Goal: Task Accomplishment & Management: Manage account settings

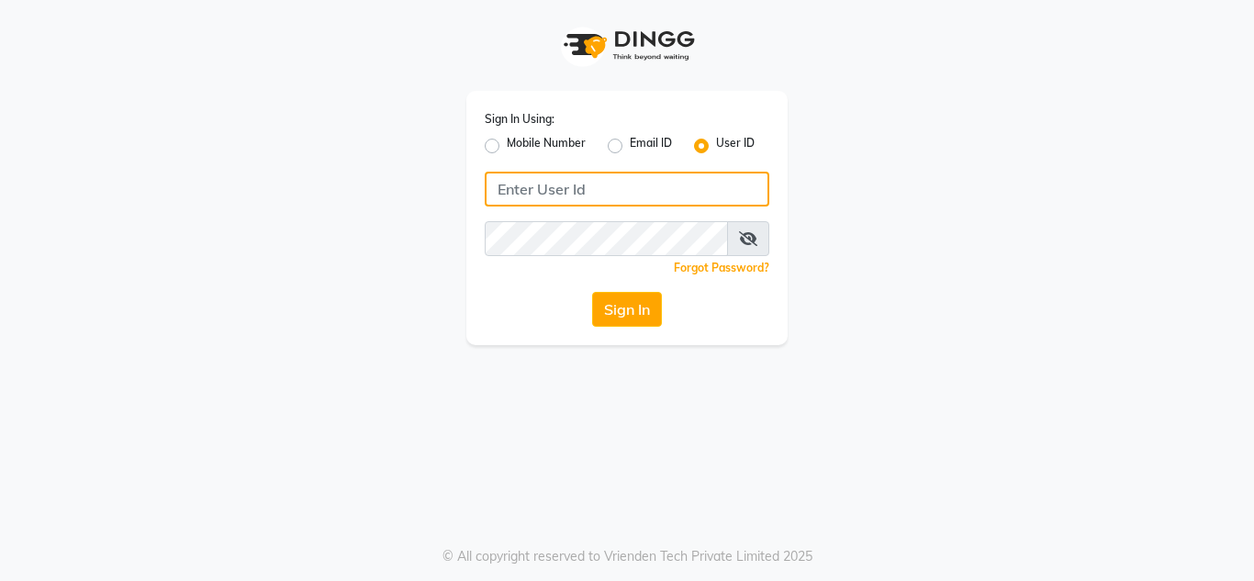
type input "sachins"
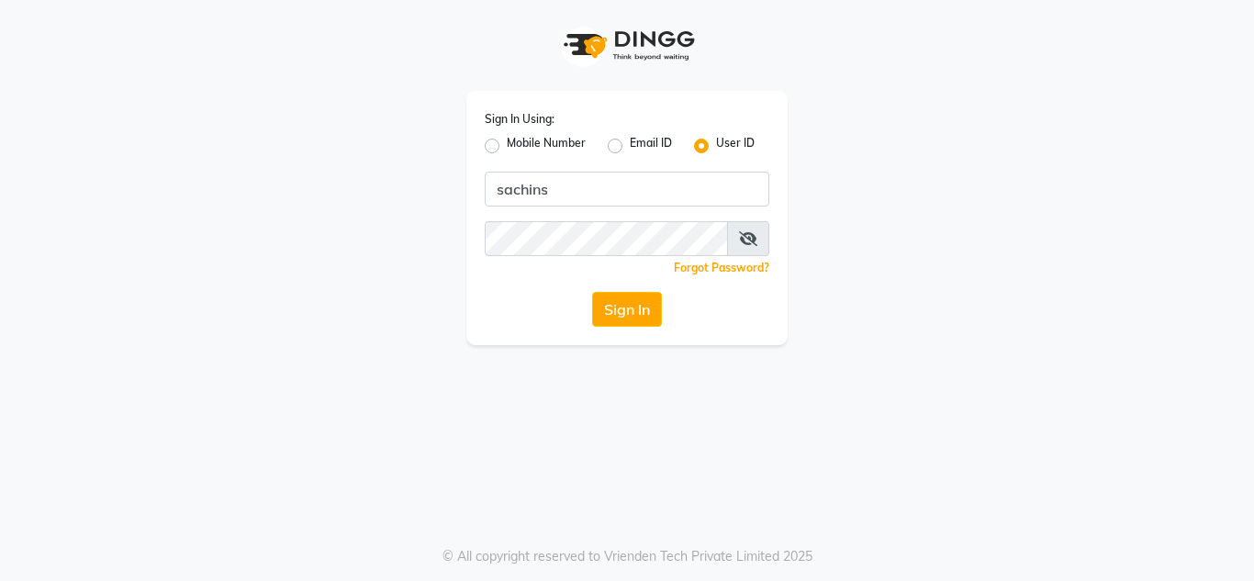
drag, startPoint x: 896, startPoint y: 270, endPoint x: 904, endPoint y: 296, distance: 27.0
click at [903, 289] on div "Sign In Using: Mobile Number Email ID User ID sachins Remember me Forgot Passwo…" at bounding box center [627, 172] width 1047 height 345
click at [631, 311] on button "Sign In" at bounding box center [627, 309] width 70 height 35
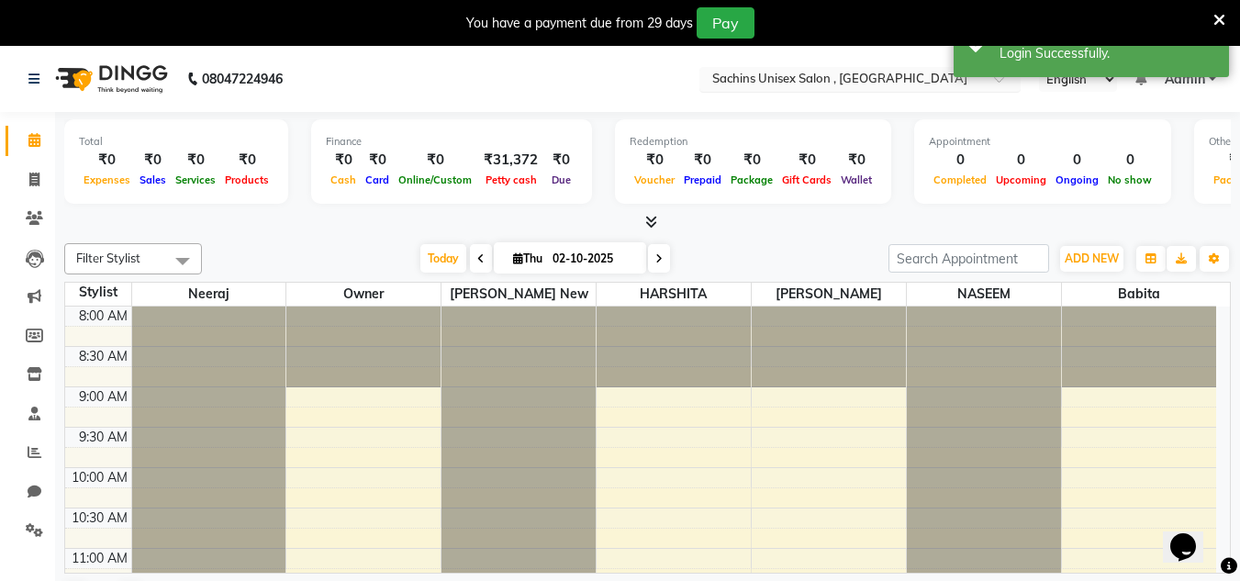
click at [780, 76] on input "text" at bounding box center [842, 81] width 266 height 18
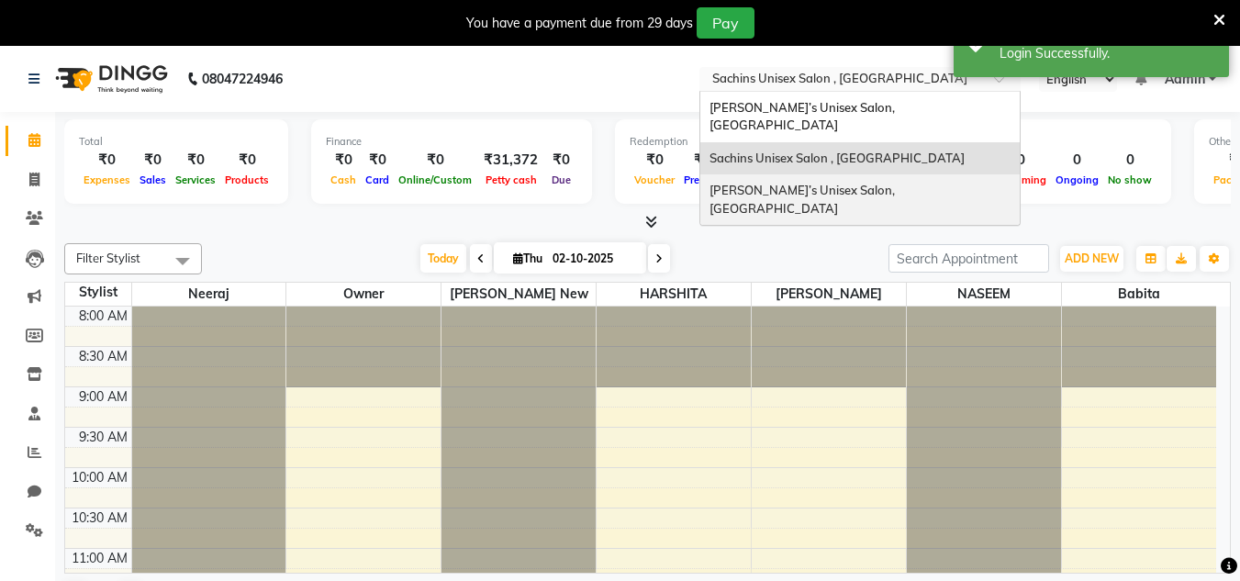
click at [791, 183] on span "[PERSON_NAME]’s Unisex Salon, [GEOGRAPHIC_DATA]" at bounding box center [804, 199] width 188 height 33
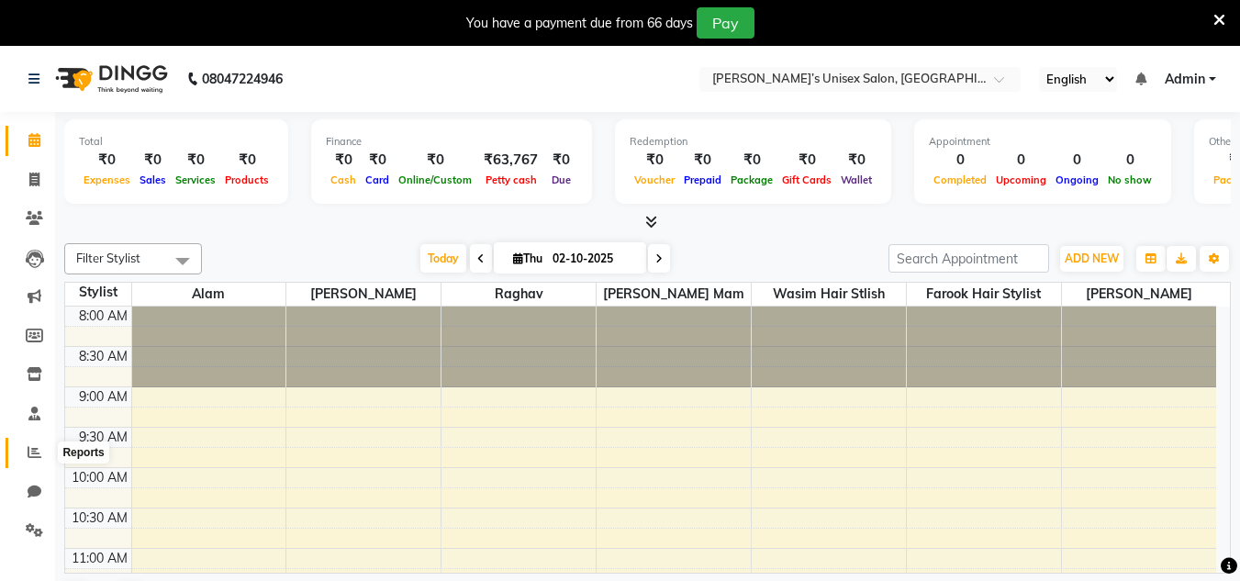
click at [37, 447] on icon at bounding box center [35, 452] width 14 height 14
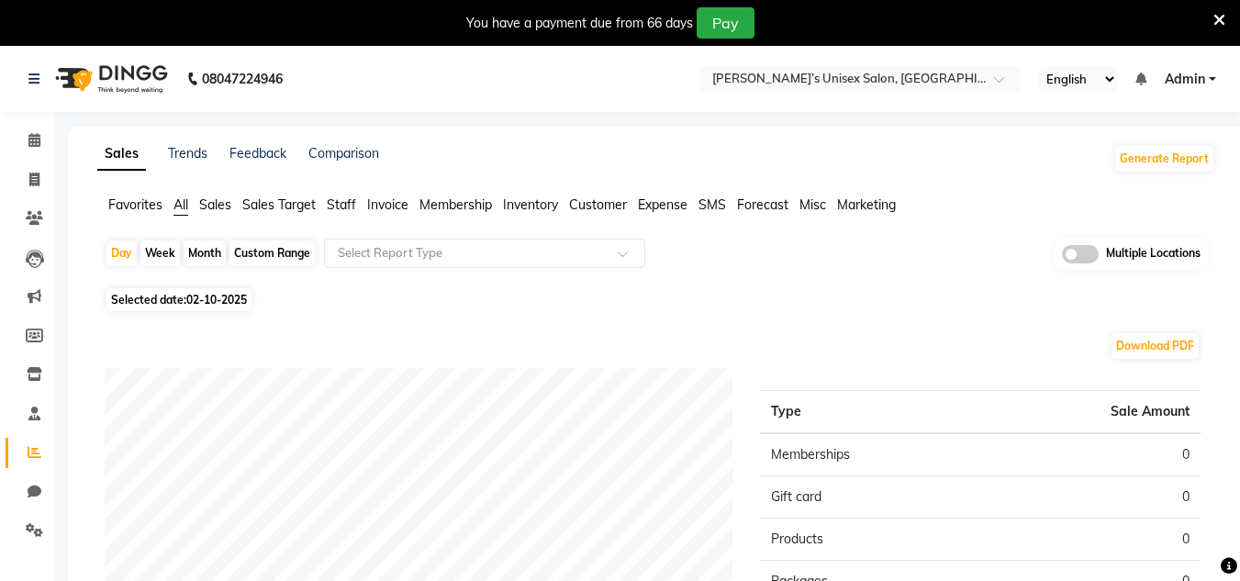
click at [247, 298] on span "02-10-2025" at bounding box center [216, 300] width 61 height 14
select select "10"
select select "2025"
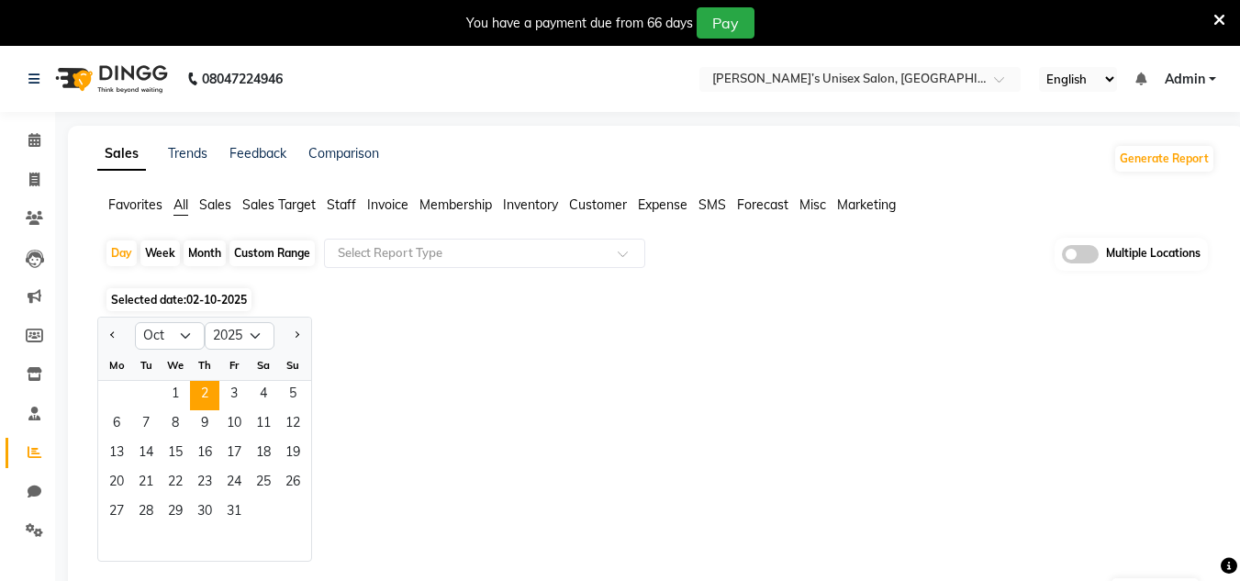
scroll to position [92, 0]
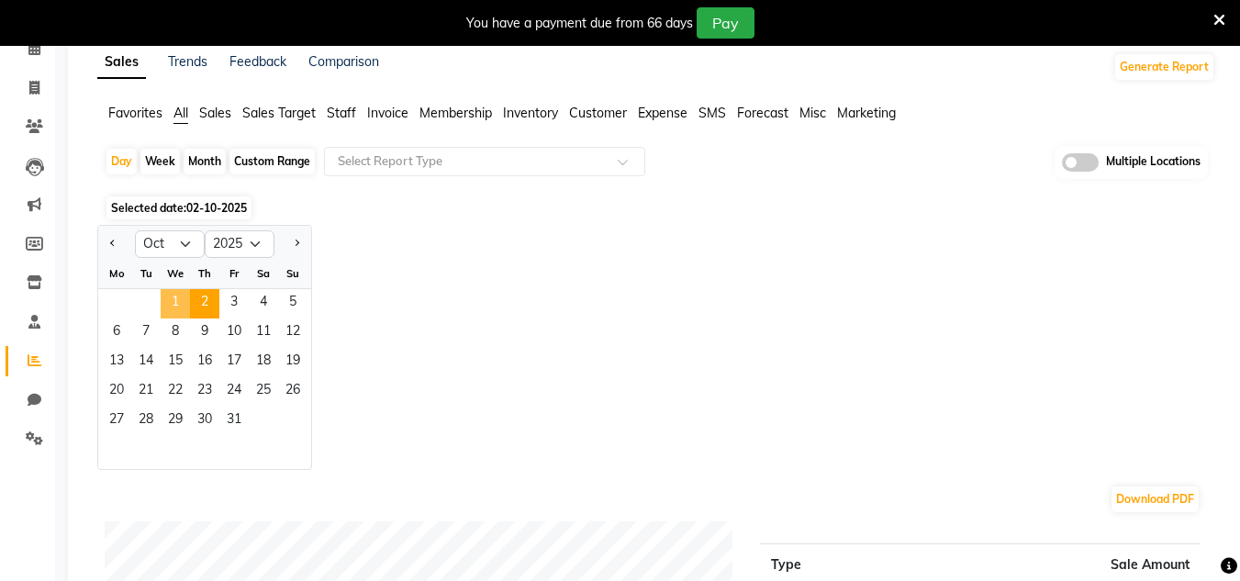
click at [175, 303] on span "1" at bounding box center [175, 303] width 29 height 29
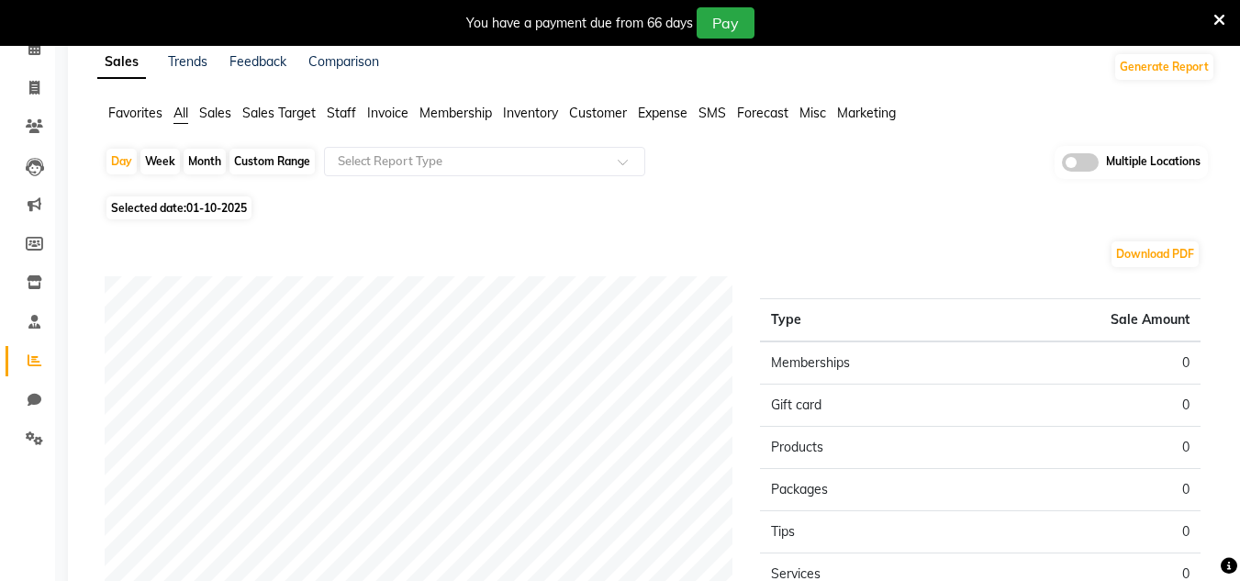
scroll to position [184, 0]
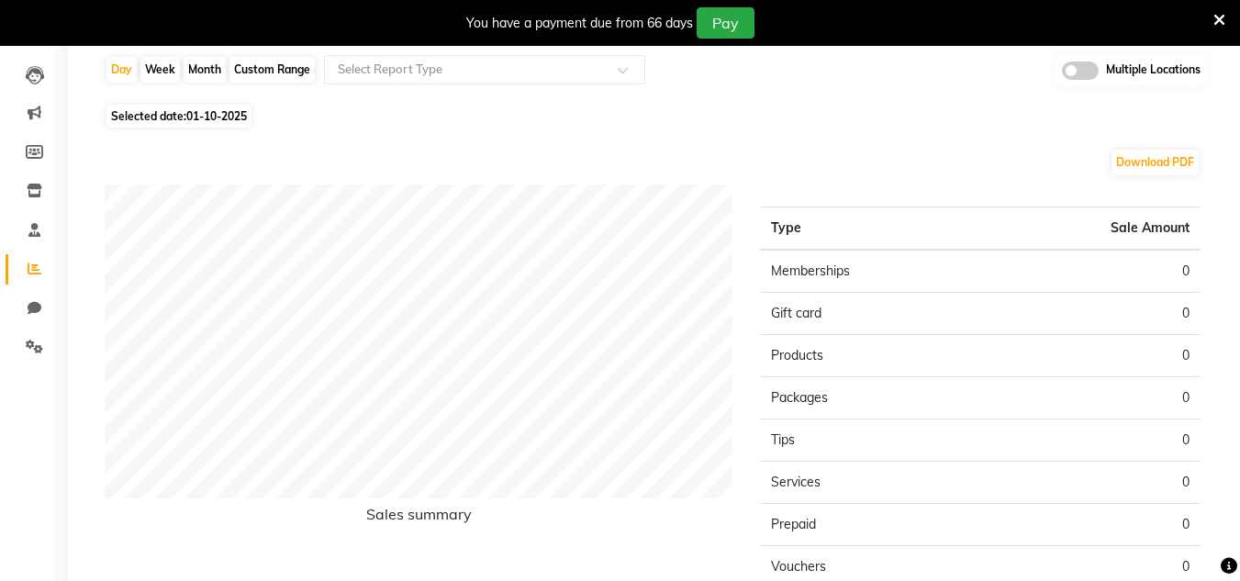
click at [212, 108] on span "Selected date: [DATE]" at bounding box center [179, 116] width 145 height 23
select select "10"
select select "2025"
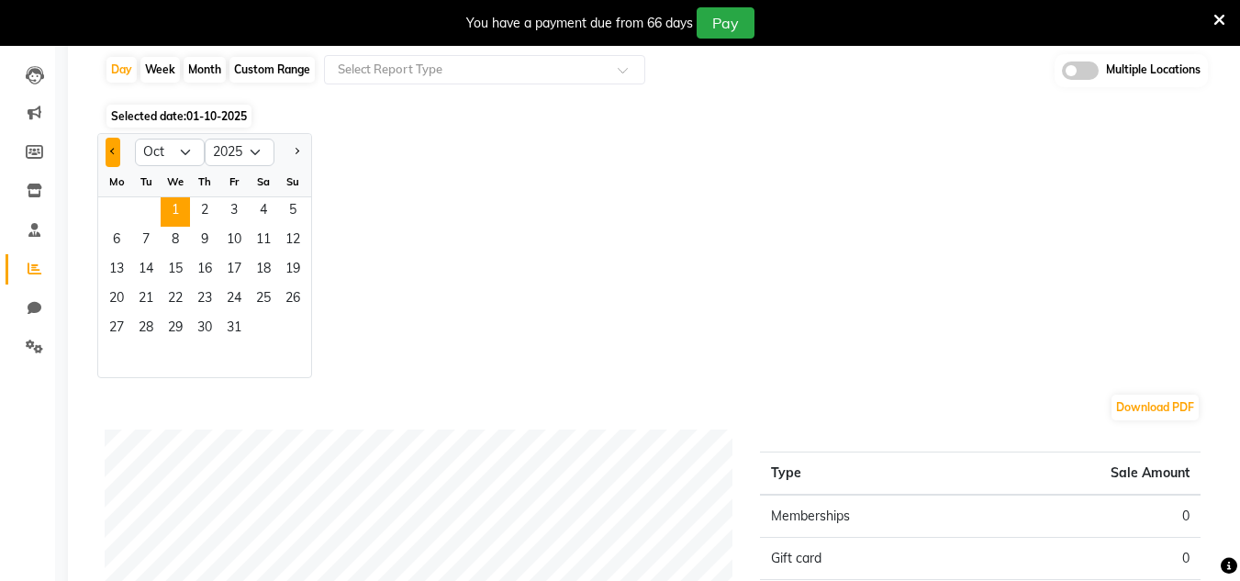
click at [107, 157] on button "Previous month" at bounding box center [113, 152] width 15 height 29
select select "9"
click at [154, 328] on span "30" at bounding box center [145, 329] width 29 height 29
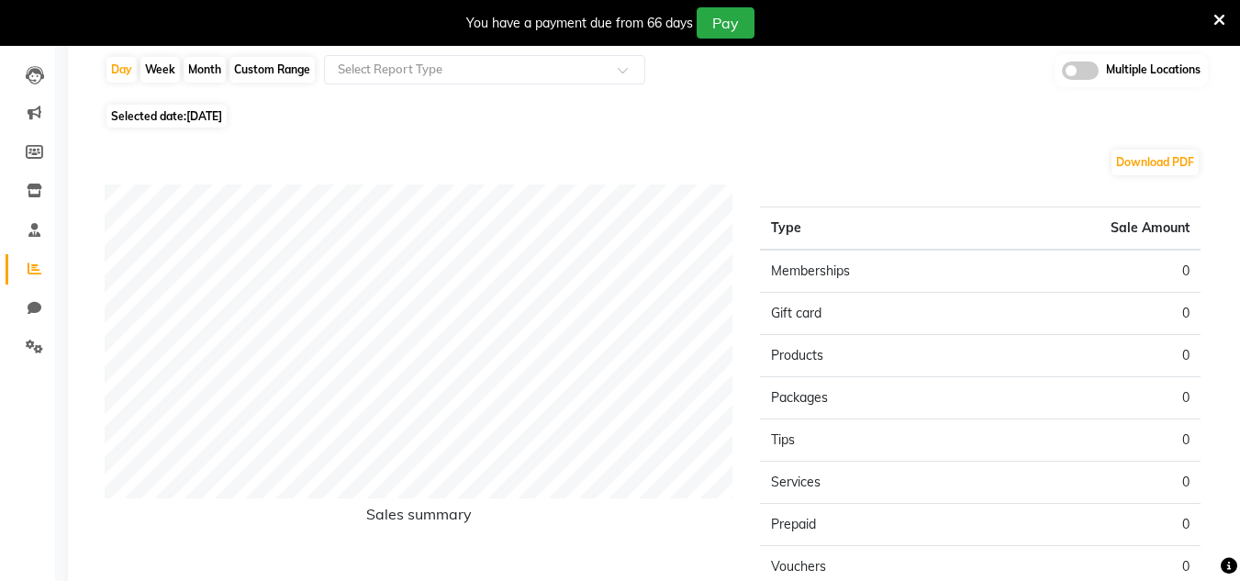
click at [222, 114] on span "[DATE]" at bounding box center [204, 116] width 36 height 14
select select "9"
select select "2025"
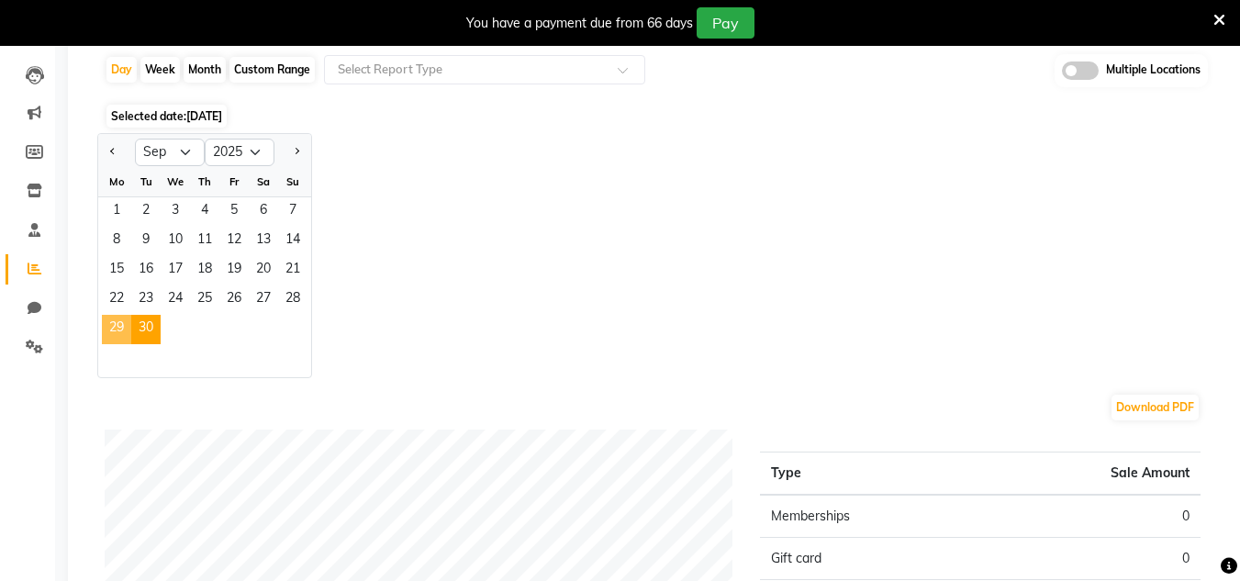
click at [107, 326] on span "29" at bounding box center [116, 329] width 29 height 29
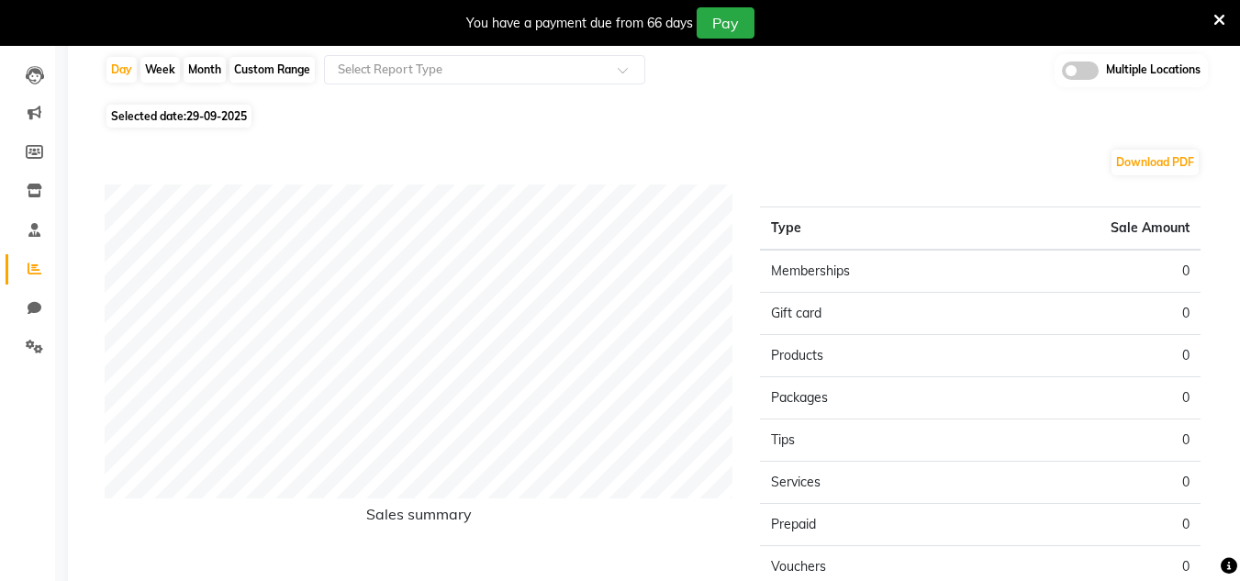
click at [205, 111] on span "29-09-2025" at bounding box center [216, 116] width 61 height 14
select select "9"
select select "2025"
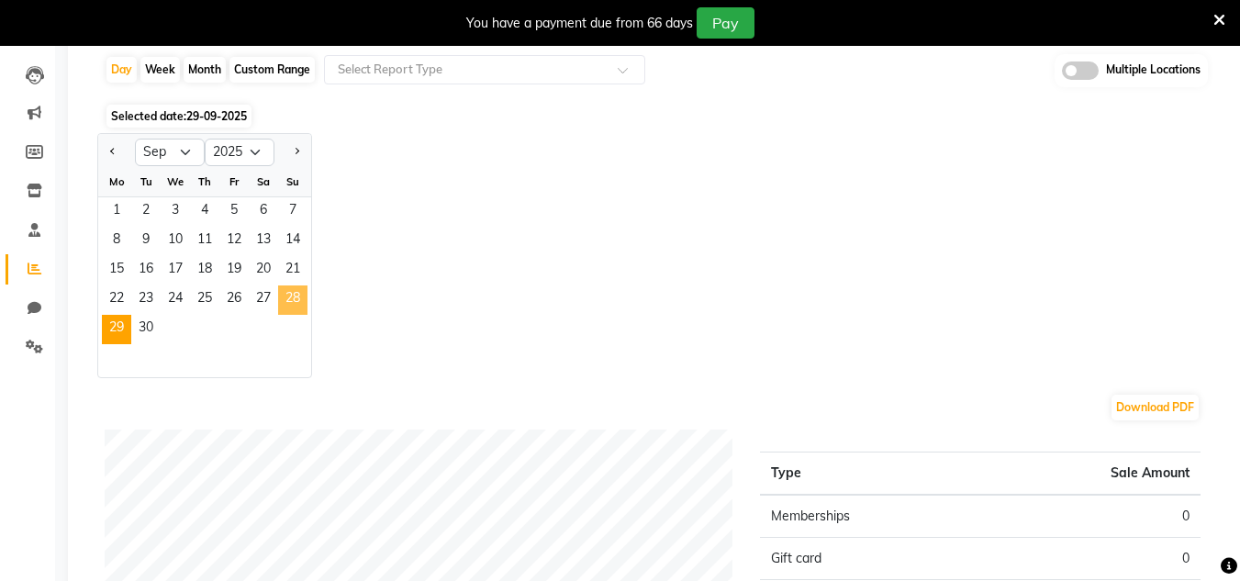
click at [282, 291] on span "28" at bounding box center [292, 300] width 29 height 29
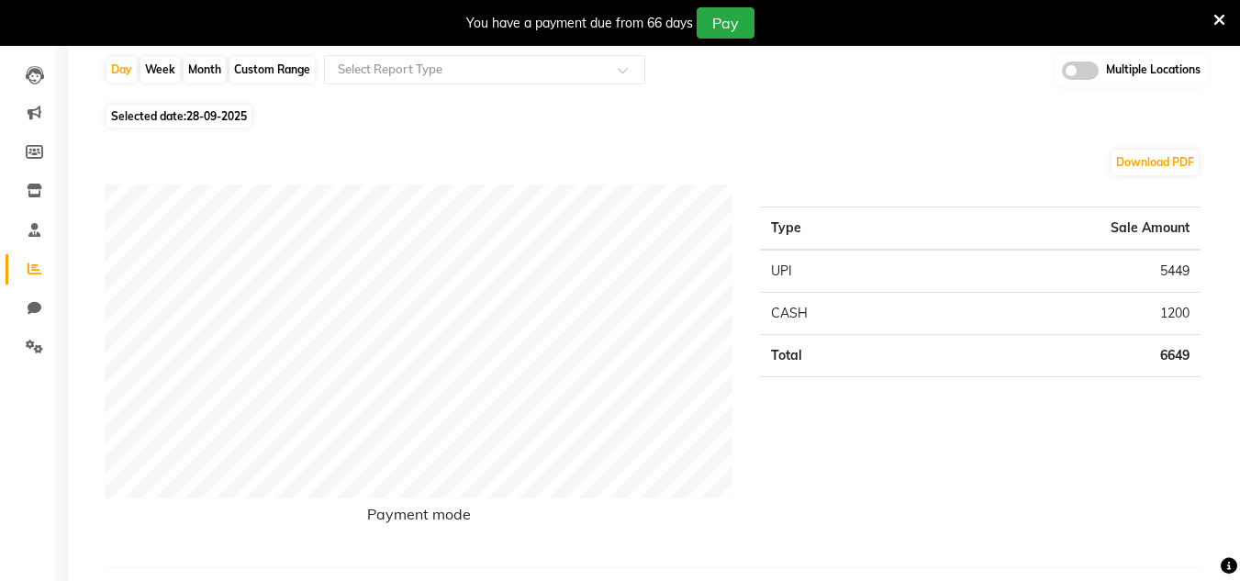
click at [222, 107] on span "Selected date: [DATE]" at bounding box center [179, 116] width 145 height 23
select select "9"
select select "2025"
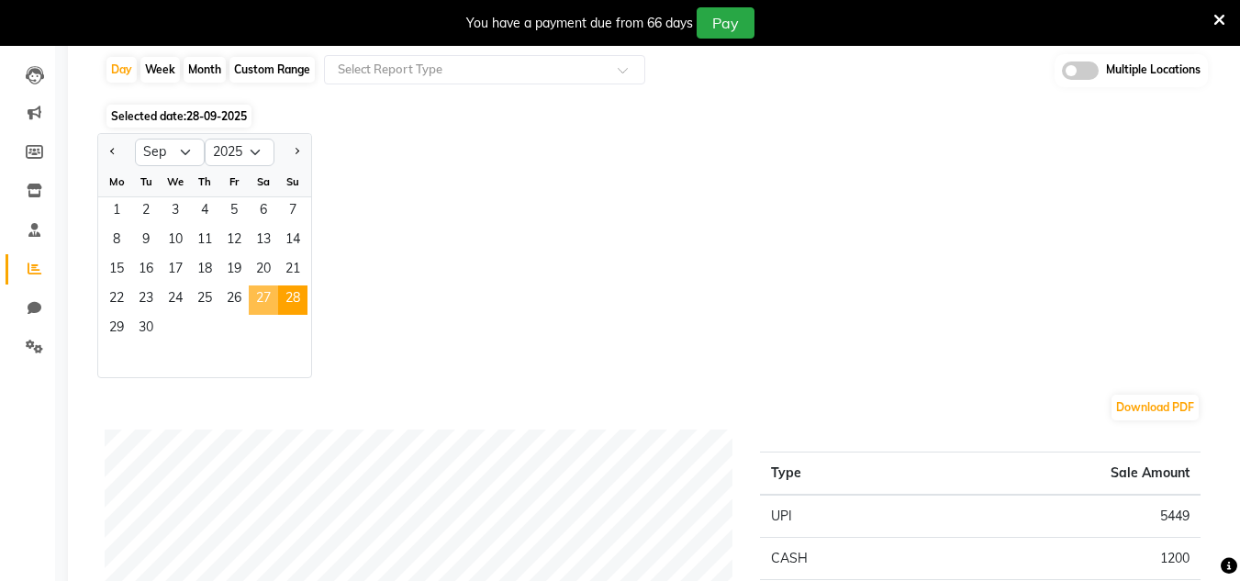
click at [259, 297] on span "27" at bounding box center [263, 300] width 29 height 29
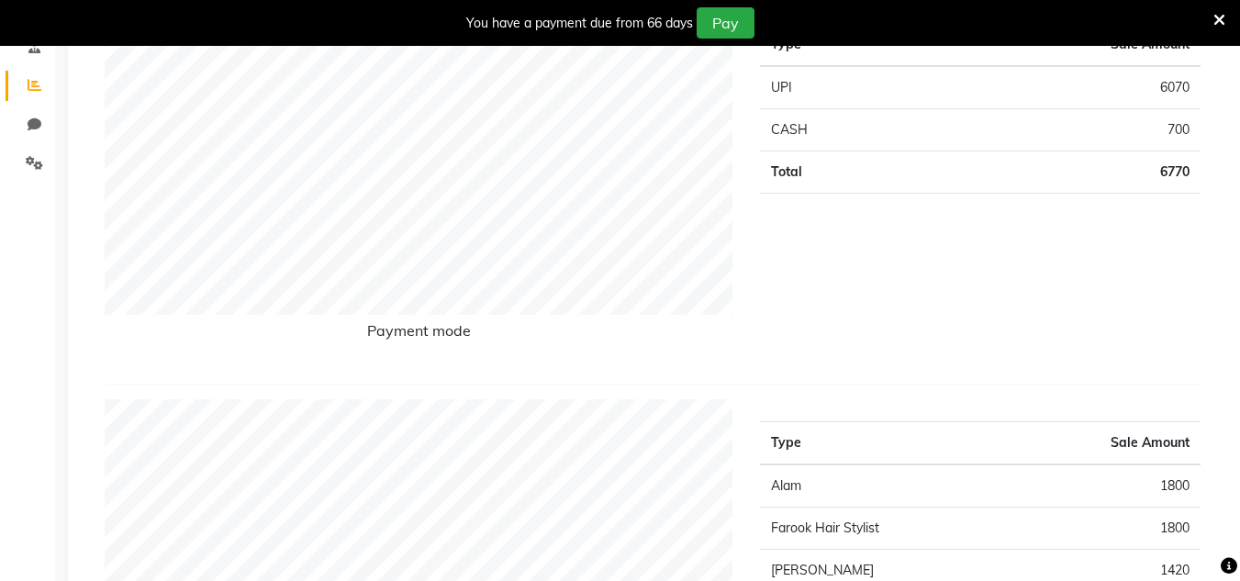
scroll to position [0, 0]
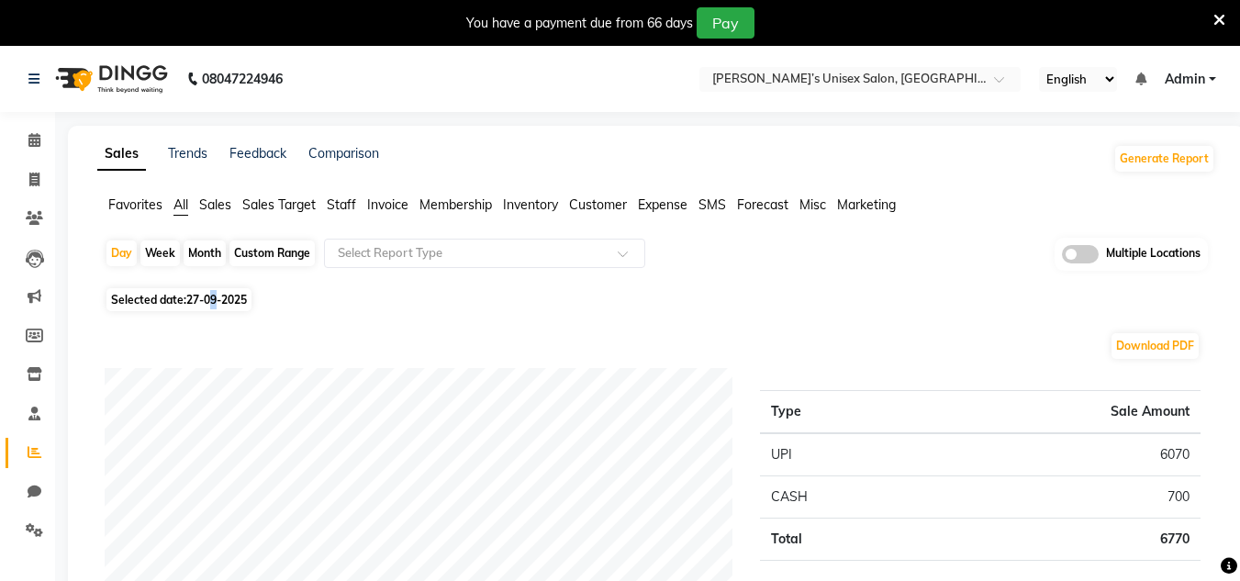
click at [216, 309] on span "Selected date: [DATE]" at bounding box center [179, 299] width 145 height 23
select select "9"
select select "2025"
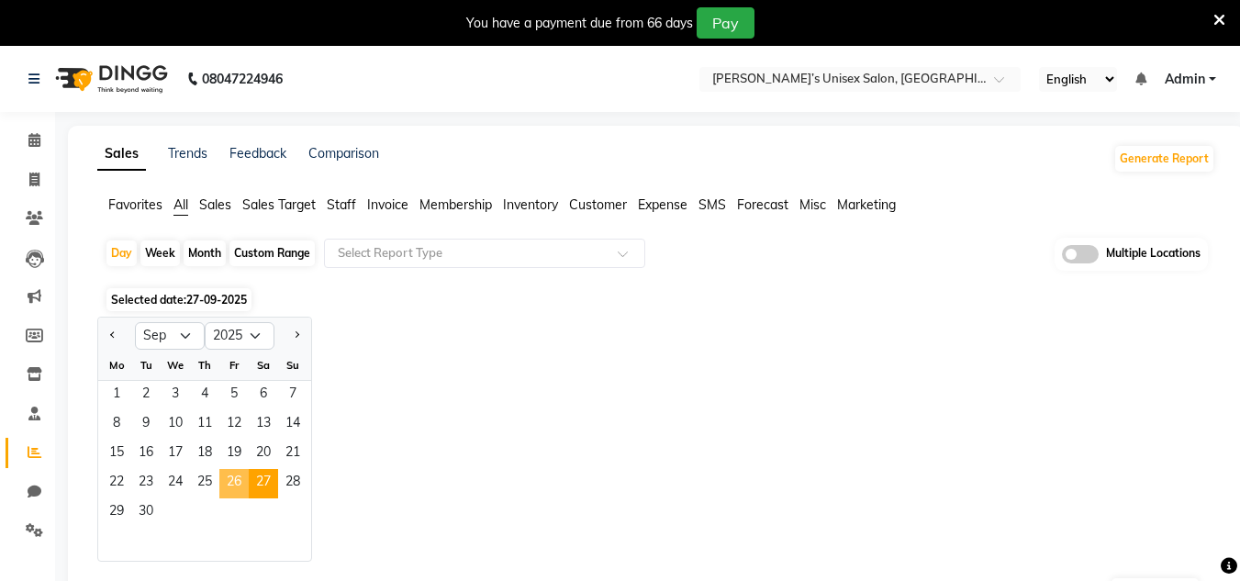
click at [237, 486] on span "26" at bounding box center [233, 483] width 29 height 29
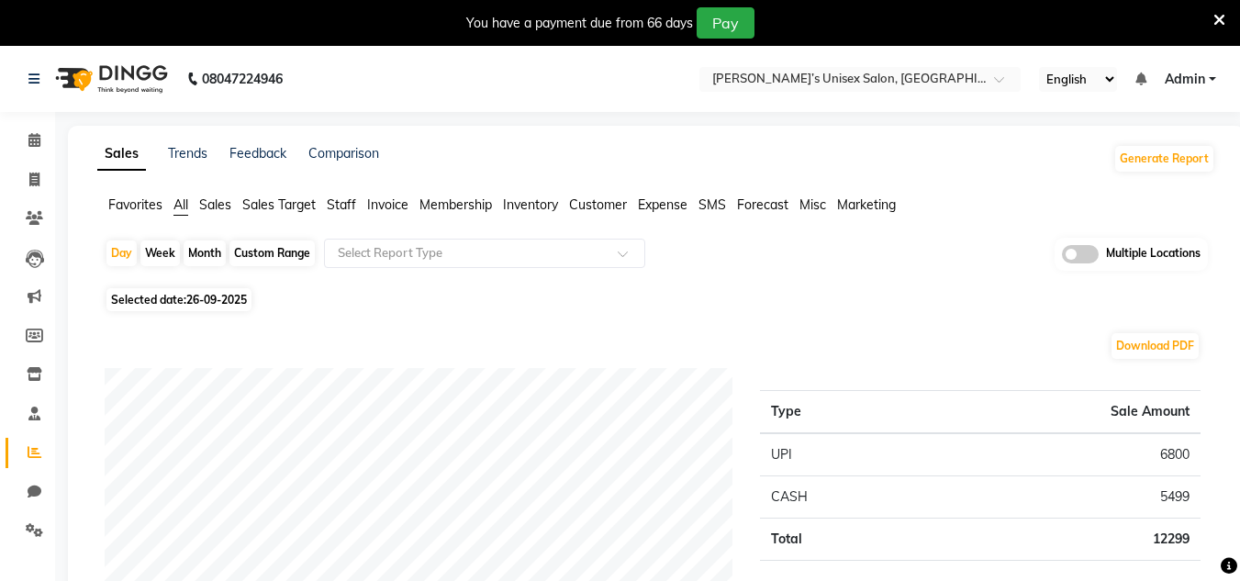
click at [218, 304] on span "26-09-2025" at bounding box center [216, 300] width 61 height 14
select select "9"
select select "2025"
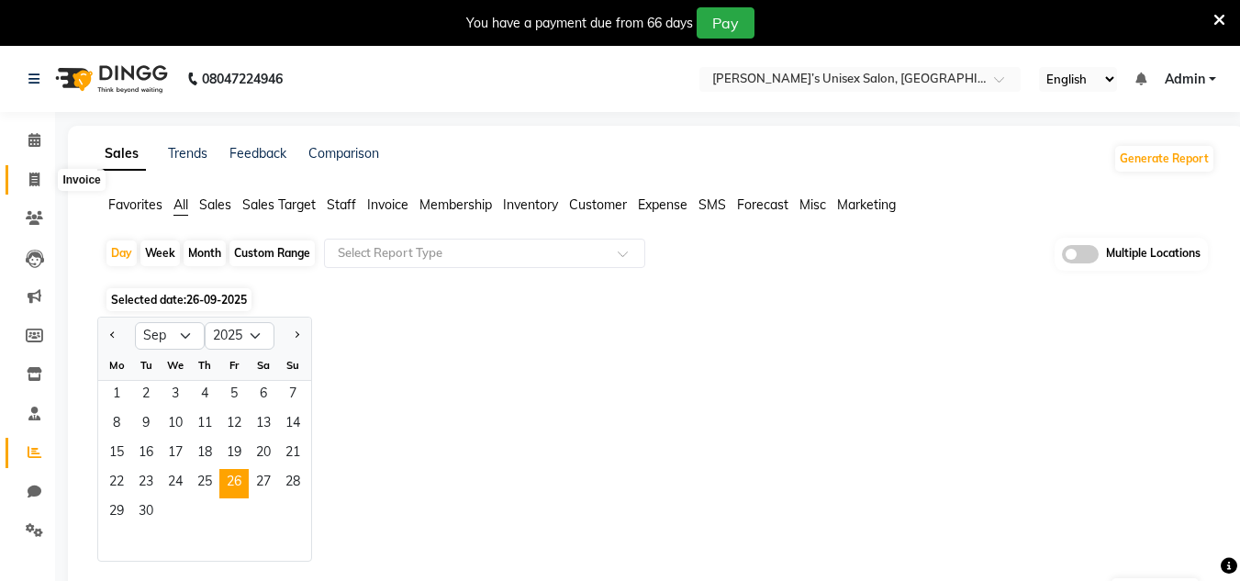
click at [39, 185] on icon at bounding box center [34, 180] width 10 height 14
select select "8637"
select select "service"
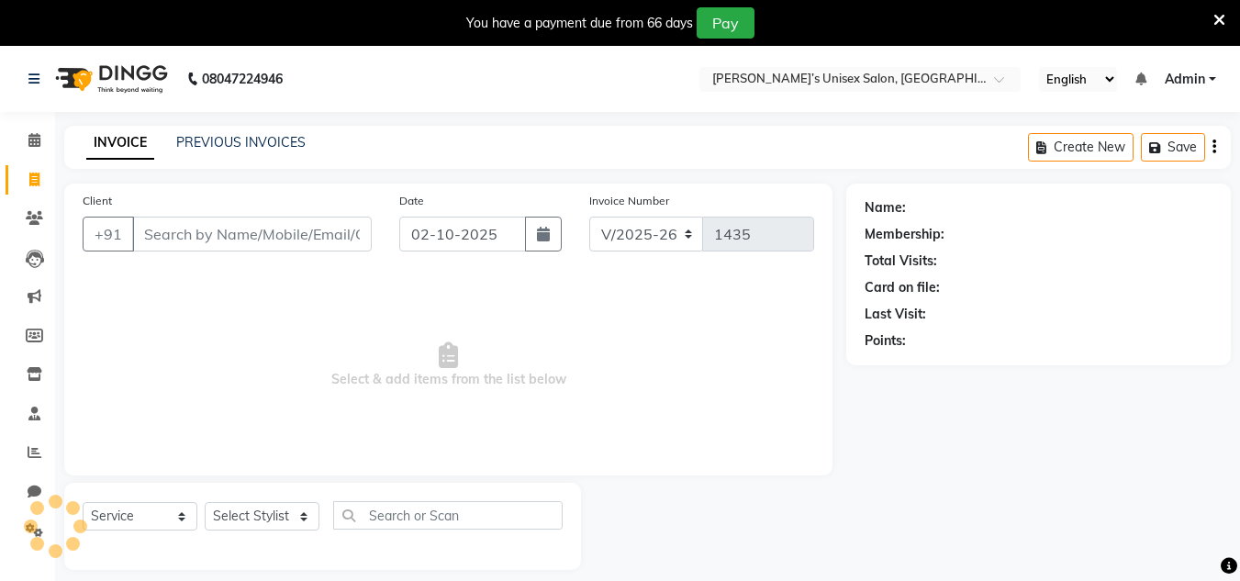
scroll to position [46, 0]
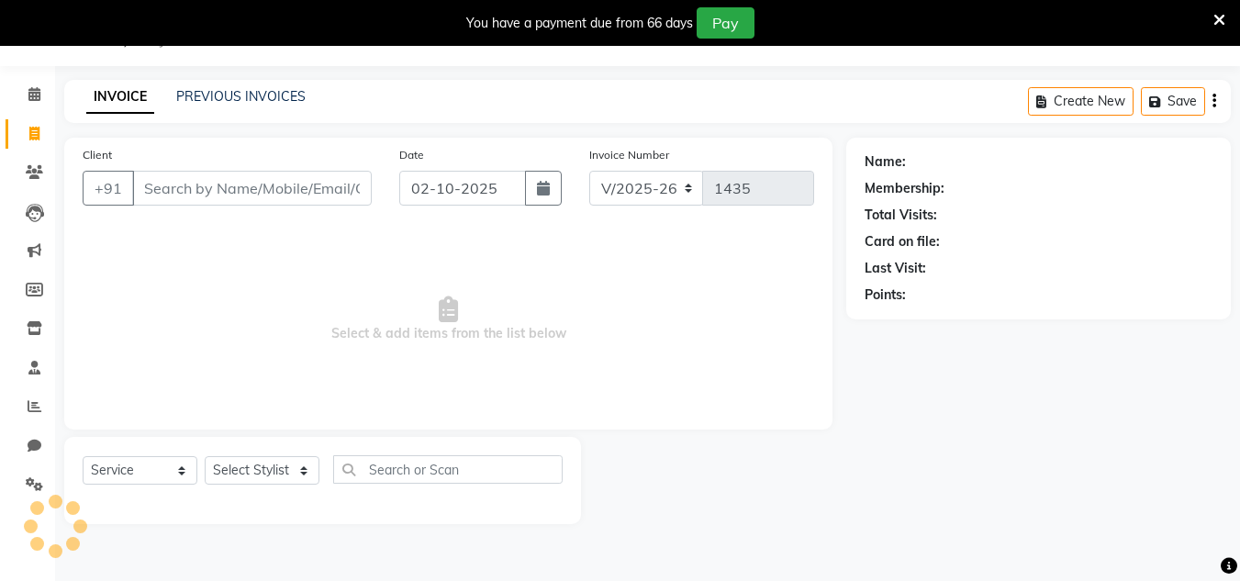
click at [176, 186] on input "Client" at bounding box center [252, 188] width 240 height 35
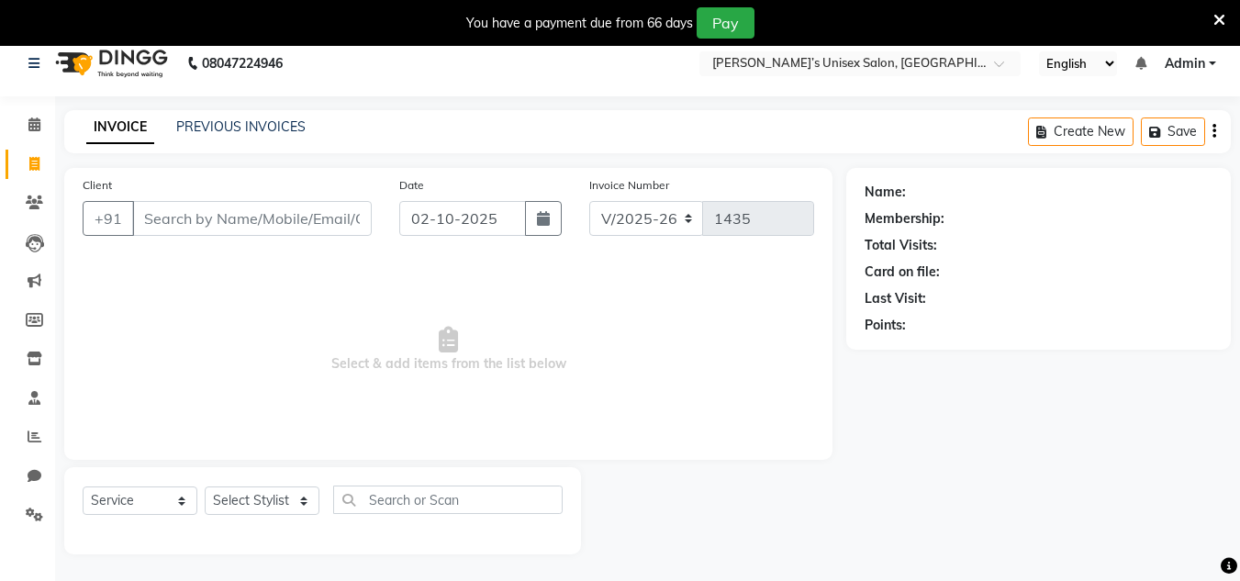
scroll to position [0, 0]
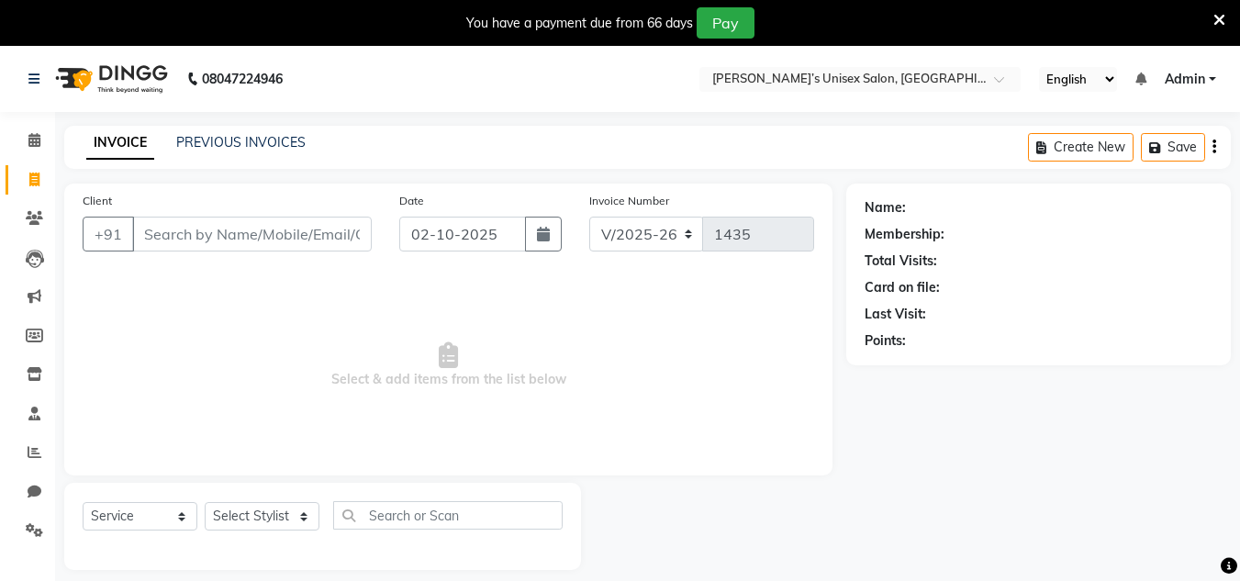
click at [209, 300] on span "Select & add items from the list below" at bounding box center [449, 366] width 732 height 184
click at [259, 224] on input "Client" at bounding box center [252, 234] width 240 height 35
click at [292, 140] on link "PREVIOUS INVOICES" at bounding box center [240, 142] width 129 height 17
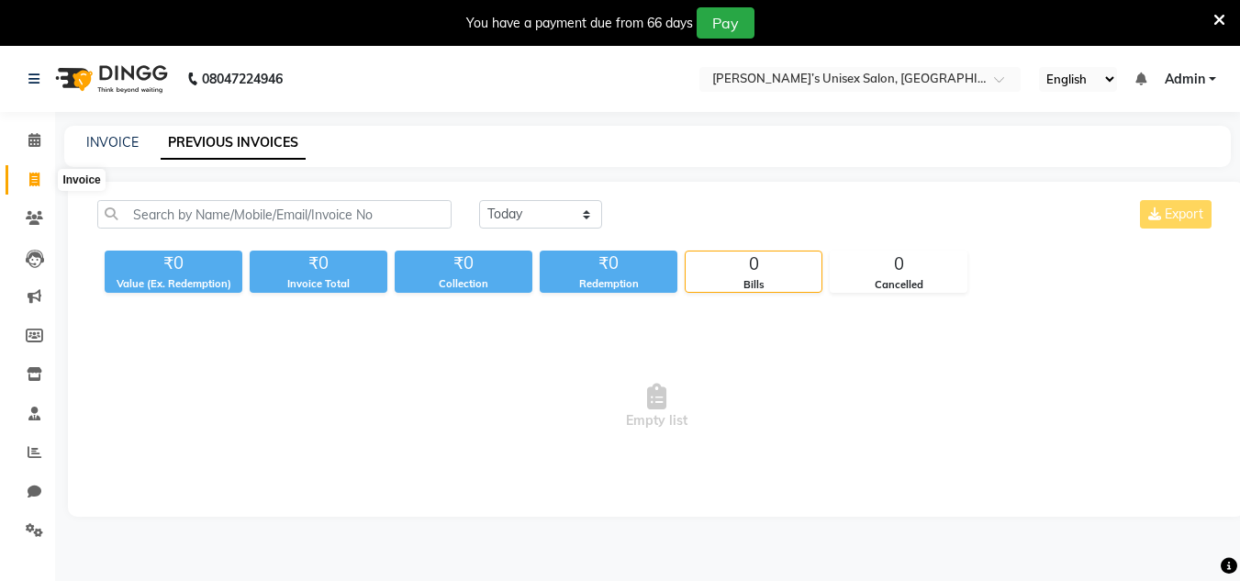
click at [25, 185] on span at bounding box center [34, 180] width 32 height 21
select select "8637"
select select "service"
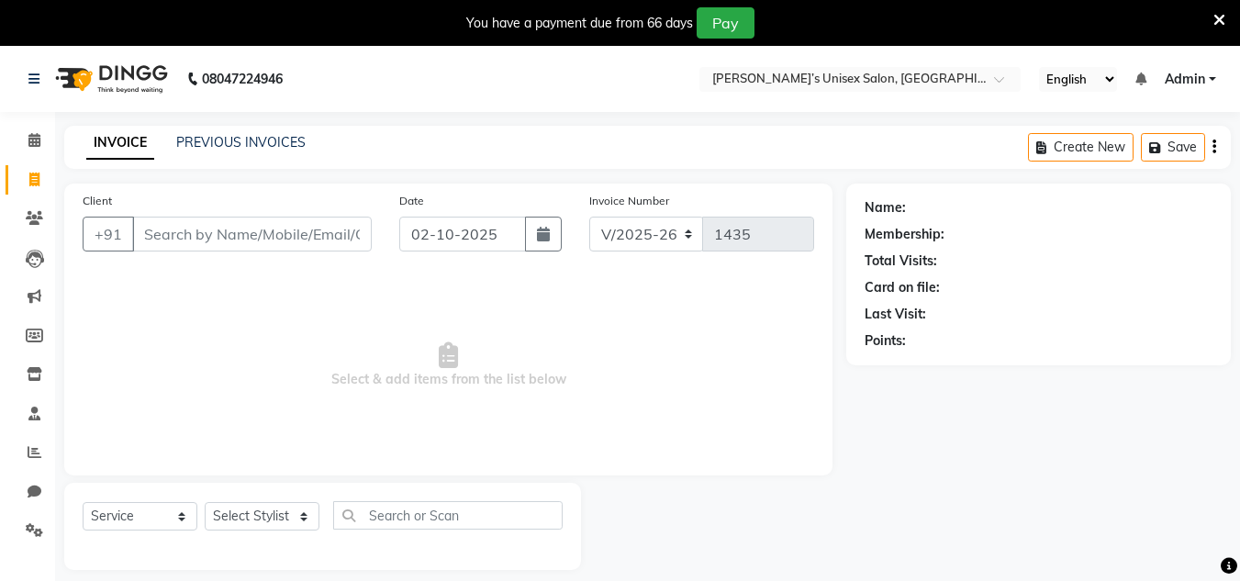
click at [205, 249] on input "Client" at bounding box center [252, 234] width 240 height 35
type input "h"
click at [282, 173] on main "INVOICE PREVIOUS INVOICES Create New Save Client +91 h Date [DATE] Invoice Numb…" at bounding box center [647, 362] width 1185 height 472
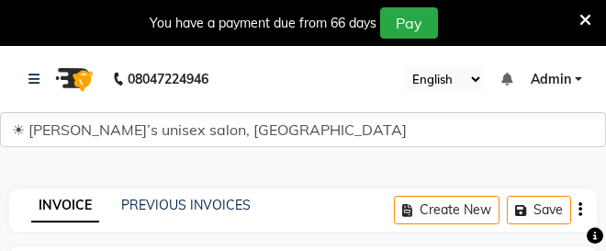
click at [482, 107] on nav "08047224946 Select Location × [PERSON_NAME]’s Unisex Salon, Dombivali East Engl…" at bounding box center [303, 79] width 606 height 66
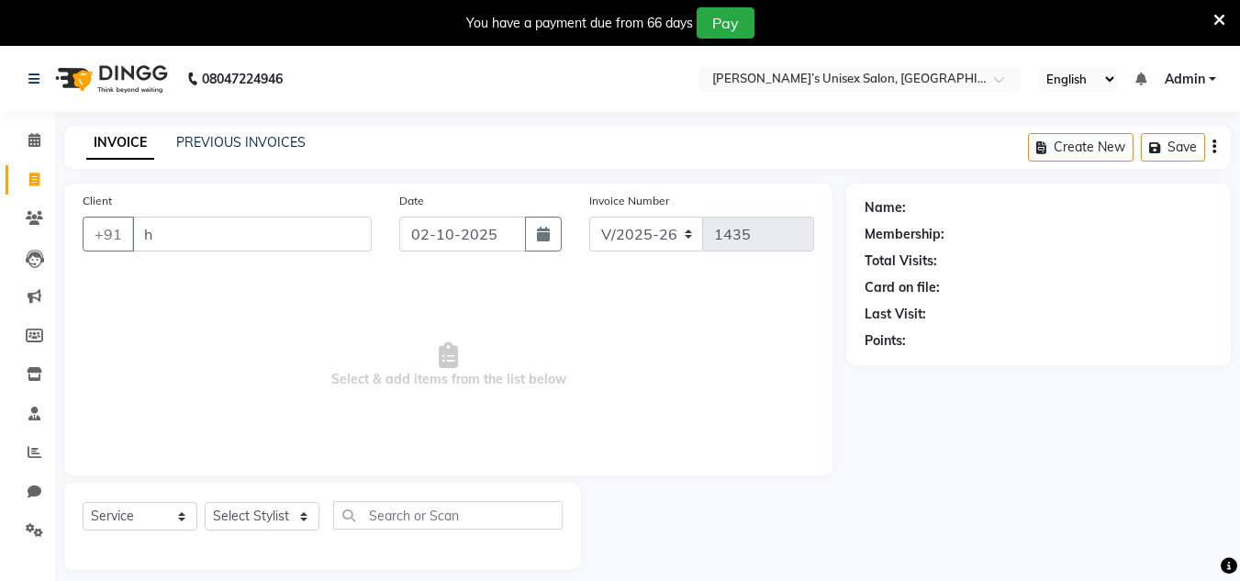
click at [270, 208] on div "Client +91 h" at bounding box center [227, 228] width 317 height 75
click at [254, 217] on input "h" at bounding box center [252, 234] width 240 height 35
click at [281, 233] on input "h" at bounding box center [252, 234] width 240 height 35
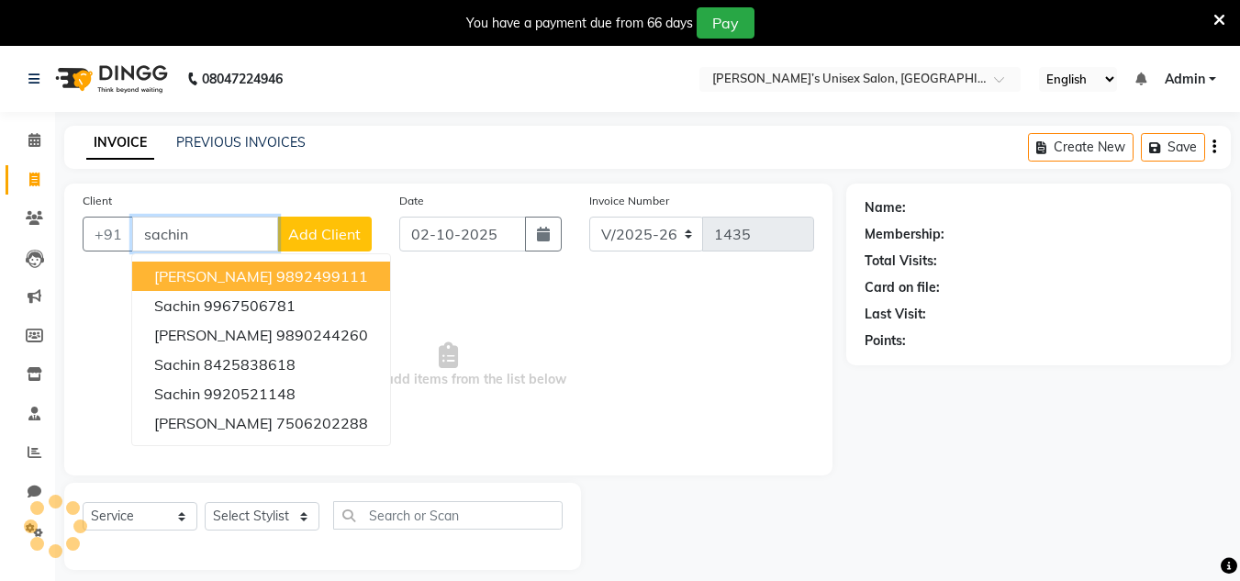
click at [319, 276] on ngb-highlight "9892499111" at bounding box center [322, 276] width 92 height 18
type input "9892499111"
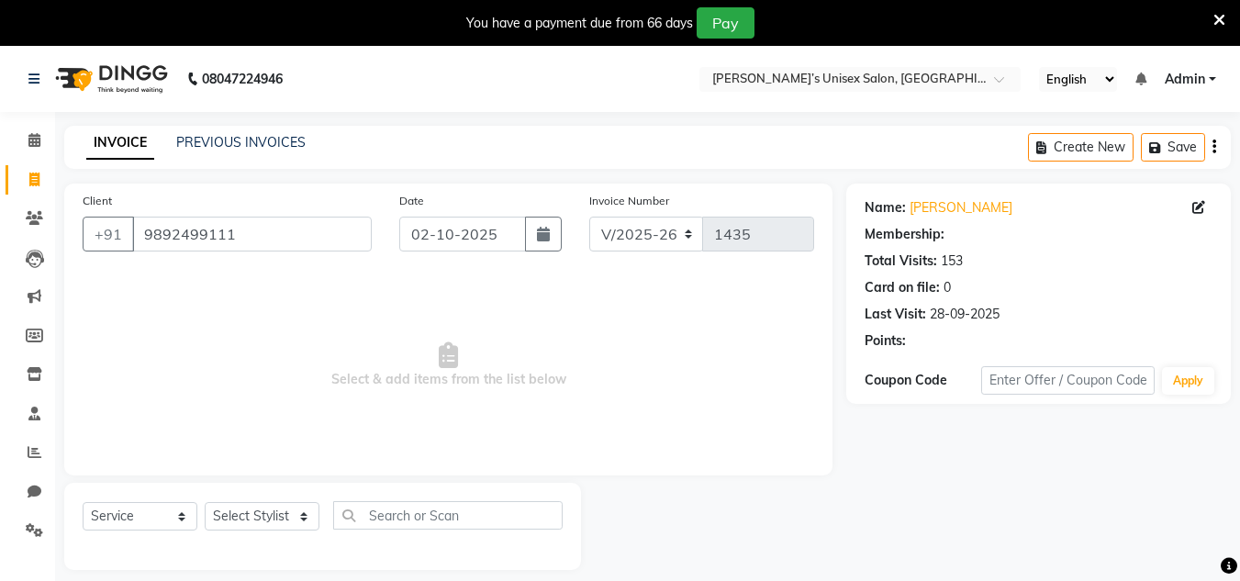
select select "1: Object"
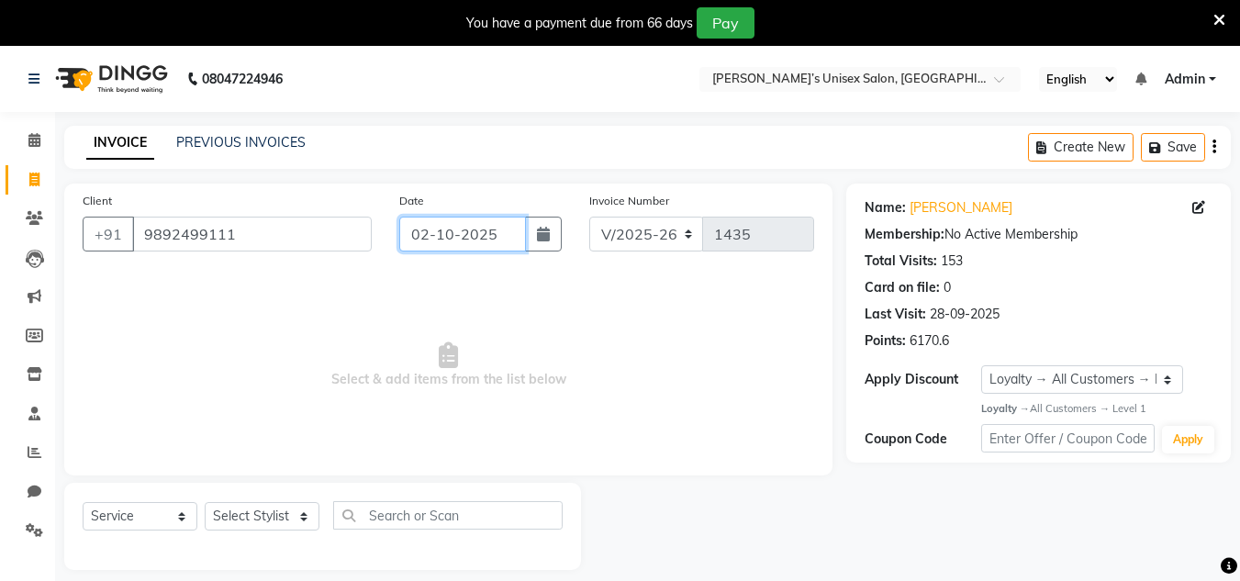
click at [510, 229] on input "02-10-2025" at bounding box center [462, 234] width 127 height 35
select select "10"
select select "2025"
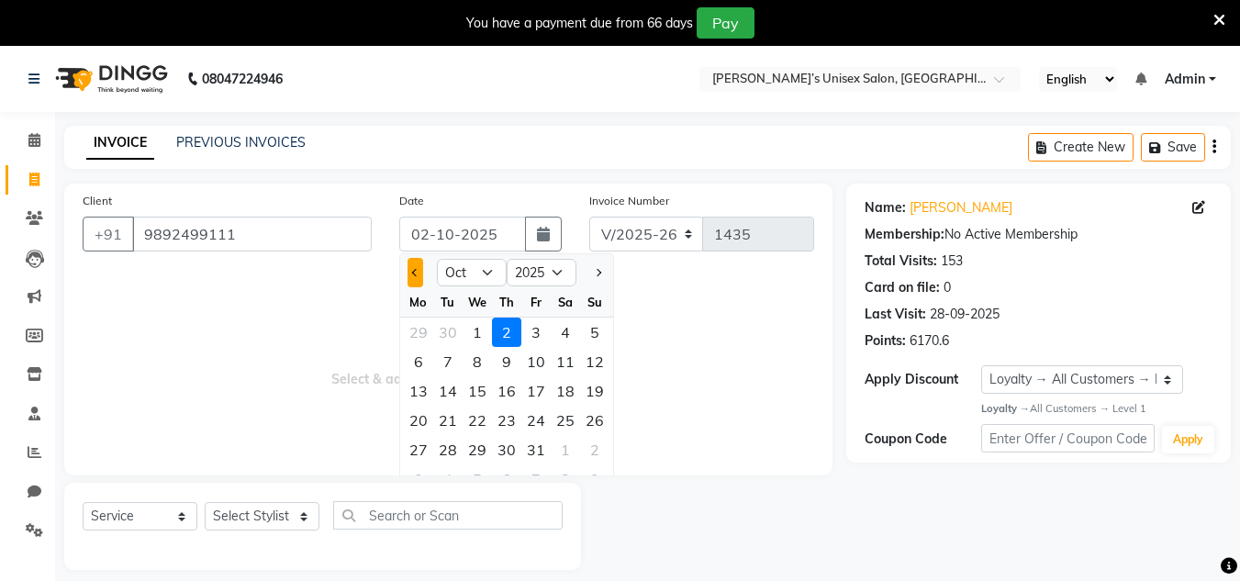
click at [410, 281] on button "Previous month" at bounding box center [416, 272] width 16 height 29
select select "9"
click at [427, 451] on div "29" at bounding box center [418, 449] width 29 height 29
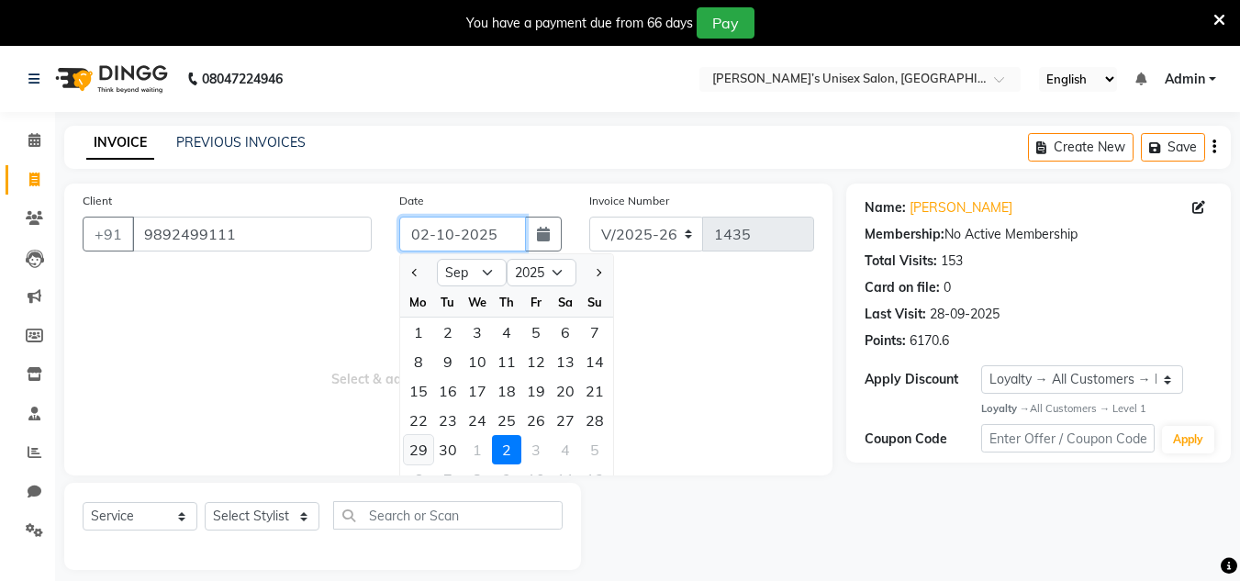
type input "29-09-2025"
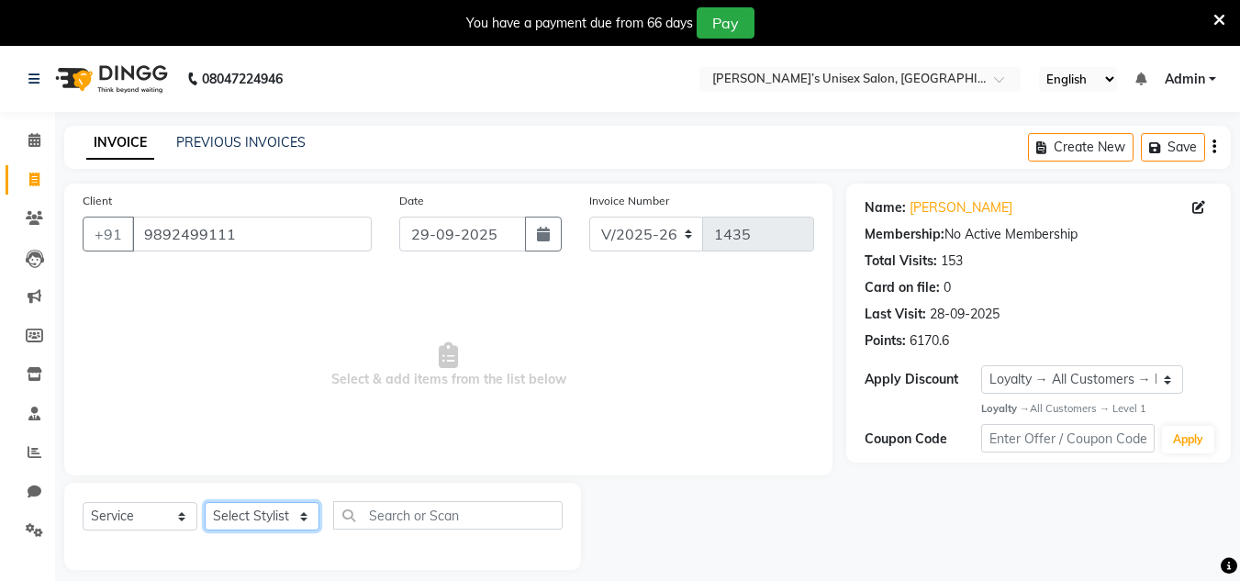
click at [299, 517] on select "Select Stylist Alam Dombivali Manager Farook Hair Stylist [PERSON_NAME] [PERSON…" at bounding box center [262, 516] width 115 height 28
select select "86908"
click at [205, 502] on select "Select Stylist Alam Dombivali Manager Farook Hair Stylist [PERSON_NAME] [PERSON…" at bounding box center [262, 516] width 115 height 28
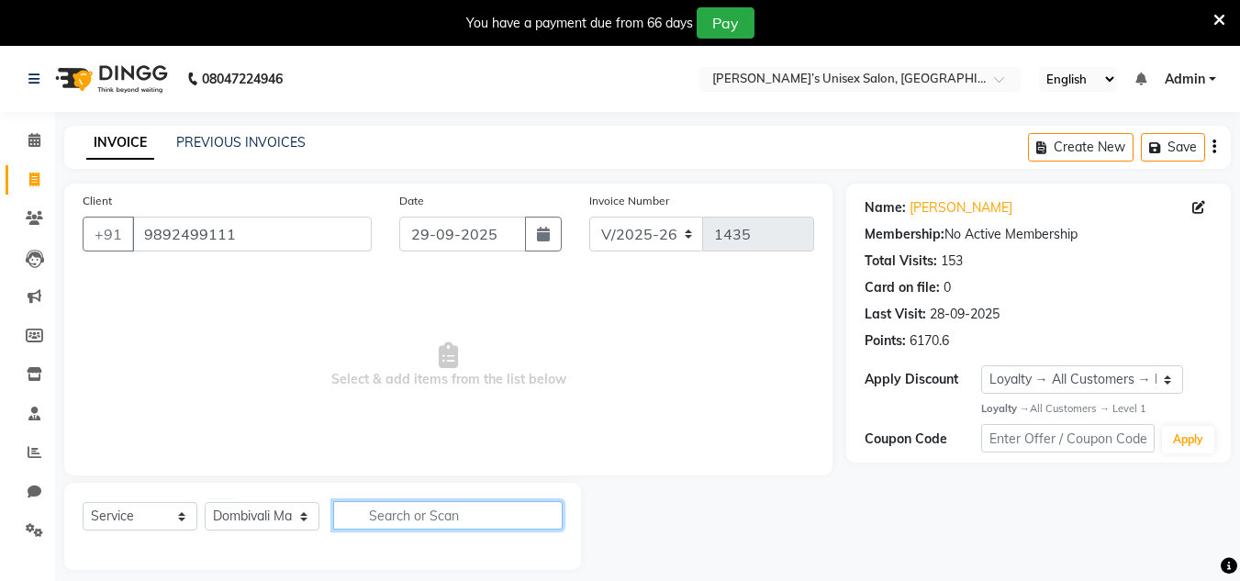
click at [340, 506] on input "text" at bounding box center [448, 515] width 230 height 28
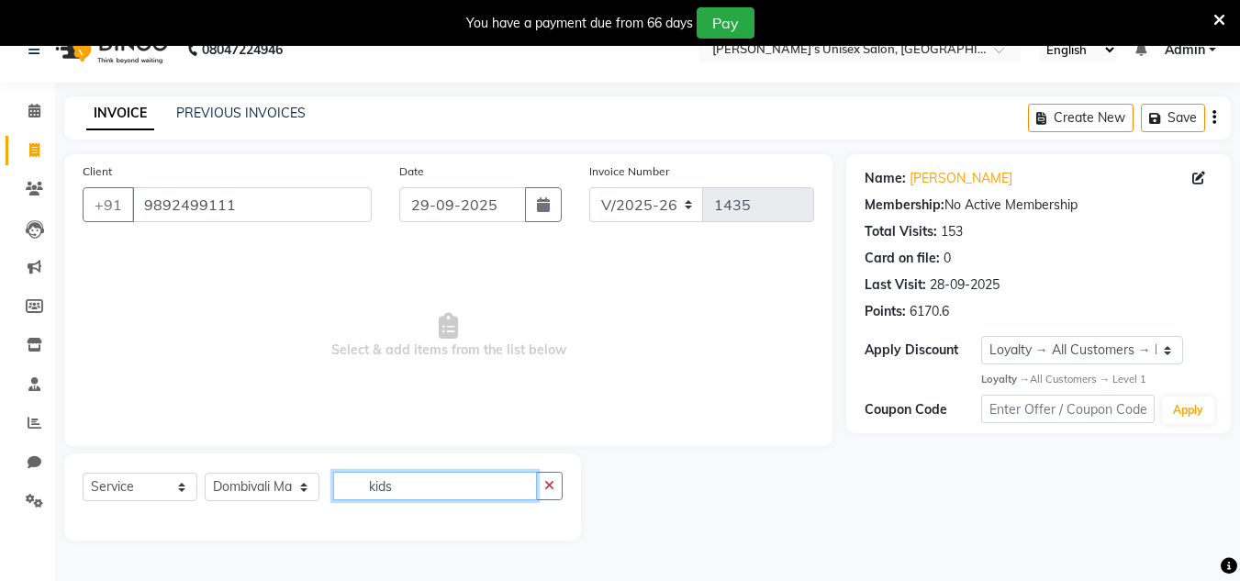
scroll to position [46, 0]
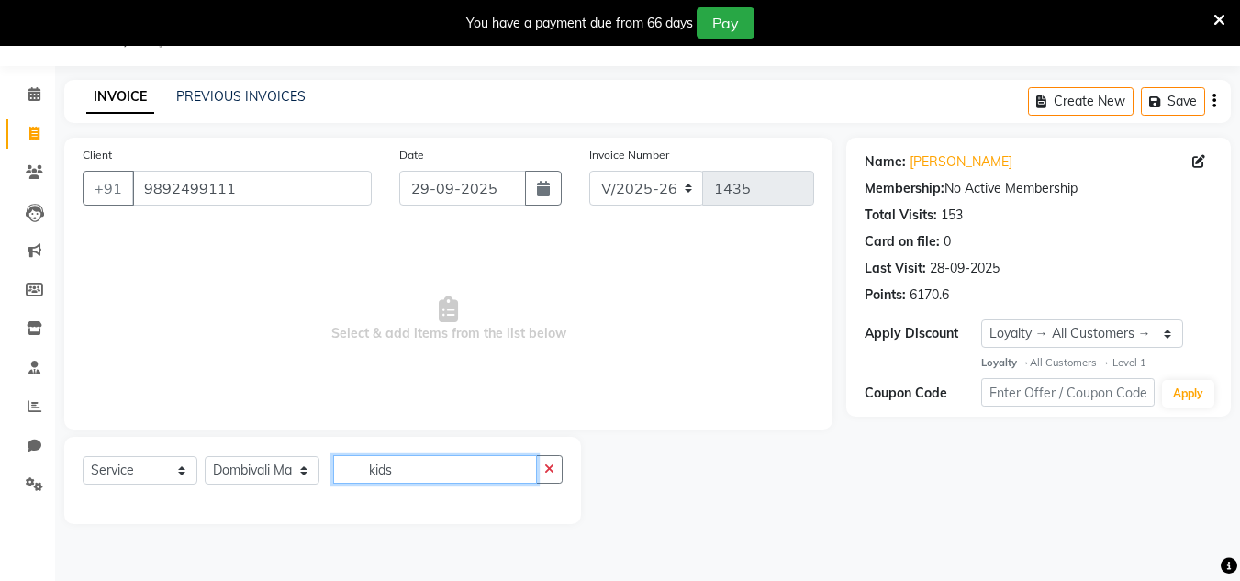
type input "kids"
click at [275, 471] on select "Select Stylist Alam Dombivali Manager Farook Hair Stylist [PERSON_NAME] [PERSON…" at bounding box center [262, 470] width 115 height 28
select select "86910"
click at [205, 456] on select "Select Stylist Alam Dombivali Manager Farook Hair Stylist [PERSON_NAME] [PERSON…" at bounding box center [262, 470] width 115 height 28
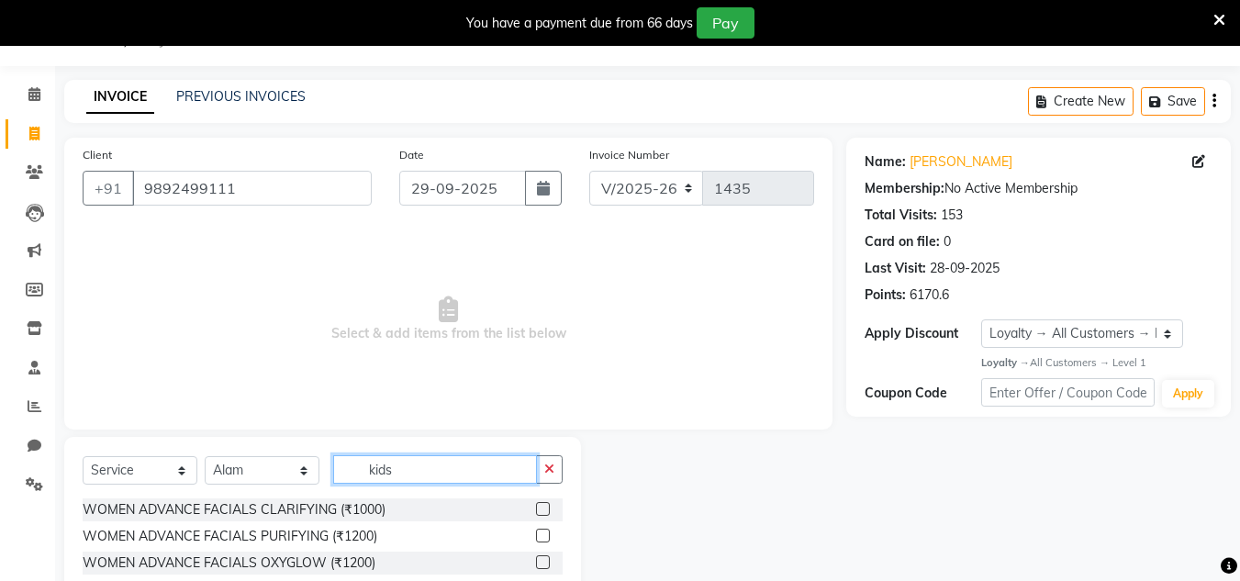
click at [436, 474] on input "kids" at bounding box center [435, 469] width 204 height 28
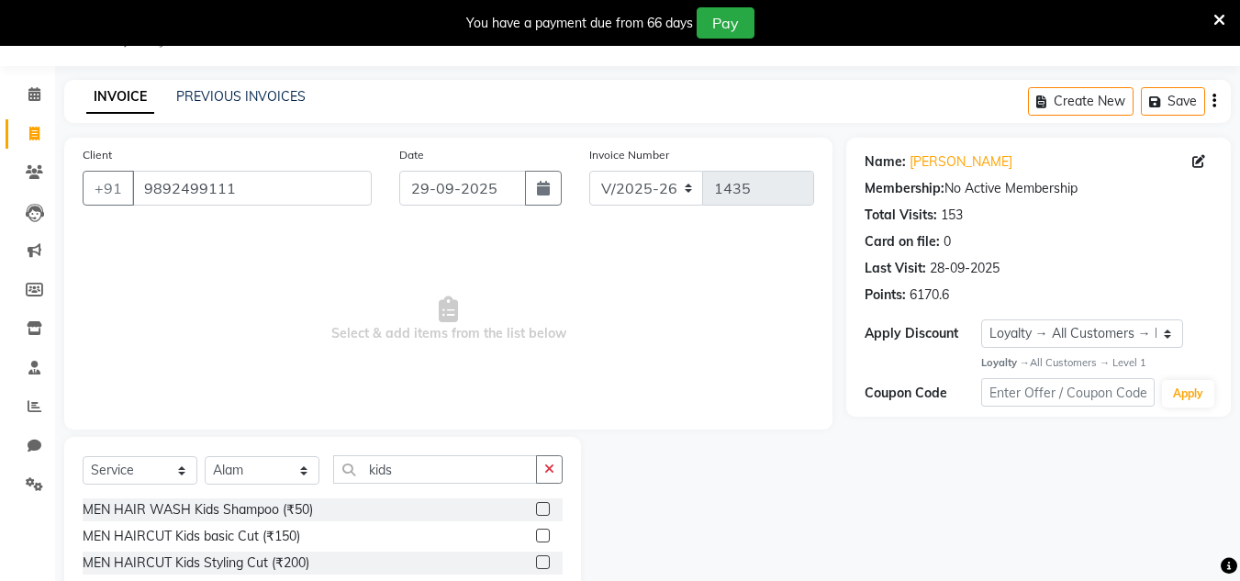
click at [541, 537] on label at bounding box center [543, 536] width 14 height 14
click at [541, 537] on input "checkbox" at bounding box center [542, 537] width 12 height 12
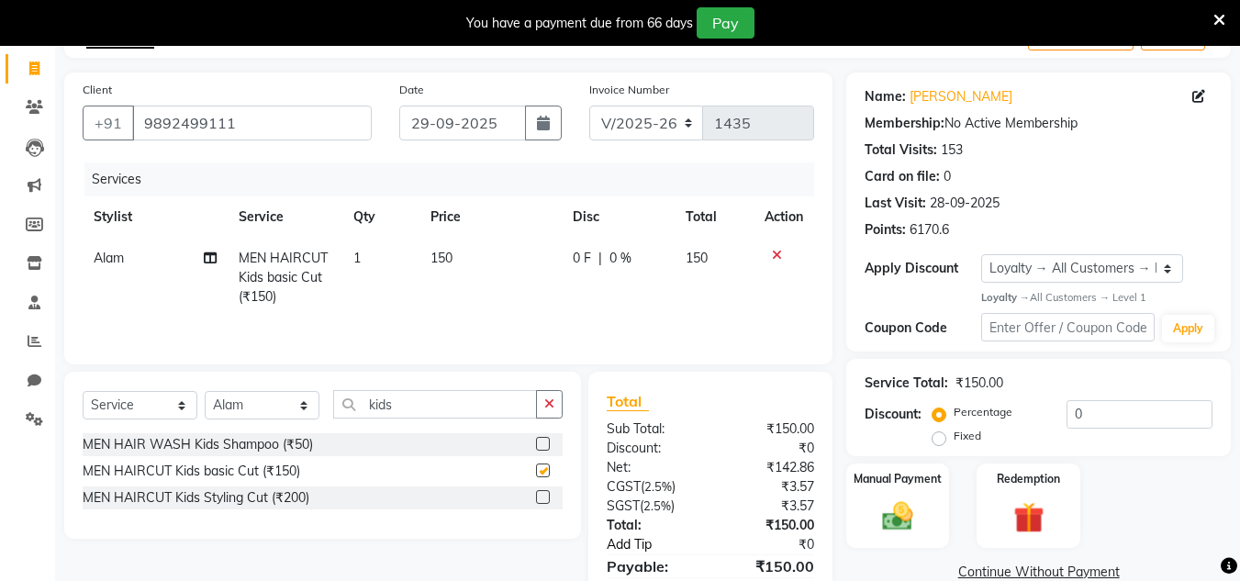
checkbox input "false"
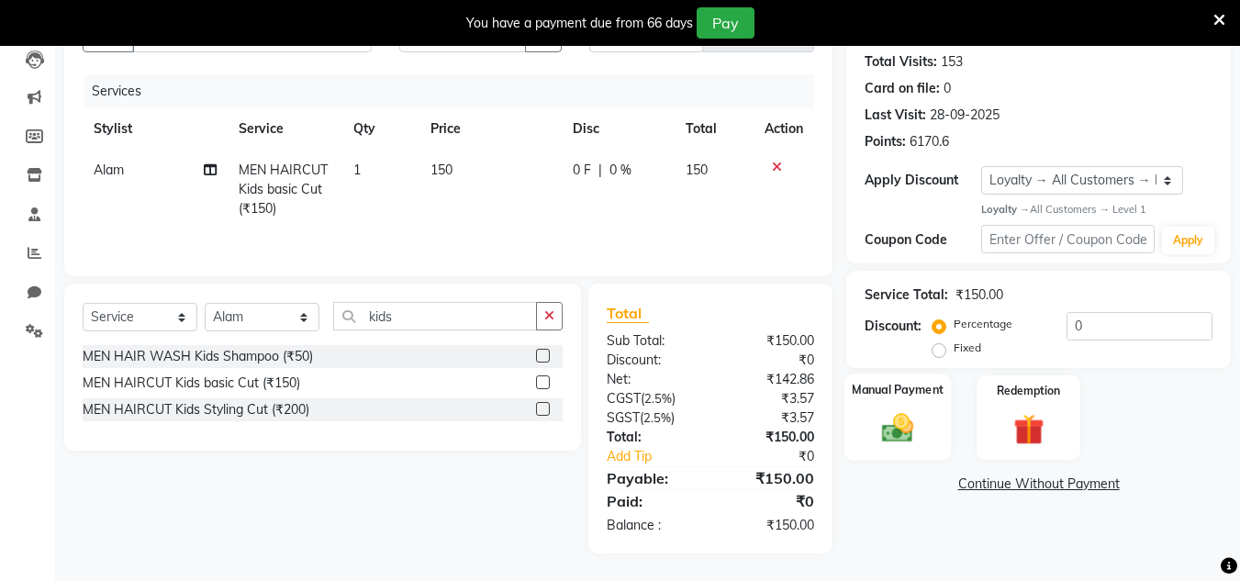
click at [880, 421] on img at bounding box center [897, 428] width 51 height 37
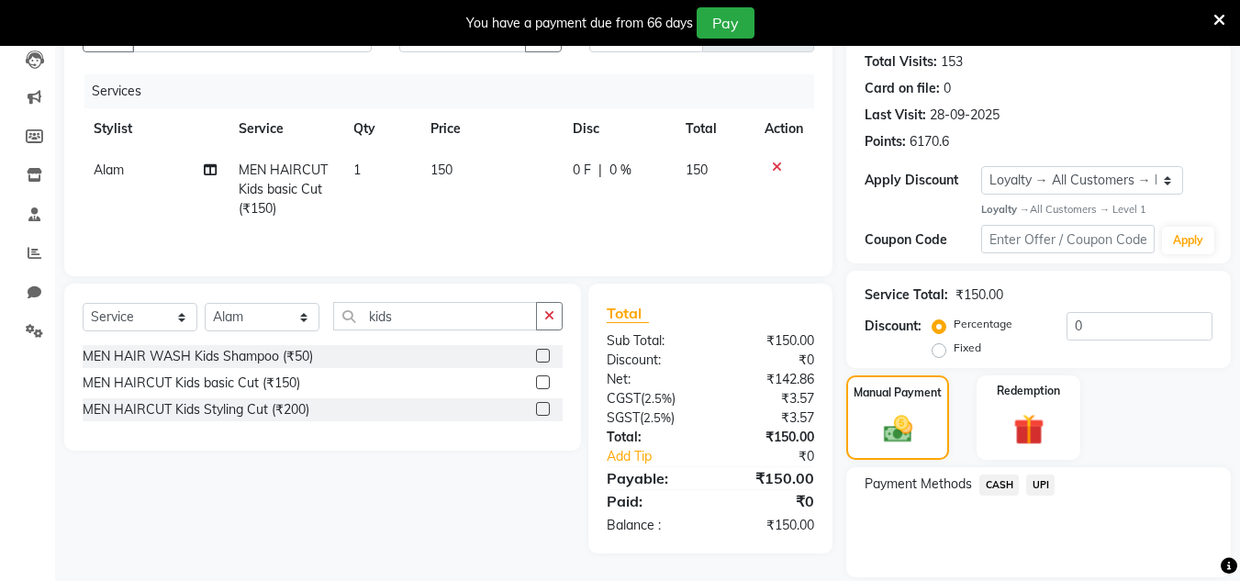
click at [1042, 484] on span "UPI" at bounding box center [1041, 485] width 28 height 21
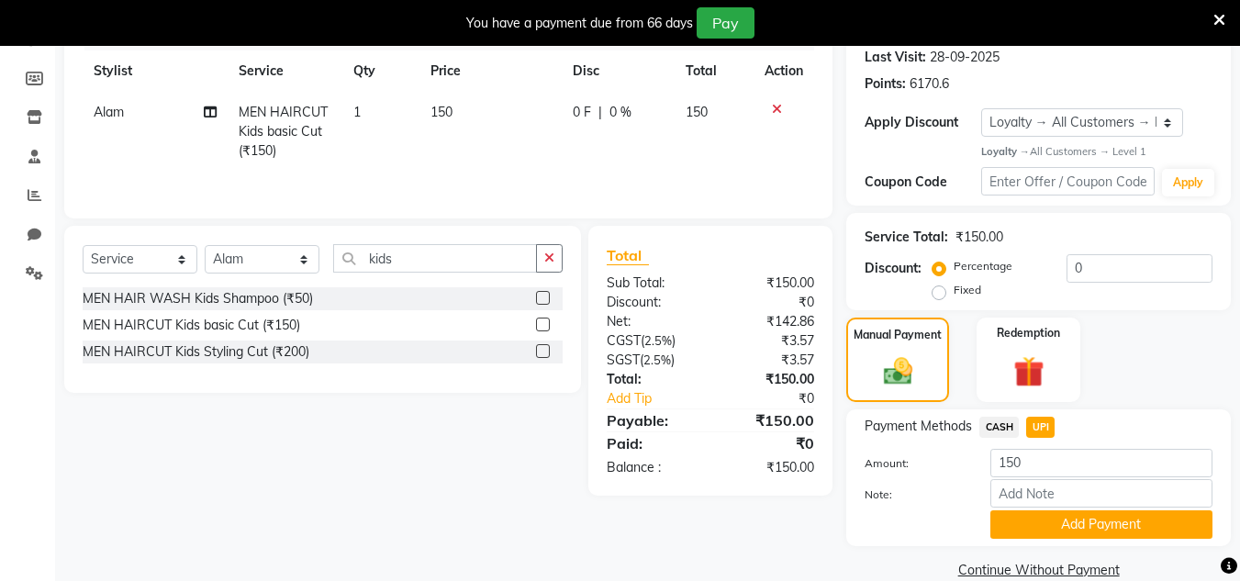
scroll to position [287, 0]
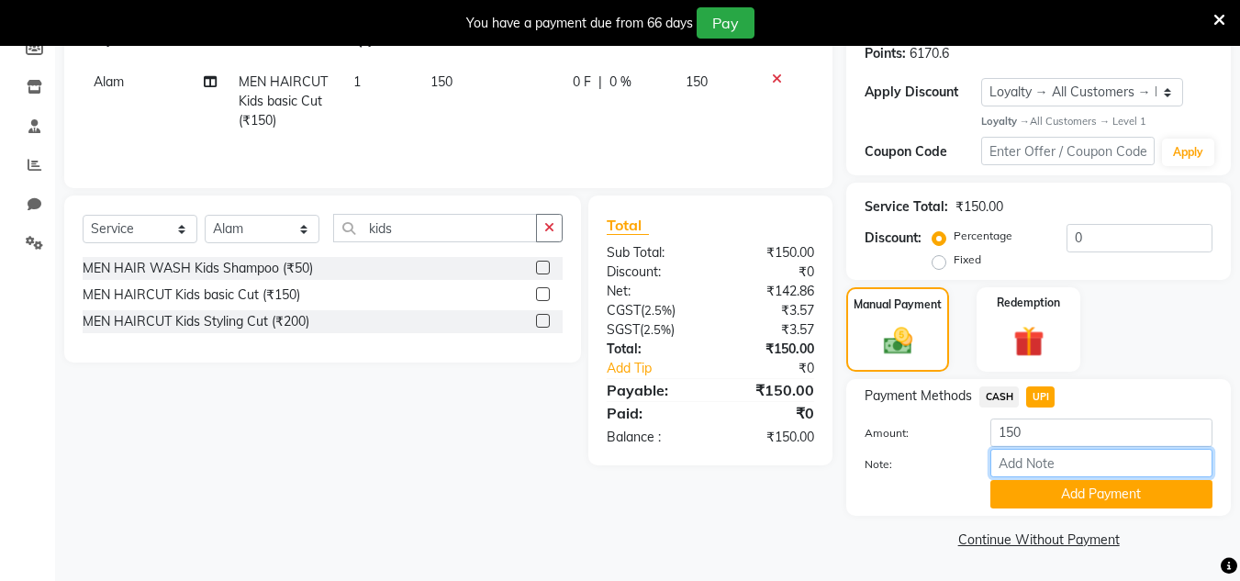
click at [1060, 466] on input "Note:" at bounding box center [1102, 463] width 222 height 28
click at [1047, 499] on button "Add Payment" at bounding box center [1102, 494] width 222 height 28
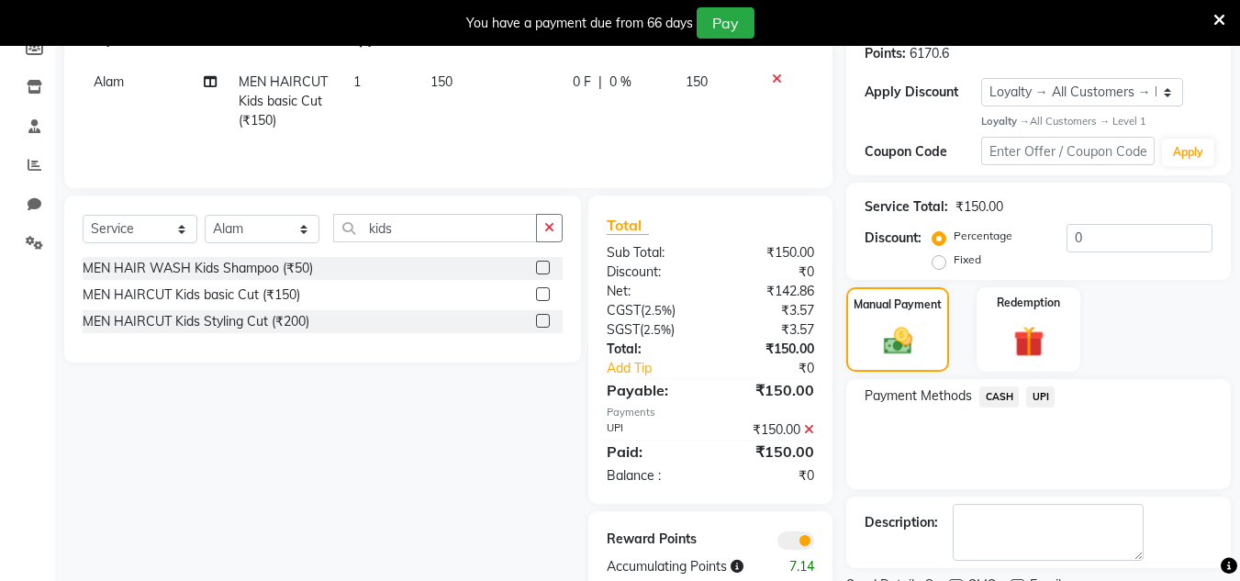
scroll to position [365, 0]
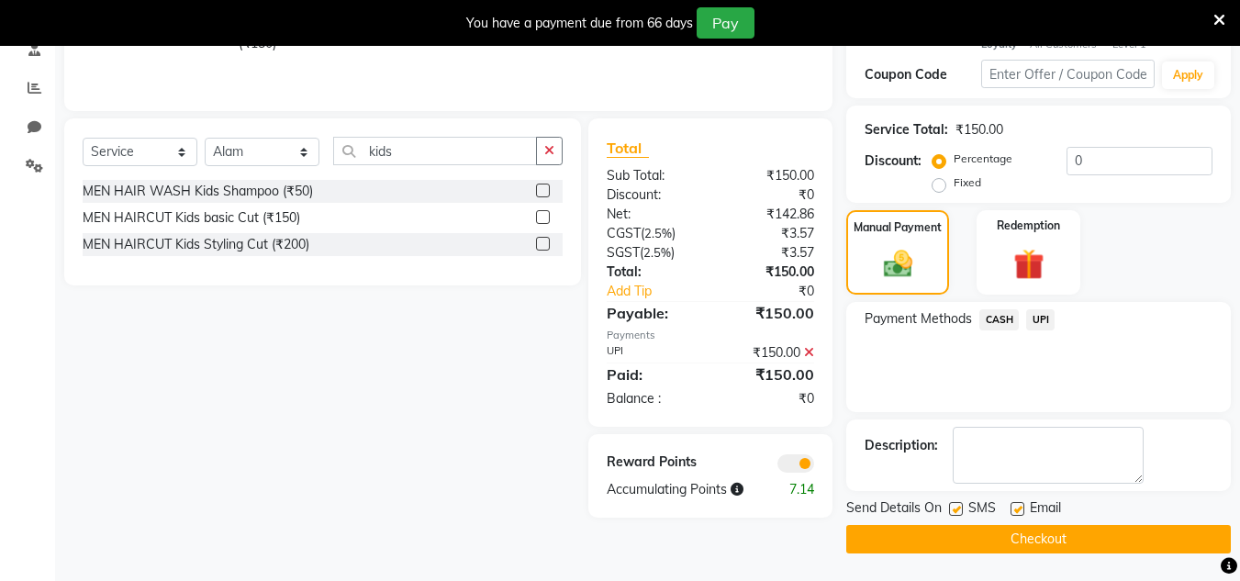
click at [1042, 536] on button "Checkout" at bounding box center [1039, 539] width 385 height 28
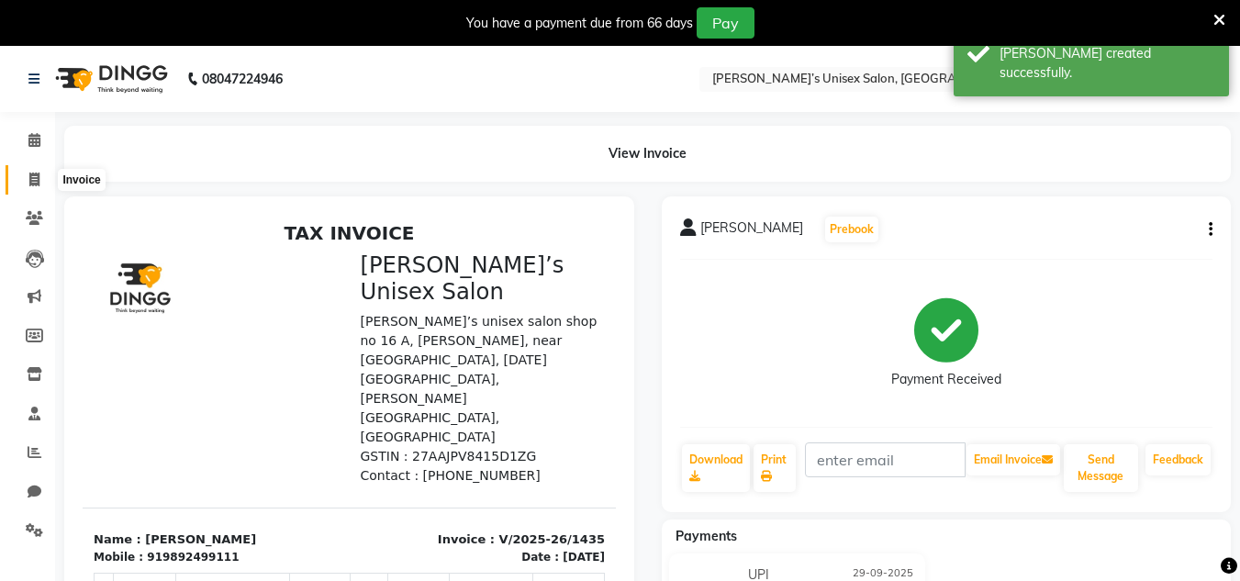
click at [39, 182] on icon at bounding box center [34, 180] width 10 height 14
select select "8637"
select select "service"
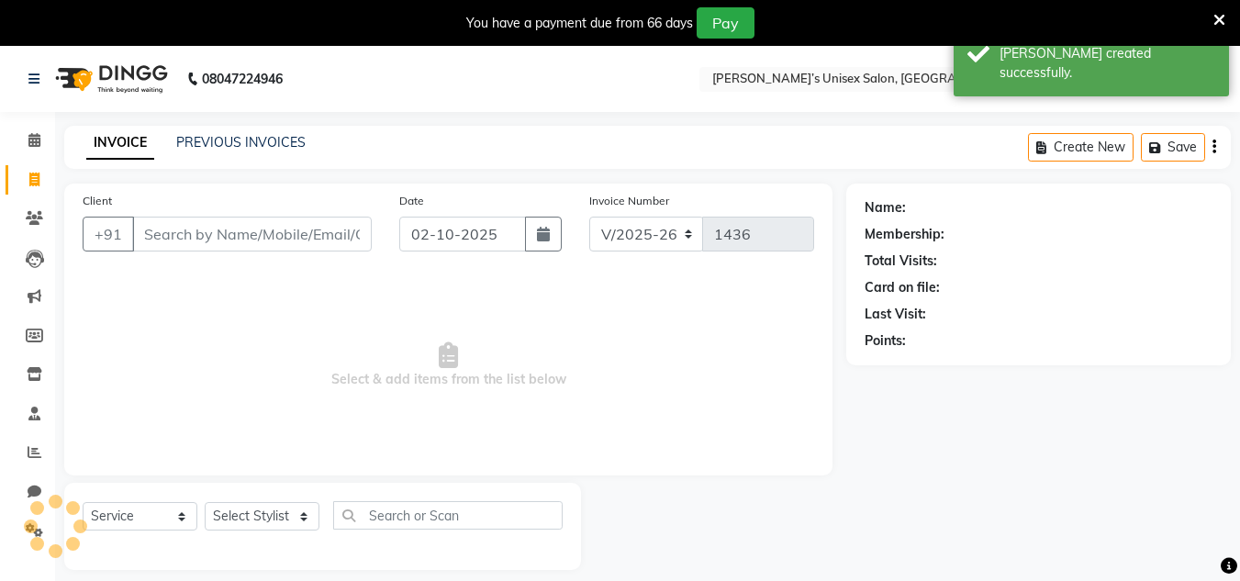
scroll to position [46, 0]
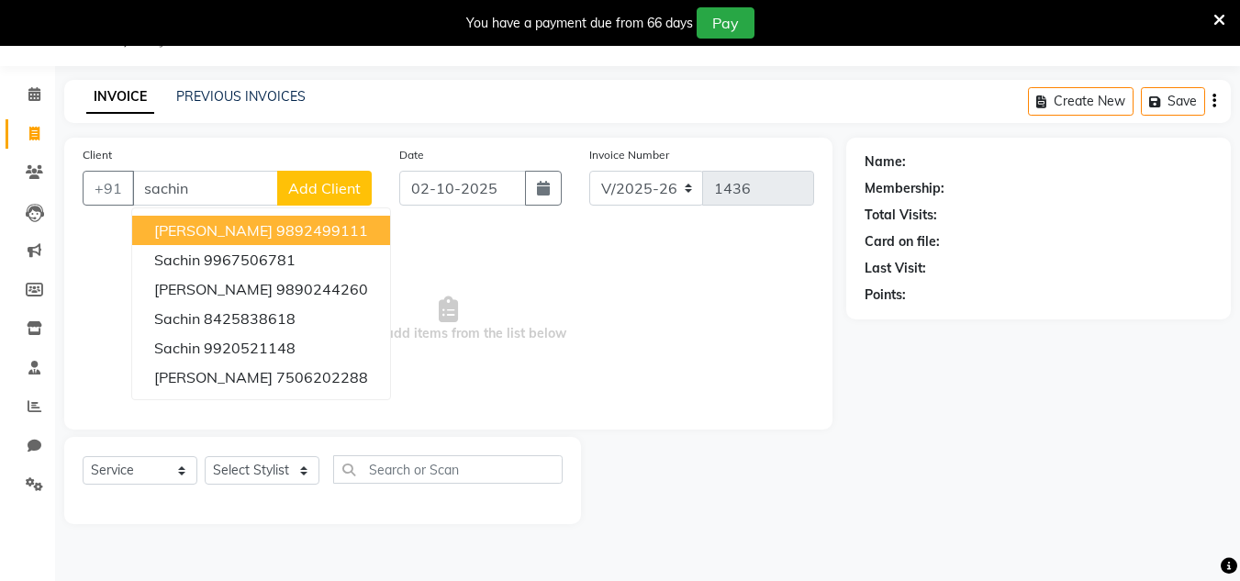
click at [329, 228] on ngb-highlight "9892499111" at bounding box center [322, 230] width 92 height 18
type input "9892499111"
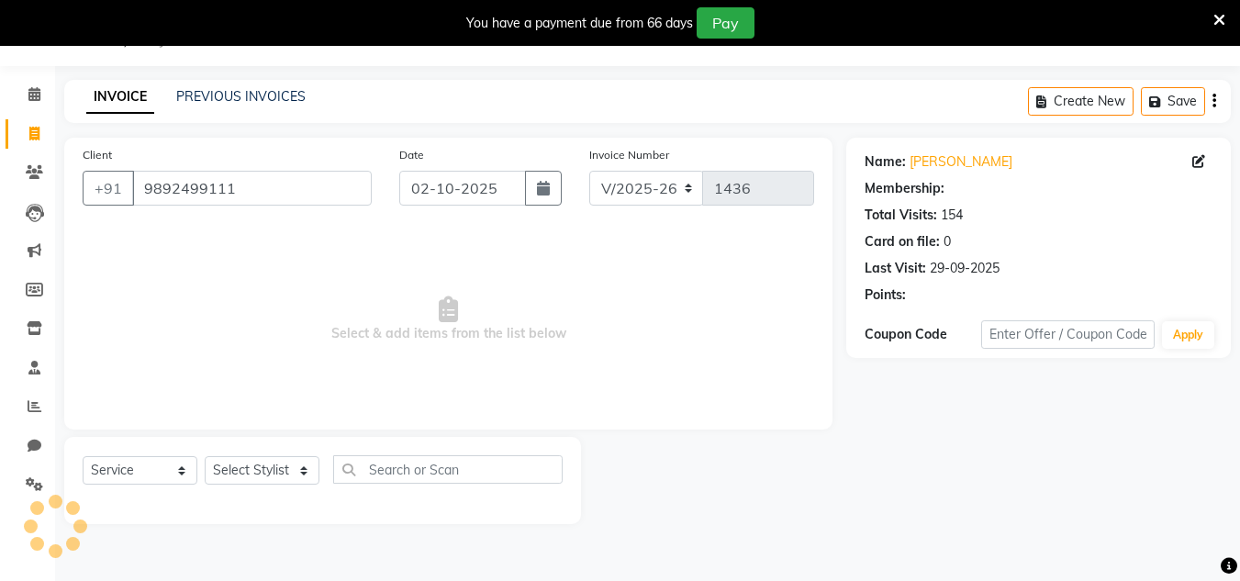
select select "1: Object"
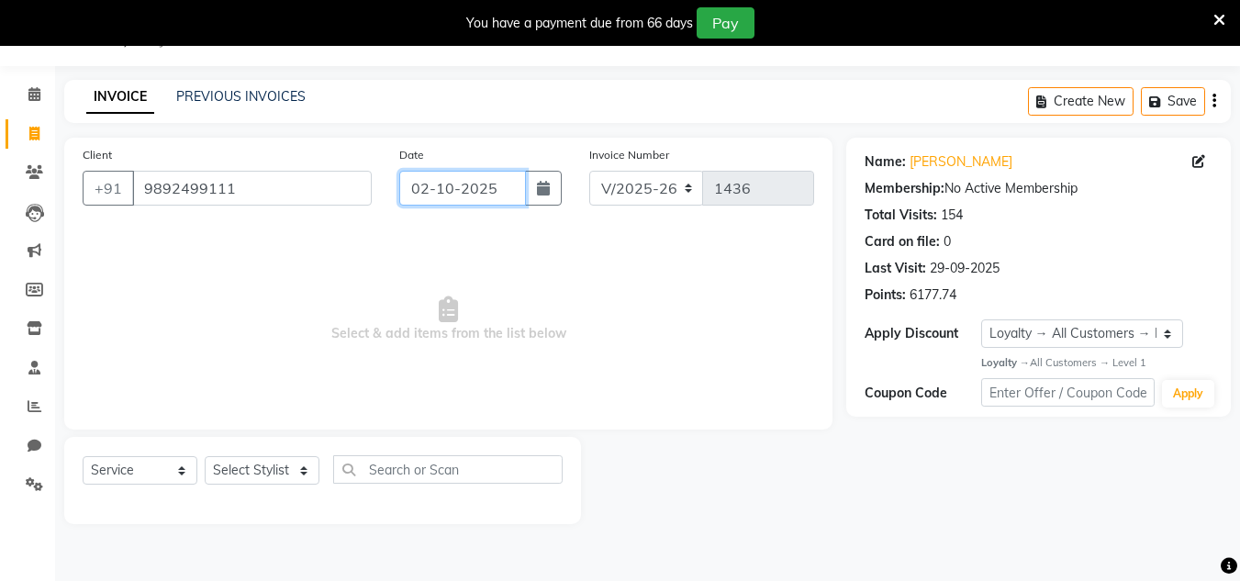
click at [500, 192] on input "02-10-2025" at bounding box center [462, 188] width 127 height 35
select select "10"
select select "2025"
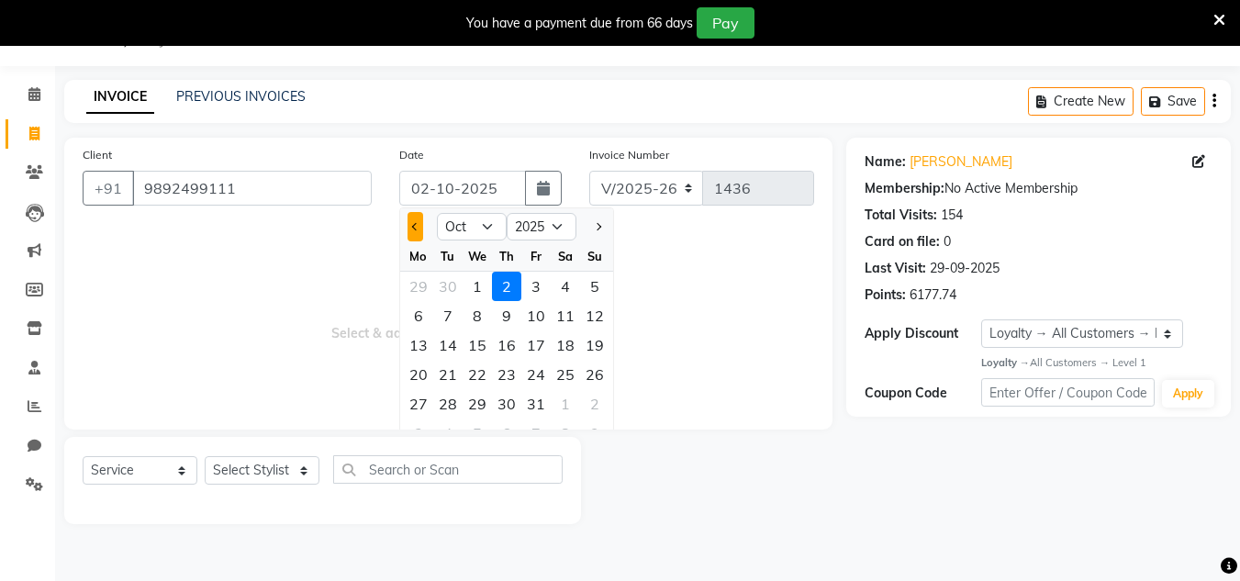
click at [410, 236] on button "Previous month" at bounding box center [416, 226] width 16 height 29
select select "9"
click at [398, 400] on span "Select & add items from the list below" at bounding box center [449, 320] width 732 height 184
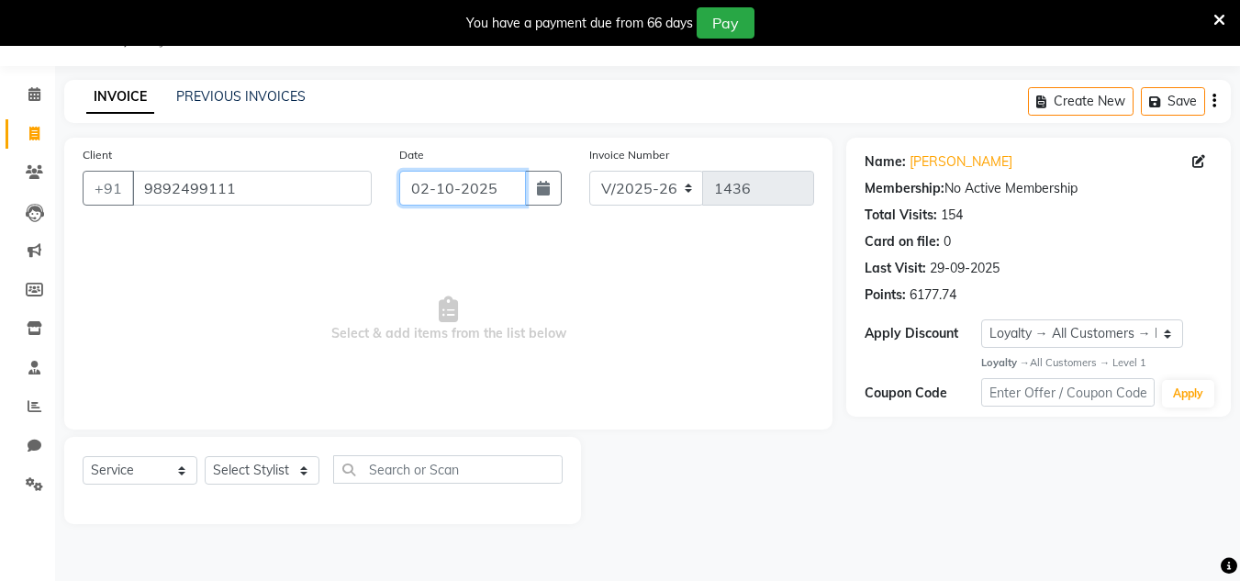
drag, startPoint x: 497, startPoint y: 185, endPoint x: 485, endPoint y: 229, distance: 44.8
click at [492, 209] on div "Date [DATE]" at bounding box center [481, 182] width 190 height 75
click at [514, 189] on input "02-10-2025" at bounding box center [462, 188] width 127 height 35
select select "10"
select select "2025"
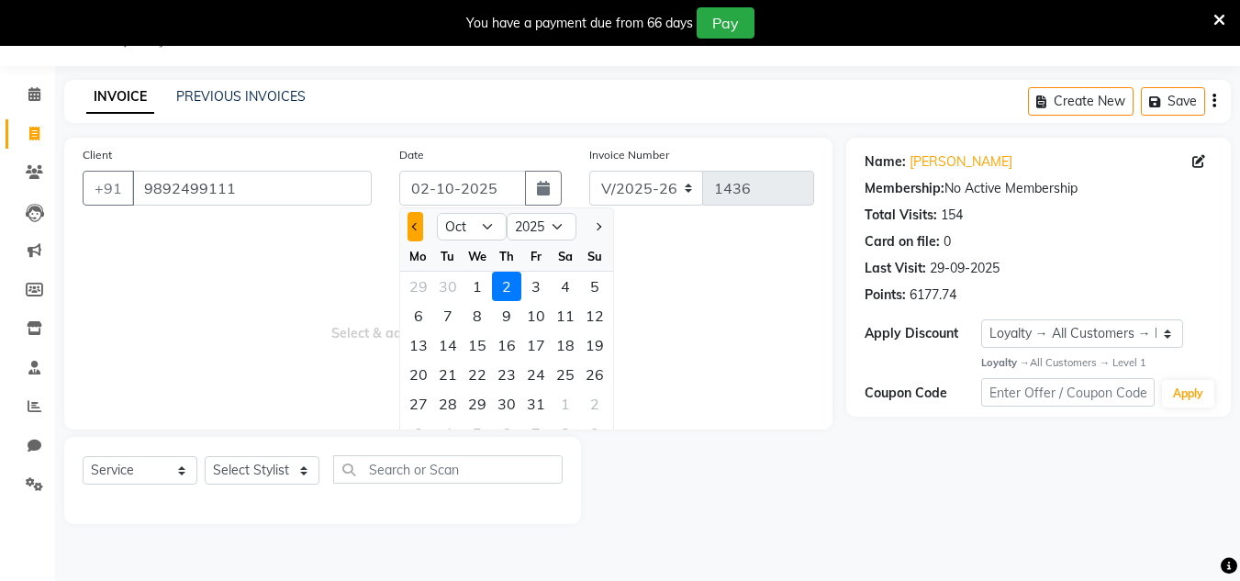
click at [407, 233] on div at bounding box center [418, 226] width 37 height 29
click at [408, 233] on button "Previous month" at bounding box center [416, 226] width 16 height 29
select select "9"
click at [415, 399] on div "29" at bounding box center [418, 403] width 29 height 29
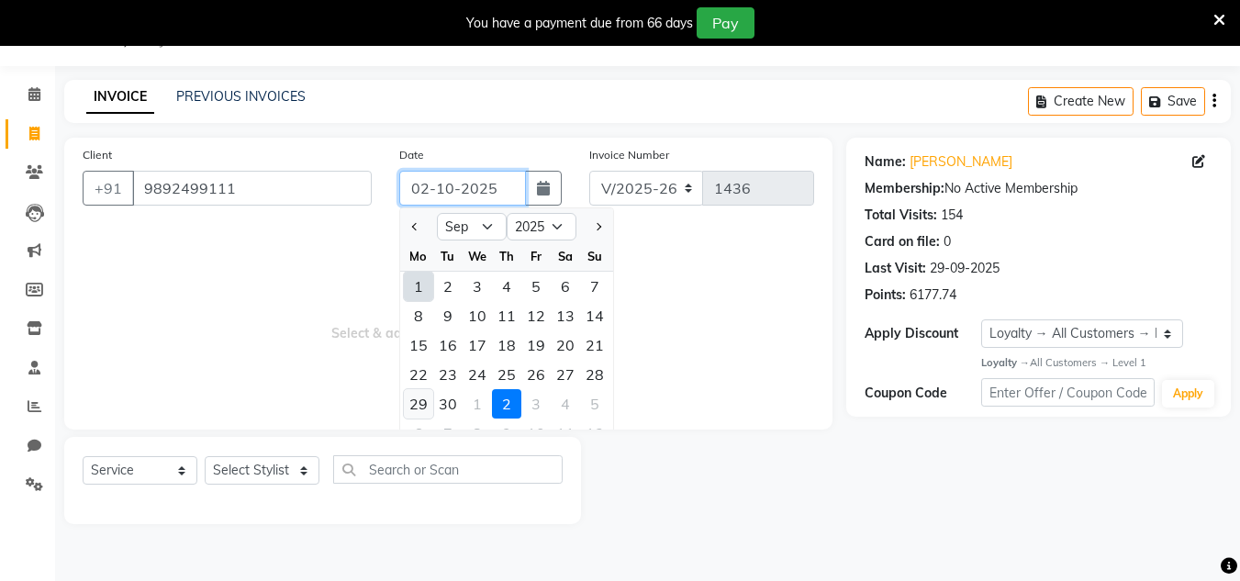
type input "29-09-2025"
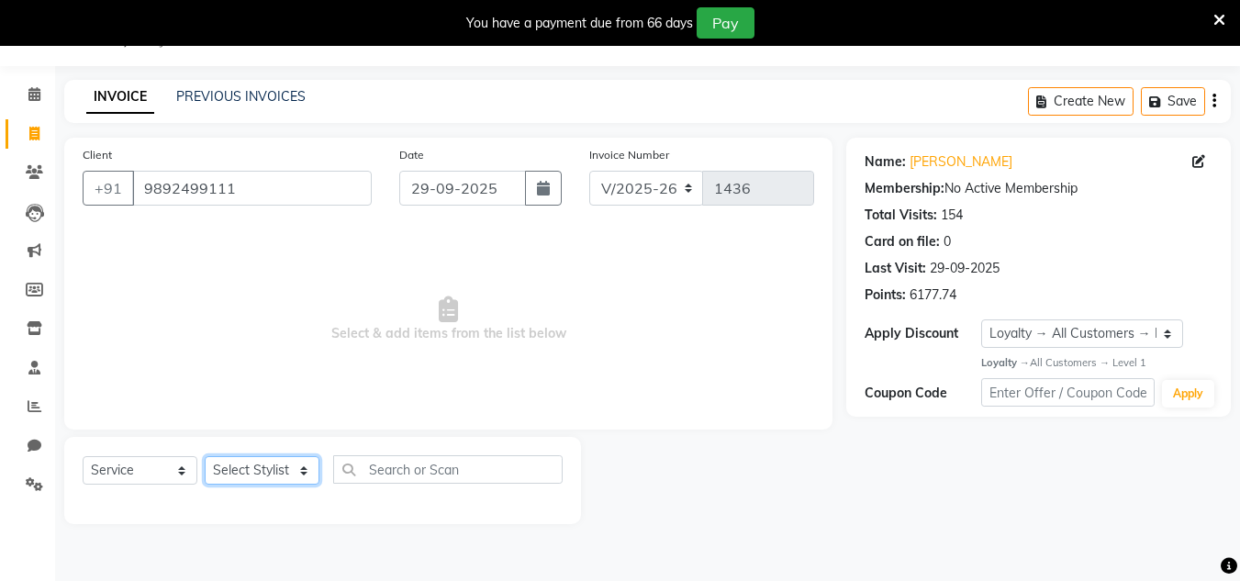
click at [302, 473] on select "Select Stylist Alam Dombivali Manager Farook Hair Stylist [PERSON_NAME] [PERSON…" at bounding box center [262, 470] width 115 height 28
select select "86910"
click at [205, 456] on select "Select Stylist Alam Dombivali Manager Farook Hair Stylist [PERSON_NAME] [PERSON…" at bounding box center [262, 470] width 115 height 28
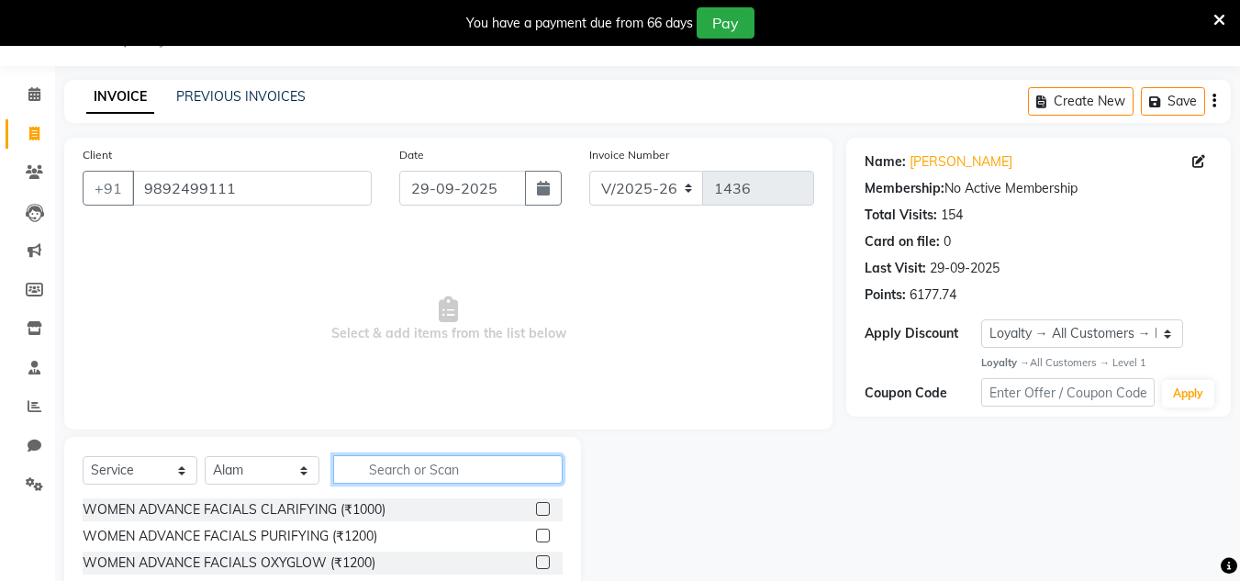
click at [420, 476] on input "text" at bounding box center [448, 469] width 230 height 28
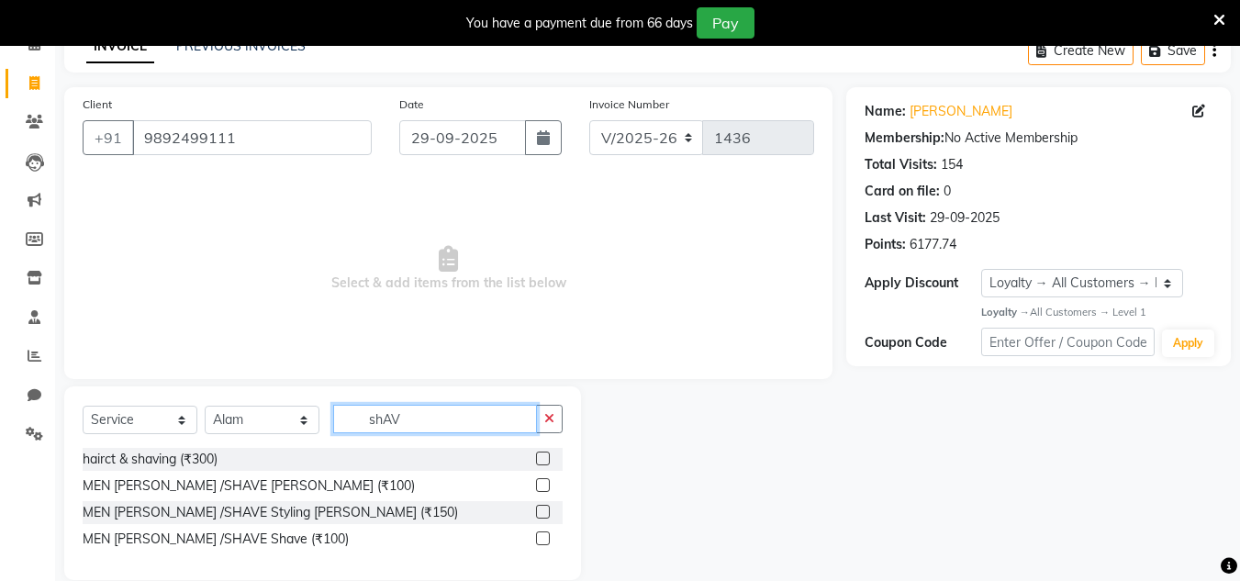
scroll to position [123, 0]
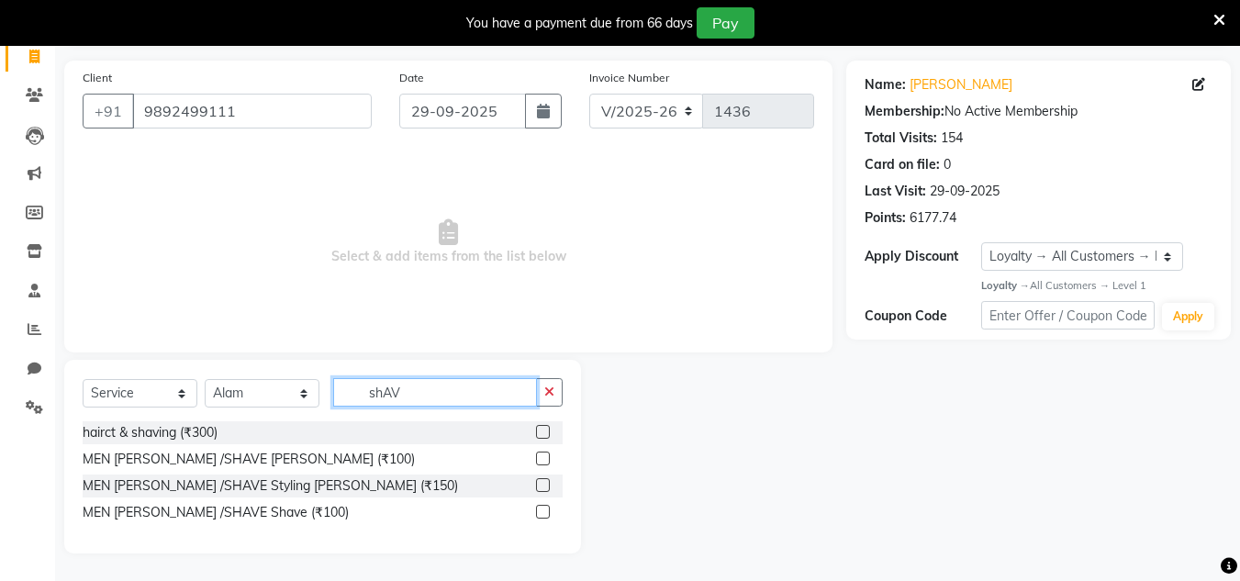
type input "shAV"
click at [542, 457] on label at bounding box center [543, 459] width 14 height 14
click at [542, 457] on input "checkbox" at bounding box center [542, 460] width 12 height 12
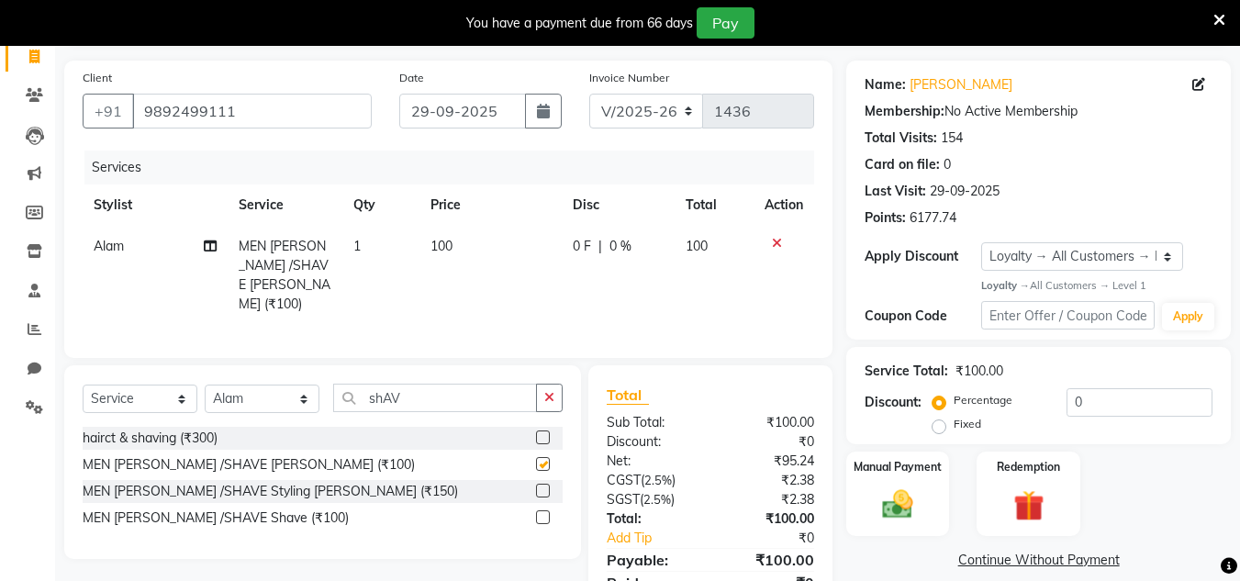
scroll to position [199, 0]
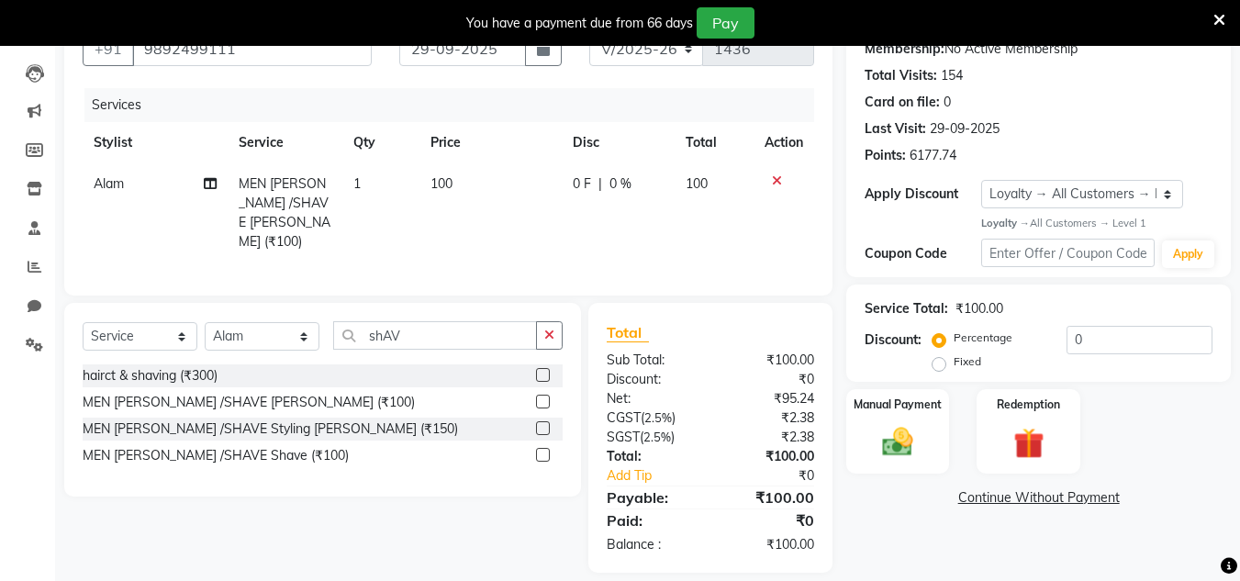
checkbox input "false"
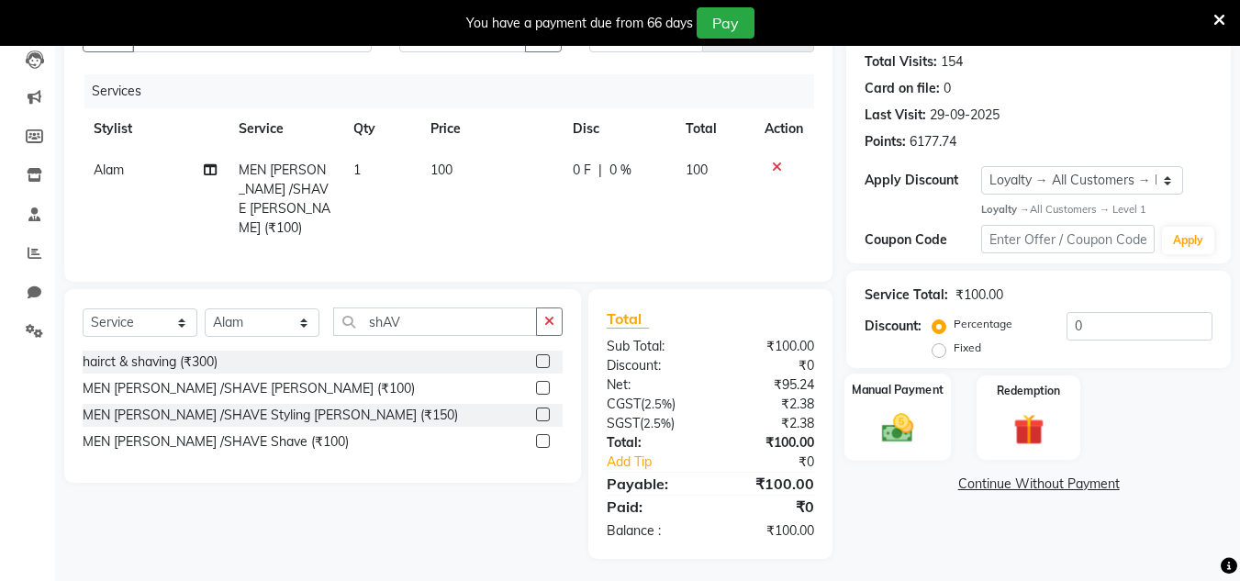
click at [881, 436] on img at bounding box center [897, 428] width 51 height 37
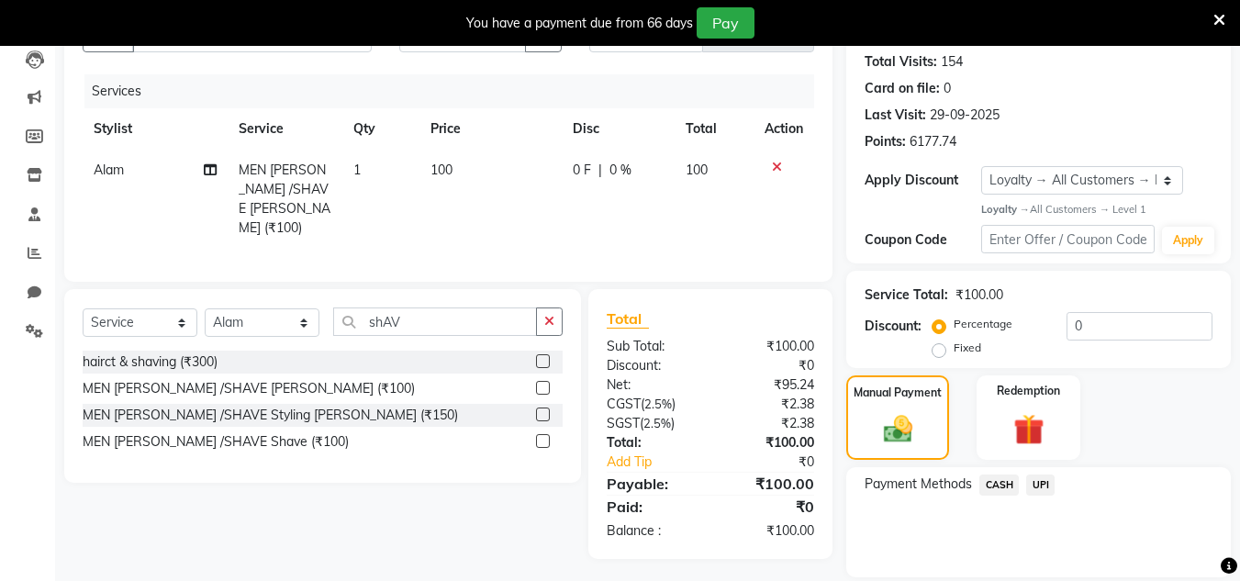
click at [1047, 479] on span "UPI" at bounding box center [1041, 485] width 28 height 21
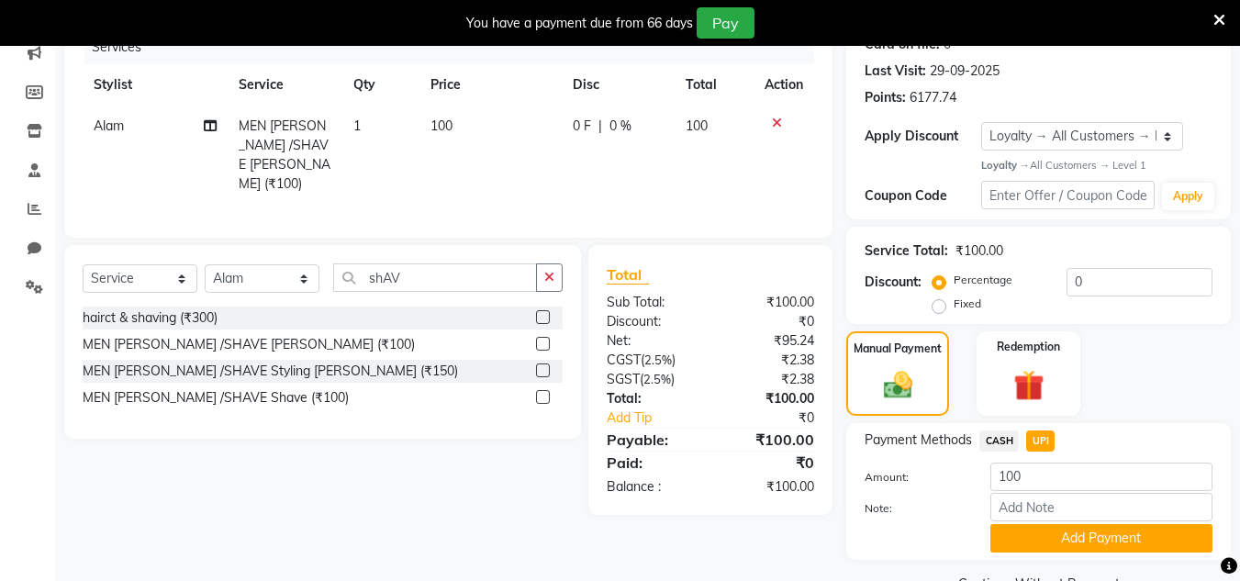
scroll to position [287, 0]
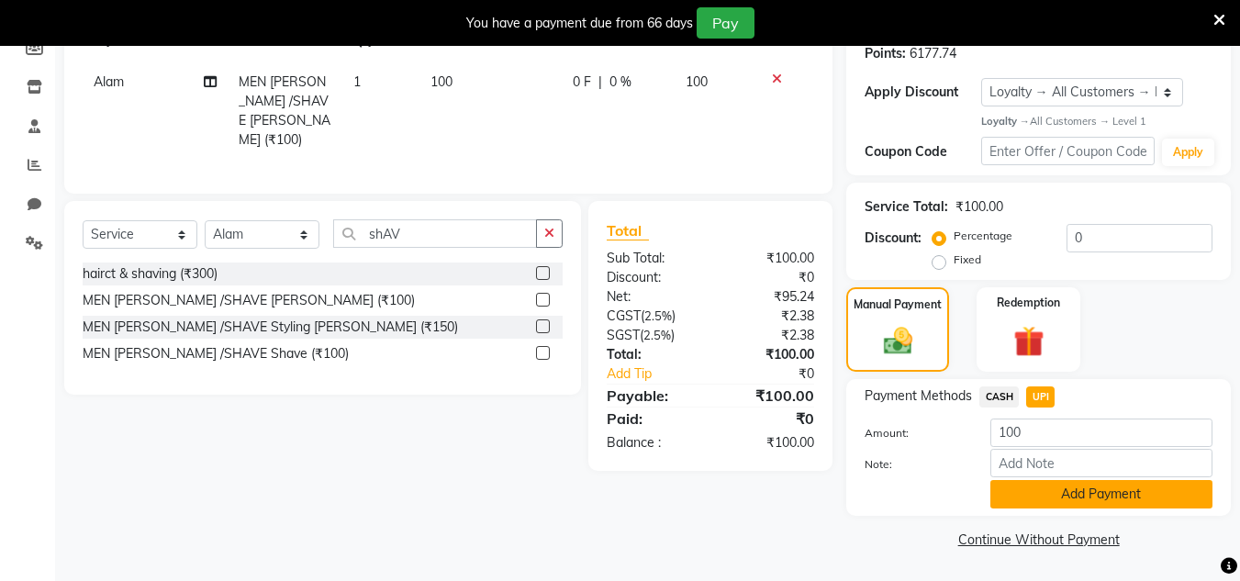
click at [1056, 485] on button "Add Payment" at bounding box center [1102, 494] width 222 height 28
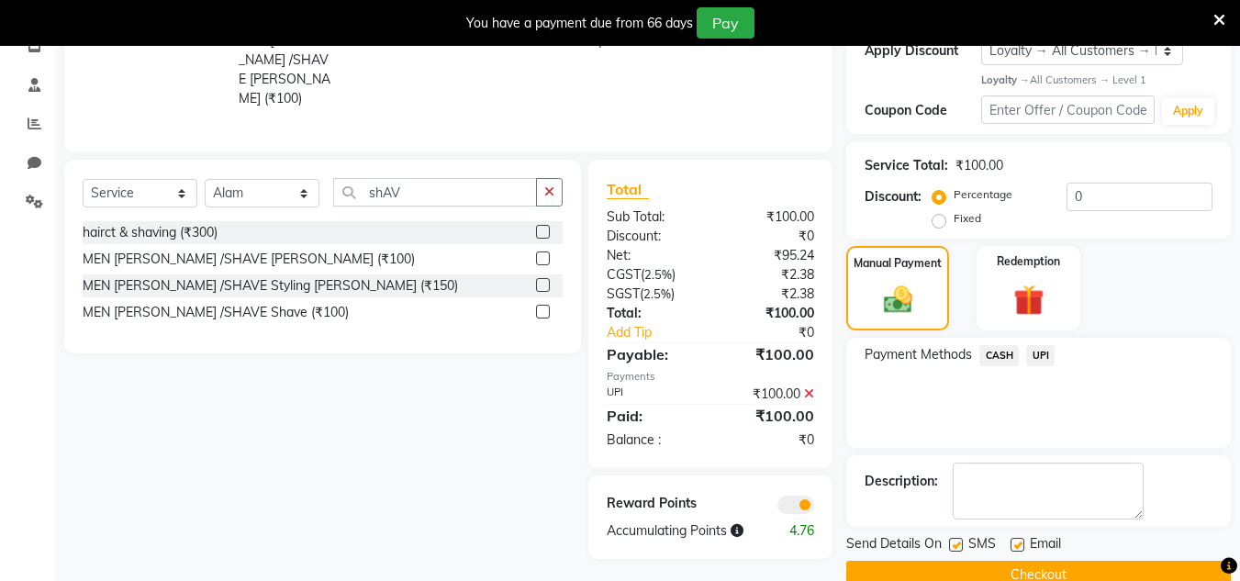
scroll to position [365, 0]
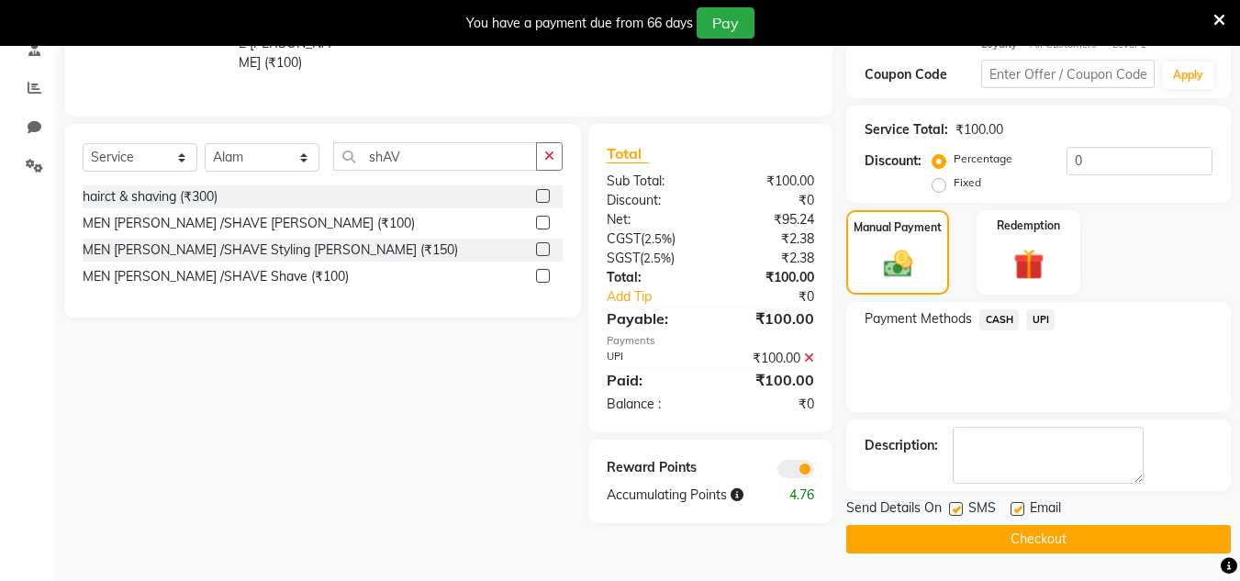
drag, startPoint x: 1105, startPoint y: 499, endPoint x: 1095, endPoint y: 519, distance: 22.2
click at [1101, 509] on div "Send Details On SMS Email" at bounding box center [1039, 510] width 385 height 23
drag, startPoint x: 1094, startPoint y: 522, endPoint x: 1074, endPoint y: 561, distance: 43.5
click at [1074, 561] on main "INVOICE PREVIOUS INVOICES Create New Save Client [PHONE_NUMBER] Date [DATE] Inv…" at bounding box center [647, 171] width 1185 height 820
click at [1072, 533] on button "Checkout" at bounding box center [1039, 539] width 385 height 28
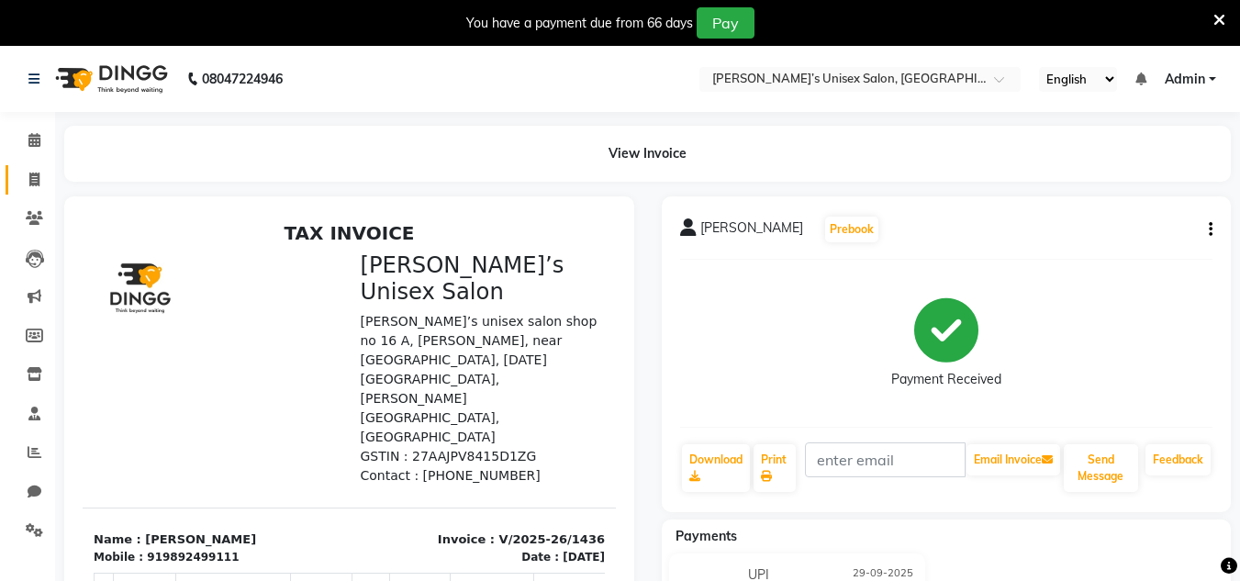
click at [36, 191] on link "Invoice" at bounding box center [28, 180] width 44 height 30
select select "8637"
select select "service"
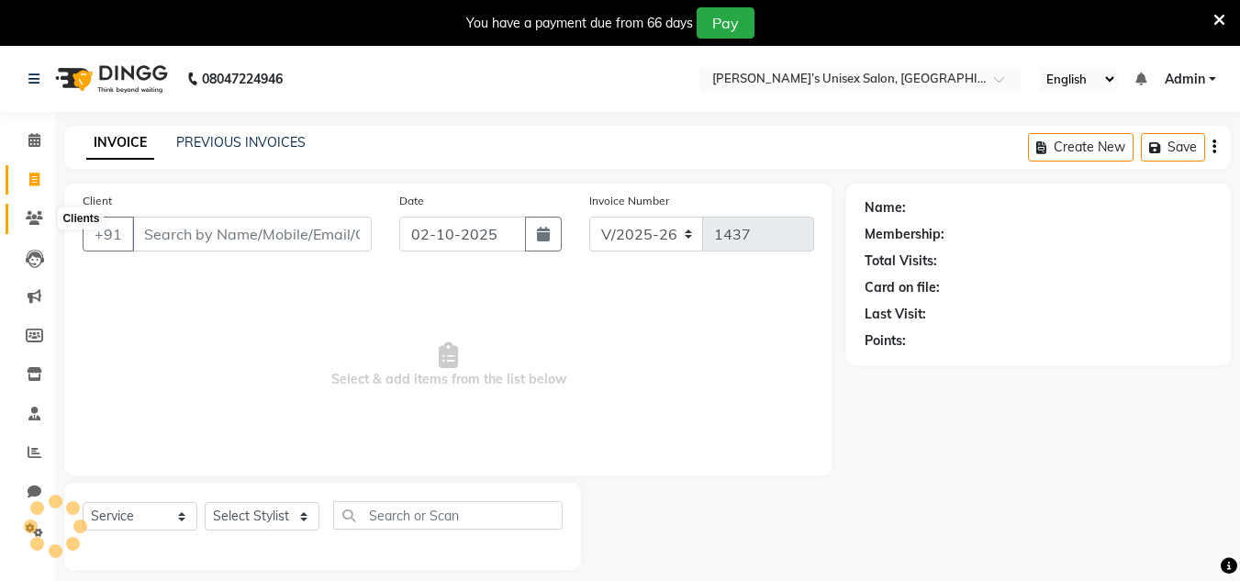
scroll to position [46, 0]
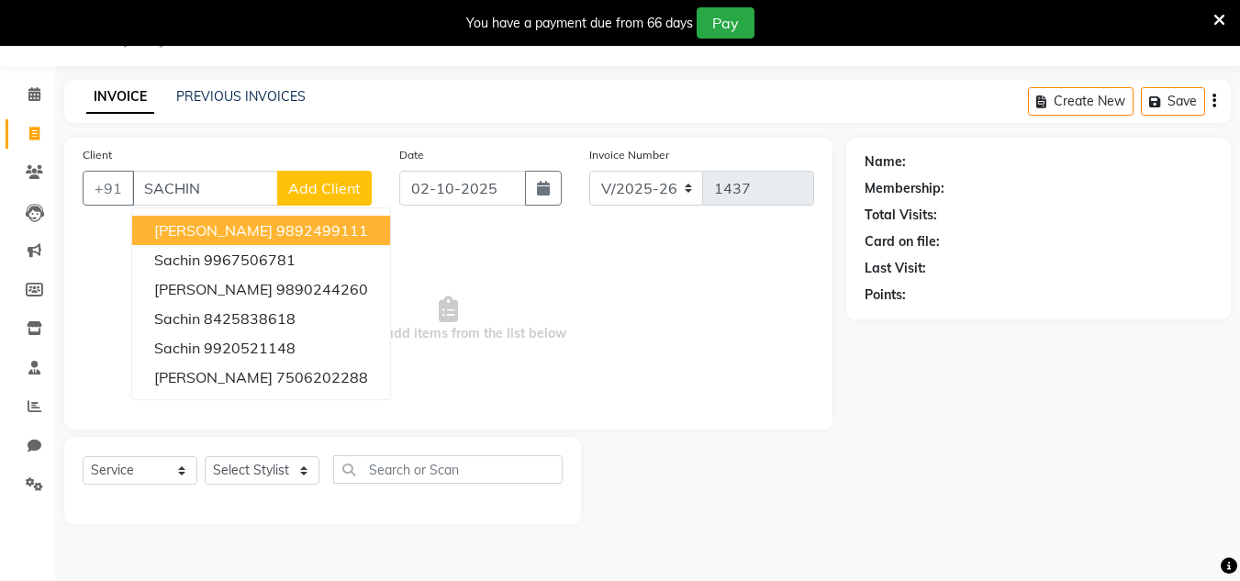
click at [351, 235] on button "[PERSON_NAME] 9892499111" at bounding box center [261, 230] width 258 height 29
type input "9892499111"
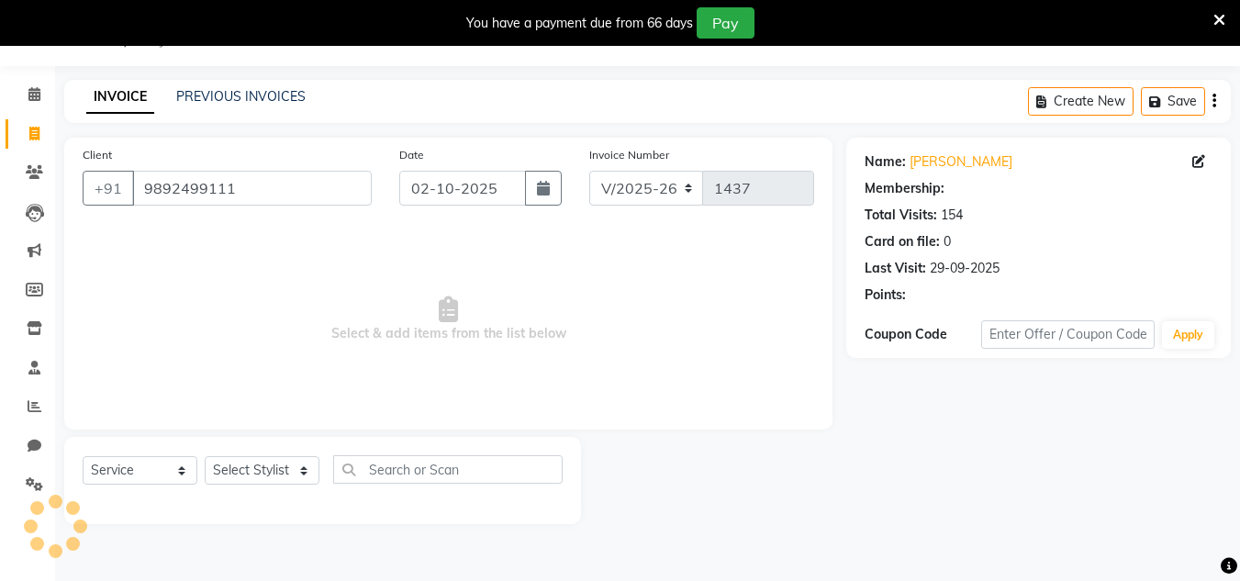
select select "1: Object"
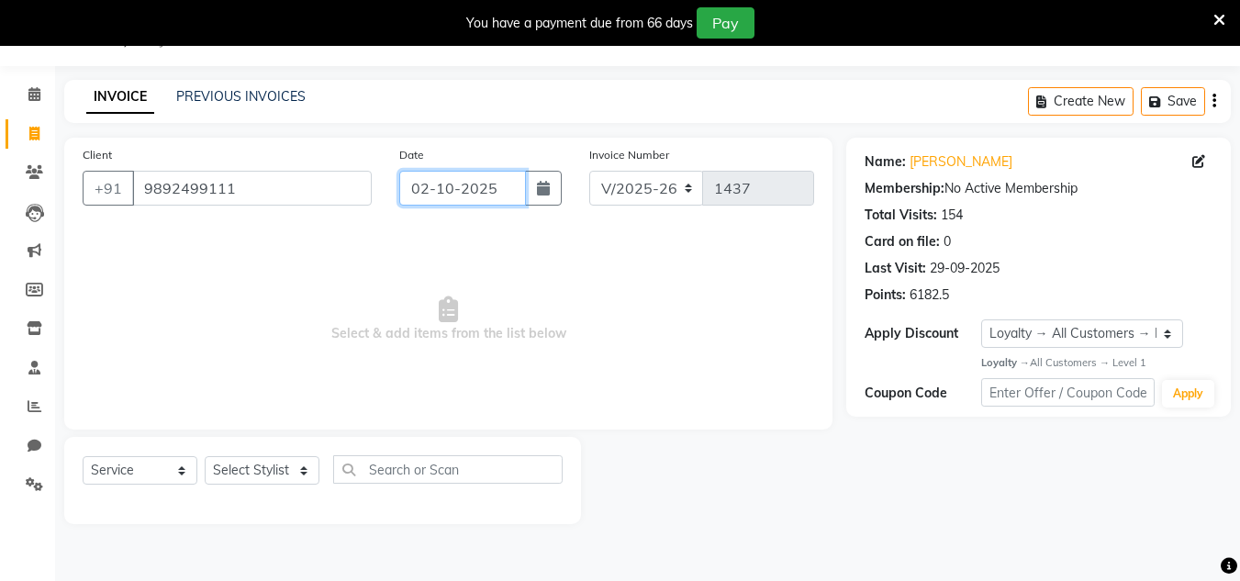
click at [507, 199] on input "02-10-2025" at bounding box center [462, 188] width 127 height 35
select select "10"
select select "2025"
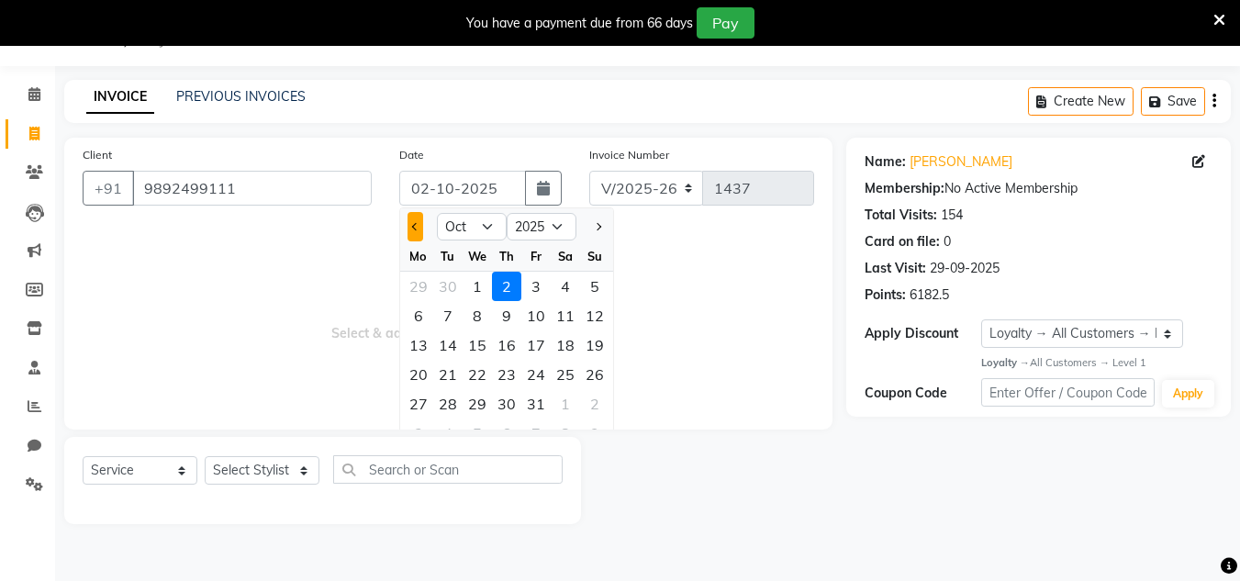
drag, startPoint x: 409, startPoint y: 230, endPoint x: 423, endPoint y: 260, distance: 33.7
click at [409, 238] on button "Previous month" at bounding box center [416, 226] width 16 height 29
select select "9"
click at [413, 406] on div "29" at bounding box center [418, 403] width 29 height 29
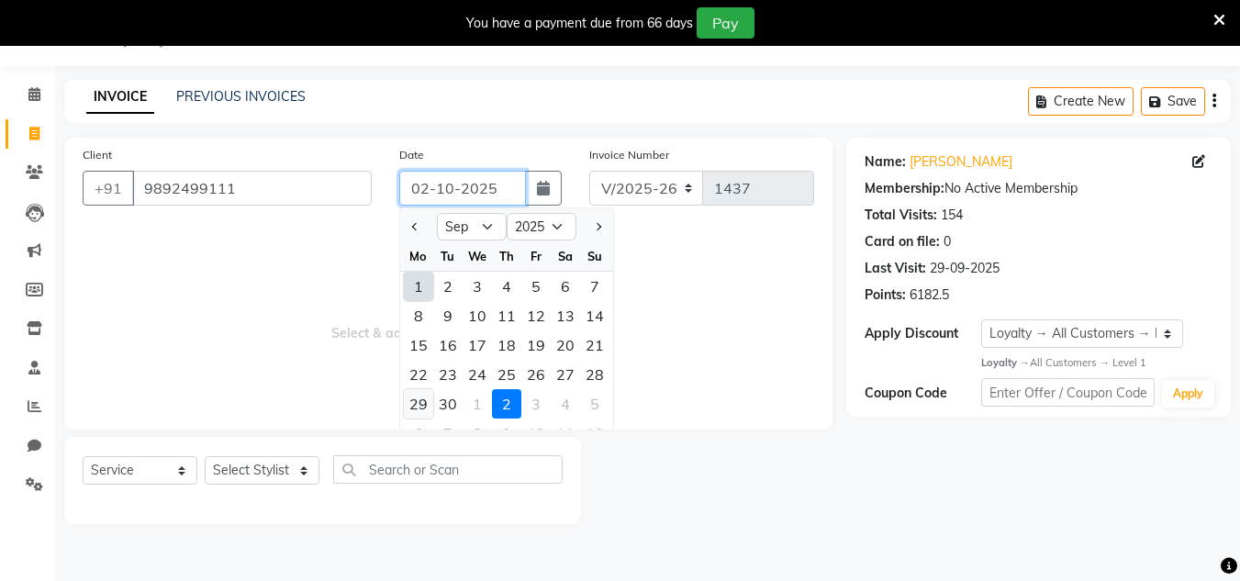
type input "29-09-2025"
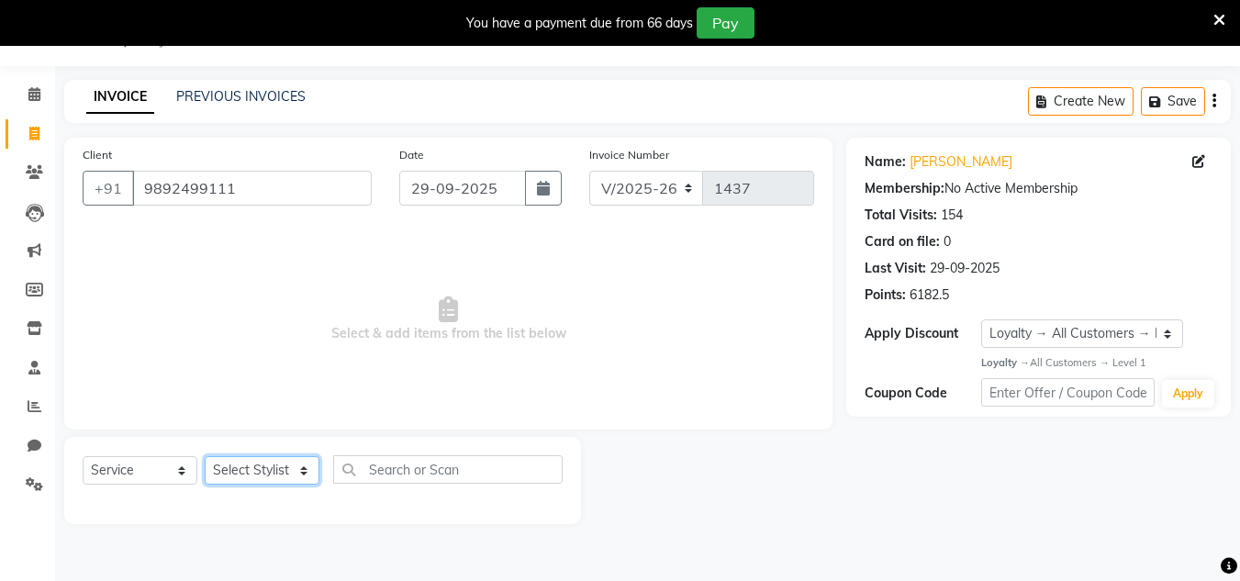
click at [297, 464] on select "Select Stylist Alam Dombivali Manager Farook Hair Stylist [PERSON_NAME] [PERSON…" at bounding box center [262, 470] width 115 height 28
select select "86910"
click at [205, 456] on select "Select Stylist Alam Dombivali Manager Farook Hair Stylist [PERSON_NAME] [PERSON…" at bounding box center [262, 470] width 115 height 28
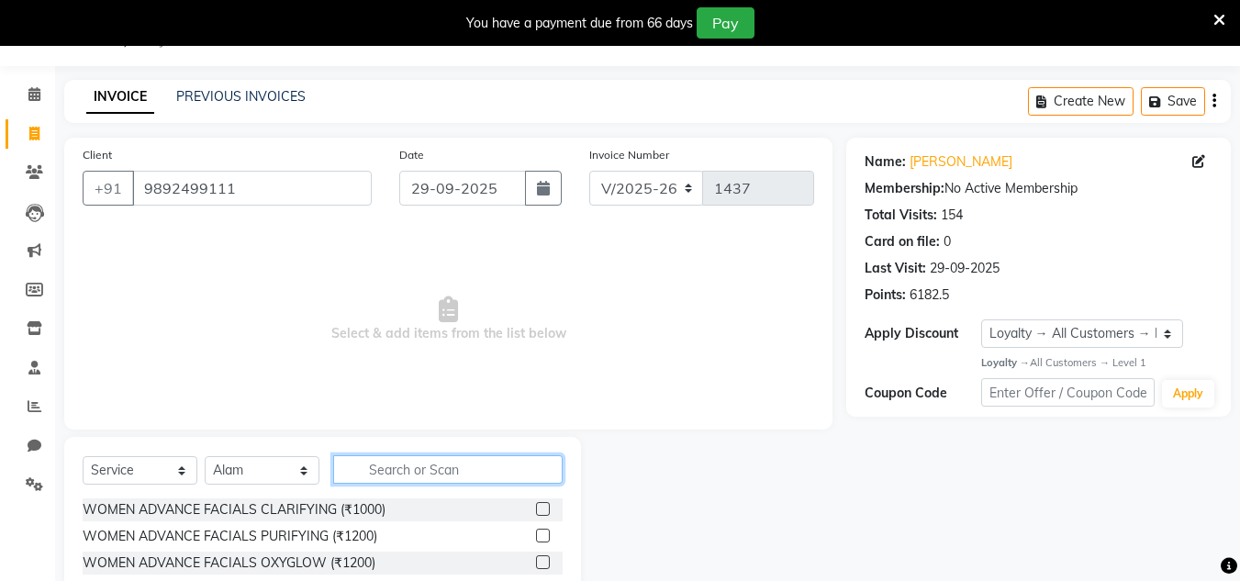
click at [357, 467] on input "text" at bounding box center [448, 469] width 230 height 28
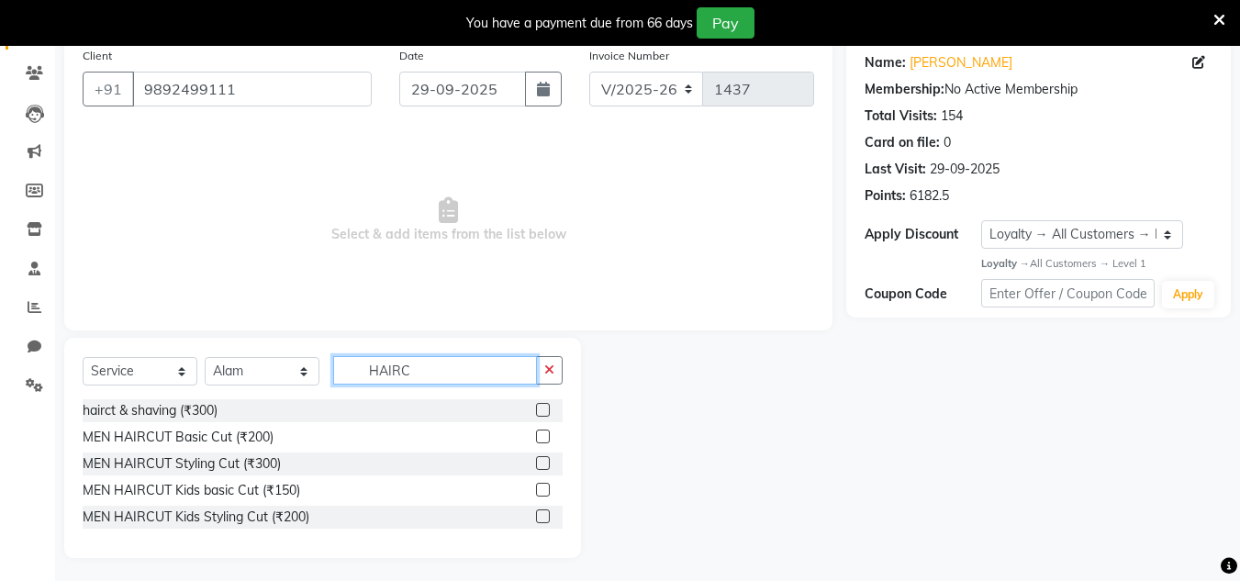
scroll to position [150, 0]
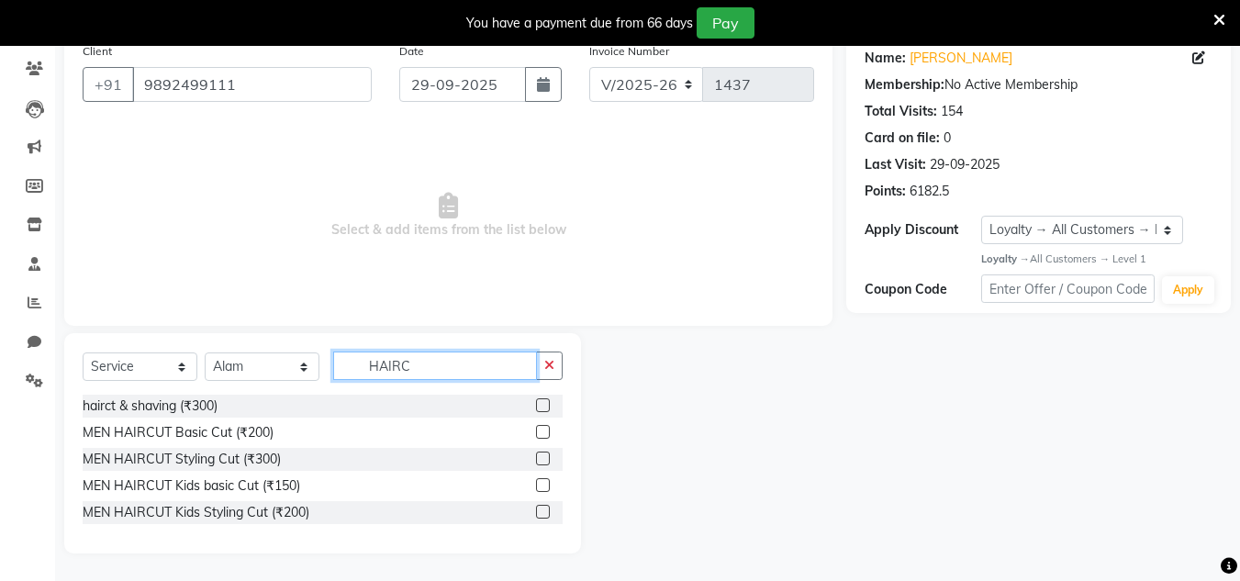
type input "HAIRC"
click at [540, 432] on label at bounding box center [543, 432] width 14 height 14
click at [540, 432] on input "checkbox" at bounding box center [542, 433] width 12 height 12
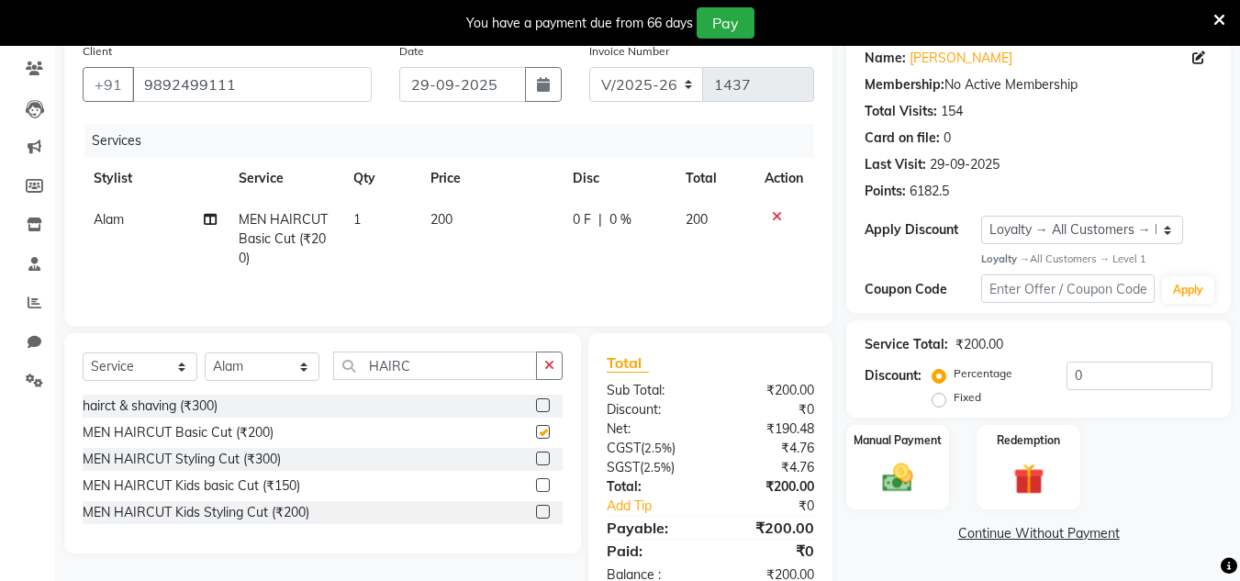
checkbox input "false"
click at [902, 481] on img at bounding box center [897, 478] width 51 height 37
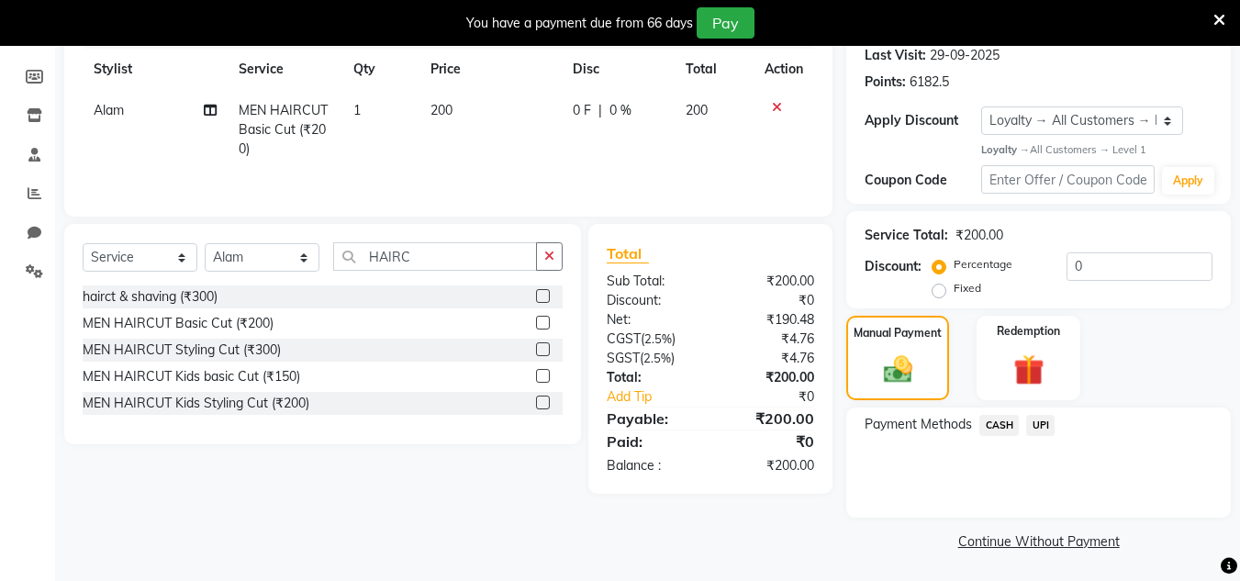
scroll to position [261, 0]
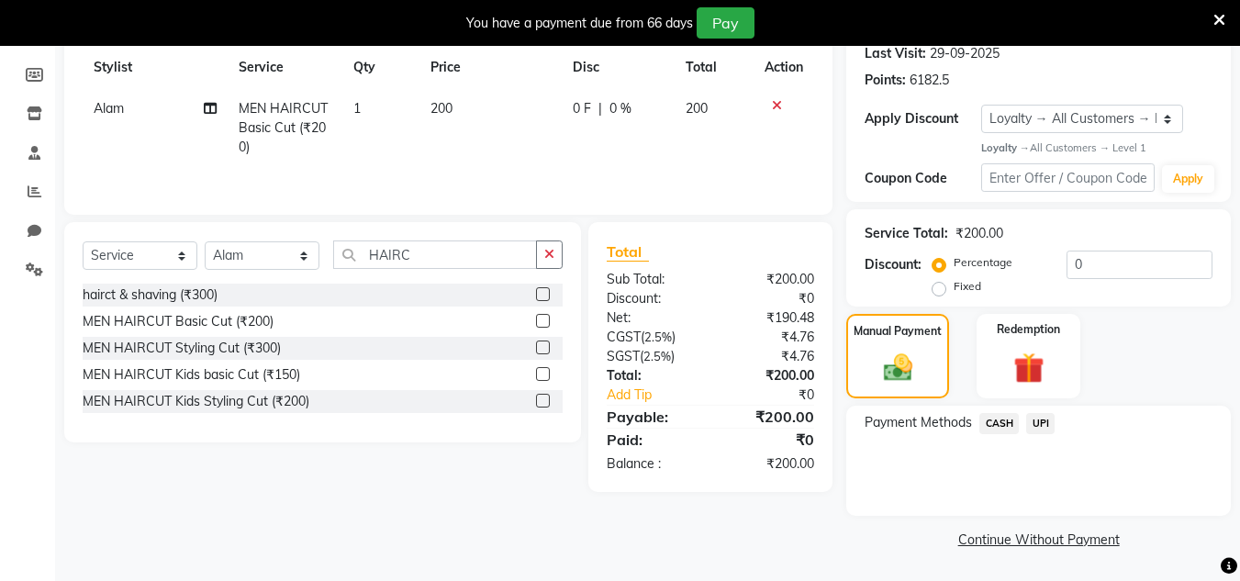
click at [1041, 425] on span "UPI" at bounding box center [1041, 423] width 28 height 21
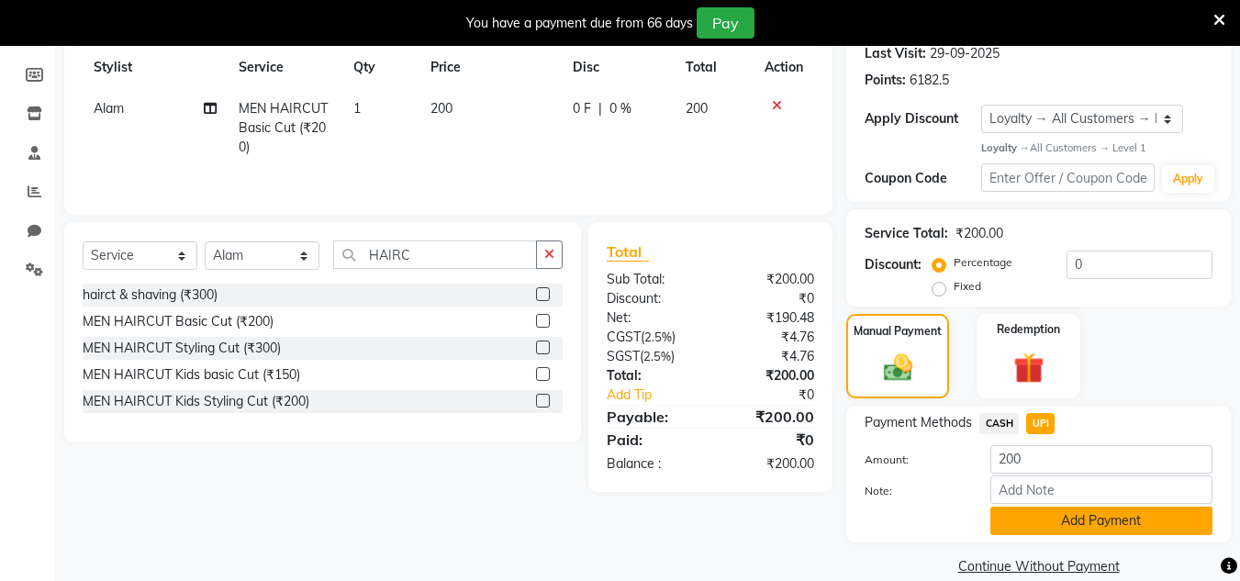
click at [1038, 511] on button "Add Payment" at bounding box center [1102, 521] width 222 height 28
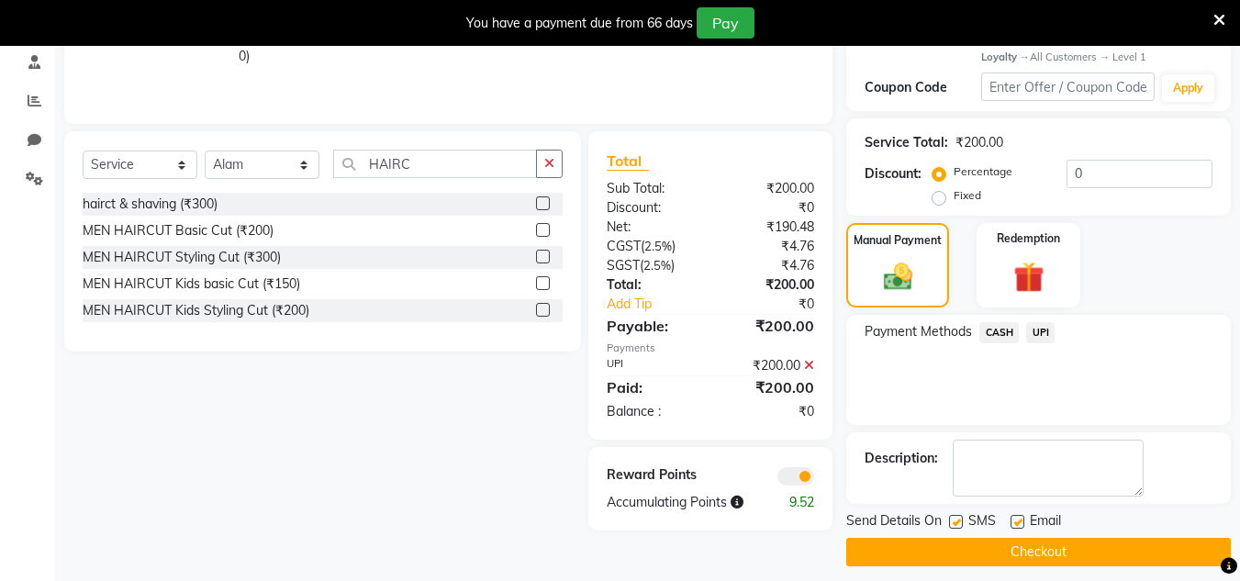
scroll to position [365, 0]
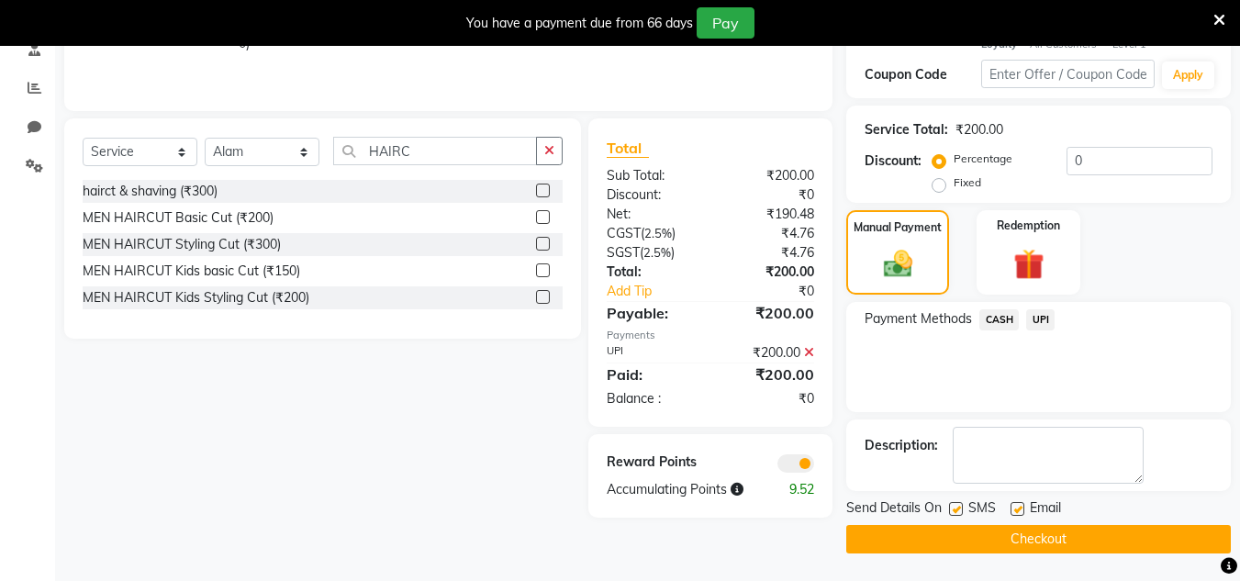
click at [1037, 531] on button "Checkout" at bounding box center [1039, 539] width 385 height 28
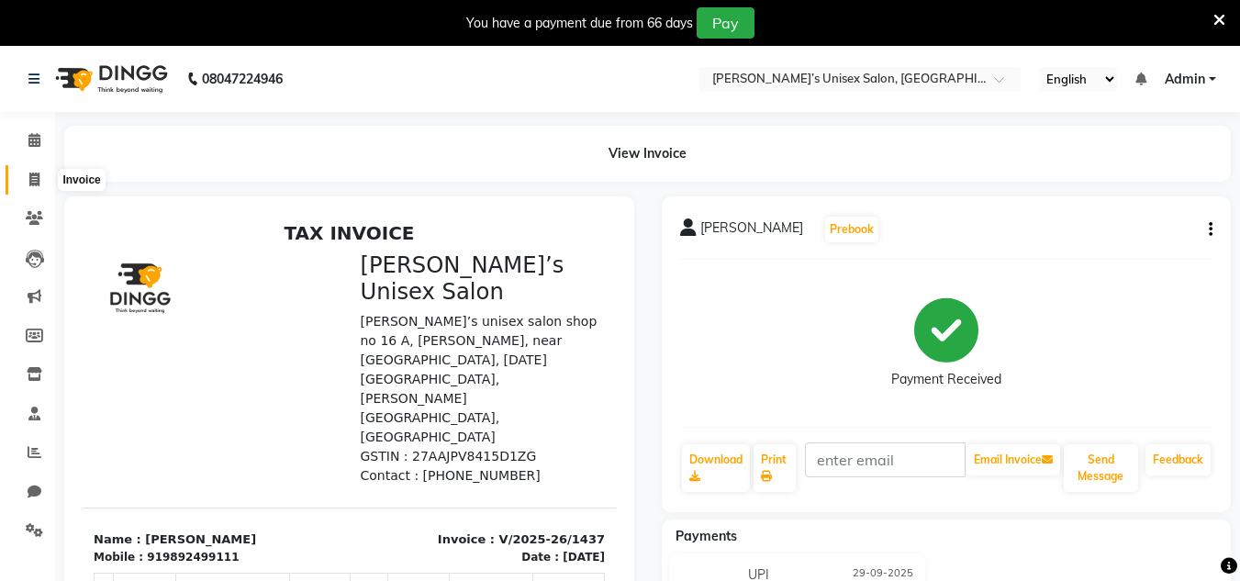
click at [35, 190] on link "Invoice" at bounding box center [28, 180] width 44 height 30
select select "service"
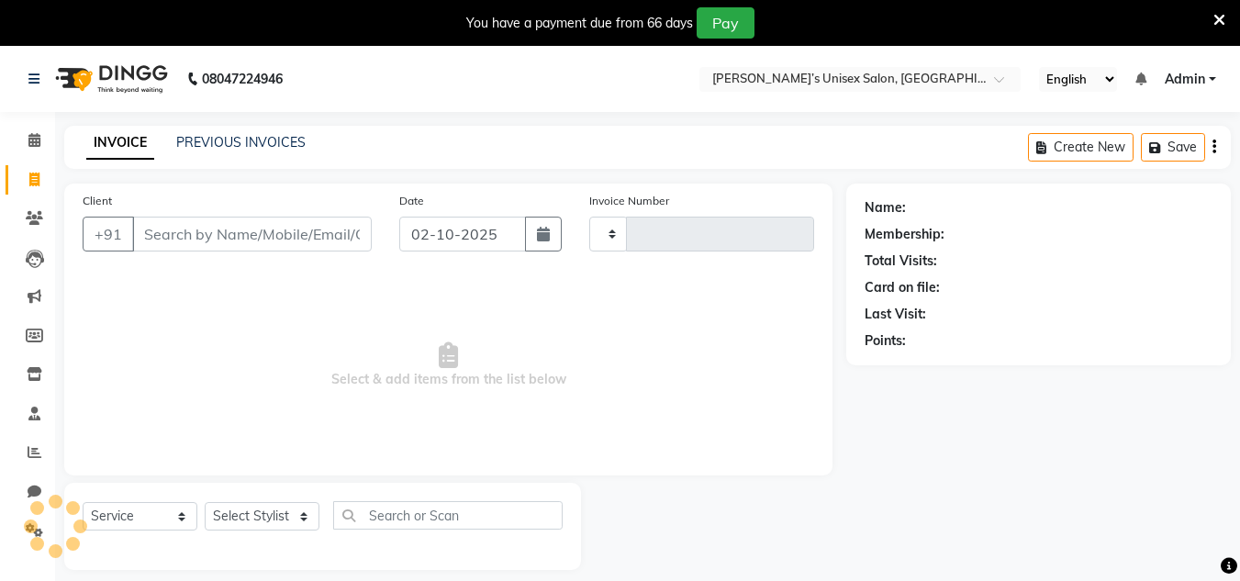
scroll to position [46, 0]
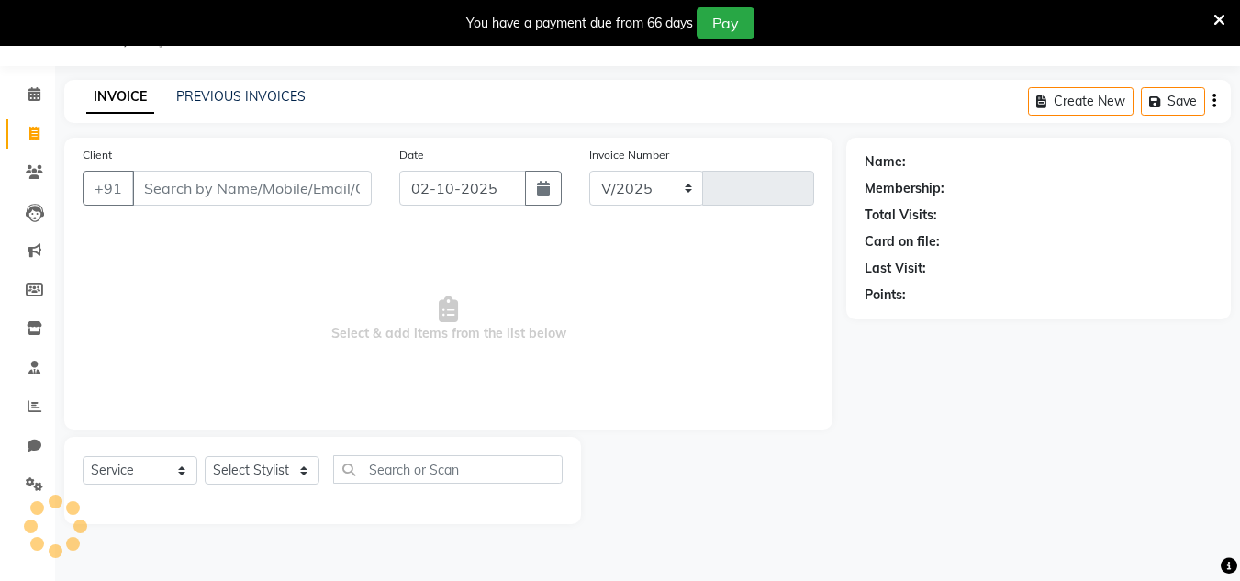
select select "8637"
type input "1438"
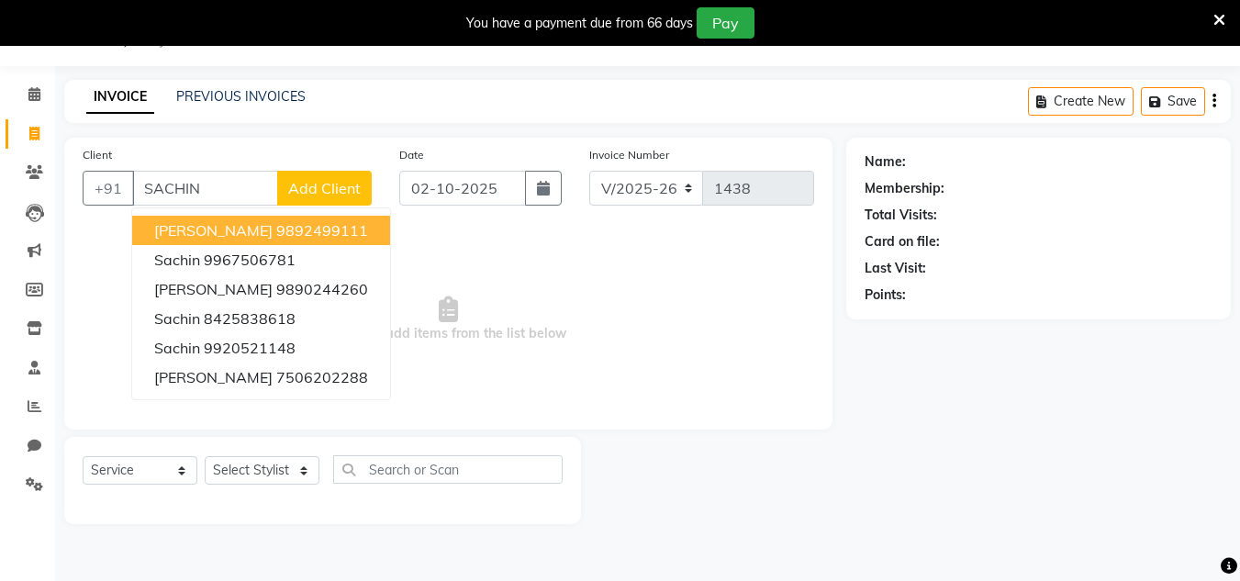
click at [167, 235] on span "[PERSON_NAME]" at bounding box center [213, 230] width 118 height 18
type input "9892499111"
select select "1: Object"
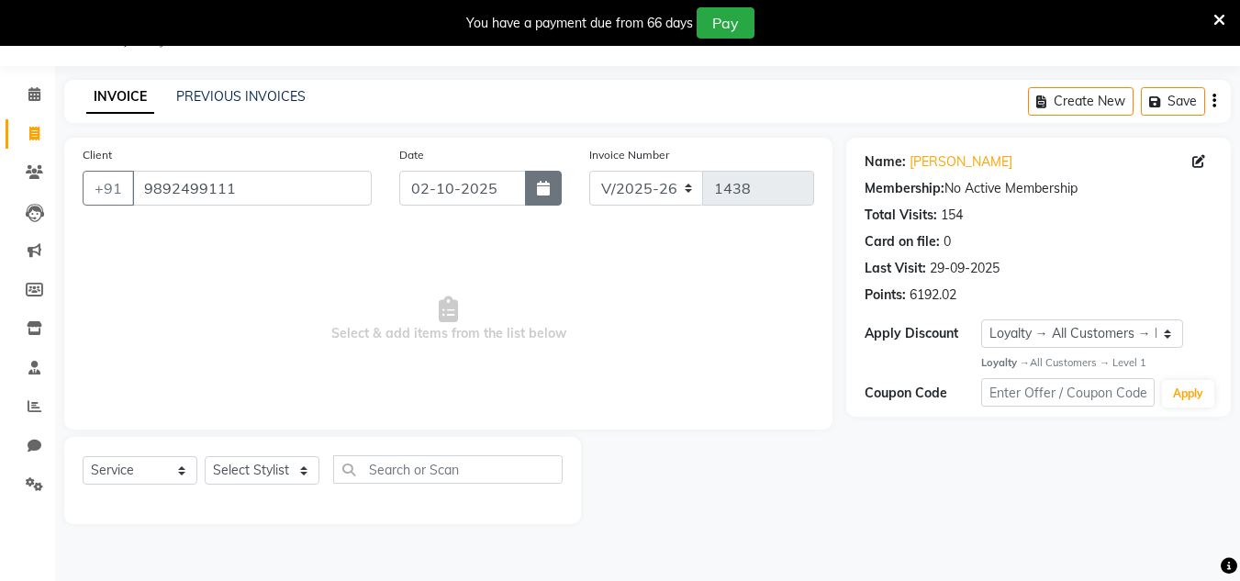
click at [525, 192] on button "button" at bounding box center [543, 188] width 37 height 35
select select "10"
select select "2025"
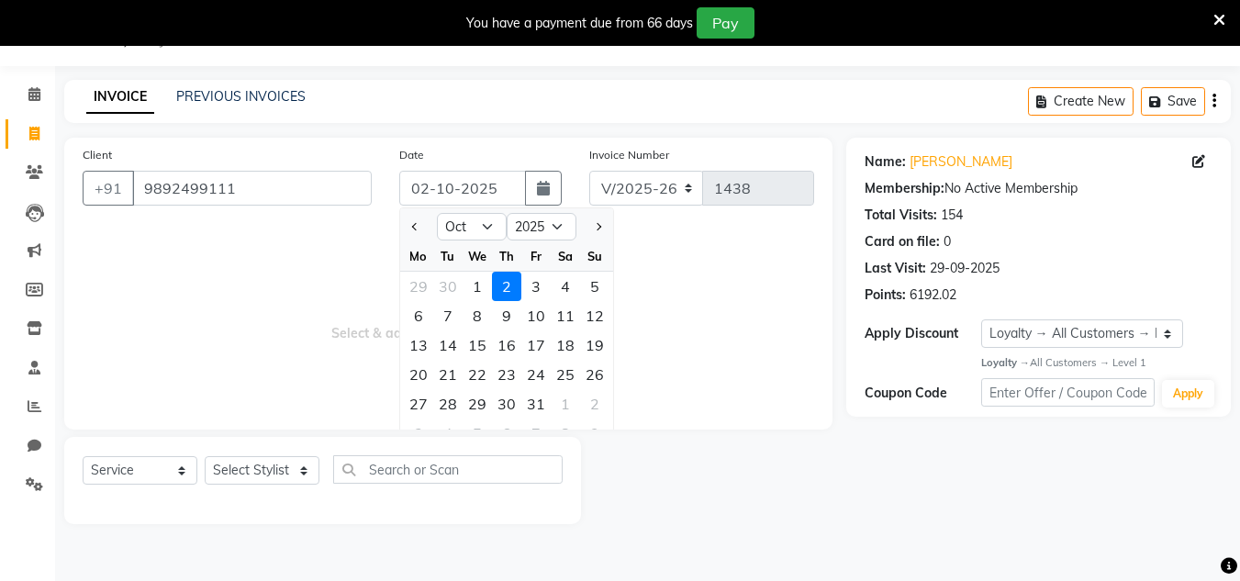
click at [401, 229] on div at bounding box center [418, 226] width 37 height 29
click at [408, 231] on button "Previous month" at bounding box center [416, 226] width 16 height 29
select select "9"
click at [410, 405] on div "29" at bounding box center [418, 403] width 29 height 29
type input "29-09-2025"
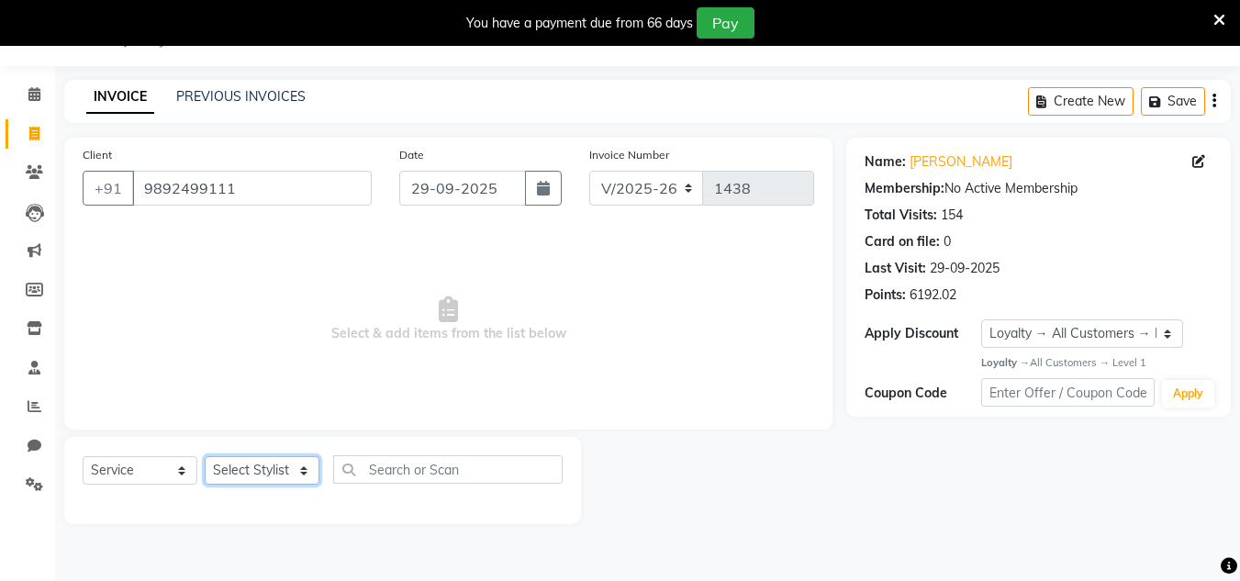
click at [263, 467] on select "Select Stylist Alam Dombivali Manager Farook Hair Stylist [PERSON_NAME] [PERSON…" at bounding box center [262, 470] width 115 height 28
select select "86910"
click at [205, 456] on select "Select Stylist Alam Dombivali Manager Farook Hair Stylist [PERSON_NAME] [PERSON…" at bounding box center [262, 470] width 115 height 28
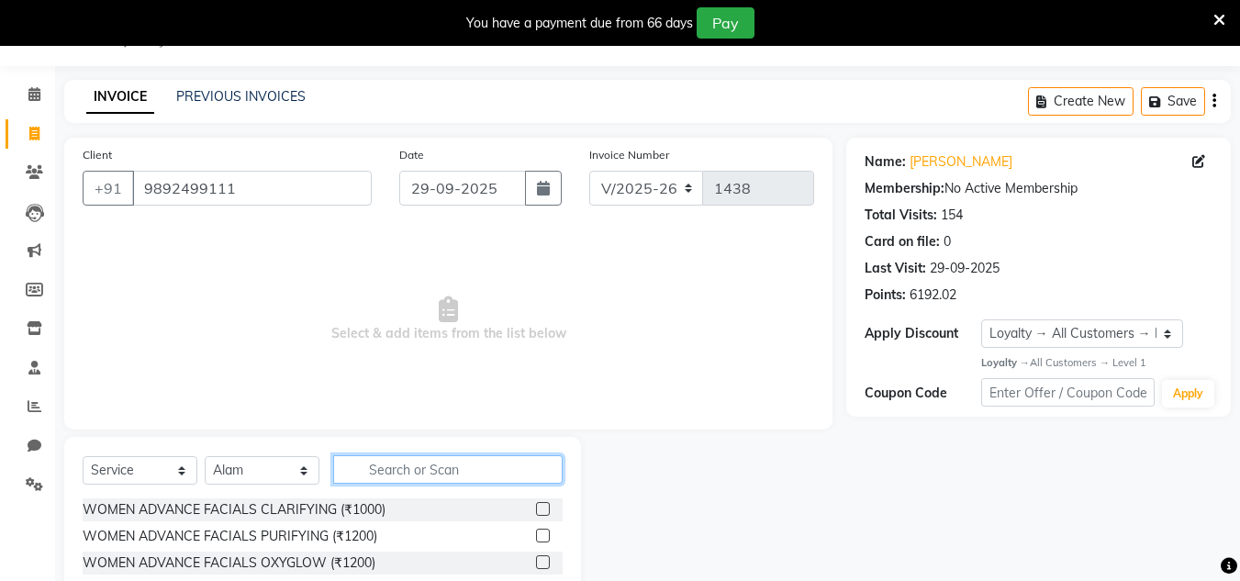
click at [413, 476] on input "text" at bounding box center [448, 469] width 230 height 28
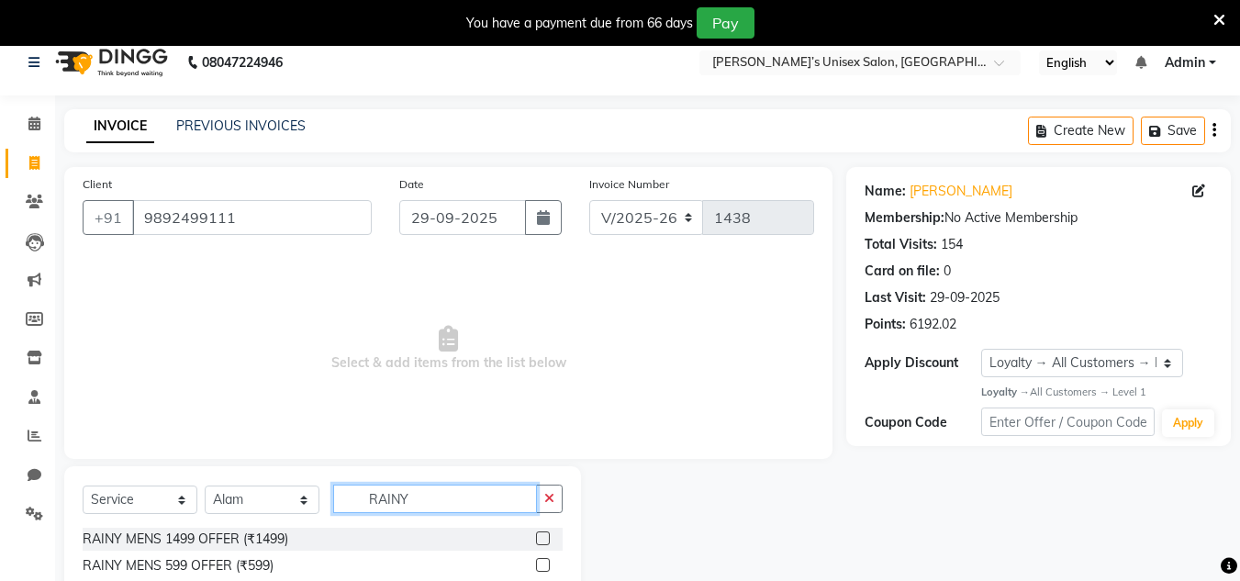
scroll to position [0, 0]
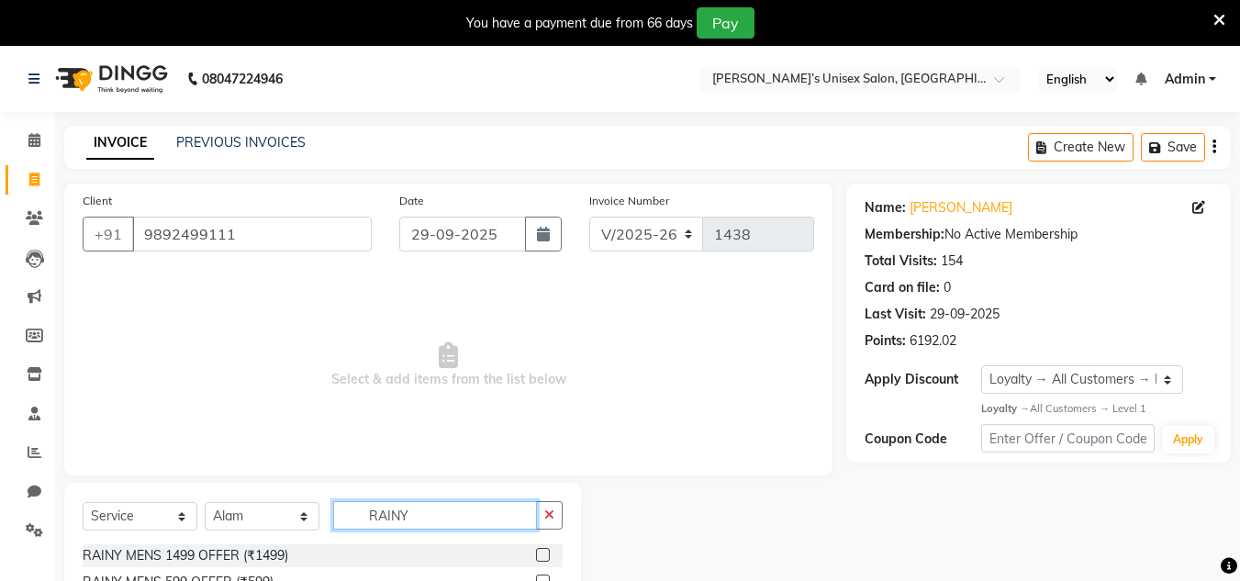
type input "RAINY"
click at [543, 557] on label at bounding box center [543, 555] width 14 height 14
click at [543, 557] on input "checkbox" at bounding box center [542, 556] width 12 height 12
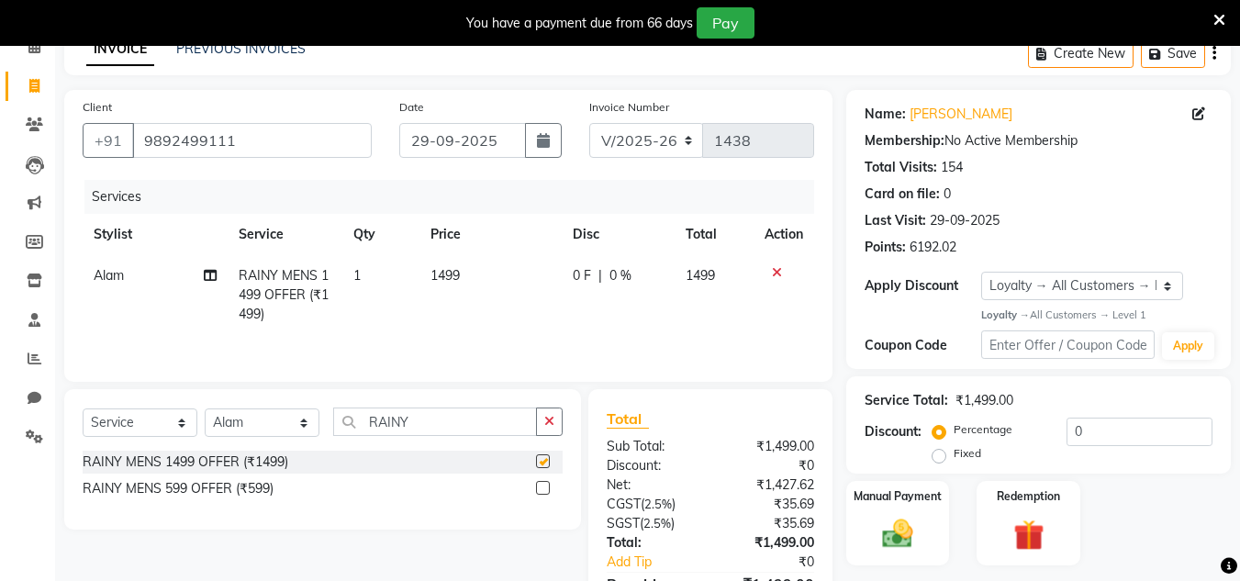
scroll to position [199, 0]
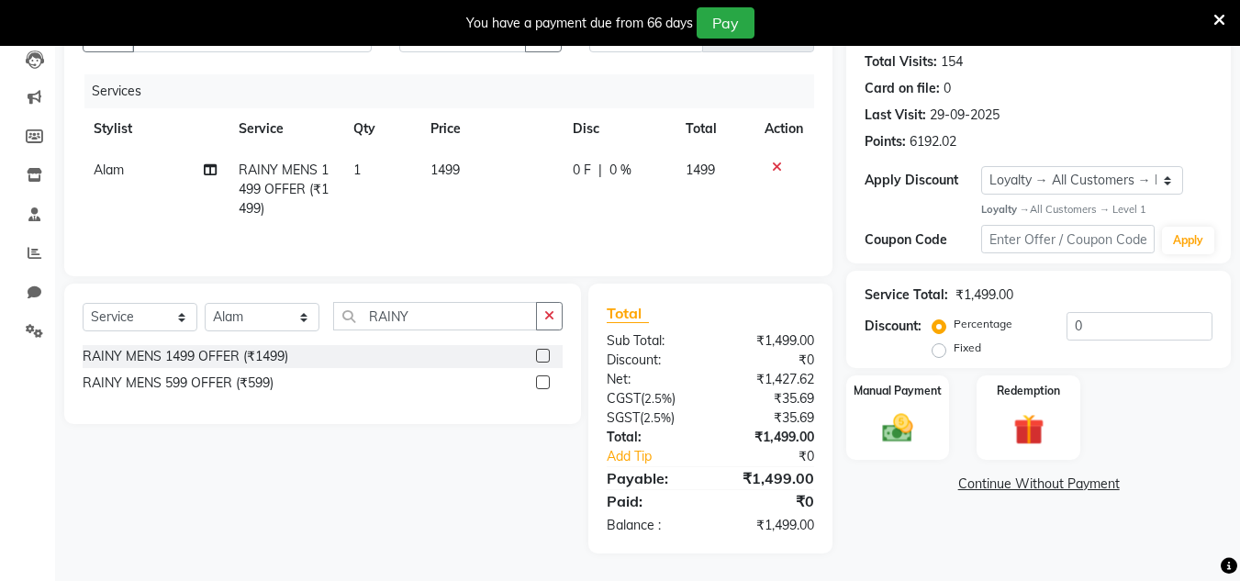
checkbox input "false"
click at [883, 431] on img at bounding box center [897, 428] width 51 height 37
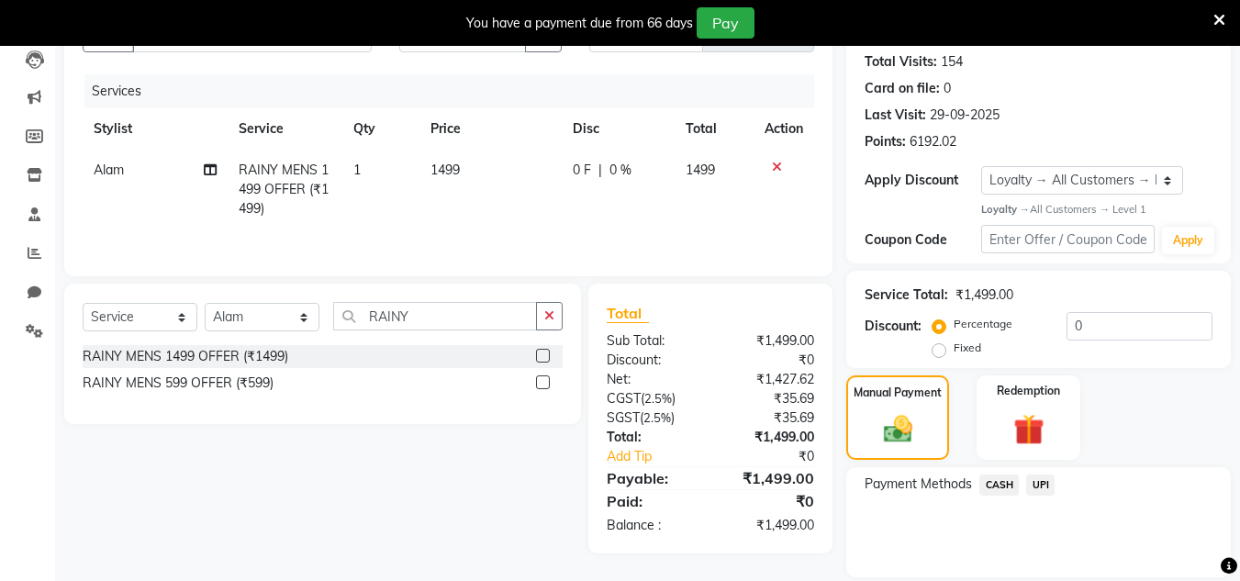
click at [1021, 481] on div "UPI" at bounding box center [1037, 487] width 36 height 25
click at [1036, 490] on span "UPI" at bounding box center [1041, 485] width 28 height 21
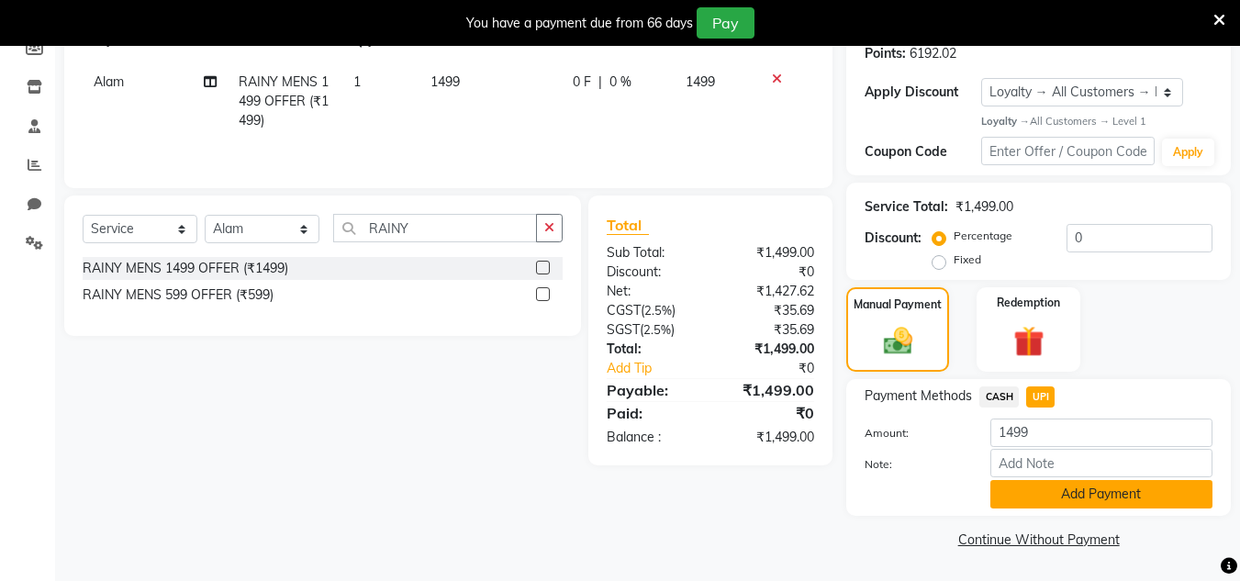
click at [1050, 494] on button "Add Payment" at bounding box center [1102, 494] width 222 height 28
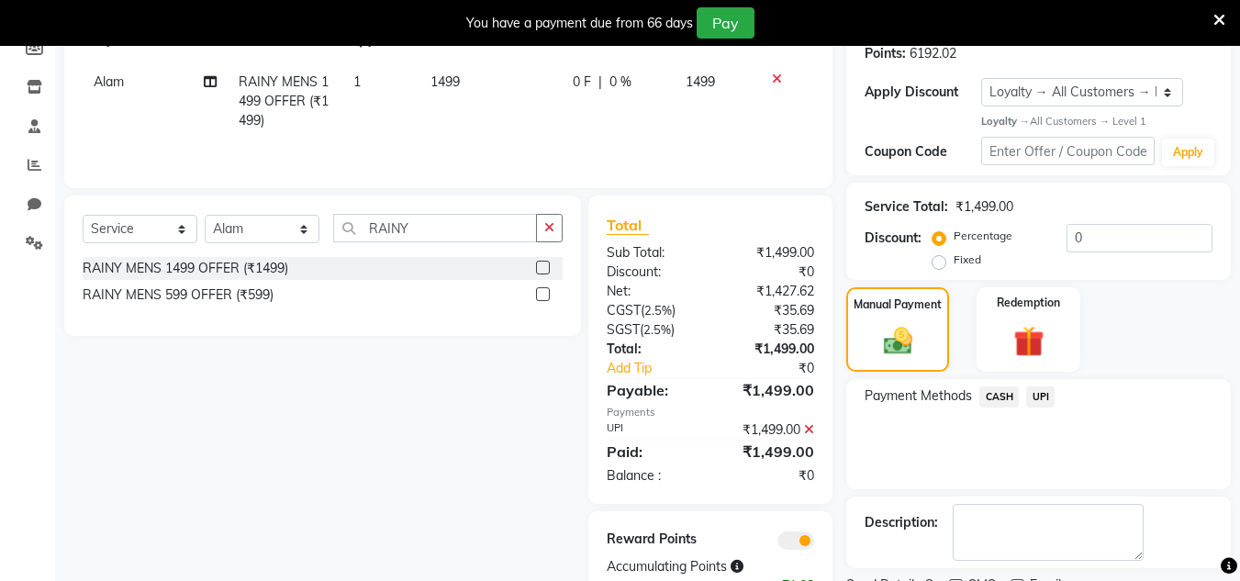
scroll to position [365, 0]
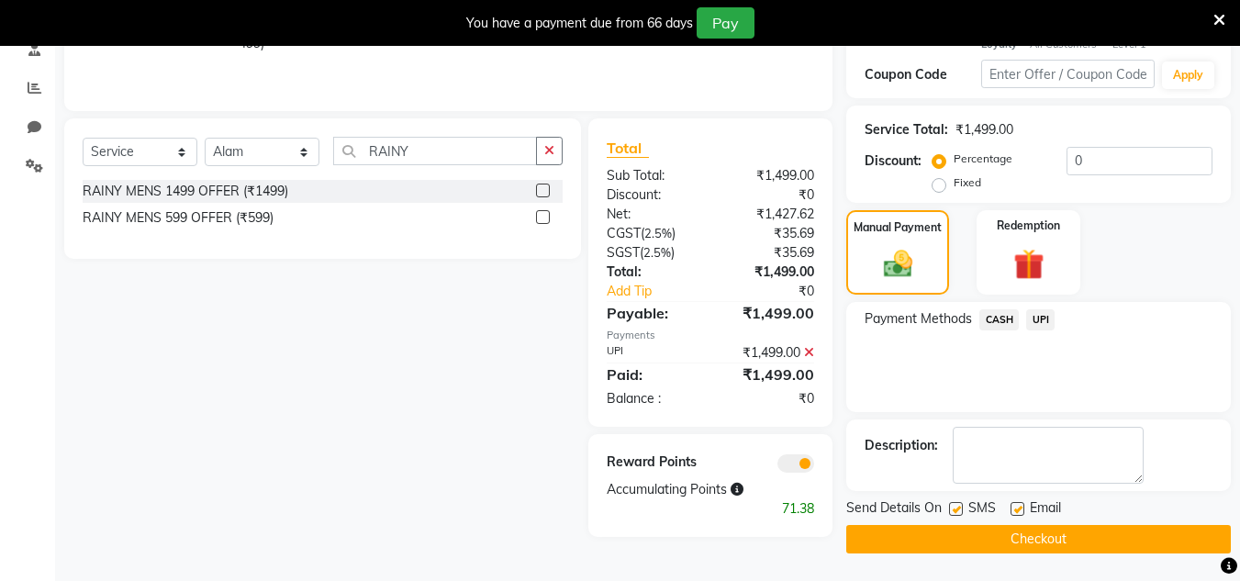
click at [1066, 551] on button "Checkout" at bounding box center [1039, 539] width 385 height 28
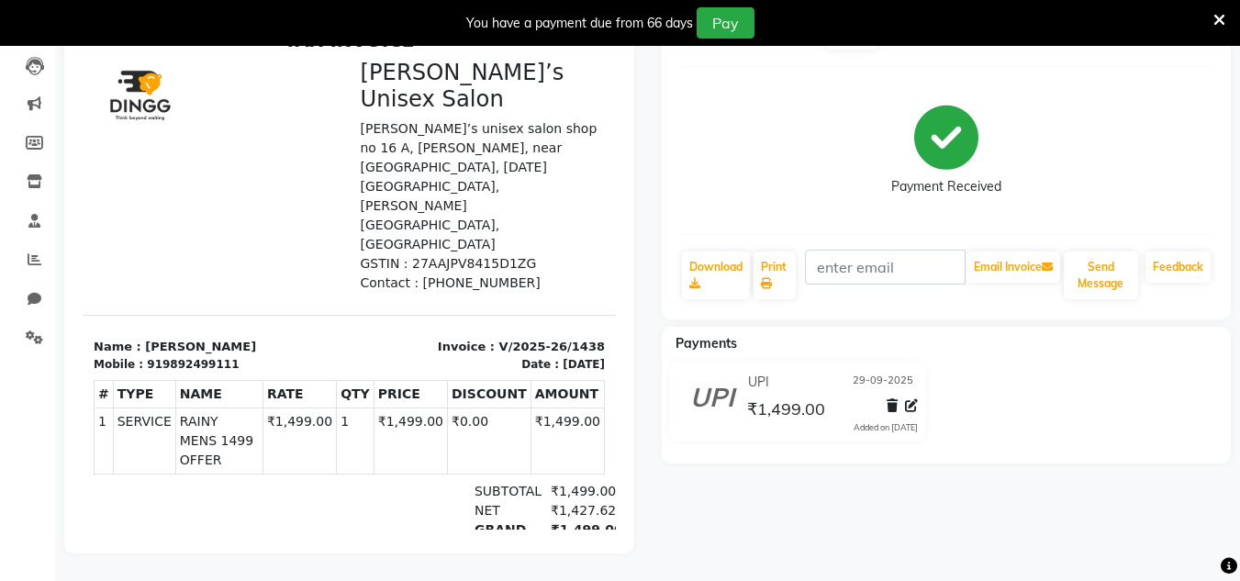
click at [231, 195] on div at bounding box center [216, 176] width 267 height 234
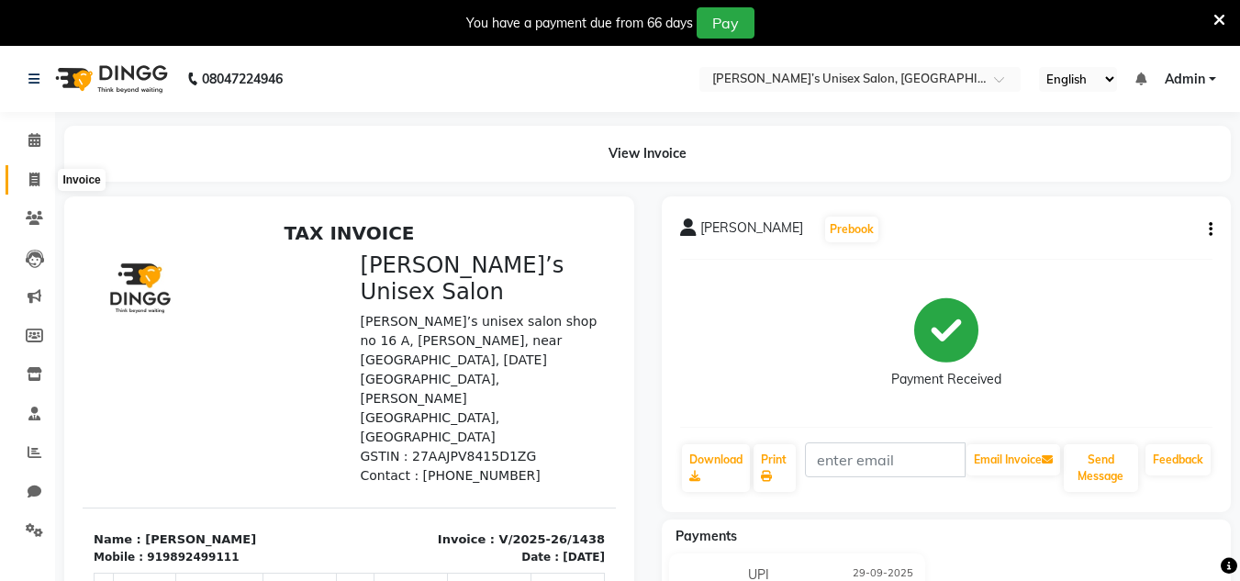
click at [39, 170] on span at bounding box center [34, 180] width 32 height 21
select select "service"
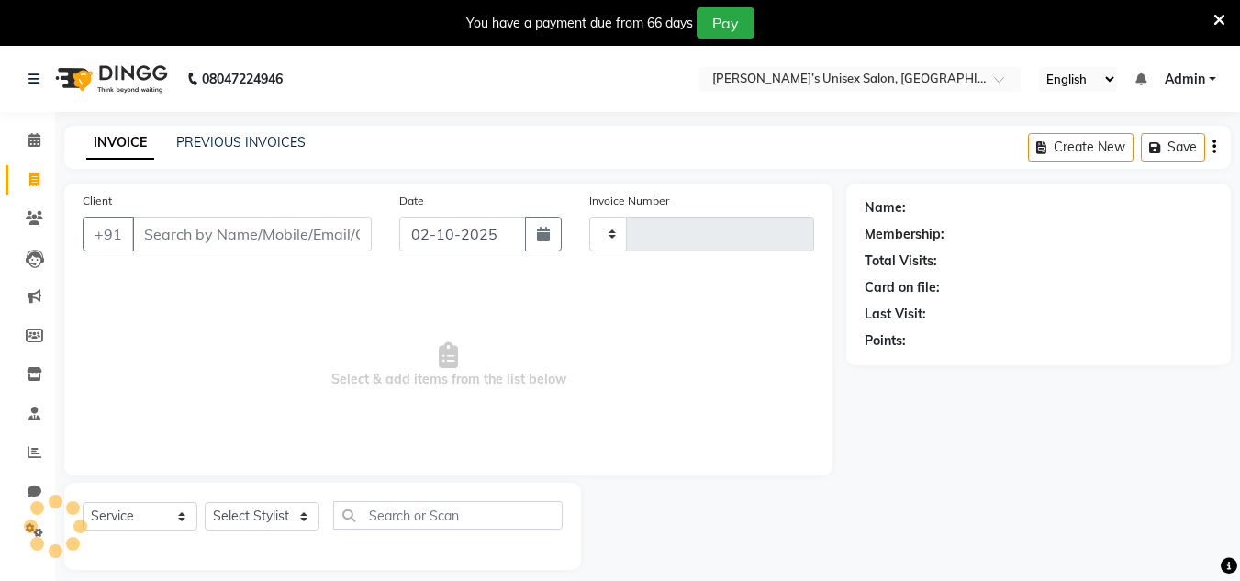
scroll to position [46, 0]
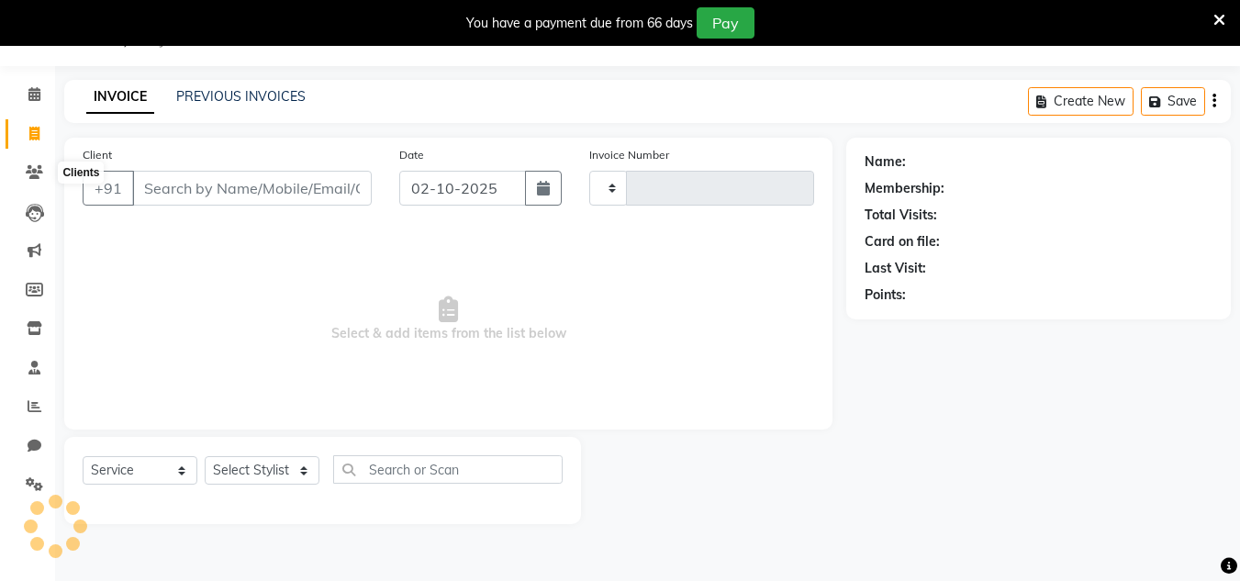
type input "1439"
select select "8637"
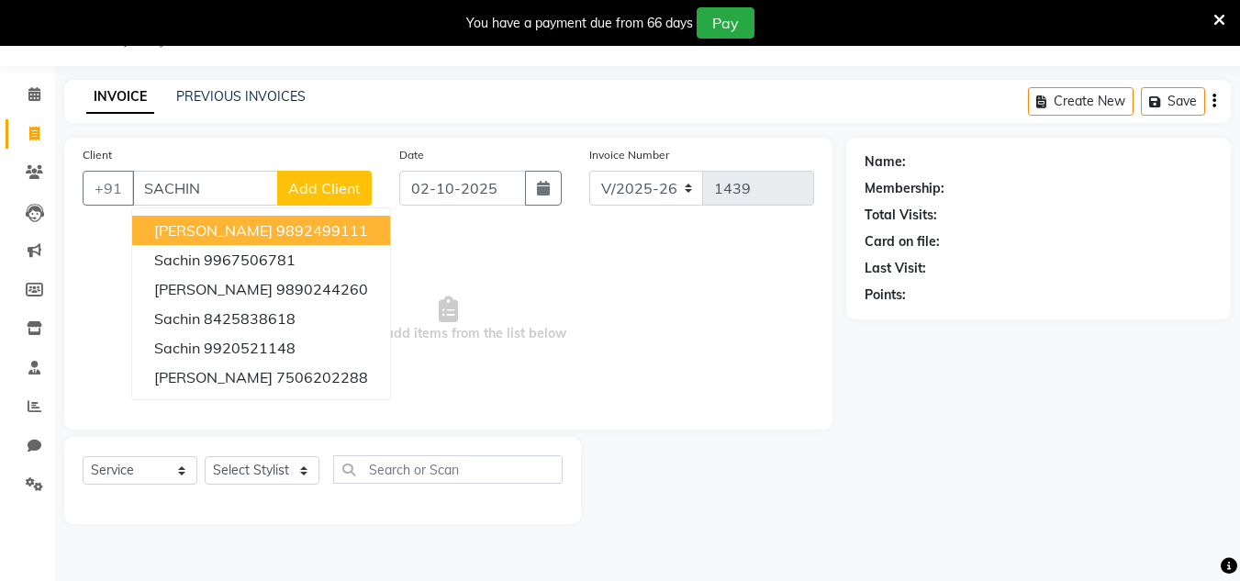
click at [276, 237] on ngb-highlight "9892499111" at bounding box center [322, 230] width 92 height 18
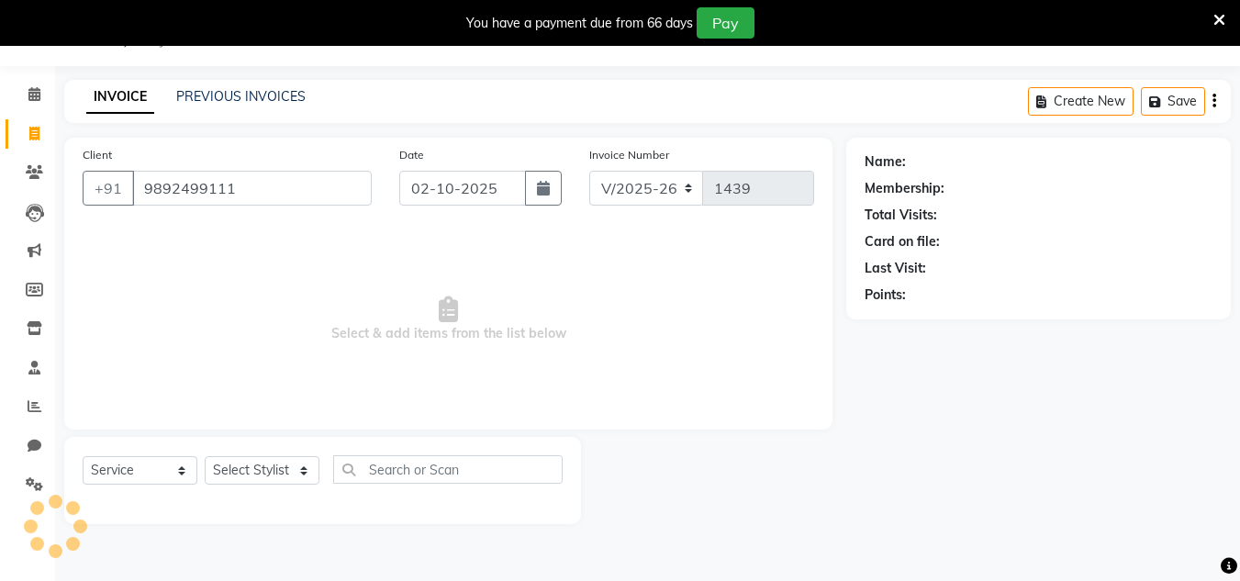
type input "9892499111"
select select "1: Object"
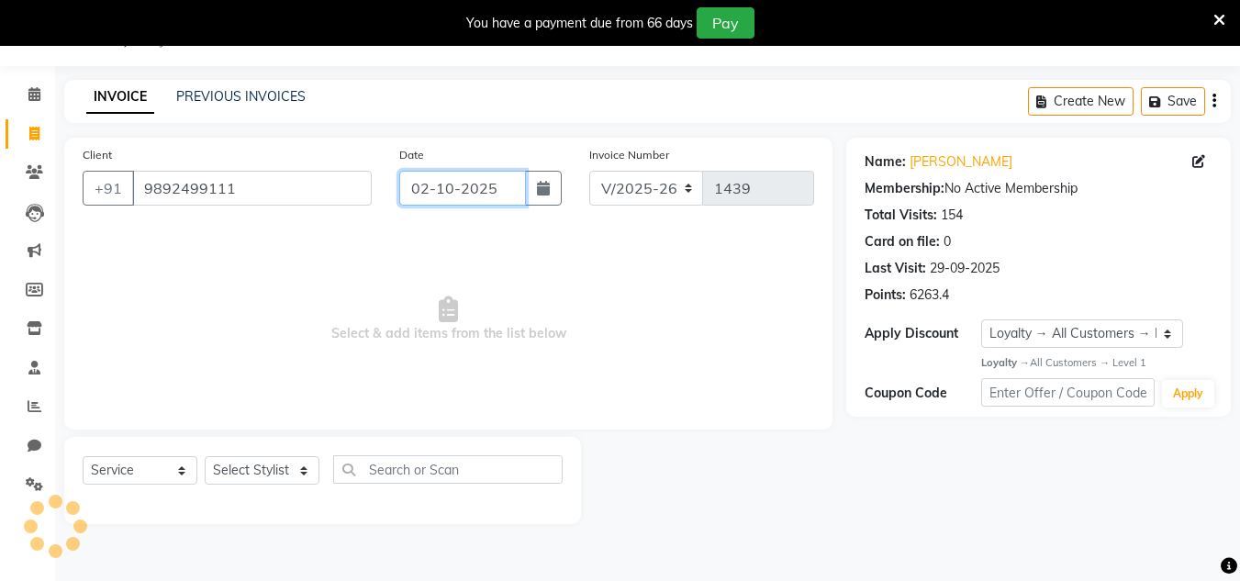
click at [486, 189] on input "02-10-2025" at bounding box center [462, 188] width 127 height 35
select select "10"
select select "2025"
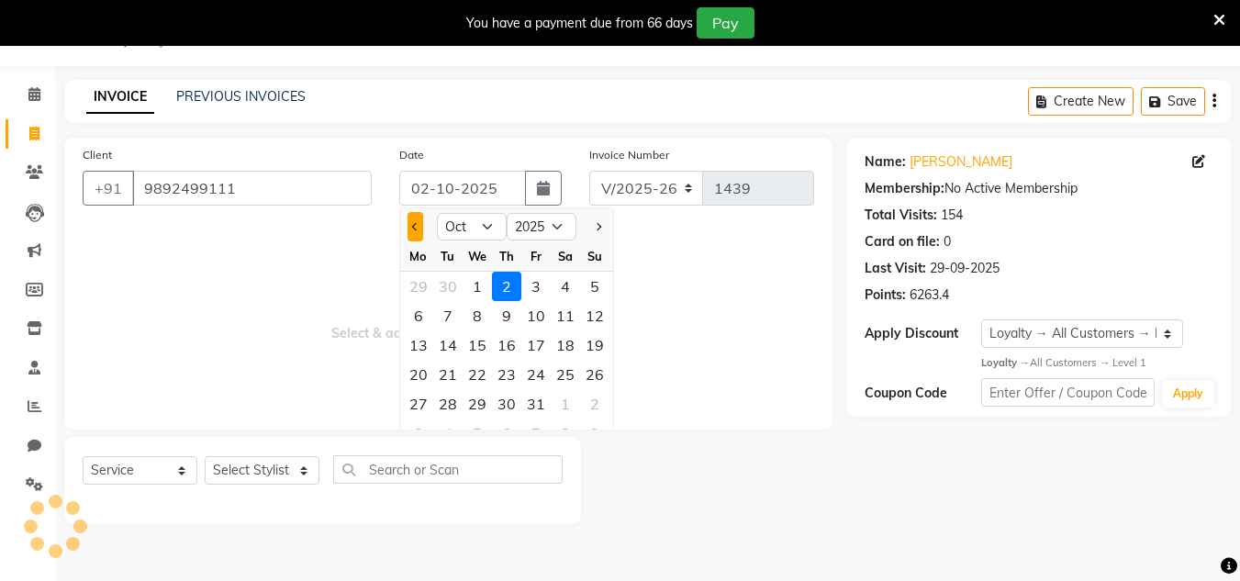
click at [411, 230] on button "Previous month" at bounding box center [416, 226] width 16 height 29
select select "9"
click at [405, 407] on div "29" at bounding box center [418, 403] width 29 height 29
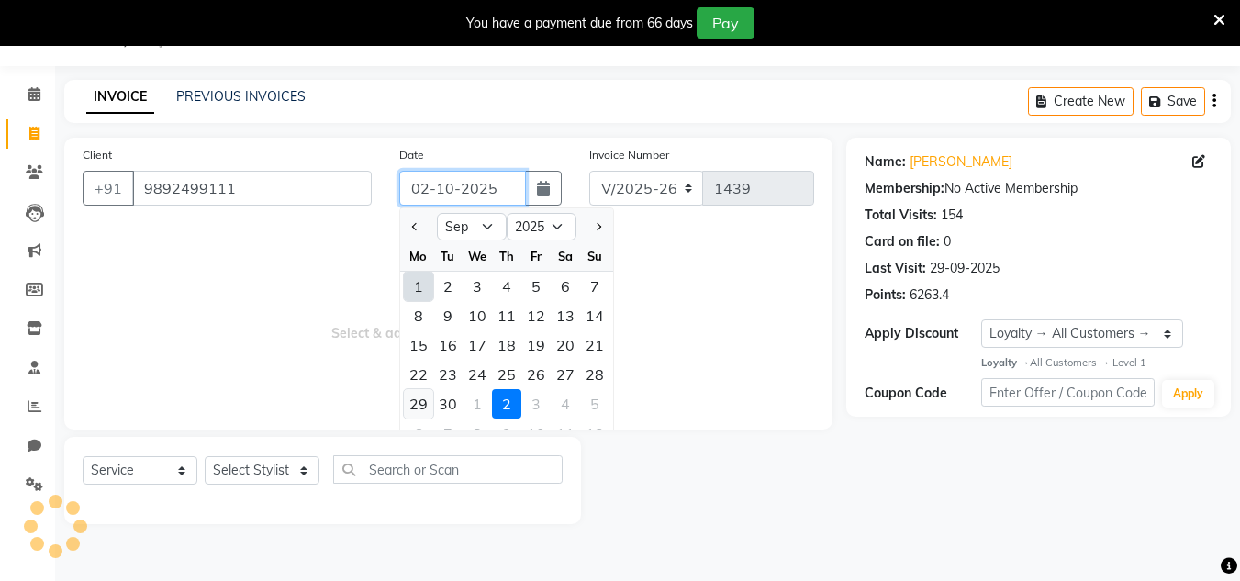
type input "29-09-2025"
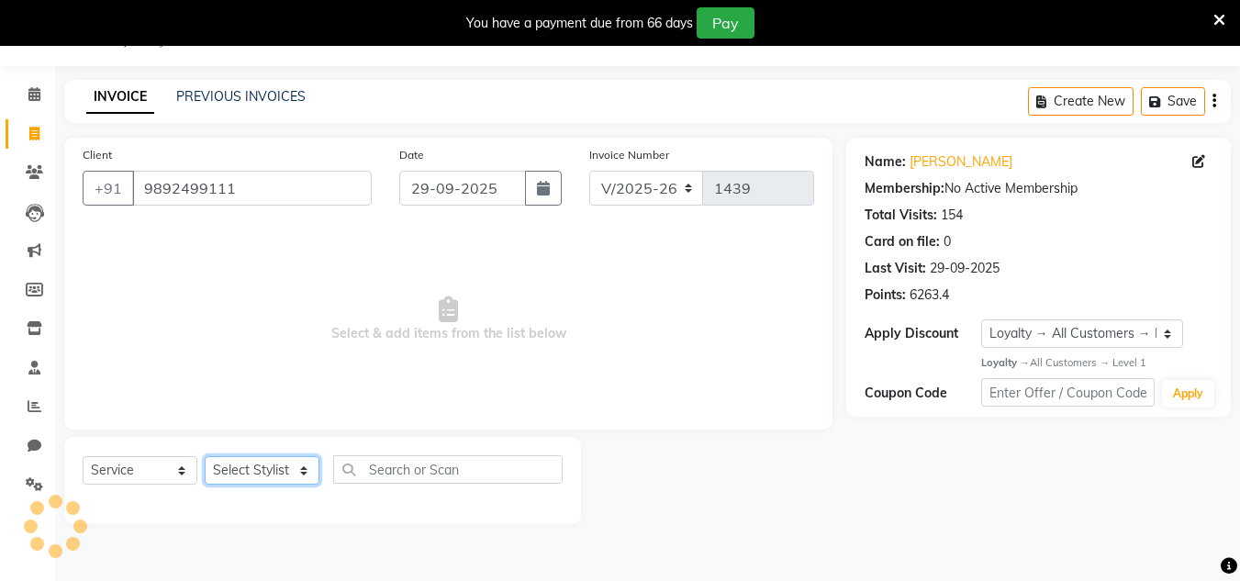
drag, startPoint x: 289, startPoint y: 470, endPoint x: 287, endPoint y: 460, distance: 10.3
click at [289, 470] on select "Select Stylist Alam Dombivali Manager Farook Hair Stylist [PERSON_NAME] [PERSON…" at bounding box center [262, 470] width 115 height 28
select select "86910"
click at [205, 456] on select "Select Stylist Alam Dombivali Manager Farook Hair Stylist [PERSON_NAME] [PERSON…" at bounding box center [262, 470] width 115 height 28
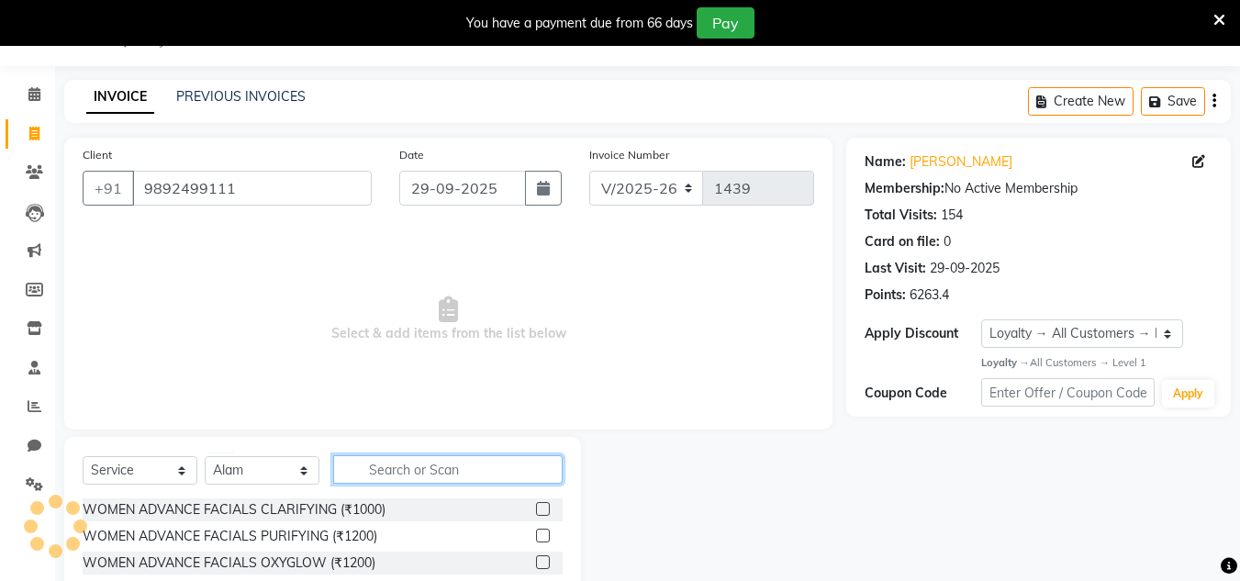
click at [387, 462] on input "text" at bounding box center [448, 469] width 230 height 28
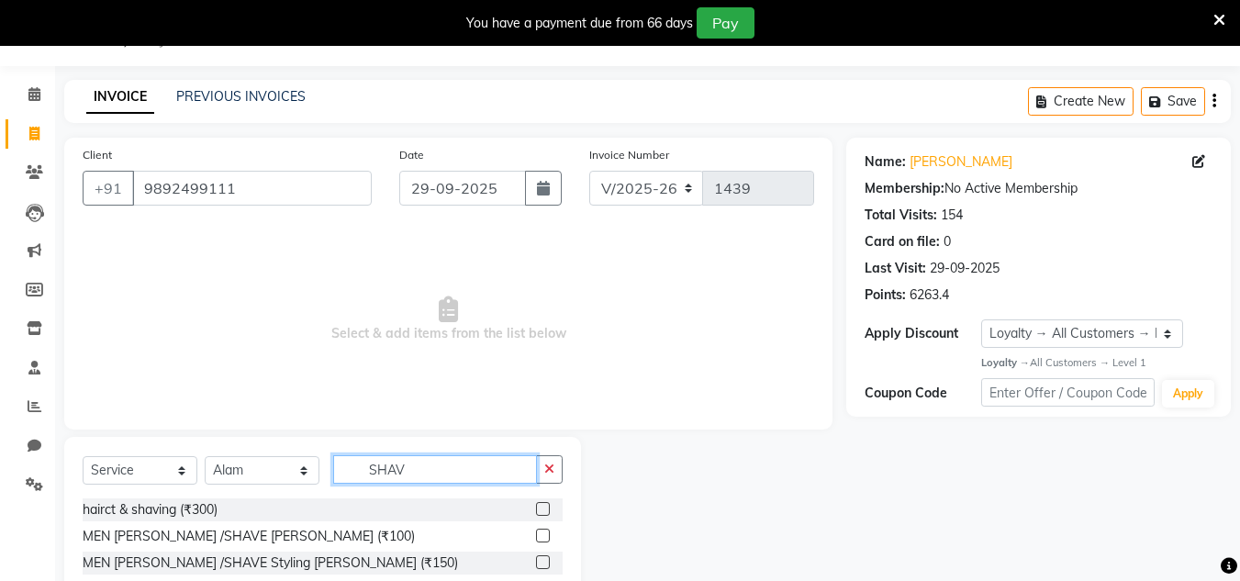
type input "SHAV"
click at [538, 539] on label at bounding box center [543, 536] width 14 height 14
click at [538, 539] on input "checkbox" at bounding box center [542, 537] width 12 height 12
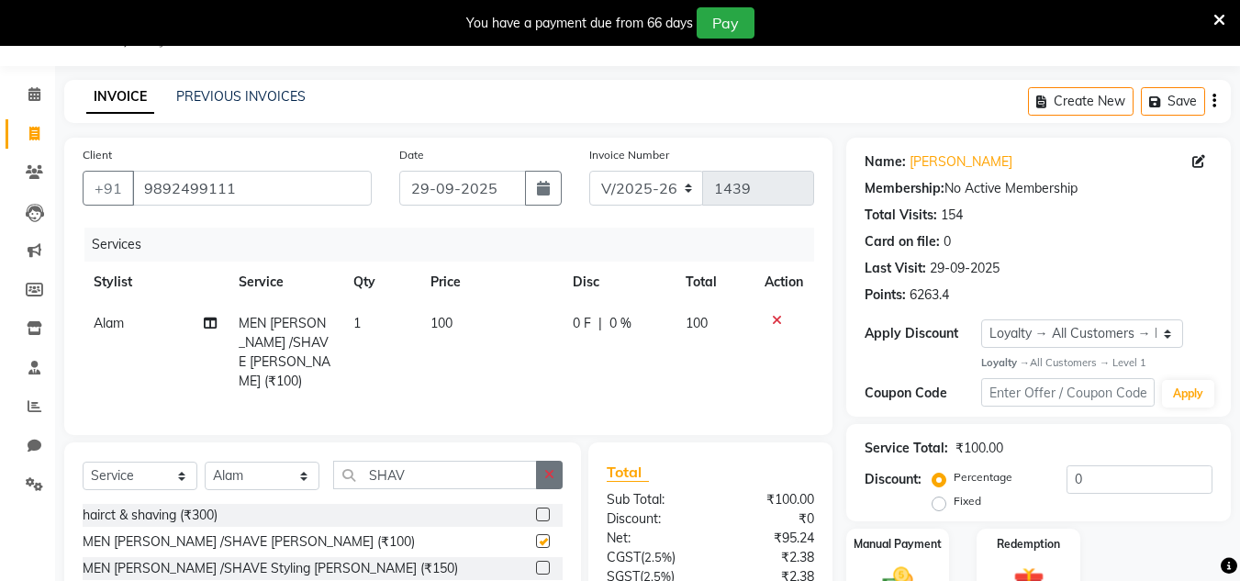
checkbox input "false"
drag, startPoint x: 553, startPoint y: 463, endPoint x: 522, endPoint y: 472, distance: 32.5
click at [547, 468] on icon "button" at bounding box center [549, 474] width 10 height 13
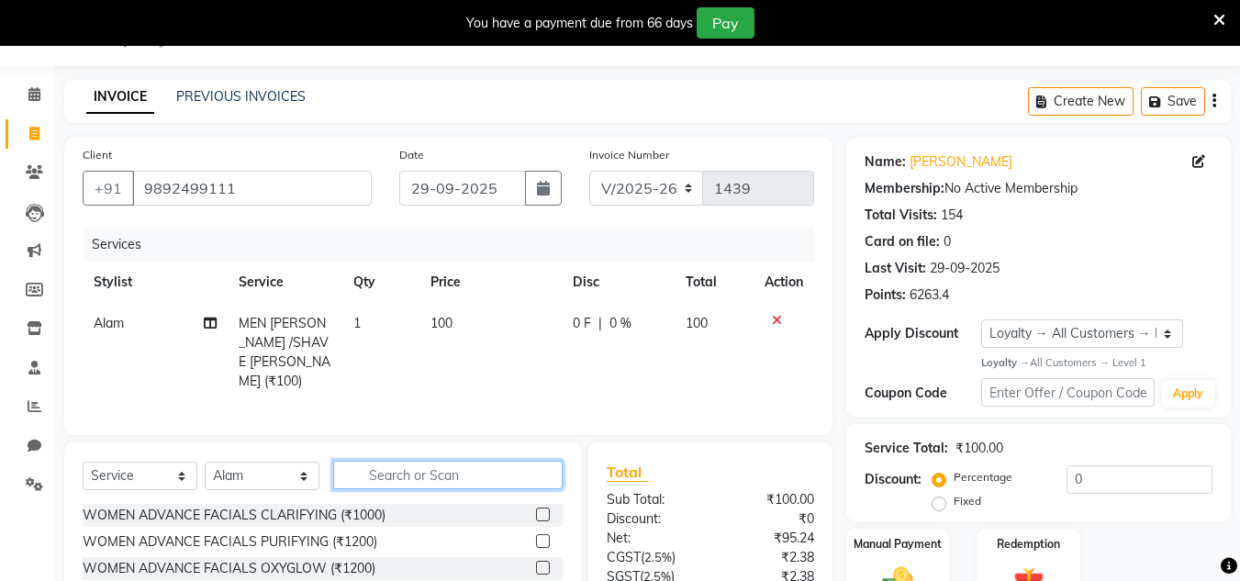
drag, startPoint x: 522, startPoint y: 472, endPoint x: 451, endPoint y: 532, distance: 92.5
click at [517, 472] on input "text" at bounding box center [448, 475] width 230 height 28
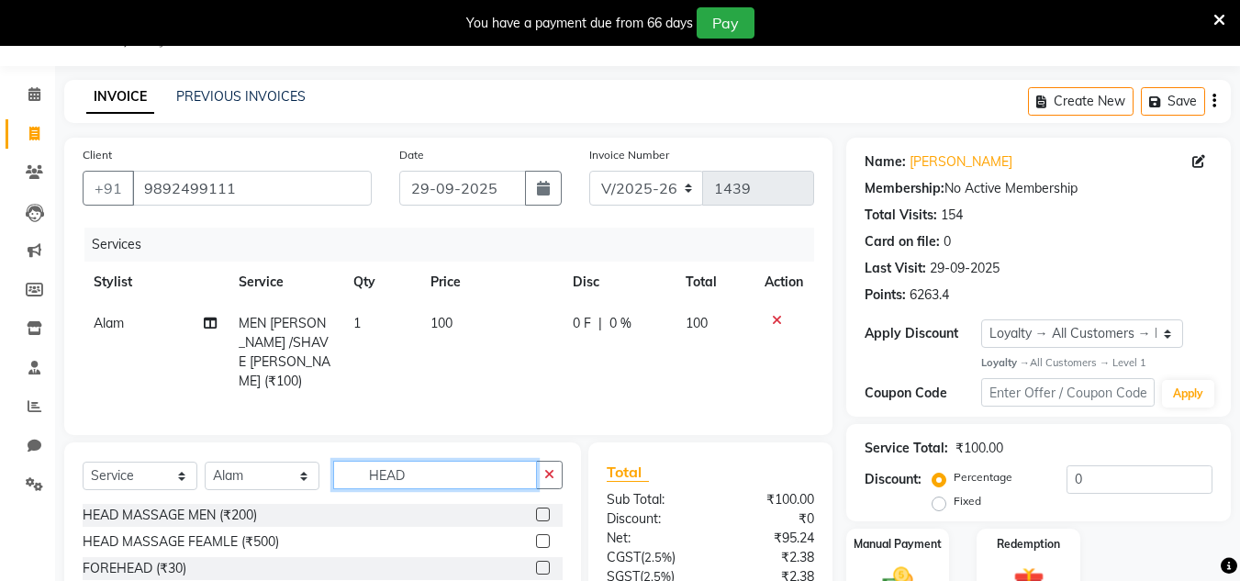
type input "HEAD"
click at [540, 509] on label at bounding box center [543, 515] width 14 height 14
click at [540, 510] on input "checkbox" at bounding box center [542, 516] width 12 height 12
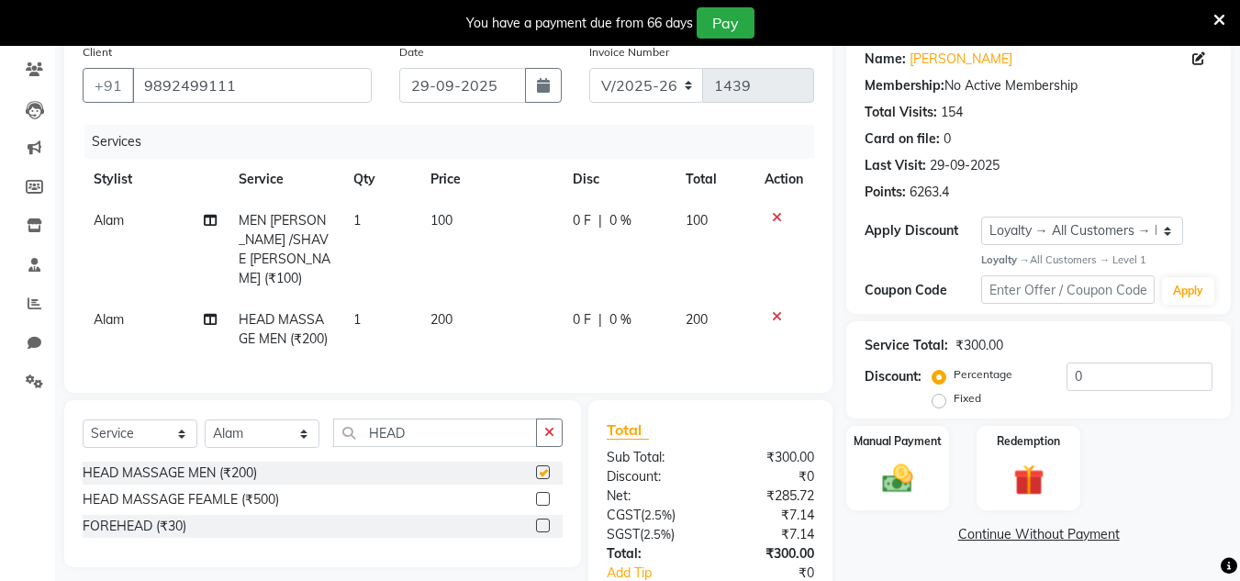
checkbox input "false"
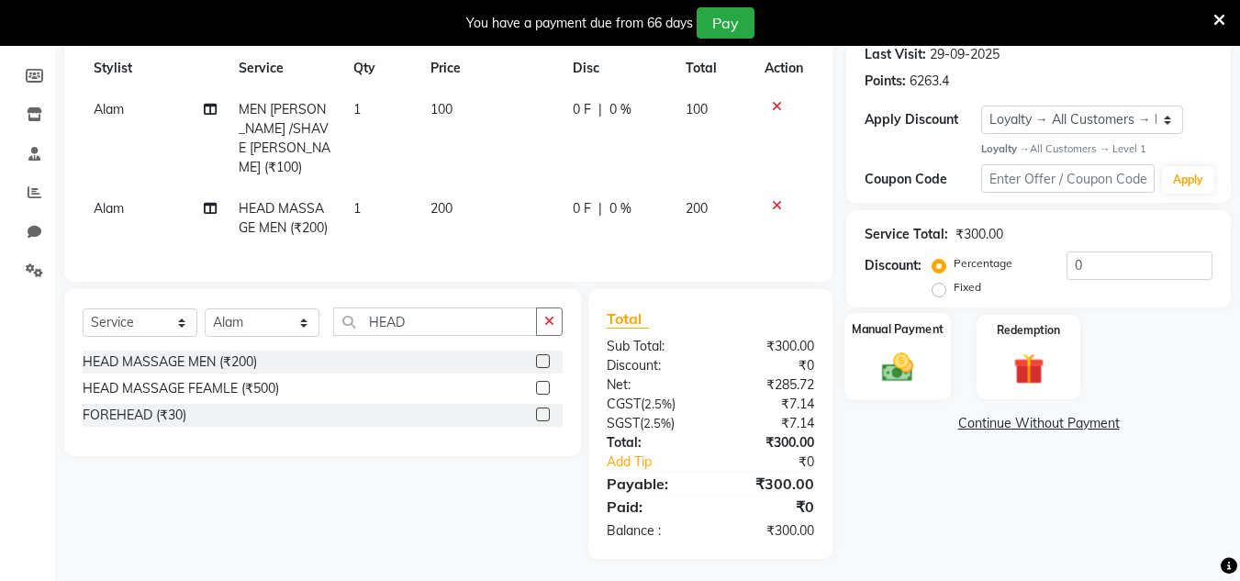
click at [898, 367] on img at bounding box center [897, 368] width 51 height 37
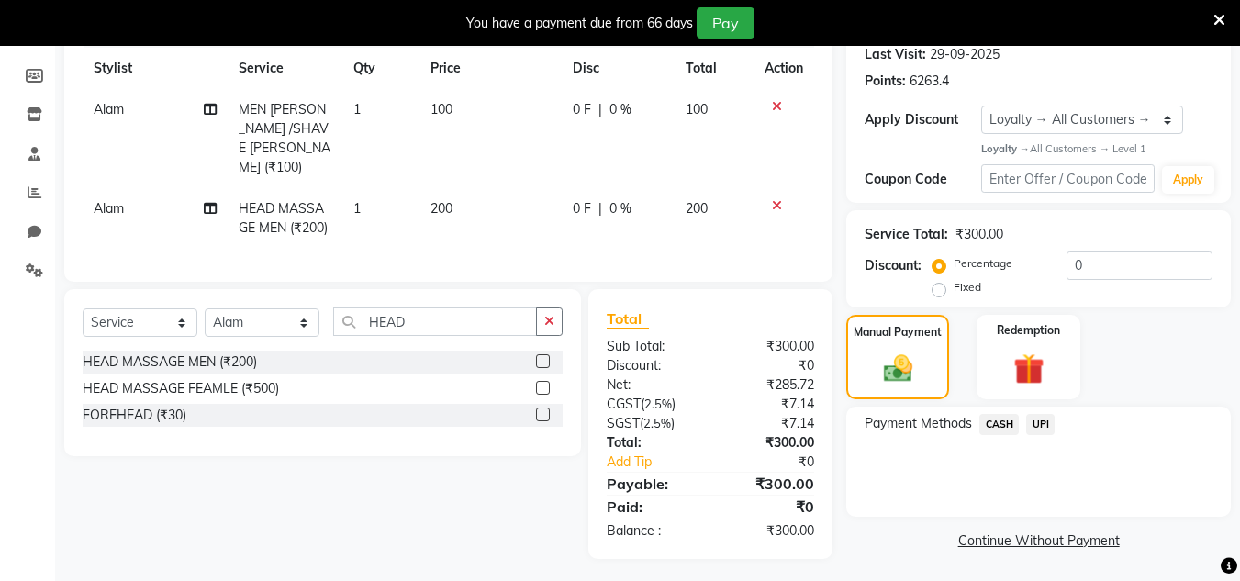
click at [1046, 421] on span "UPI" at bounding box center [1041, 424] width 28 height 21
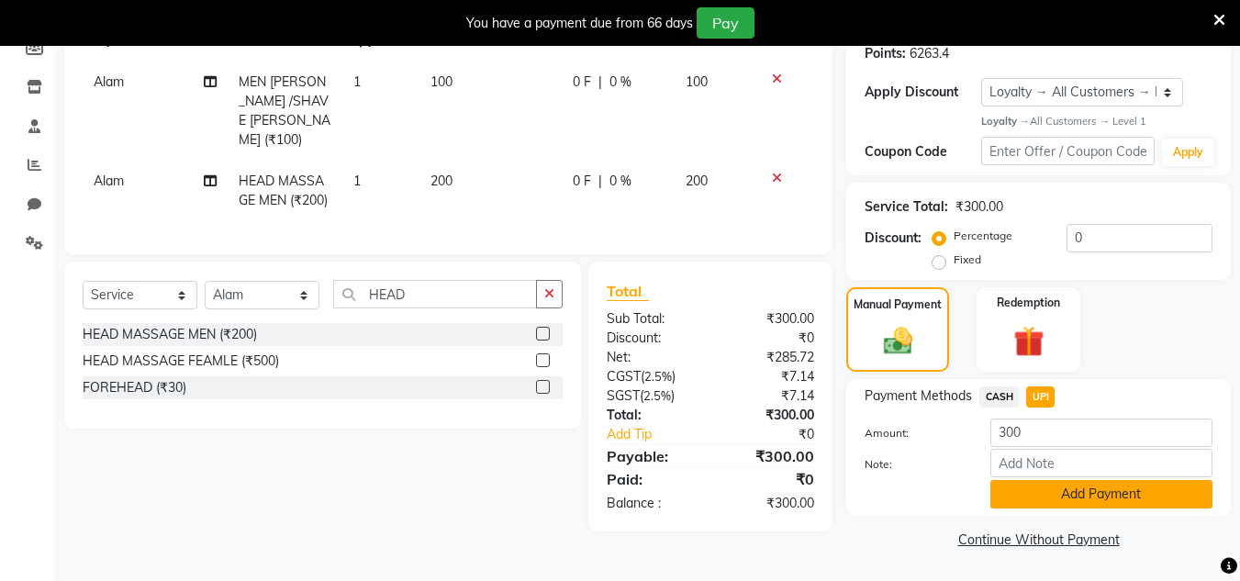
click at [1098, 503] on button "Add Payment" at bounding box center [1102, 494] width 222 height 28
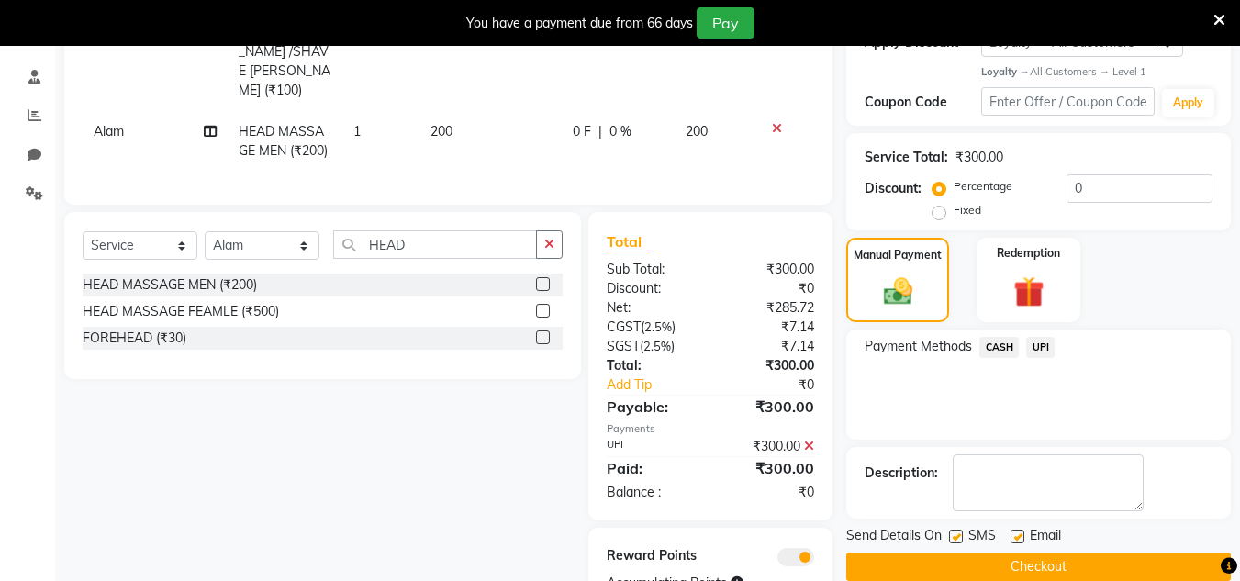
scroll to position [409, 0]
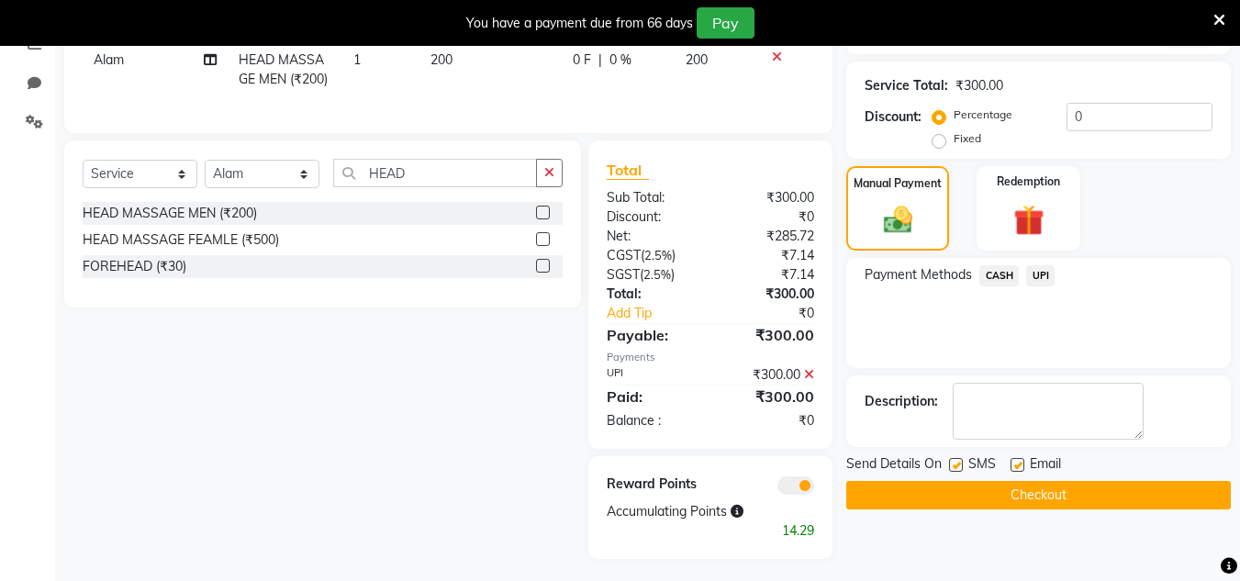
click at [1097, 509] on button "Checkout" at bounding box center [1039, 495] width 385 height 28
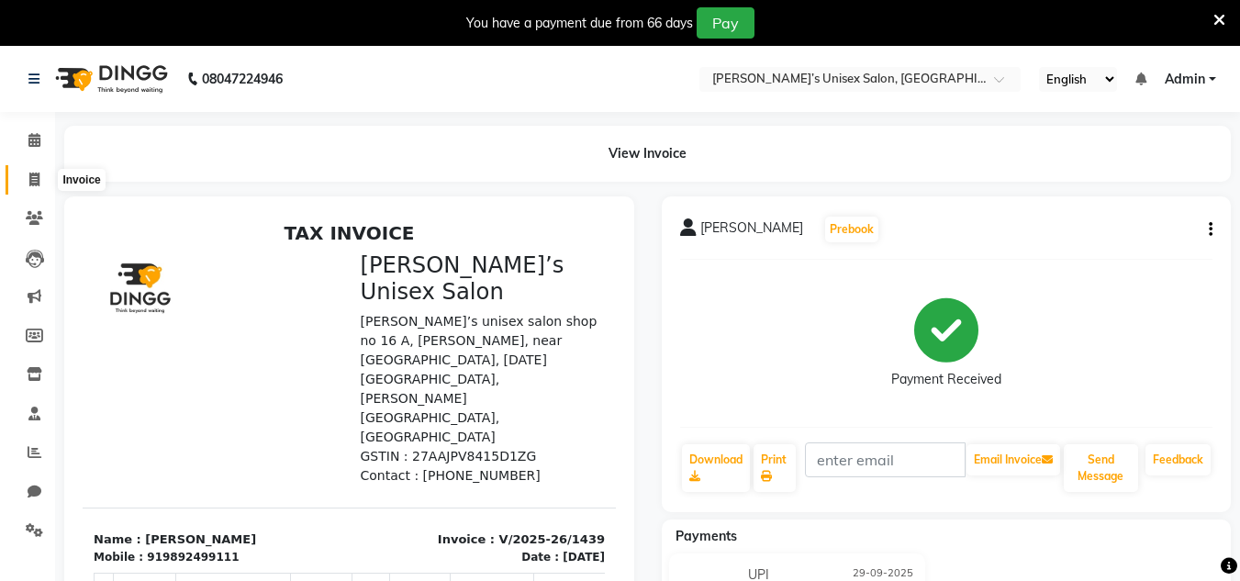
click at [41, 188] on span at bounding box center [34, 180] width 32 height 21
select select "8637"
select select "service"
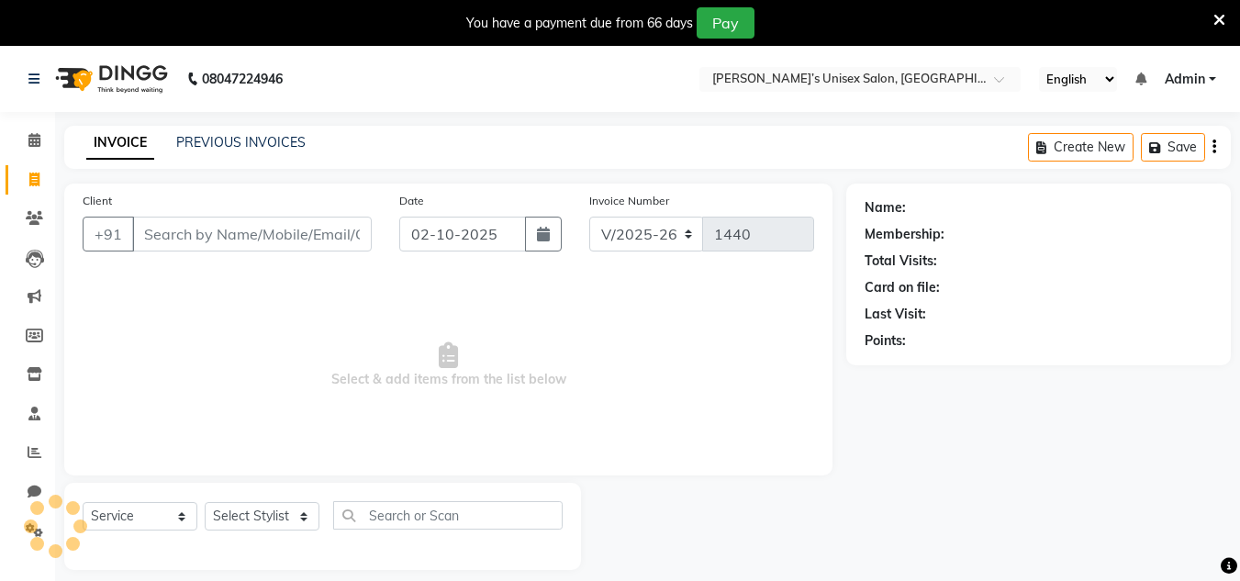
scroll to position [46, 0]
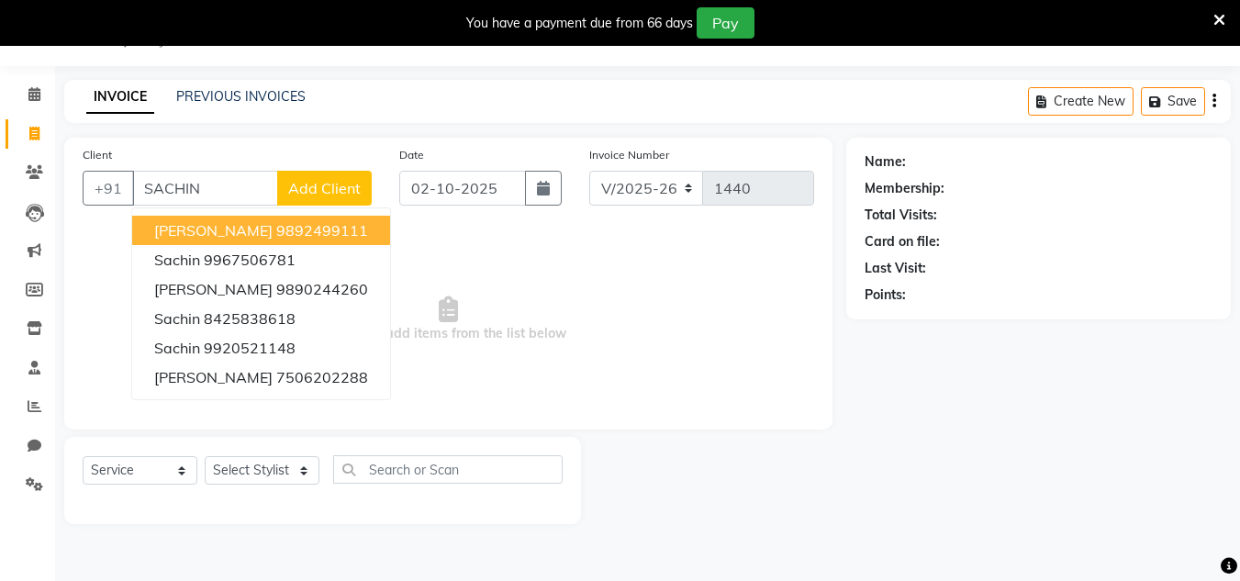
click at [276, 232] on ngb-highlight "9892499111" at bounding box center [322, 230] width 92 height 18
type input "9892499111"
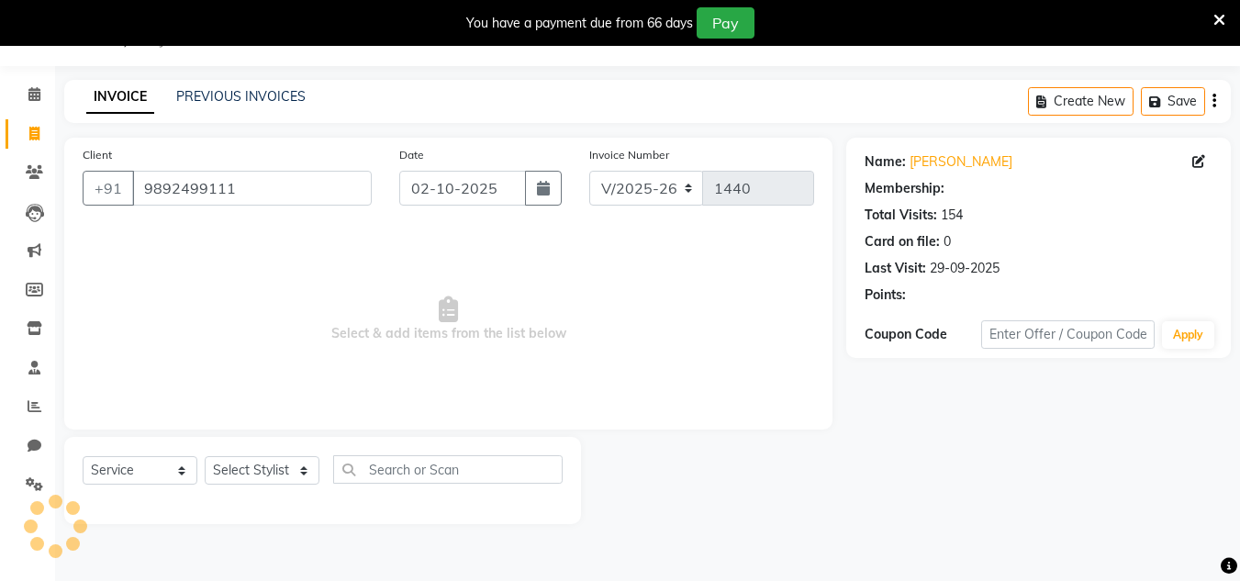
select select "1: Object"
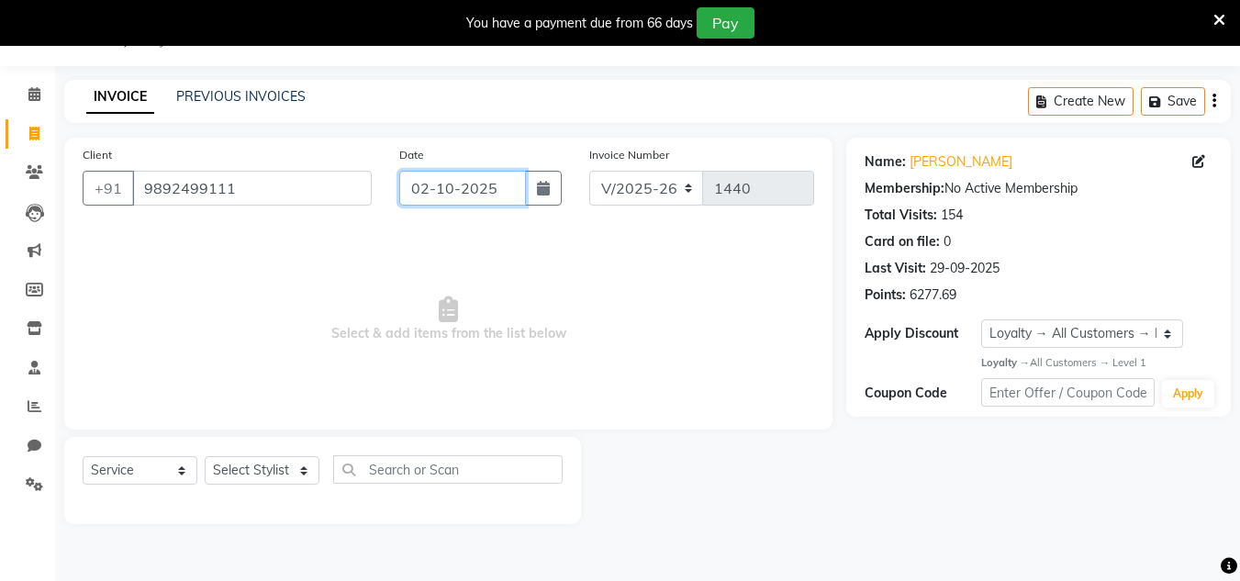
click at [512, 188] on input "02-10-2025" at bounding box center [462, 188] width 127 height 35
select select "10"
select select "2025"
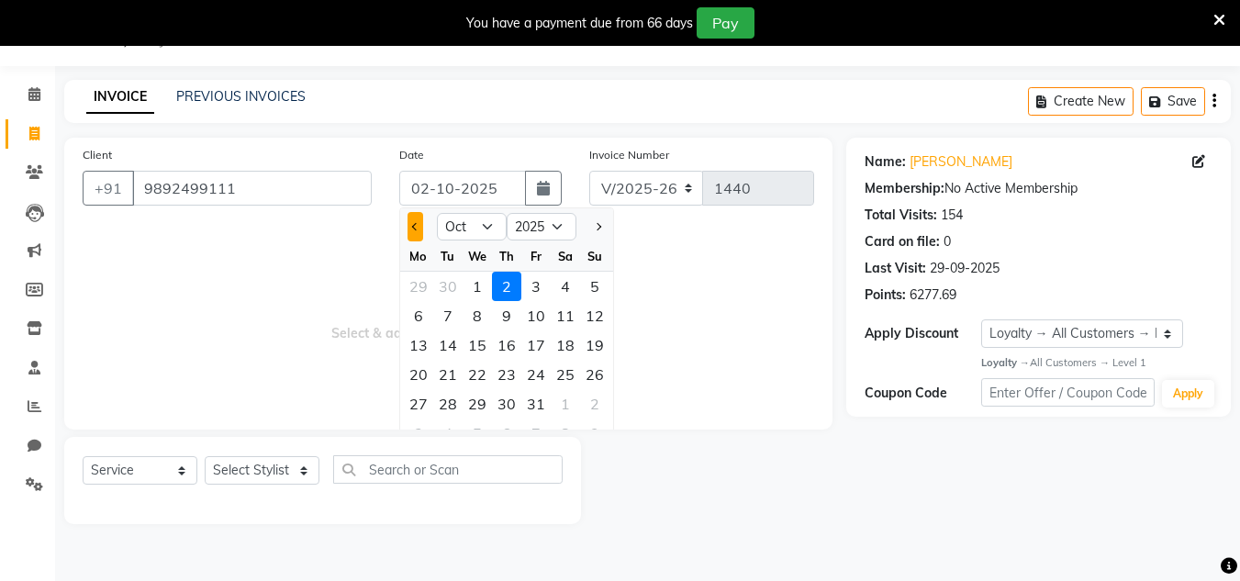
click at [416, 228] on span "Previous month" at bounding box center [414, 226] width 7 height 7
select select "9"
drag, startPoint x: 424, startPoint y: 407, endPoint x: 355, endPoint y: 435, distance: 74.5
click at [420, 410] on div "29" at bounding box center [418, 403] width 29 height 29
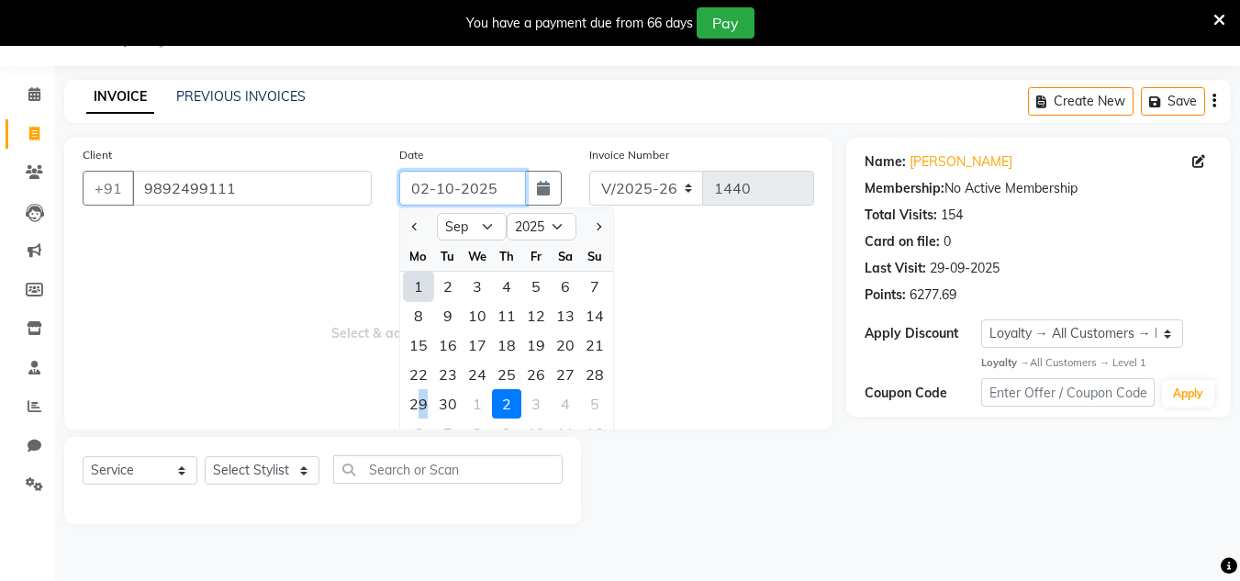
type input "29-09-2025"
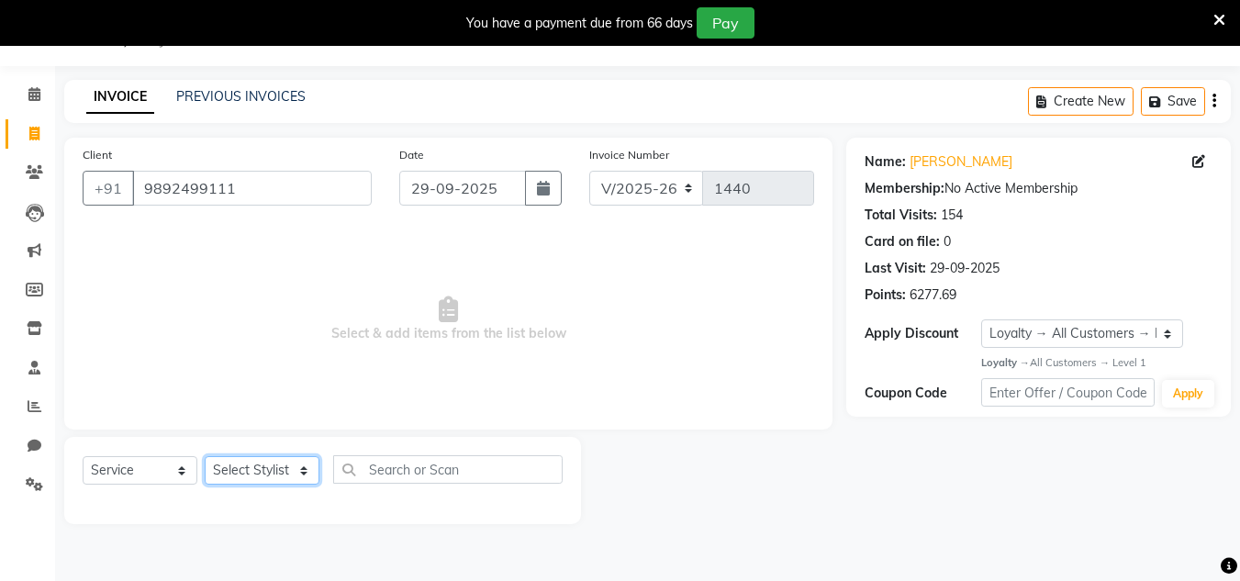
click at [297, 466] on select "Select Stylist Alam Dombivali Manager Farook Hair Stylist [PERSON_NAME] [PERSON…" at bounding box center [262, 470] width 115 height 28
select select "86910"
click at [205, 456] on select "Select Stylist Alam Dombivali Manager Farook Hair Stylist [PERSON_NAME] [PERSON…" at bounding box center [262, 470] width 115 height 28
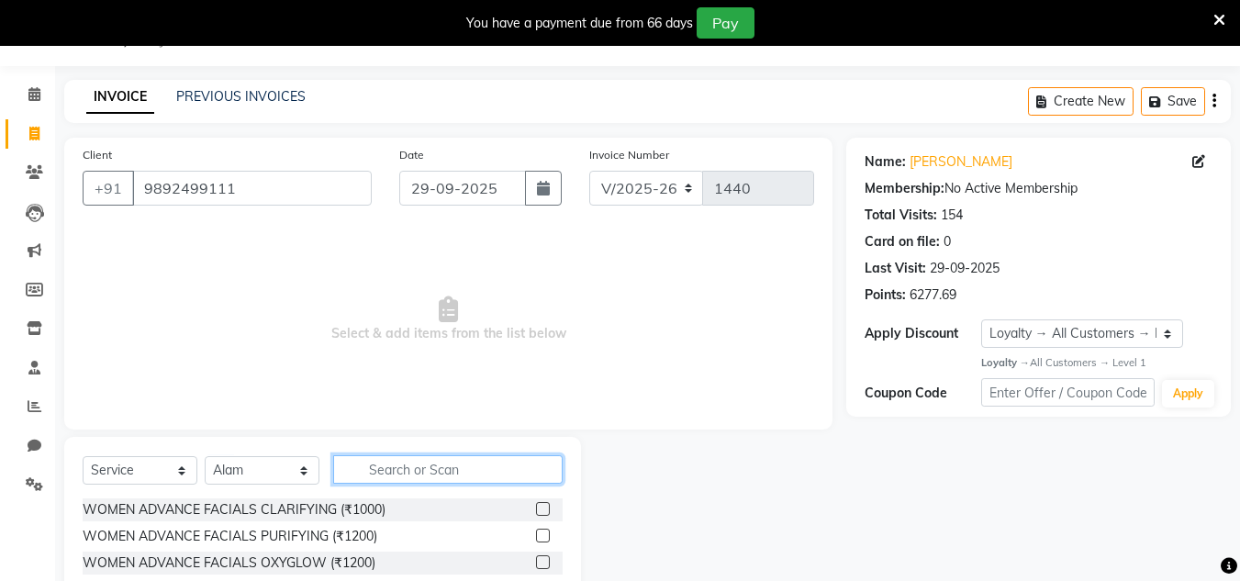
click at [388, 462] on input "text" at bounding box center [448, 469] width 230 height 28
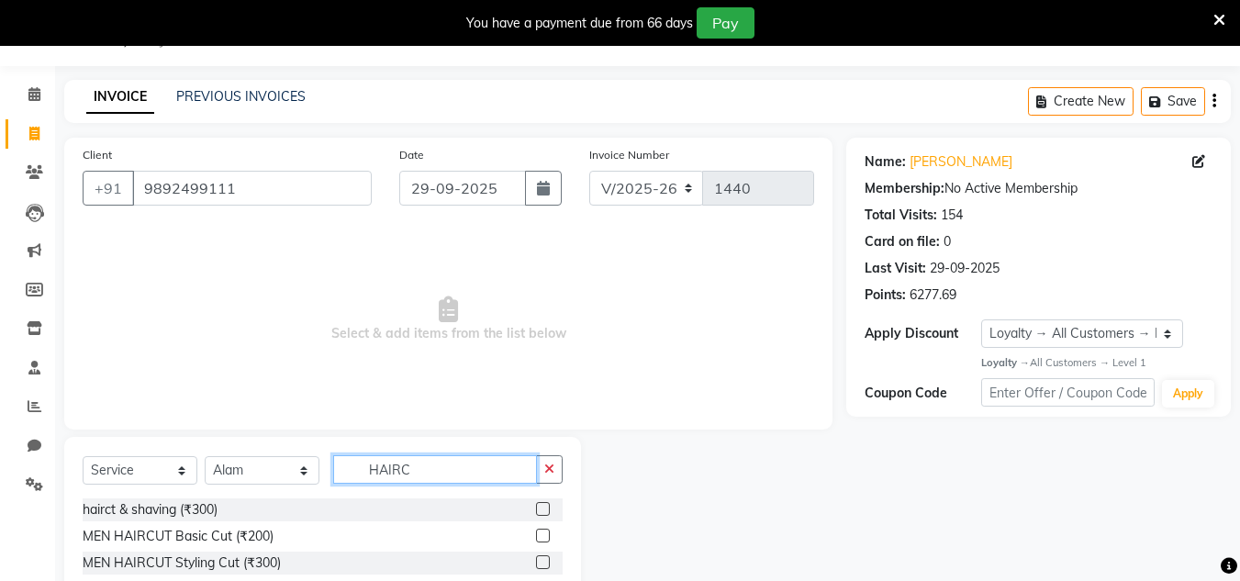
type input "HAIRC"
click at [547, 538] on label at bounding box center [543, 536] width 14 height 14
click at [547, 538] on input "checkbox" at bounding box center [542, 537] width 12 height 12
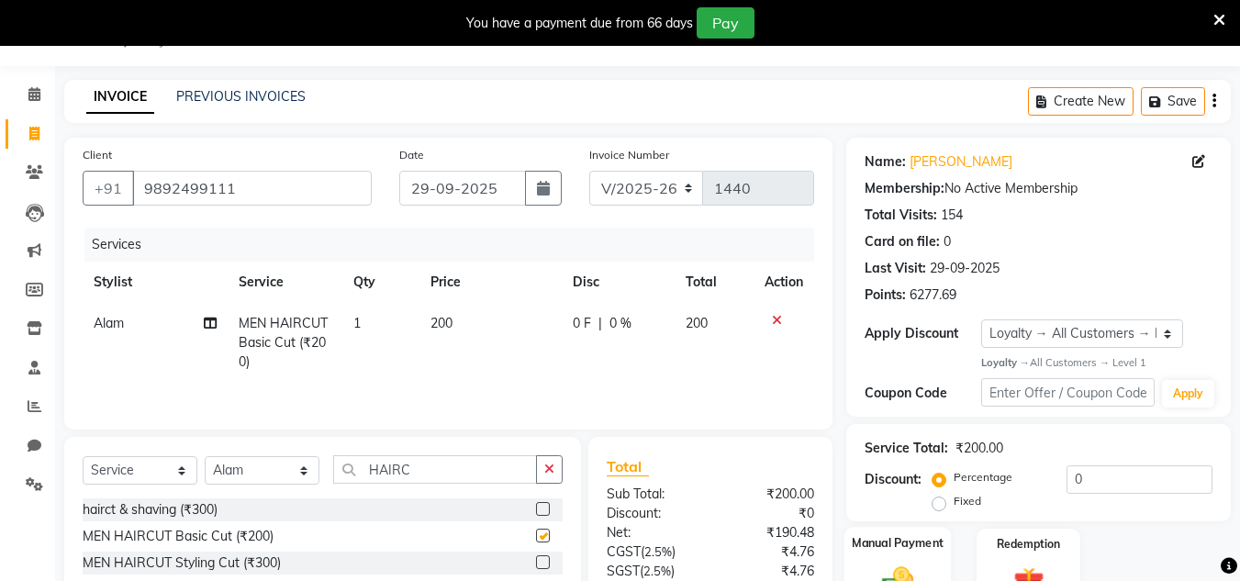
checkbox input "false"
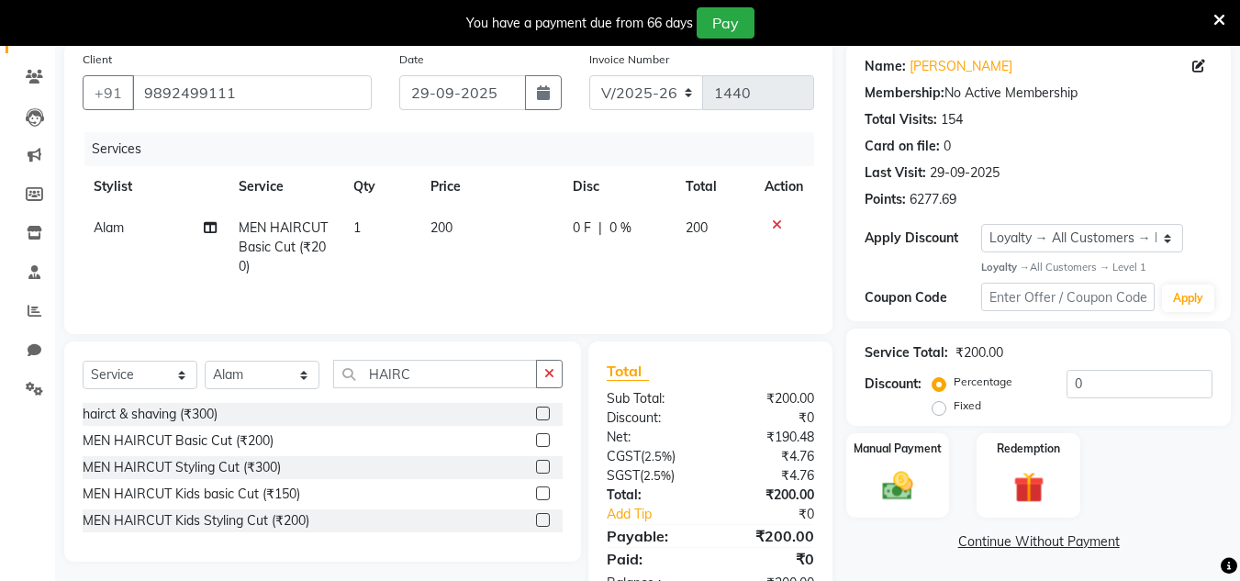
scroll to position [199, 0]
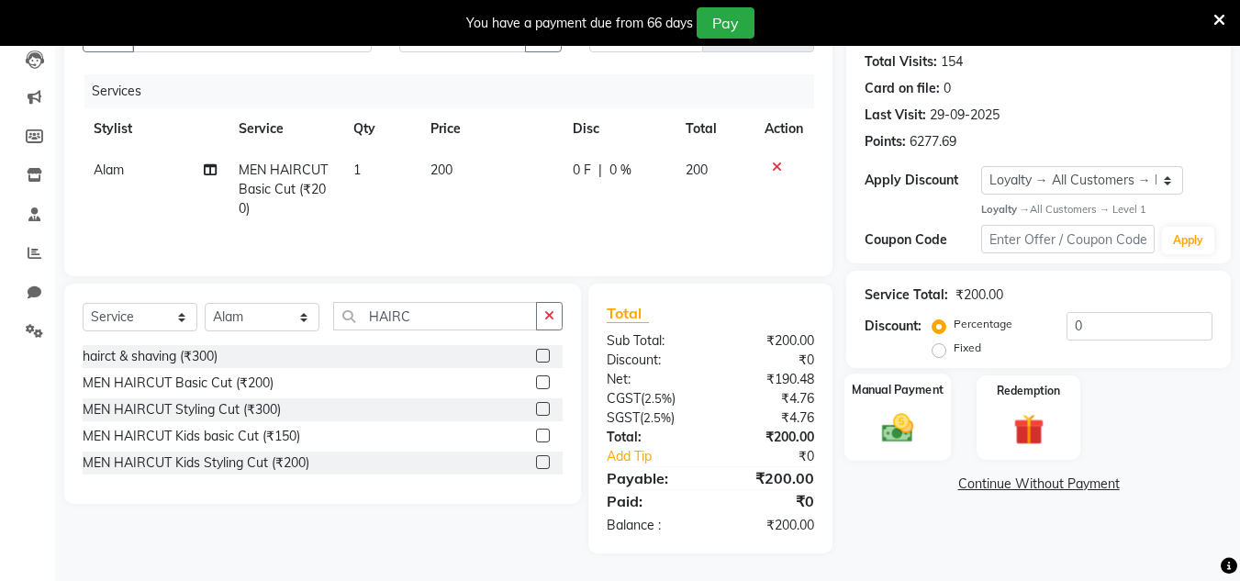
click at [895, 432] on img at bounding box center [897, 428] width 51 height 37
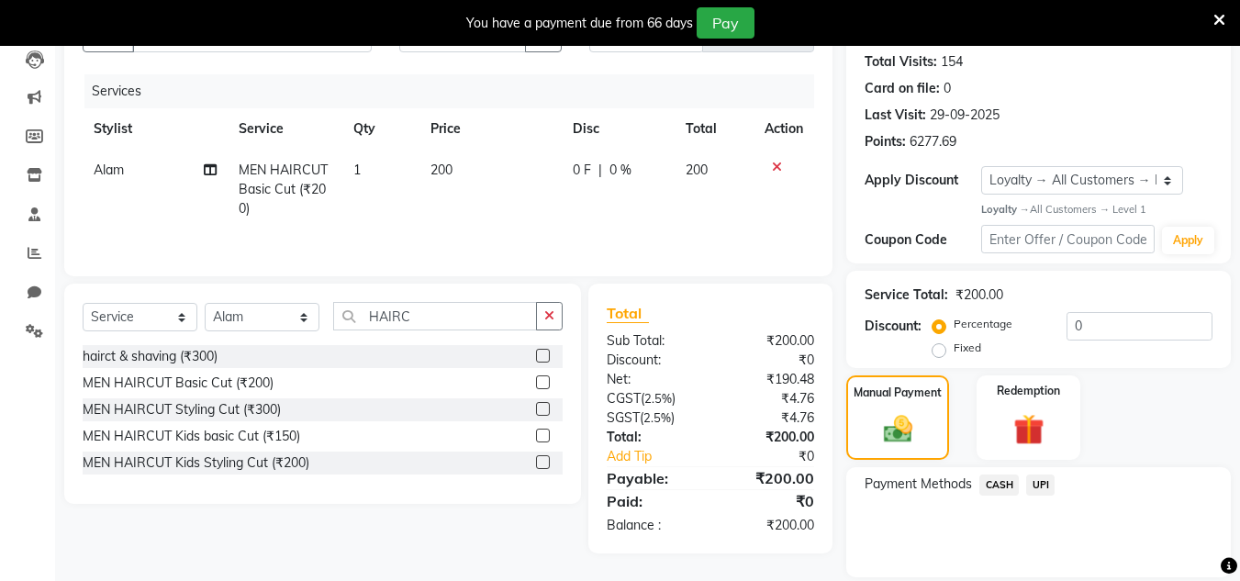
click at [993, 489] on span "CASH" at bounding box center [999, 485] width 39 height 21
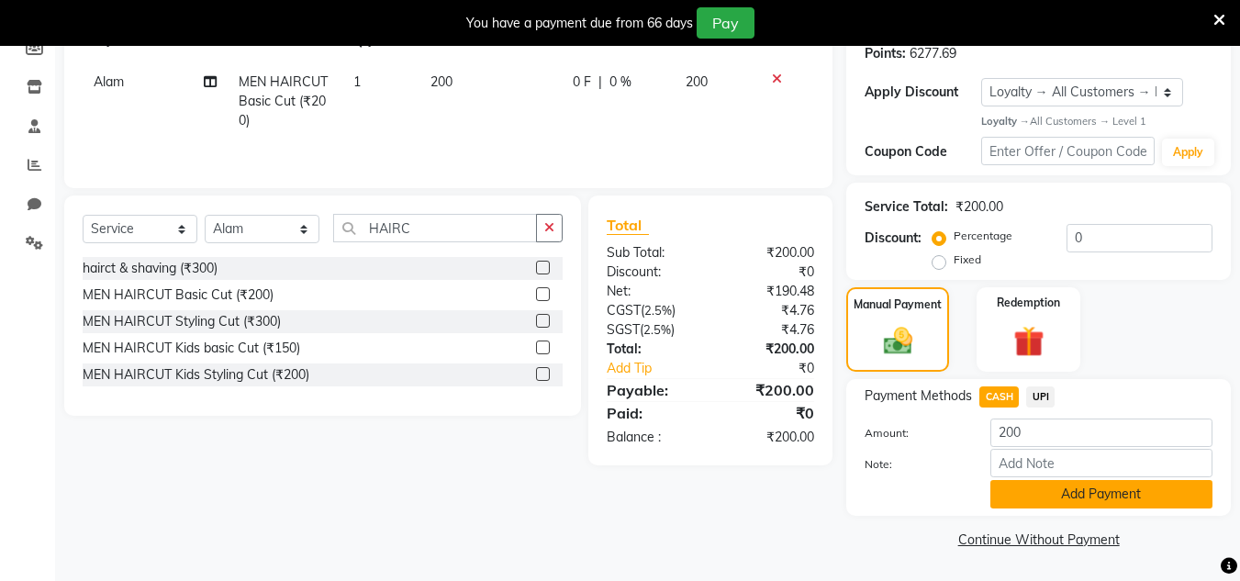
click at [1044, 481] on button "Add Payment" at bounding box center [1102, 494] width 222 height 28
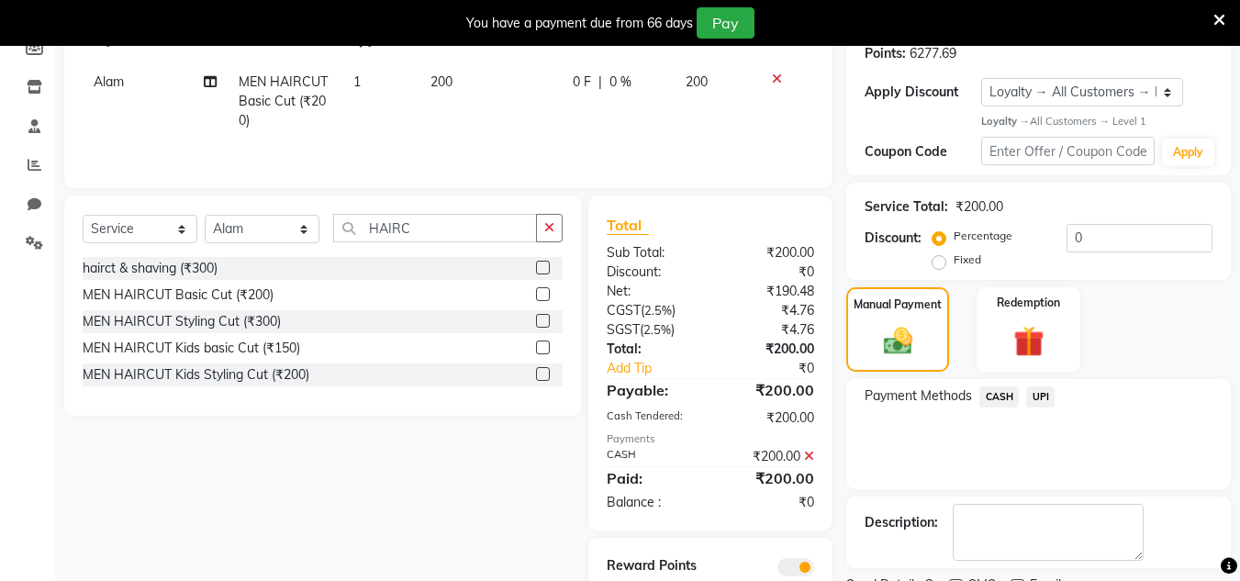
scroll to position [365, 0]
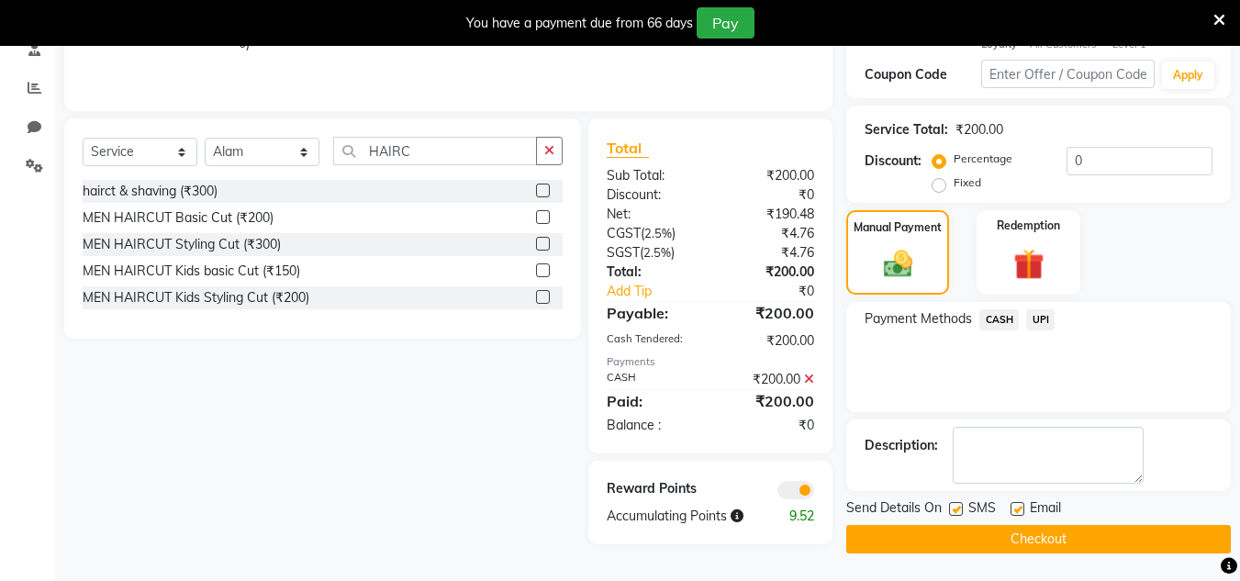
click at [1060, 548] on button "Checkout" at bounding box center [1039, 539] width 385 height 28
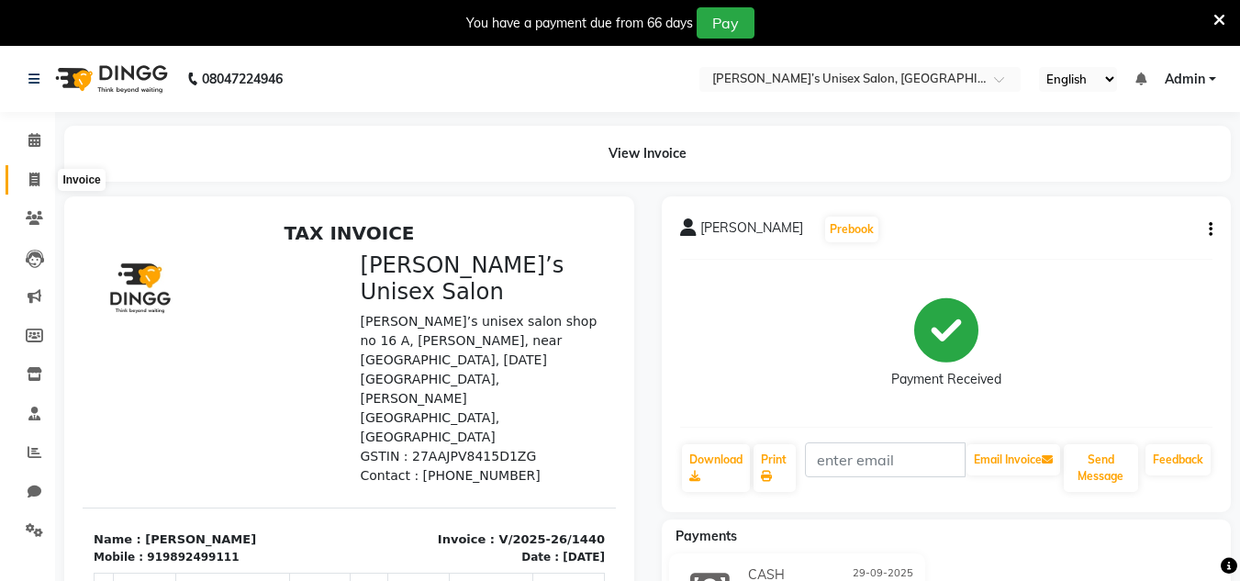
click at [28, 173] on span at bounding box center [34, 180] width 32 height 21
select select "8637"
select select "service"
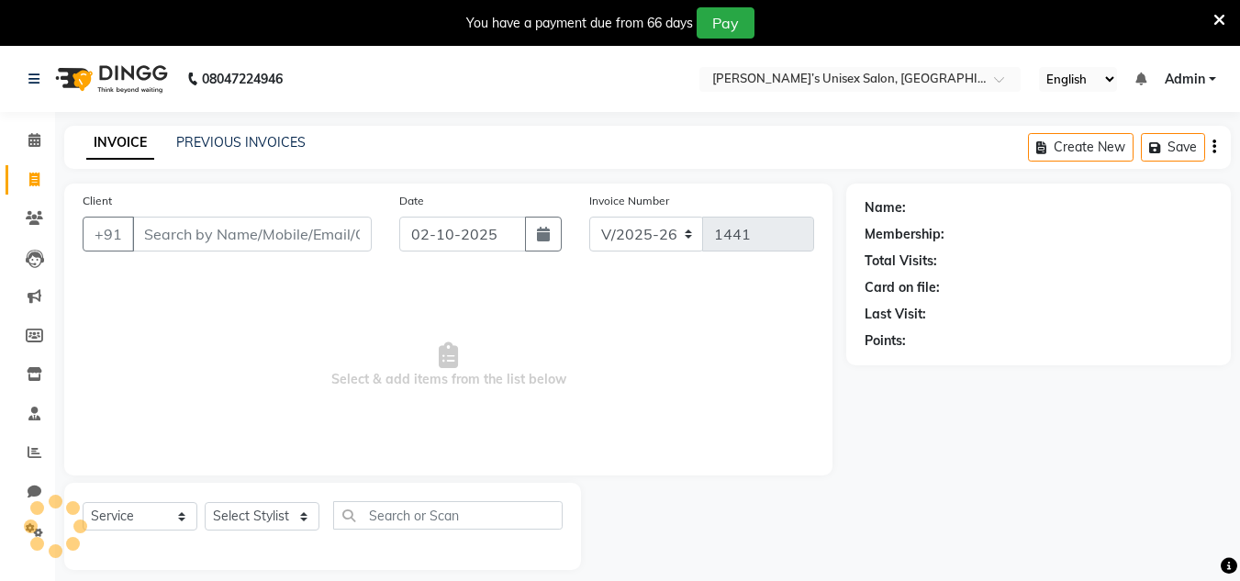
scroll to position [46, 0]
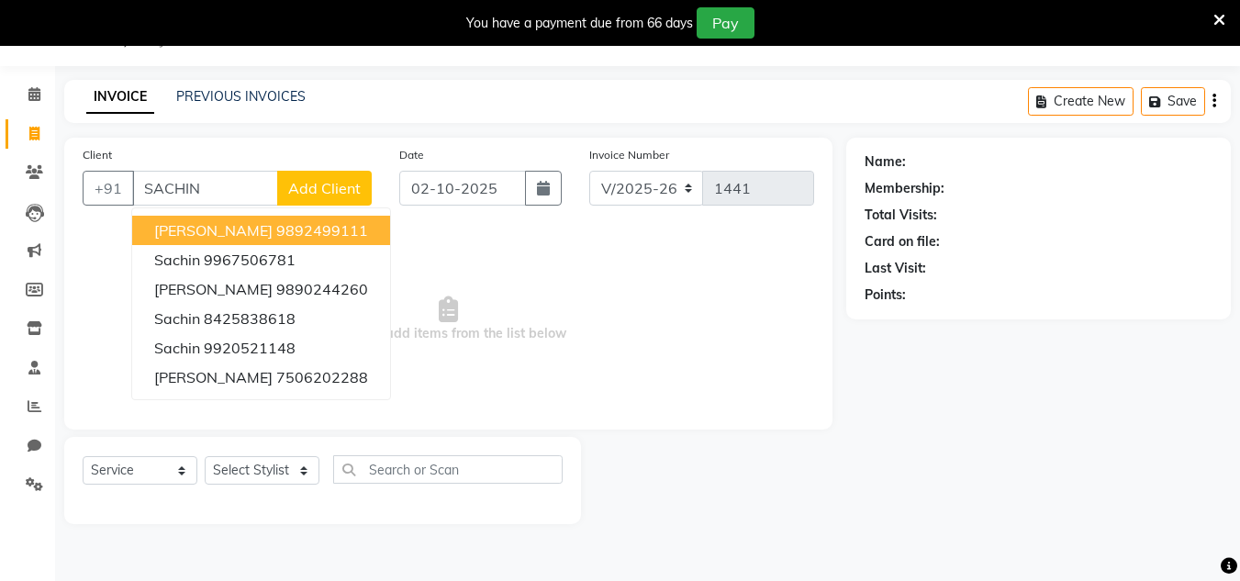
drag, startPoint x: 219, startPoint y: 222, endPoint x: 283, endPoint y: 206, distance: 66.4
click at [219, 222] on span "[PERSON_NAME]" at bounding box center [213, 230] width 118 height 18
type input "9892499111"
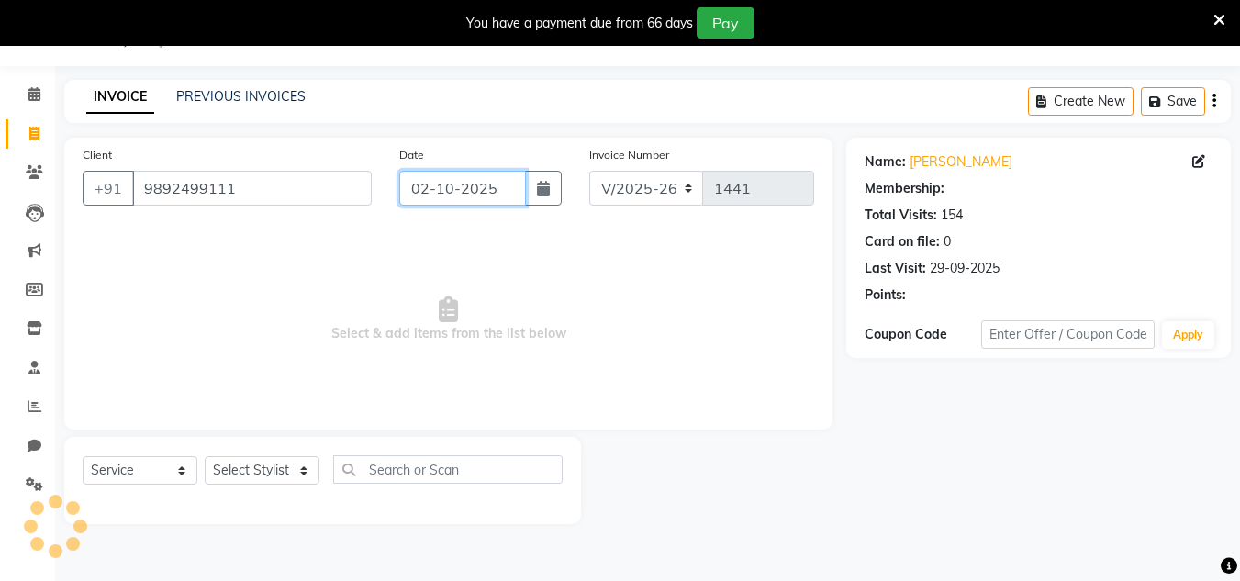
click at [512, 188] on input "02-10-2025" at bounding box center [462, 188] width 127 height 35
select select "10"
select select "2025"
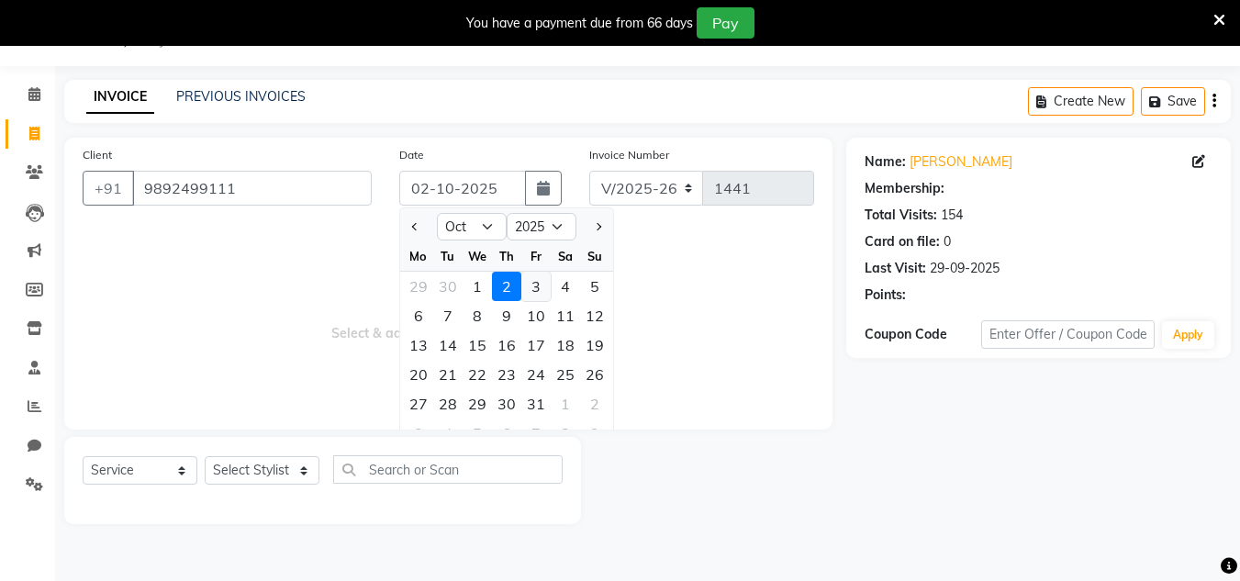
select select "1: Object"
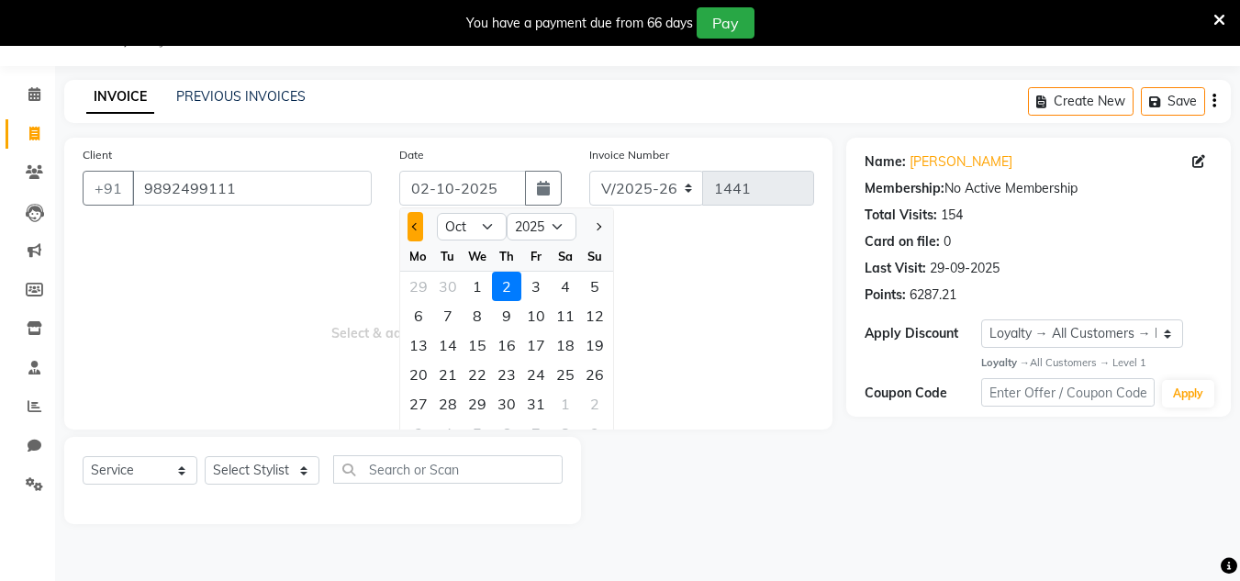
click at [422, 226] on button "Previous month" at bounding box center [416, 226] width 16 height 29
select select "9"
click at [398, 401] on span "Select & add items from the list below" at bounding box center [449, 320] width 732 height 184
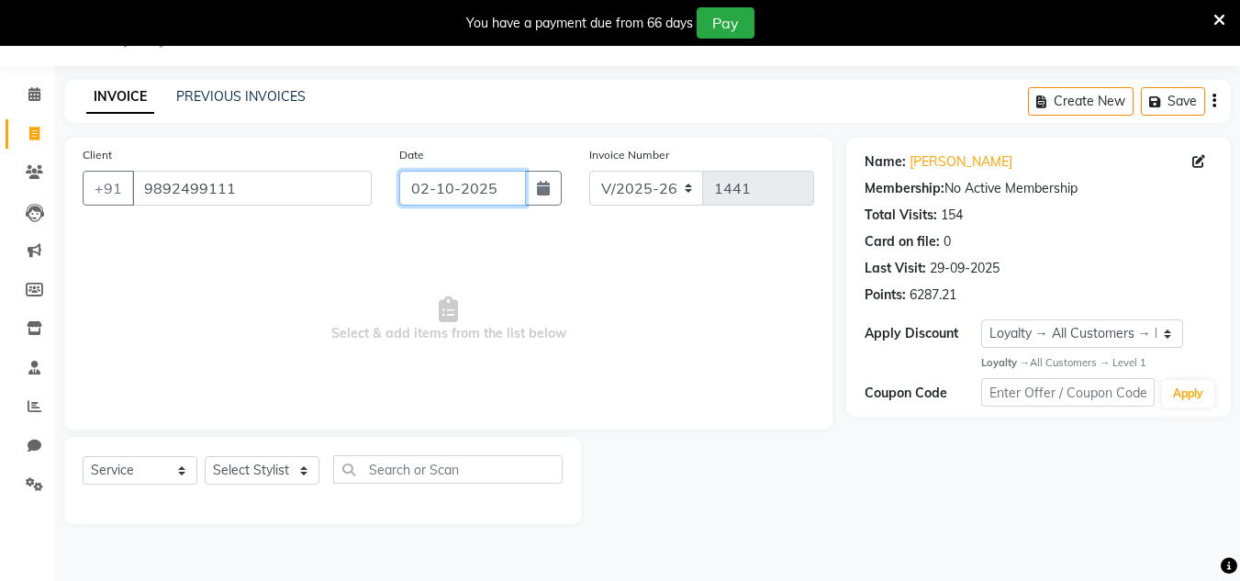
click at [519, 179] on input "02-10-2025" at bounding box center [462, 188] width 127 height 35
select select "10"
select select "2025"
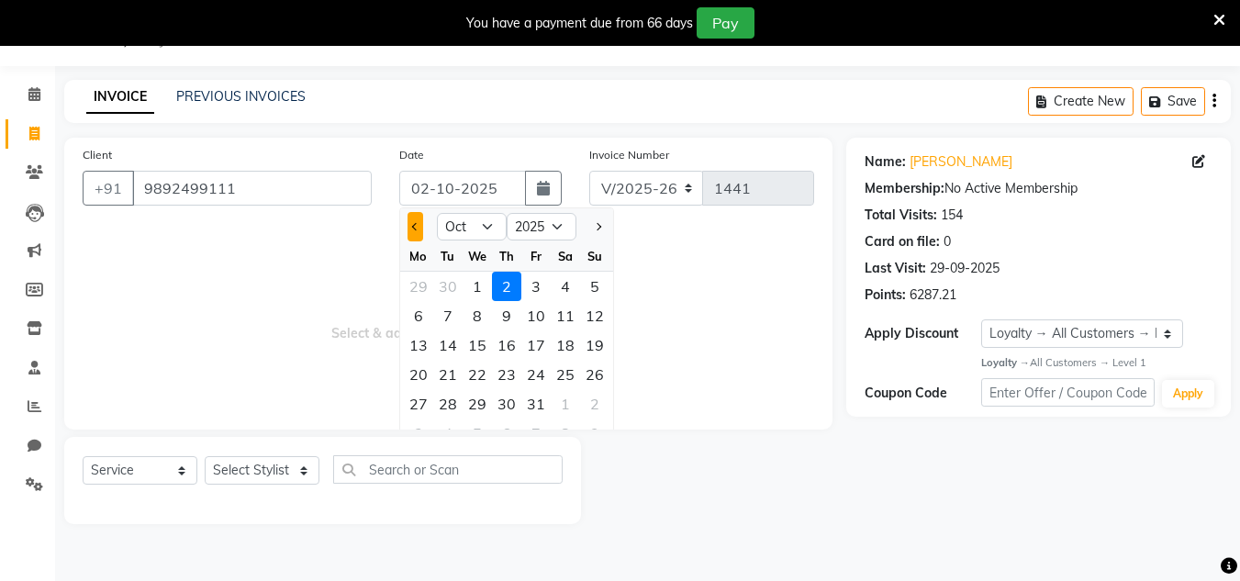
click at [416, 226] on span "Previous month" at bounding box center [414, 226] width 7 height 7
select select "9"
click at [419, 403] on div "29" at bounding box center [418, 403] width 29 height 29
type input "29-09-2025"
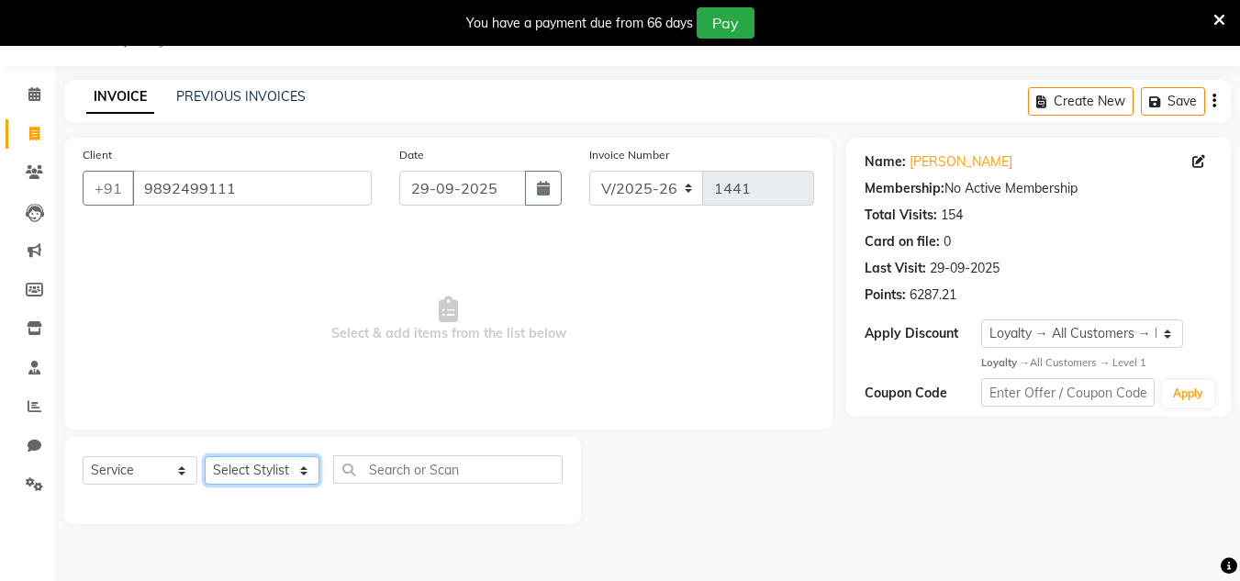
click at [291, 471] on select "Select Stylist Alam Dombivali Manager Farook Hair Stylist [PERSON_NAME] [PERSON…" at bounding box center [262, 470] width 115 height 28
select select "86910"
click at [205, 456] on select "Select Stylist Alam Dombivali Manager Farook Hair Stylist [PERSON_NAME] [PERSON…" at bounding box center [262, 470] width 115 height 28
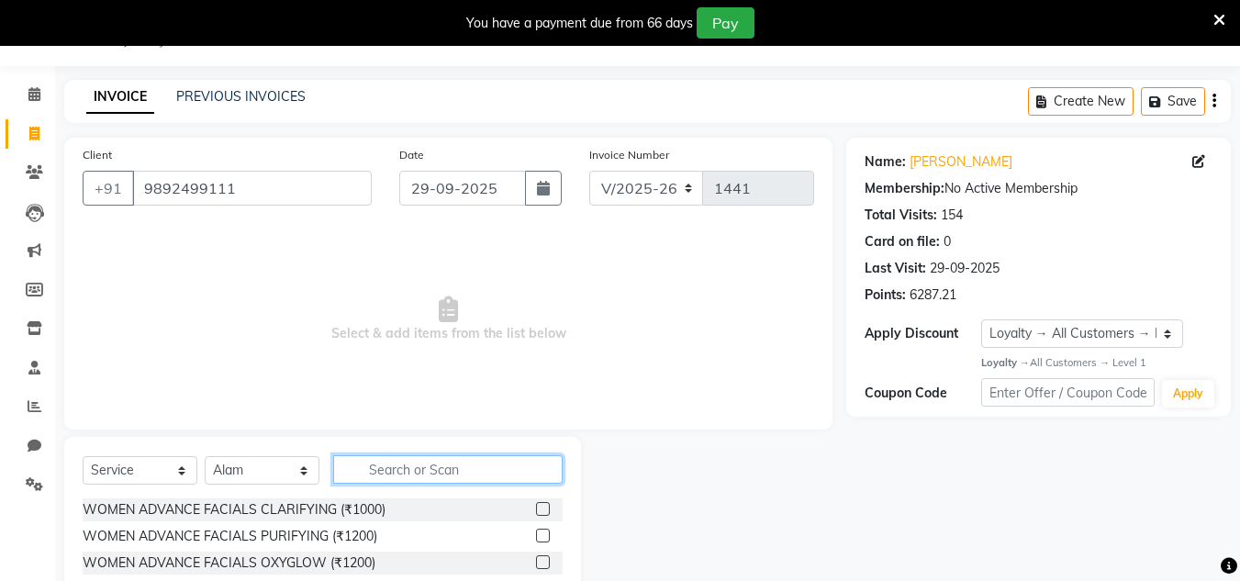
click at [397, 465] on input "text" at bounding box center [448, 469] width 230 height 28
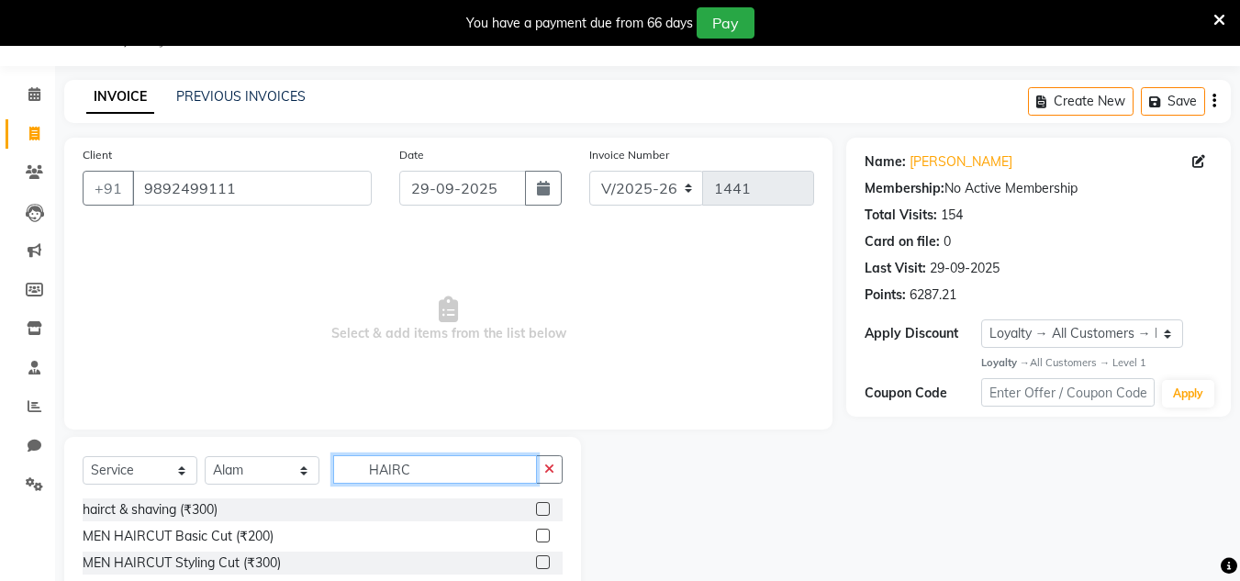
type input "HAIRC"
click at [543, 539] on label at bounding box center [543, 536] width 14 height 14
click at [543, 539] on input "checkbox" at bounding box center [542, 537] width 12 height 12
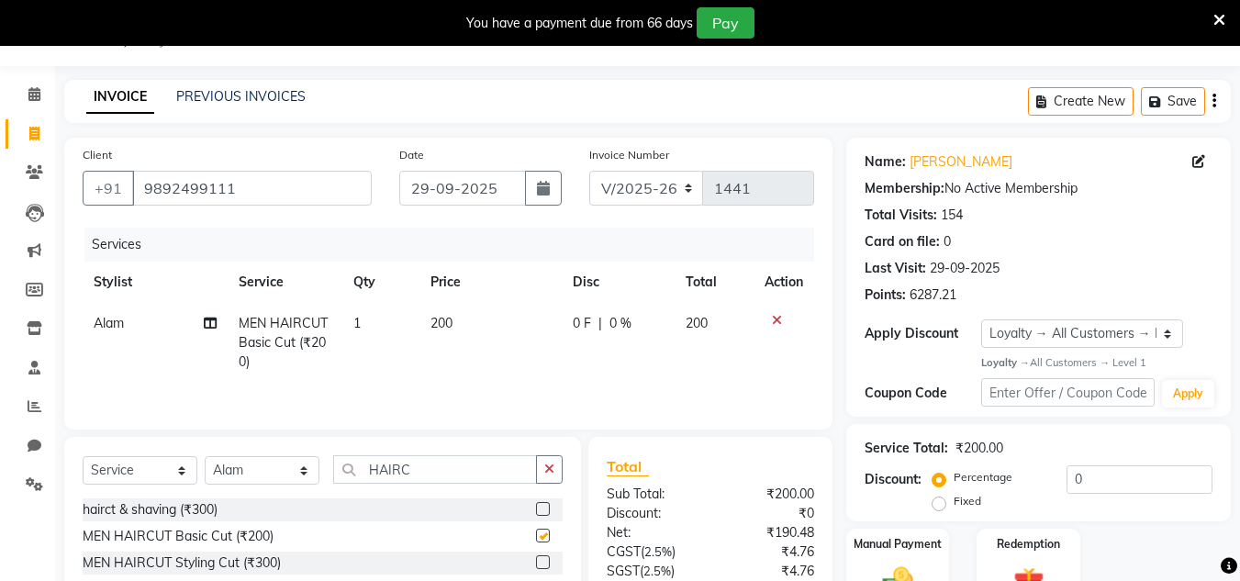
scroll to position [199, 0]
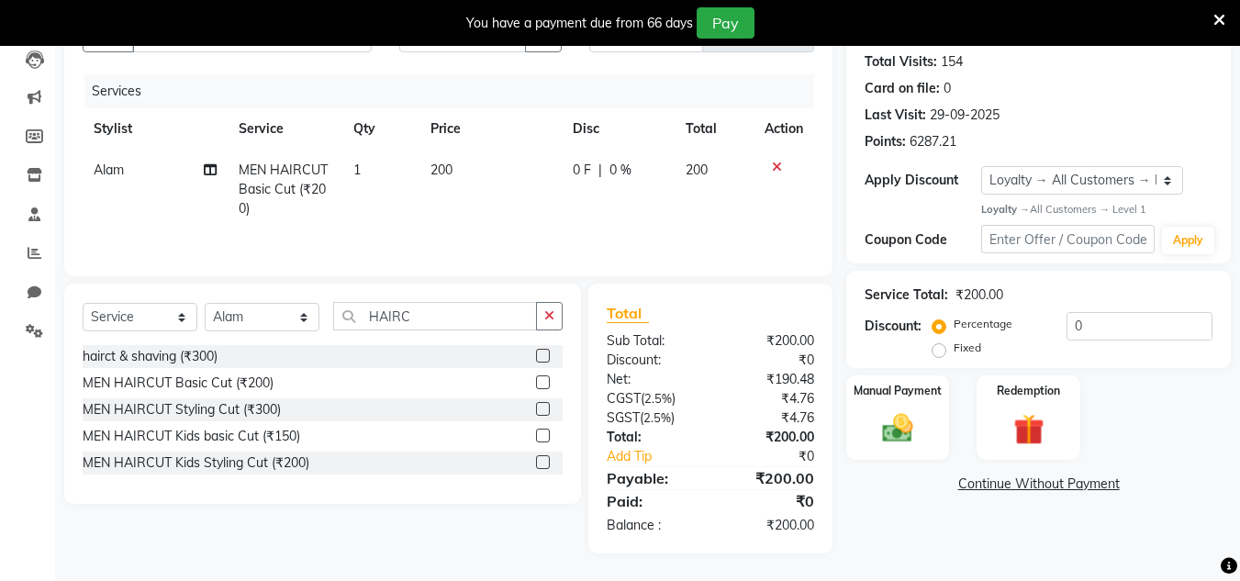
checkbox input "false"
drag, startPoint x: 844, startPoint y: 434, endPoint x: 857, endPoint y: 429, distance: 14.0
click at [845, 432] on div "Manual Payment" at bounding box center [898, 417] width 107 height 87
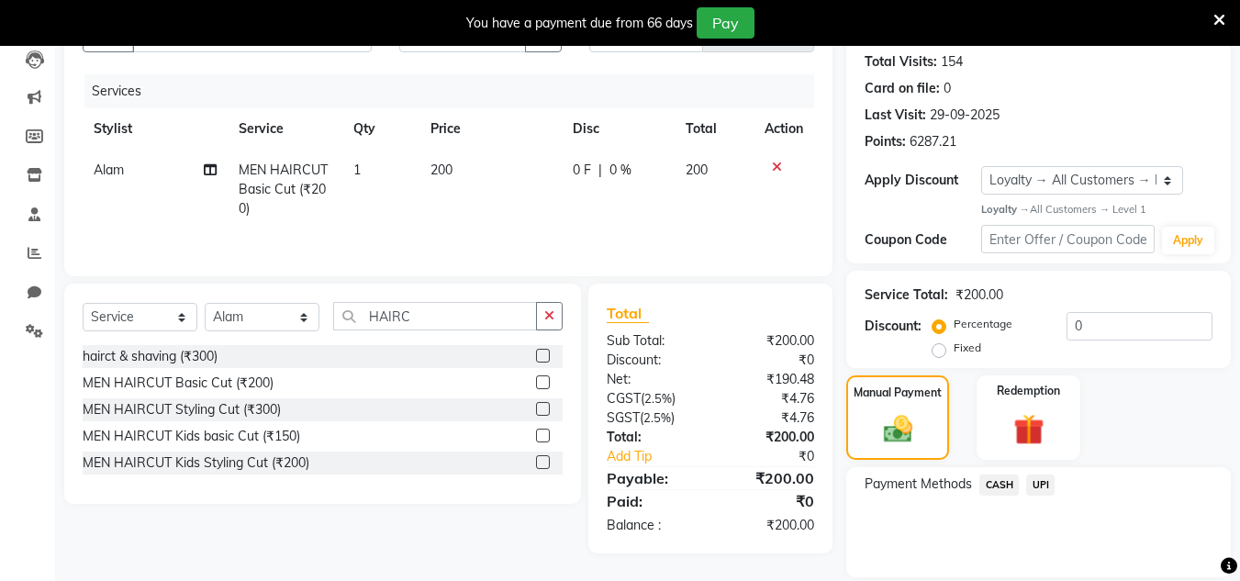
click at [1036, 483] on span "UPI" at bounding box center [1041, 485] width 28 height 21
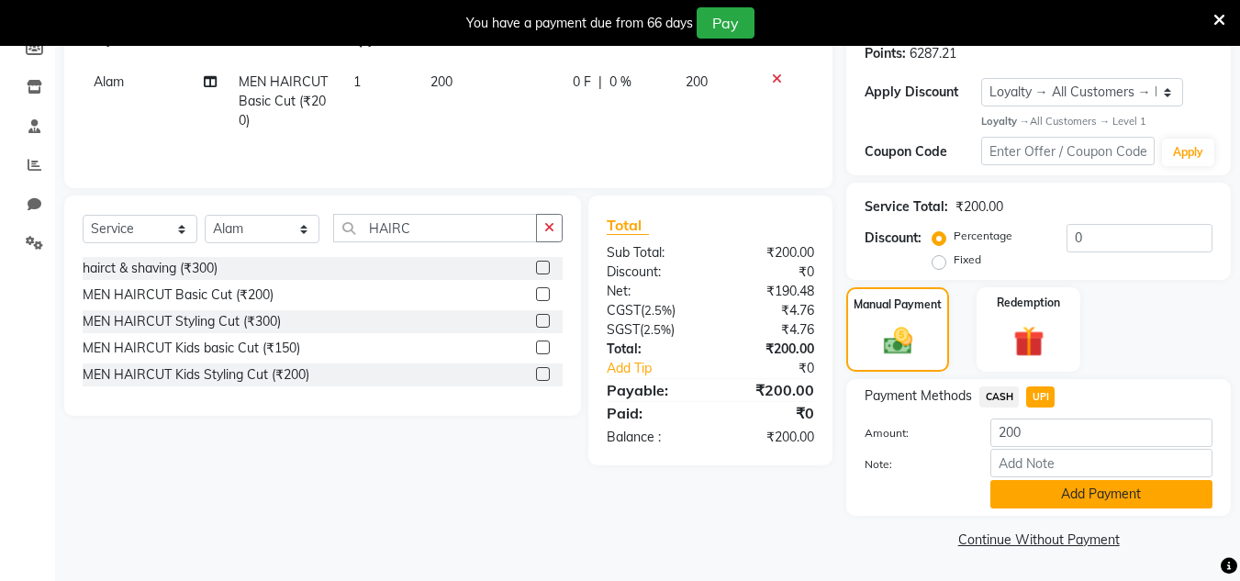
click at [1055, 486] on button "Add Payment" at bounding box center [1102, 494] width 222 height 28
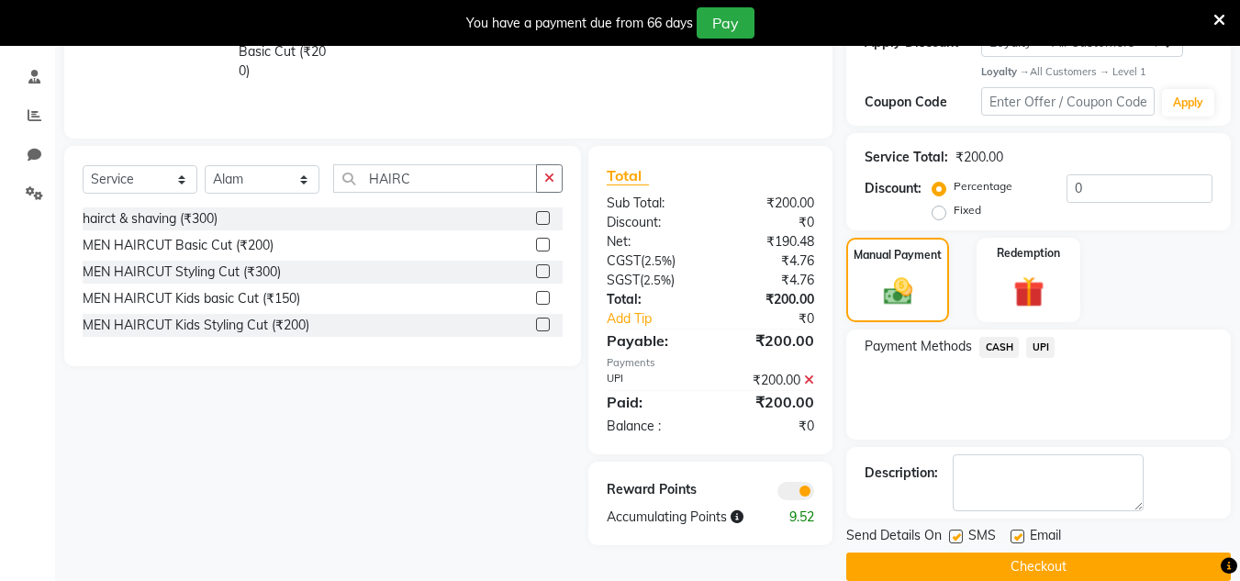
scroll to position [365, 0]
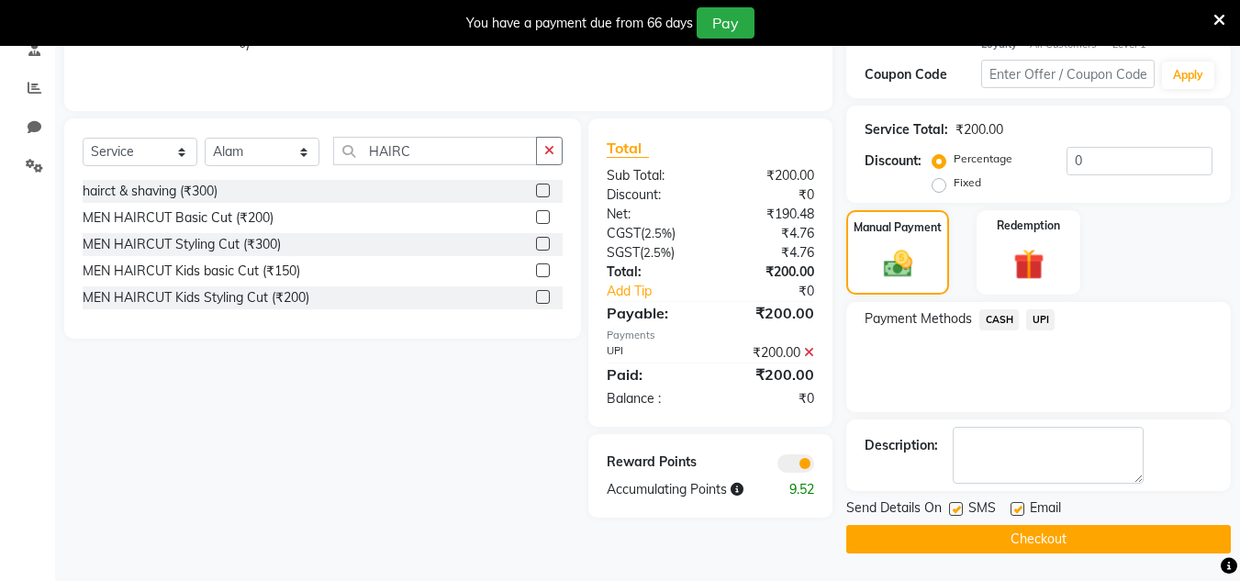
click at [1041, 534] on button "Checkout" at bounding box center [1039, 539] width 385 height 28
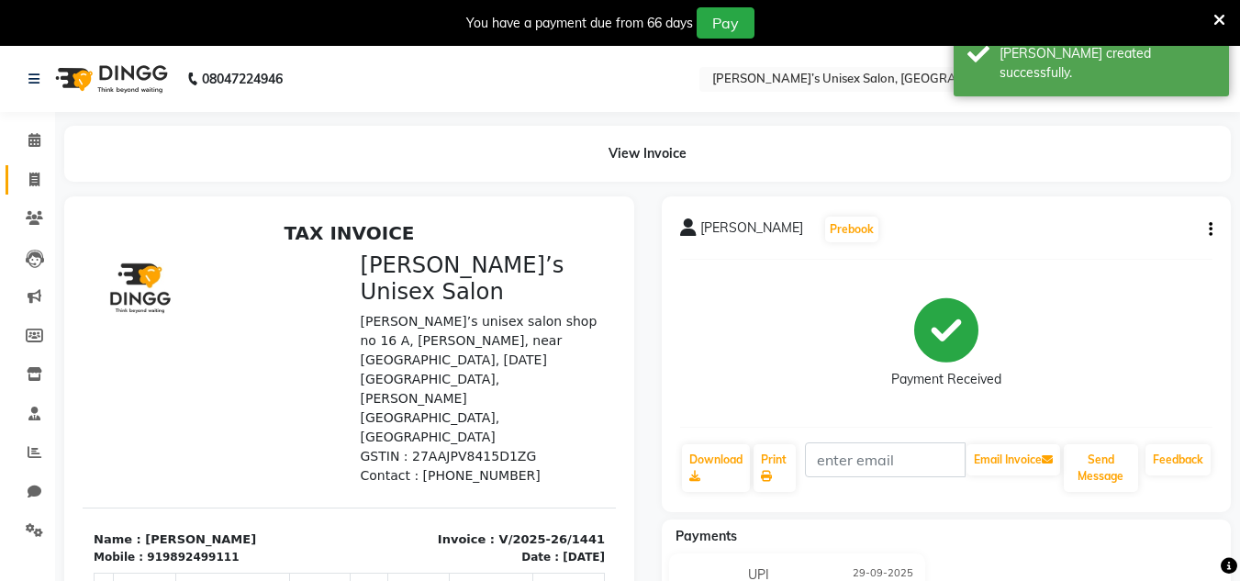
click at [44, 192] on link "Invoice" at bounding box center [28, 180] width 44 height 30
select select "8637"
select select "service"
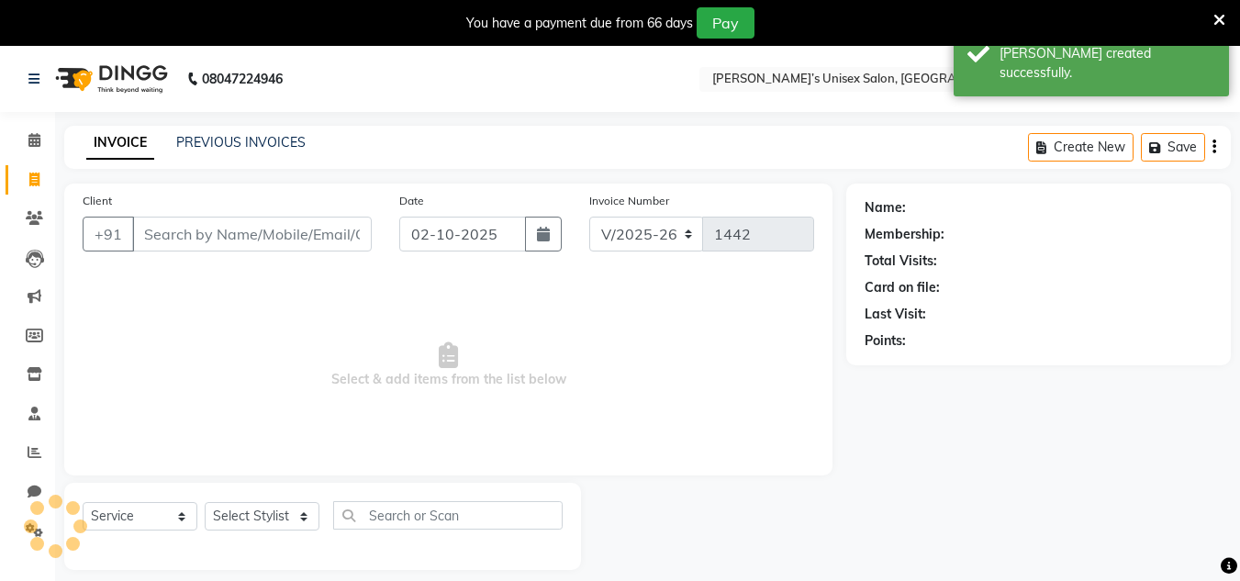
scroll to position [46, 0]
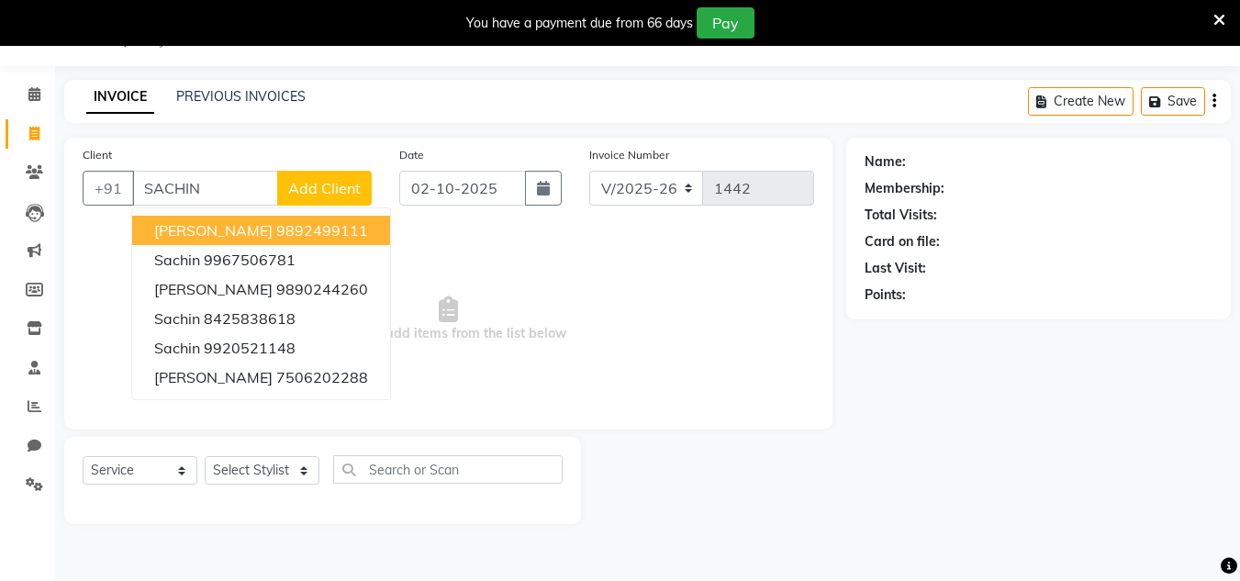
click at [277, 223] on ngb-highlight "9892499111" at bounding box center [322, 230] width 92 height 18
type input "9892499111"
select select "1: Object"
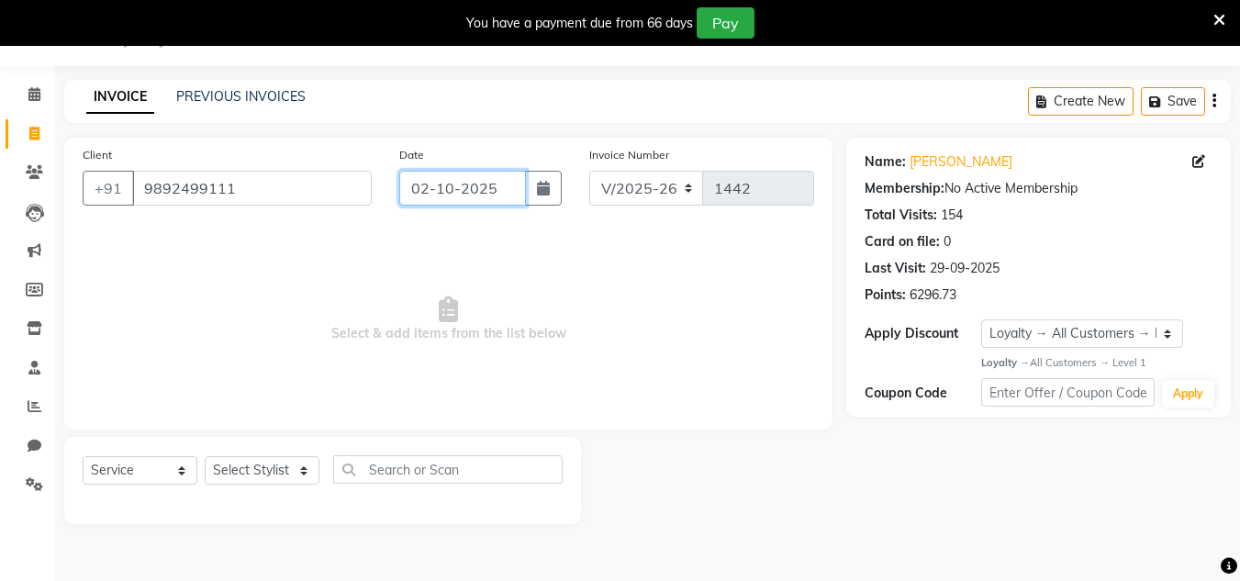
click at [515, 194] on input "02-10-2025" at bounding box center [462, 188] width 127 height 35
select select "10"
select select "2025"
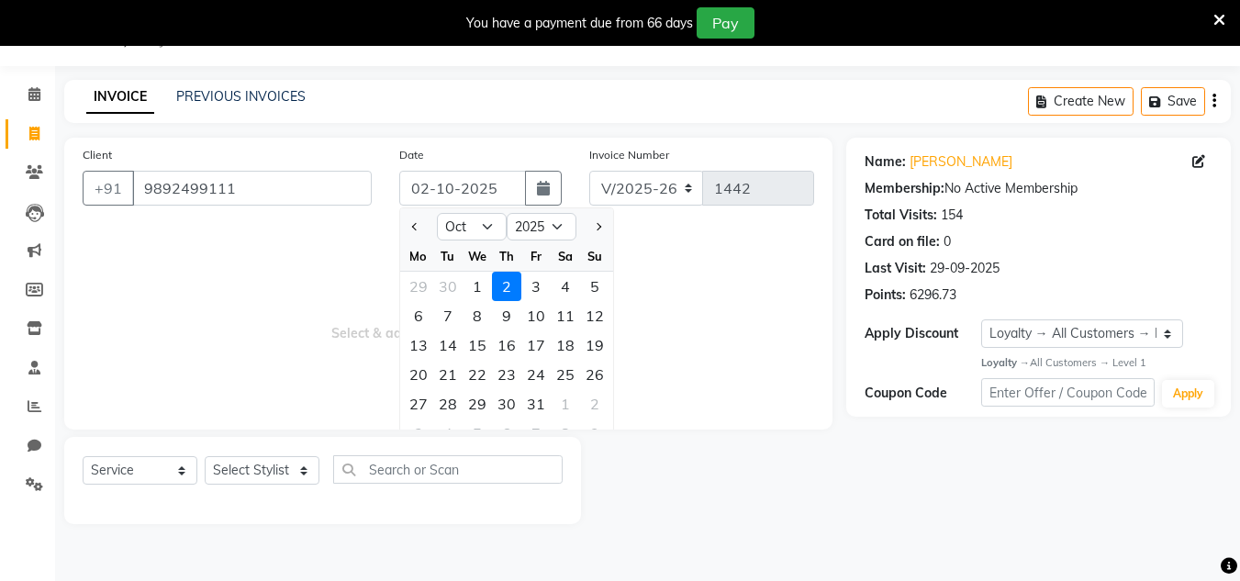
click at [406, 231] on div at bounding box center [418, 226] width 37 height 29
click at [410, 231] on button "Previous month" at bounding box center [416, 226] width 16 height 29
select select "9"
click at [428, 410] on div "29" at bounding box center [418, 403] width 29 height 29
type input "29-09-2025"
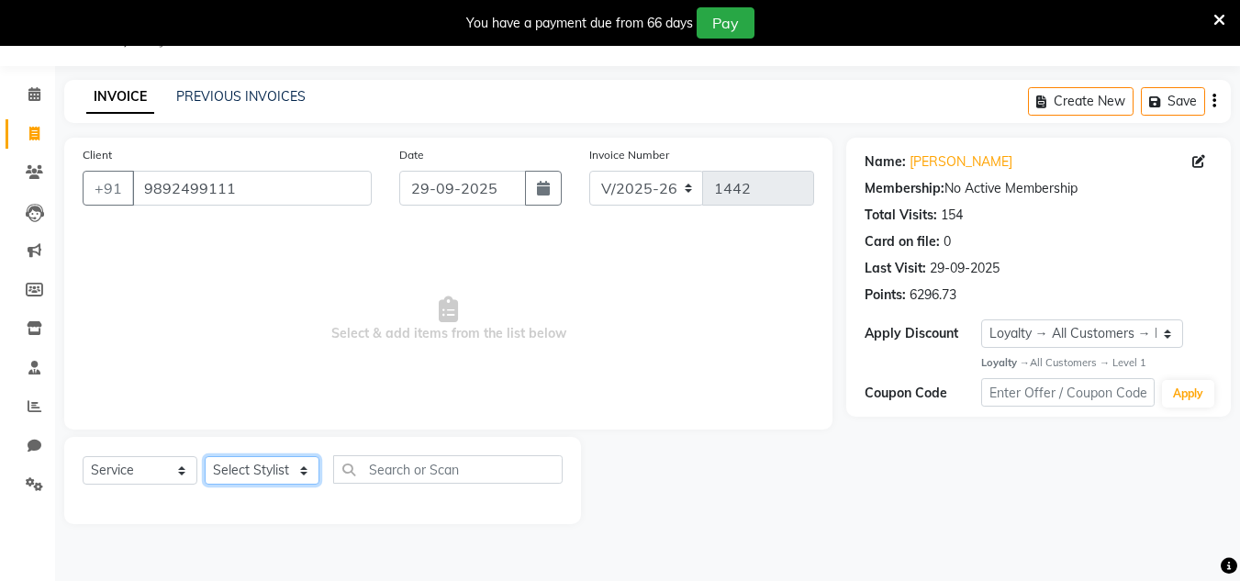
click at [302, 474] on select "Select Stylist Alam Dombivali Manager Farook Hair Stylist [PERSON_NAME] [PERSON…" at bounding box center [262, 470] width 115 height 28
select select "86910"
click at [205, 456] on select "Select Stylist Alam Dombivali Manager Farook Hair Stylist [PERSON_NAME] [PERSON…" at bounding box center [262, 470] width 115 height 28
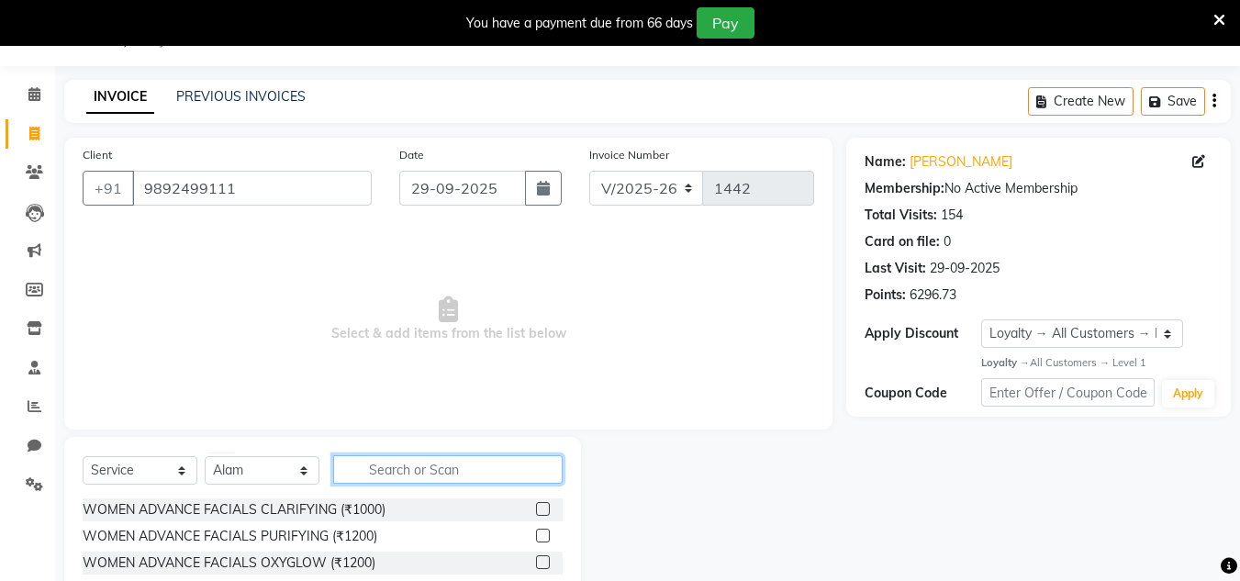
click at [399, 465] on input "text" at bounding box center [448, 469] width 230 height 28
type input "SHAV"
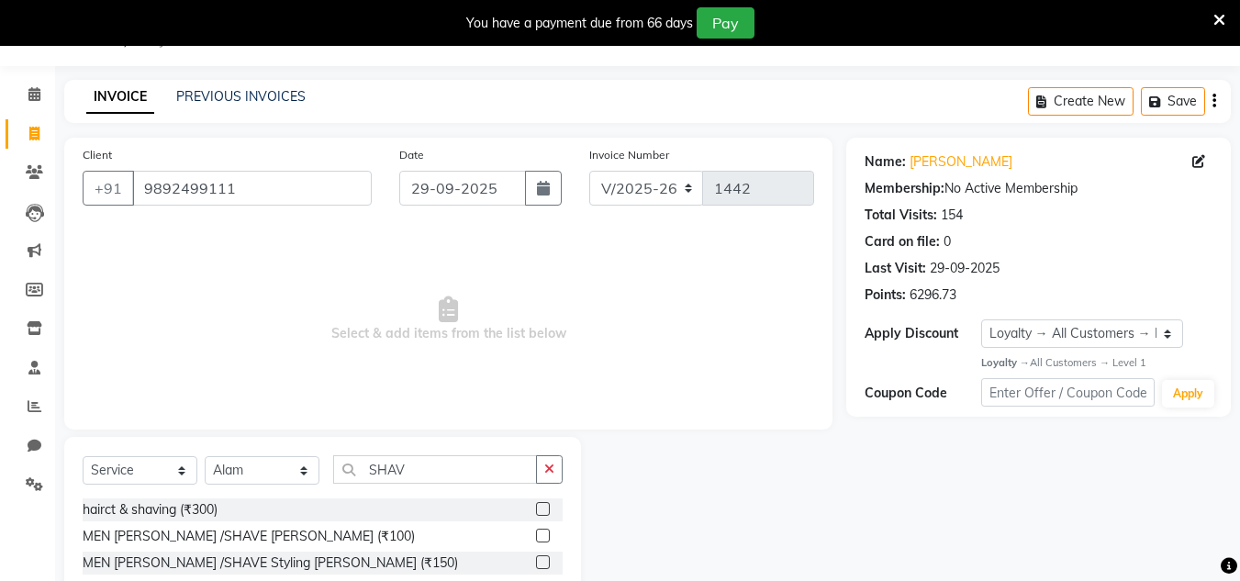
click at [544, 533] on label at bounding box center [543, 536] width 14 height 14
click at [544, 533] on input "checkbox" at bounding box center [542, 537] width 12 height 12
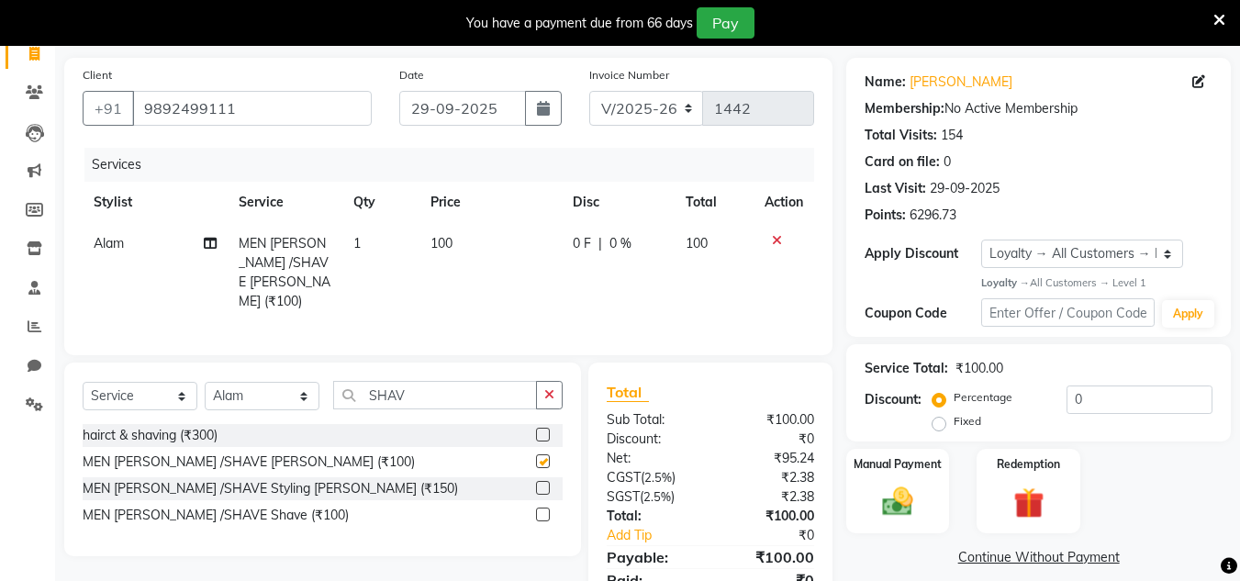
checkbox input "false"
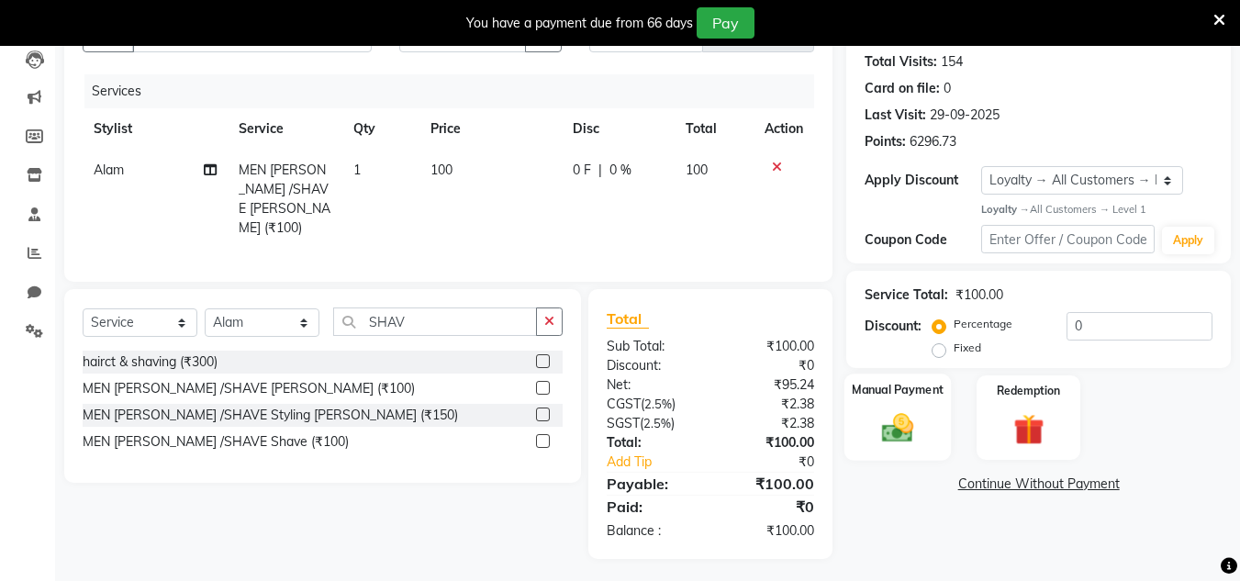
click at [897, 430] on img at bounding box center [897, 428] width 51 height 37
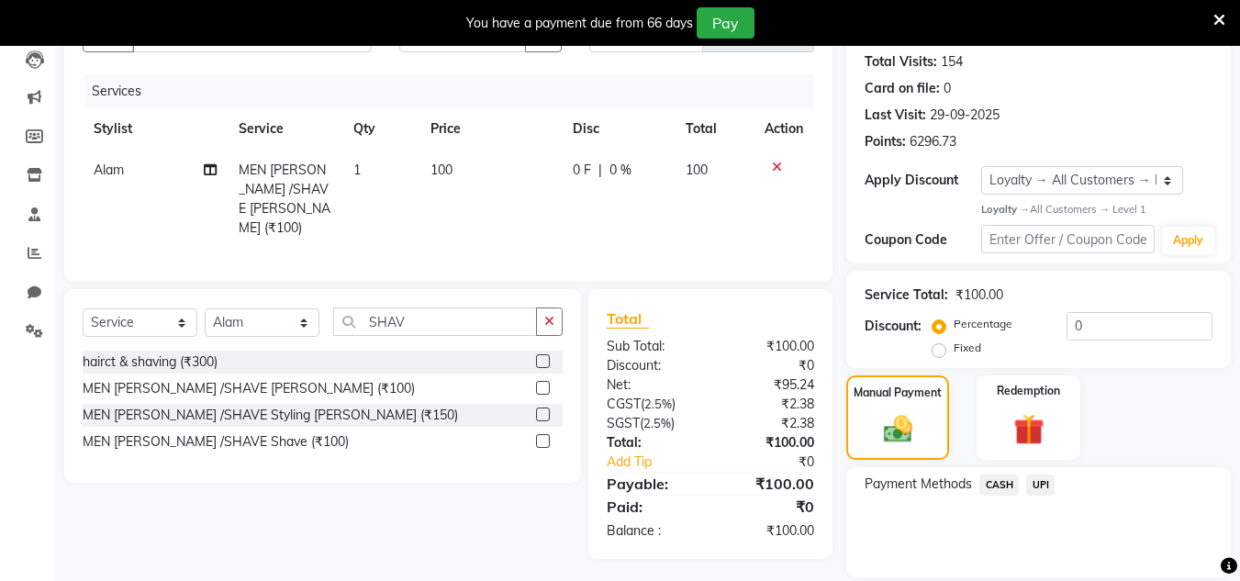
click at [999, 482] on span "CASH" at bounding box center [999, 485] width 39 height 21
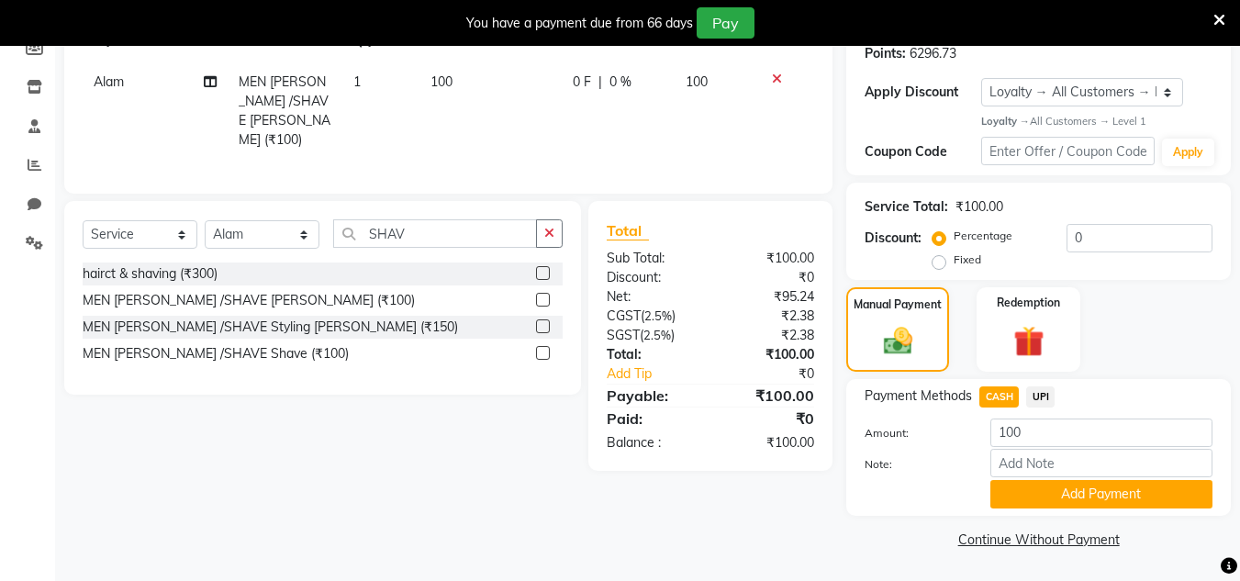
click at [1019, 492] on button "Add Payment" at bounding box center [1102, 494] width 222 height 28
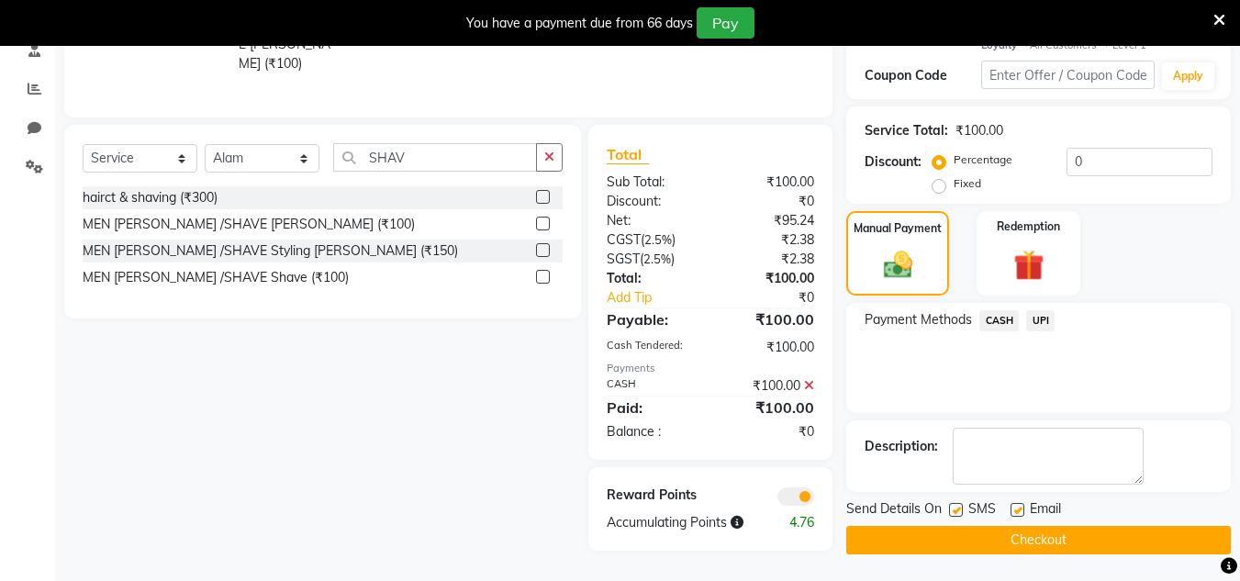
scroll to position [365, 0]
drag, startPoint x: 1036, startPoint y: 538, endPoint x: 1028, endPoint y: 479, distance: 59.2
click at [1036, 531] on button "Checkout" at bounding box center [1039, 539] width 385 height 28
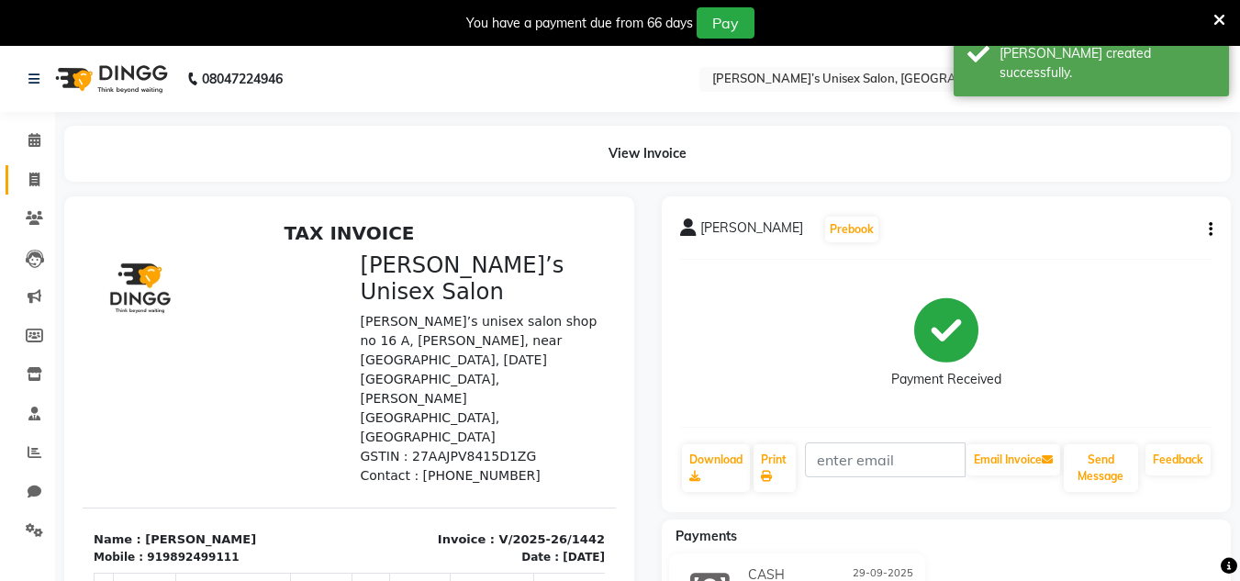
click at [35, 192] on link "Invoice" at bounding box center [28, 180] width 44 height 30
select select "8637"
select select "service"
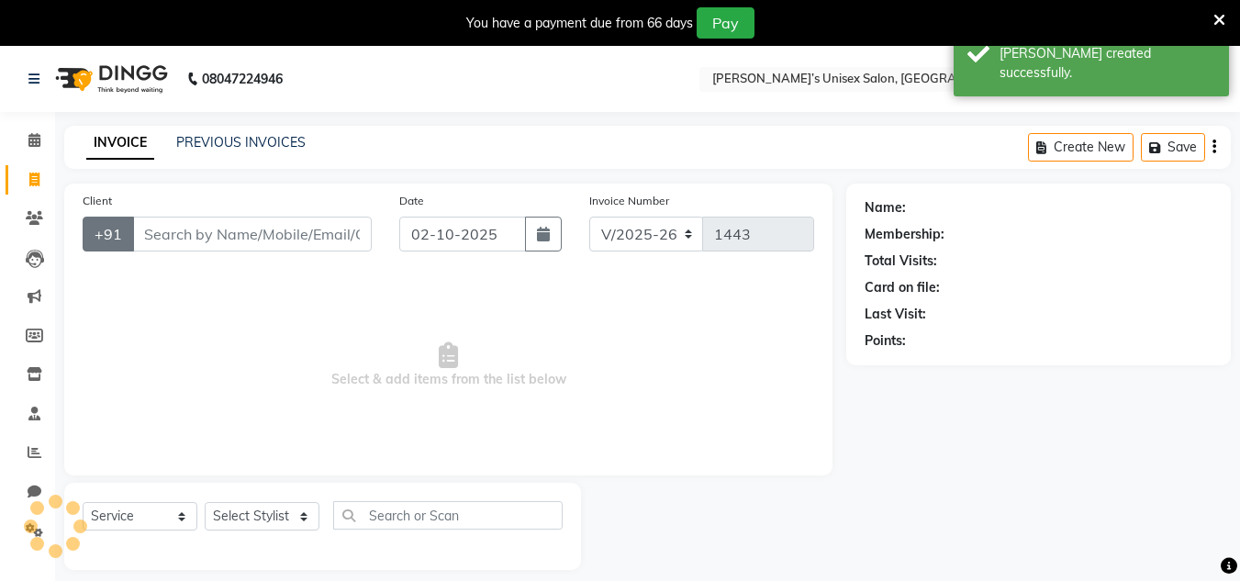
scroll to position [46, 0]
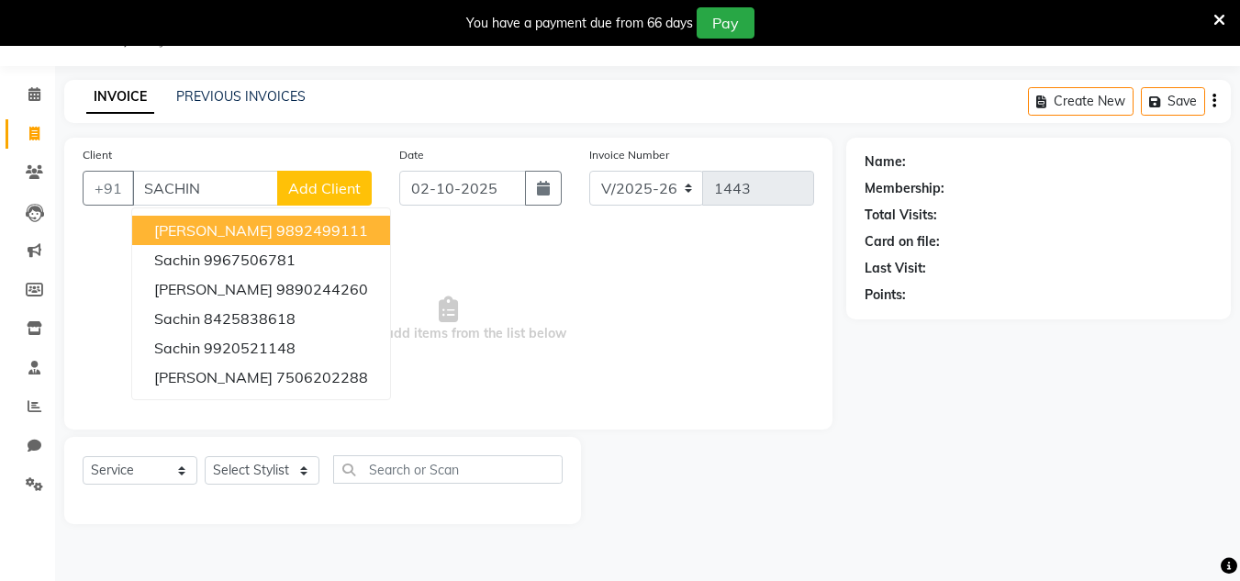
click at [219, 237] on span "[PERSON_NAME]" at bounding box center [213, 230] width 118 height 18
type input "9892499111"
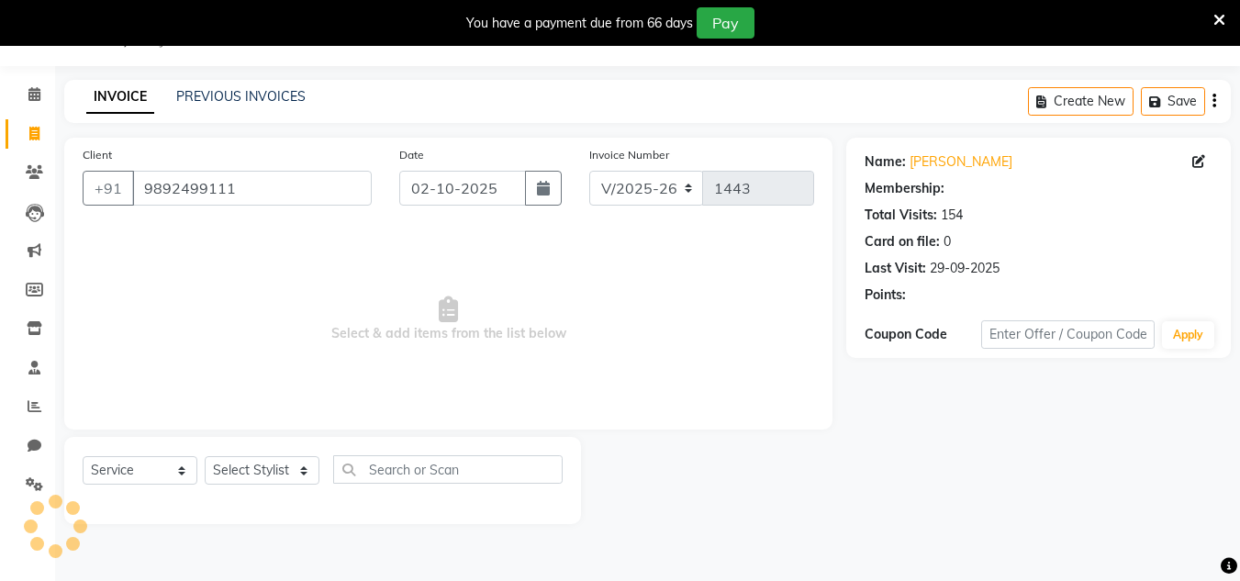
select select "1: Object"
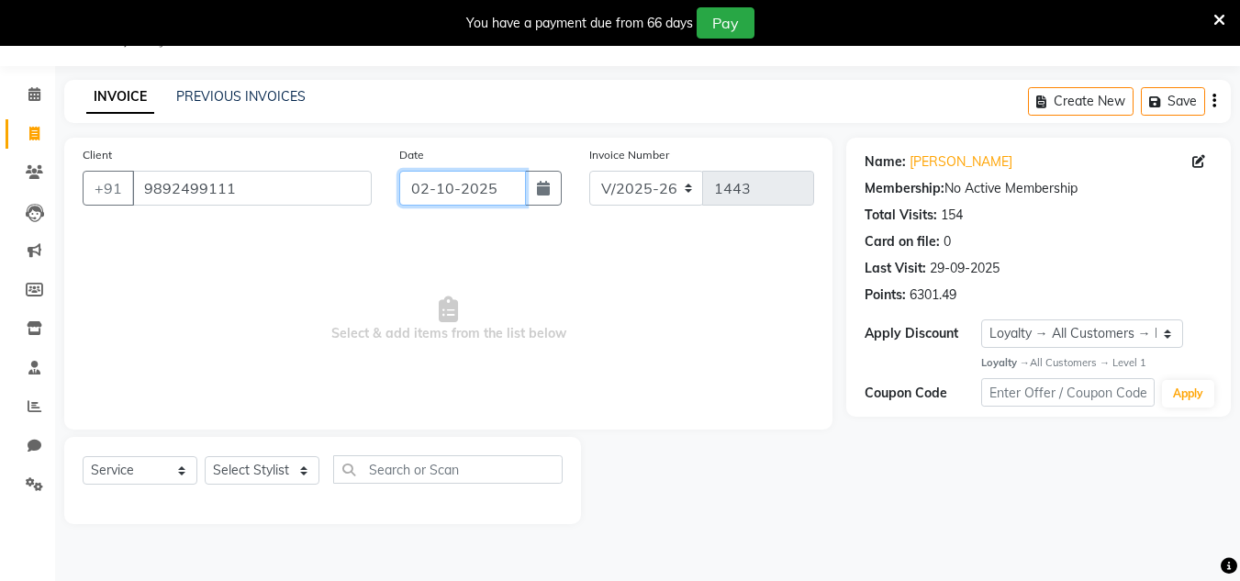
click at [506, 193] on input "02-10-2025" at bounding box center [462, 188] width 127 height 35
select select "10"
select select "2025"
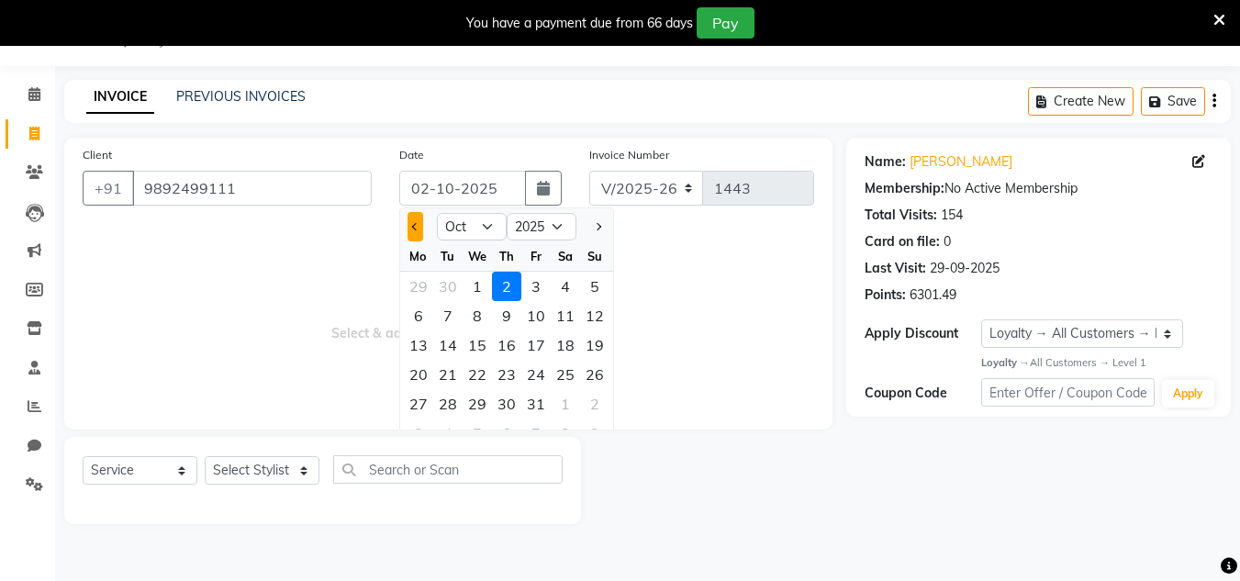
click at [422, 227] on button "Previous month" at bounding box center [416, 226] width 16 height 29
select select "9"
click at [417, 403] on div "29" at bounding box center [418, 403] width 29 height 29
type input "29-09-2025"
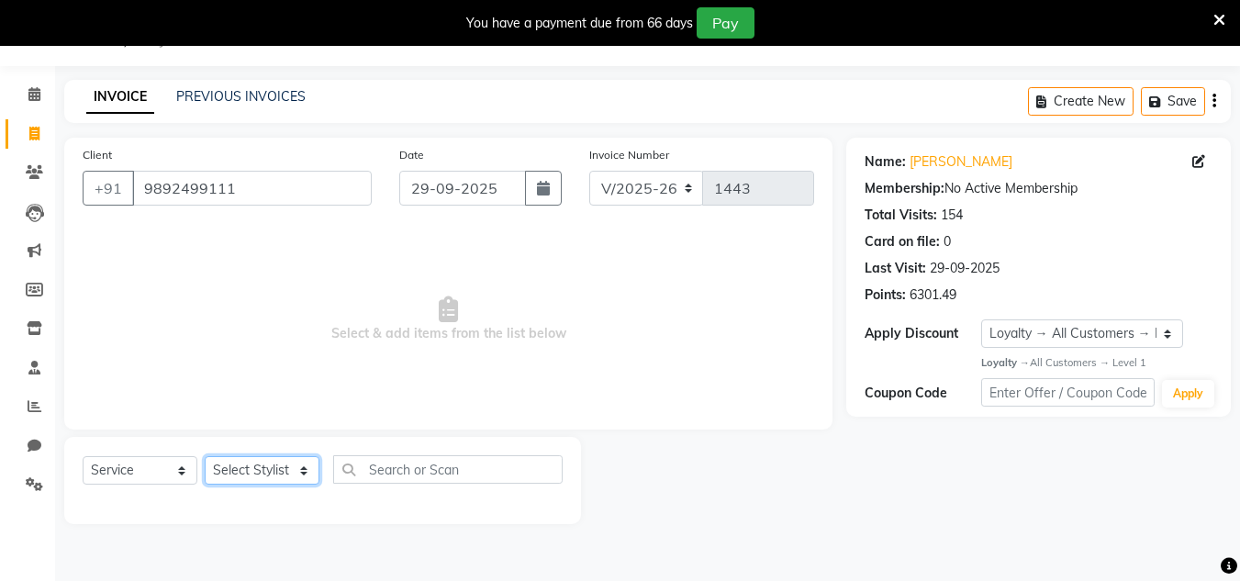
click at [280, 468] on select "Select Stylist Alam Dombivali Manager Farook Hair Stylist [PERSON_NAME] [PERSON…" at bounding box center [262, 470] width 115 height 28
select select "86910"
click at [205, 456] on select "Select Stylist Alam Dombivali Manager Farook Hair Stylist [PERSON_NAME] [PERSON…" at bounding box center [262, 470] width 115 height 28
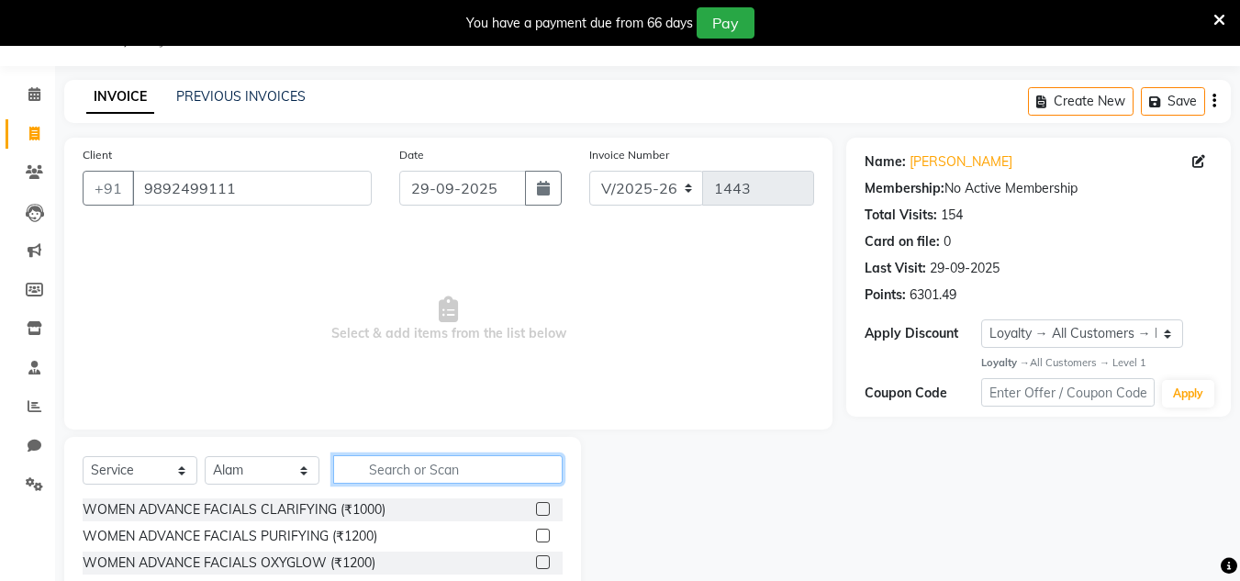
click at [400, 473] on input "text" at bounding box center [448, 469] width 230 height 28
type input "SHAV"
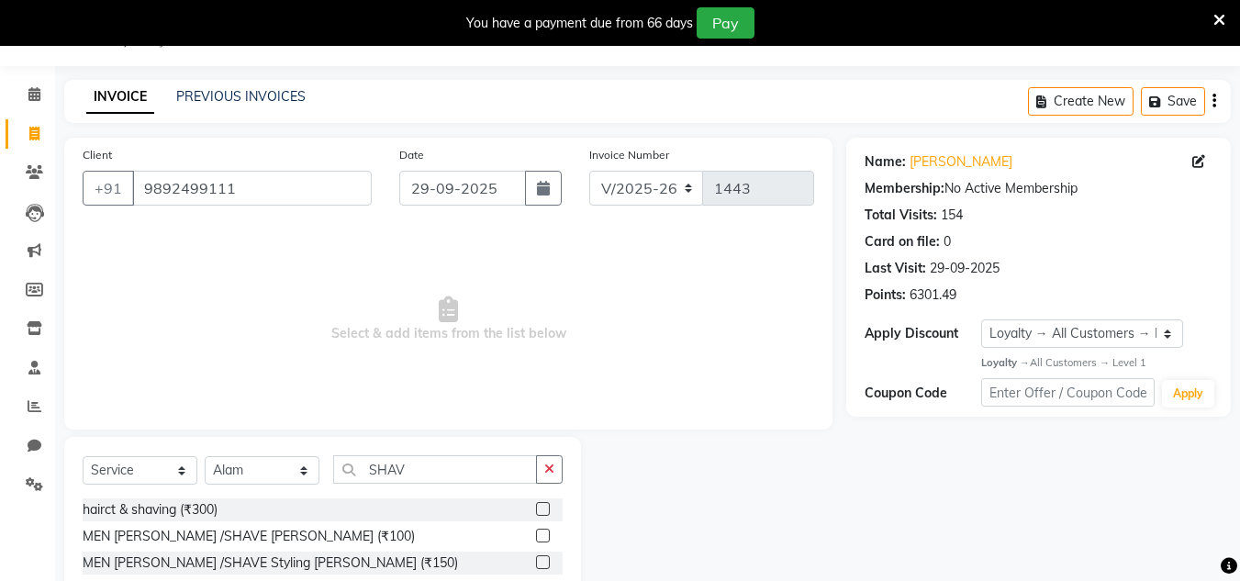
click at [545, 534] on label at bounding box center [543, 536] width 14 height 14
click at [545, 534] on input "checkbox" at bounding box center [542, 537] width 12 height 12
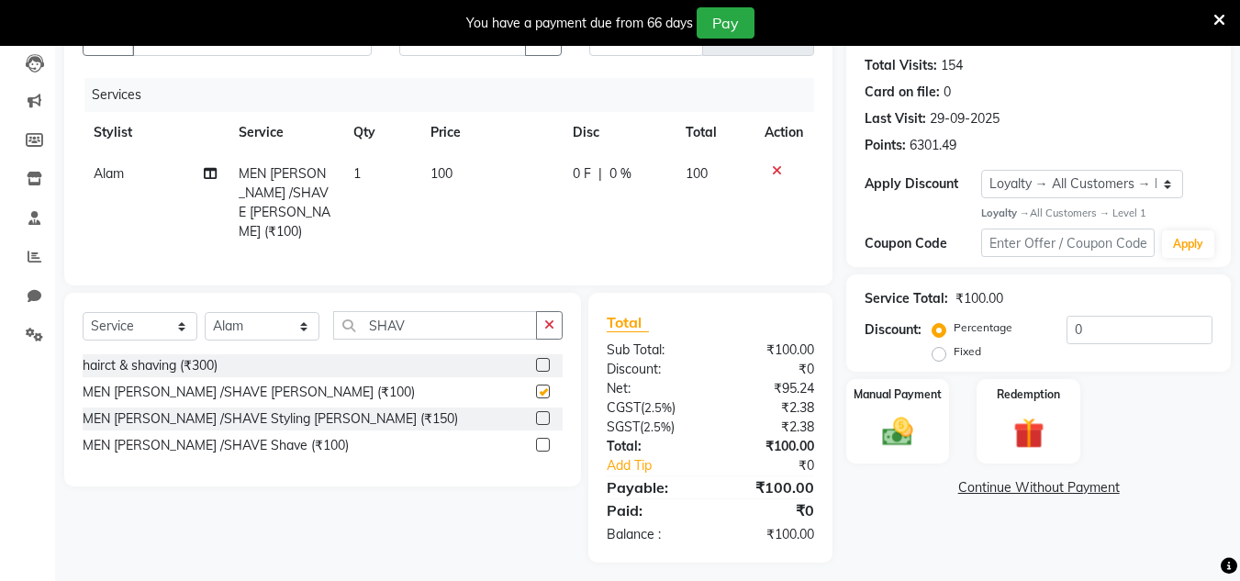
checkbox input "false"
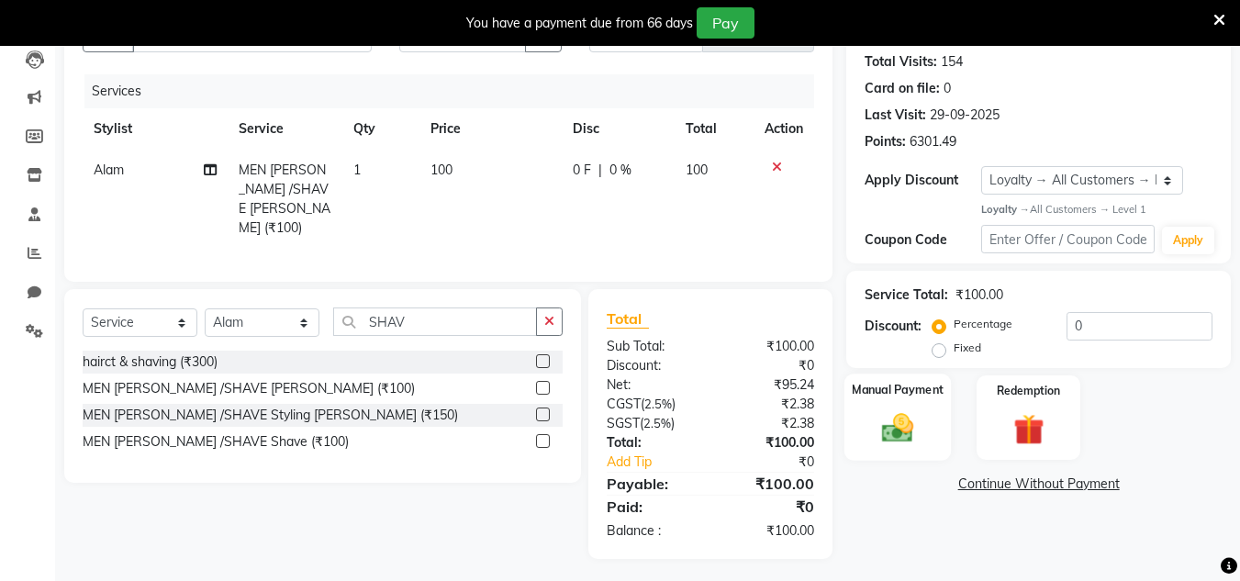
click at [901, 432] on img at bounding box center [897, 428] width 51 height 37
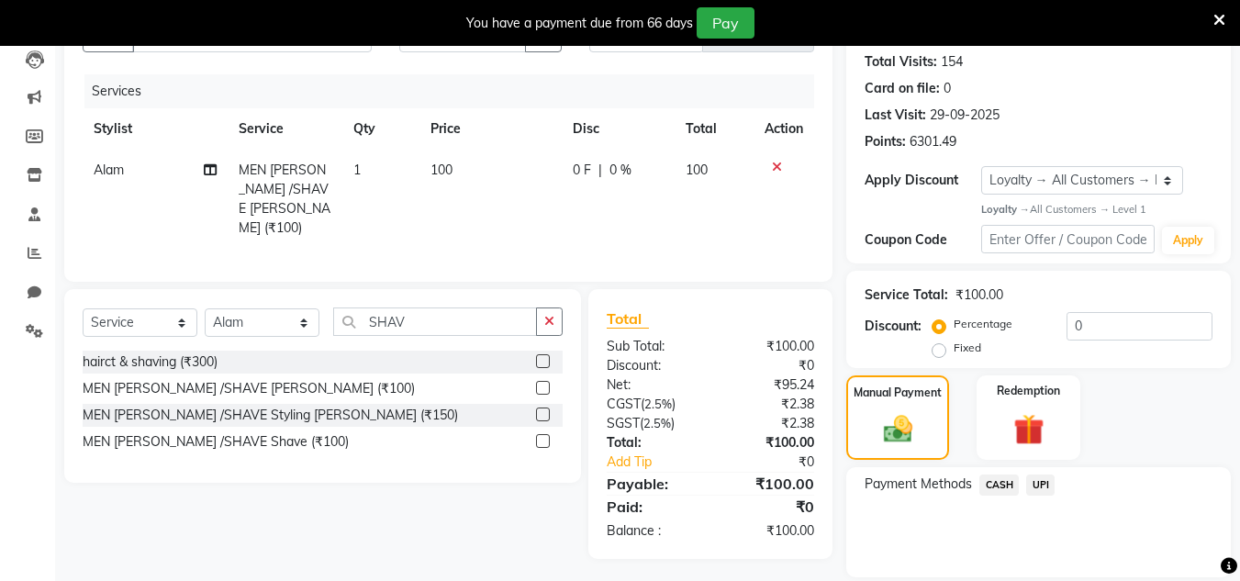
click at [991, 481] on span "CASH" at bounding box center [999, 485] width 39 height 21
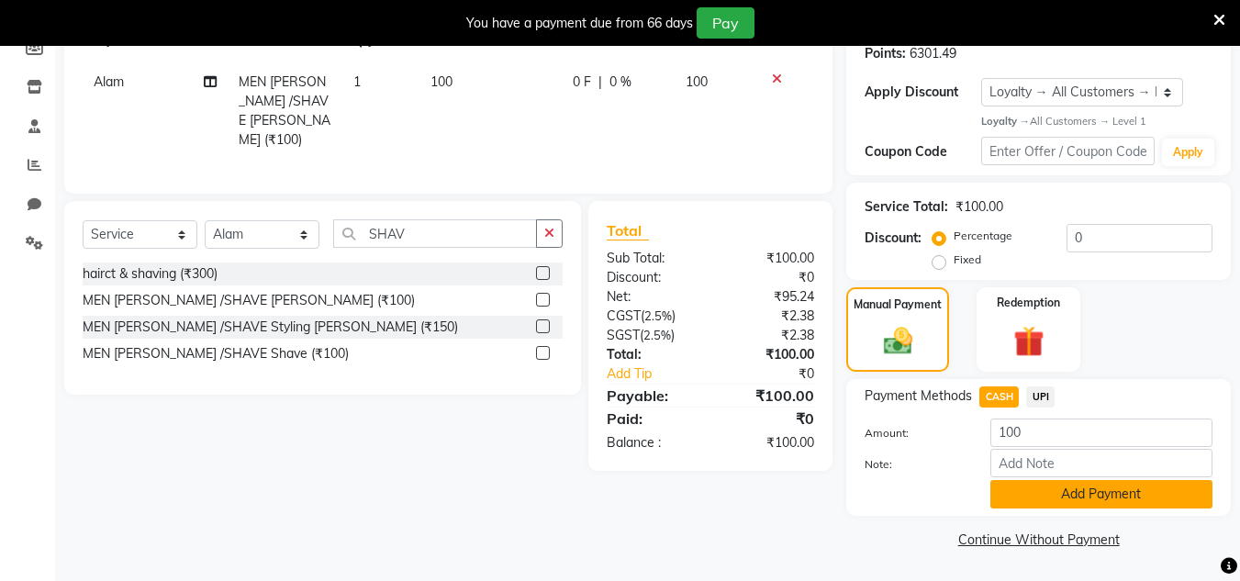
click at [1033, 498] on button "Add Payment" at bounding box center [1102, 494] width 222 height 28
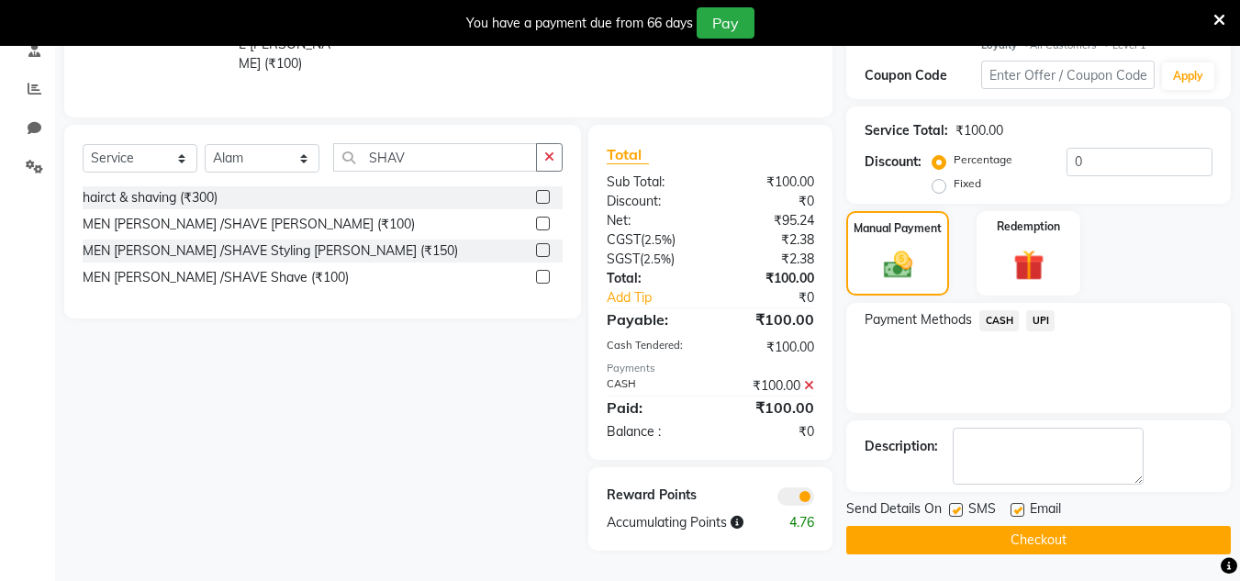
scroll to position [365, 0]
click at [1074, 547] on button "Checkout" at bounding box center [1039, 539] width 385 height 28
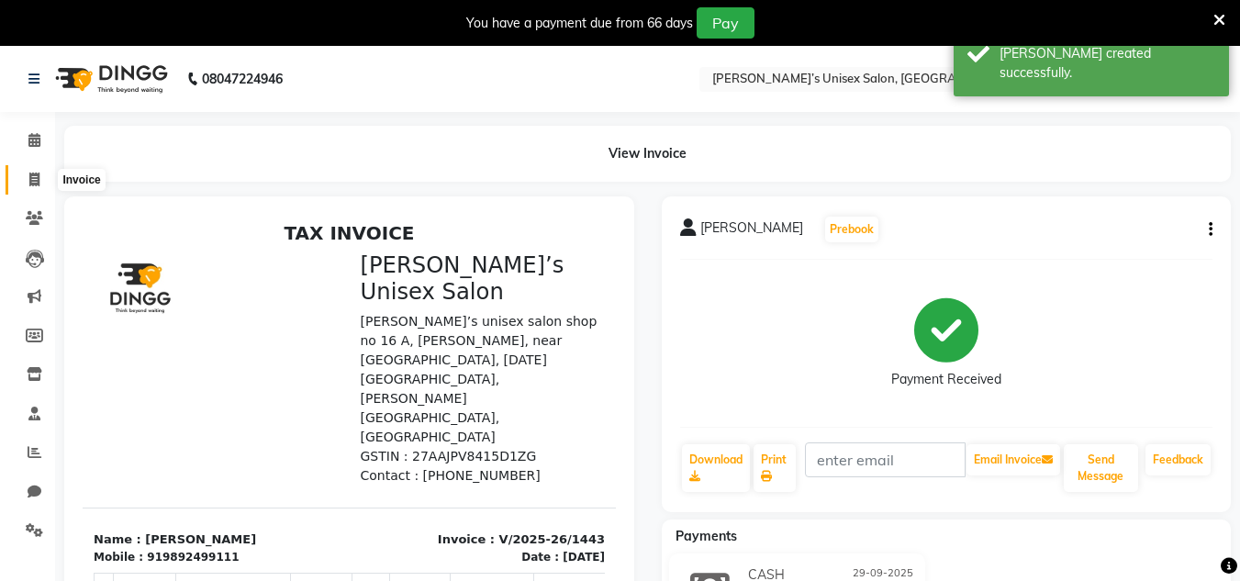
click at [29, 179] on icon at bounding box center [34, 180] width 10 height 14
select select "8637"
select select "service"
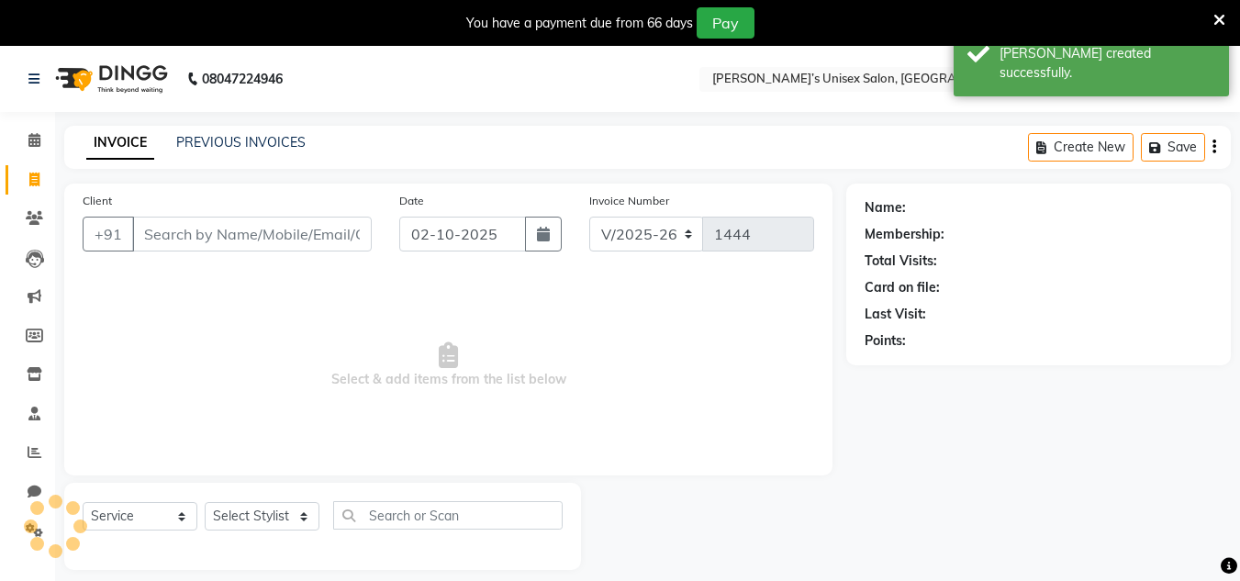
scroll to position [46, 0]
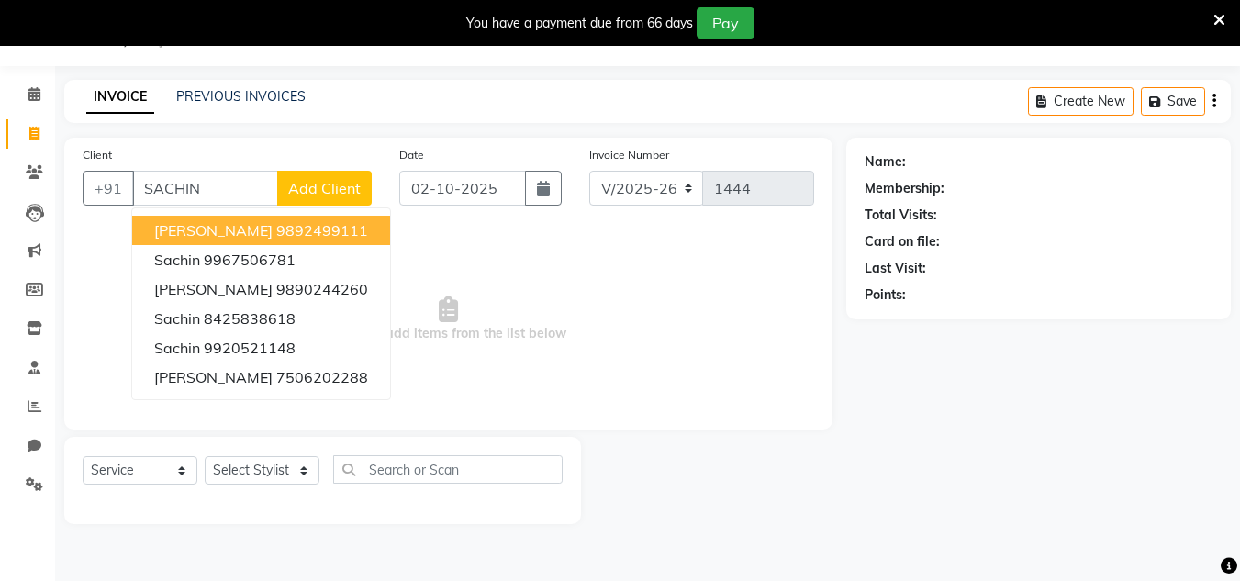
drag, startPoint x: 194, startPoint y: 232, endPoint x: 309, endPoint y: 204, distance: 118.2
click at [195, 231] on span "[PERSON_NAME]" at bounding box center [213, 230] width 118 height 18
type input "9892499111"
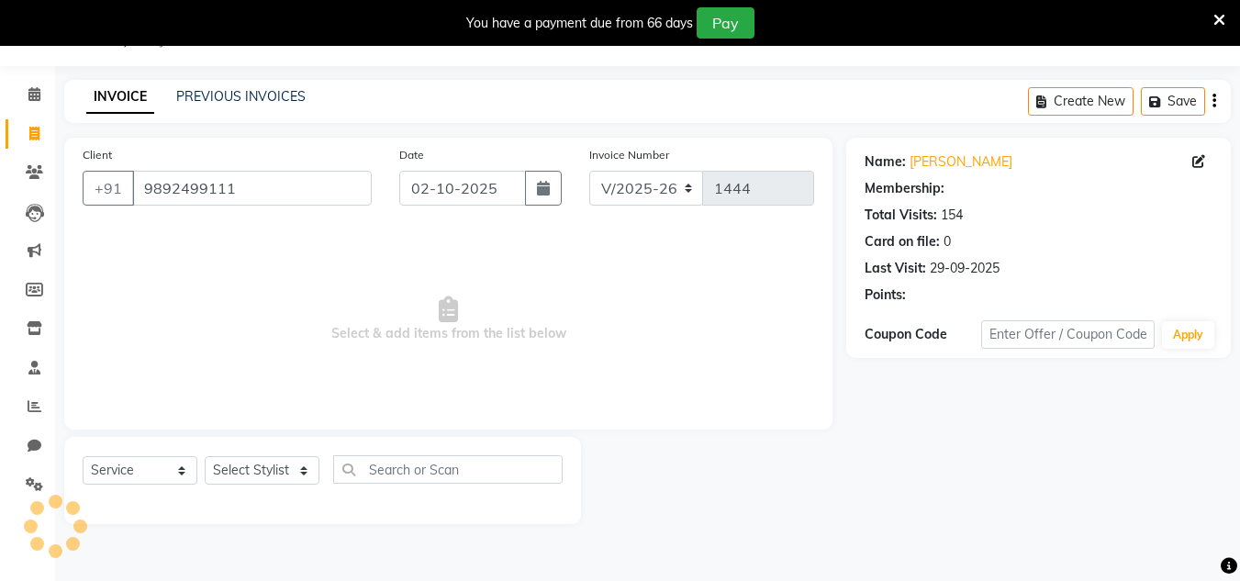
select select "1: Object"
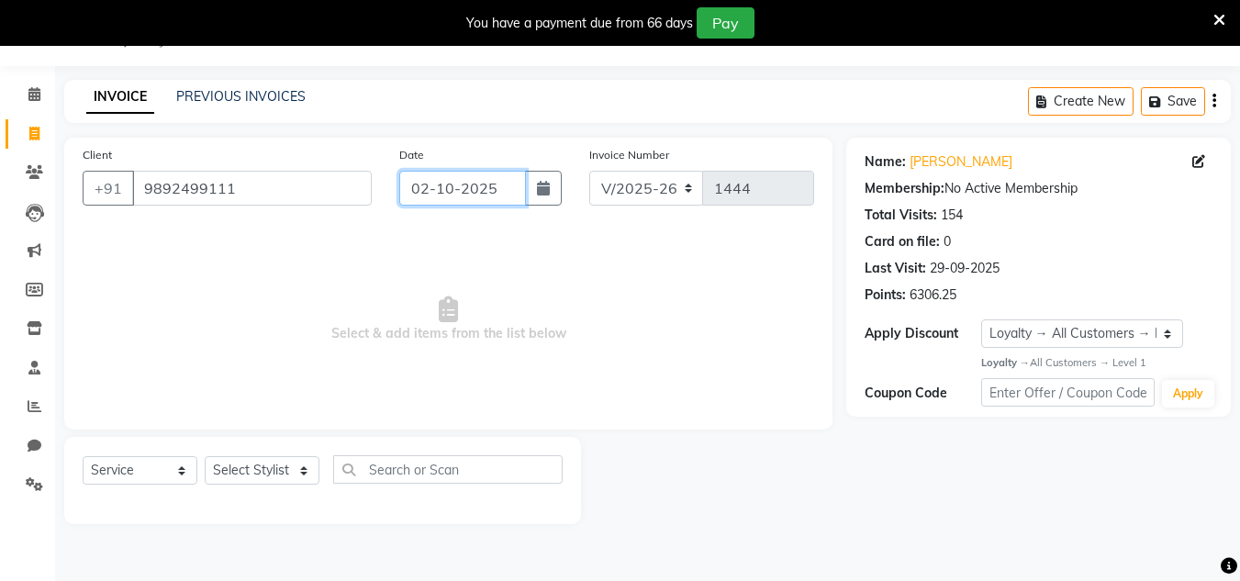
click at [484, 190] on input "02-10-2025" at bounding box center [462, 188] width 127 height 35
select select "10"
select select "2025"
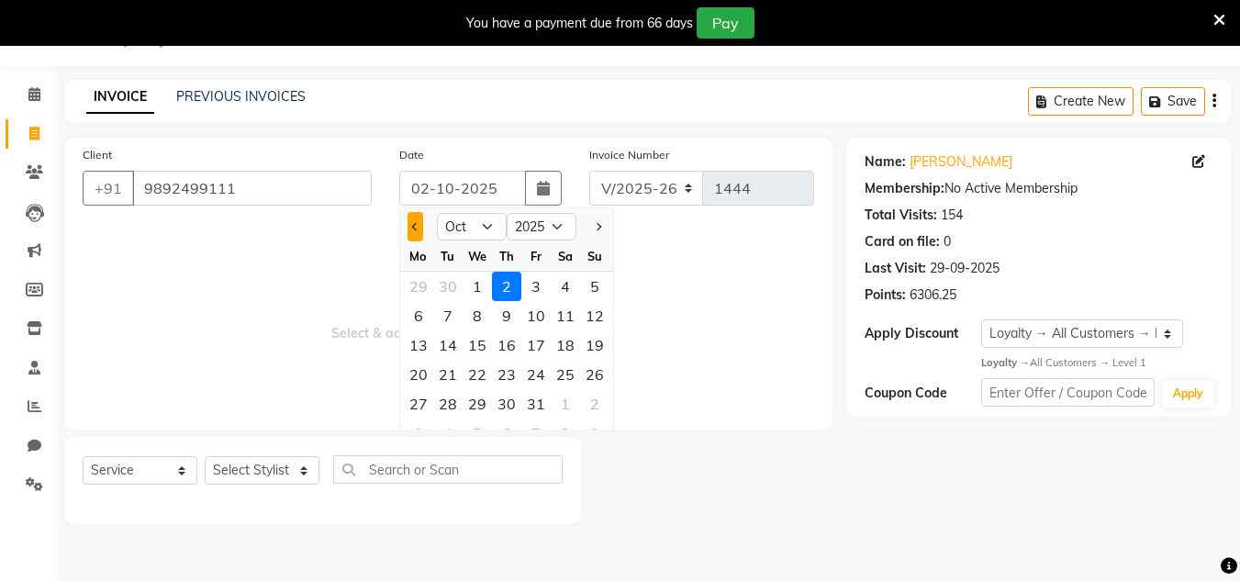
click at [416, 234] on button "Previous month" at bounding box center [416, 226] width 16 height 29
select select "9"
drag, startPoint x: 437, startPoint y: 398, endPoint x: 388, endPoint y: 406, distance: 49.2
click at [434, 400] on div "30" at bounding box center [447, 403] width 29 height 29
type input "[DATE]"
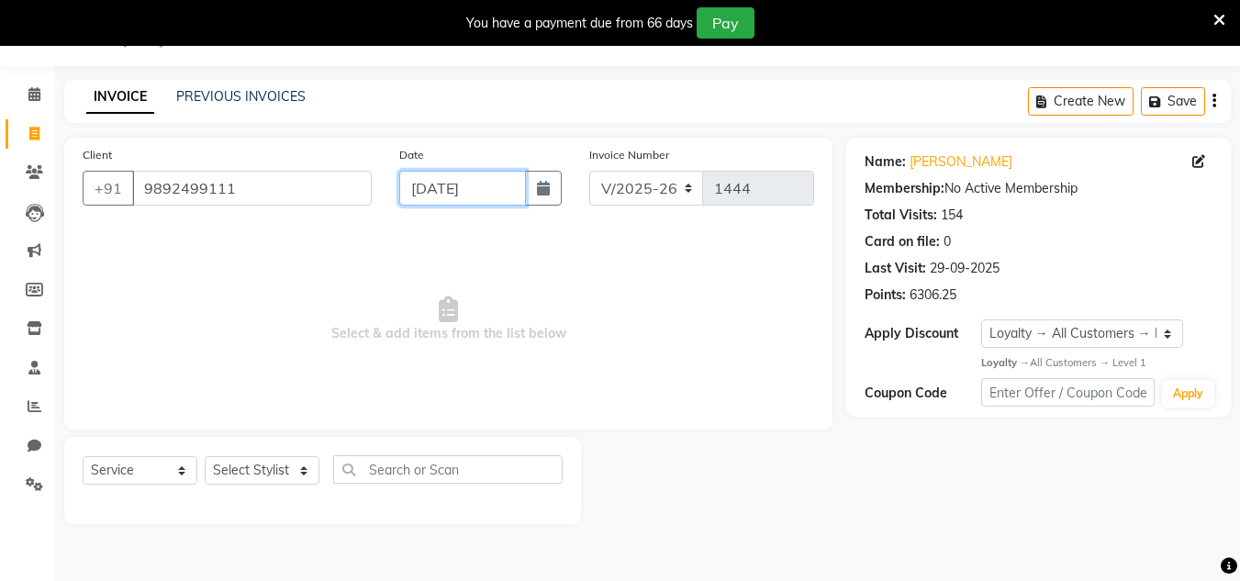
drag, startPoint x: 510, startPoint y: 192, endPoint x: 439, endPoint y: 309, distance: 136.4
click at [507, 207] on div "Date [DATE]" at bounding box center [481, 182] width 190 height 75
click at [506, 182] on input "[DATE]" at bounding box center [462, 188] width 127 height 35
select select "9"
select select "2025"
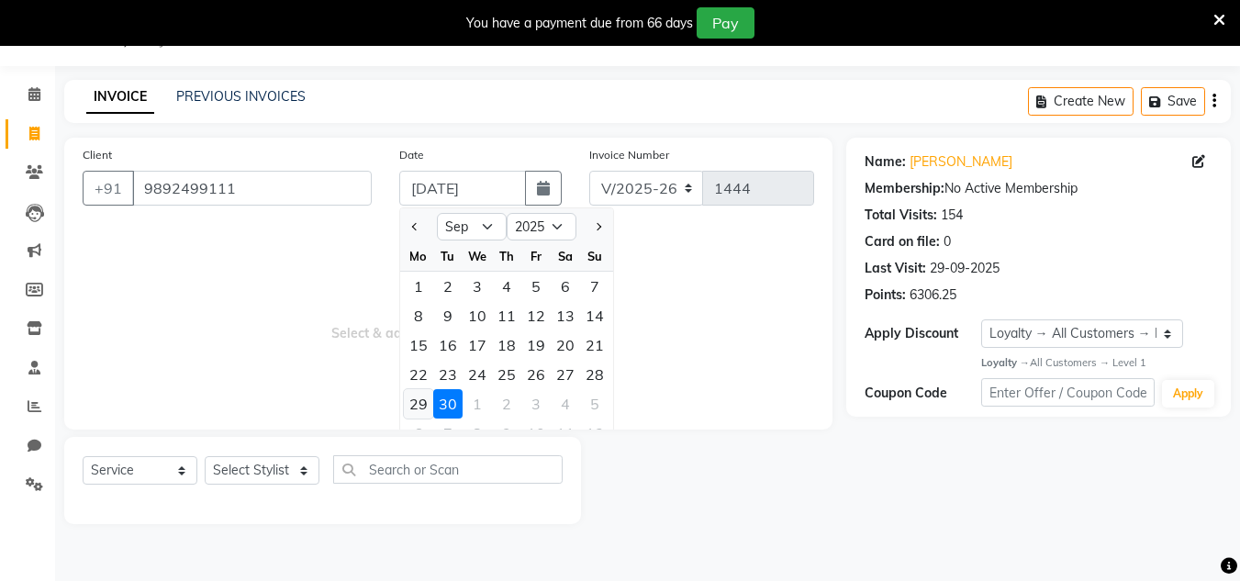
click at [423, 399] on div "29" at bounding box center [418, 403] width 29 height 29
type input "29-09-2025"
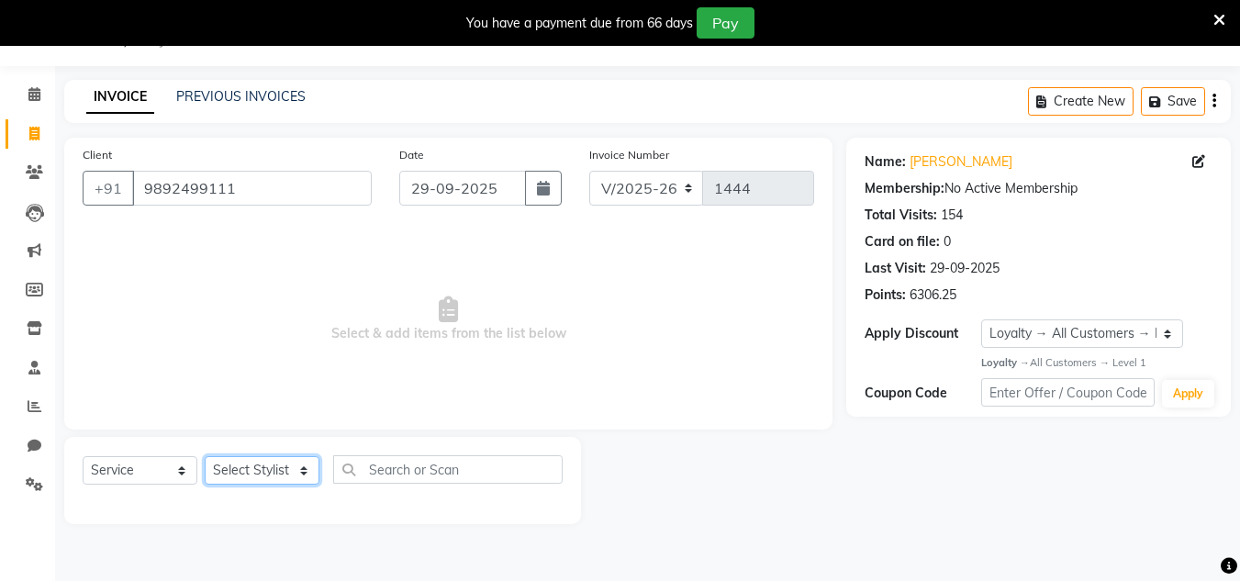
drag, startPoint x: 279, startPoint y: 473, endPoint x: 280, endPoint y: 456, distance: 16.6
click at [279, 473] on select "Select Stylist Alam Dombivali Manager Farook Hair Stylist [PERSON_NAME] [PERSON…" at bounding box center [262, 470] width 115 height 28
select select "86910"
click at [205, 456] on select "Select Stylist Alam Dombivali Manager Farook Hair Stylist [PERSON_NAME] [PERSON…" at bounding box center [262, 470] width 115 height 28
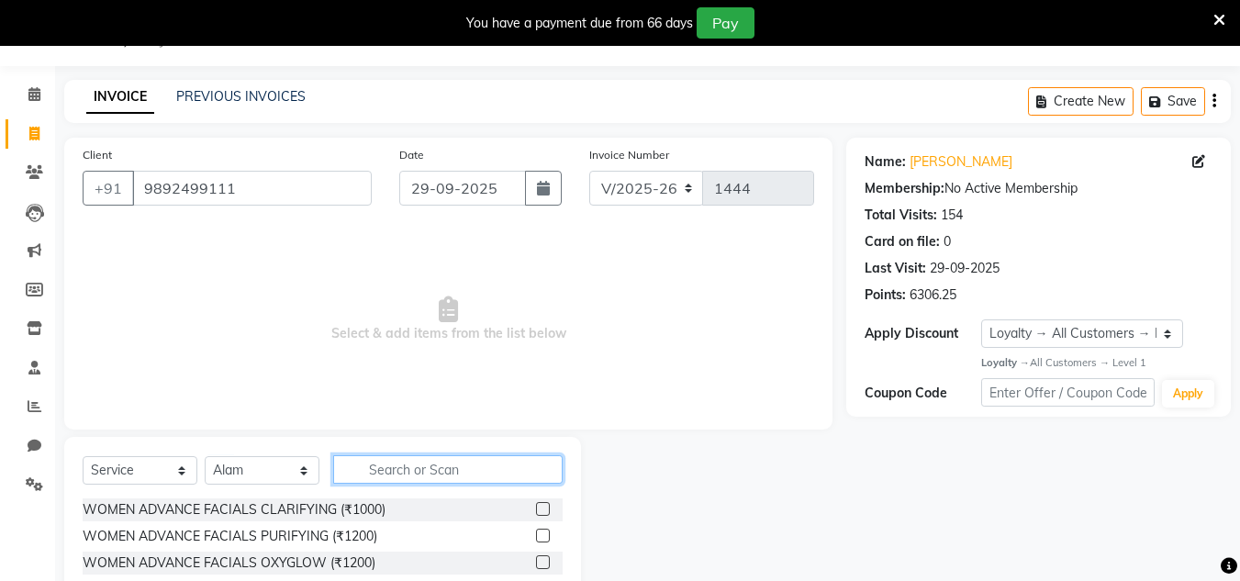
click at [419, 477] on input "text" at bounding box center [448, 469] width 230 height 28
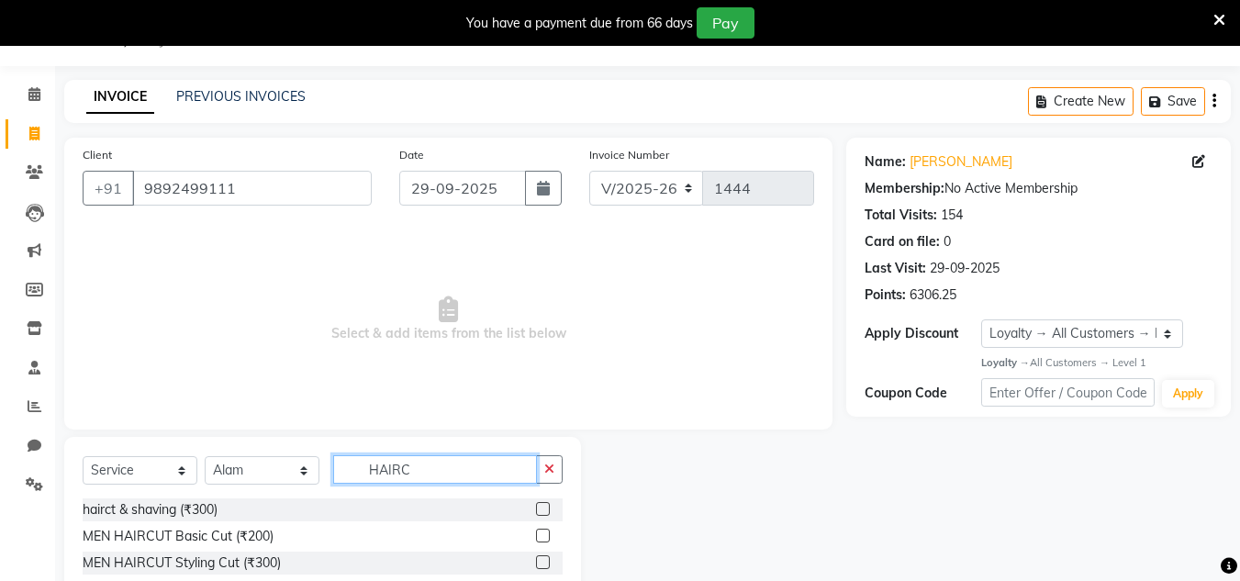
type input "HAIRC"
click at [547, 507] on label at bounding box center [543, 509] width 14 height 14
click at [547, 507] on input "checkbox" at bounding box center [542, 510] width 12 height 12
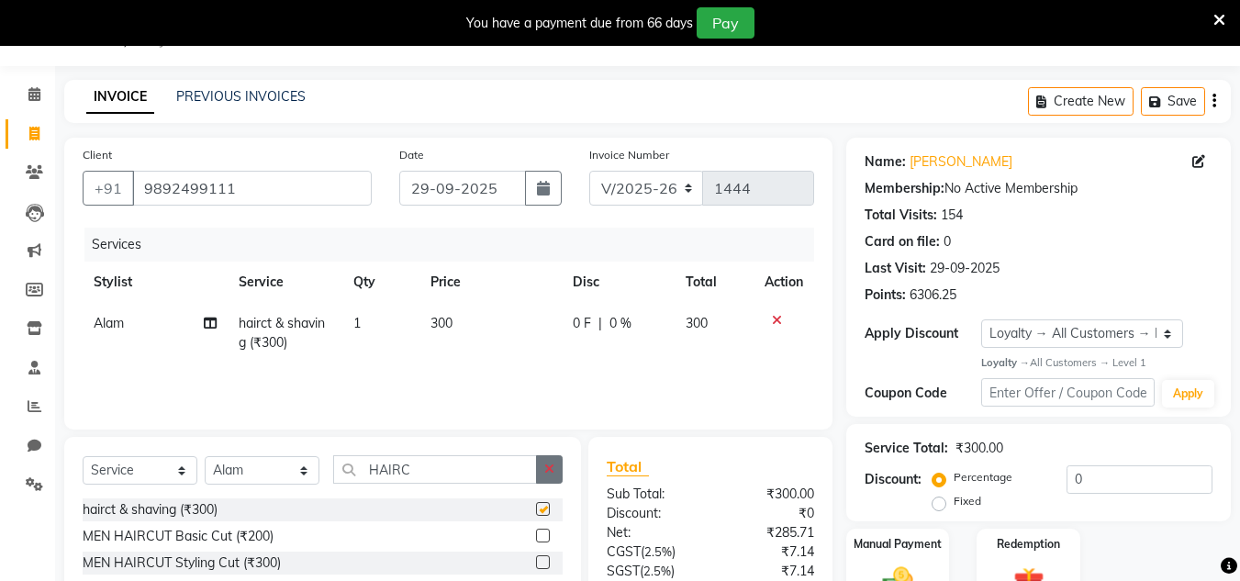
checkbox input "false"
click at [553, 477] on button "button" at bounding box center [549, 469] width 27 height 28
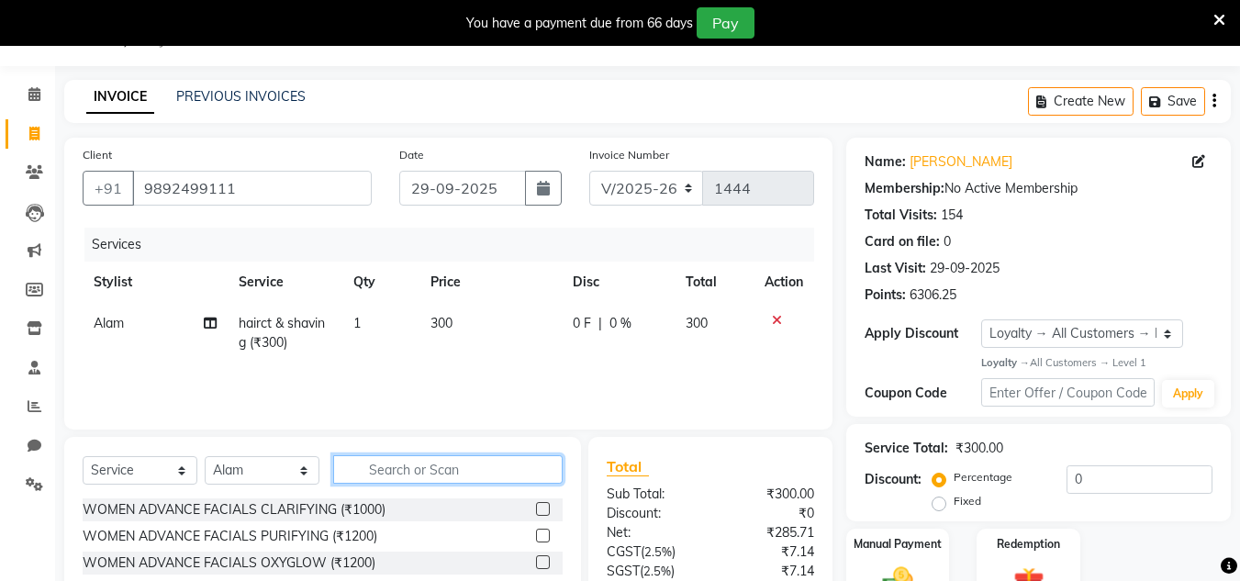
click at [529, 476] on input "text" at bounding box center [448, 469] width 230 height 28
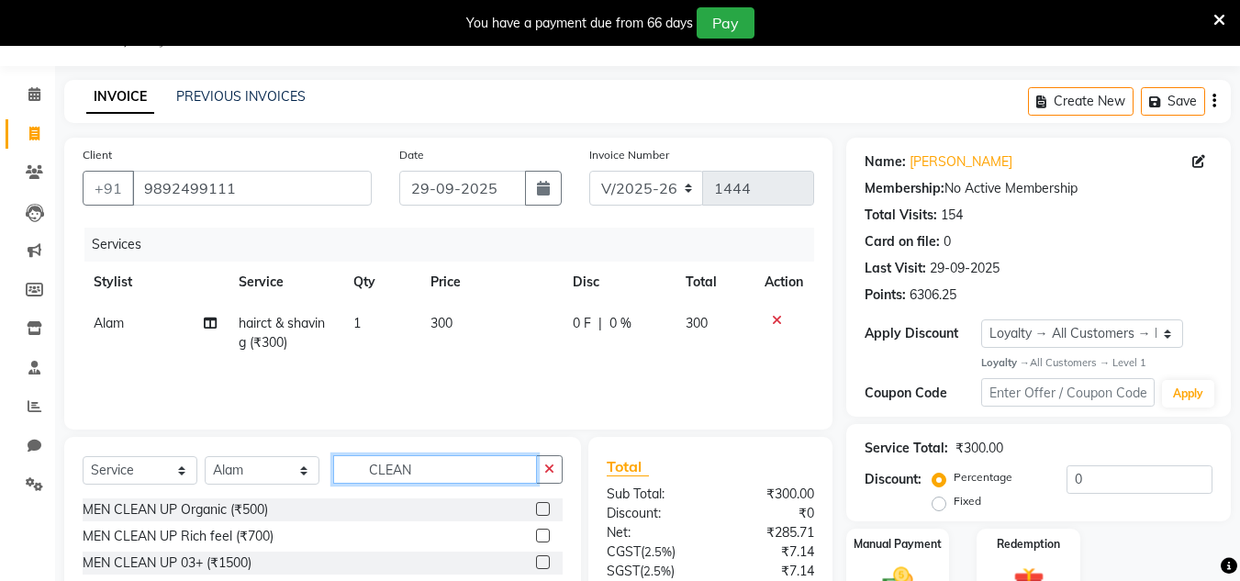
type input "CLEAN"
click at [543, 534] on label at bounding box center [543, 536] width 14 height 14
click at [543, 534] on input "checkbox" at bounding box center [542, 537] width 12 height 12
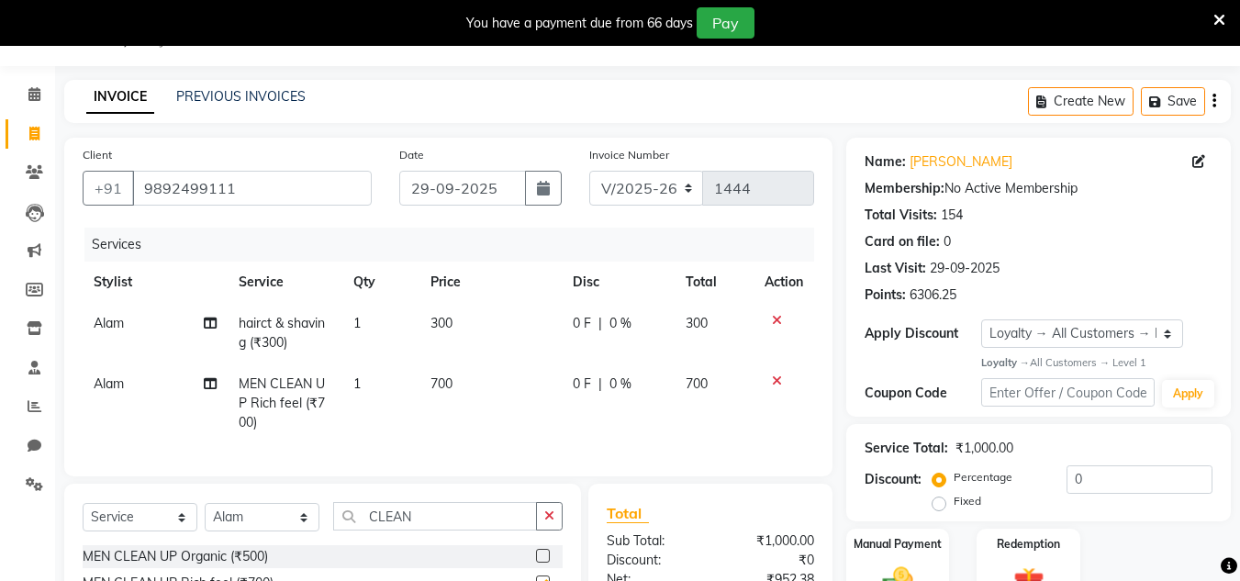
checkbox input "false"
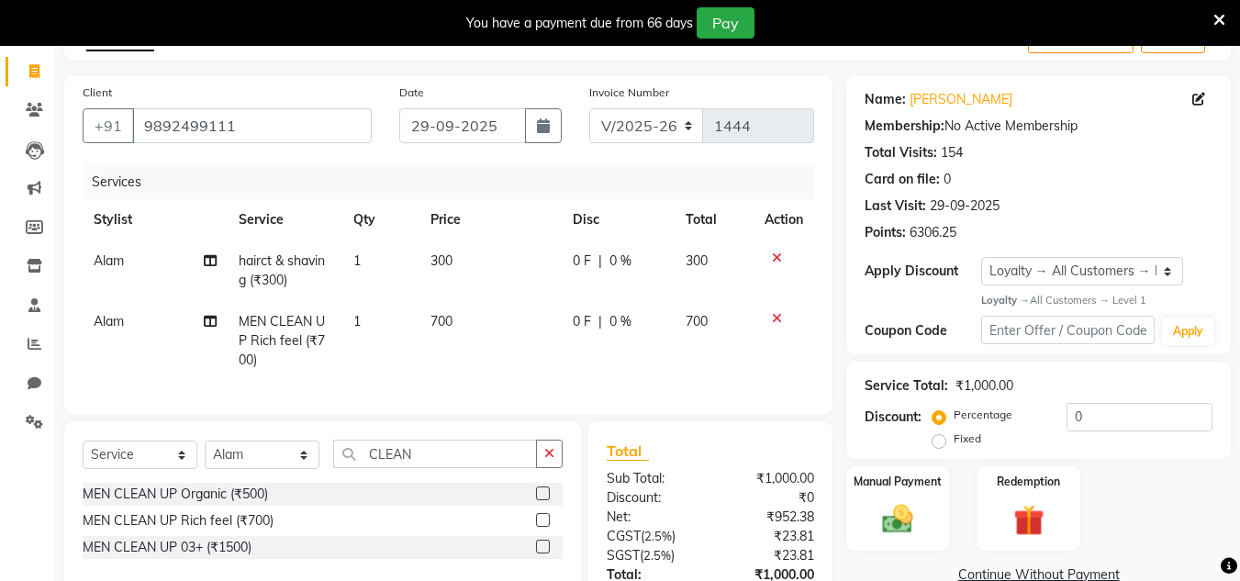
scroll to position [138, 0]
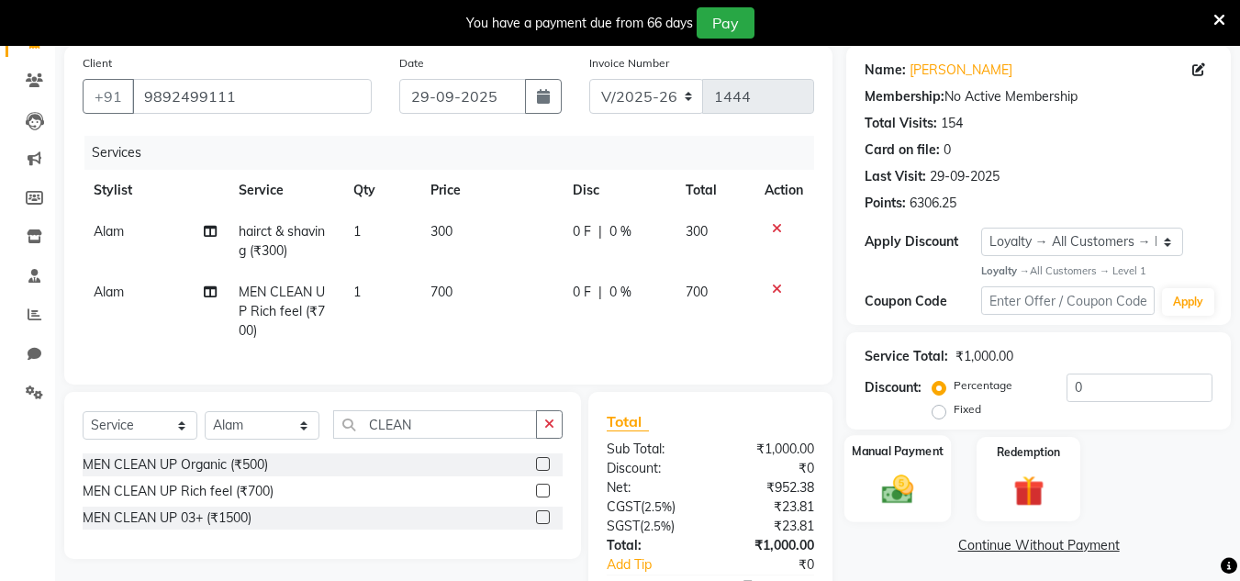
click at [896, 498] on img at bounding box center [897, 490] width 51 height 37
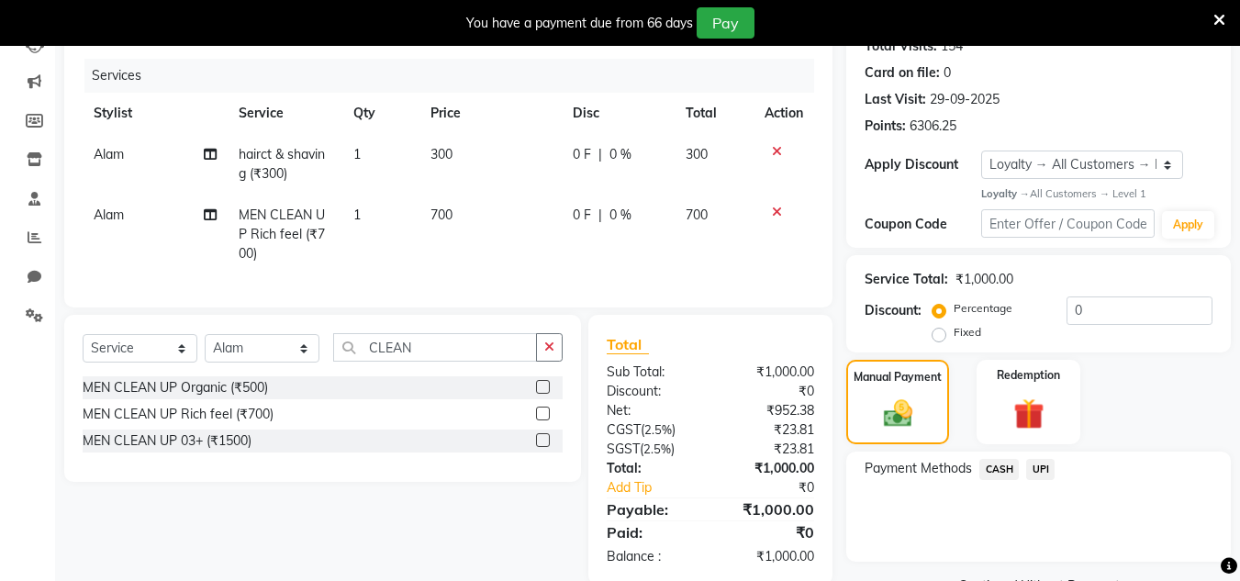
scroll to position [261, 0]
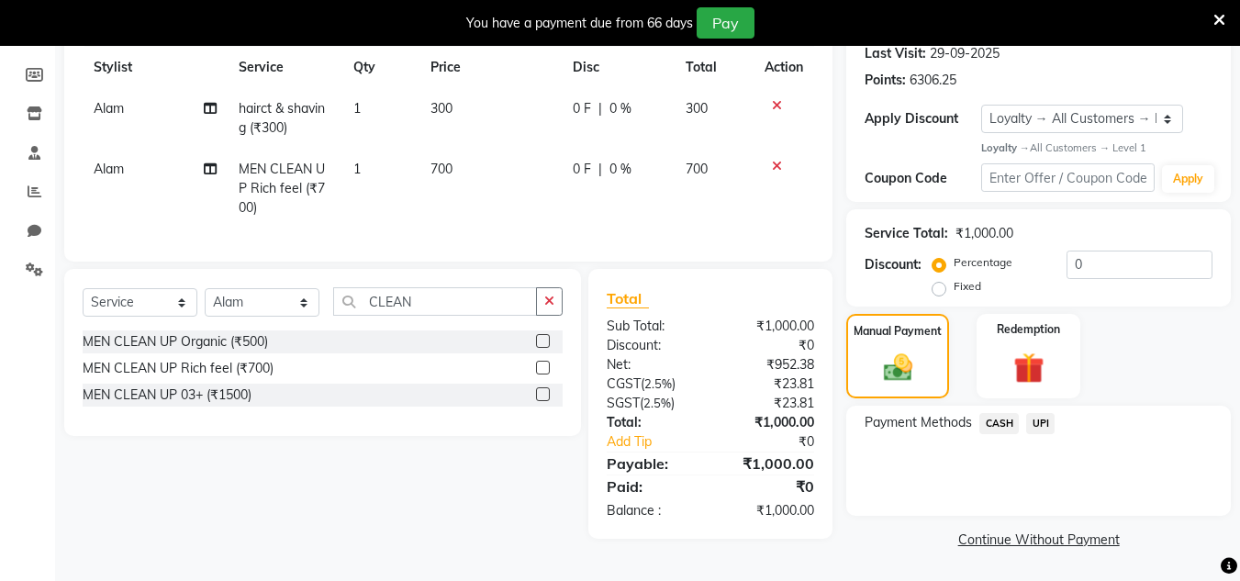
click at [1041, 420] on span "UPI" at bounding box center [1041, 423] width 28 height 21
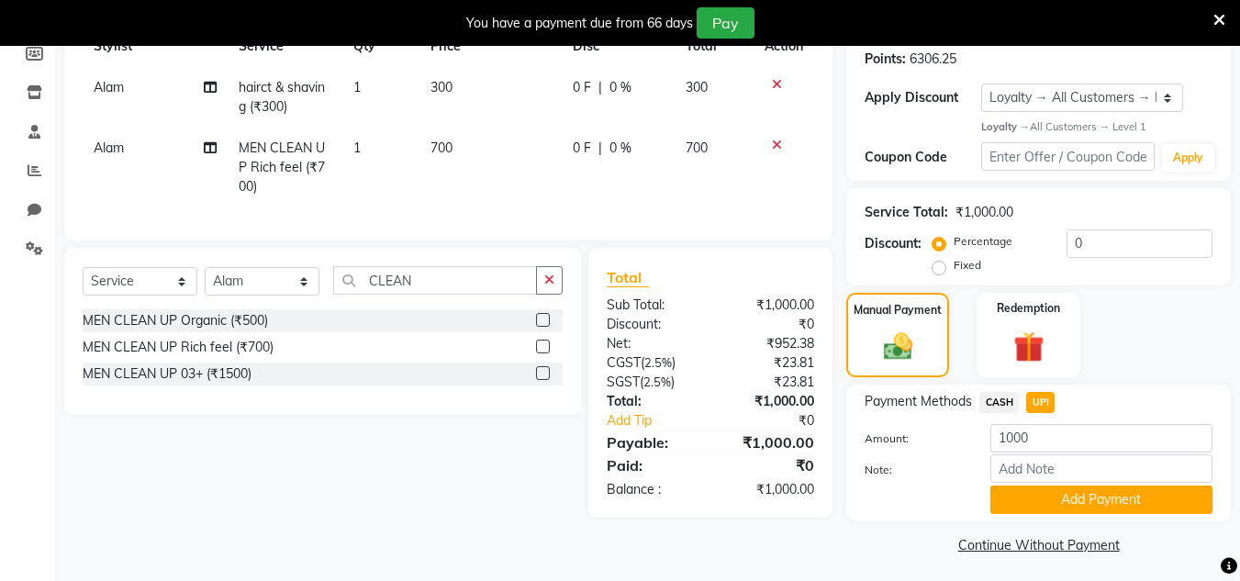
scroll to position [287, 0]
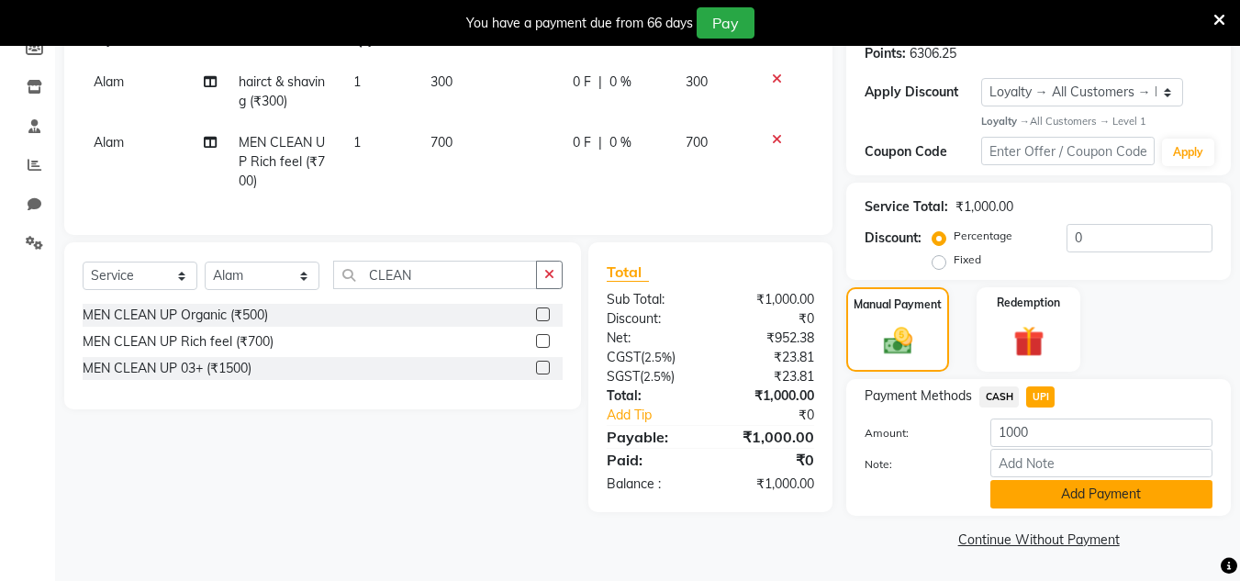
click at [1046, 502] on button "Add Payment" at bounding box center [1102, 494] width 222 height 28
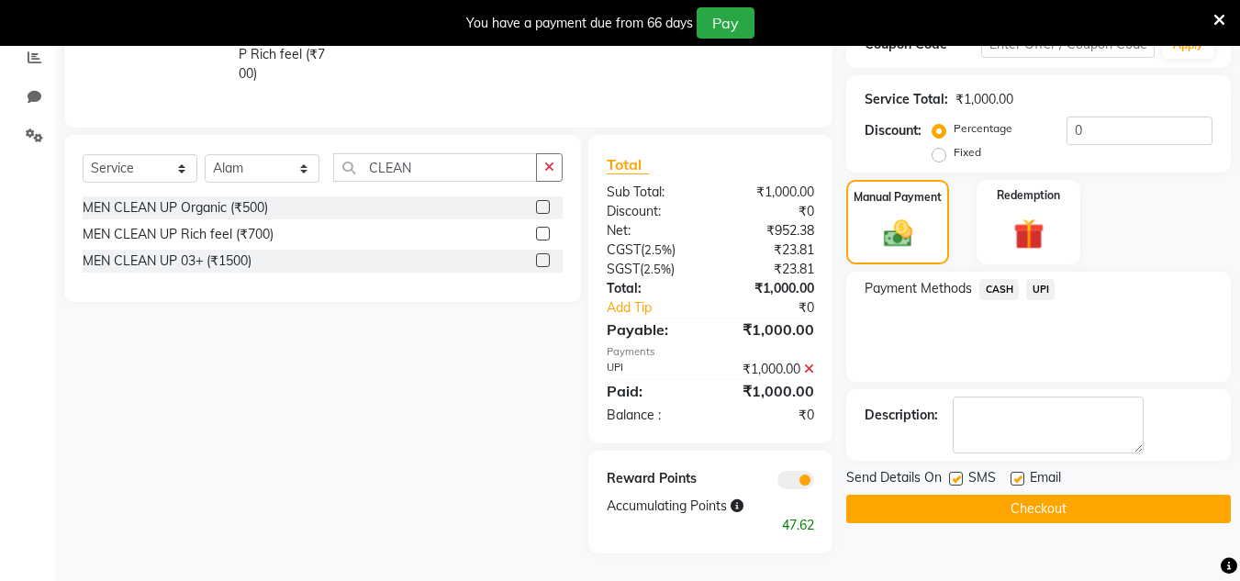
scroll to position [409, 0]
click at [1057, 495] on button "Checkout" at bounding box center [1039, 509] width 385 height 28
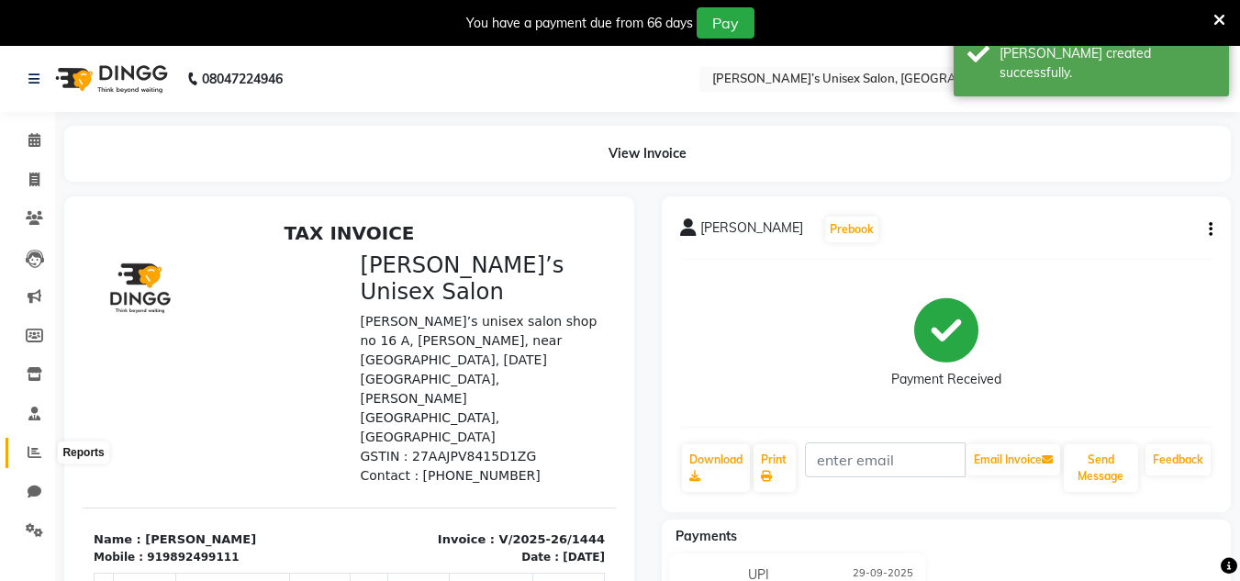
click at [35, 459] on span at bounding box center [34, 453] width 32 height 21
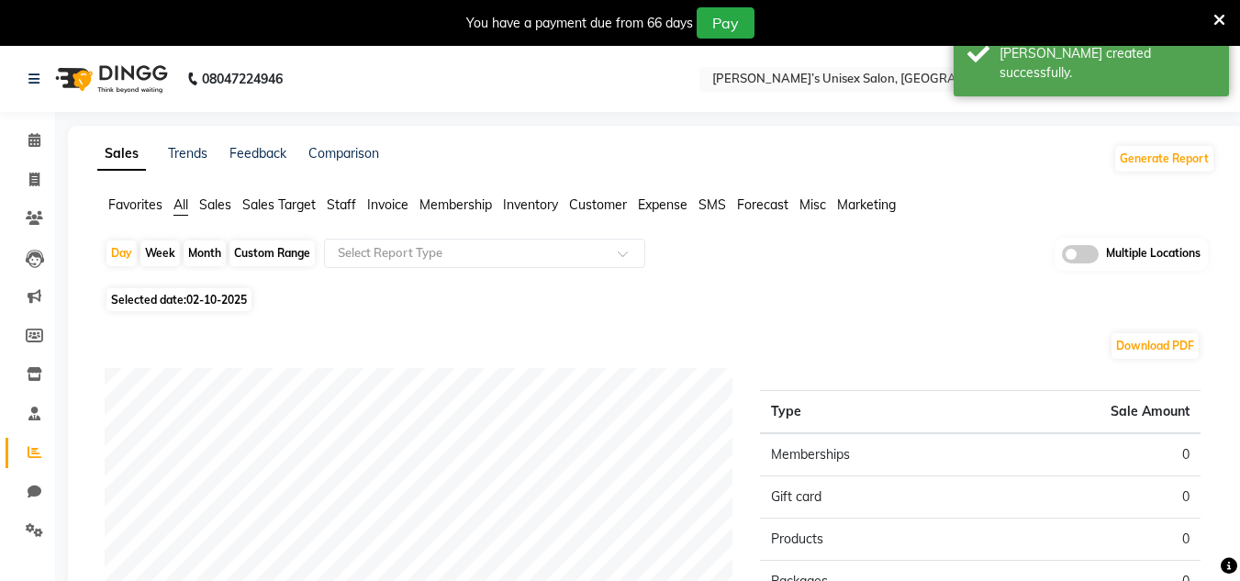
click at [207, 299] on span "02-10-2025" at bounding box center [216, 300] width 61 height 14
select select "10"
select select "2025"
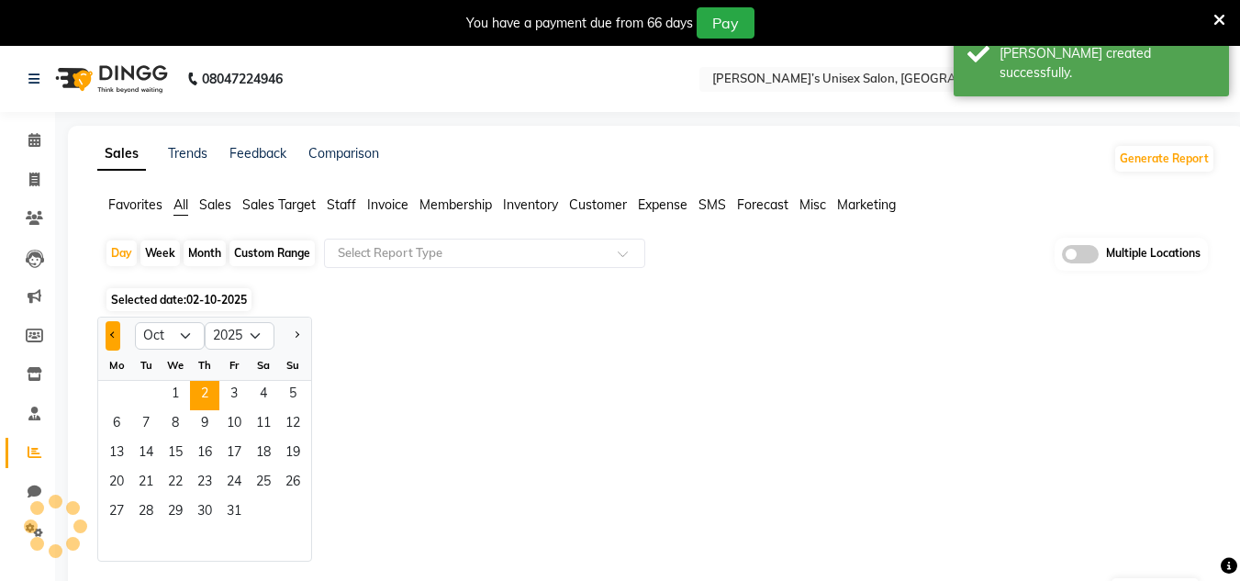
click at [111, 341] on button "Previous month" at bounding box center [113, 335] width 15 height 29
select select "9"
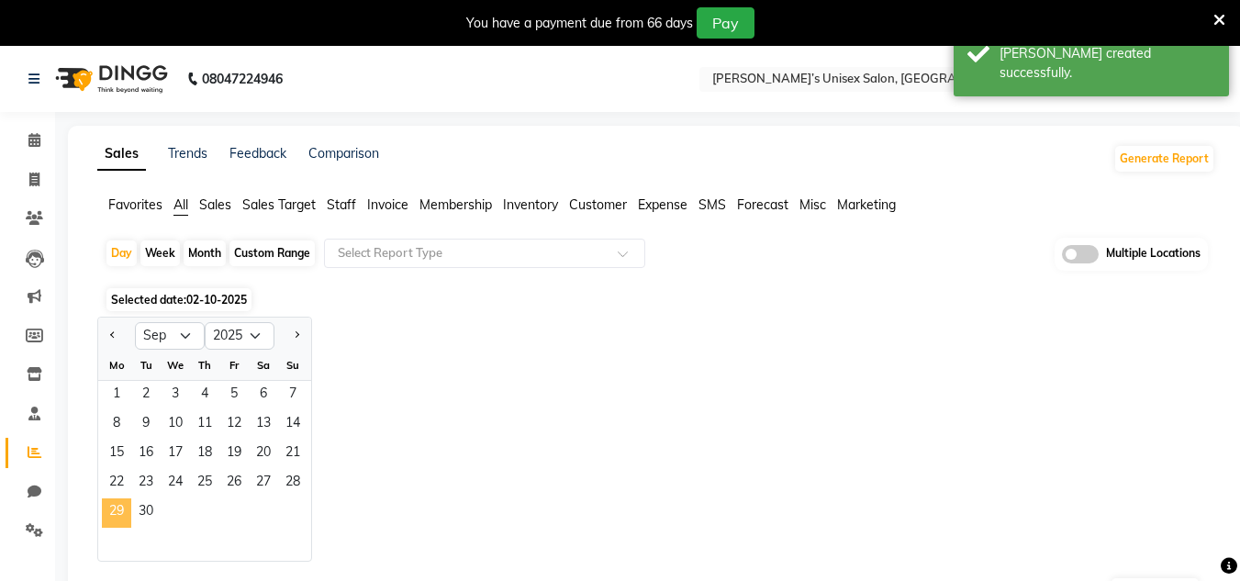
click at [109, 511] on span "29" at bounding box center [116, 513] width 29 height 29
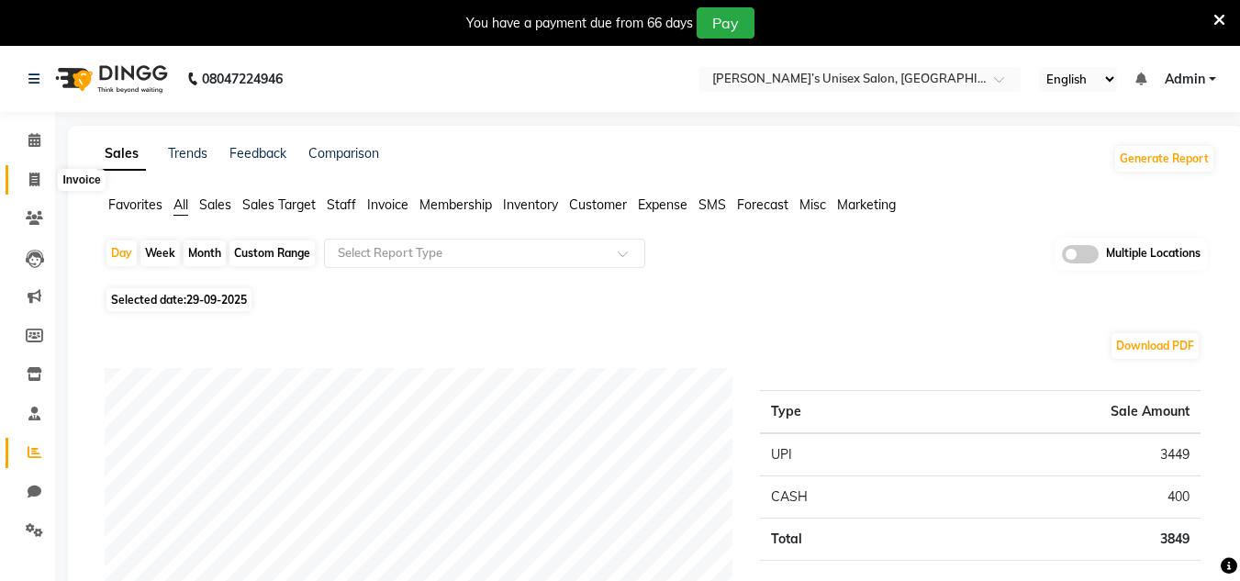
click at [33, 182] on icon at bounding box center [34, 180] width 10 height 14
select select "8637"
select select "service"
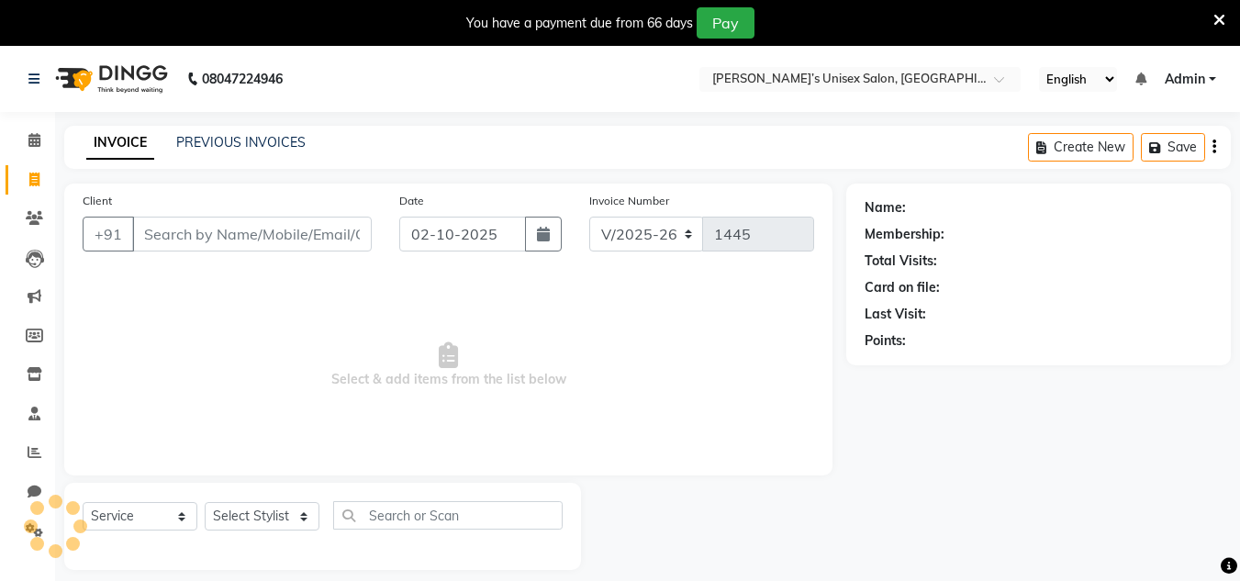
scroll to position [46, 0]
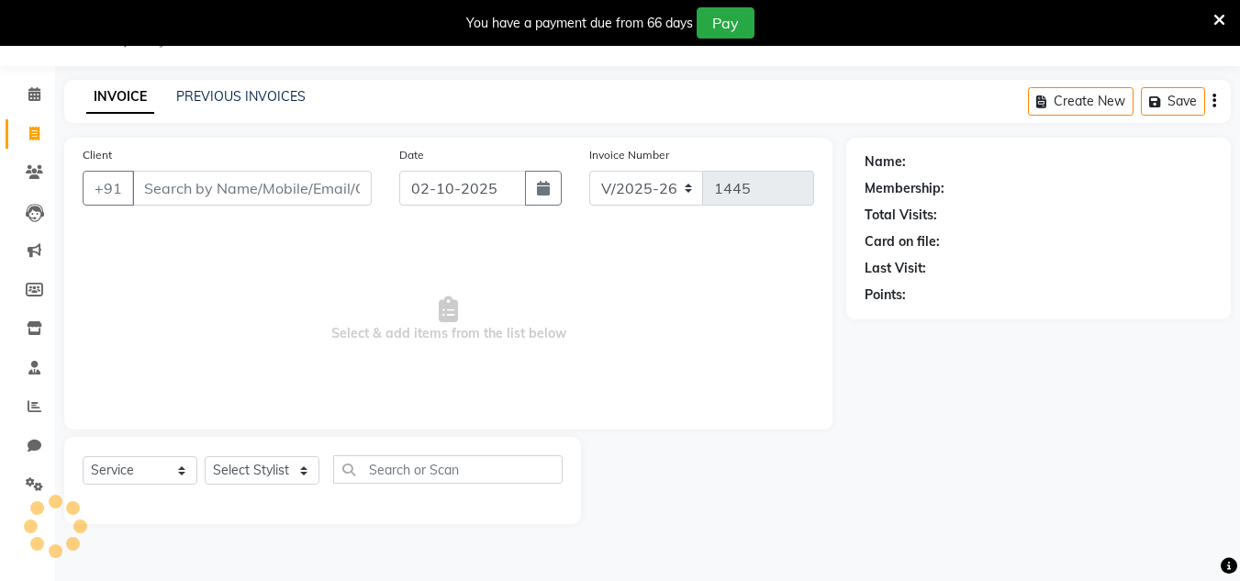
click at [198, 182] on input "Client" at bounding box center [252, 188] width 240 height 35
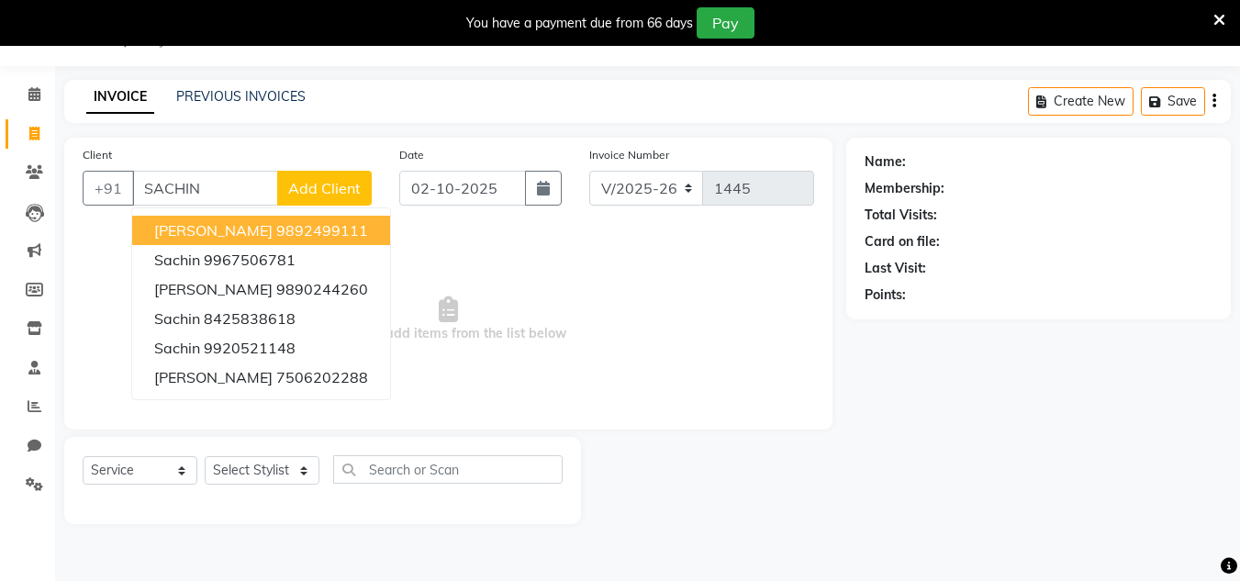
click at [226, 227] on span "[PERSON_NAME]" at bounding box center [213, 230] width 118 height 18
type input "9892499111"
select select "1: Object"
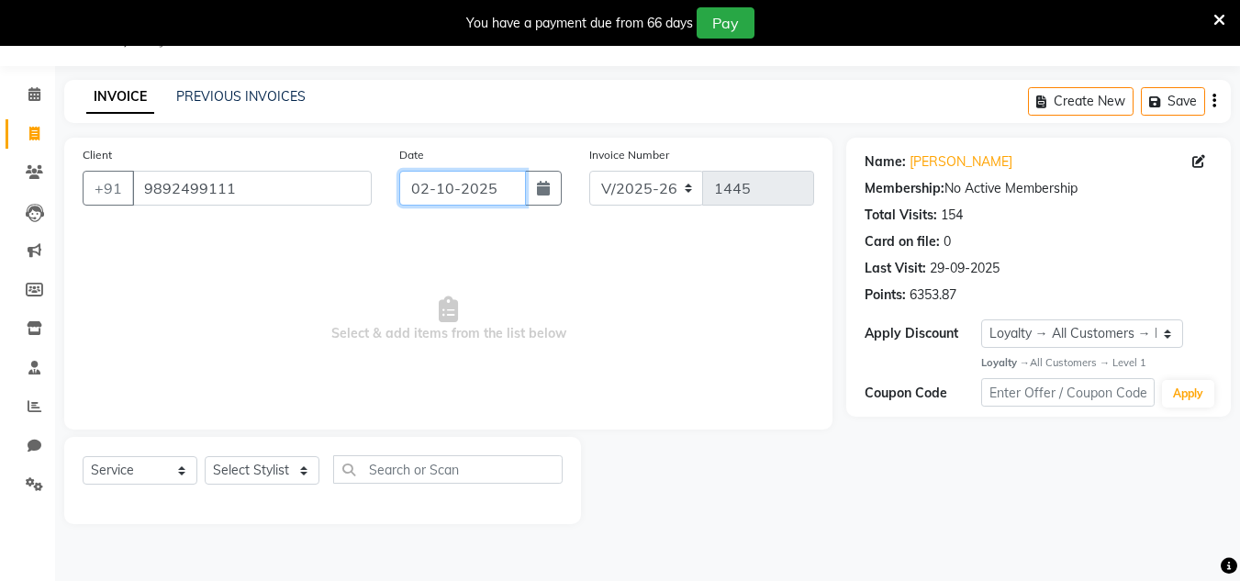
click at [504, 185] on input "02-10-2025" at bounding box center [462, 188] width 127 height 35
select select "10"
select select "2025"
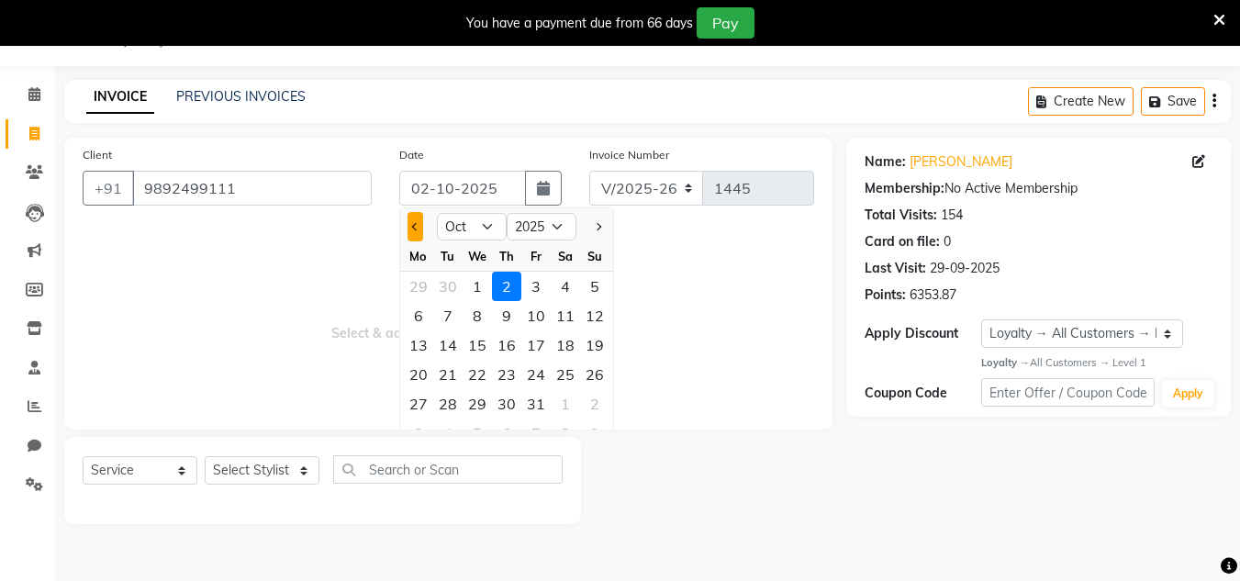
click at [408, 236] on button "Previous month" at bounding box center [416, 226] width 16 height 29
select select "9"
drag, startPoint x: 445, startPoint y: 401, endPoint x: 385, endPoint y: 433, distance: 68.6
click at [445, 402] on div "30" at bounding box center [447, 403] width 29 height 29
type input "[DATE]"
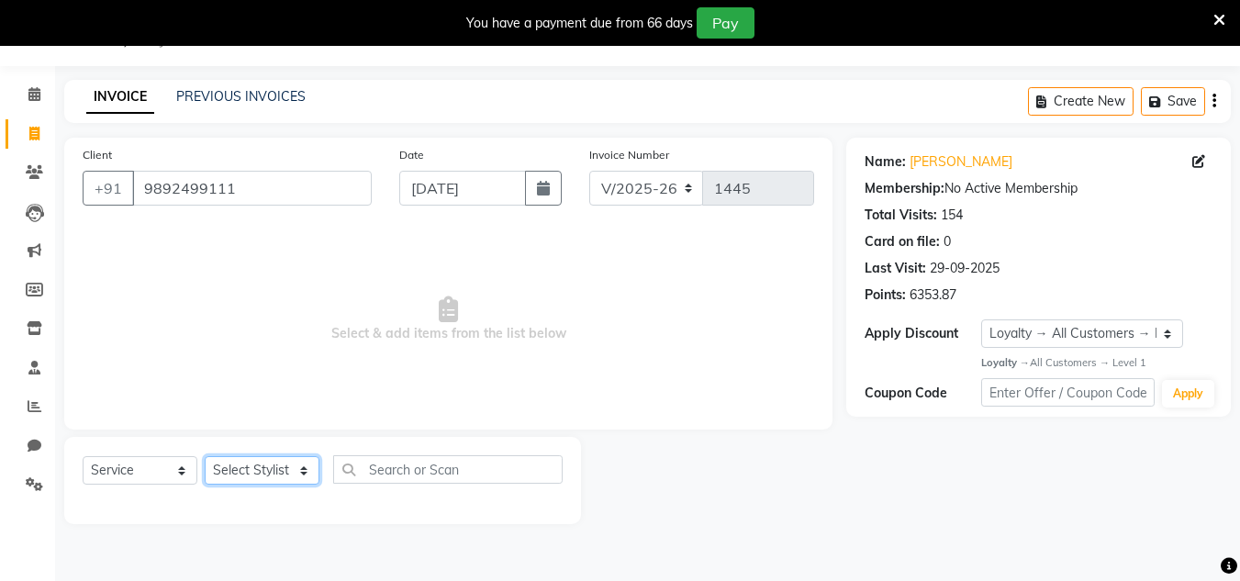
click at [269, 475] on select "Select Stylist Alam Dombivali Manager Farook Hair Stylist [PERSON_NAME] [PERSON…" at bounding box center [262, 470] width 115 height 28
select select "86910"
click at [205, 456] on select "Select Stylist Alam Dombivali Manager Farook Hair Stylist [PERSON_NAME] [PERSON…" at bounding box center [262, 470] width 115 height 28
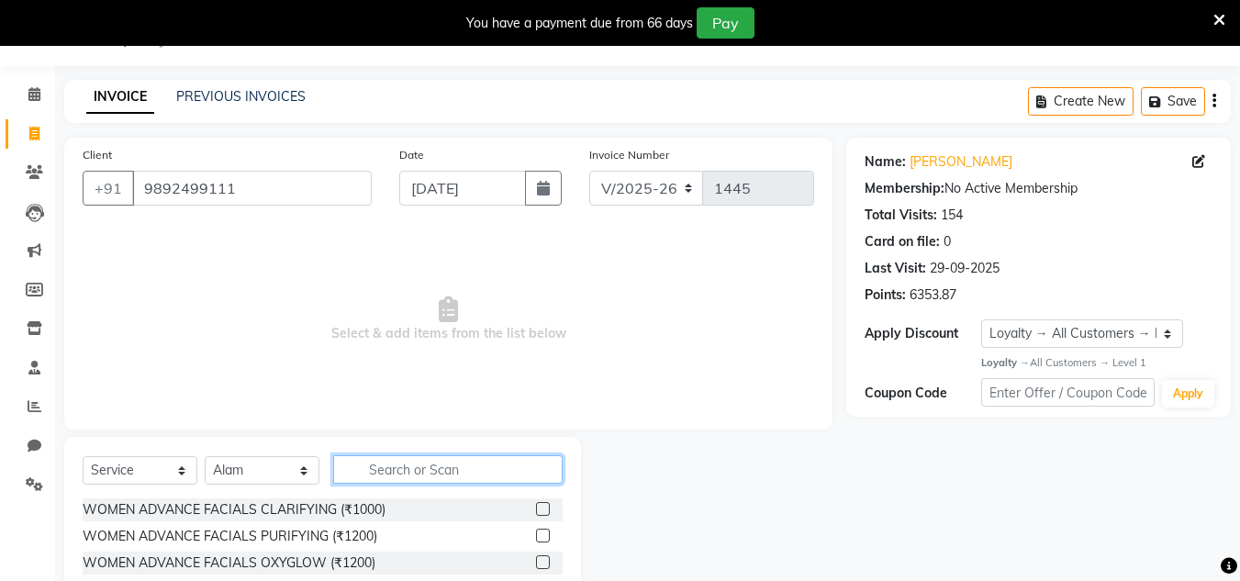
click at [395, 458] on input "text" at bounding box center [448, 469] width 230 height 28
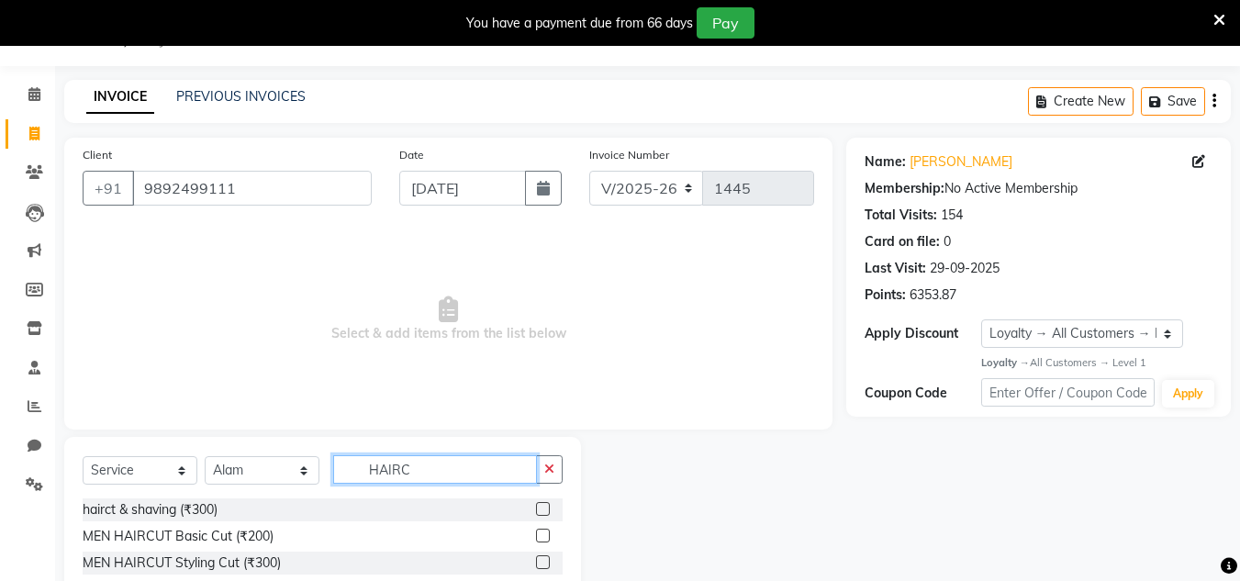
type input "HAIRC"
click at [544, 509] on label at bounding box center [543, 509] width 14 height 14
click at [544, 509] on input "checkbox" at bounding box center [542, 510] width 12 height 12
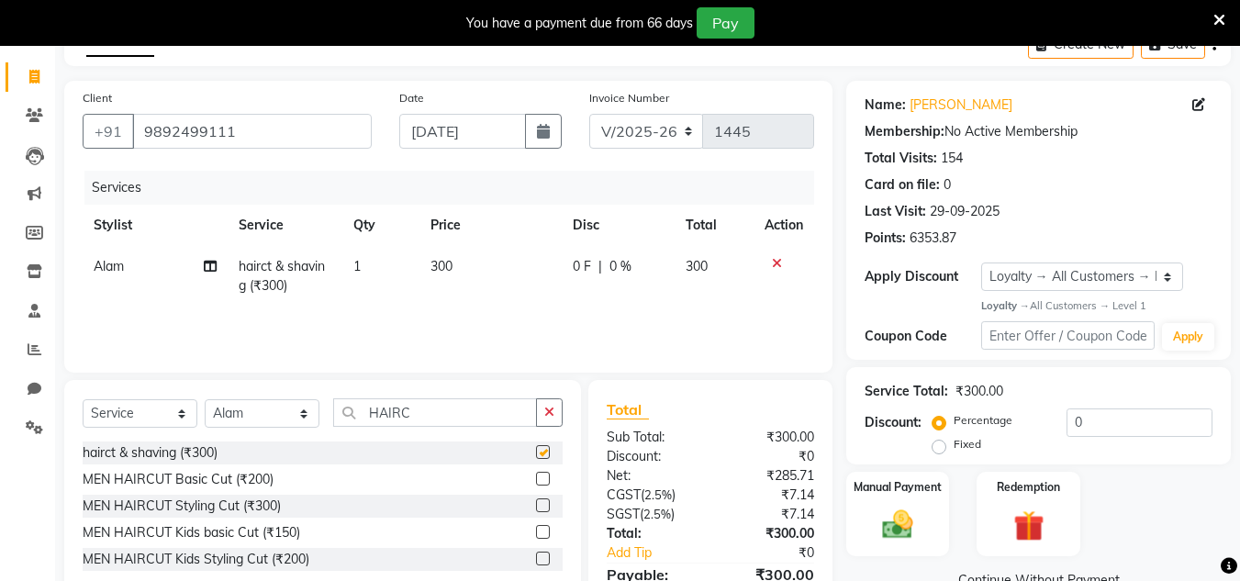
checkbox input "false"
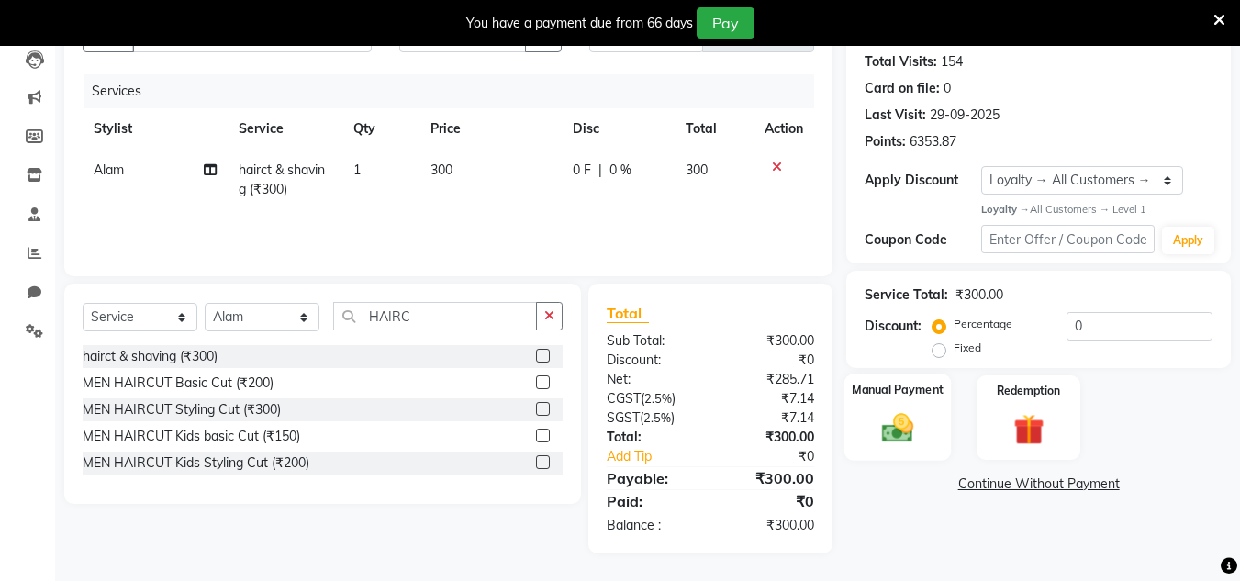
click at [898, 441] on img at bounding box center [897, 428] width 51 height 37
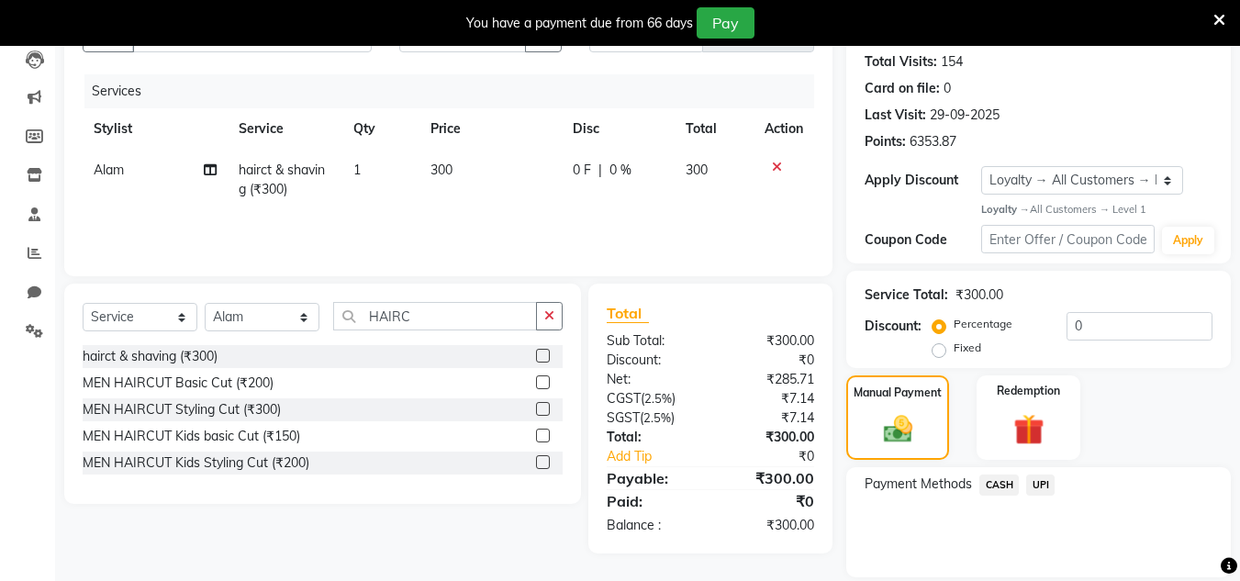
click at [1045, 484] on span "UPI" at bounding box center [1041, 485] width 28 height 21
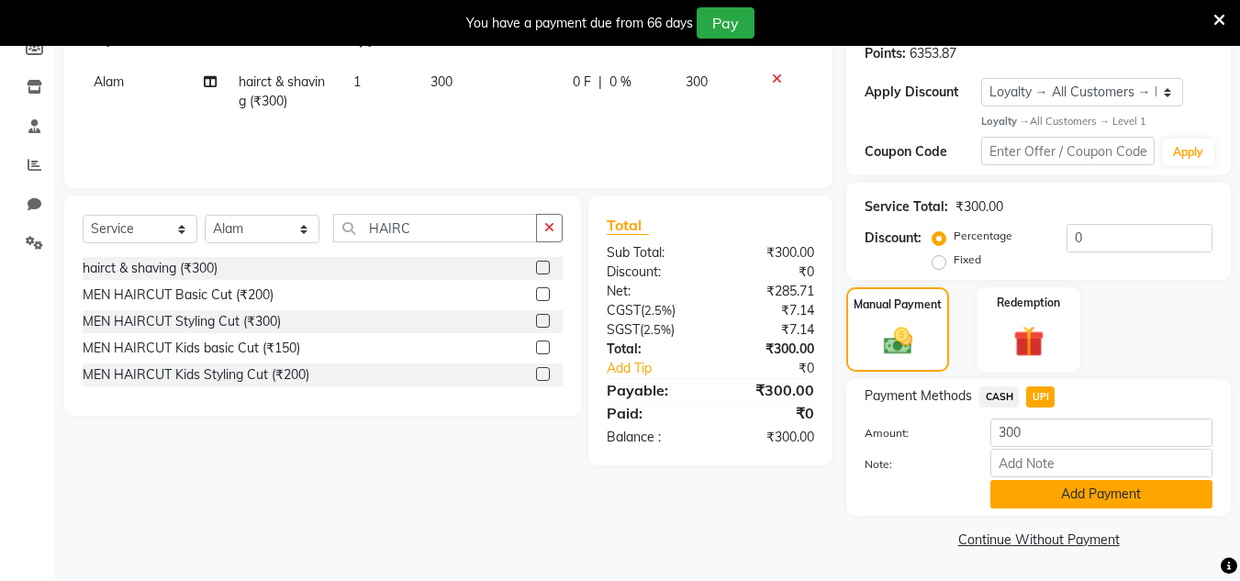
click at [1055, 505] on button "Add Payment" at bounding box center [1102, 494] width 222 height 28
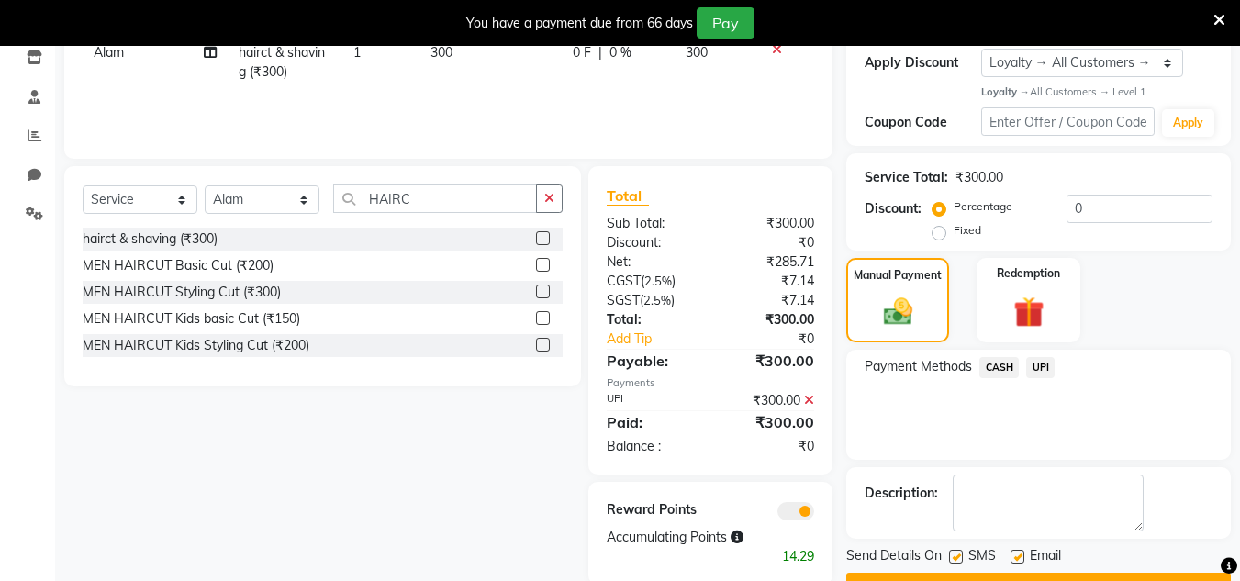
scroll to position [365, 0]
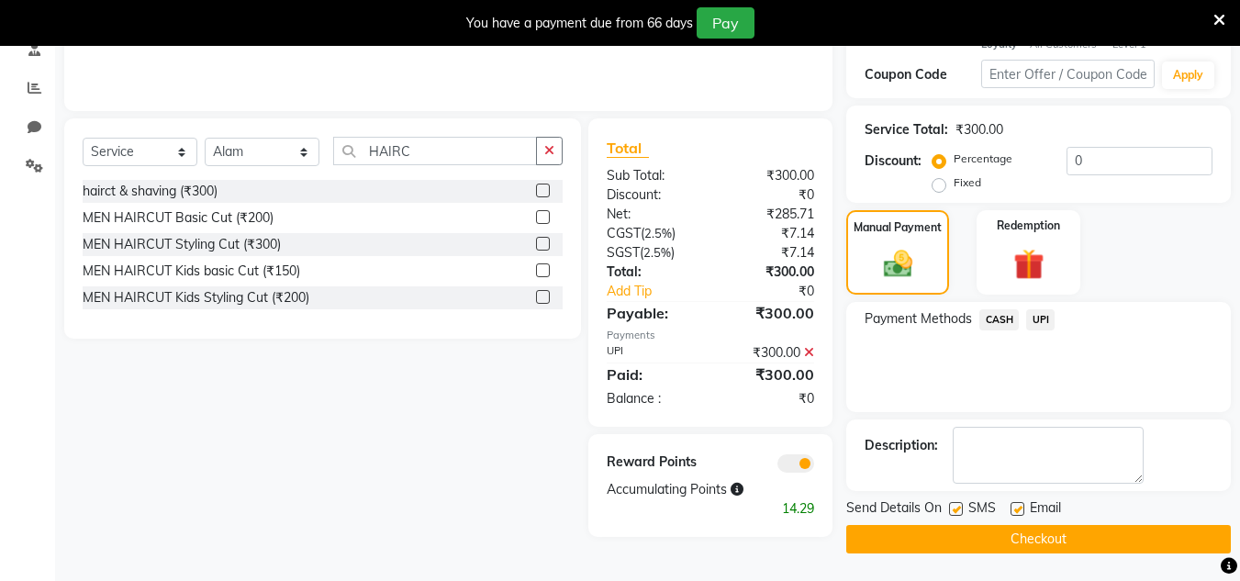
drag, startPoint x: 1076, startPoint y: 536, endPoint x: 634, endPoint y: 58, distance: 651.7
click at [1063, 519] on div "Send Details On SMS Email Checkout" at bounding box center [1039, 526] width 385 height 55
click at [1066, 533] on button "Checkout" at bounding box center [1039, 539] width 385 height 28
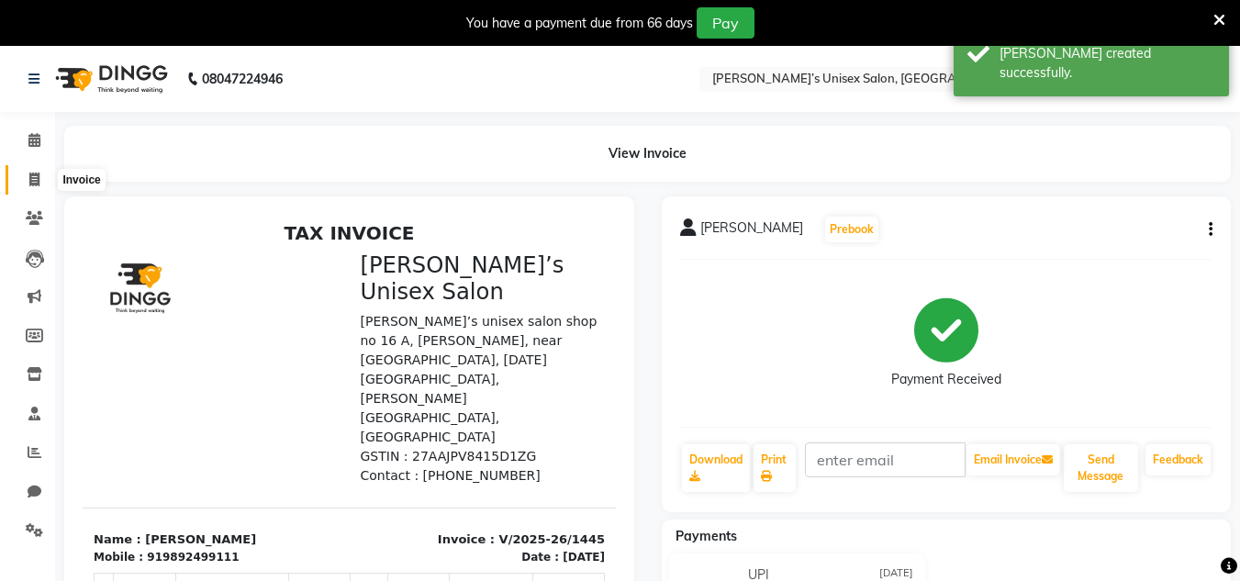
click at [39, 177] on icon at bounding box center [34, 180] width 10 height 14
select select "8637"
select select "service"
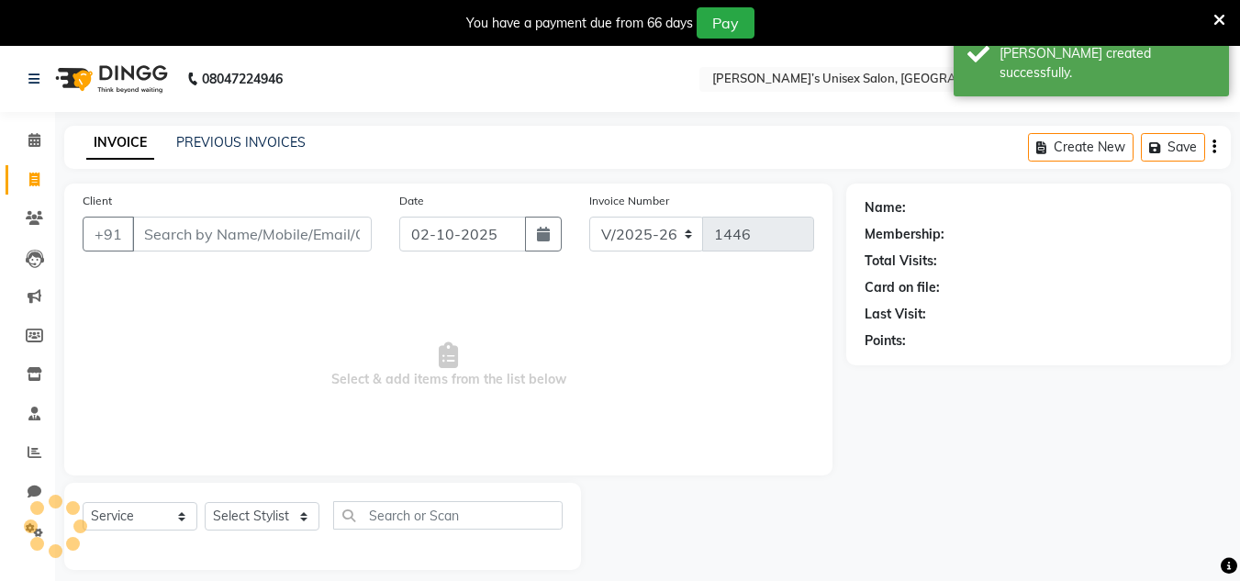
scroll to position [46, 0]
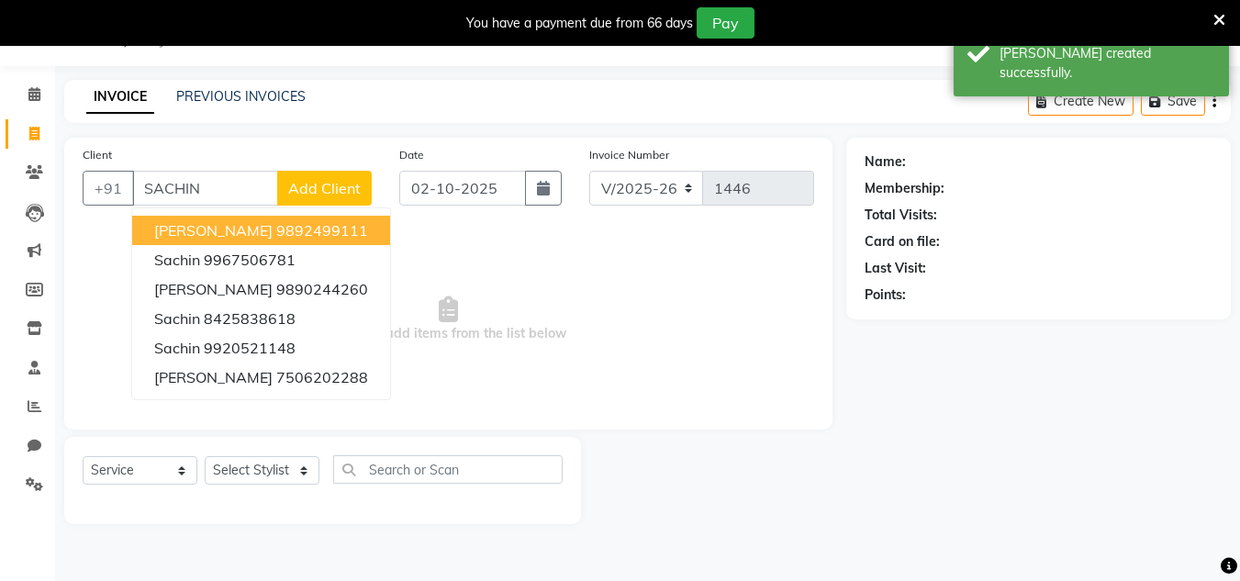
click at [208, 230] on span "[PERSON_NAME]" at bounding box center [213, 230] width 118 height 18
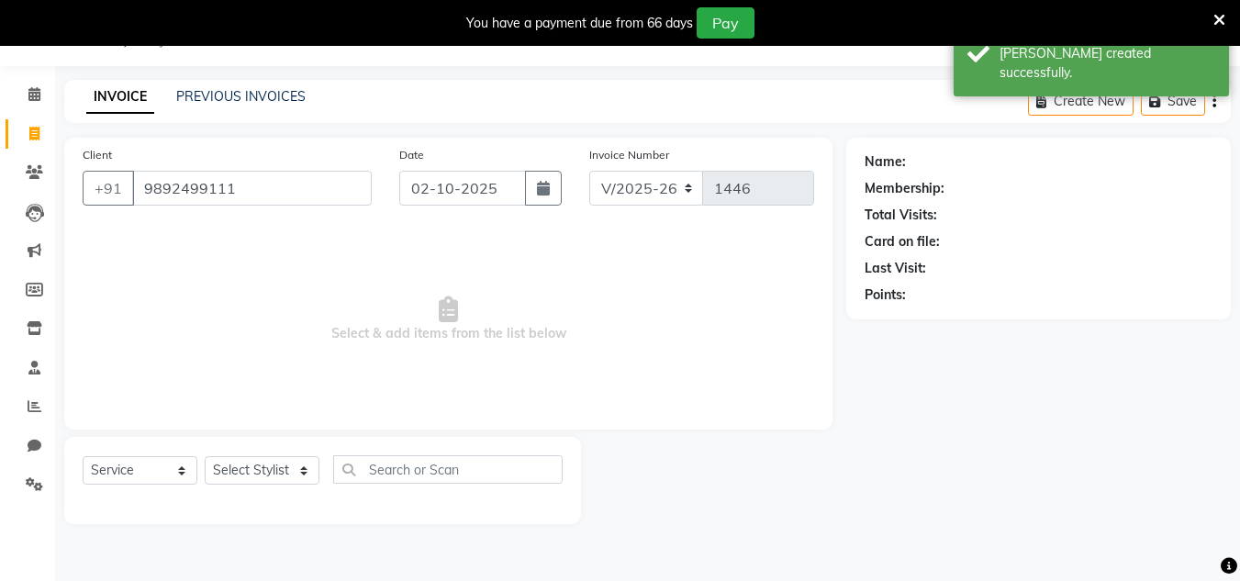
type input "9892499111"
select select "1: Object"
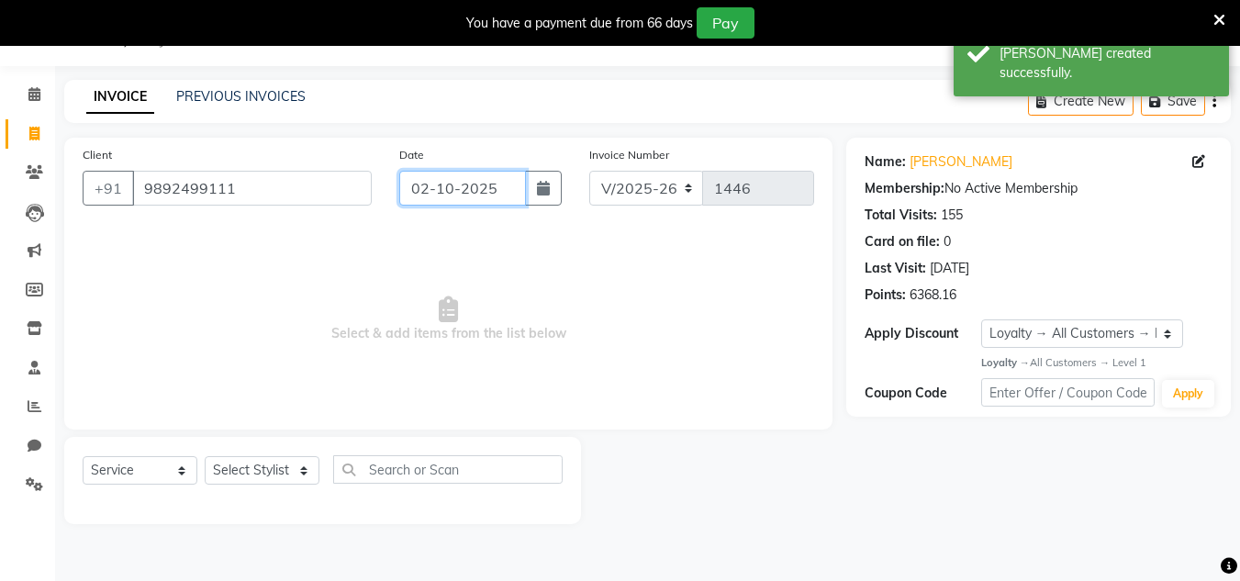
click at [509, 189] on input "02-10-2025" at bounding box center [462, 188] width 127 height 35
select select "10"
select select "2025"
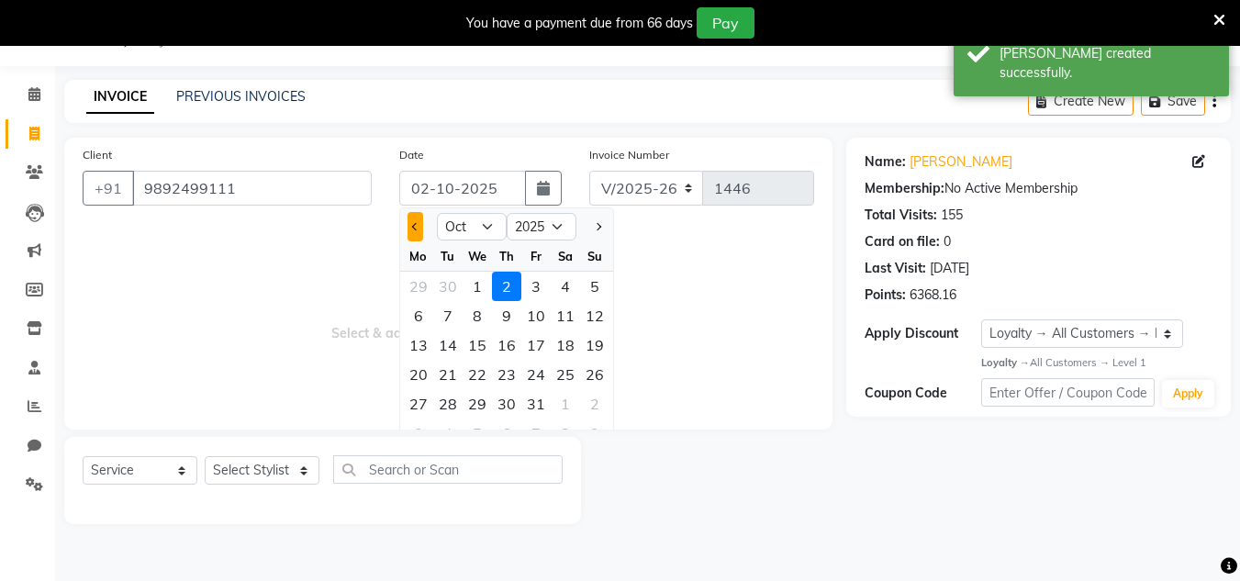
drag, startPoint x: 416, startPoint y: 224, endPoint x: 429, endPoint y: 293, distance: 70.1
click at [416, 225] on span "Previous month" at bounding box center [414, 226] width 7 height 7
select select "9"
drag, startPoint x: 448, startPoint y: 404, endPoint x: 396, endPoint y: 437, distance: 61.9
click at [446, 407] on div "30" at bounding box center [447, 403] width 29 height 29
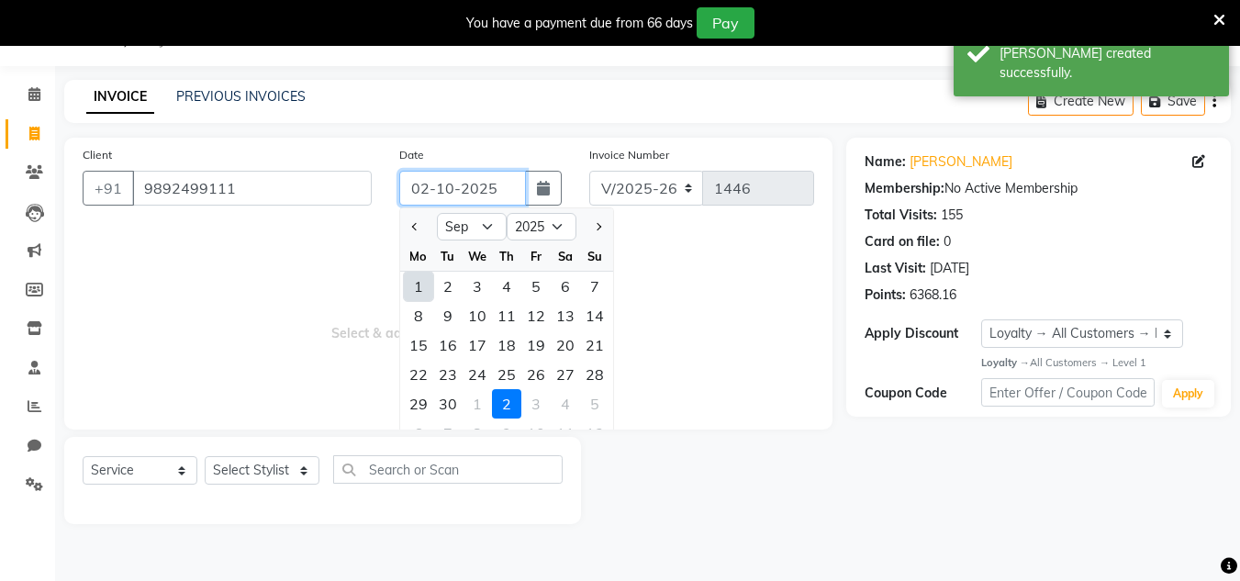
type input "[DATE]"
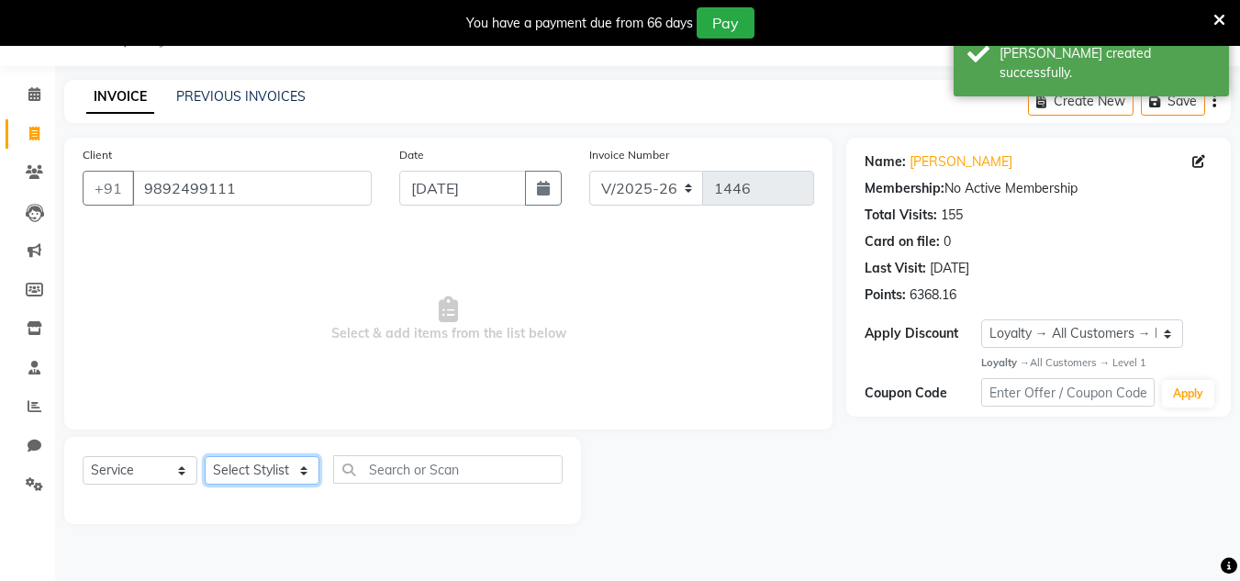
click at [288, 465] on select "Select Stylist Alam Dombivali Manager Farook Hair Stylist [PERSON_NAME] [PERSON…" at bounding box center [262, 470] width 115 height 28
select select "86908"
click at [205, 456] on select "Select Stylist Alam Dombivali Manager Farook Hair Stylist [PERSON_NAME] [PERSON…" at bounding box center [262, 470] width 115 height 28
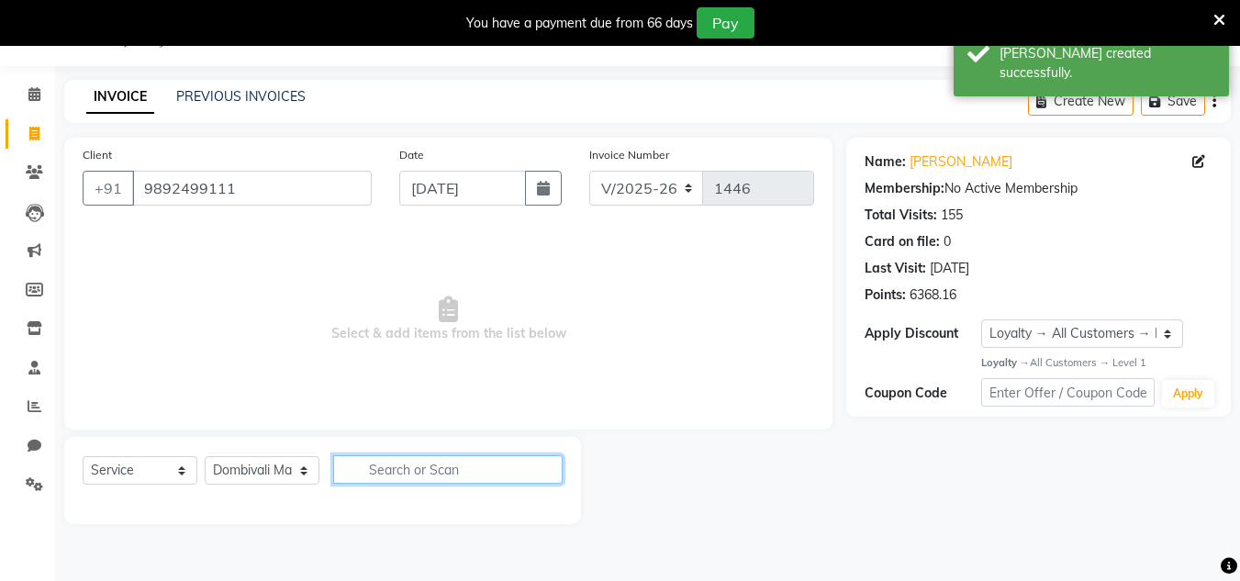
click at [391, 455] on input "text" at bounding box center [448, 469] width 230 height 28
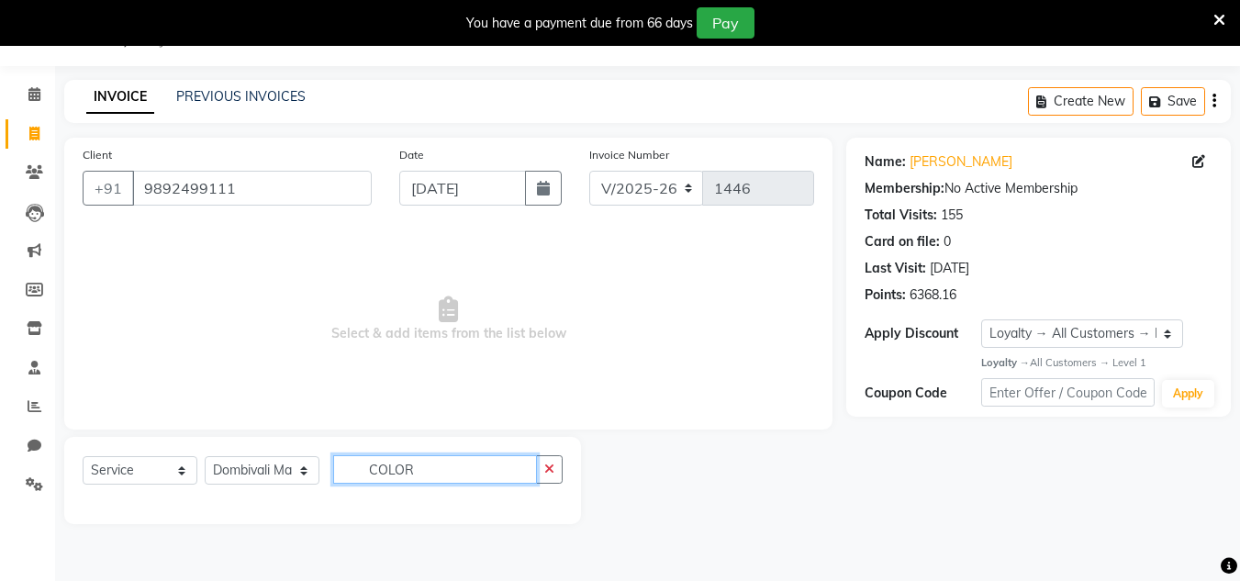
type input "COLOR"
click at [296, 477] on select "Select Stylist Alam Dombivali Manager Farook Hair Stylist [PERSON_NAME] [PERSON…" at bounding box center [262, 470] width 115 height 28
select select "86910"
click at [205, 456] on select "Select Stylist Alam Dombivali Manager Farook Hair Stylist [PERSON_NAME] [PERSON…" at bounding box center [262, 470] width 115 height 28
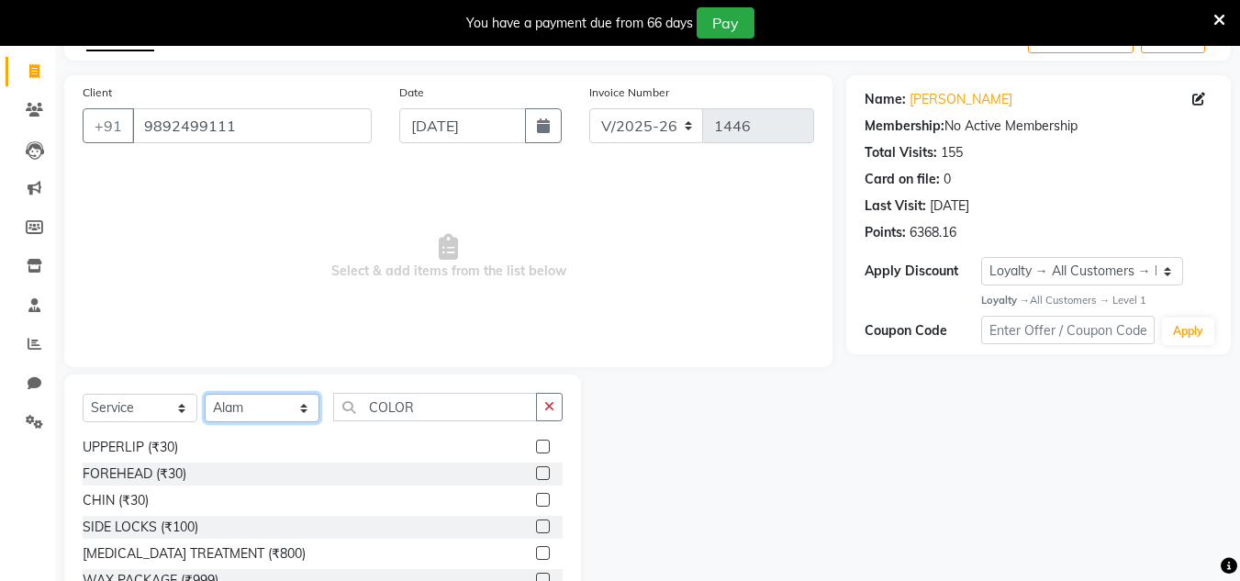
scroll to position [826, 0]
click at [462, 410] on input "COLOR" at bounding box center [435, 407] width 204 height 28
type input "C"
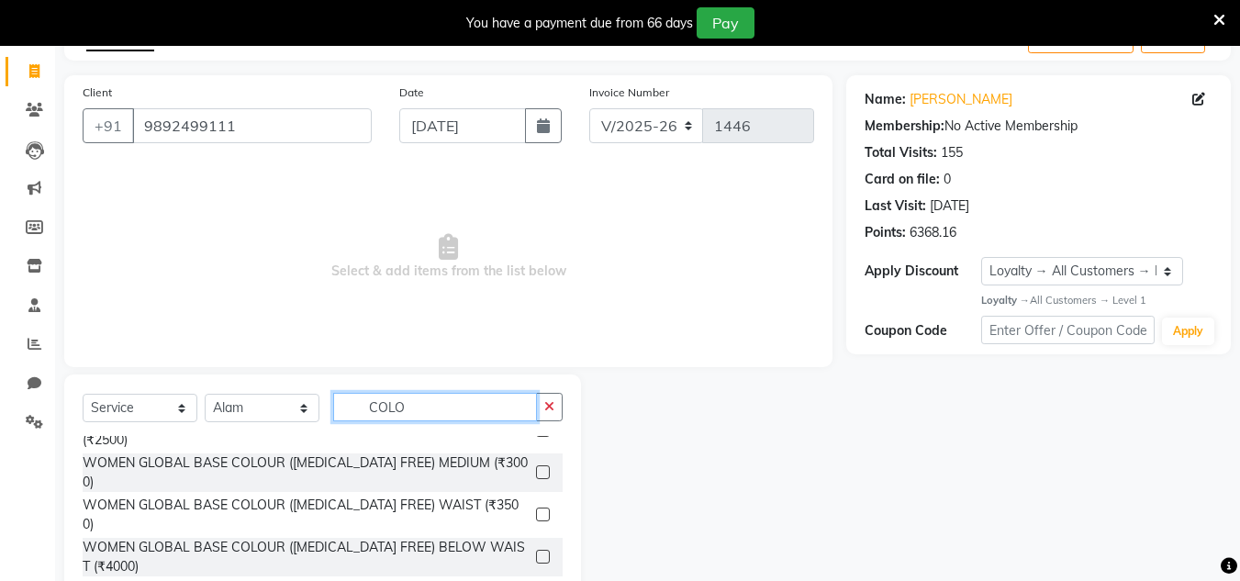
type input "COLOR"
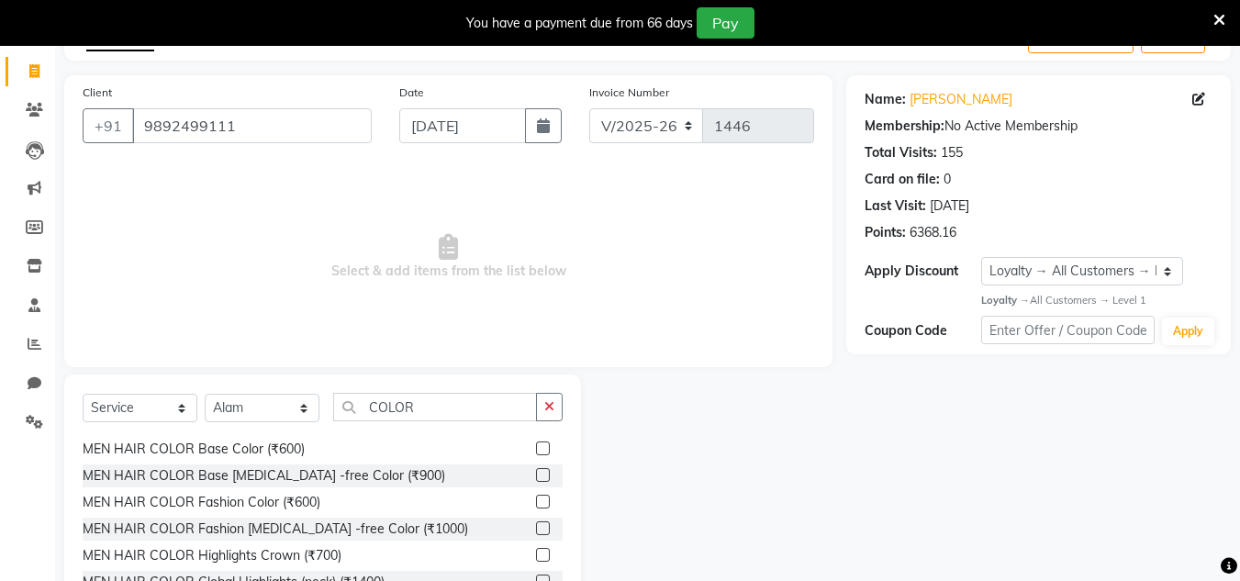
click at [536, 468] on label at bounding box center [543, 475] width 14 height 14
click at [536, 470] on input "checkbox" at bounding box center [542, 476] width 12 height 12
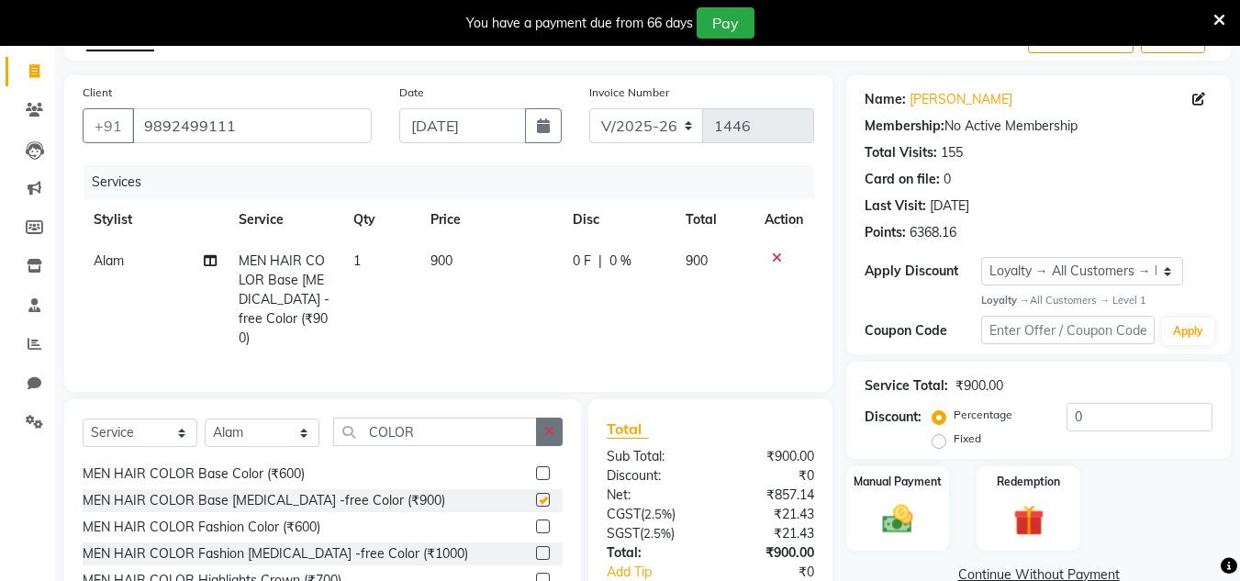
checkbox input "false"
drag, startPoint x: 551, startPoint y: 422, endPoint x: 521, endPoint y: 433, distance: 32.2
click at [544, 426] on icon "button" at bounding box center [549, 431] width 10 height 13
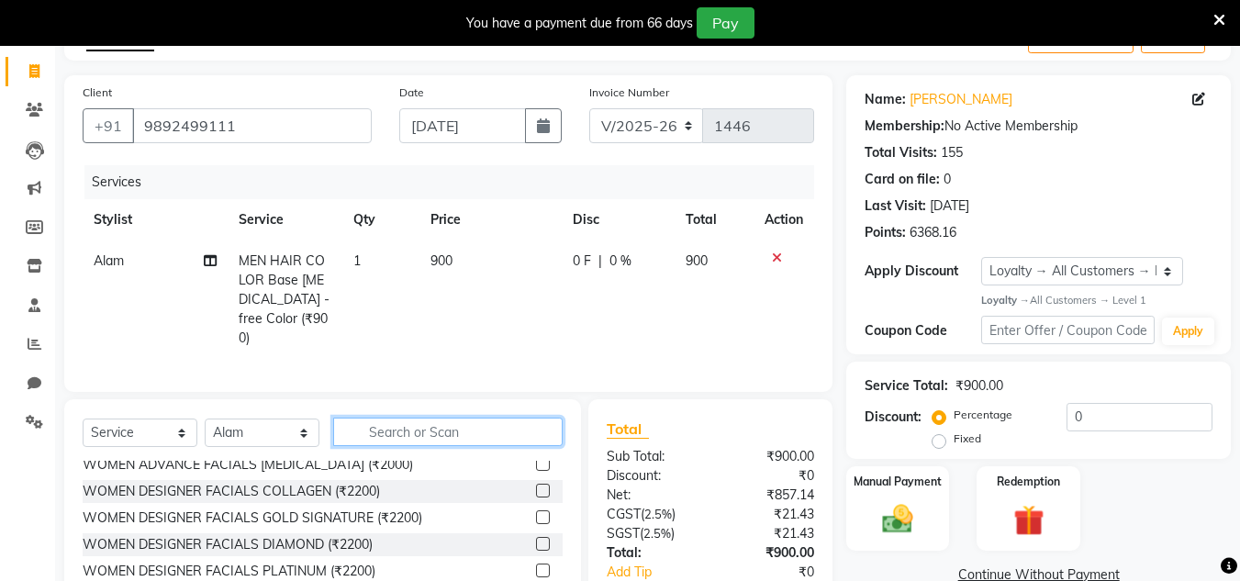
click at [520, 434] on input "text" at bounding box center [448, 432] width 230 height 28
click at [775, 255] on icon at bounding box center [777, 258] width 10 height 13
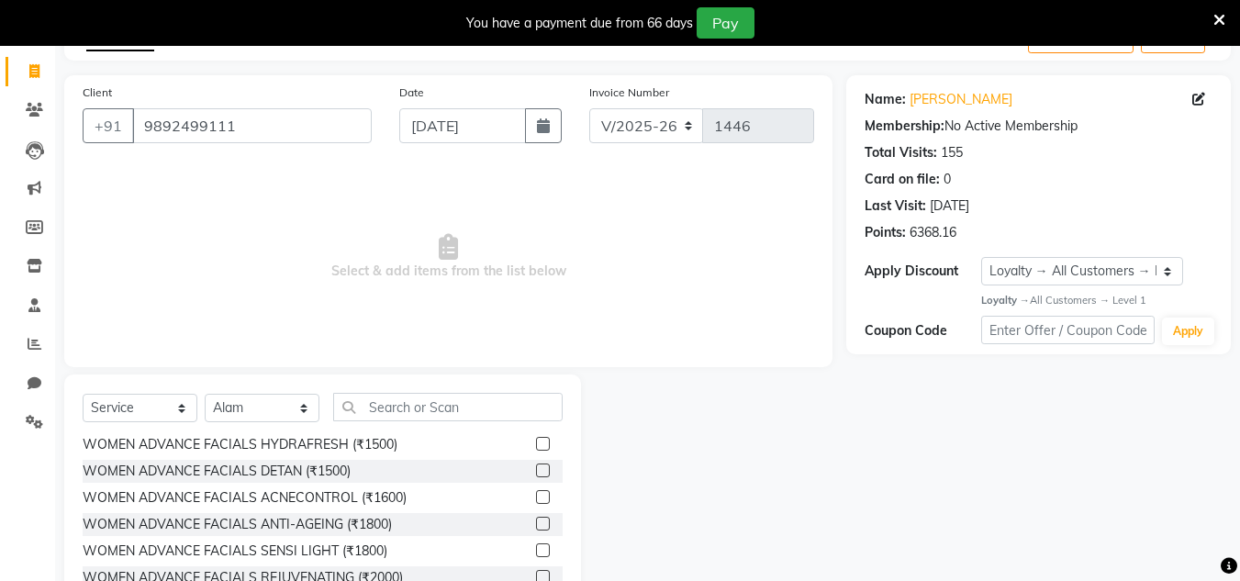
scroll to position [63, 0]
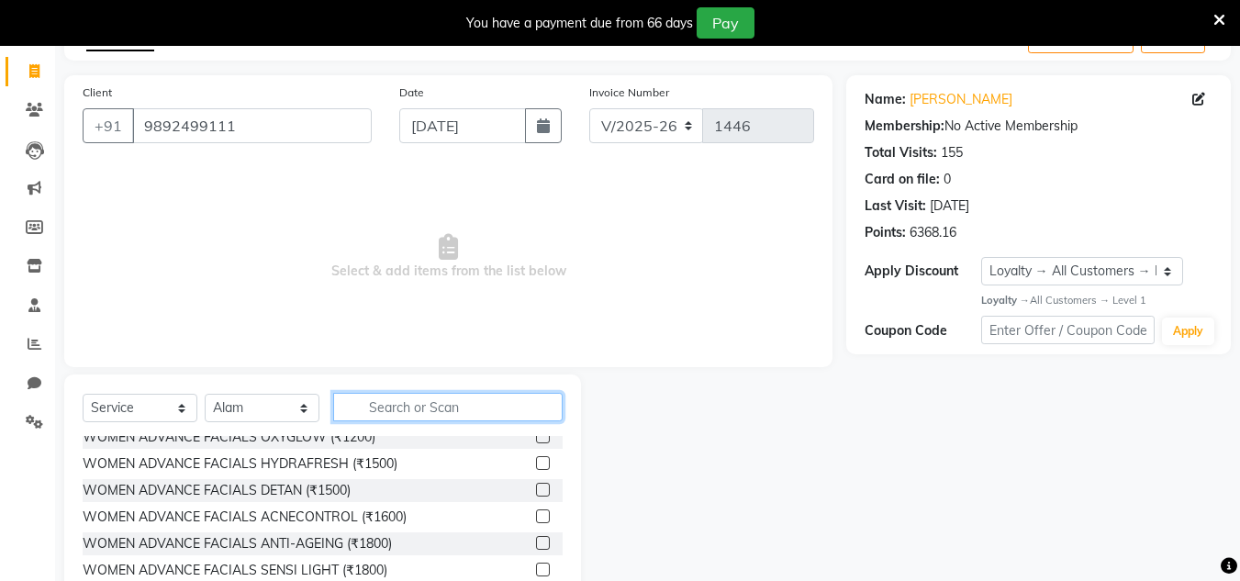
click at [438, 410] on input "text" at bounding box center [448, 407] width 230 height 28
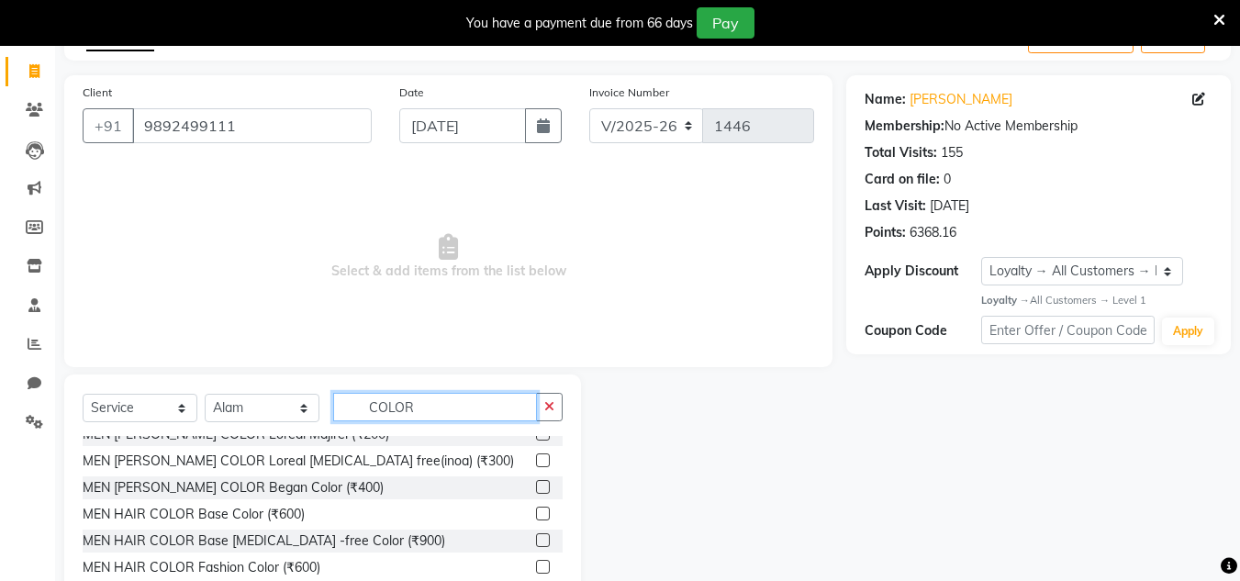
scroll to position [184, 0]
type input "COLOR"
click at [536, 558] on label at bounding box center [543, 565] width 14 height 14
click at [536, 560] on input "checkbox" at bounding box center [542, 566] width 12 height 12
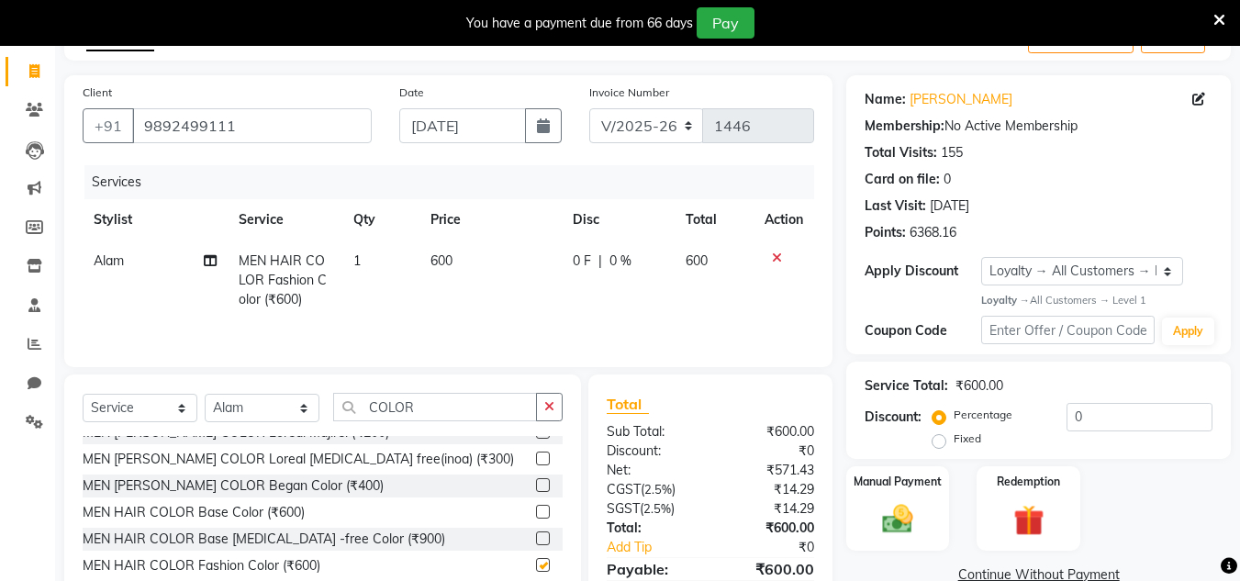
checkbox input "false"
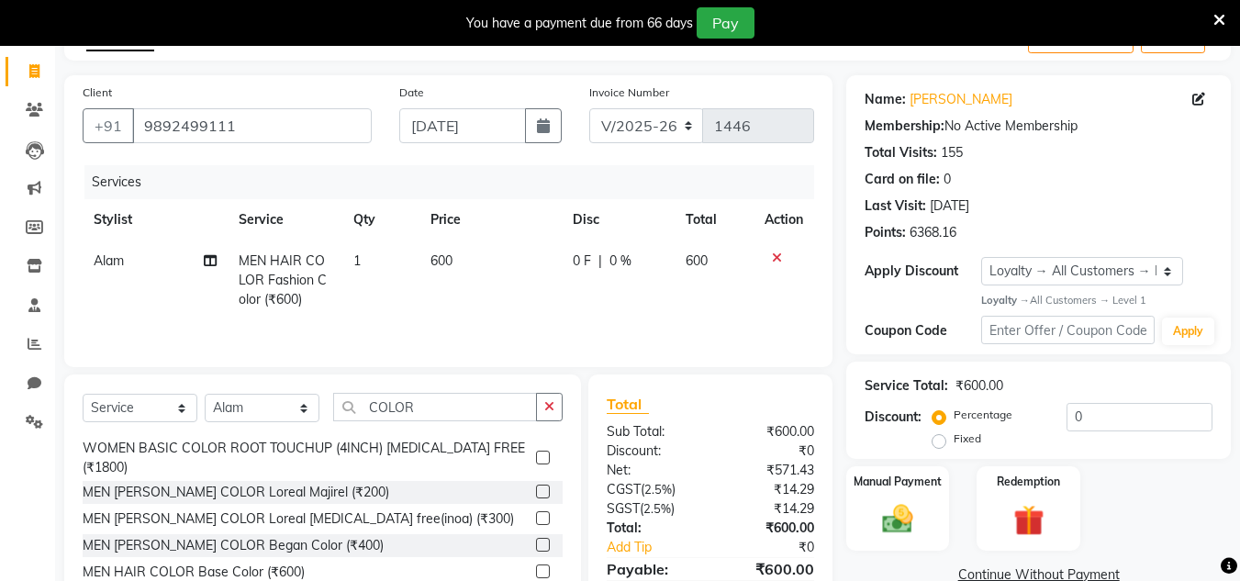
scroll to position [92, 0]
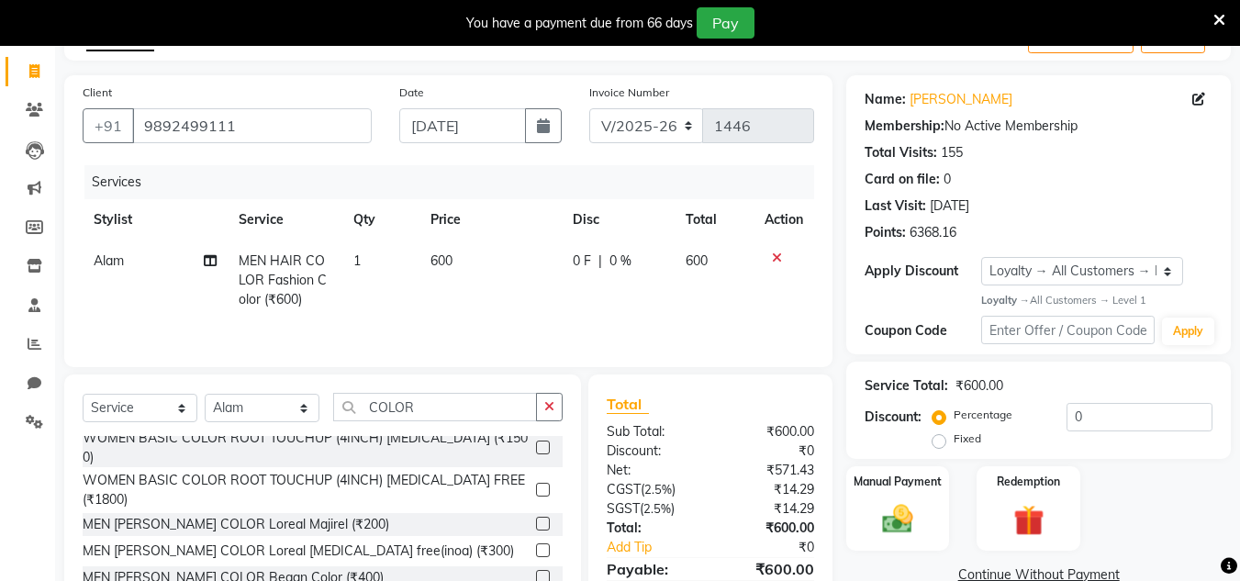
click at [536, 517] on label at bounding box center [543, 524] width 14 height 14
click at [536, 519] on input "checkbox" at bounding box center [542, 525] width 12 height 12
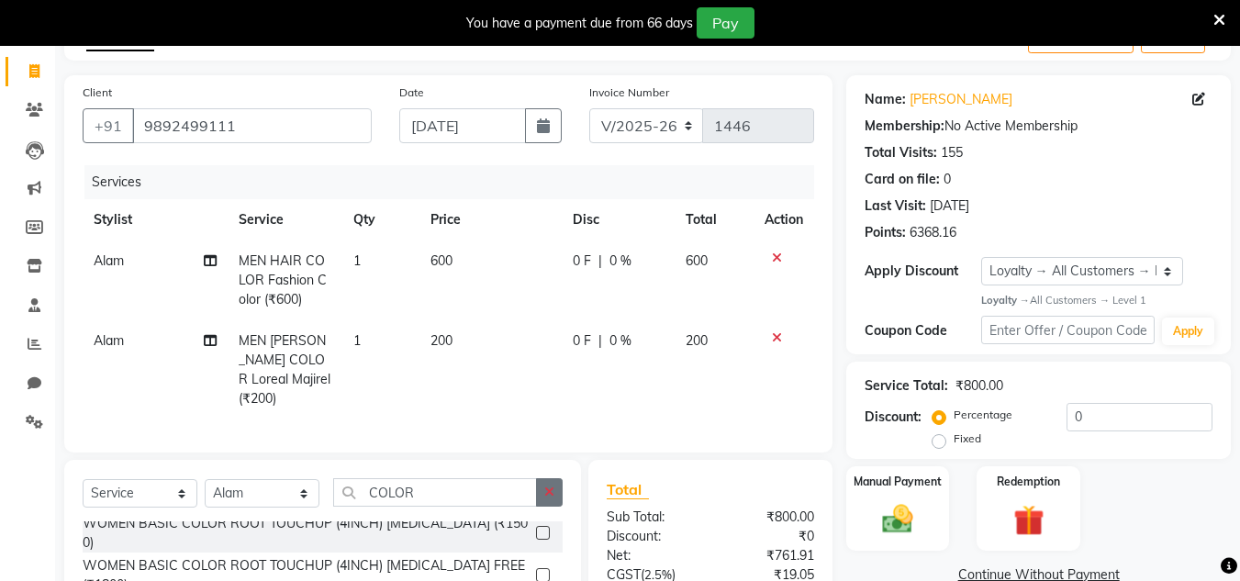
checkbox input "false"
click at [599, 344] on span "|" at bounding box center [601, 340] width 4 height 19
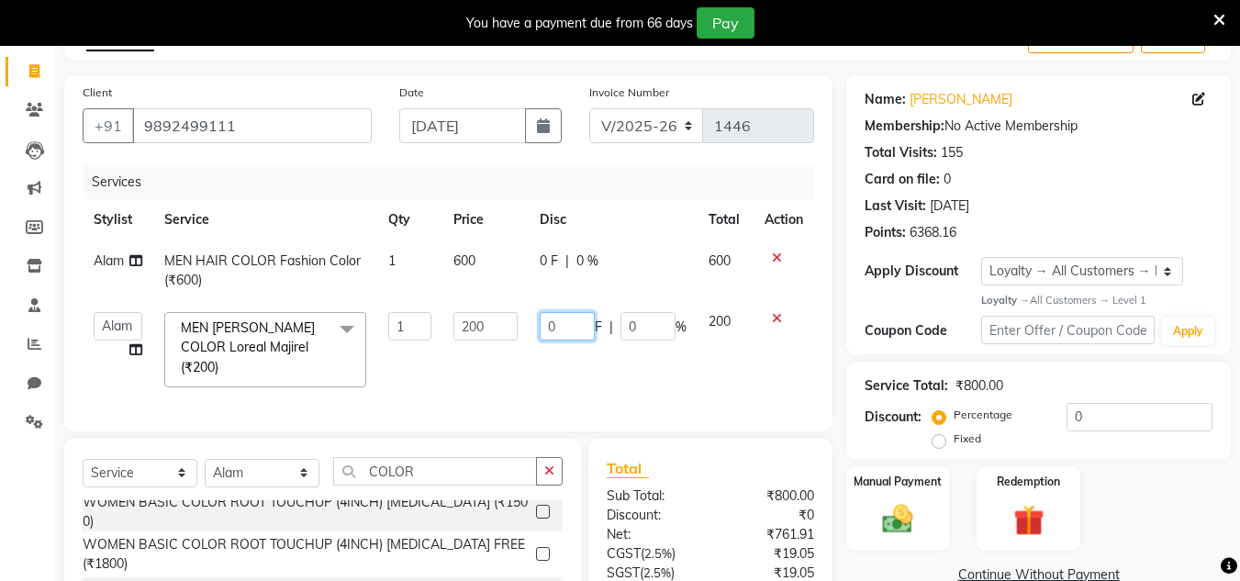
click at [565, 315] on input "0" at bounding box center [567, 326] width 55 height 28
type input "10"
type input "100"
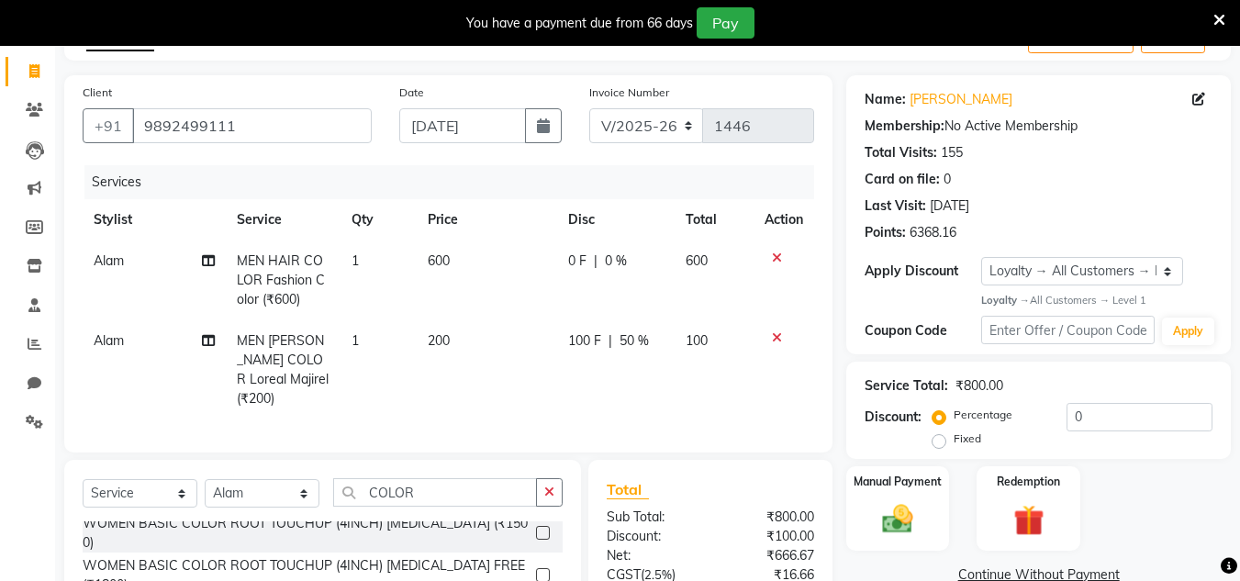
click at [587, 356] on td "100 F | 50 %" at bounding box center [616, 369] width 118 height 99
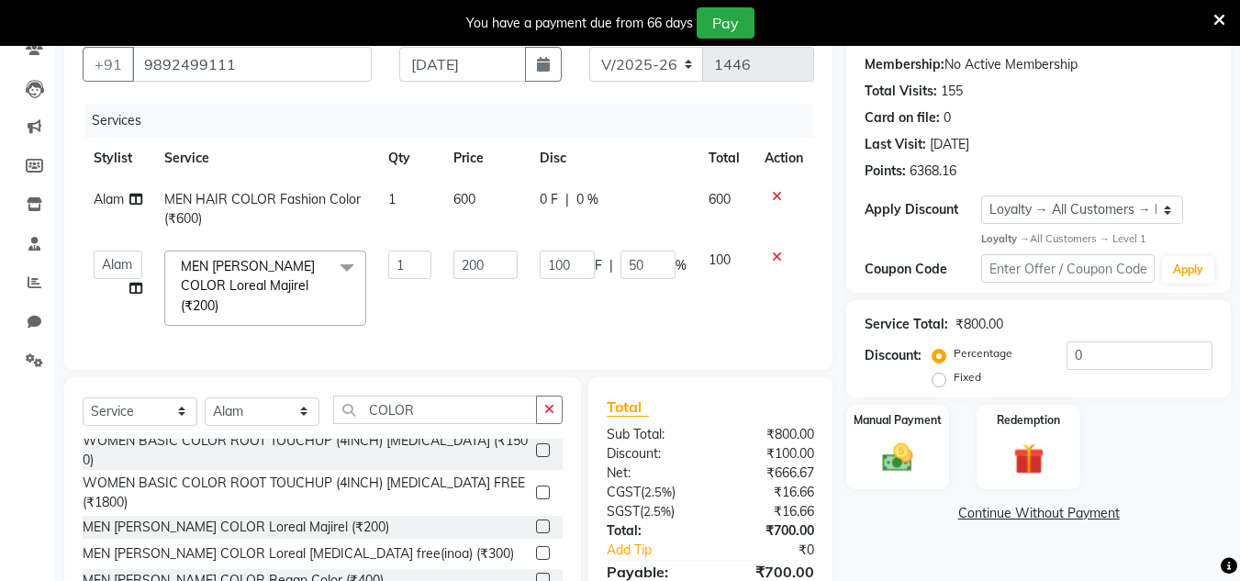
scroll to position [259, 0]
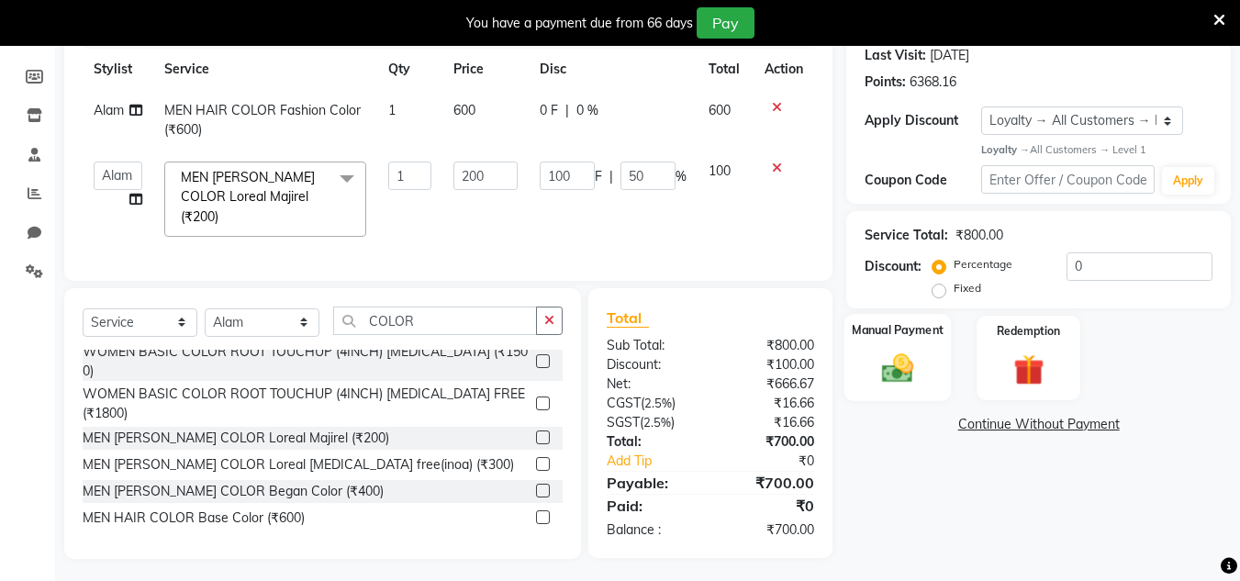
click at [903, 372] on img at bounding box center [897, 369] width 51 height 37
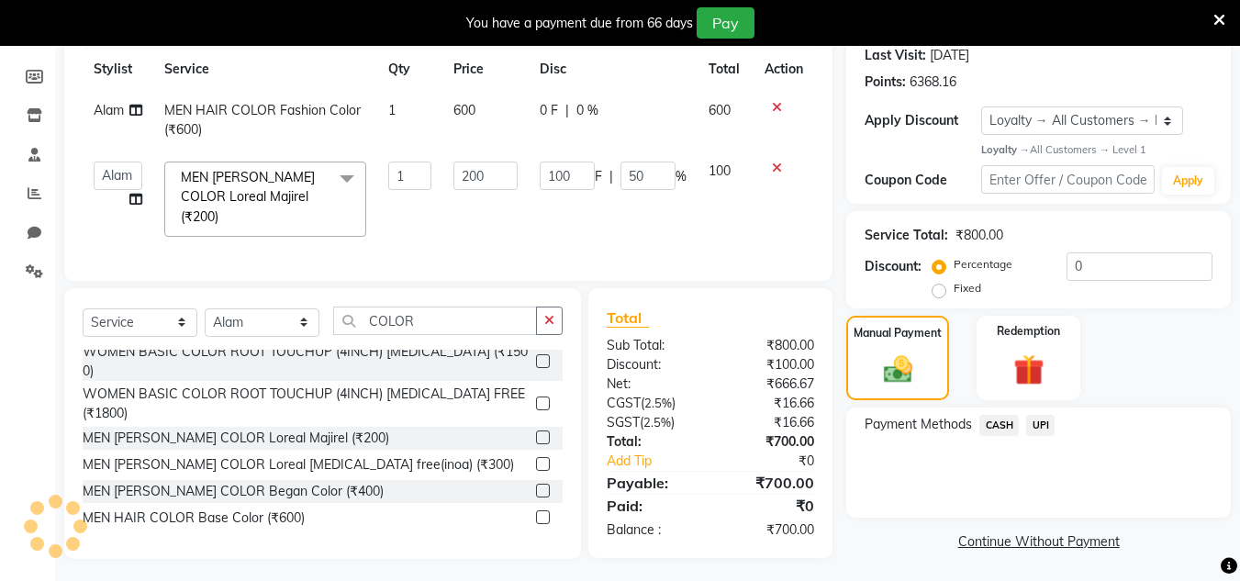
click at [1038, 416] on span "UPI" at bounding box center [1041, 425] width 28 height 21
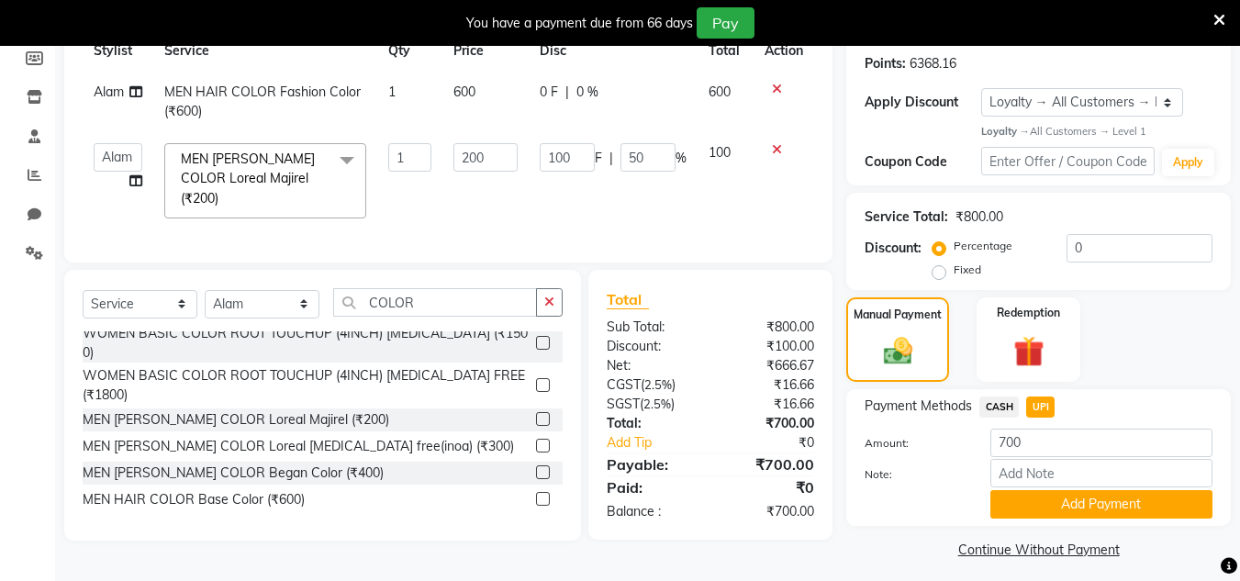
scroll to position [287, 0]
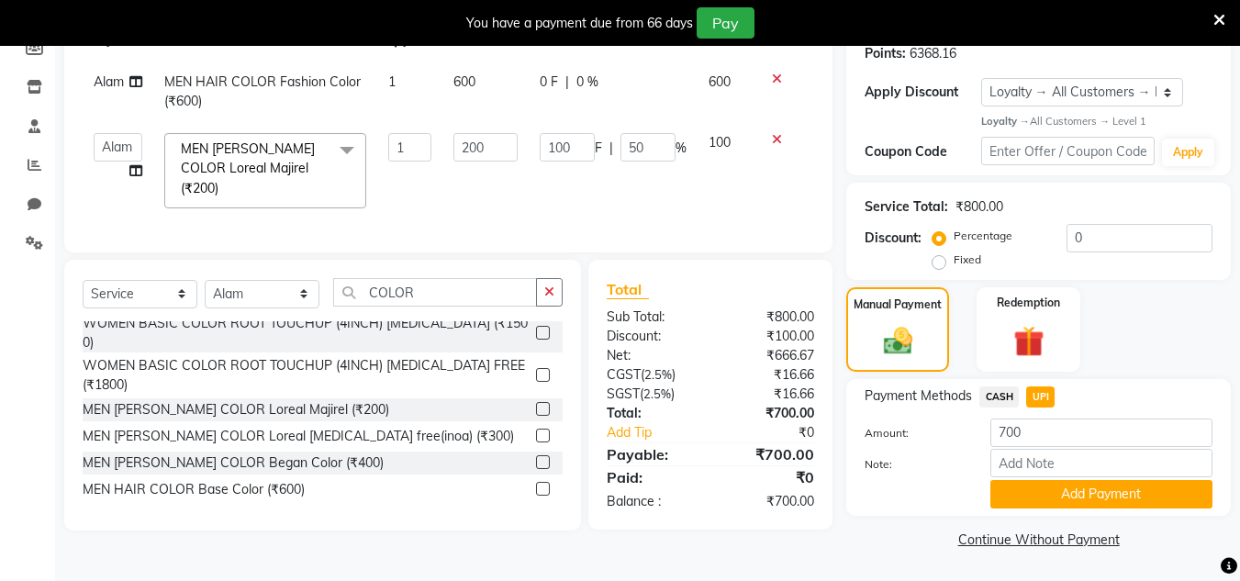
click at [1050, 513] on div "Payment Methods CASH UPI Amount: 700 Note: Add Payment" at bounding box center [1039, 447] width 385 height 137
click at [1064, 485] on button "Add Payment" at bounding box center [1102, 494] width 222 height 28
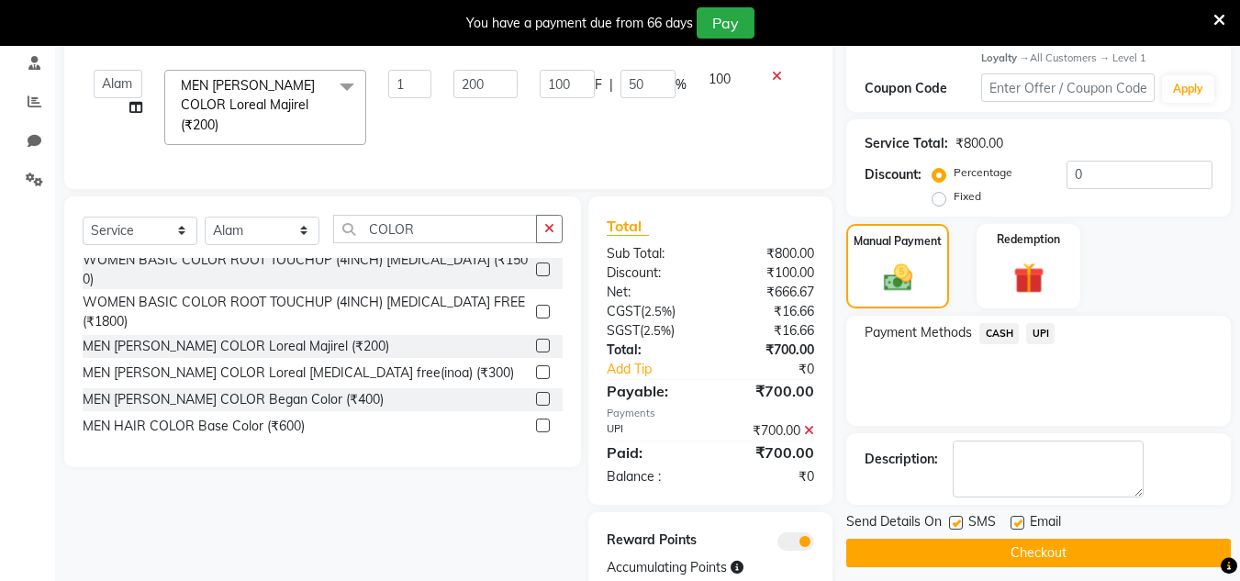
scroll to position [407, 0]
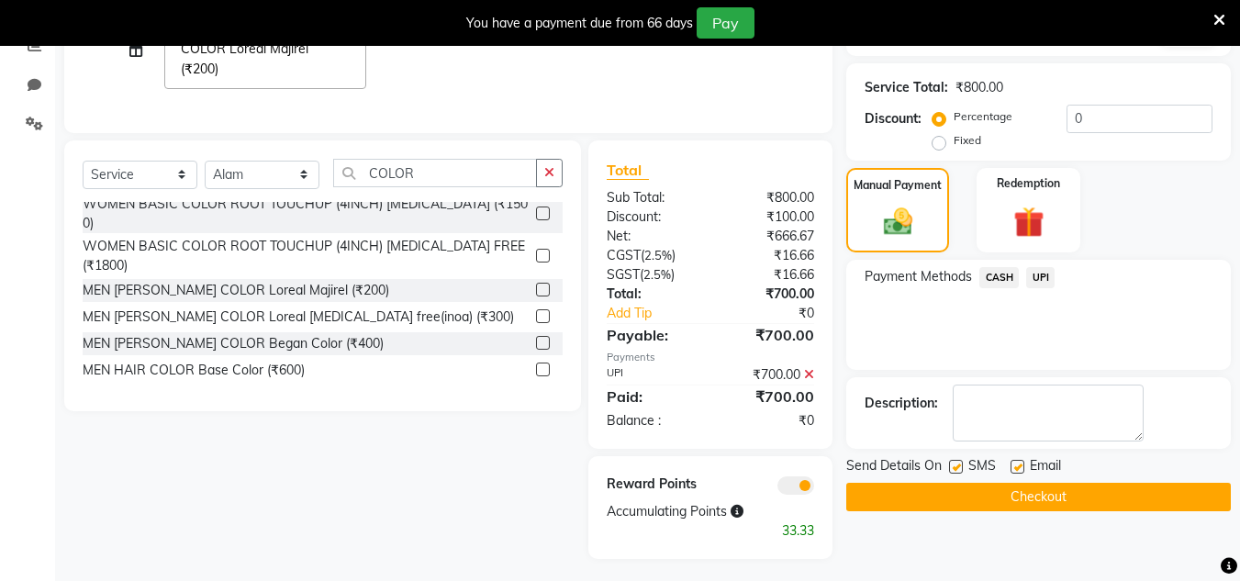
click at [1052, 494] on button "Checkout" at bounding box center [1039, 497] width 385 height 28
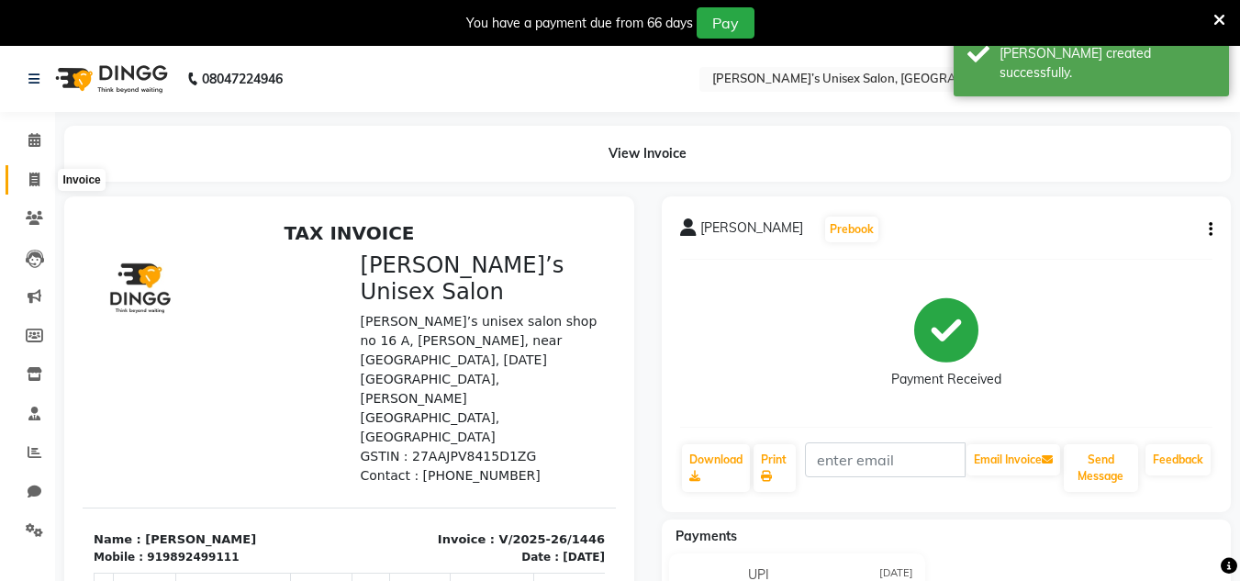
click at [33, 176] on icon at bounding box center [34, 180] width 10 height 14
select select "service"
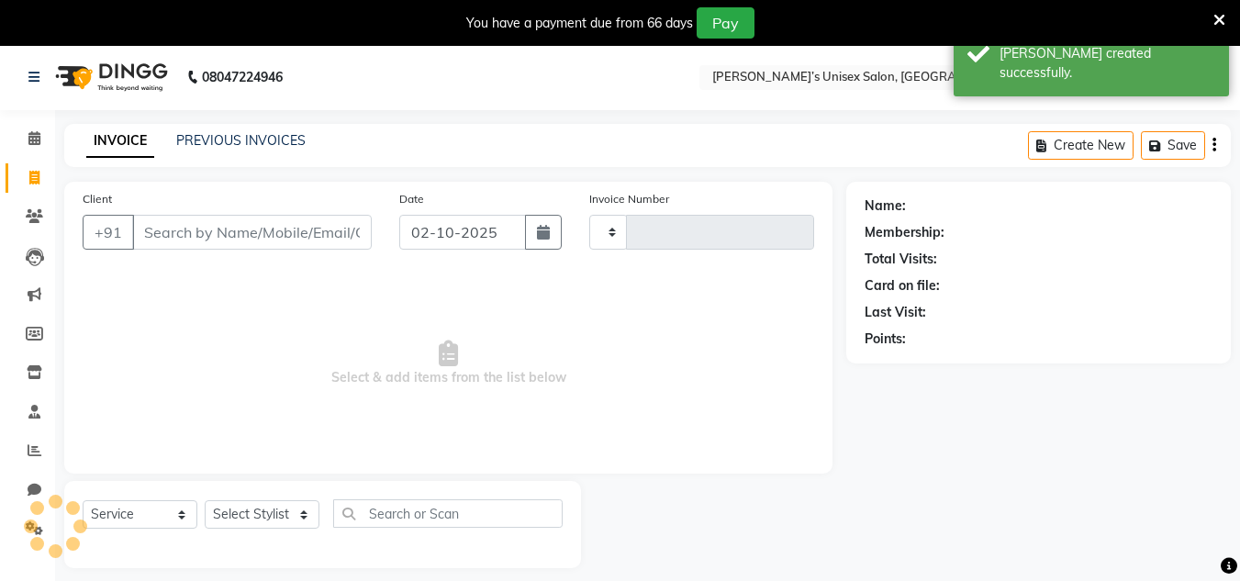
type input "1447"
select select "8637"
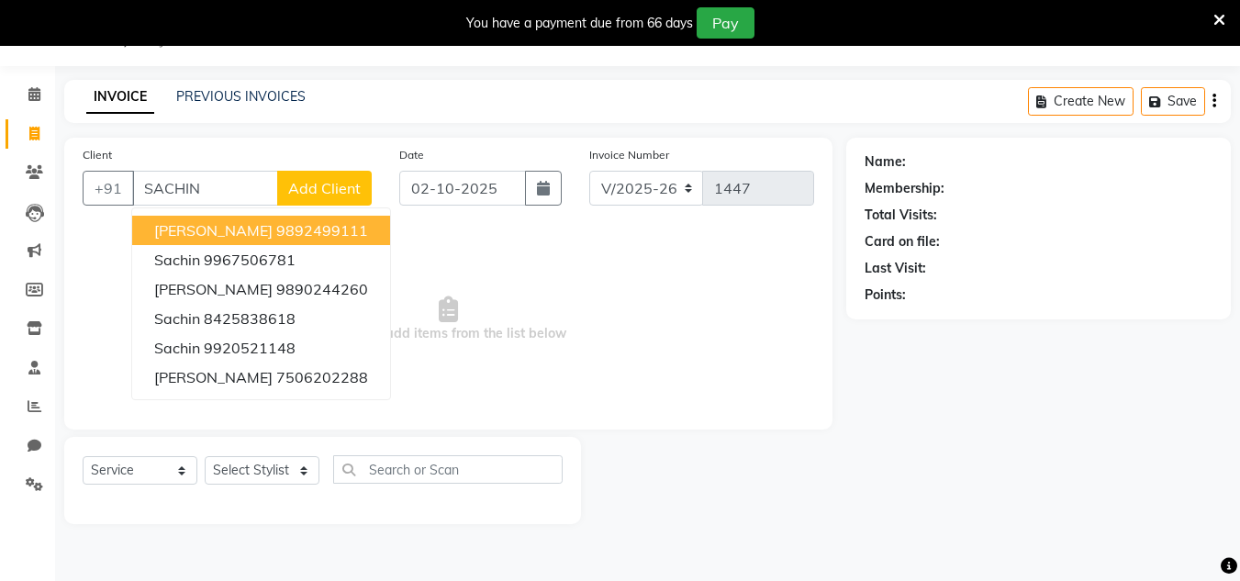
click at [222, 238] on span "[PERSON_NAME]" at bounding box center [213, 230] width 118 height 18
type input "9892499111"
select select "1: Object"
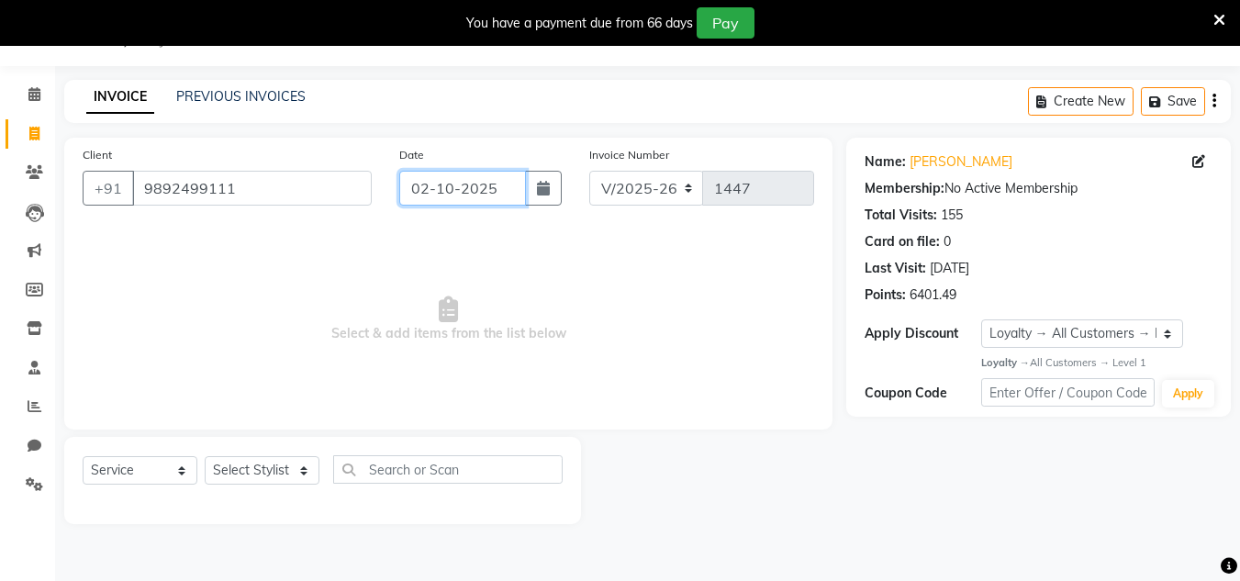
drag, startPoint x: 518, startPoint y: 193, endPoint x: 505, endPoint y: 200, distance: 14.8
click at [518, 194] on input "02-10-2025" at bounding box center [462, 188] width 127 height 35
select select "10"
select select "2025"
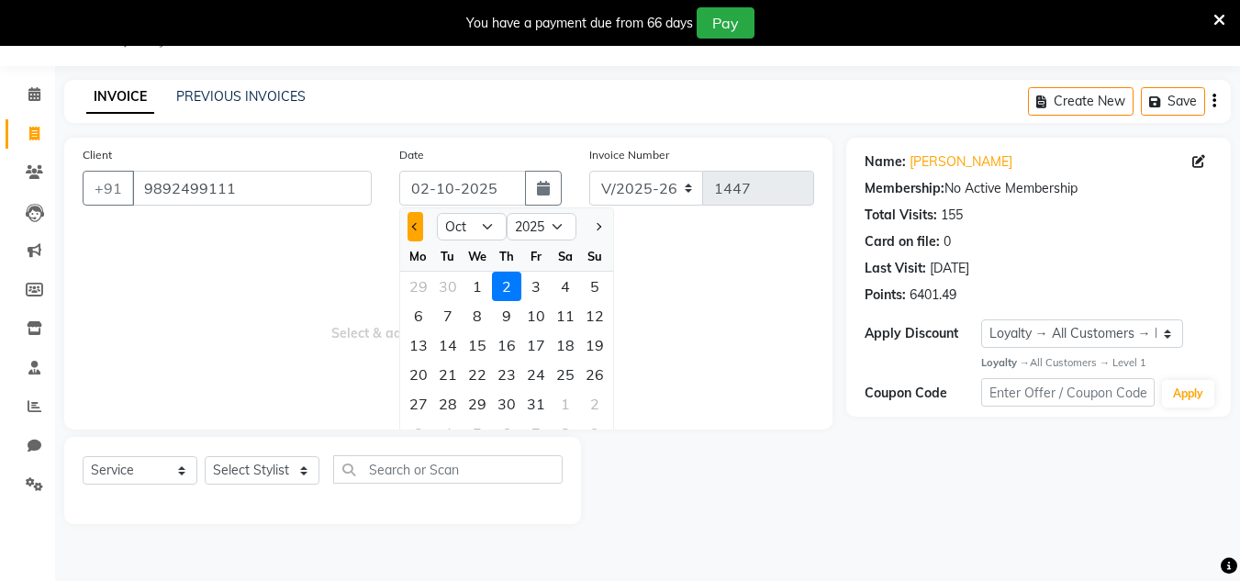
click at [421, 229] on button "Previous month" at bounding box center [416, 226] width 16 height 29
select select "9"
click at [445, 398] on div "30" at bounding box center [447, 403] width 29 height 29
type input "[DATE]"
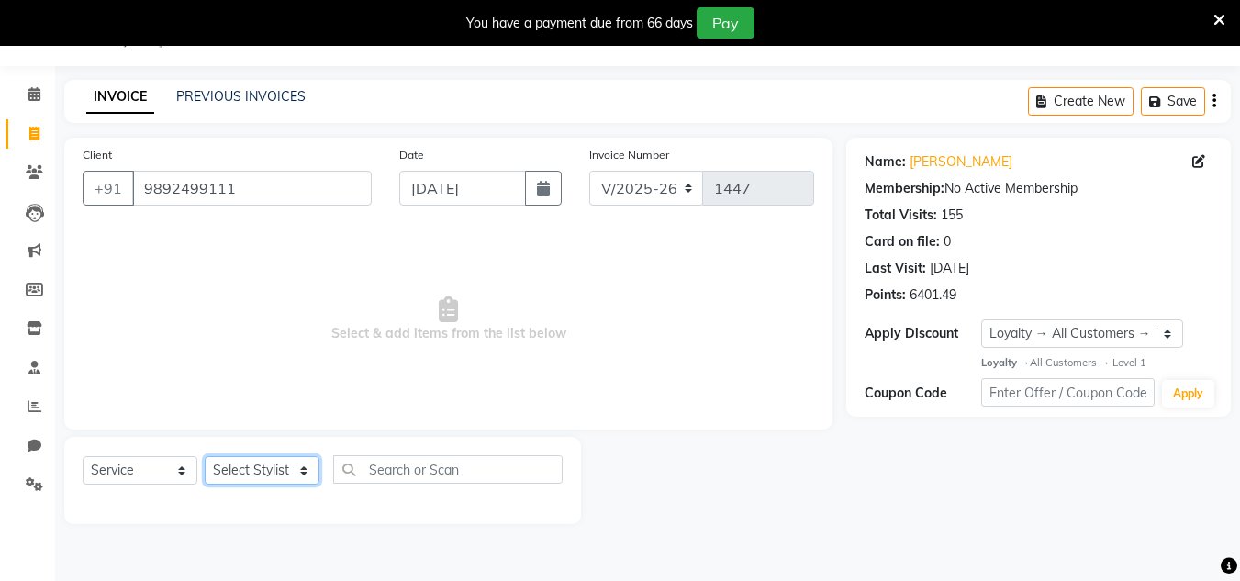
drag, startPoint x: 243, startPoint y: 479, endPoint x: 244, endPoint y: 461, distance: 18.4
click at [243, 479] on select "Select Stylist Alam Dombivali Manager Farook Hair Stylist [PERSON_NAME] [PERSON…" at bounding box center [262, 470] width 115 height 28
select select "86910"
click at [205, 456] on select "Select Stylist Alam Dombivali Manager Farook Hair Stylist [PERSON_NAME] [PERSON…" at bounding box center [262, 470] width 115 height 28
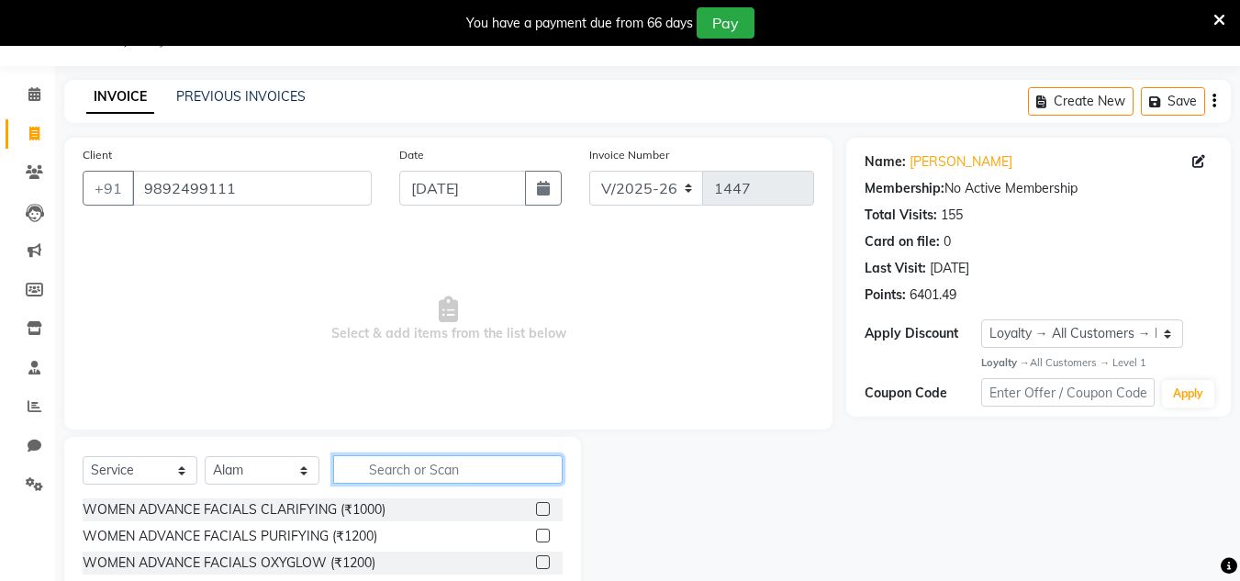
click at [380, 461] on input "text" at bounding box center [448, 469] width 230 height 28
type input "SHAv"
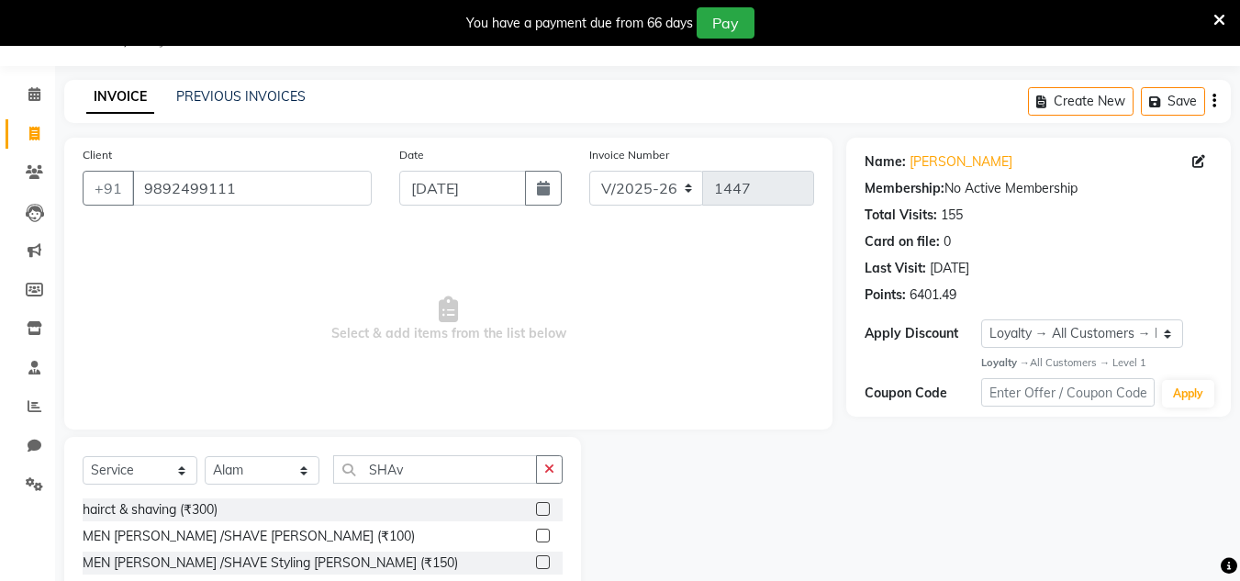
drag, startPoint x: 544, startPoint y: 535, endPoint x: 558, endPoint y: 508, distance: 31.2
click at [544, 535] on label at bounding box center [543, 536] width 14 height 14
click at [544, 535] on input "checkbox" at bounding box center [542, 537] width 12 height 12
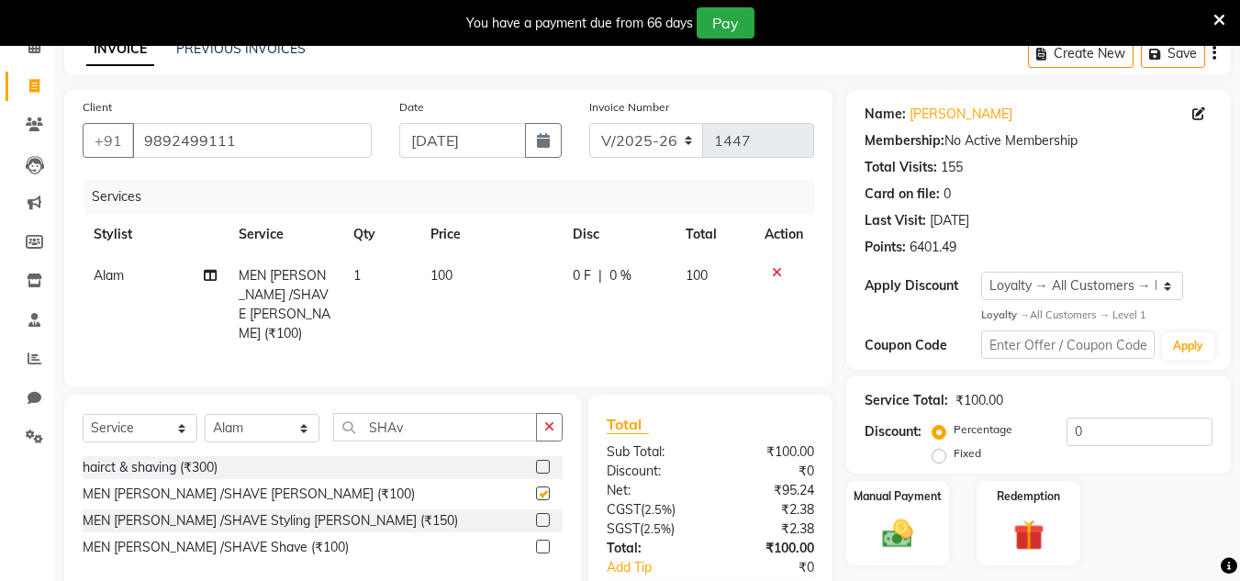
scroll to position [199, 0]
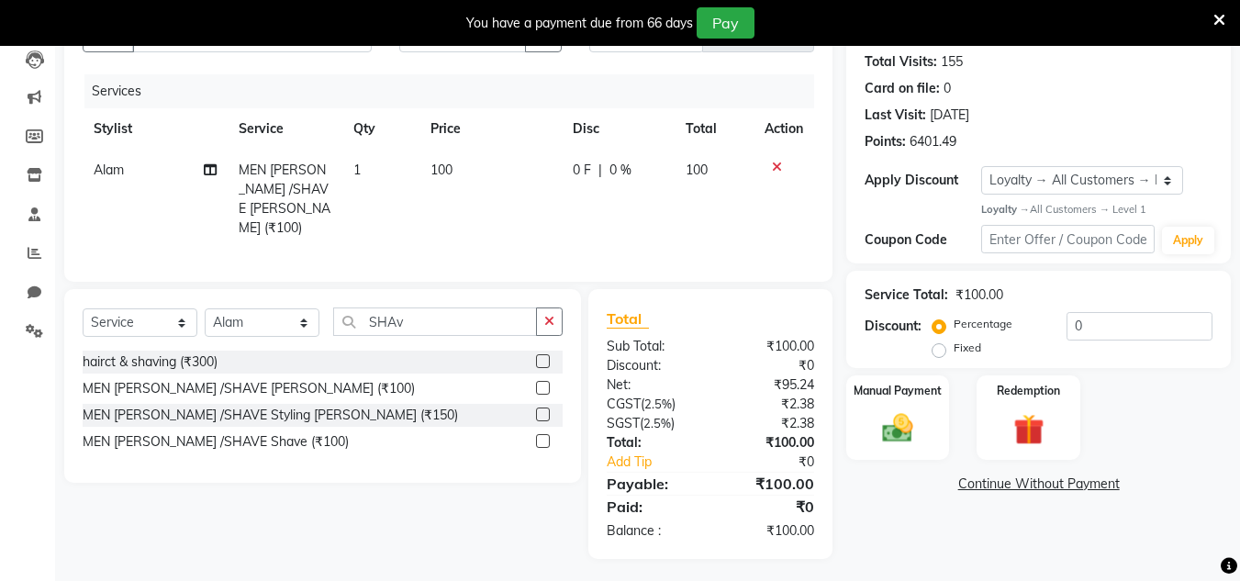
checkbox input "false"
click at [877, 431] on img at bounding box center [897, 428] width 51 height 37
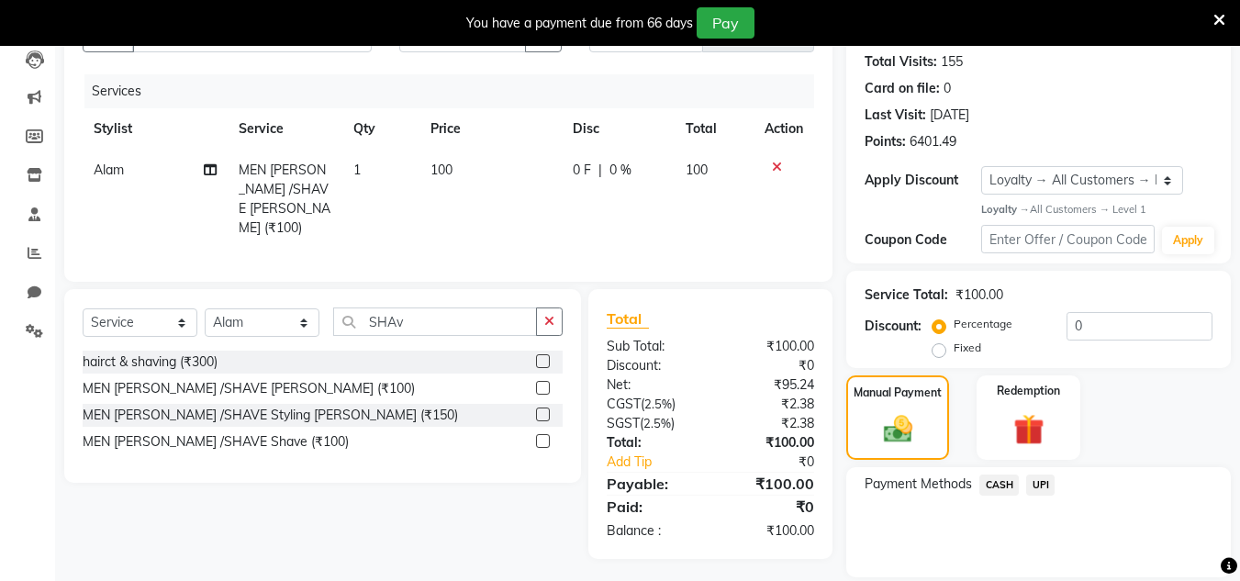
click at [984, 481] on span "CASH" at bounding box center [999, 485] width 39 height 21
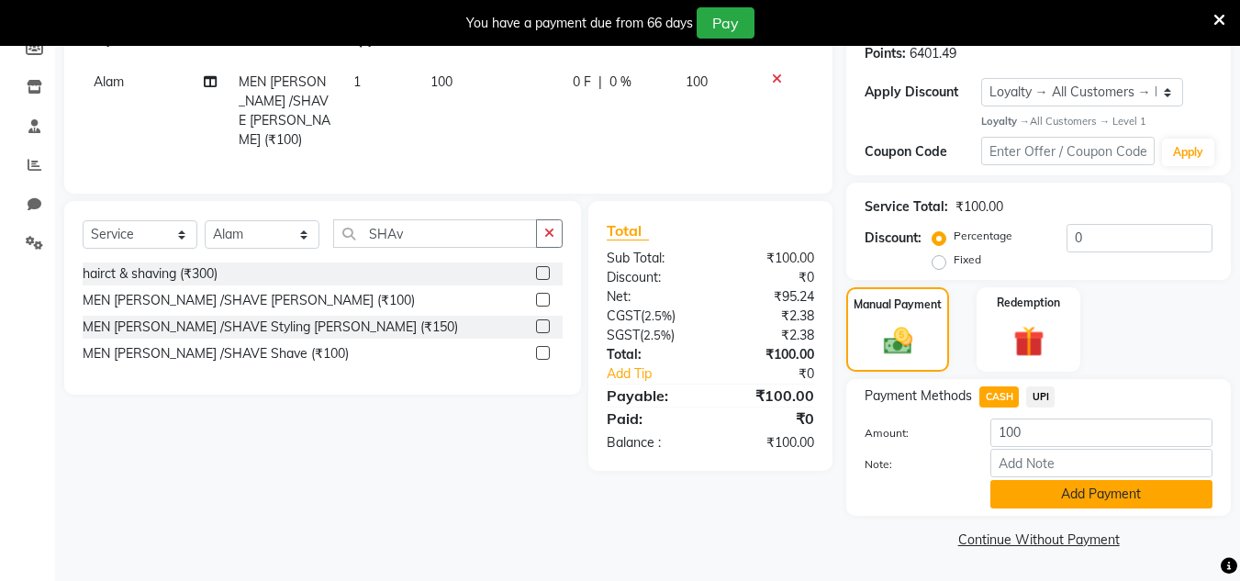
click at [1020, 492] on button "Add Payment" at bounding box center [1102, 494] width 222 height 28
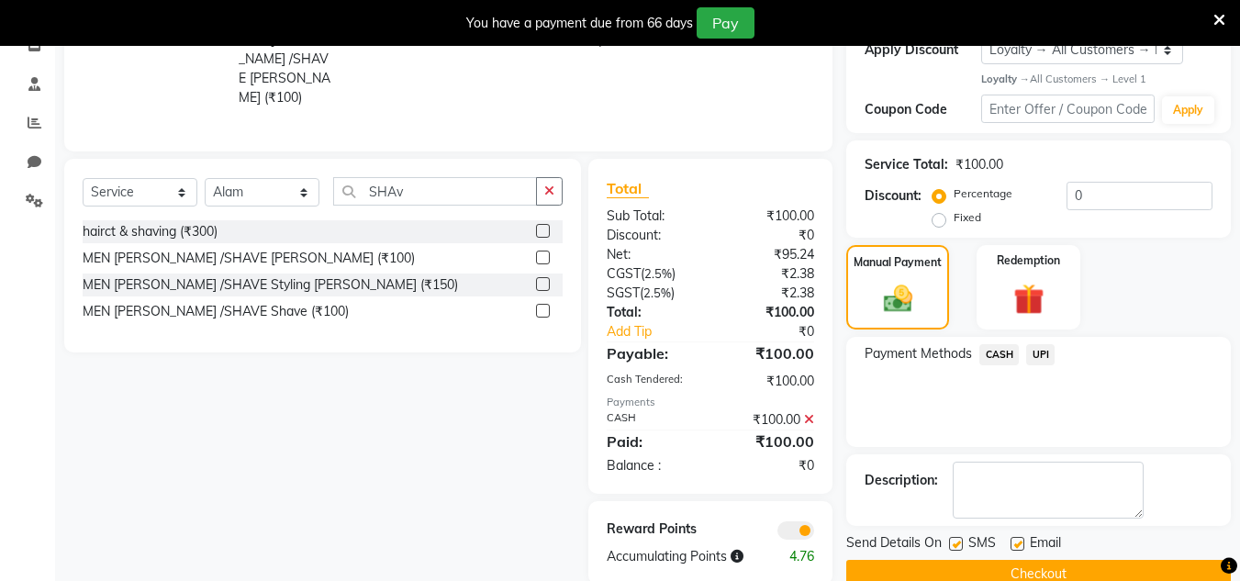
scroll to position [365, 0]
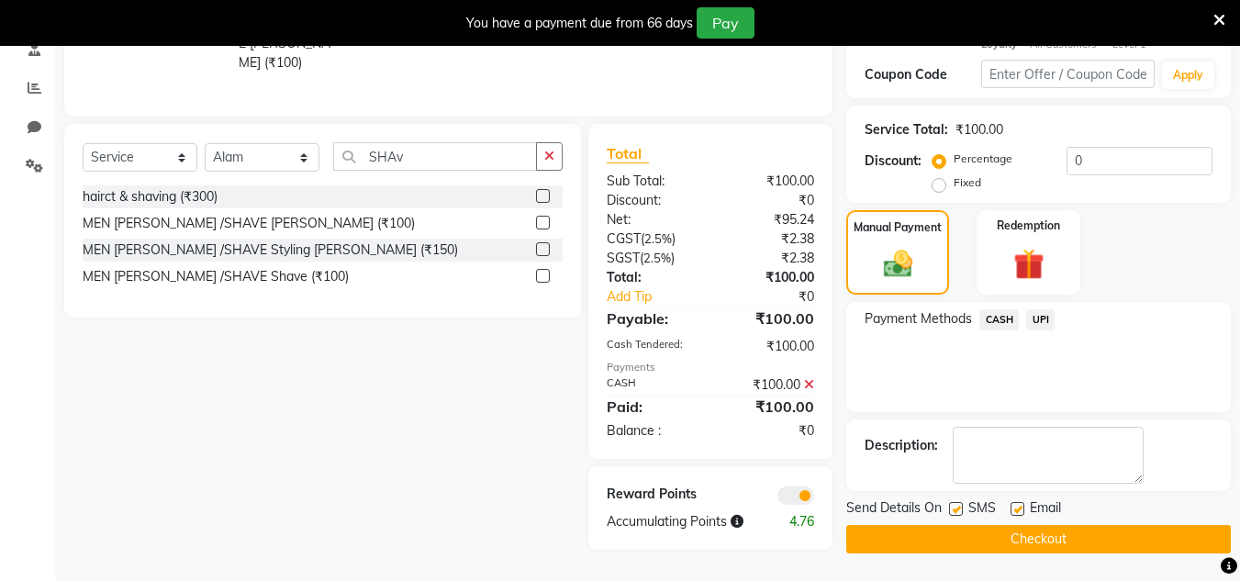
drag, startPoint x: 1026, startPoint y: 544, endPoint x: 963, endPoint y: 353, distance: 200.9
click at [1025, 540] on button "Checkout" at bounding box center [1039, 539] width 385 height 28
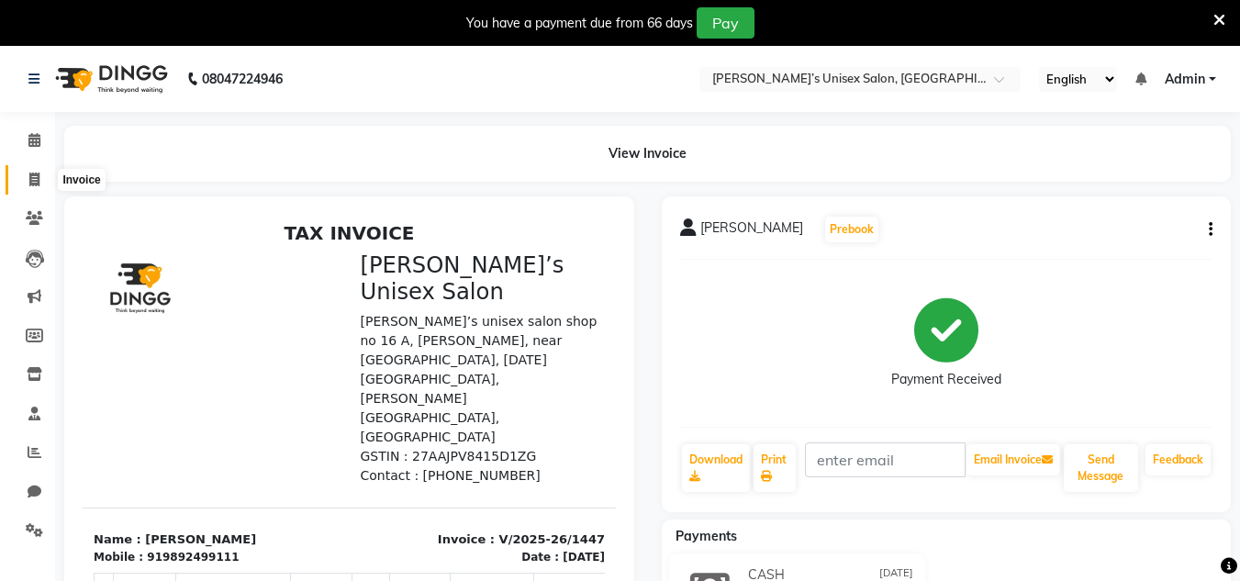
drag, startPoint x: 31, startPoint y: 171, endPoint x: 105, endPoint y: 177, distance: 73.7
click at [31, 173] on span at bounding box center [34, 180] width 32 height 21
select select "service"
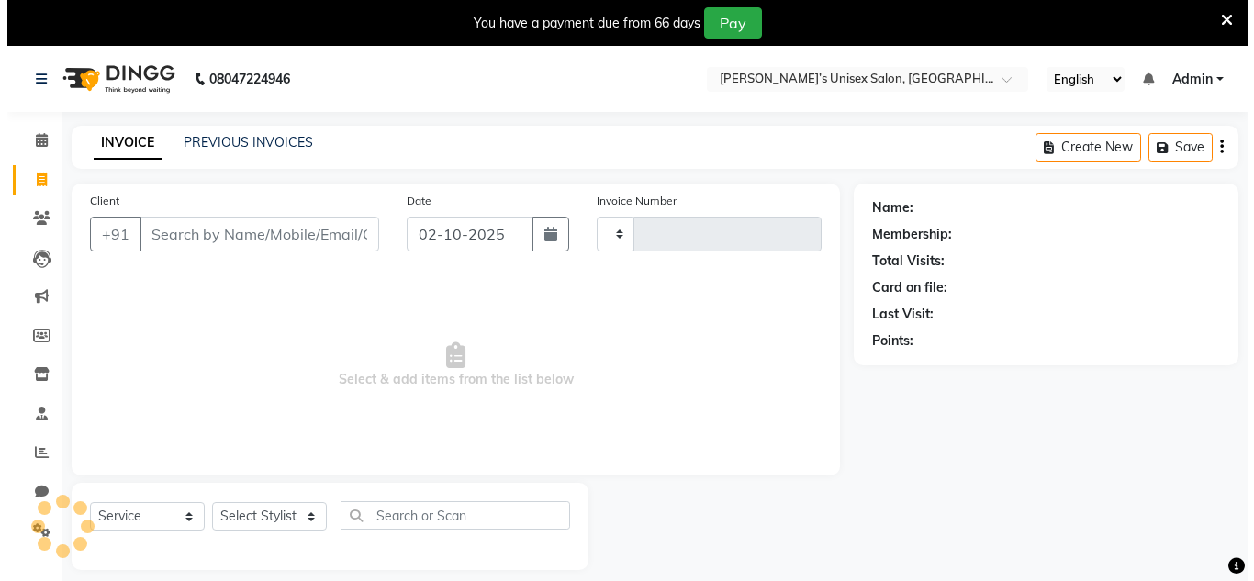
scroll to position [46, 0]
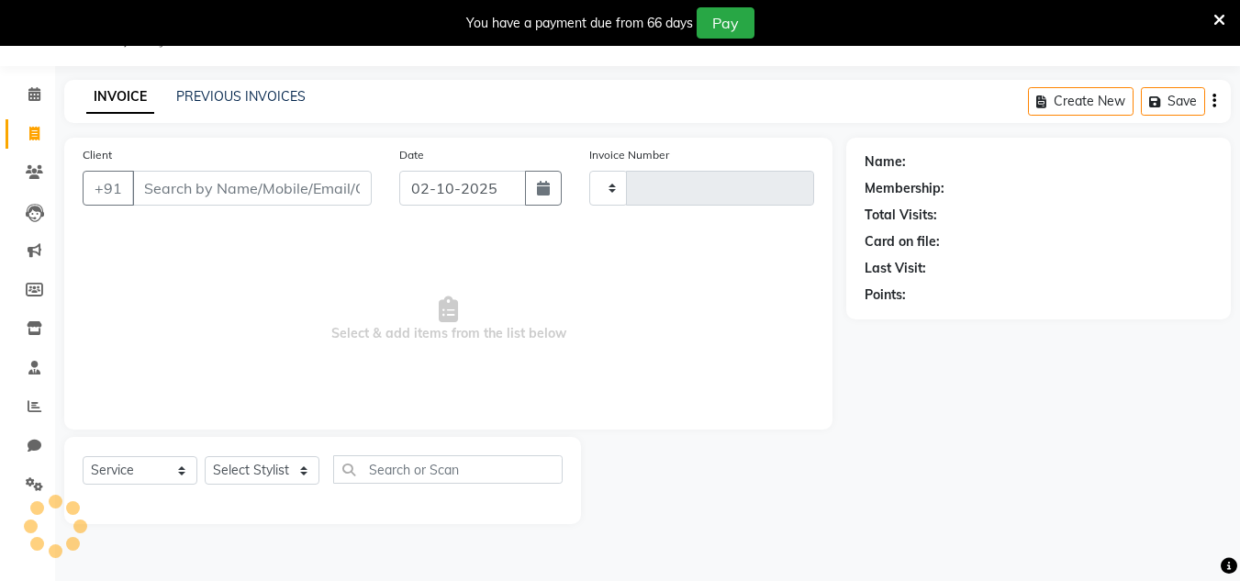
type input "1448"
select select "8637"
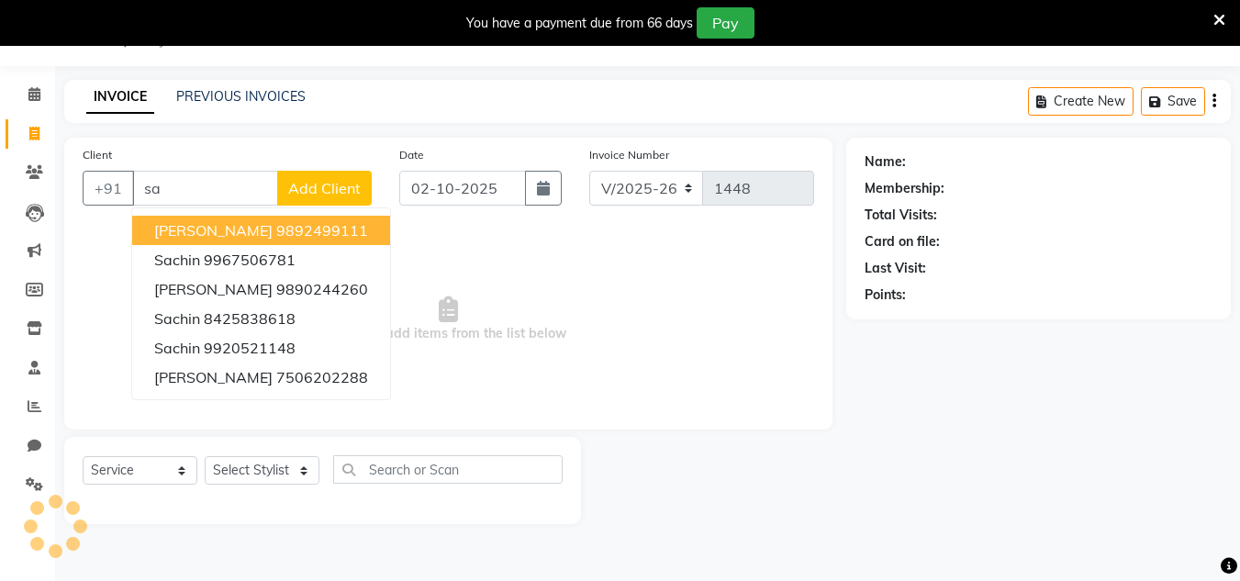
type input "s"
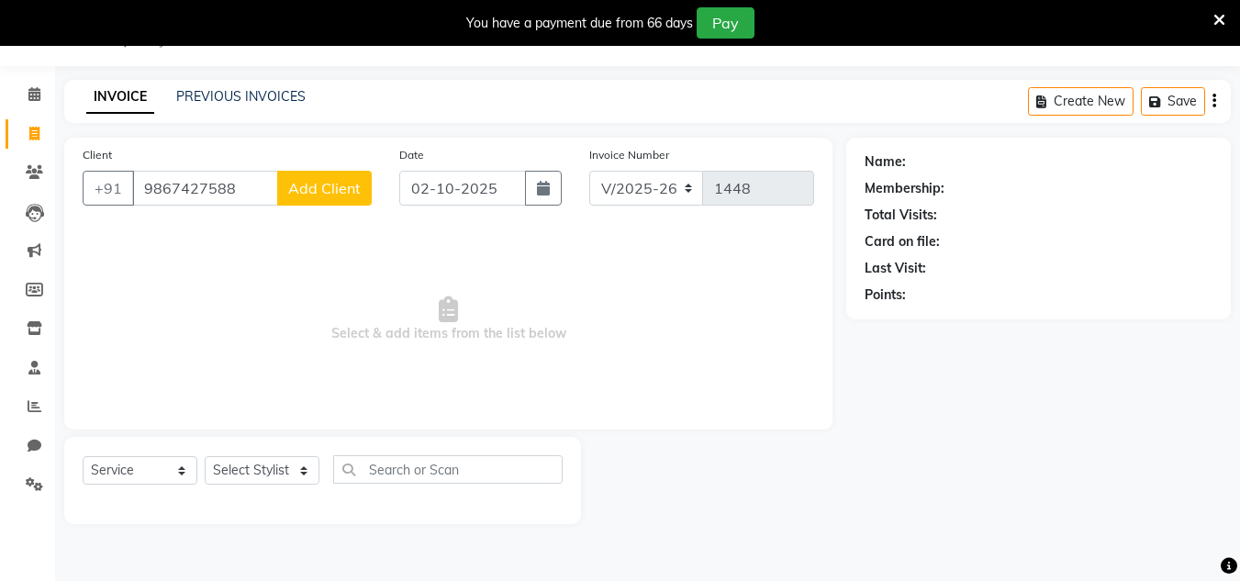
type input "9867427588"
click at [347, 190] on span "Add Client" at bounding box center [324, 188] width 73 height 18
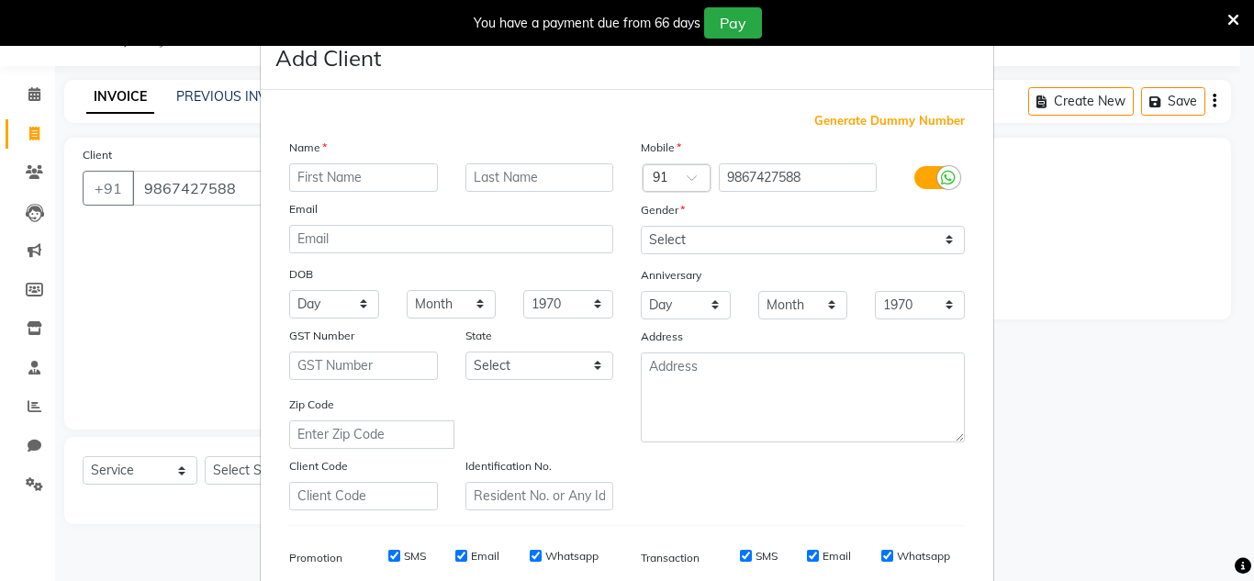
click at [351, 175] on input "text" at bounding box center [363, 177] width 149 height 28
type input "[PERSON_NAME]"
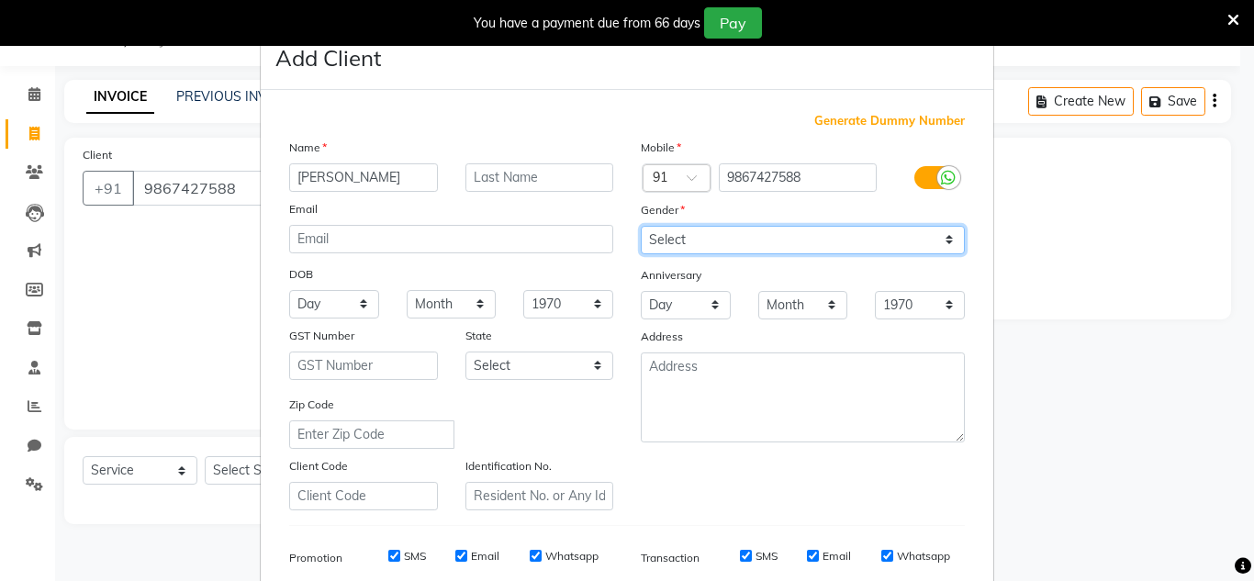
click at [676, 237] on select "Select [DEMOGRAPHIC_DATA] [DEMOGRAPHIC_DATA] Other Prefer Not To Say" at bounding box center [803, 240] width 324 height 28
select select "[DEMOGRAPHIC_DATA]"
click at [641, 226] on select "Select [DEMOGRAPHIC_DATA] [DEMOGRAPHIC_DATA] Other Prefer Not To Say" at bounding box center [803, 240] width 324 height 28
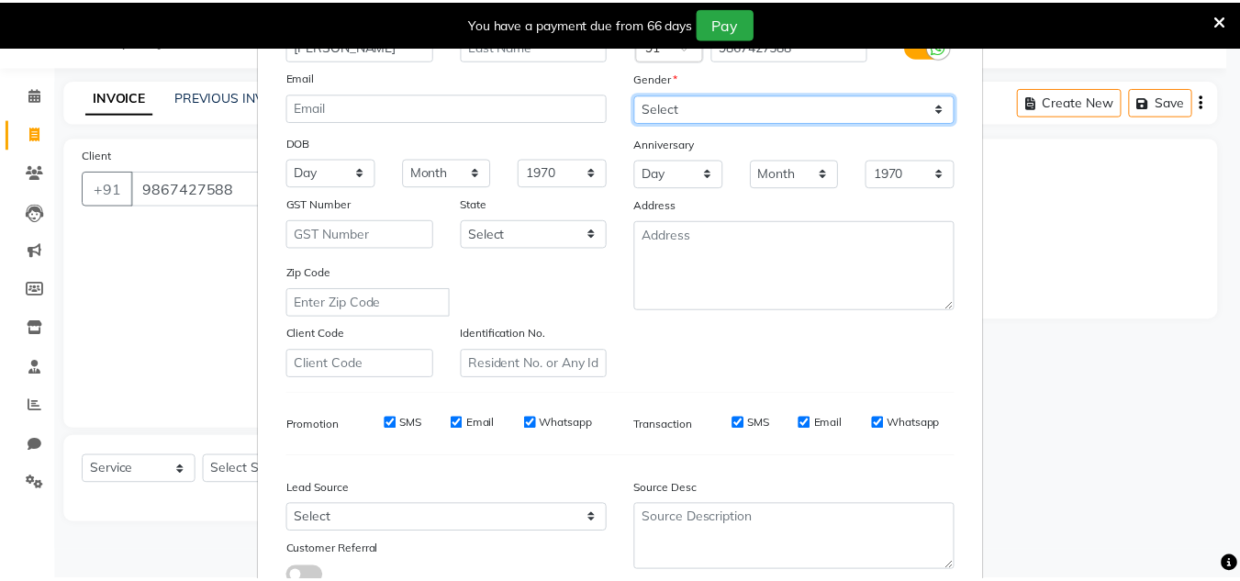
scroll to position [266, 0]
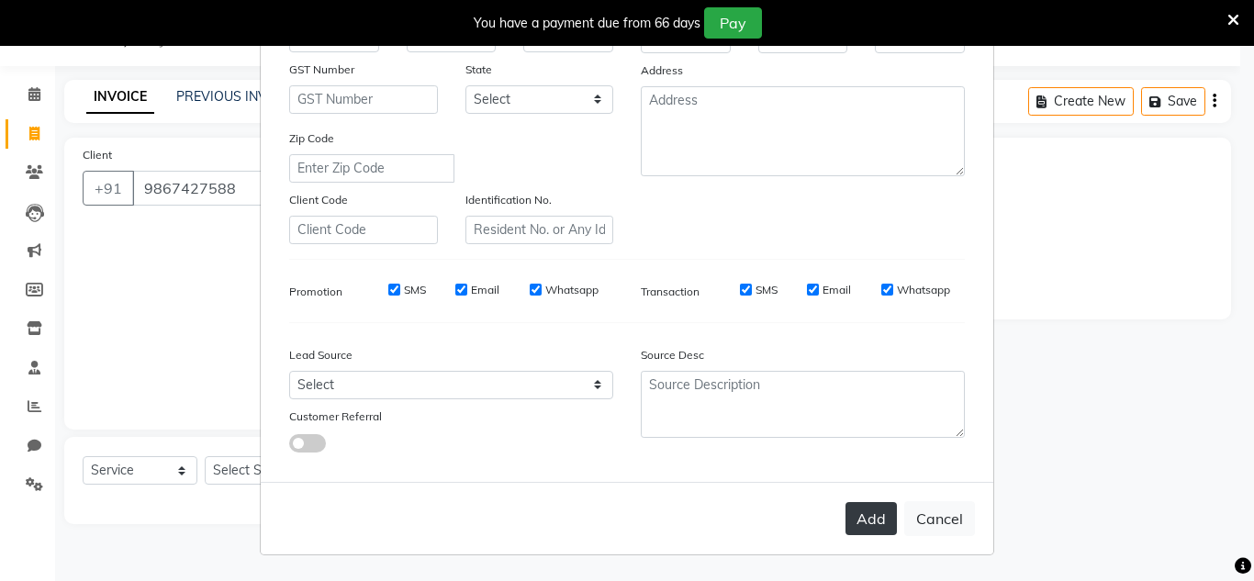
click at [877, 512] on button "Add" at bounding box center [871, 518] width 51 height 33
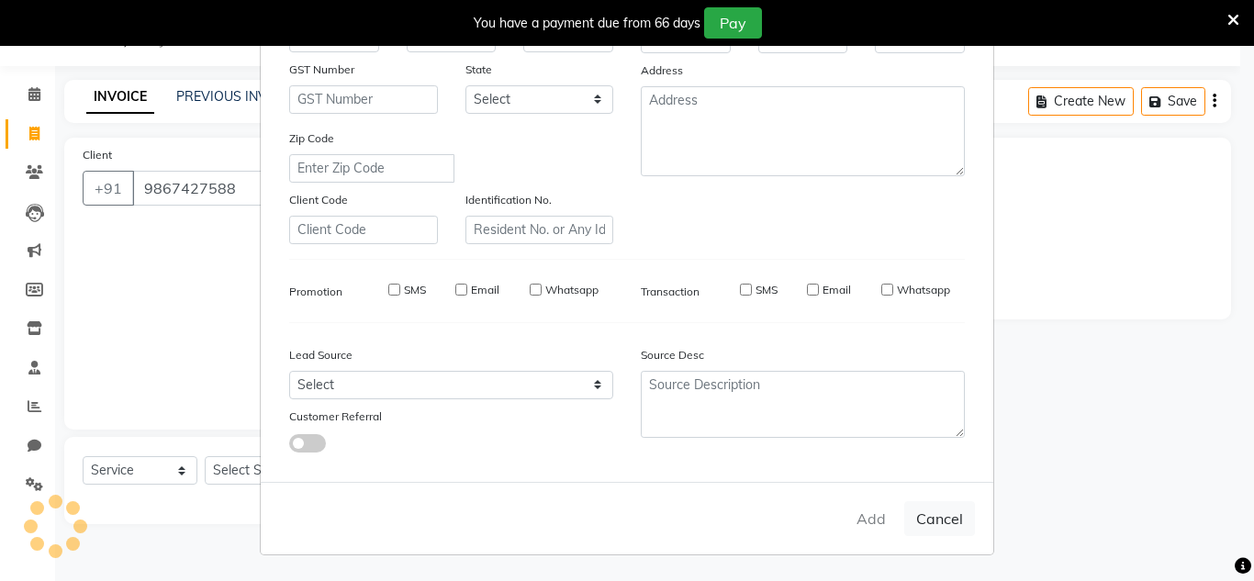
select select
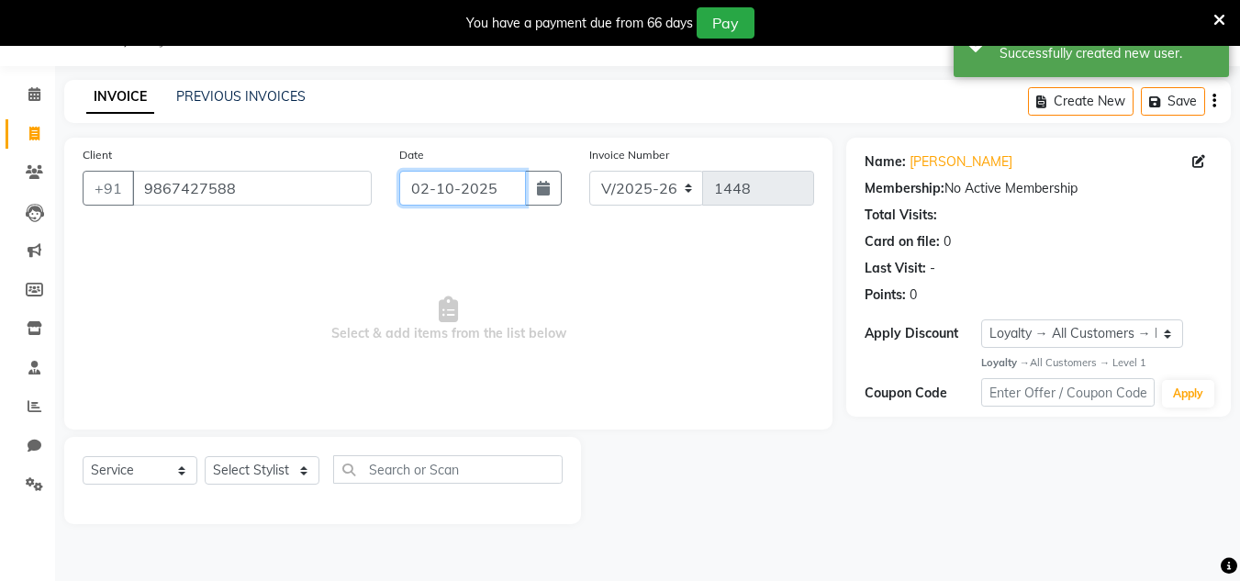
click at [509, 186] on input "02-10-2025" at bounding box center [462, 188] width 127 height 35
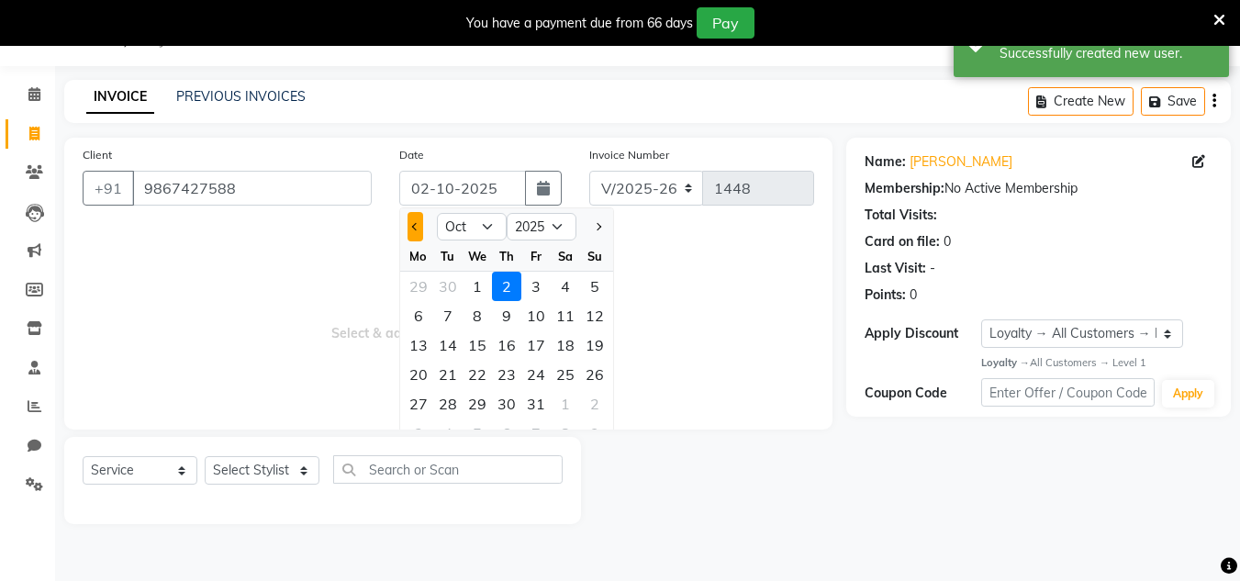
click at [418, 232] on button "Previous month" at bounding box center [416, 226] width 16 height 29
click at [454, 405] on div "30" at bounding box center [447, 403] width 29 height 29
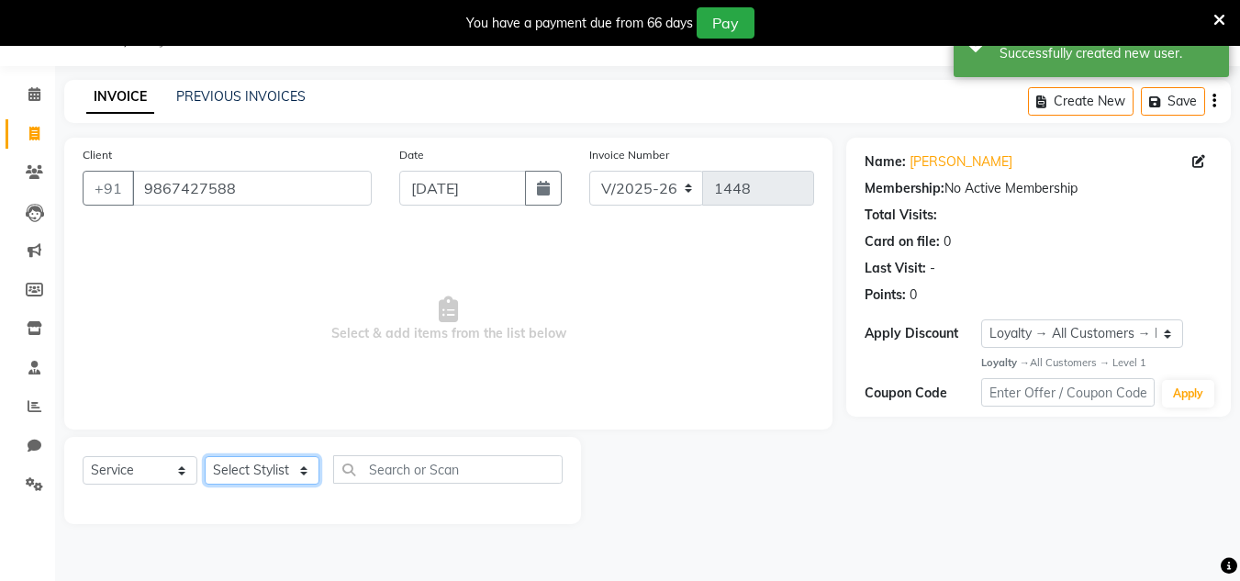
click at [298, 471] on select "Select Stylist Alam Dombivali Manager Farook Hair Stylist [PERSON_NAME] [PERSON…" at bounding box center [262, 470] width 115 height 28
click at [479, 345] on span "Select & add items from the list below" at bounding box center [449, 320] width 732 height 184
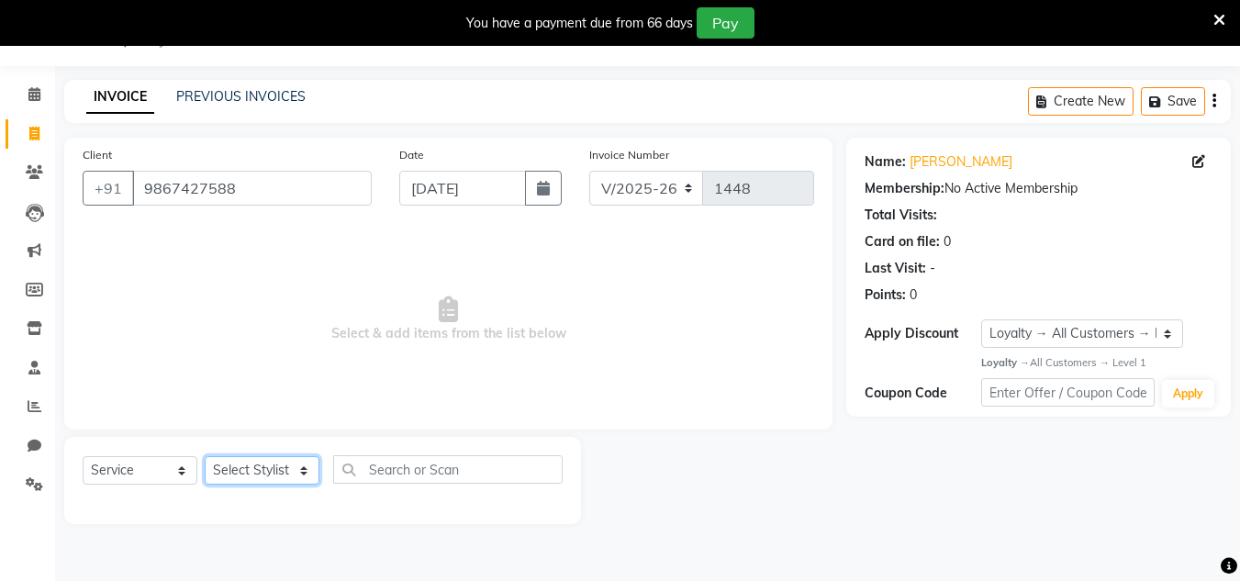
click at [272, 466] on select "Select Stylist Alam Dombivali Manager Farook Hair Stylist [PERSON_NAME] [PERSON…" at bounding box center [262, 470] width 115 height 28
click at [205, 456] on select "Select Stylist Alam Dombivali Manager Farook Hair Stylist [PERSON_NAME] [PERSON…" at bounding box center [262, 470] width 115 height 28
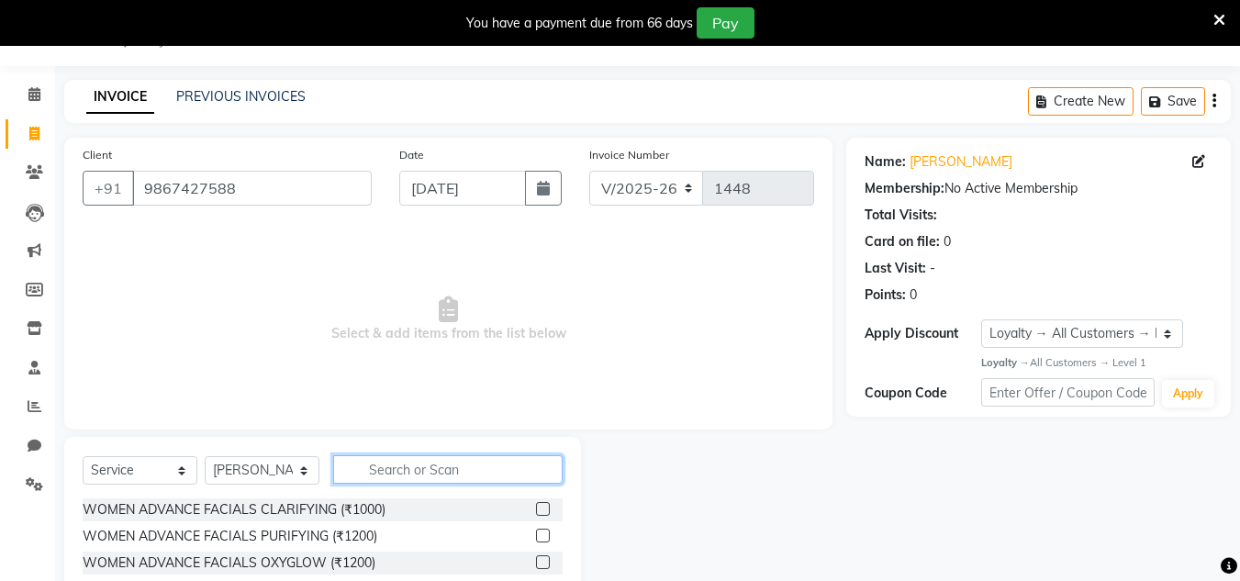
click at [379, 475] on input "text" at bounding box center [448, 469] width 230 height 28
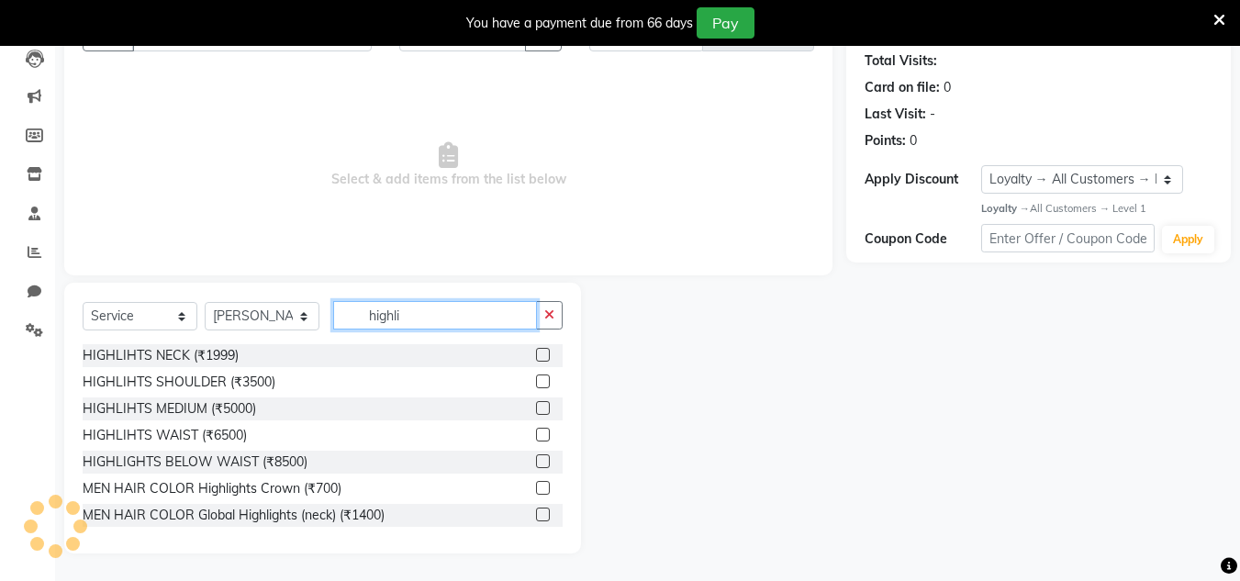
scroll to position [108, 0]
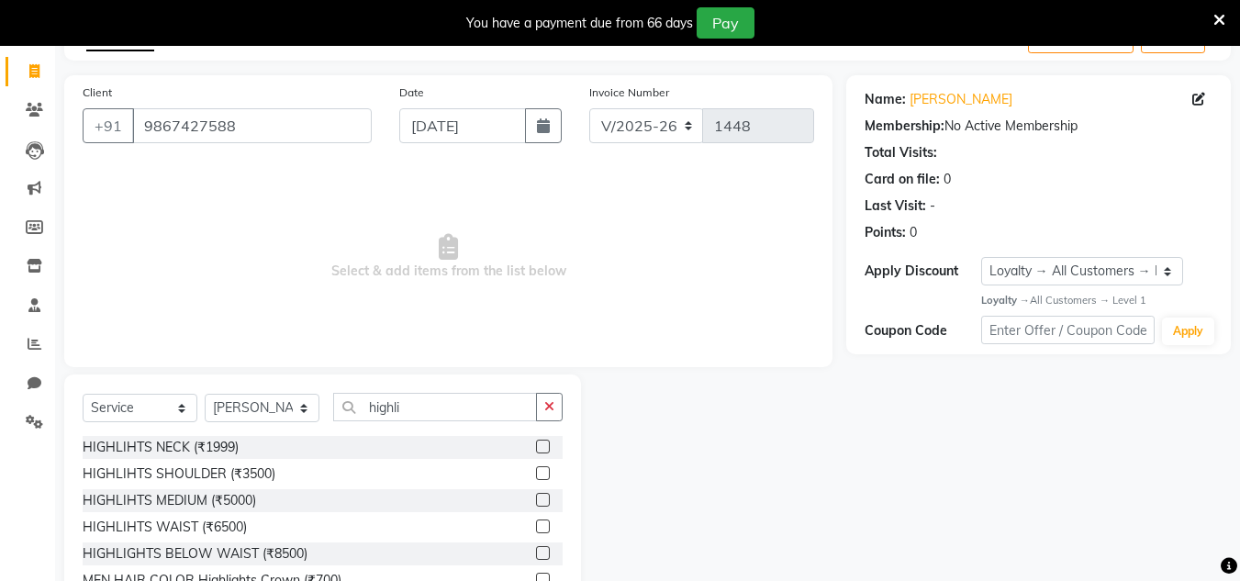
click at [536, 477] on label at bounding box center [543, 473] width 14 height 14
click at [536, 477] on input "checkbox" at bounding box center [542, 474] width 12 height 12
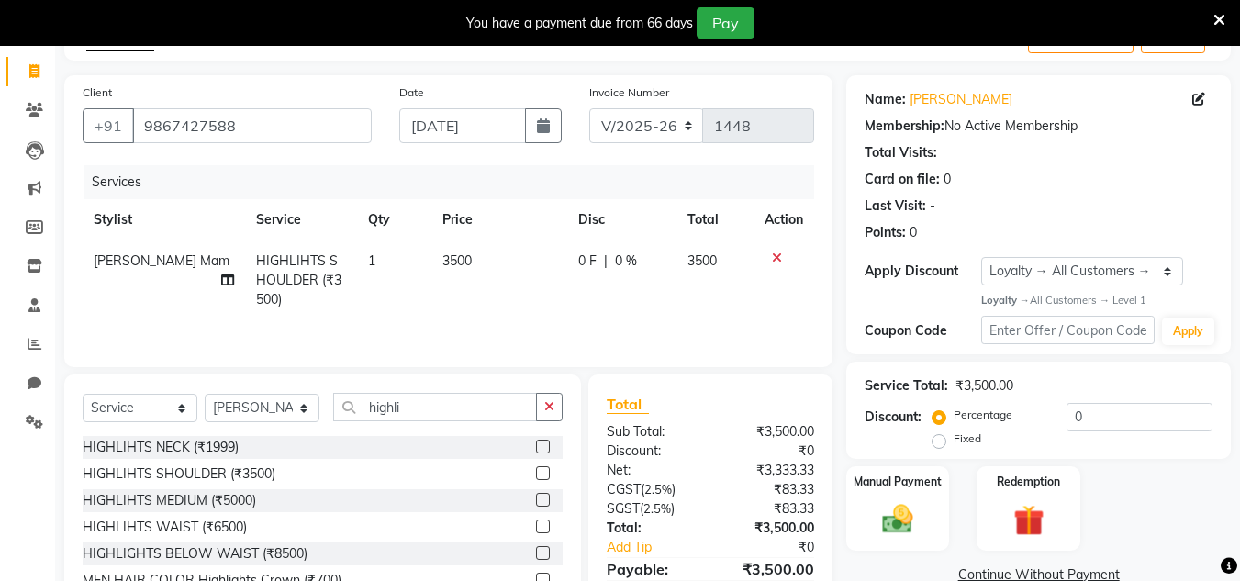
click at [567, 412] on div "Select Service Product Membership Package Voucher Prepaid Gift Card Select Styl…" at bounding box center [322, 510] width 517 height 271
drag, startPoint x: 563, startPoint y: 413, endPoint x: 551, endPoint y: 419, distance: 13.1
click at [557, 417] on button "button" at bounding box center [549, 407] width 27 height 28
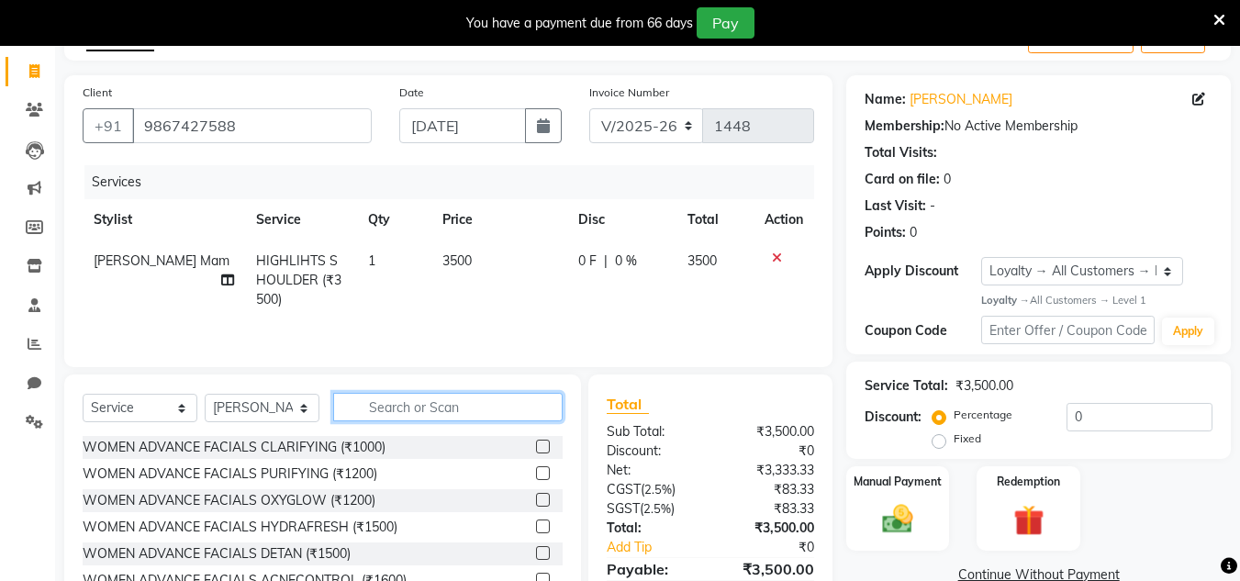
click at [525, 417] on input "text" at bounding box center [448, 407] width 230 height 28
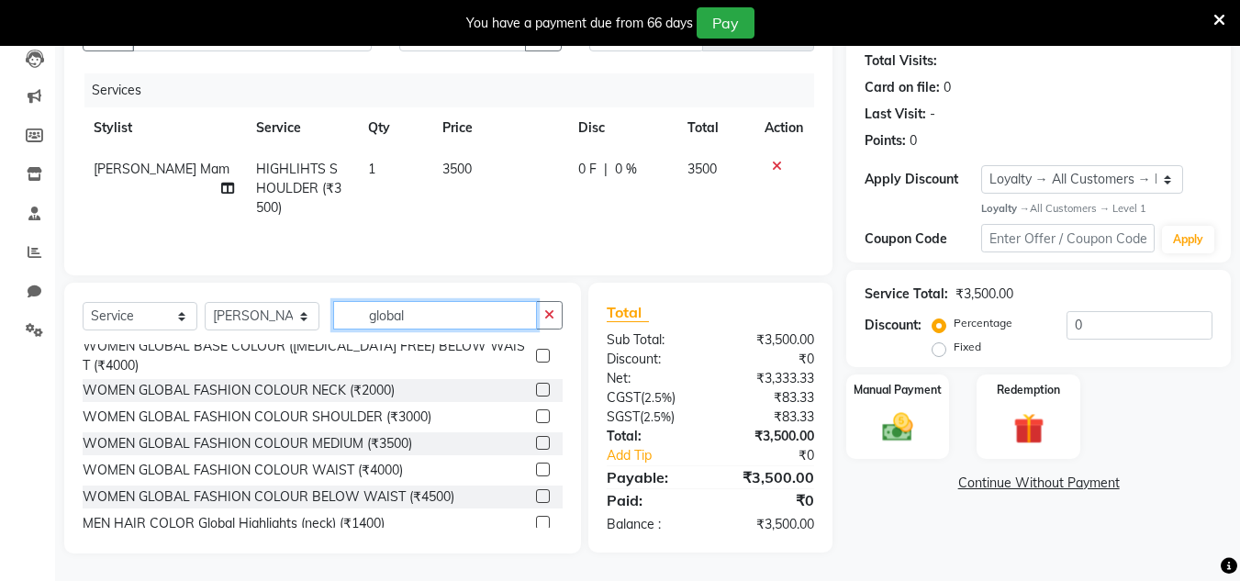
scroll to position [277, 0]
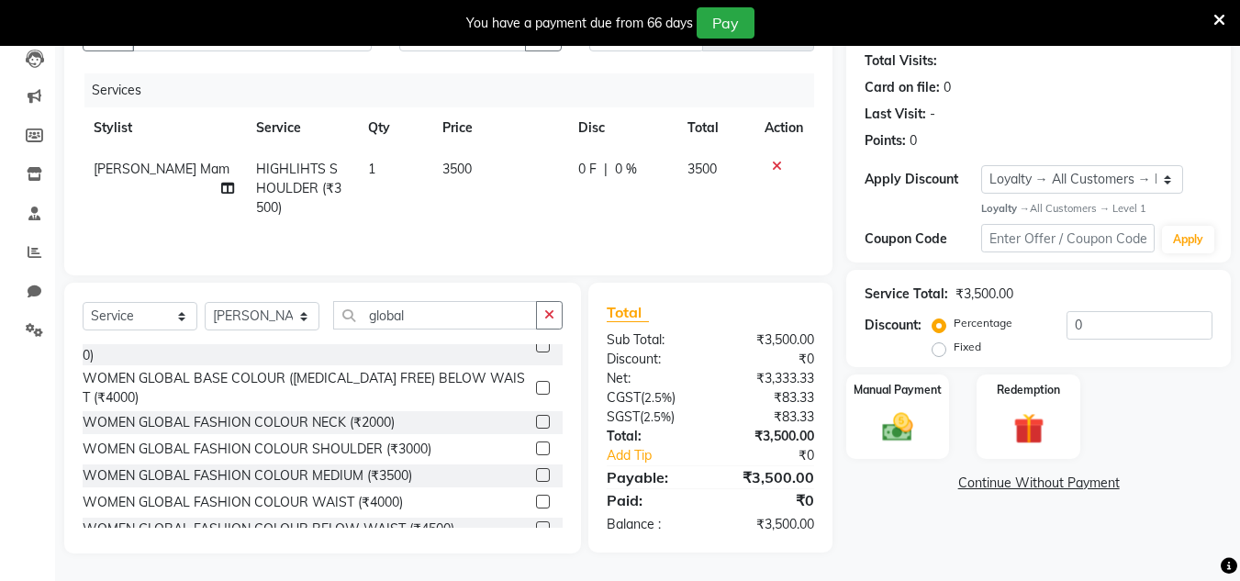
click at [775, 160] on icon at bounding box center [777, 166] width 10 height 13
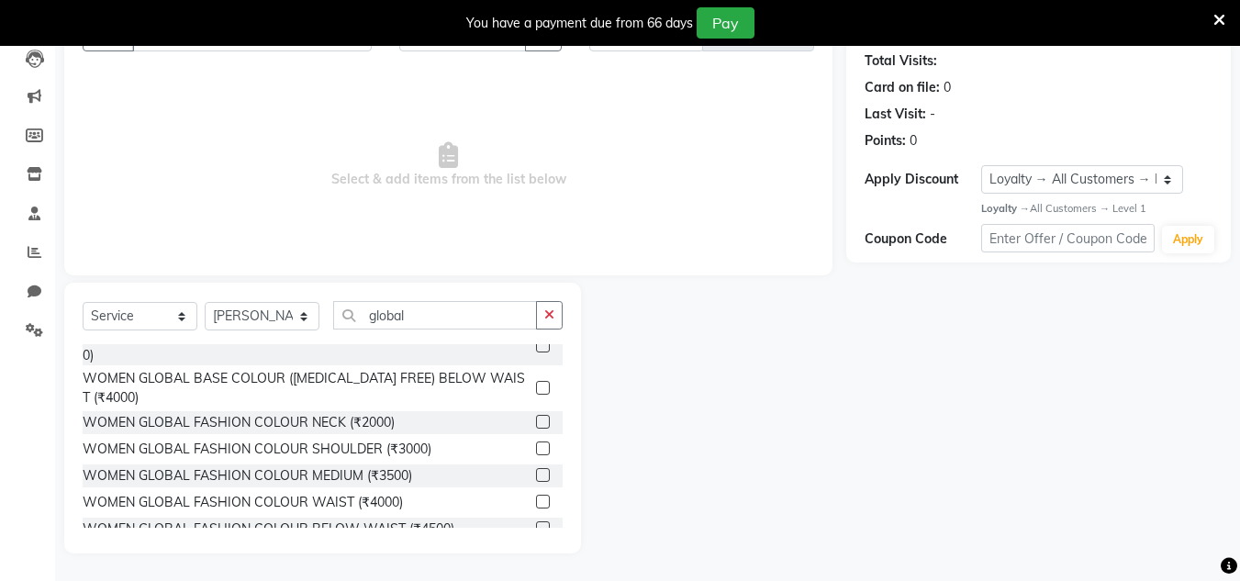
click at [536, 495] on label at bounding box center [543, 502] width 14 height 14
click at [536, 497] on input "checkbox" at bounding box center [542, 503] width 12 height 12
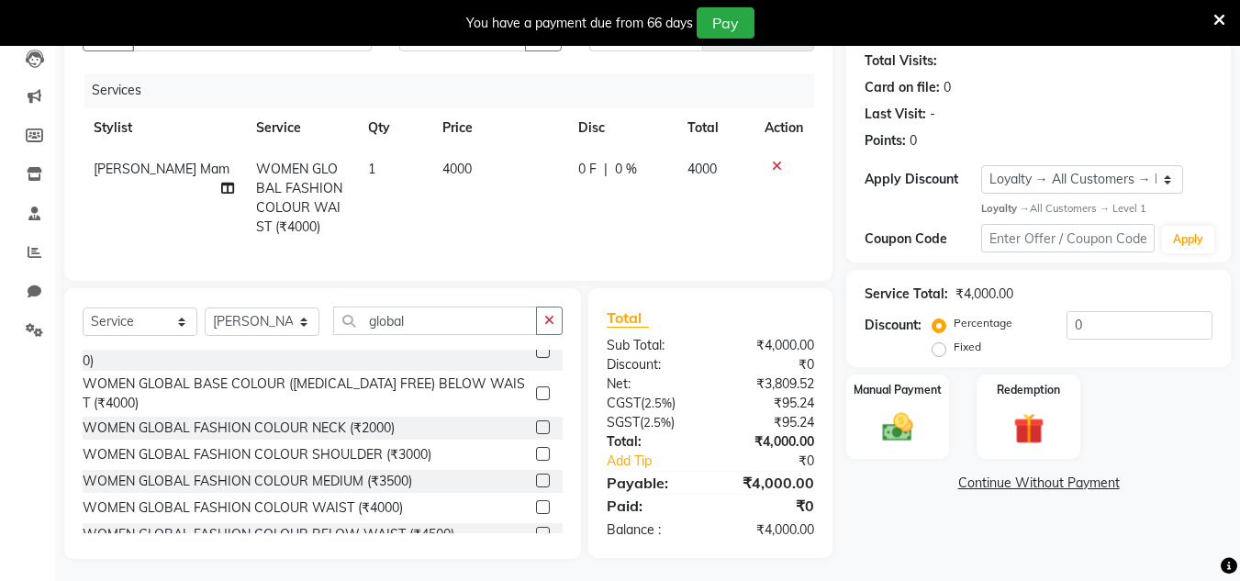
click at [588, 163] on span "0 F" at bounding box center [587, 169] width 18 height 19
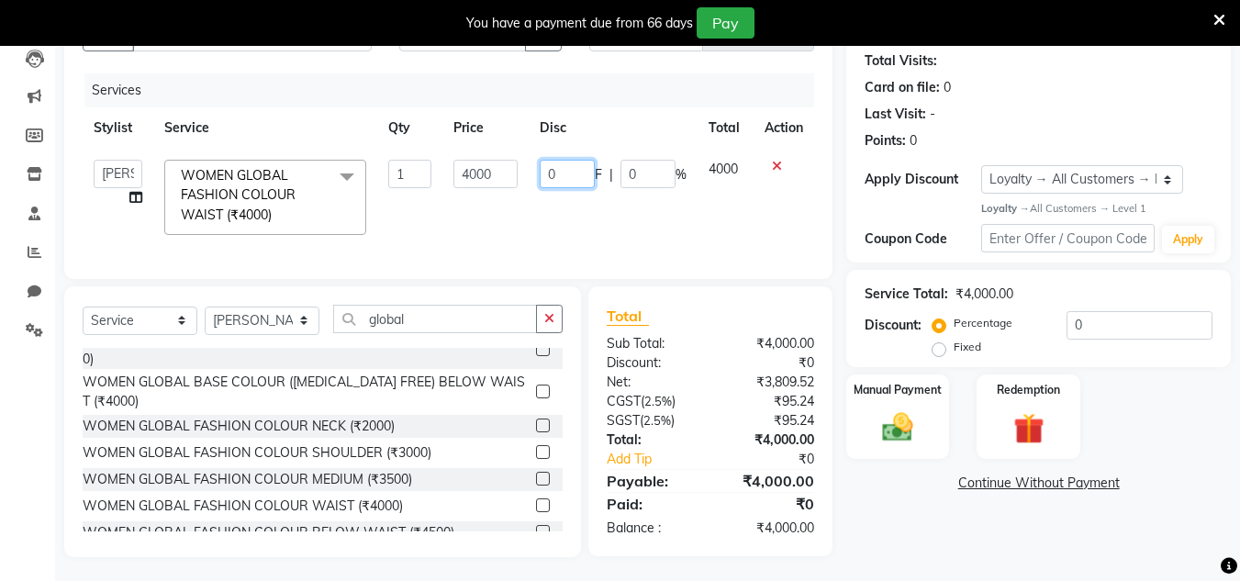
click at [581, 170] on input "0" at bounding box center [567, 174] width 55 height 28
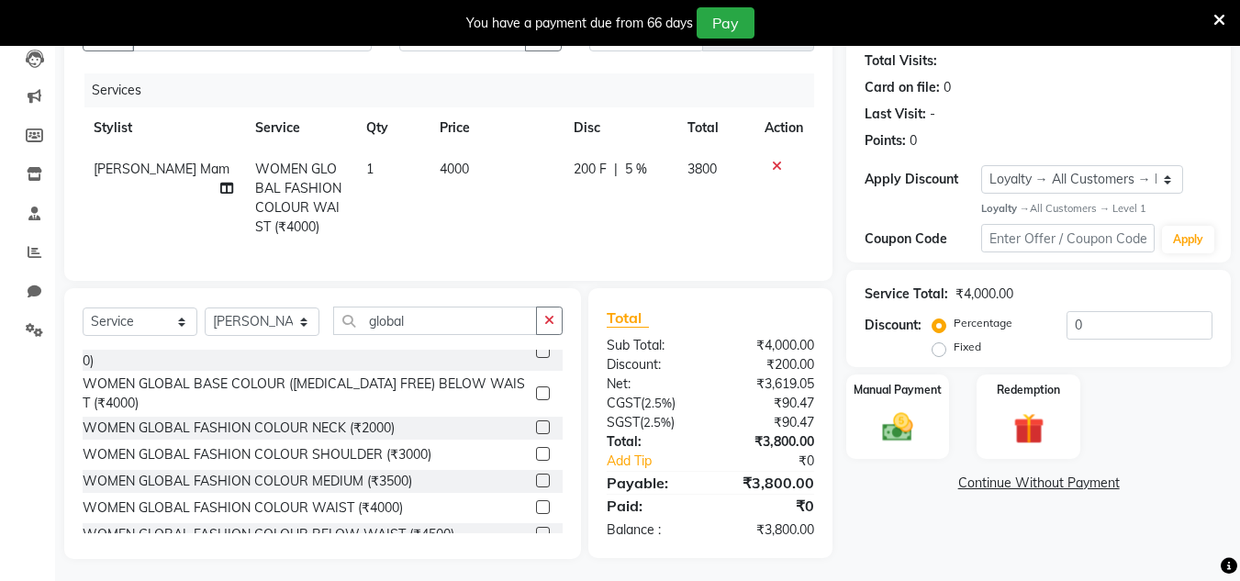
click at [579, 207] on td "200 F | 5 %" at bounding box center [620, 198] width 114 height 99
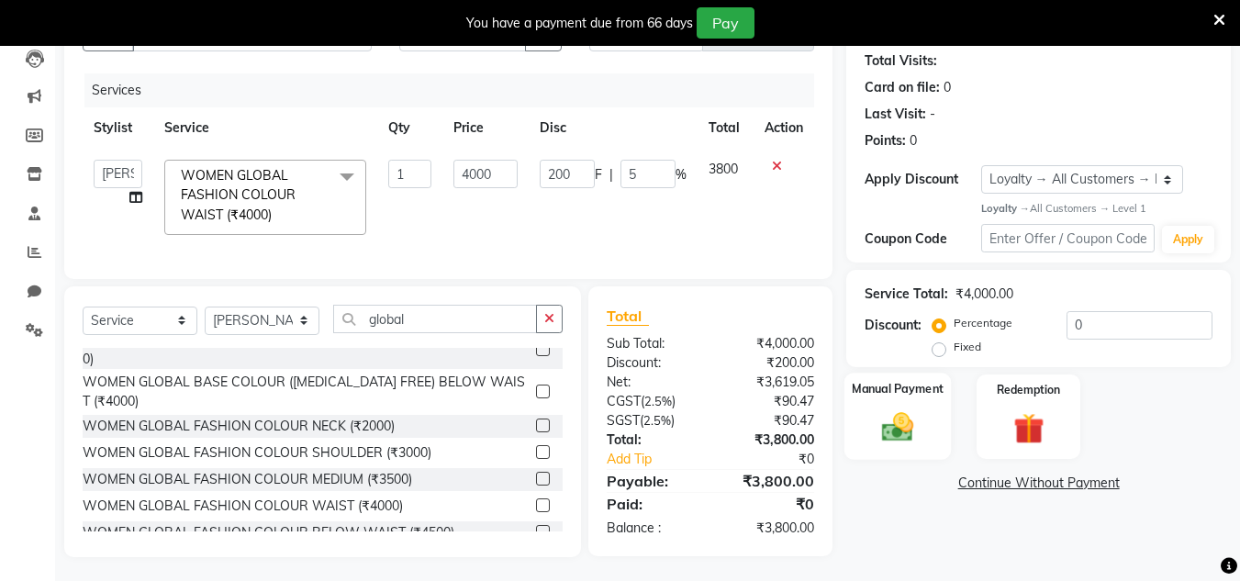
click at [902, 432] on img at bounding box center [897, 428] width 51 height 37
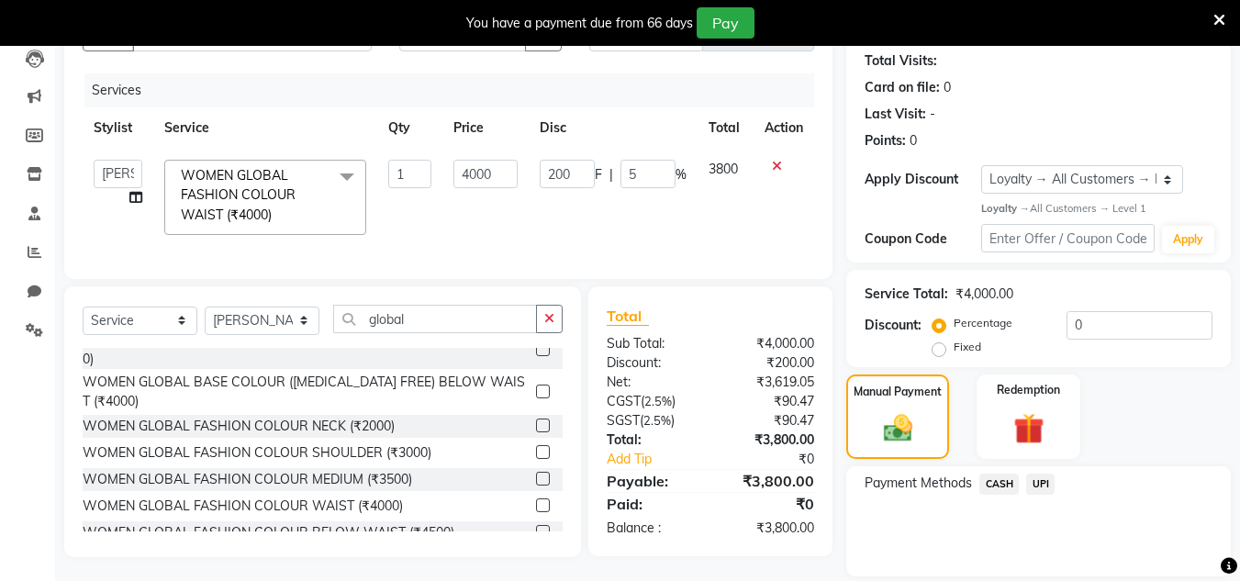
click at [1048, 482] on span "UPI" at bounding box center [1041, 484] width 28 height 21
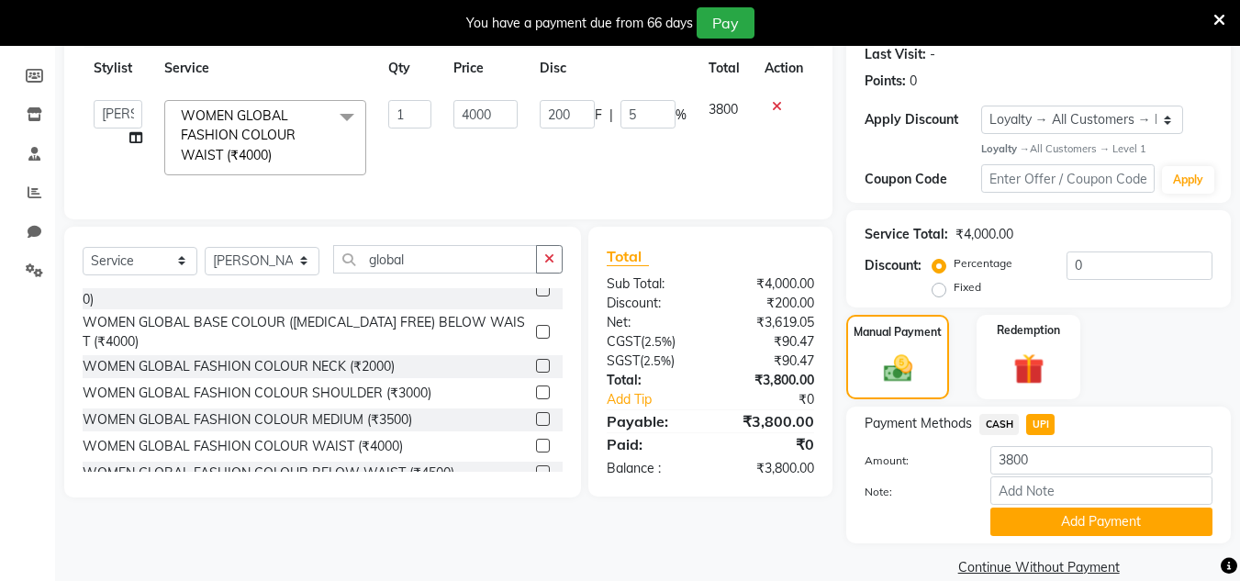
scroll to position [287, 0]
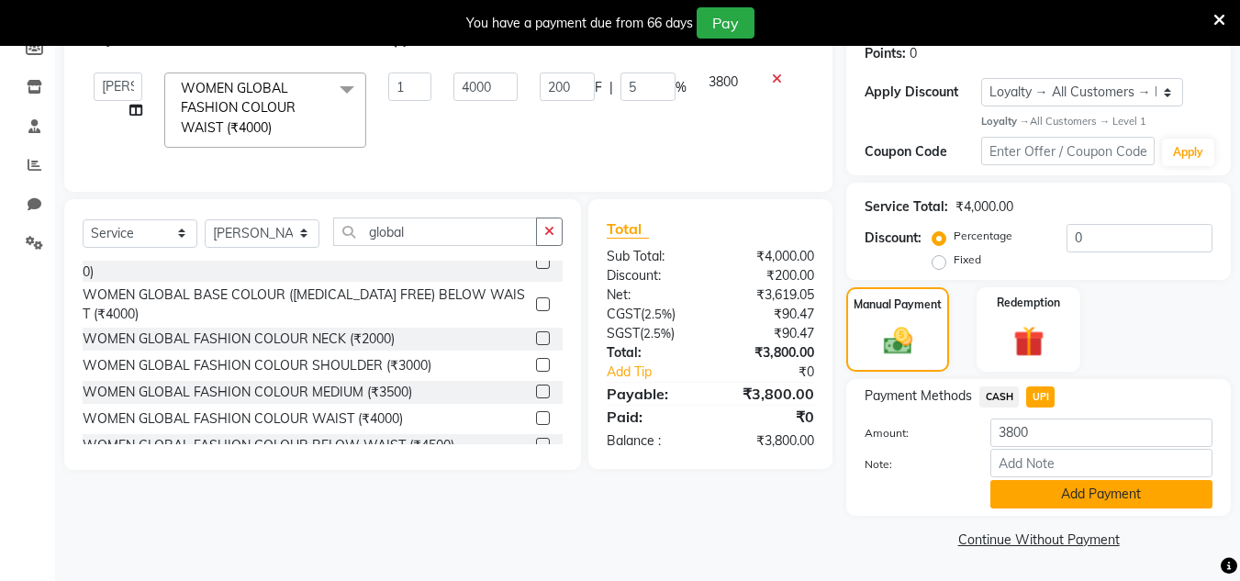
click at [1069, 504] on button "Add Payment" at bounding box center [1102, 494] width 222 height 28
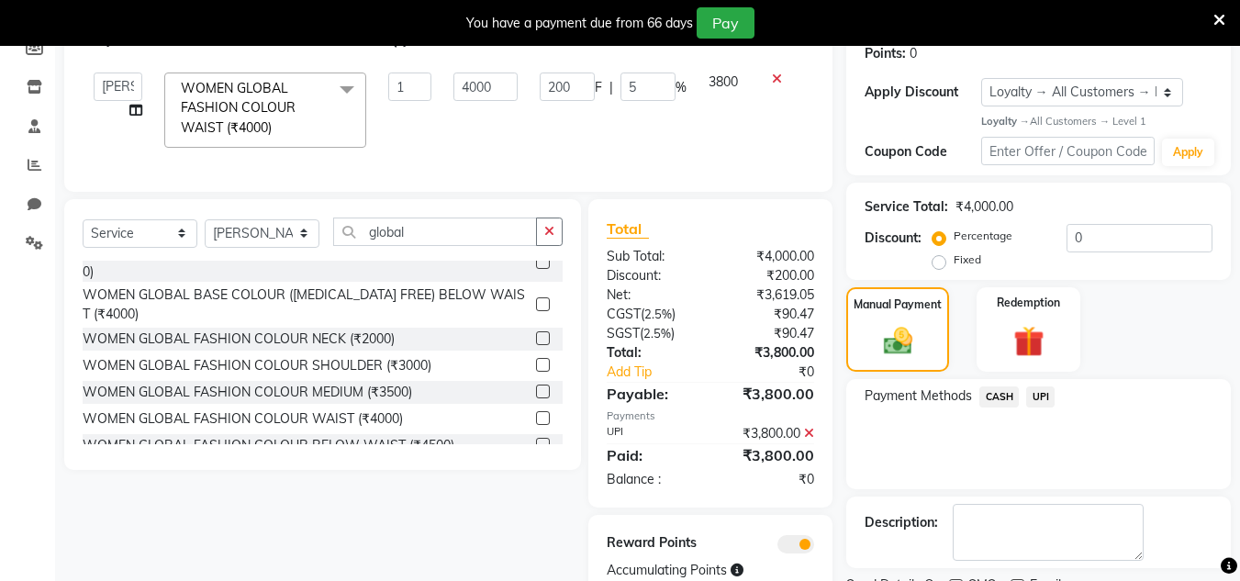
scroll to position [365, 0]
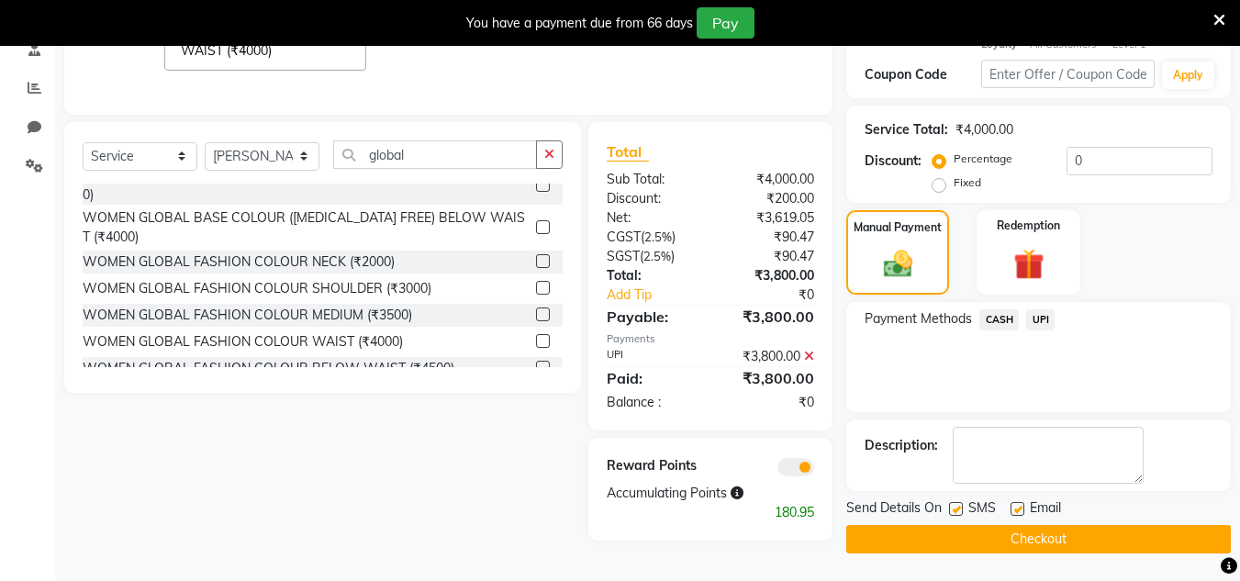
click at [1030, 538] on button "Checkout" at bounding box center [1039, 539] width 385 height 28
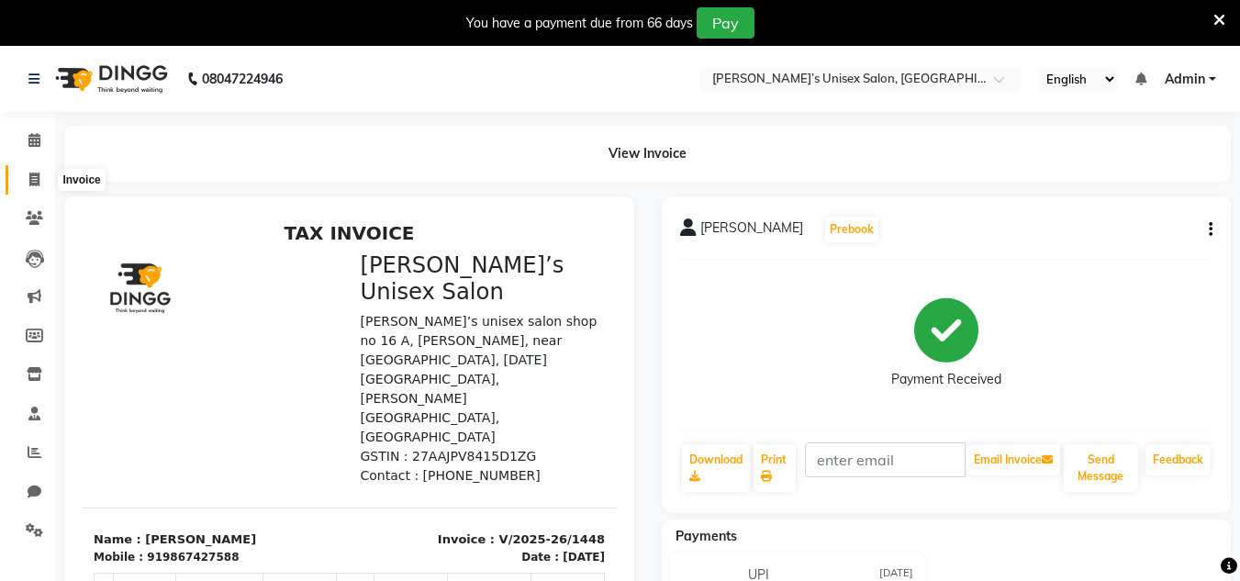
click at [37, 185] on icon at bounding box center [34, 180] width 10 height 14
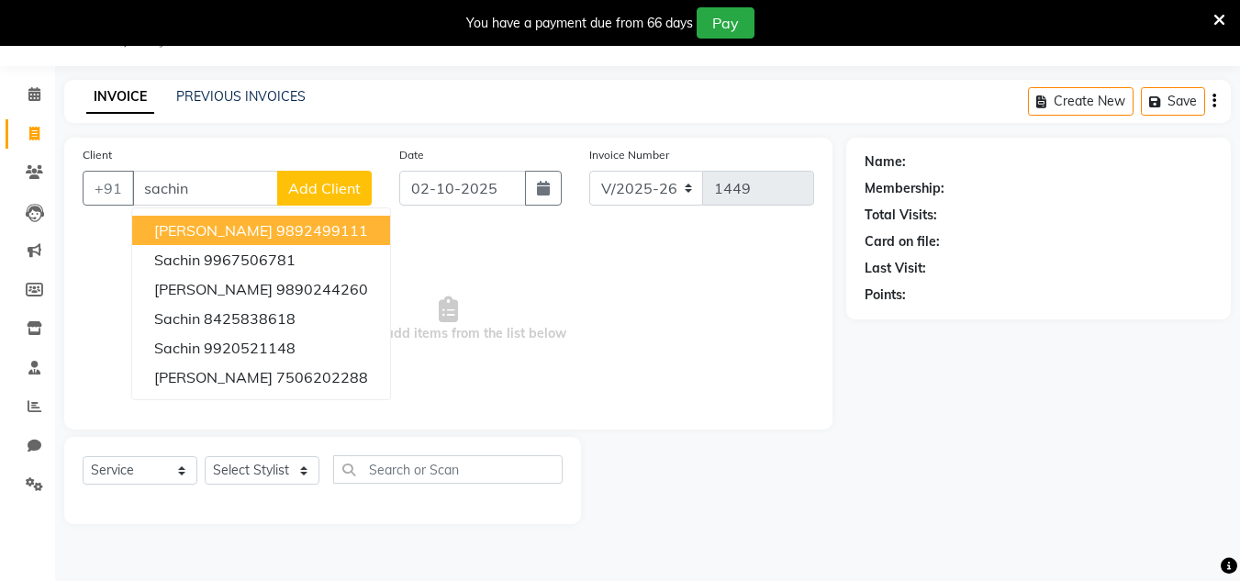
click at [230, 231] on span "[PERSON_NAME]" at bounding box center [213, 230] width 118 height 18
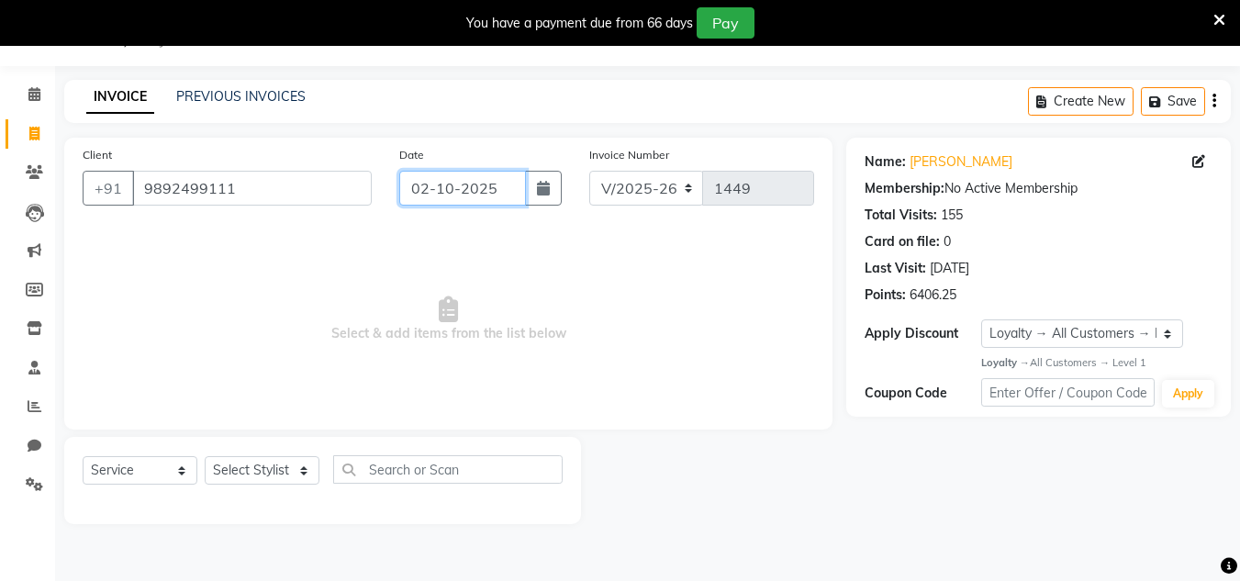
click at [491, 191] on input "02-10-2025" at bounding box center [462, 188] width 127 height 35
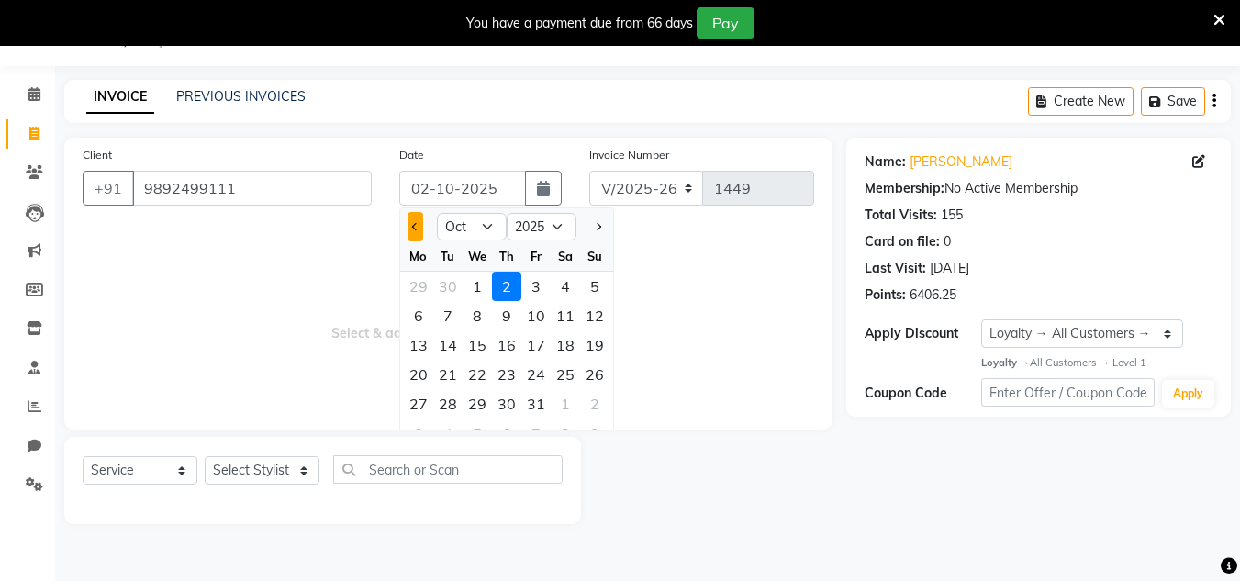
click at [413, 233] on button "Previous month" at bounding box center [416, 226] width 16 height 29
click at [454, 415] on div "30" at bounding box center [447, 403] width 29 height 29
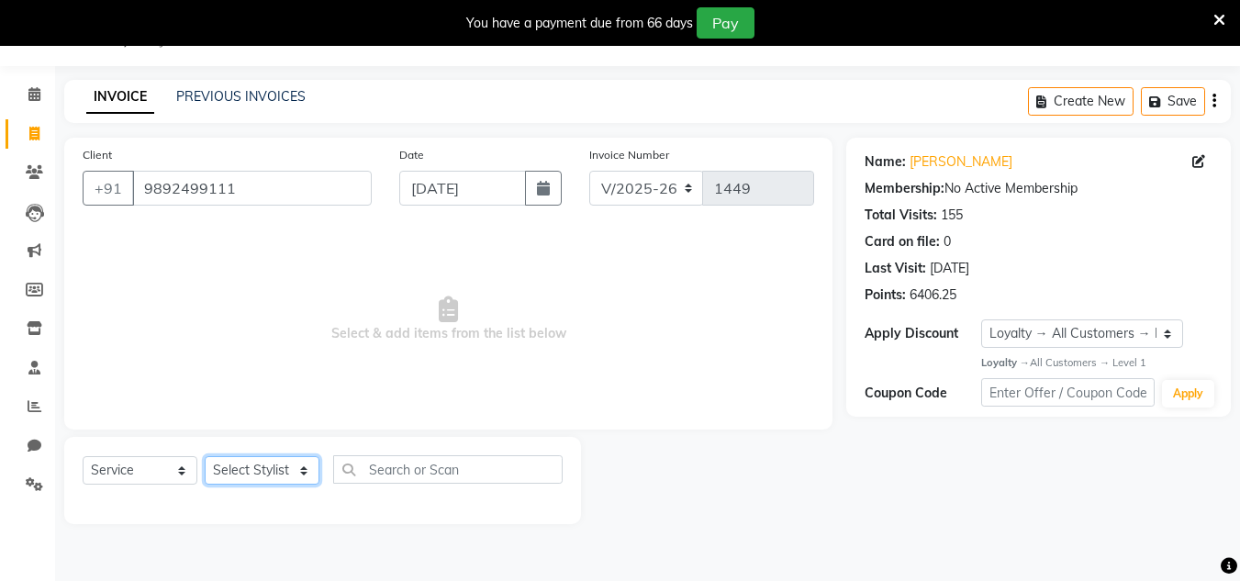
click at [282, 478] on select "Select Stylist Alam Dombivali Manager Farook Hair Stylist [PERSON_NAME] [PERSON…" at bounding box center [262, 470] width 115 height 28
click at [205, 456] on select "Select Stylist Alam Dombivali Manager Farook Hair Stylist [PERSON_NAME] [PERSON…" at bounding box center [262, 470] width 115 height 28
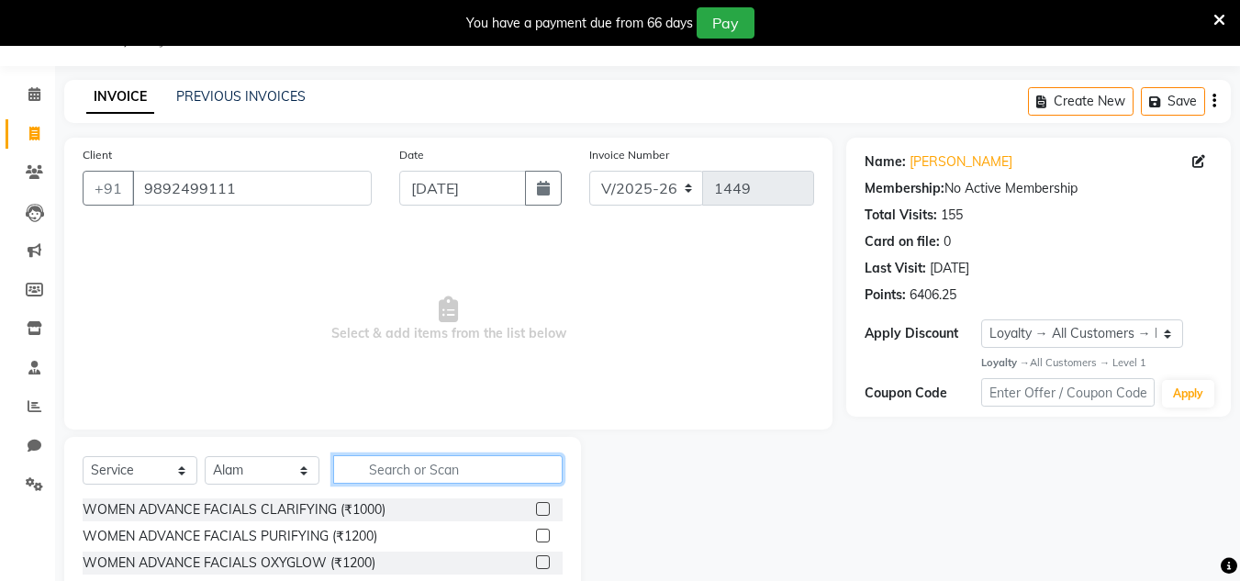
click at [416, 471] on input "text" at bounding box center [448, 469] width 230 height 28
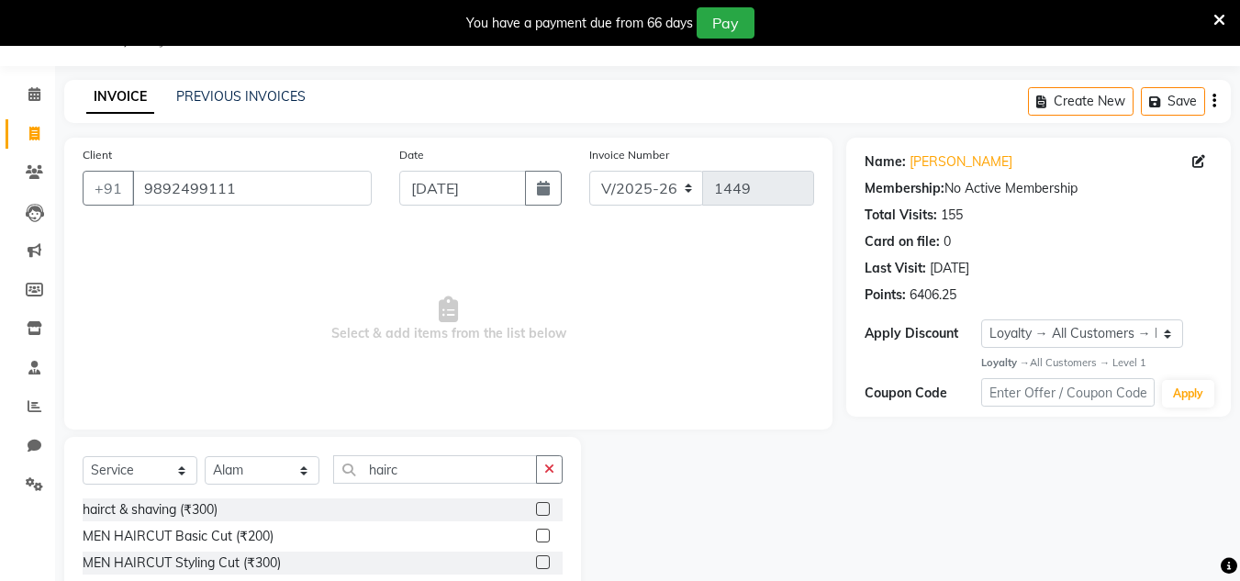
click at [547, 509] on label at bounding box center [543, 509] width 14 height 14
click at [547, 509] on input "checkbox" at bounding box center [542, 510] width 12 height 12
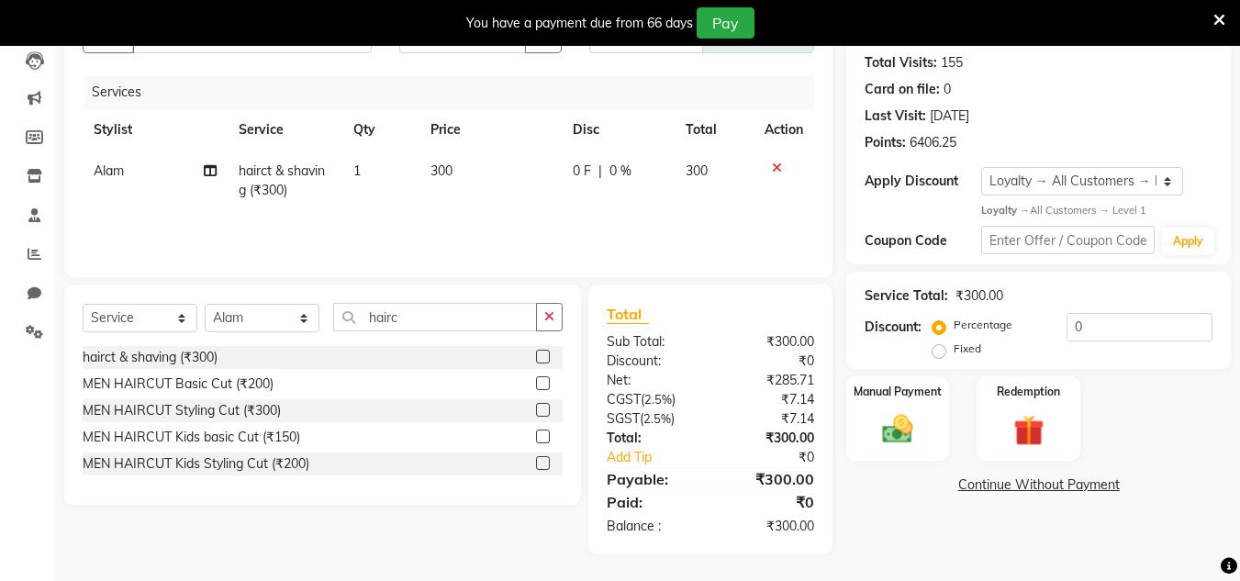
scroll to position [199, 0]
click at [905, 424] on img at bounding box center [897, 428] width 51 height 37
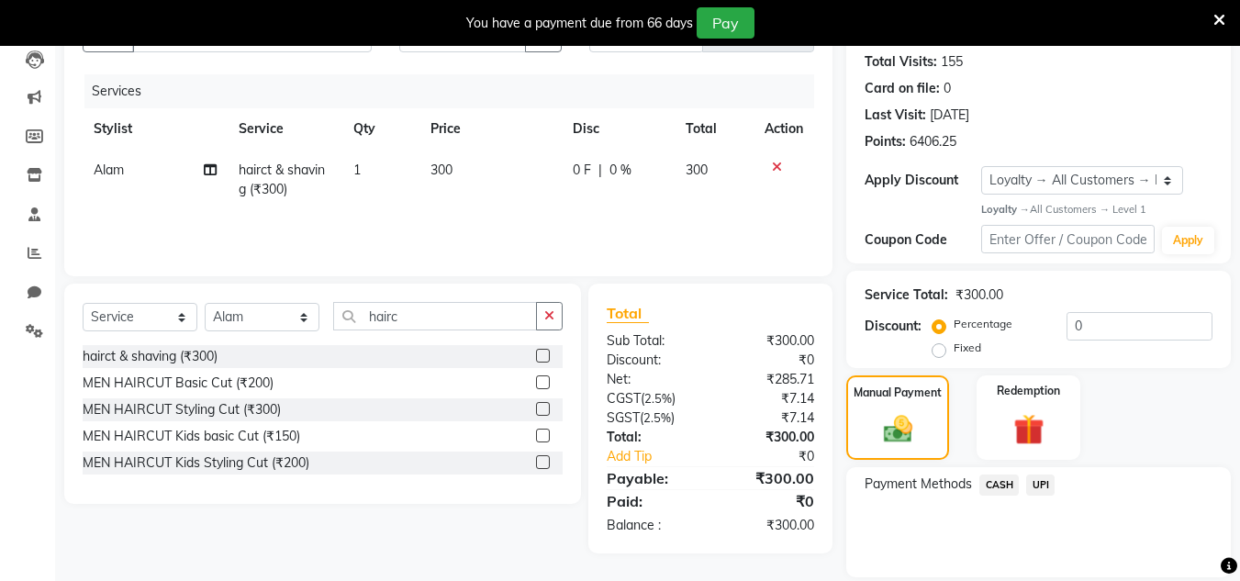
click at [1038, 488] on span "UPI" at bounding box center [1041, 485] width 28 height 21
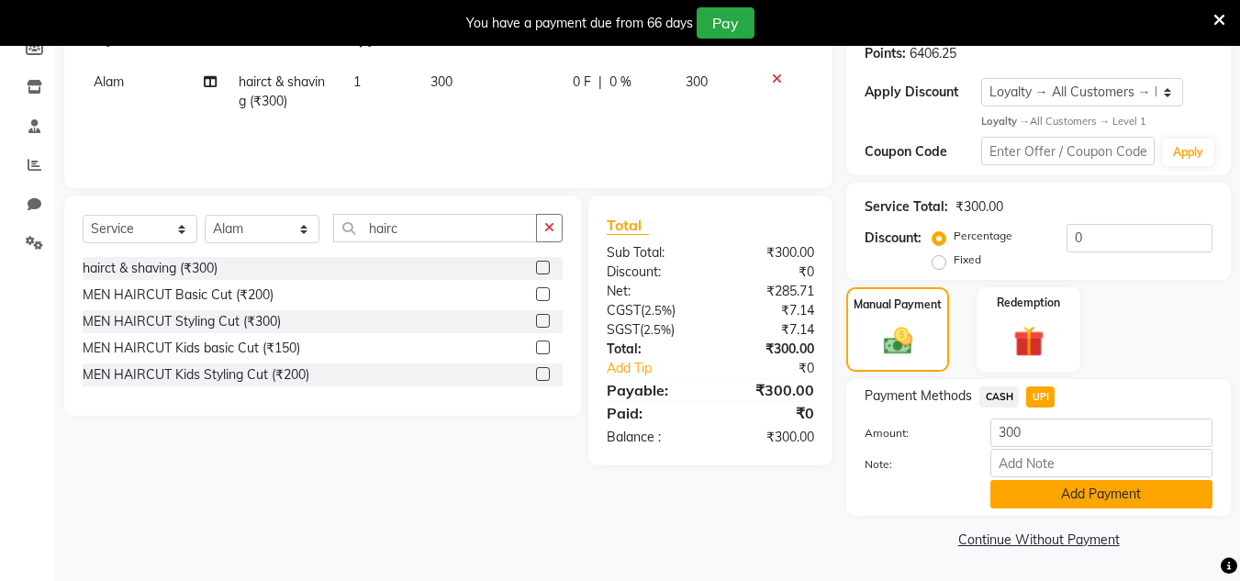
click at [1086, 501] on button "Add Payment" at bounding box center [1102, 494] width 222 height 28
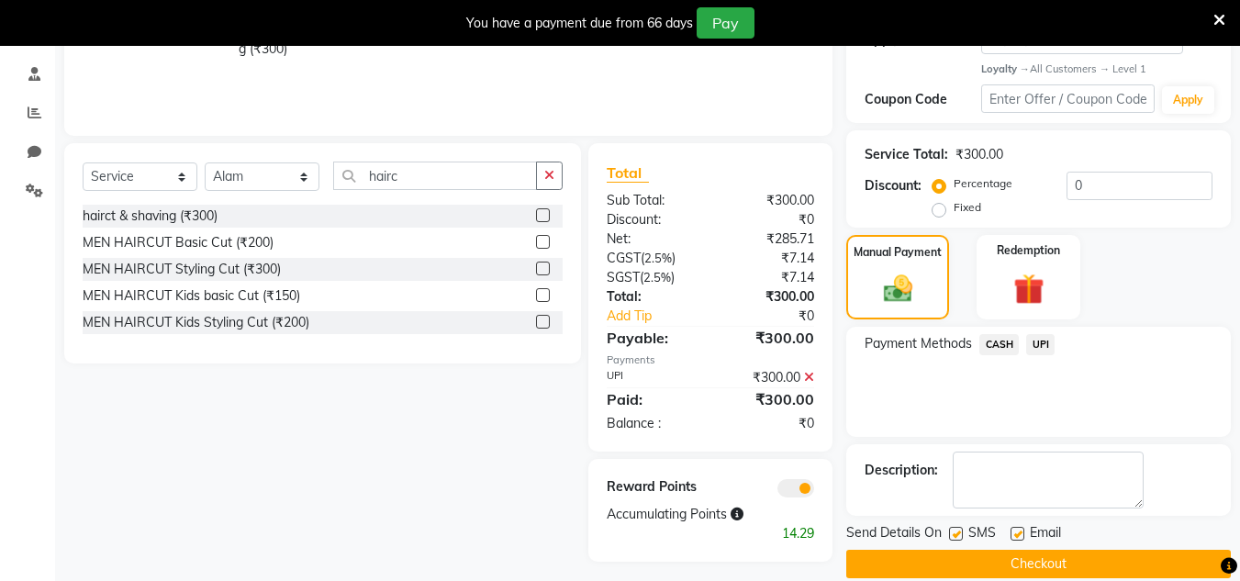
scroll to position [365, 0]
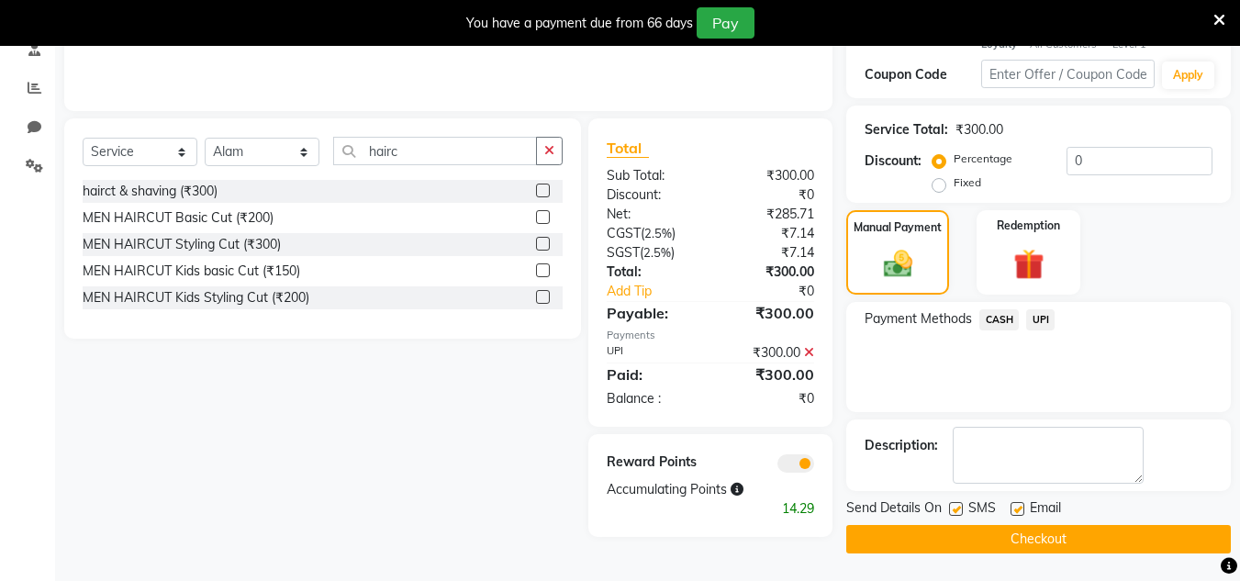
click at [1072, 544] on button "Checkout" at bounding box center [1039, 539] width 385 height 28
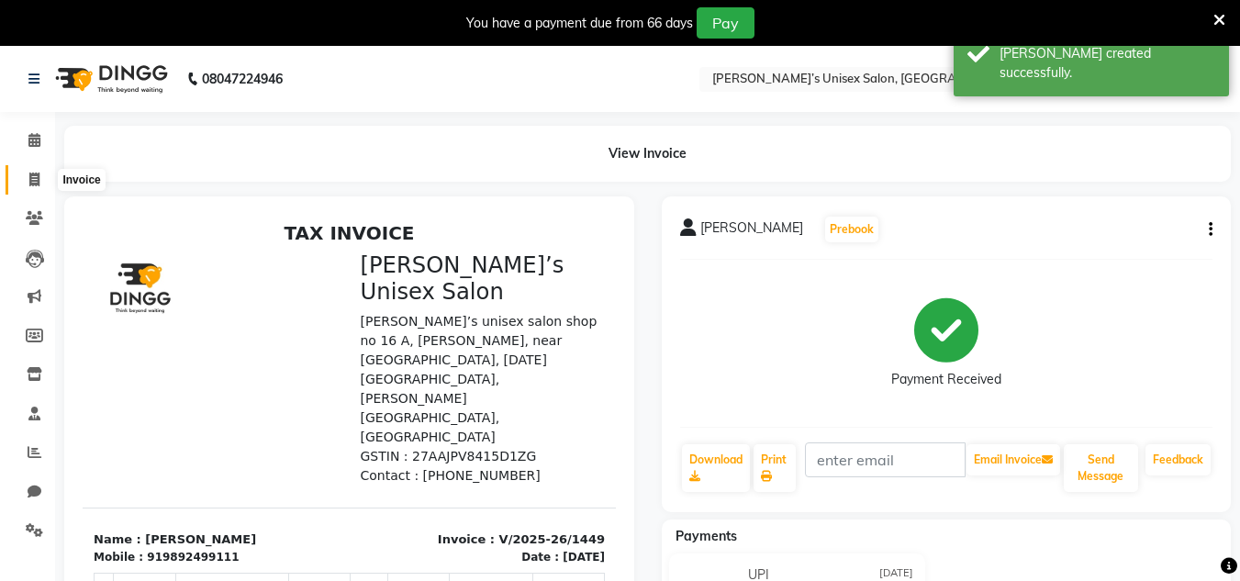
click at [47, 181] on span at bounding box center [34, 180] width 32 height 21
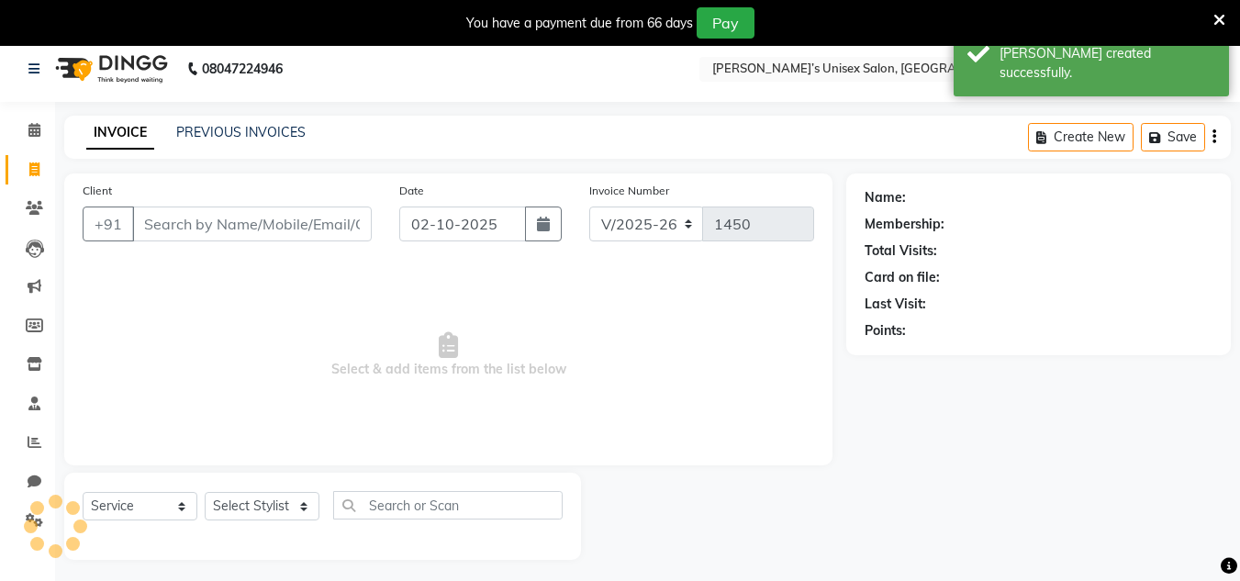
scroll to position [46, 0]
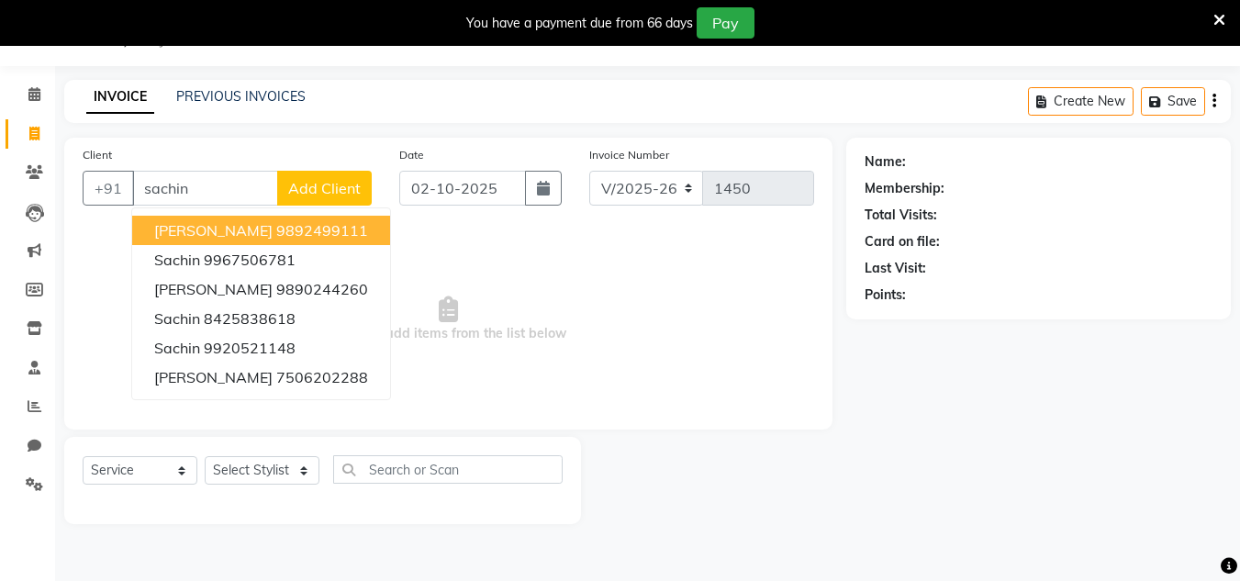
click at [196, 228] on span "[PERSON_NAME]" at bounding box center [213, 230] width 118 height 18
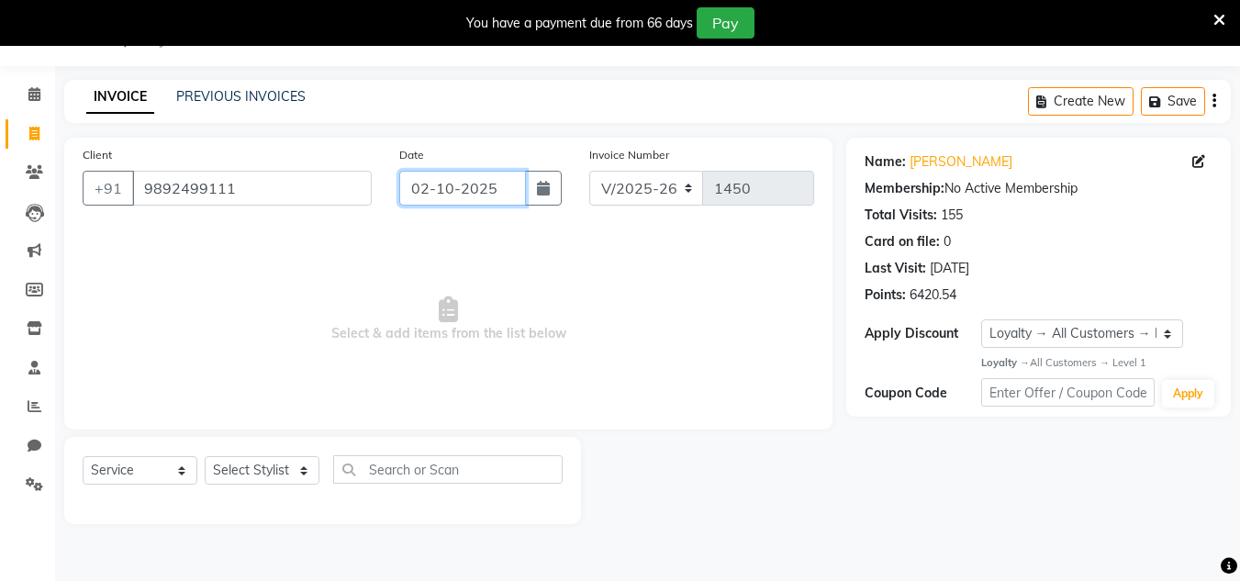
click at [507, 185] on input "02-10-2025" at bounding box center [462, 188] width 127 height 35
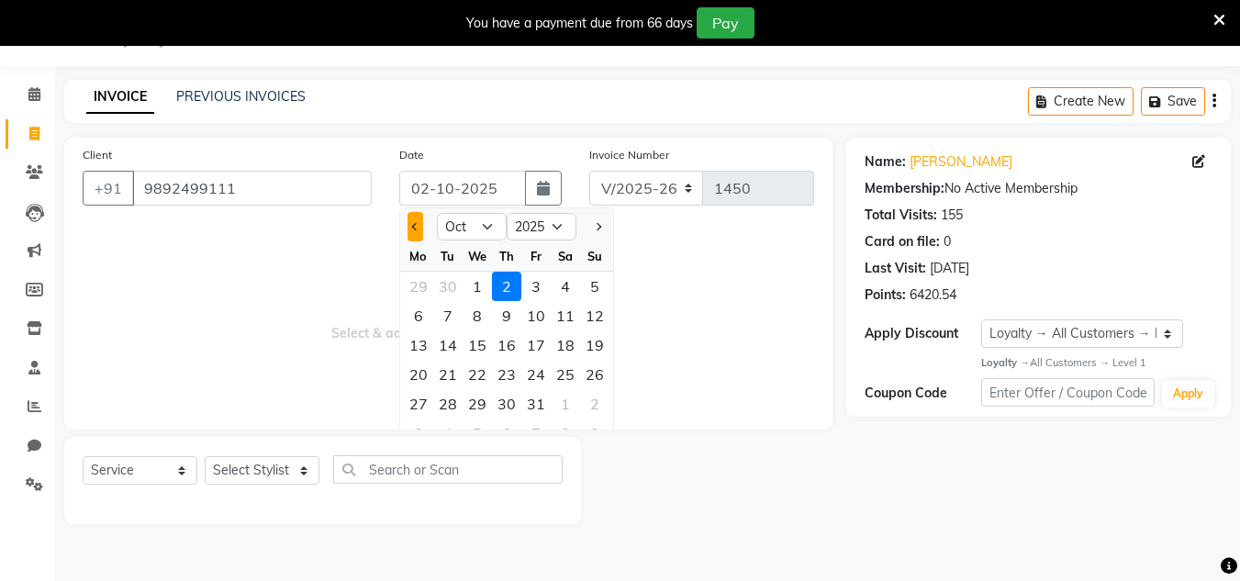
click at [416, 230] on span "Previous month" at bounding box center [414, 226] width 7 height 7
click at [440, 404] on div "30" at bounding box center [447, 403] width 29 height 29
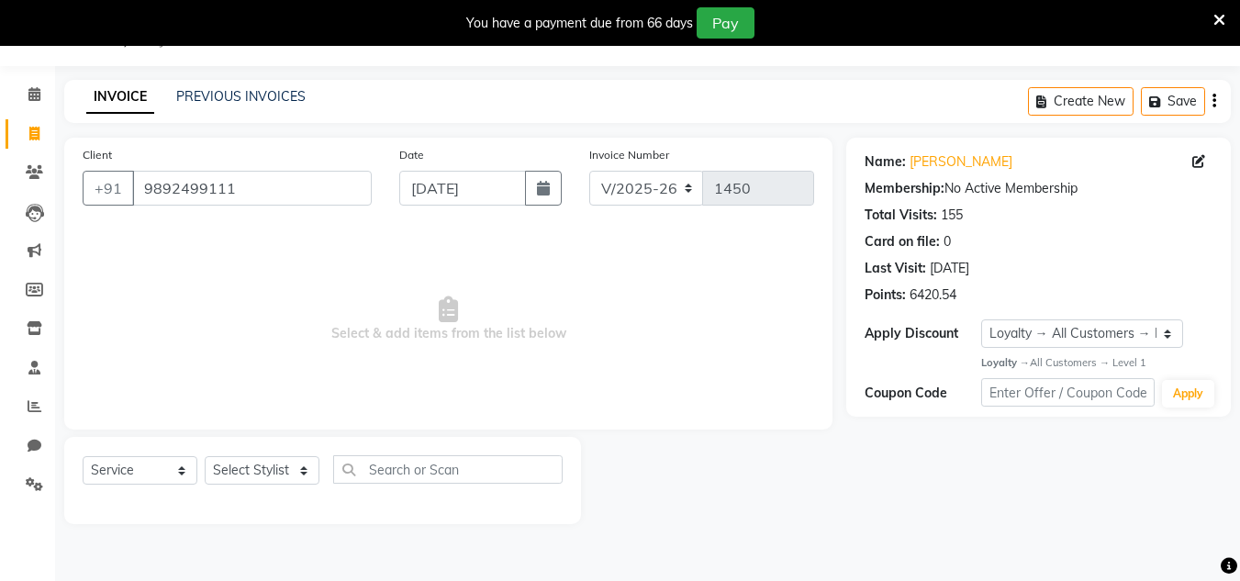
click at [293, 455] on div "Select Service Product Membership Package Voucher Prepaid Gift Card Select Styl…" at bounding box center [323, 476] width 480 height 43
click at [278, 471] on select "Select Stylist Alam Dombivali Manager Farook Hair Stylist [PERSON_NAME] [PERSON…" at bounding box center [262, 470] width 115 height 28
click at [205, 456] on select "Select Stylist Alam Dombivali Manager Farook Hair Stylist [PERSON_NAME] [PERSON…" at bounding box center [262, 470] width 115 height 28
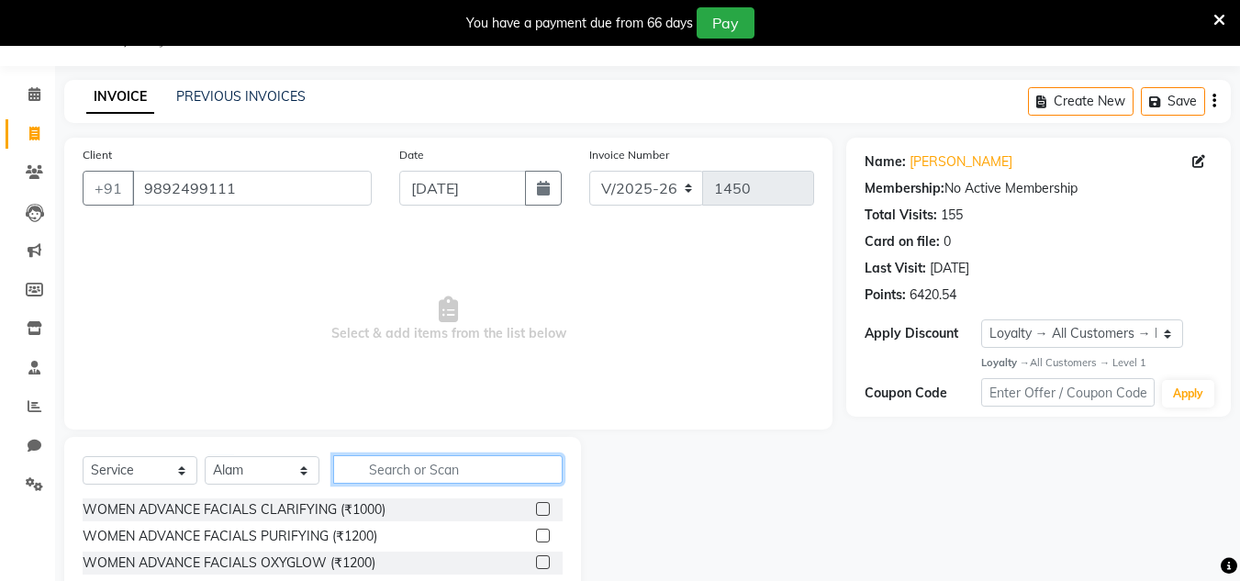
click at [373, 477] on input "text" at bounding box center [448, 469] width 230 height 28
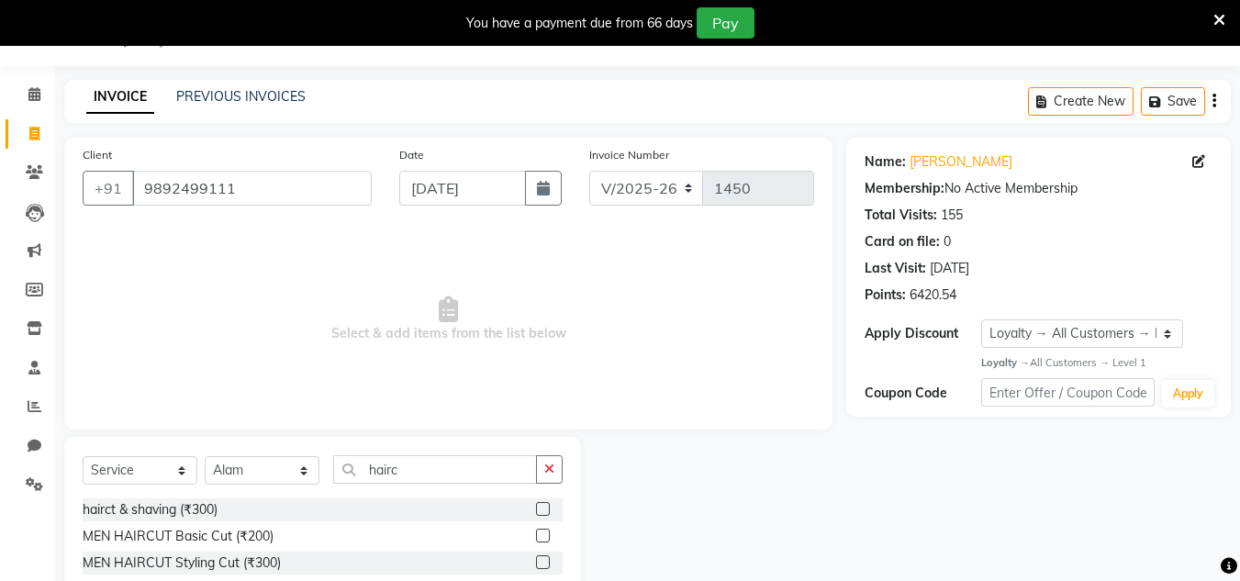
click at [540, 511] on label at bounding box center [543, 509] width 14 height 14
click at [540, 511] on input "checkbox" at bounding box center [542, 510] width 12 height 12
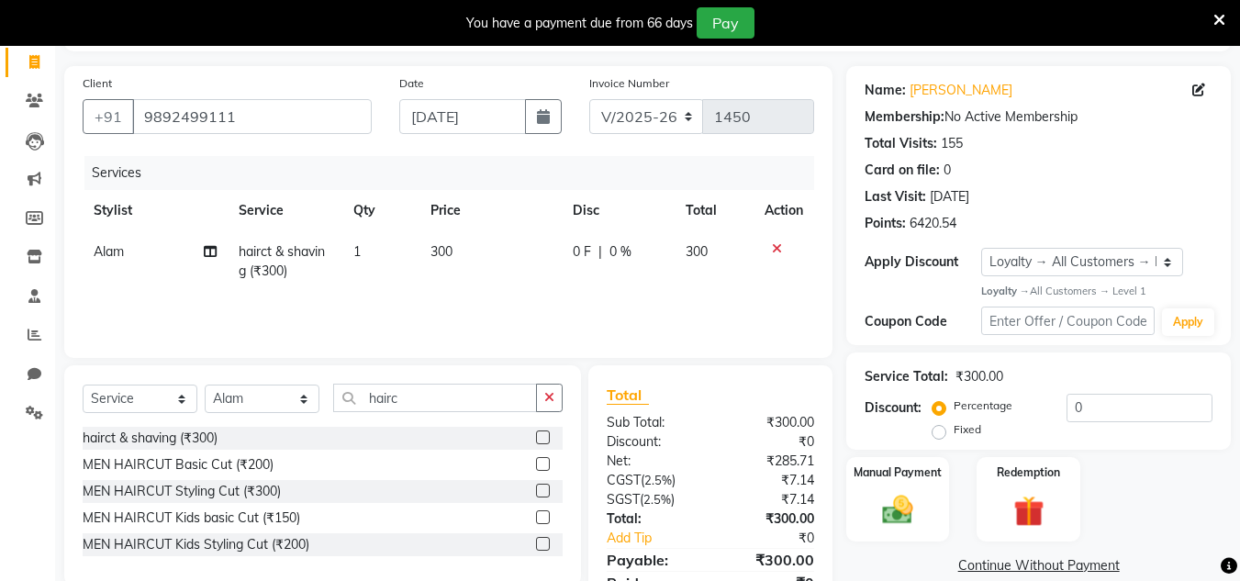
scroll to position [138, 0]
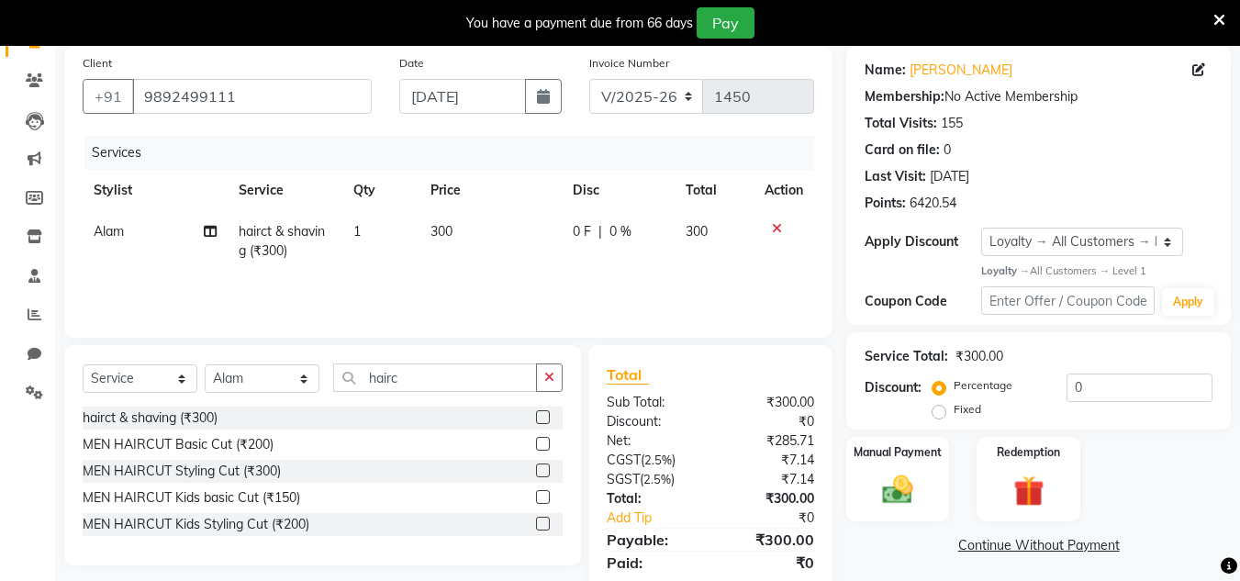
click at [779, 231] on icon at bounding box center [777, 228] width 10 height 13
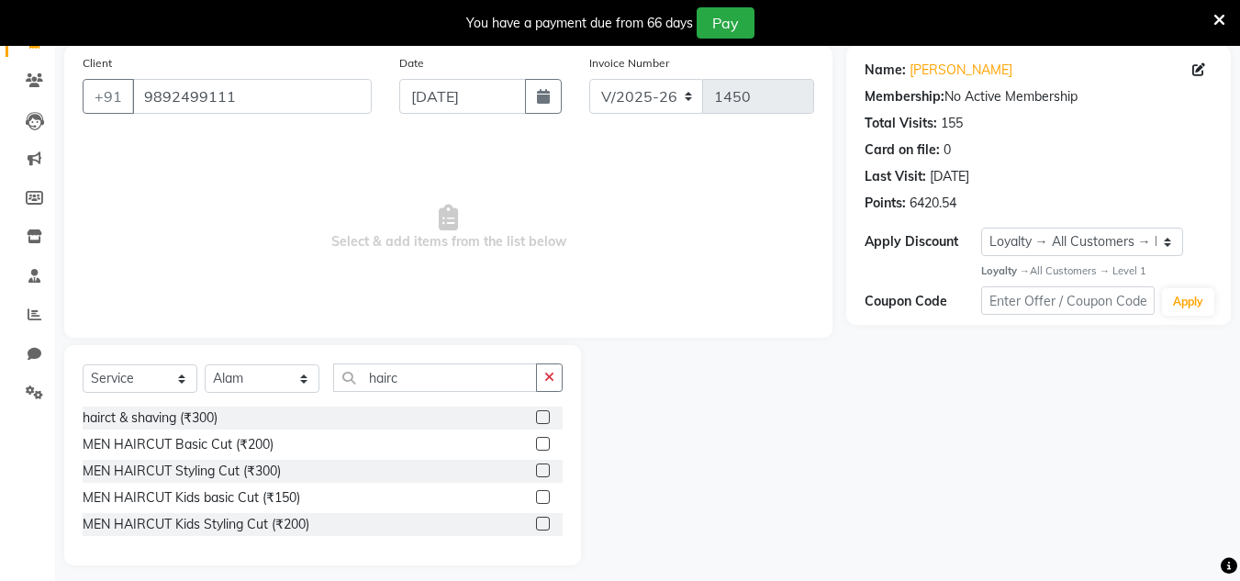
click at [542, 443] on label at bounding box center [543, 444] width 14 height 14
click at [542, 443] on input "checkbox" at bounding box center [542, 445] width 12 height 12
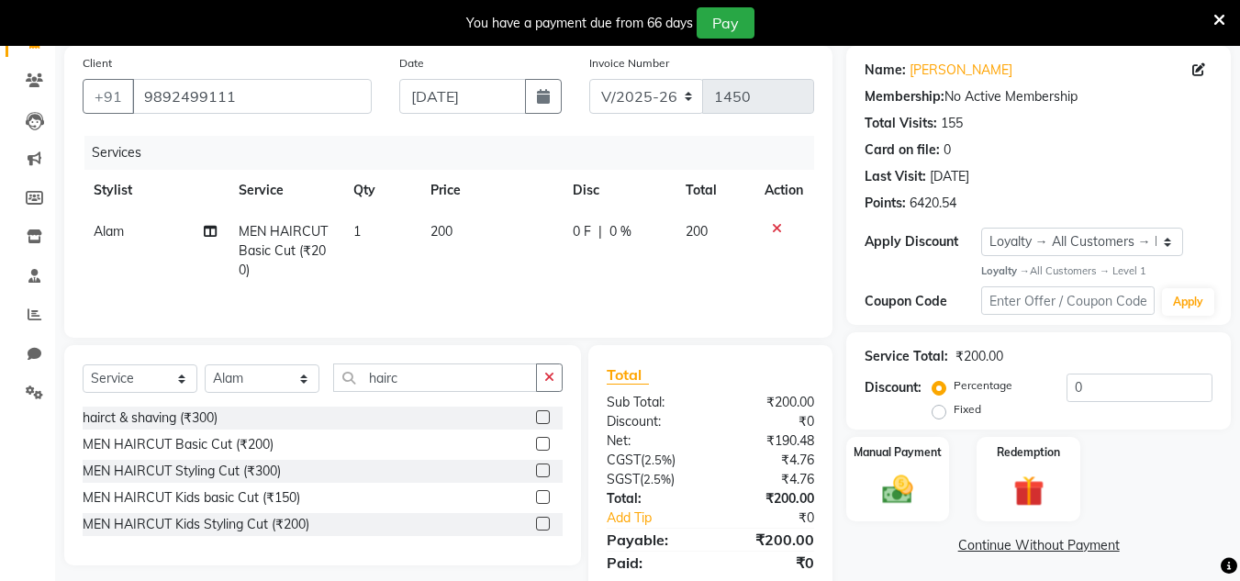
click at [554, 374] on button "button" at bounding box center [549, 378] width 27 height 28
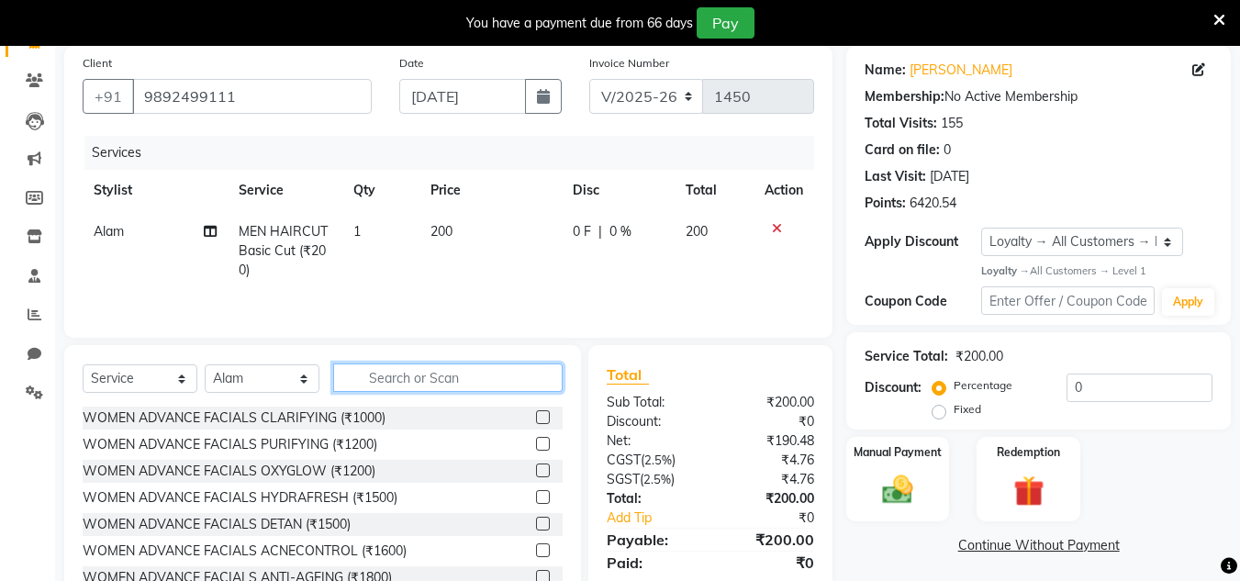
click at [528, 377] on input "text" at bounding box center [448, 378] width 230 height 28
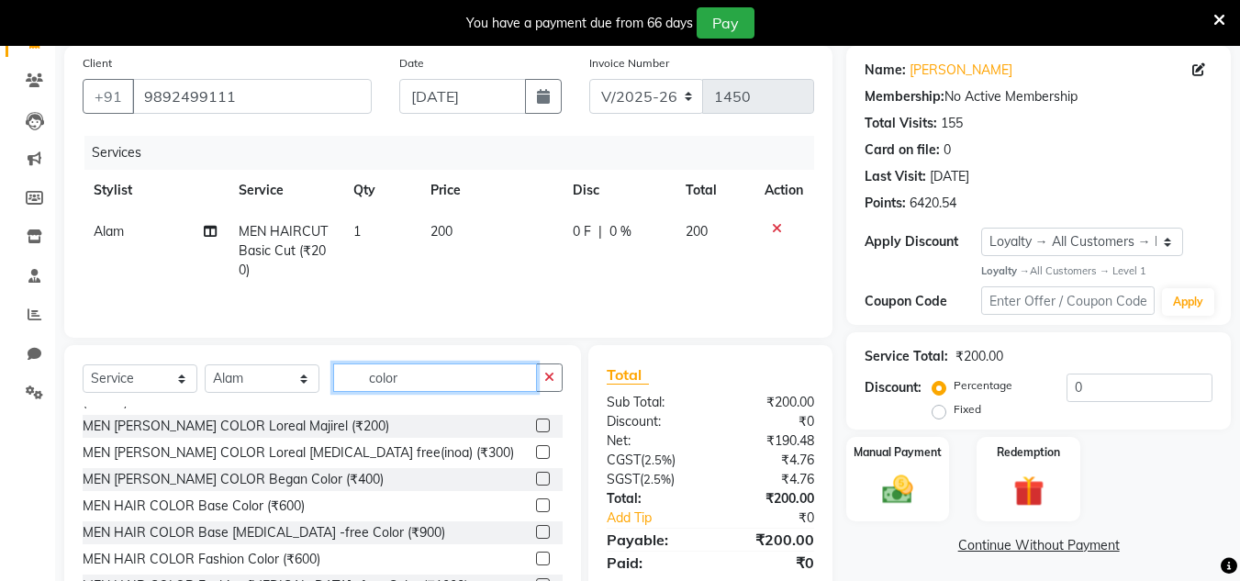
scroll to position [184, 0]
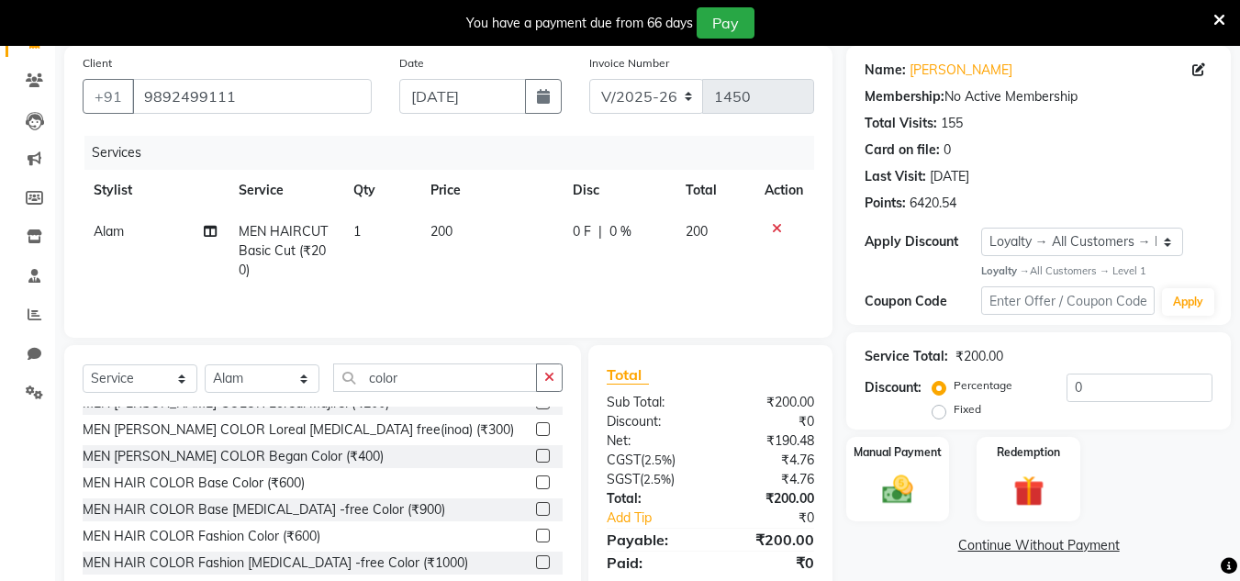
click at [536, 502] on label at bounding box center [543, 509] width 14 height 14
click at [536, 504] on input "checkbox" at bounding box center [542, 510] width 12 height 12
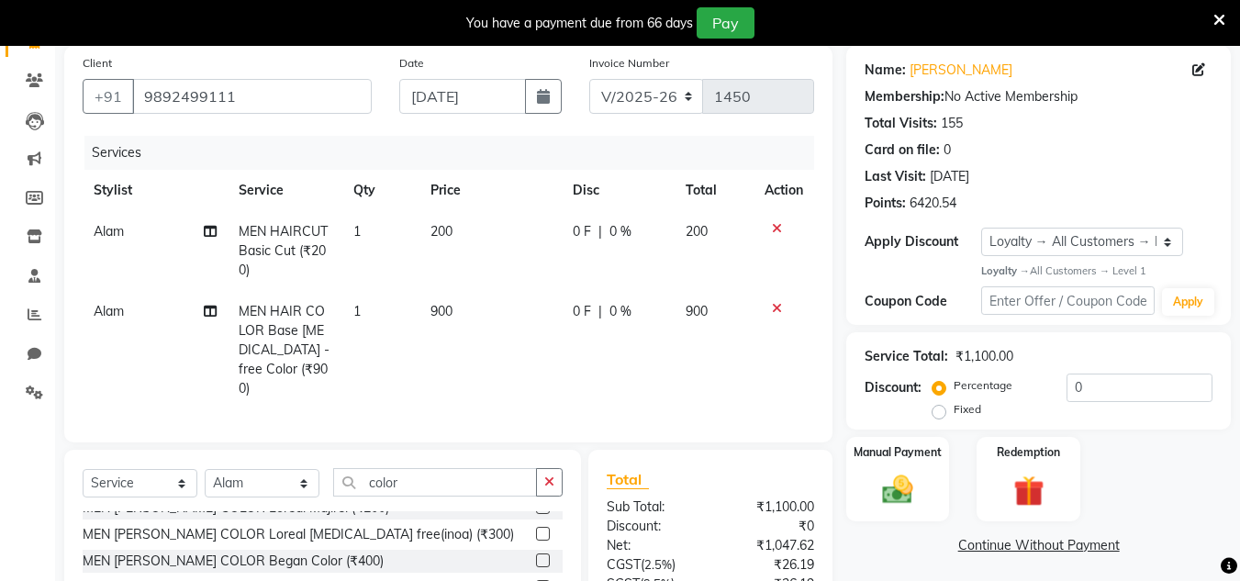
scroll to position [299, 0]
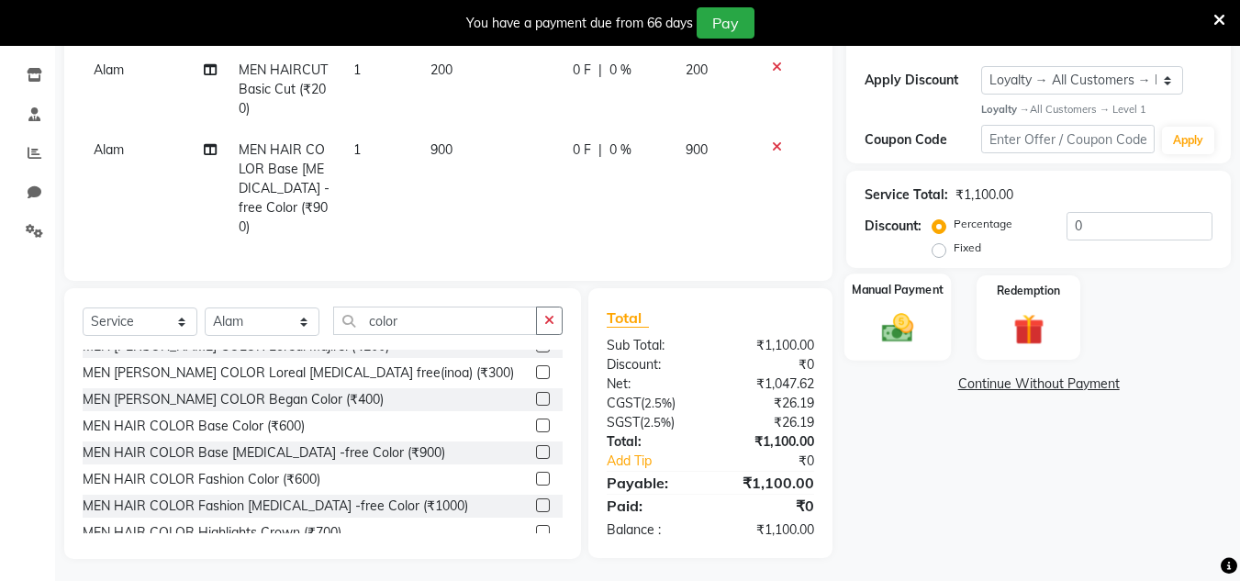
click at [894, 330] on img at bounding box center [897, 328] width 51 height 37
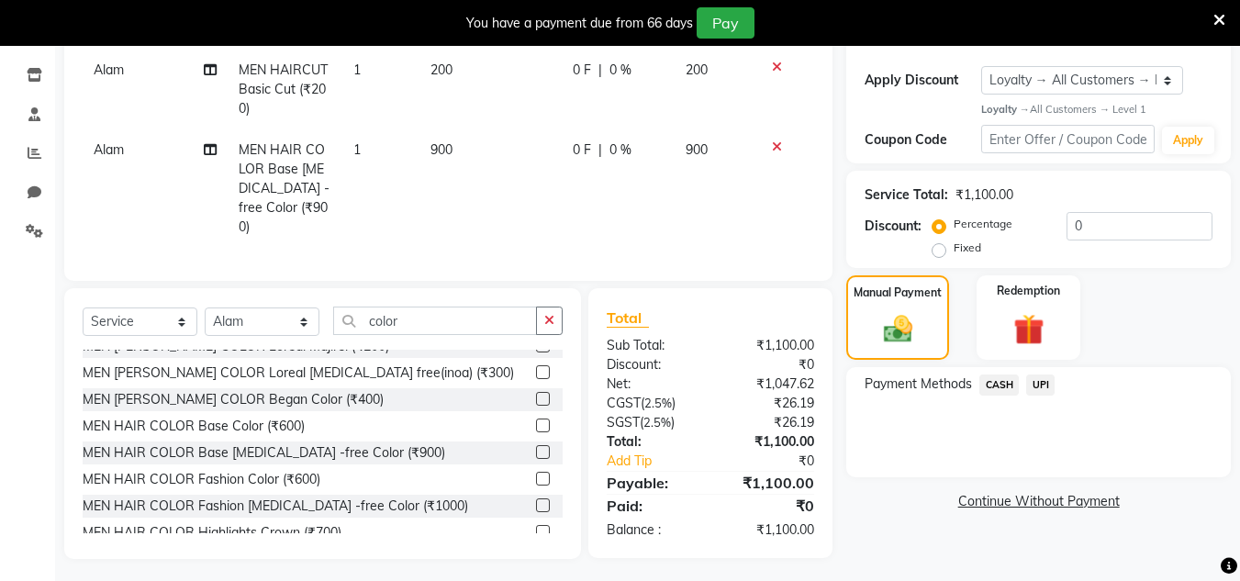
click at [983, 382] on span "CASH" at bounding box center [999, 385] width 39 height 21
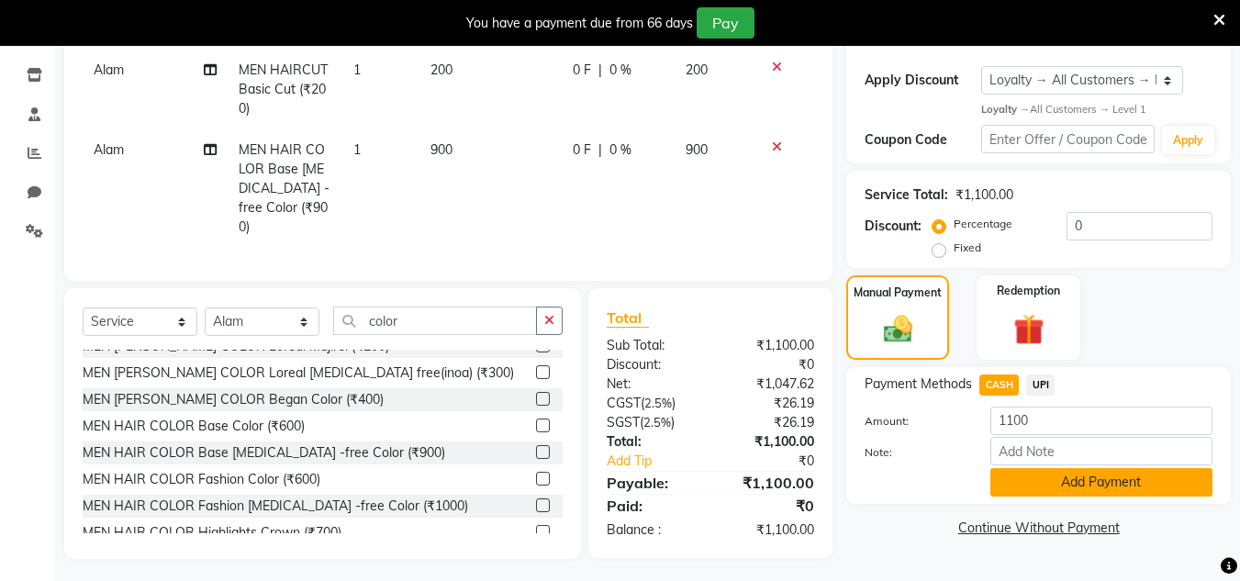
click at [1045, 477] on button "Add Payment" at bounding box center [1102, 482] width 222 height 28
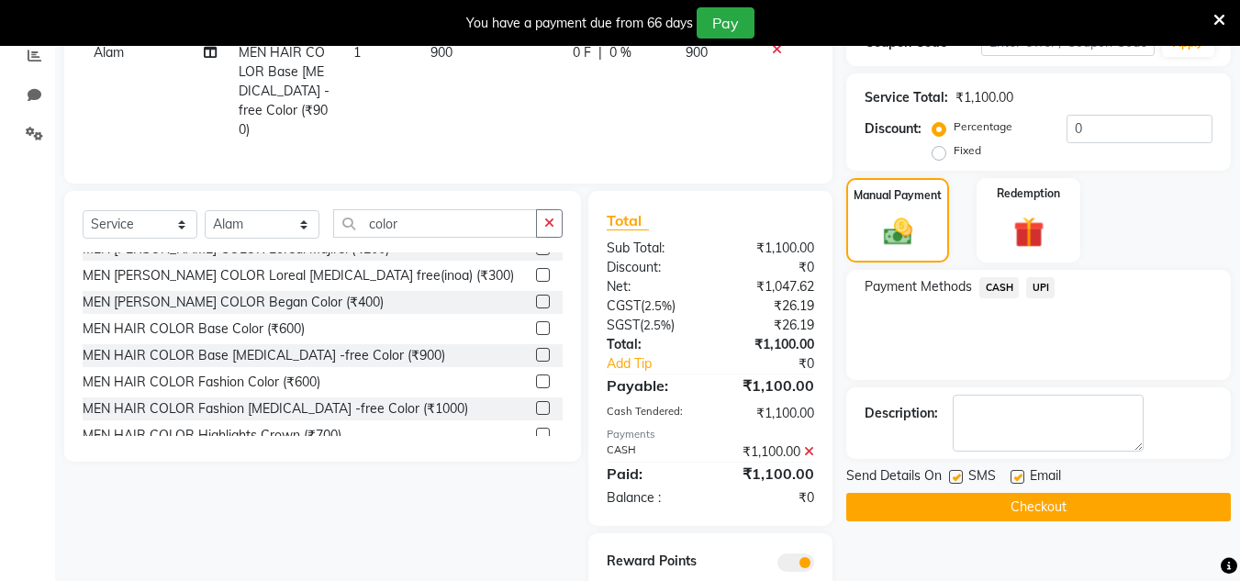
scroll to position [474, 0]
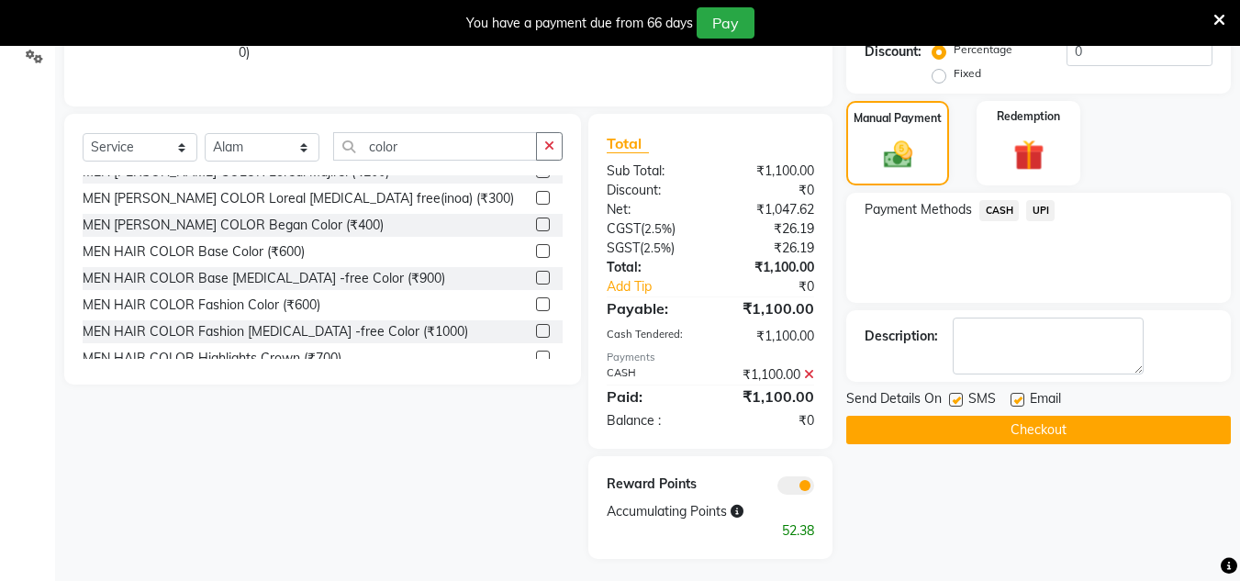
drag, startPoint x: 1024, startPoint y: 424, endPoint x: 1032, endPoint y: 38, distance: 386.6
click at [1024, 423] on button "Checkout" at bounding box center [1039, 430] width 385 height 28
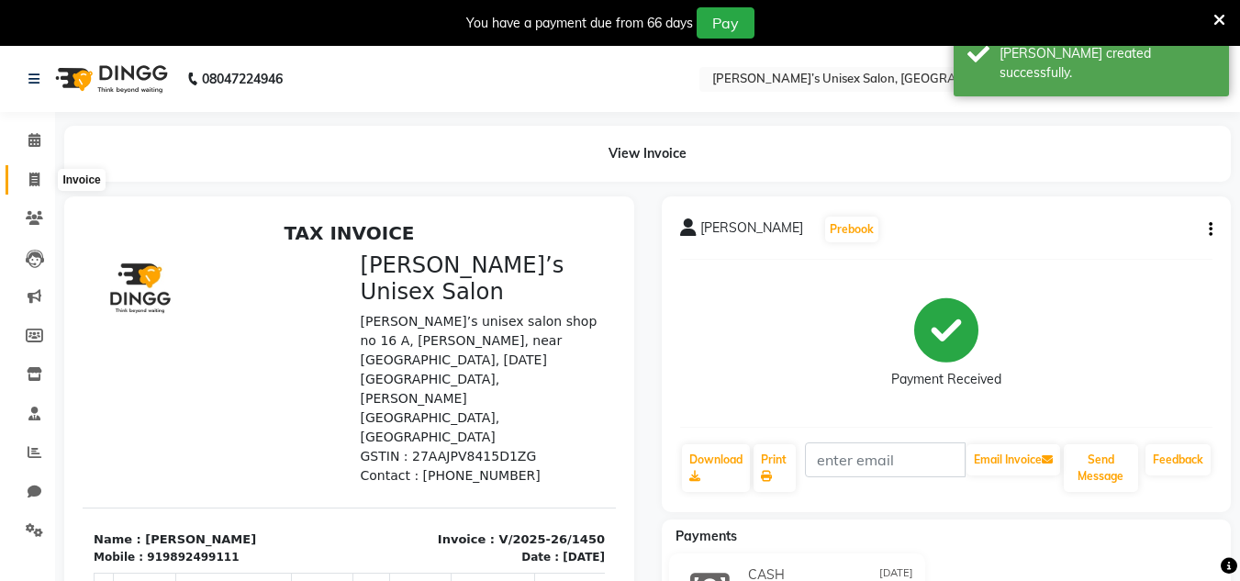
click at [29, 189] on span at bounding box center [34, 180] width 32 height 21
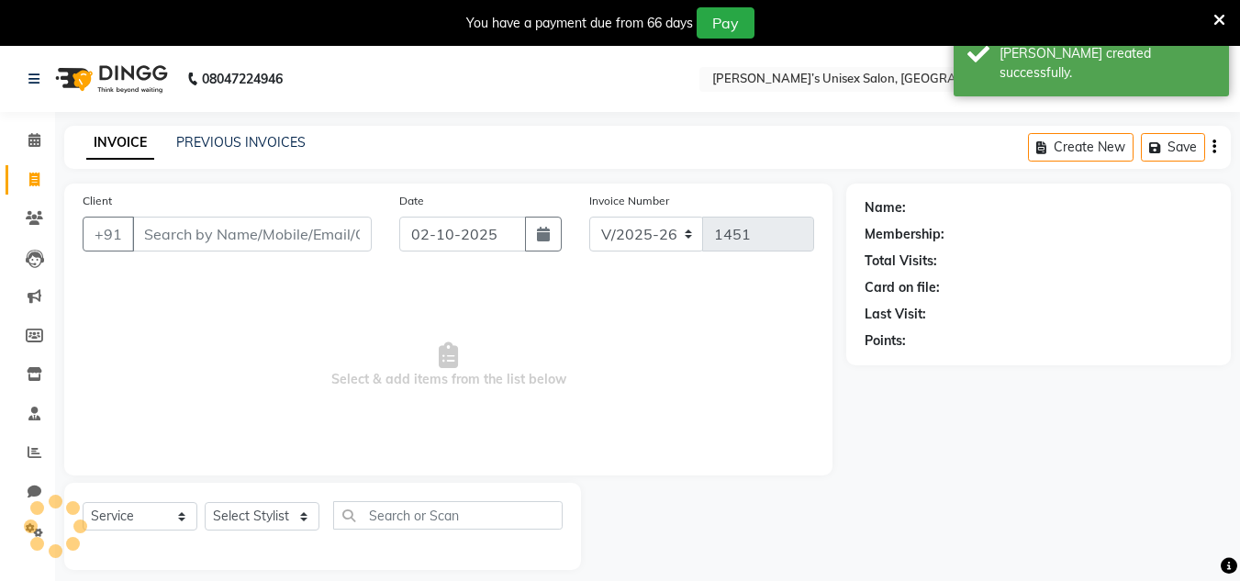
scroll to position [46, 0]
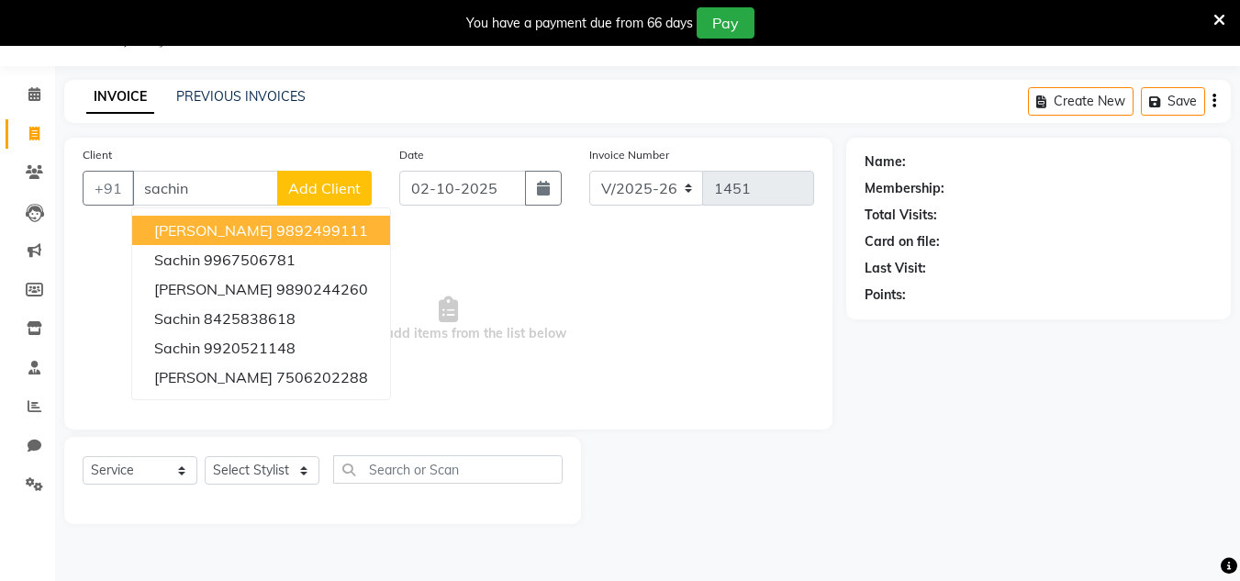
click at [220, 219] on button "[PERSON_NAME] 9892499111" at bounding box center [261, 230] width 258 height 29
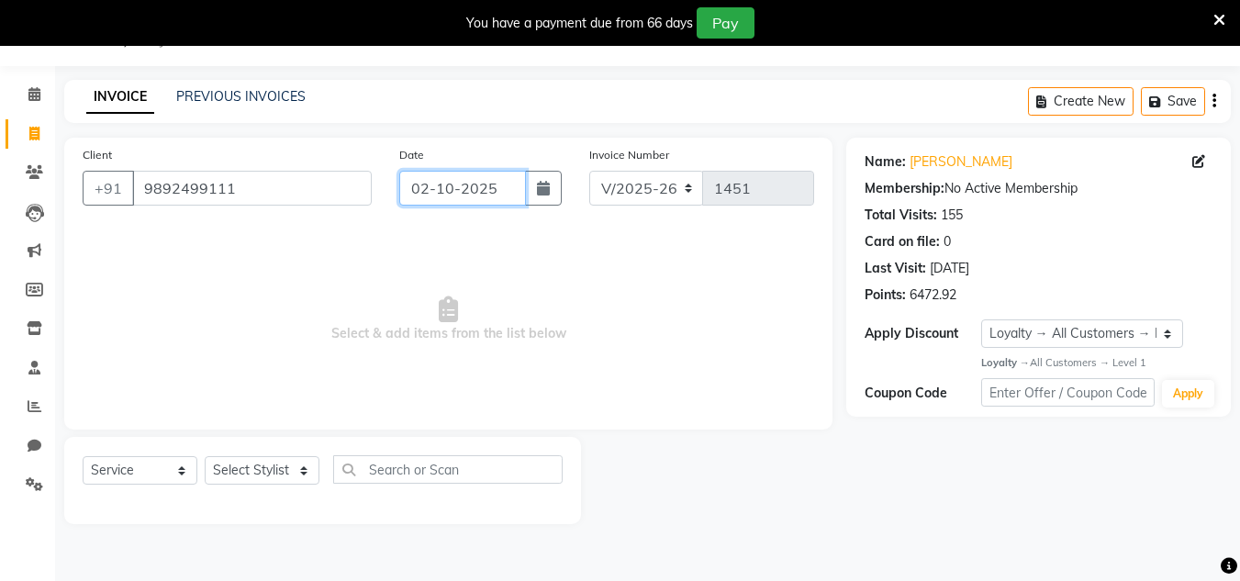
click at [502, 190] on input "02-10-2025" at bounding box center [462, 188] width 127 height 35
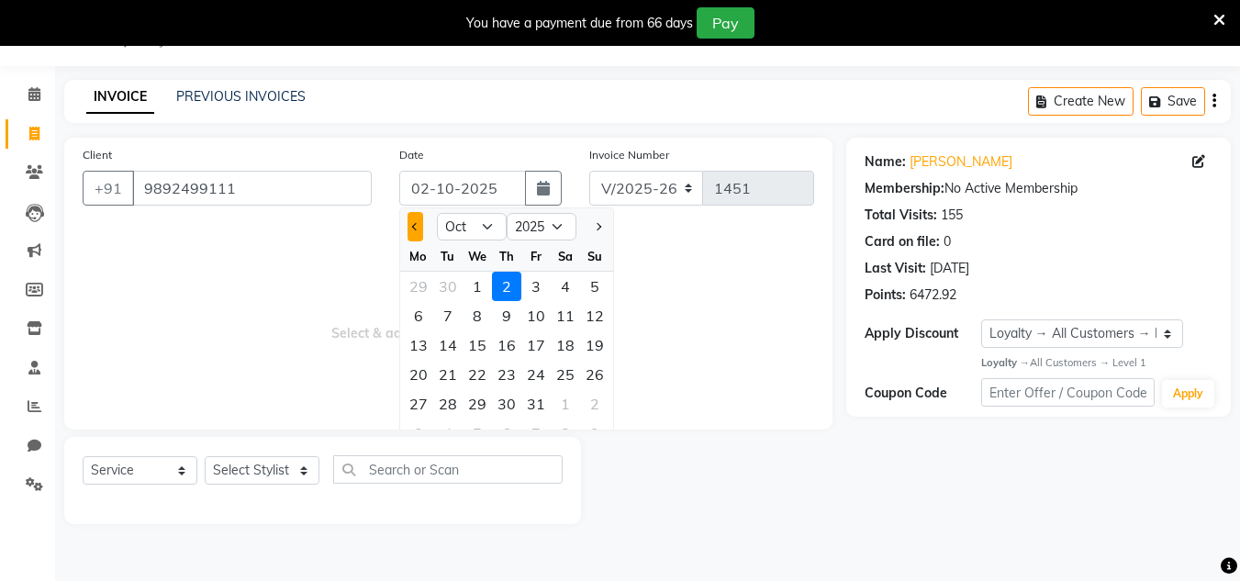
click at [418, 225] on span "Previous month" at bounding box center [414, 226] width 7 height 7
click at [449, 404] on div "30" at bounding box center [447, 403] width 29 height 29
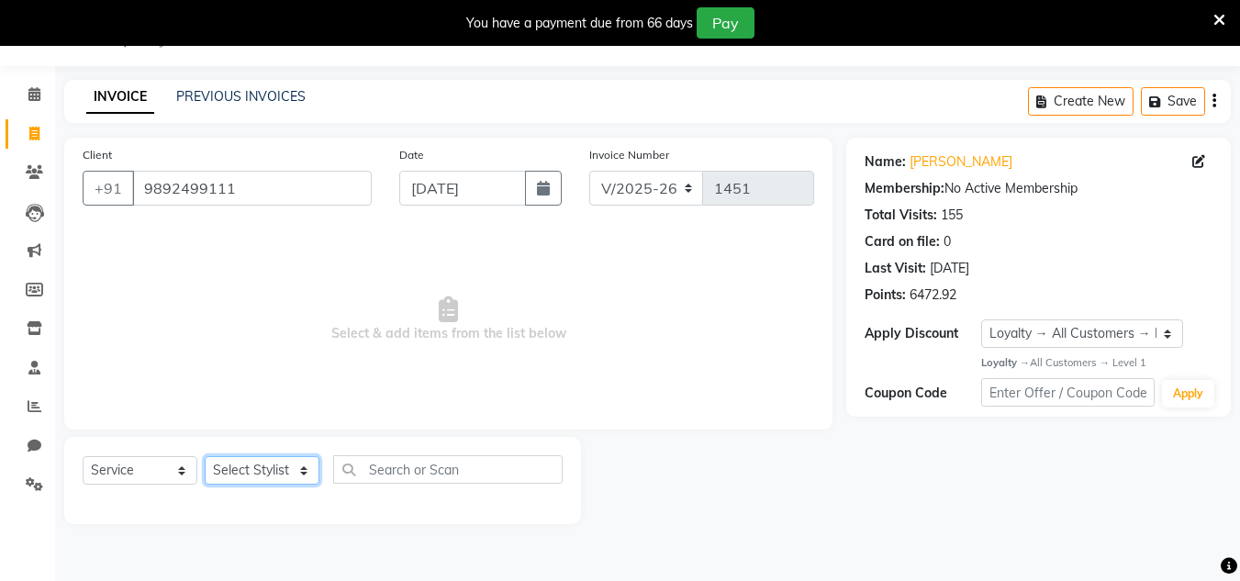
click at [218, 477] on select "Select Stylist Alam Dombivali Manager Farook Hair Stylist [PERSON_NAME] [PERSON…" at bounding box center [262, 470] width 115 height 28
click at [205, 456] on select "Select Stylist Alam Dombivali Manager Farook Hair Stylist [PERSON_NAME] [PERSON…" at bounding box center [262, 470] width 115 height 28
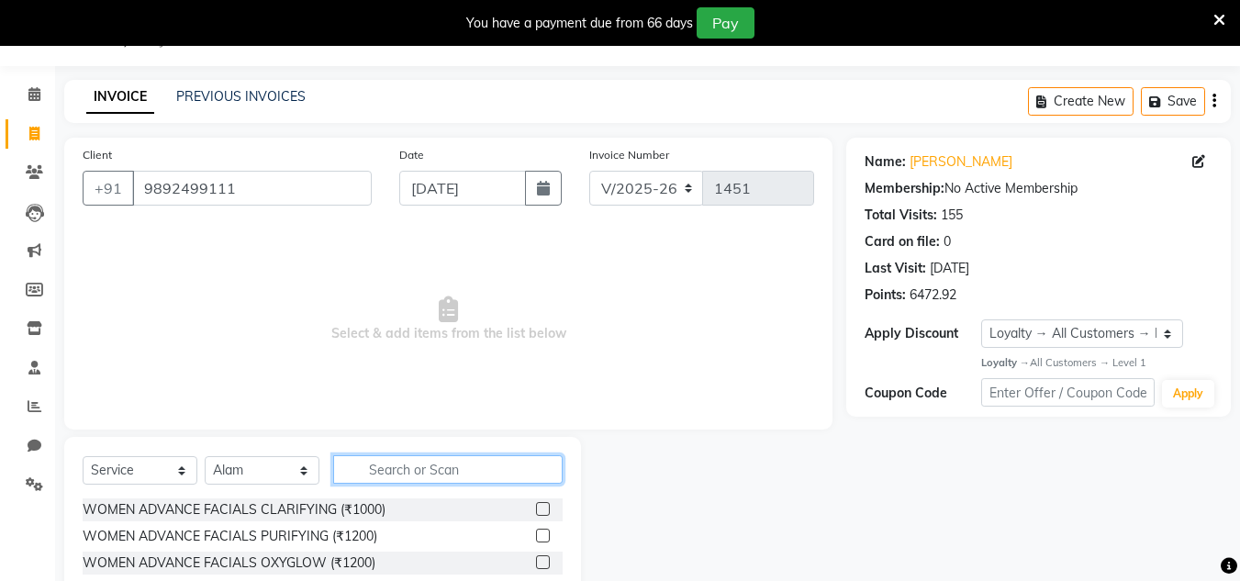
click at [376, 466] on input "text" at bounding box center [448, 469] width 230 height 28
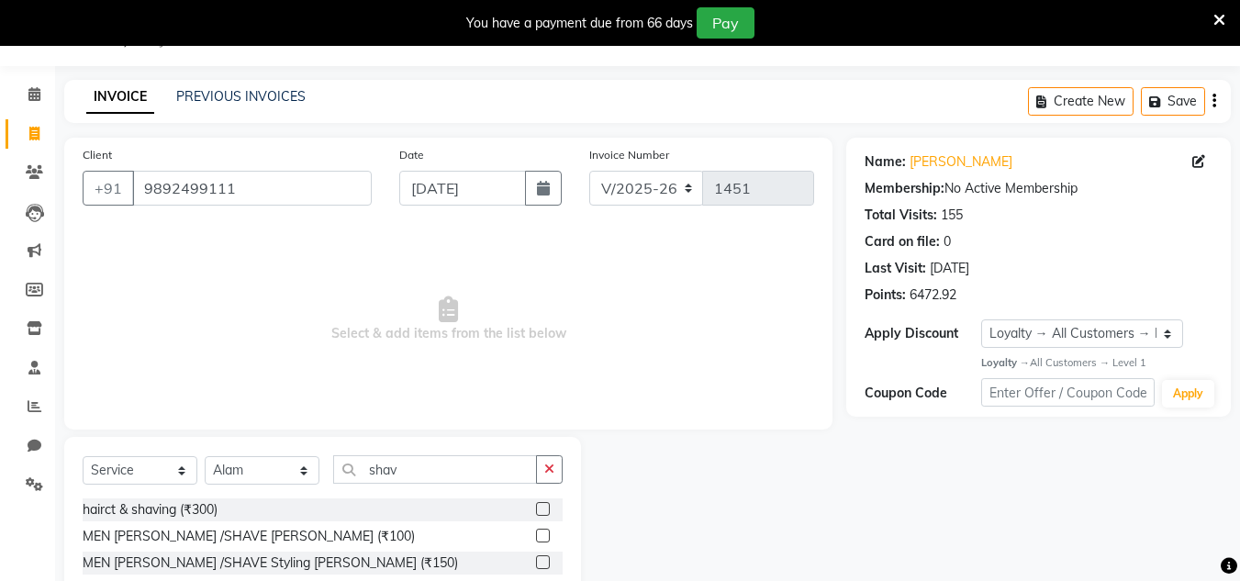
click at [541, 534] on label at bounding box center [543, 536] width 14 height 14
click at [541, 534] on input "checkbox" at bounding box center [542, 537] width 12 height 12
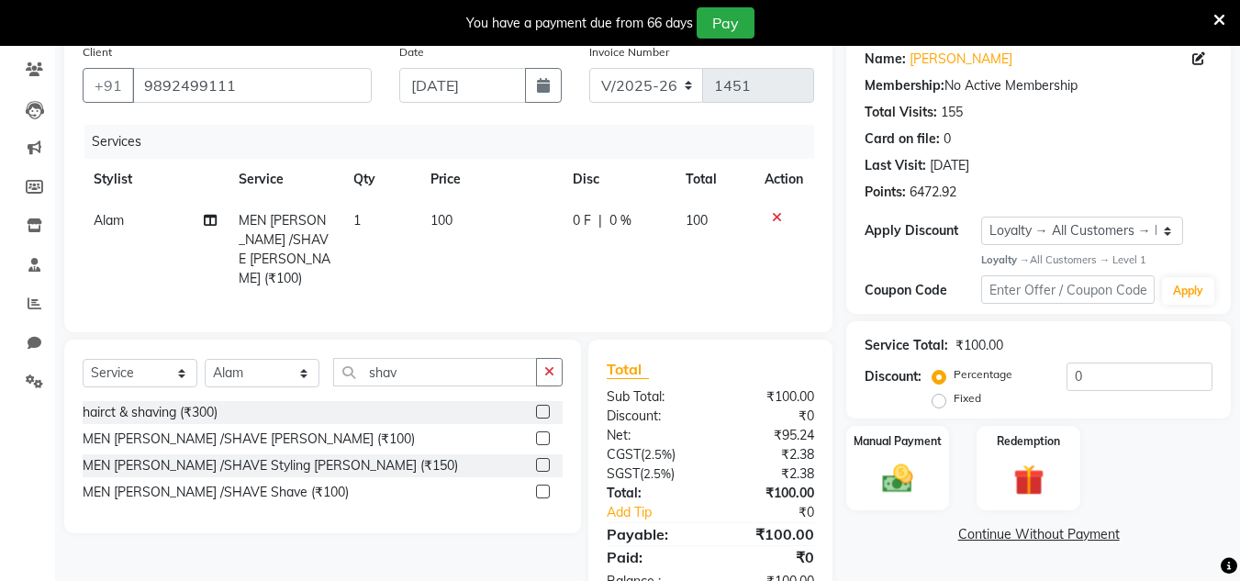
scroll to position [199, 0]
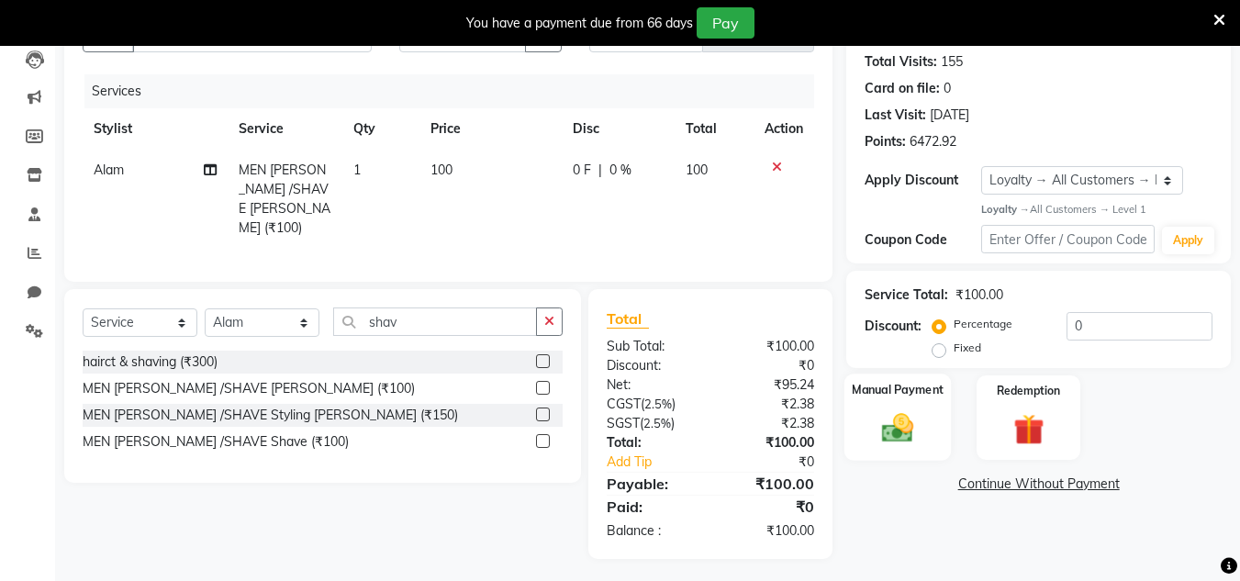
click at [893, 436] on img at bounding box center [897, 428] width 51 height 37
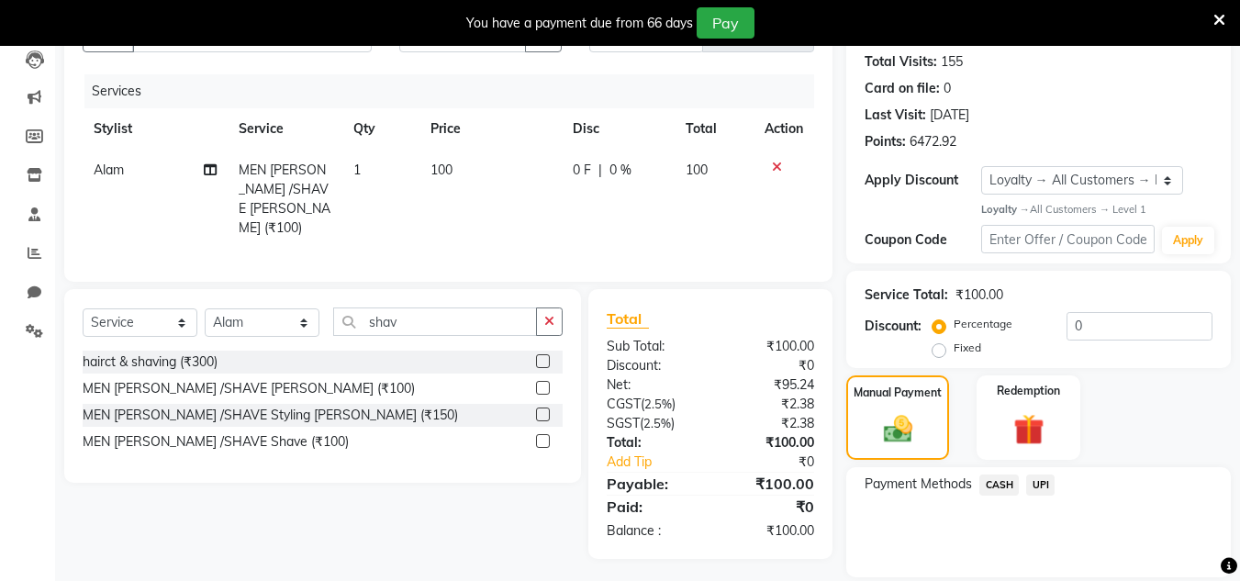
click at [1041, 475] on span "UPI" at bounding box center [1041, 485] width 28 height 21
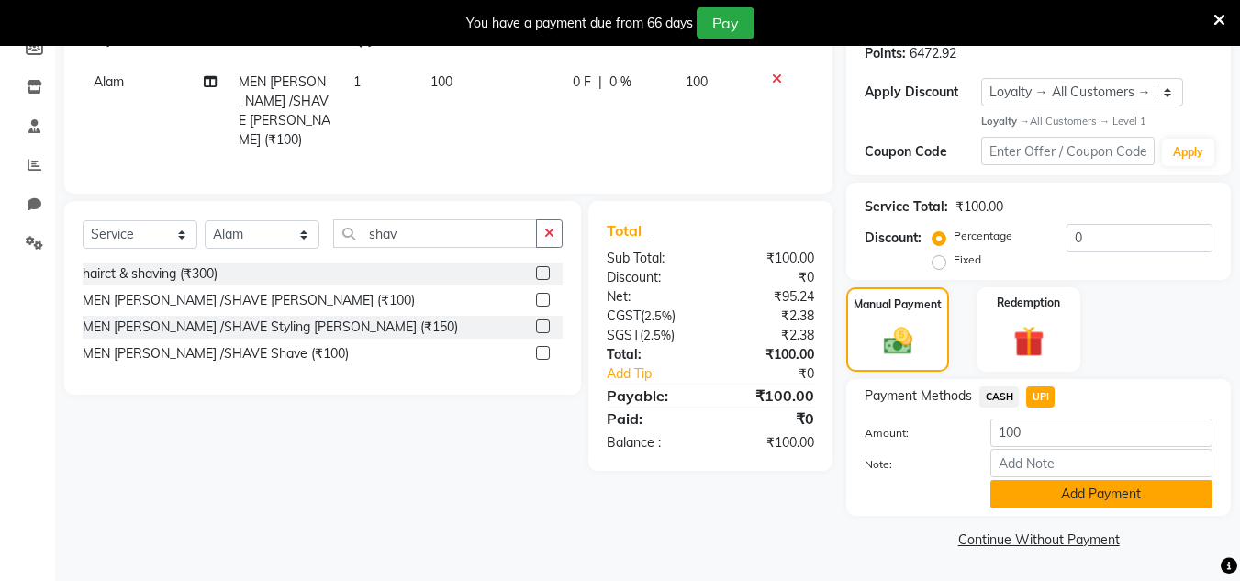
click at [1059, 497] on button "Add Payment" at bounding box center [1102, 494] width 222 height 28
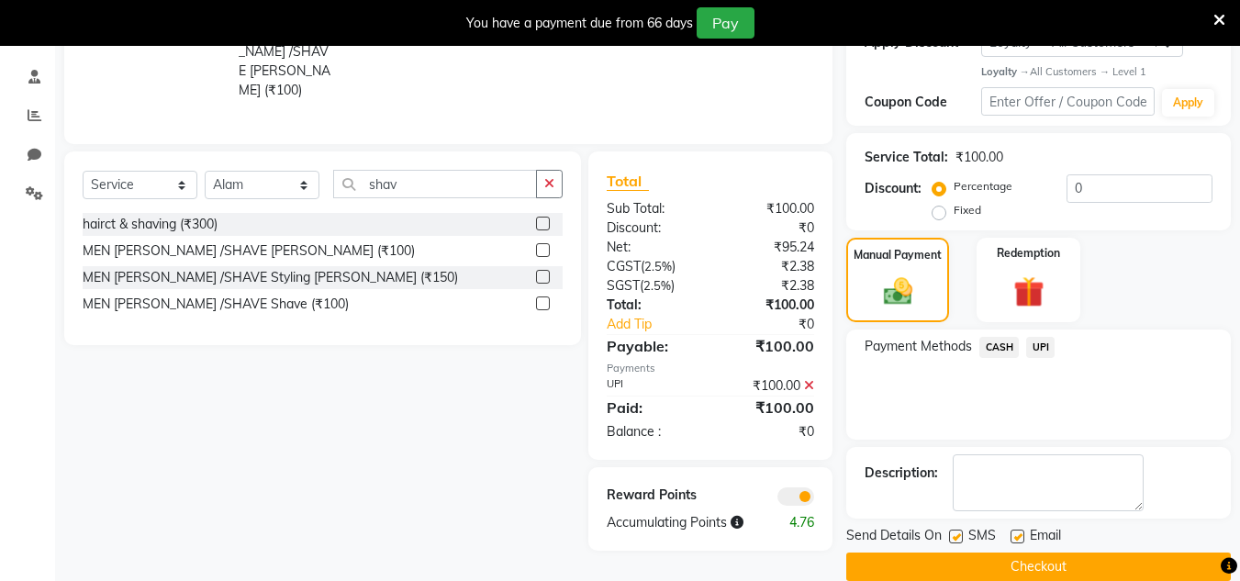
scroll to position [365, 0]
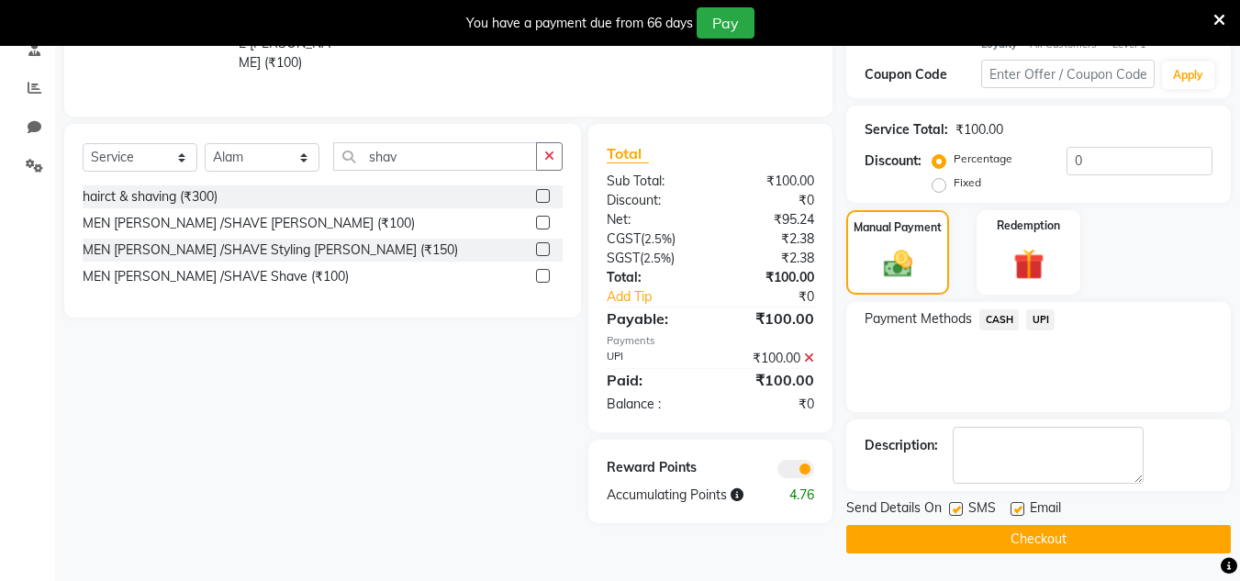
drag, startPoint x: 1084, startPoint y: 531, endPoint x: 1055, endPoint y: 73, distance: 459.1
click at [1084, 477] on div "Name: [PERSON_NAME] Membership: No Active Membership Total Visits: 155 Card on …" at bounding box center [1046, 186] width 398 height 735
click at [896, 542] on button "Checkout" at bounding box center [1039, 539] width 385 height 28
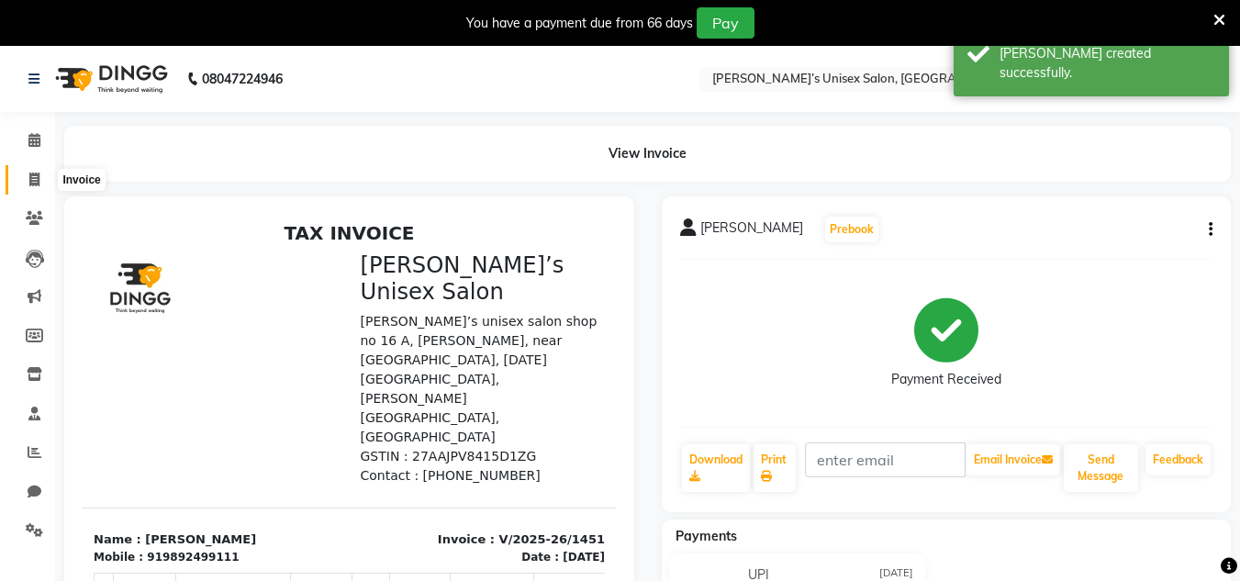
click at [34, 181] on icon at bounding box center [34, 180] width 10 height 14
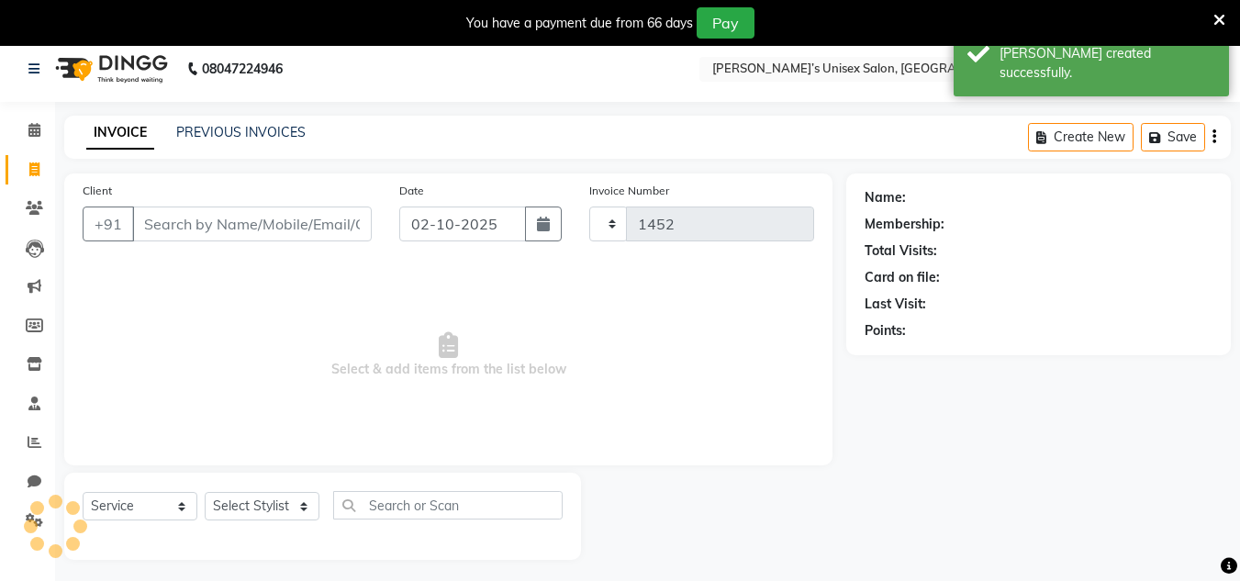
scroll to position [46, 0]
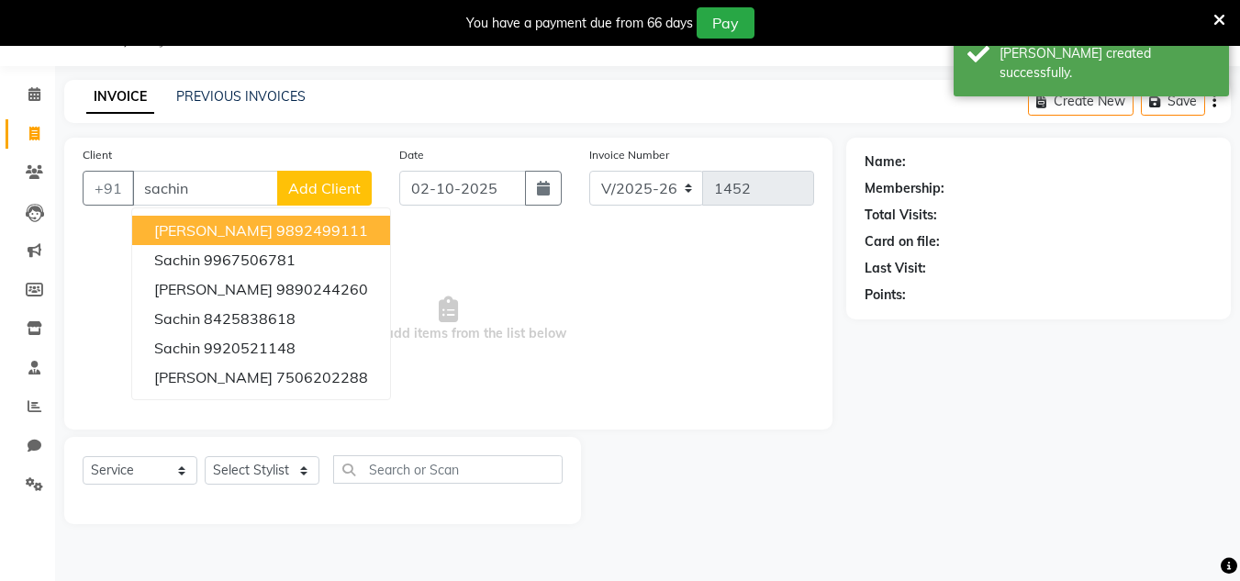
click at [186, 224] on span "[PERSON_NAME]" at bounding box center [213, 230] width 118 height 18
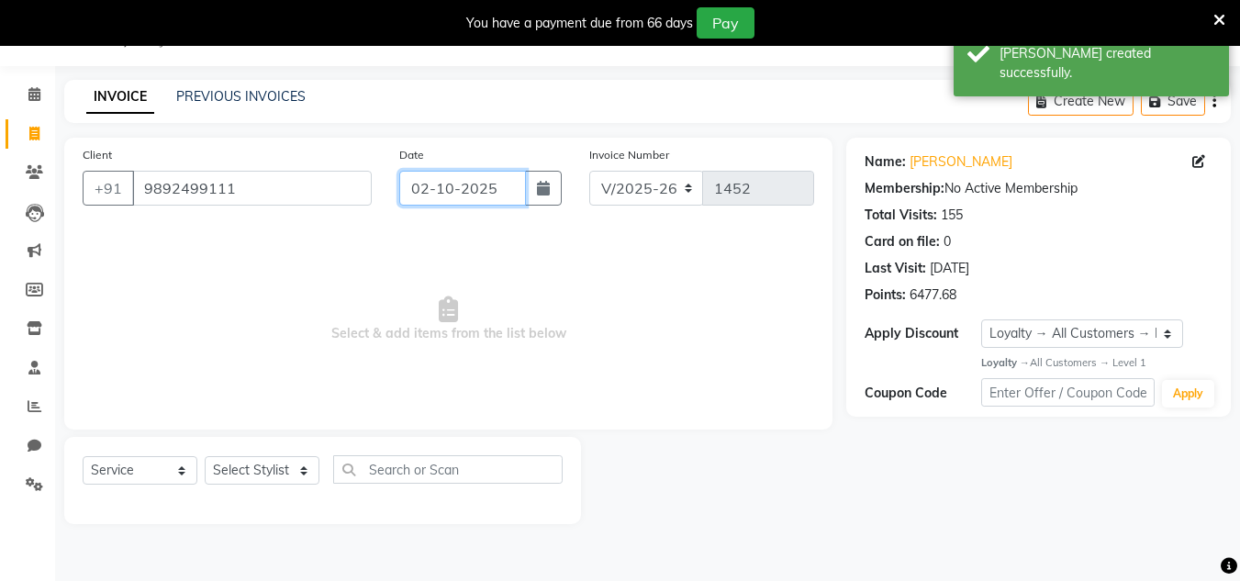
click at [507, 188] on input "02-10-2025" at bounding box center [462, 188] width 127 height 35
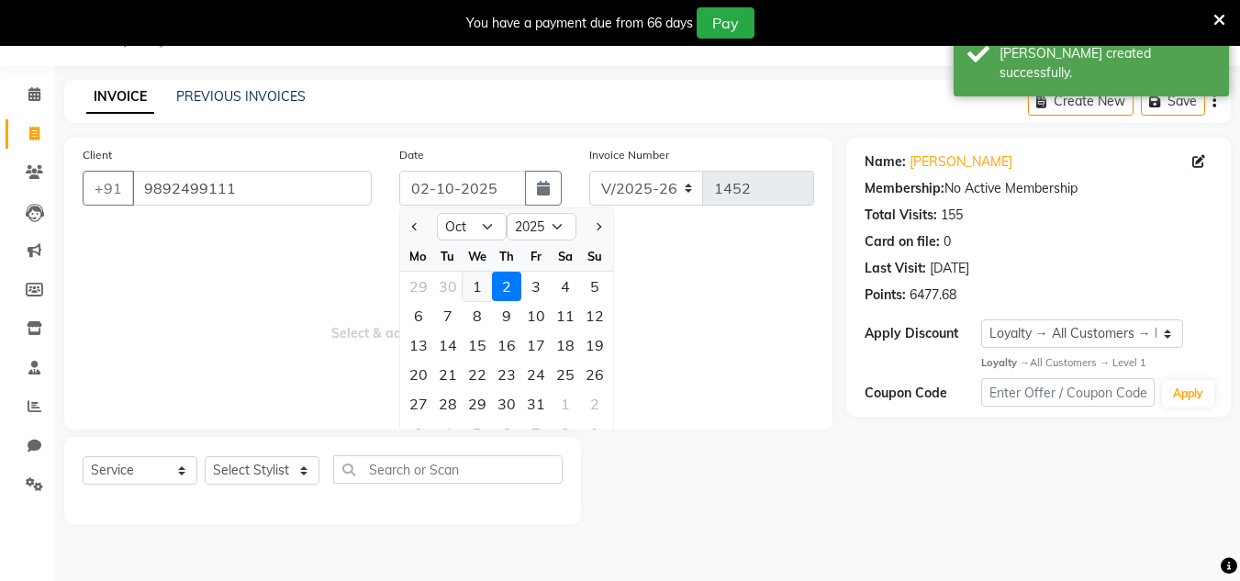
drag, startPoint x: 420, startPoint y: 235, endPoint x: 470, endPoint y: 297, distance: 80.3
click at [420, 234] on button "Previous month" at bounding box center [416, 226] width 16 height 29
click at [445, 402] on div "30" at bounding box center [447, 403] width 29 height 29
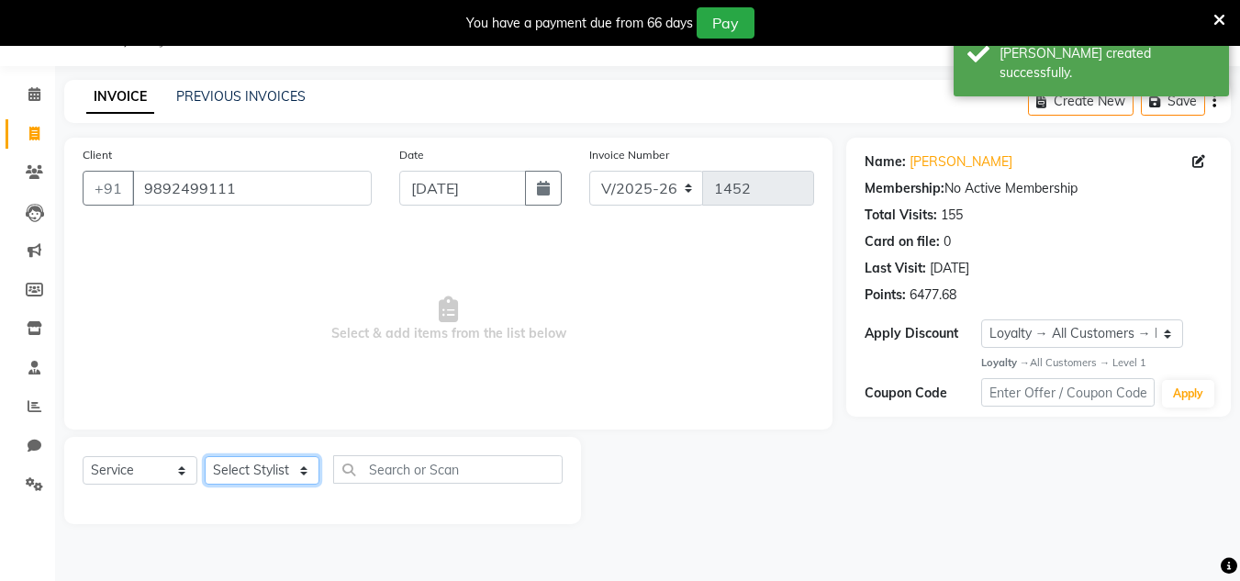
click at [286, 468] on select "Select Stylist Alam Dombivali Manager Farook Hair Stylist [PERSON_NAME] [PERSON…" at bounding box center [262, 470] width 115 height 28
click at [205, 456] on select "Select Stylist Alam Dombivali Manager Farook Hair Stylist [PERSON_NAME] [PERSON…" at bounding box center [262, 470] width 115 height 28
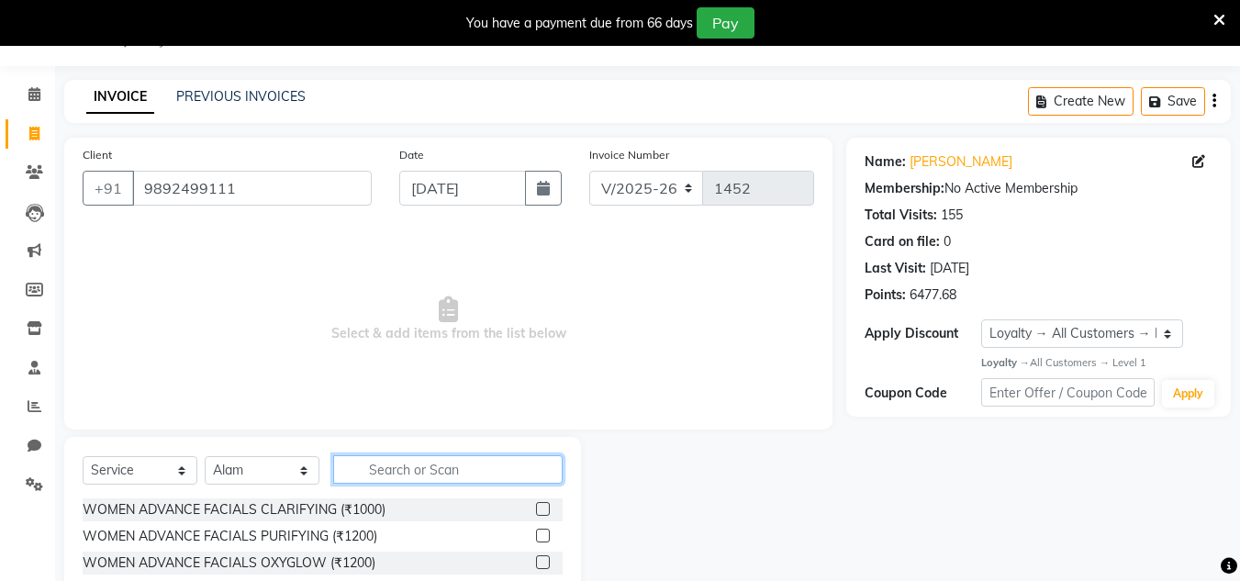
click at [379, 466] on input "text" at bounding box center [448, 469] width 230 height 28
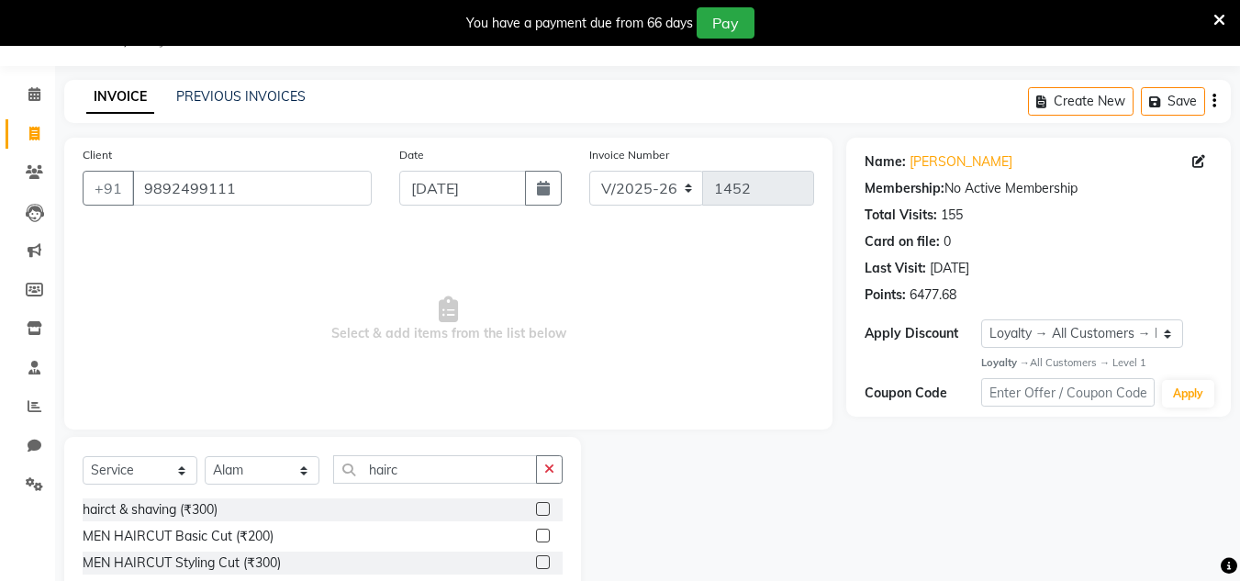
click at [544, 536] on label at bounding box center [543, 536] width 14 height 14
click at [544, 536] on input "checkbox" at bounding box center [542, 537] width 12 height 12
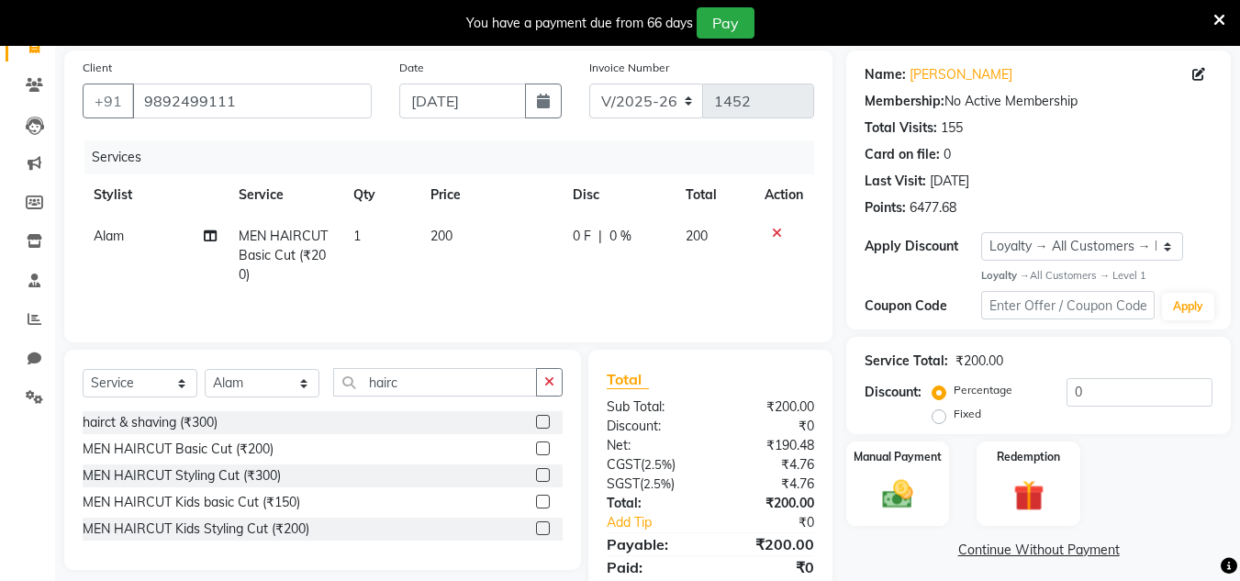
scroll to position [199, 0]
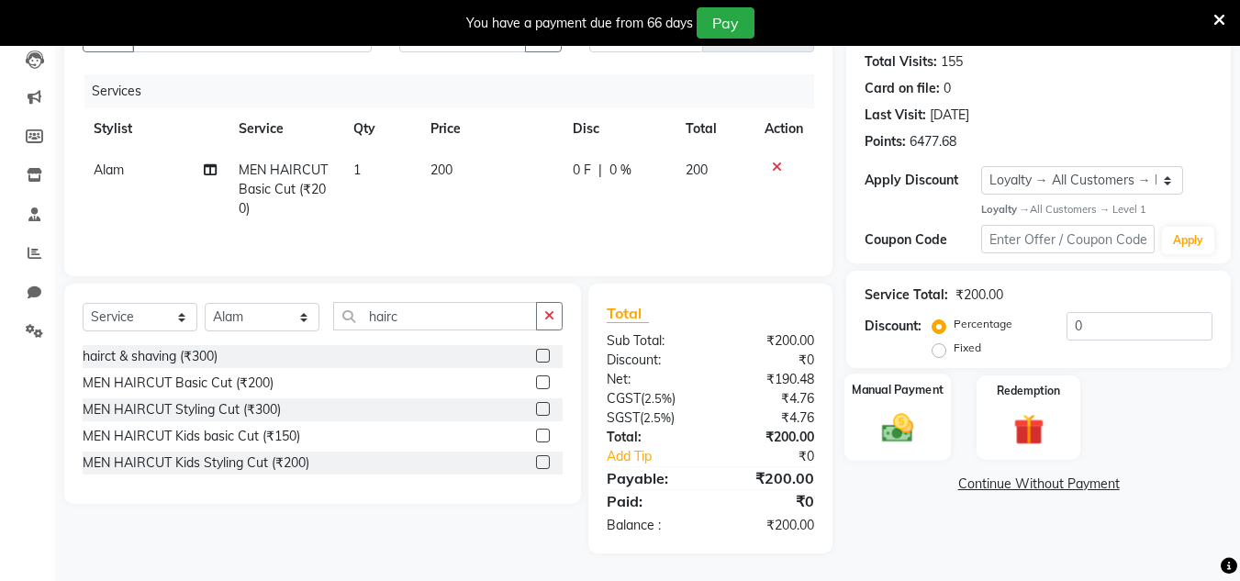
click at [898, 432] on img at bounding box center [897, 428] width 51 height 37
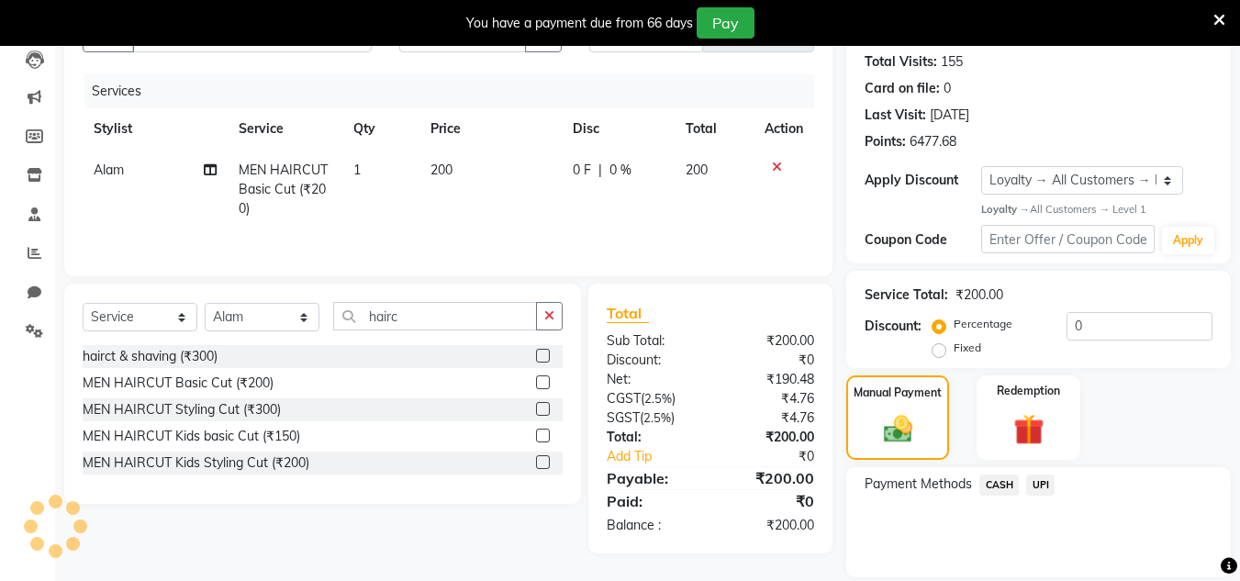
click at [985, 484] on span "CASH" at bounding box center [999, 485] width 39 height 21
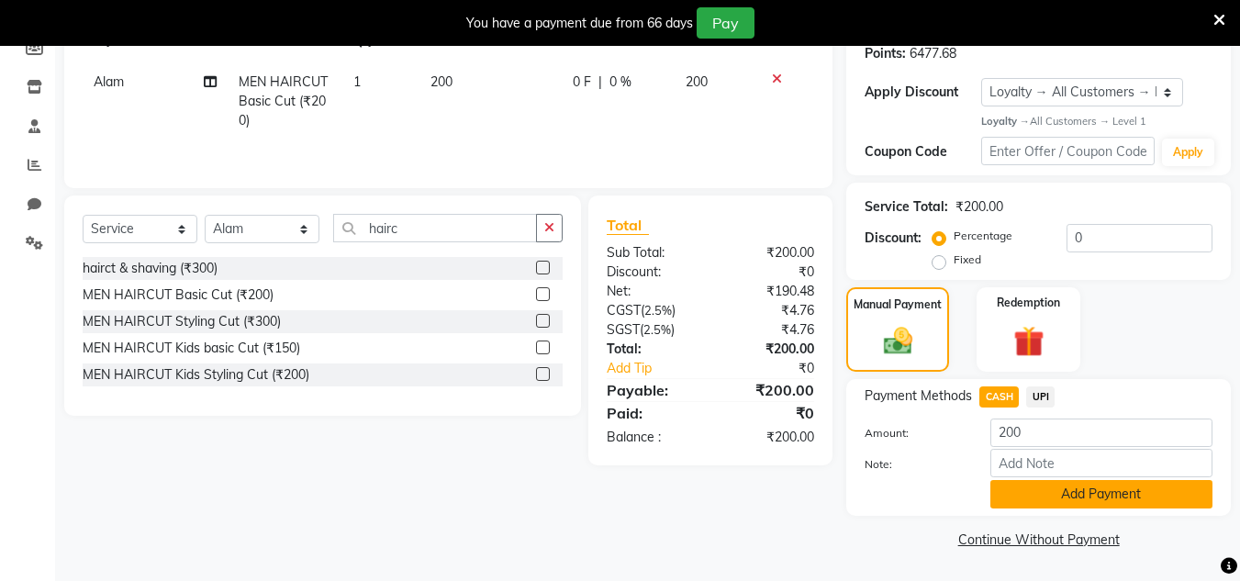
click at [1043, 487] on button "Add Payment" at bounding box center [1102, 494] width 222 height 28
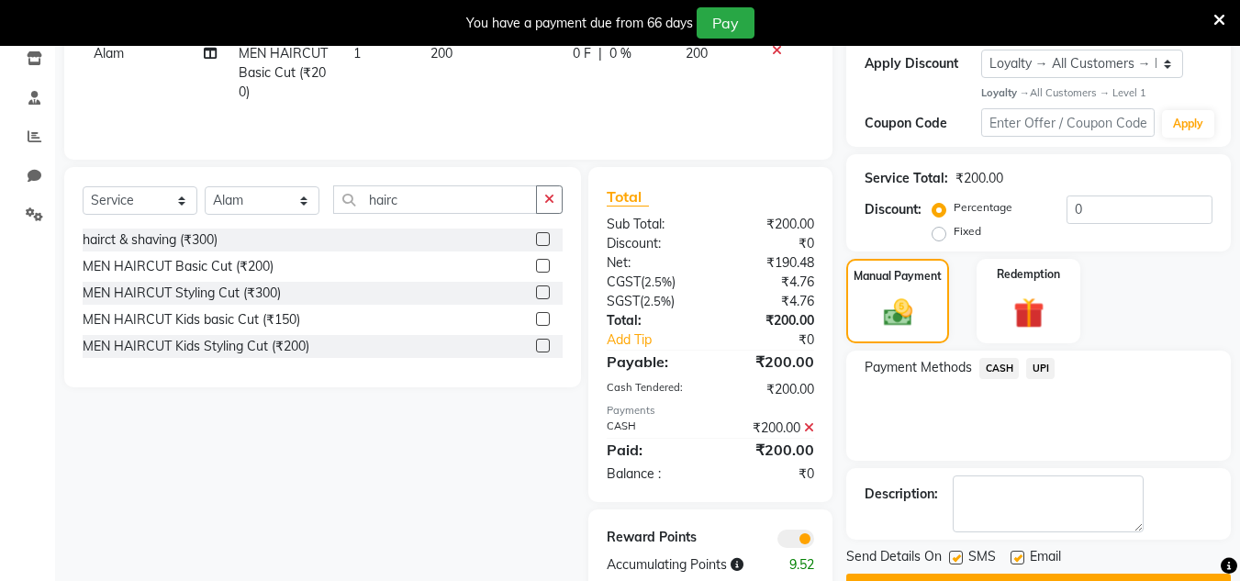
scroll to position [365, 0]
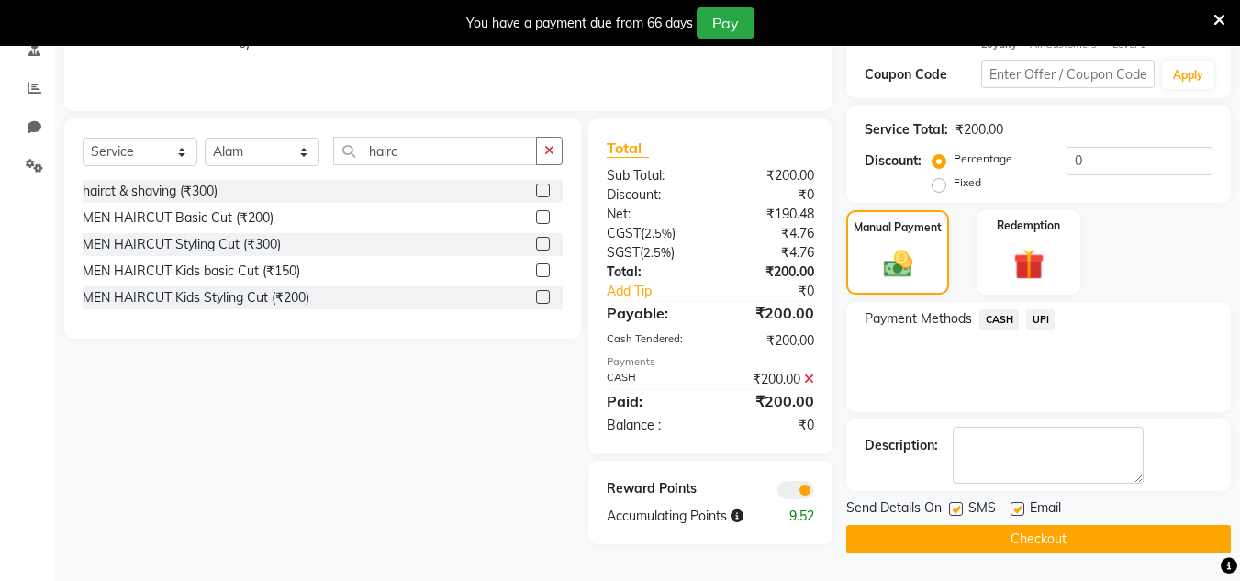
drag, startPoint x: 1051, startPoint y: 533, endPoint x: 899, endPoint y: 16, distance: 539.8
click at [1019, 452] on div "Name: [PERSON_NAME] Membership: No Active Membership Total Visits: 155 Card on …" at bounding box center [1046, 186] width 398 height 735
click at [976, 533] on button "Checkout" at bounding box center [1039, 539] width 385 height 28
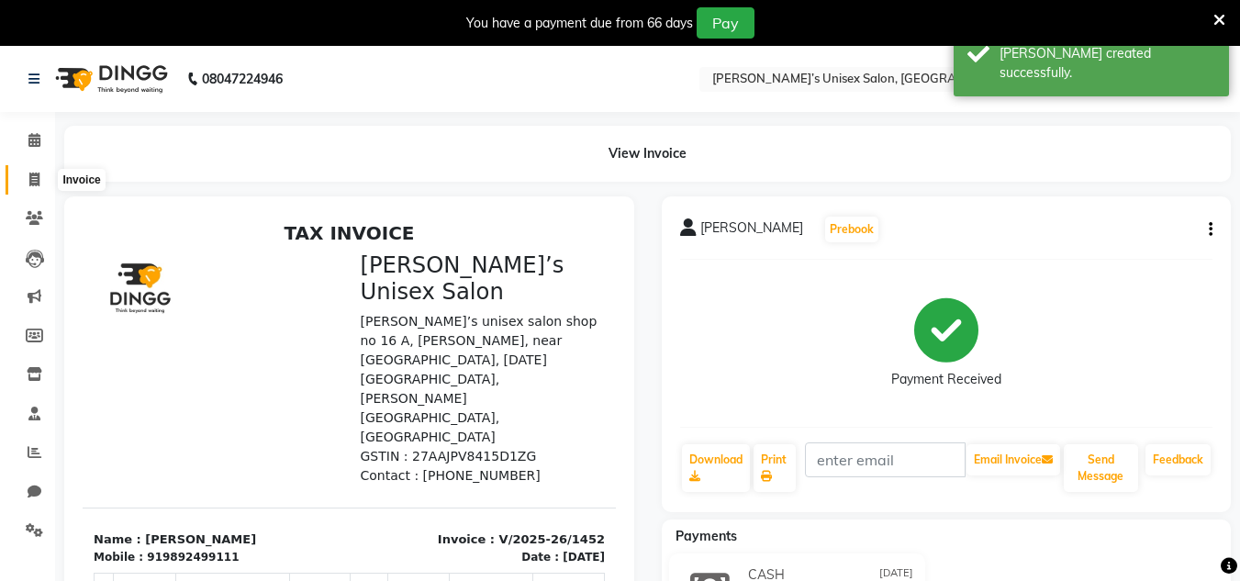
click at [28, 173] on span at bounding box center [34, 180] width 32 height 21
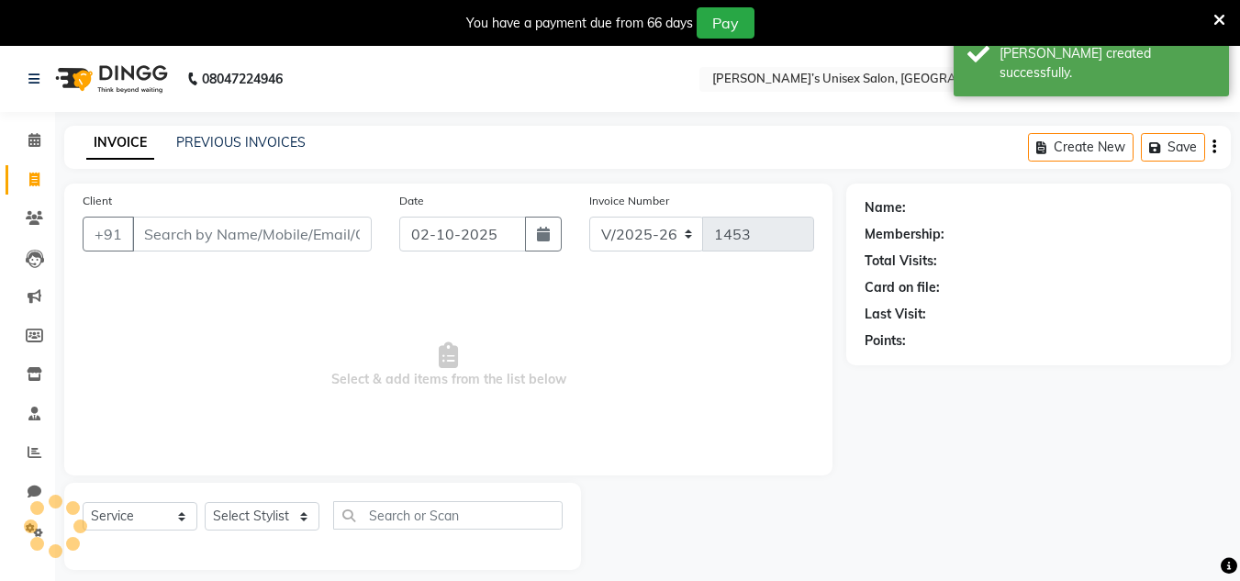
scroll to position [46, 0]
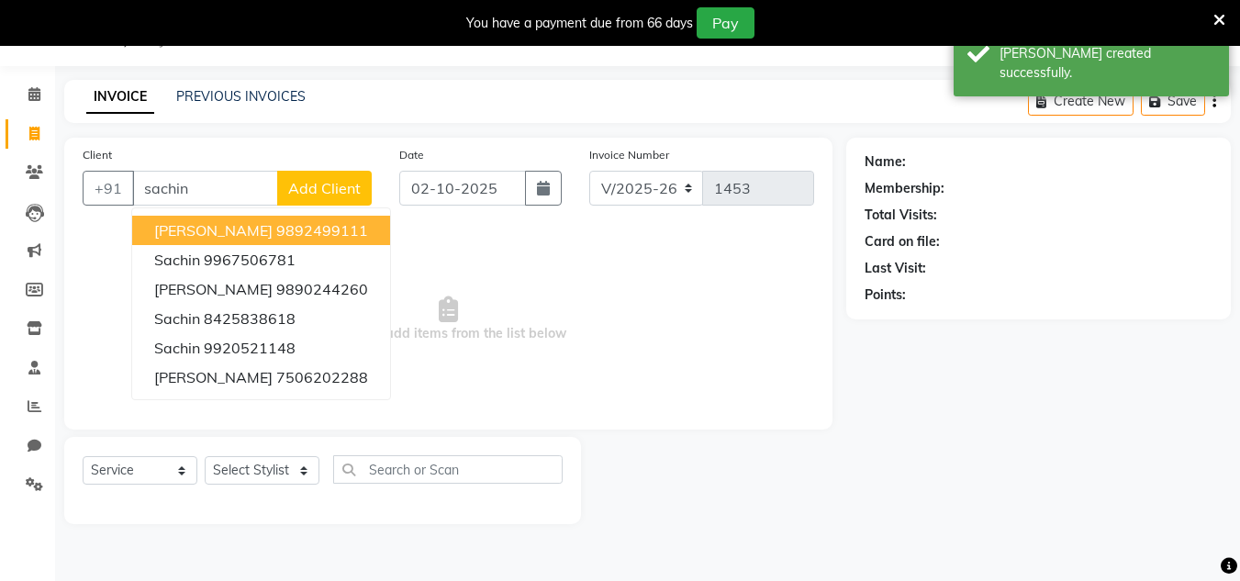
click at [288, 225] on ngb-highlight "9892499111" at bounding box center [322, 230] width 92 height 18
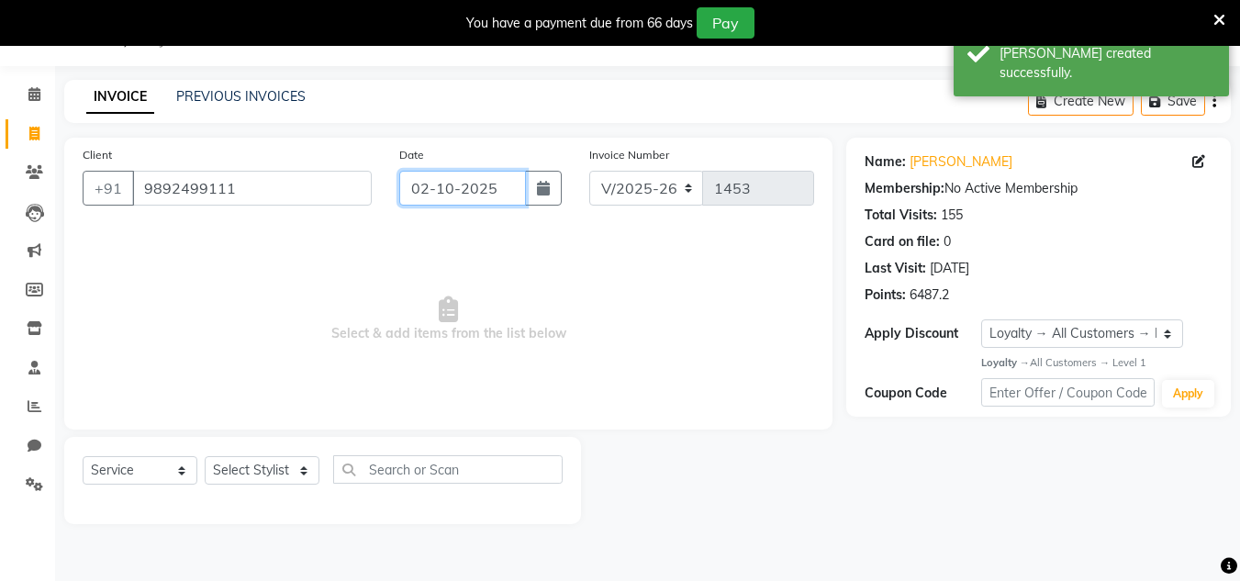
click at [521, 195] on input "02-10-2025" at bounding box center [462, 188] width 127 height 35
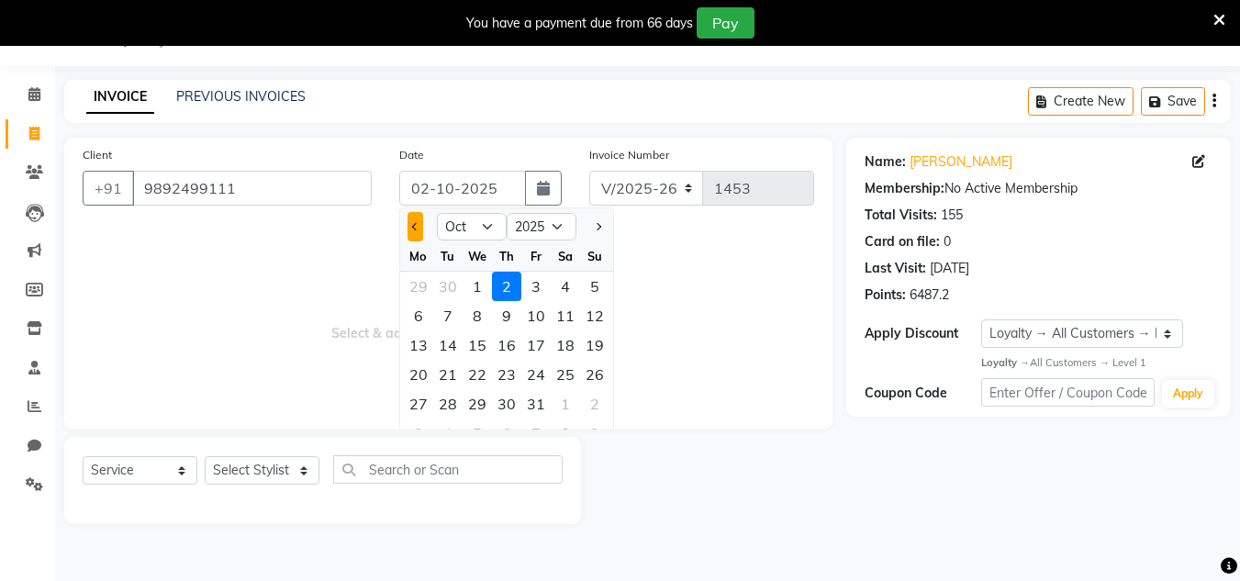
click at [421, 238] on button "Previous month" at bounding box center [416, 226] width 16 height 29
click at [443, 409] on div "30" at bounding box center [447, 403] width 29 height 29
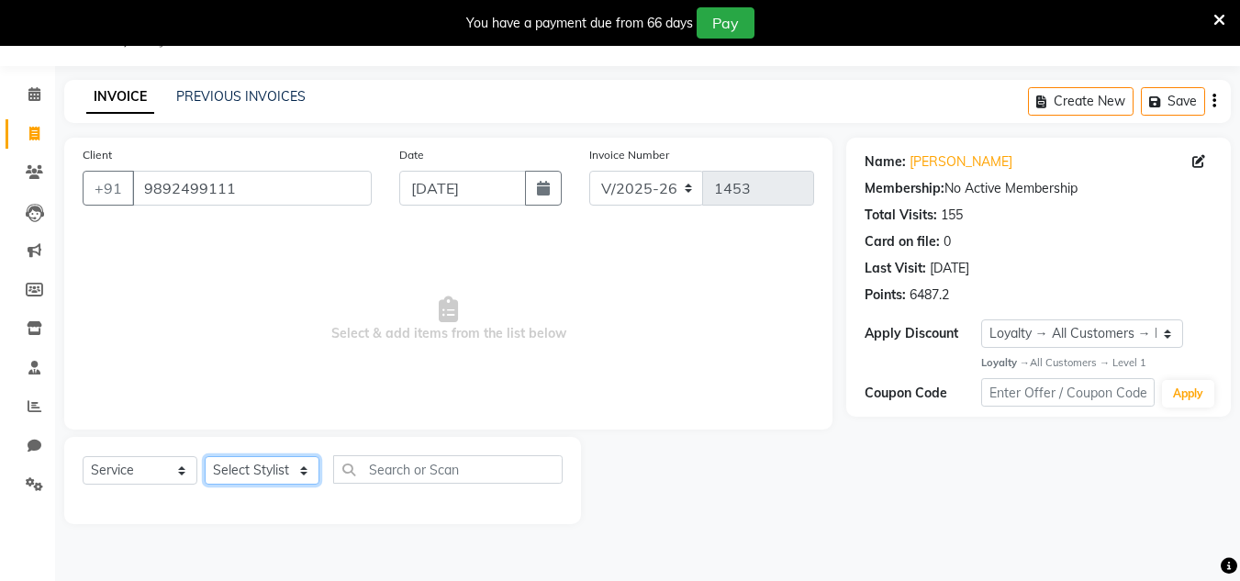
click at [268, 472] on select "Select Stylist Alam Dombivali Manager Farook Hair Stylist [PERSON_NAME] [PERSON…" at bounding box center [262, 470] width 115 height 28
click at [205, 456] on select "Select Stylist Alam Dombivali Manager Farook Hair Stylist [PERSON_NAME] [PERSON…" at bounding box center [262, 470] width 115 height 28
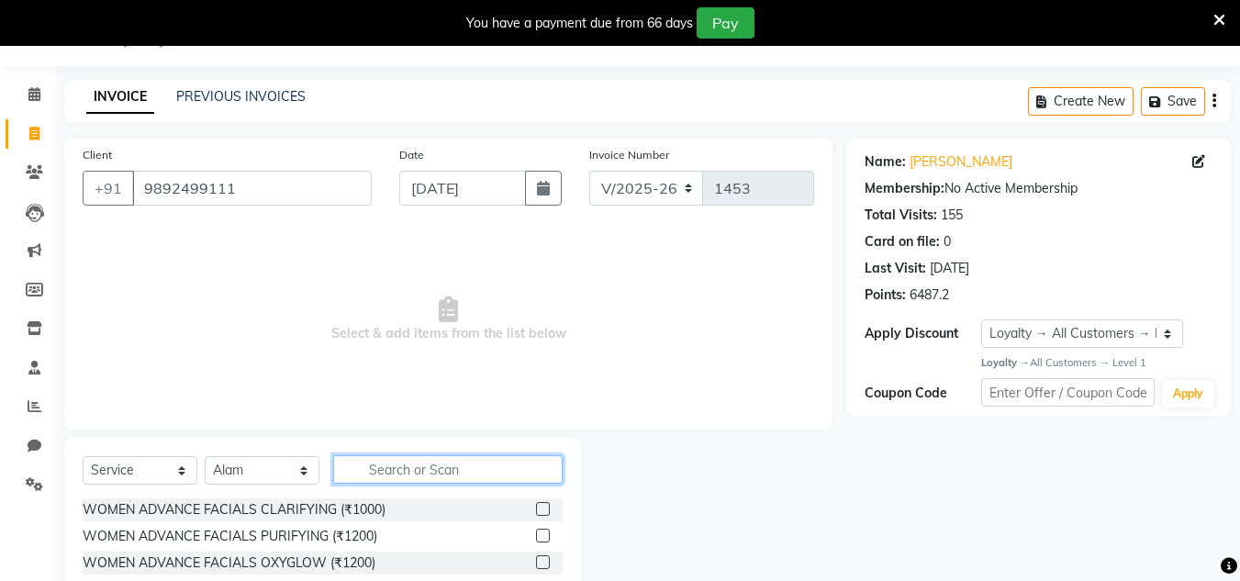
click at [417, 473] on input "text" at bounding box center [448, 469] width 230 height 28
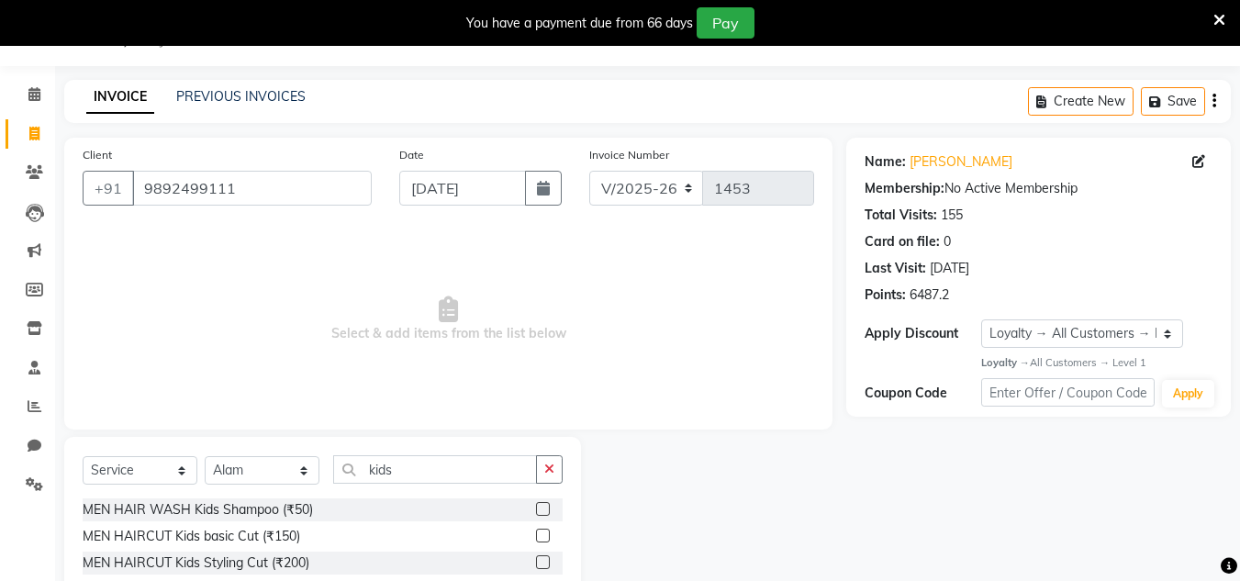
click at [543, 536] on label at bounding box center [543, 536] width 14 height 14
click at [543, 536] on input "checkbox" at bounding box center [542, 537] width 12 height 12
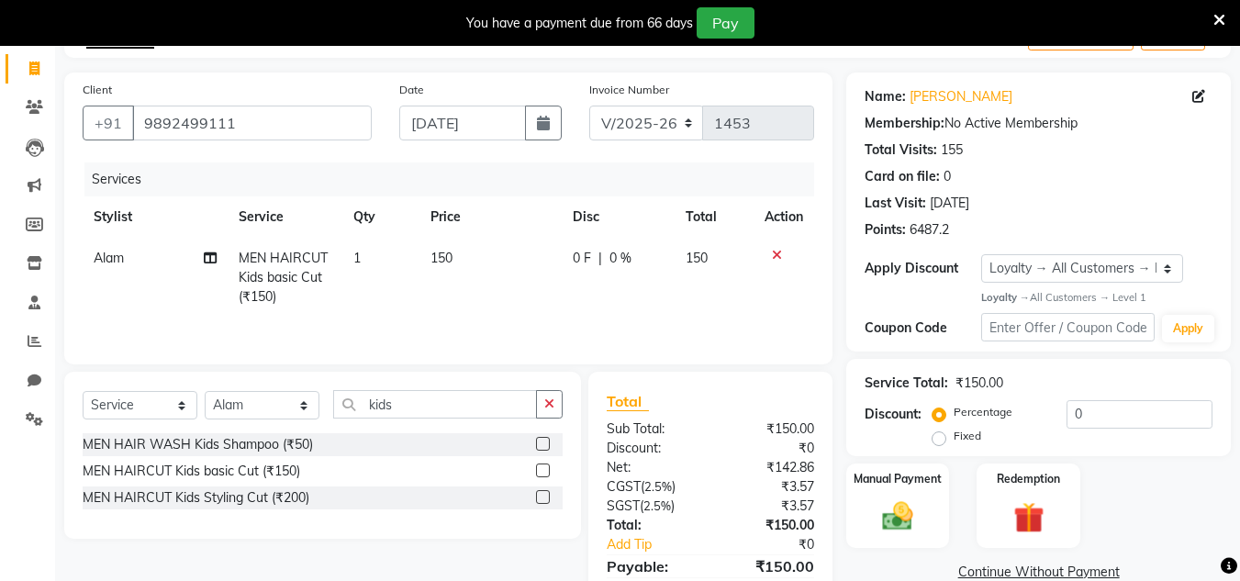
scroll to position [199, 0]
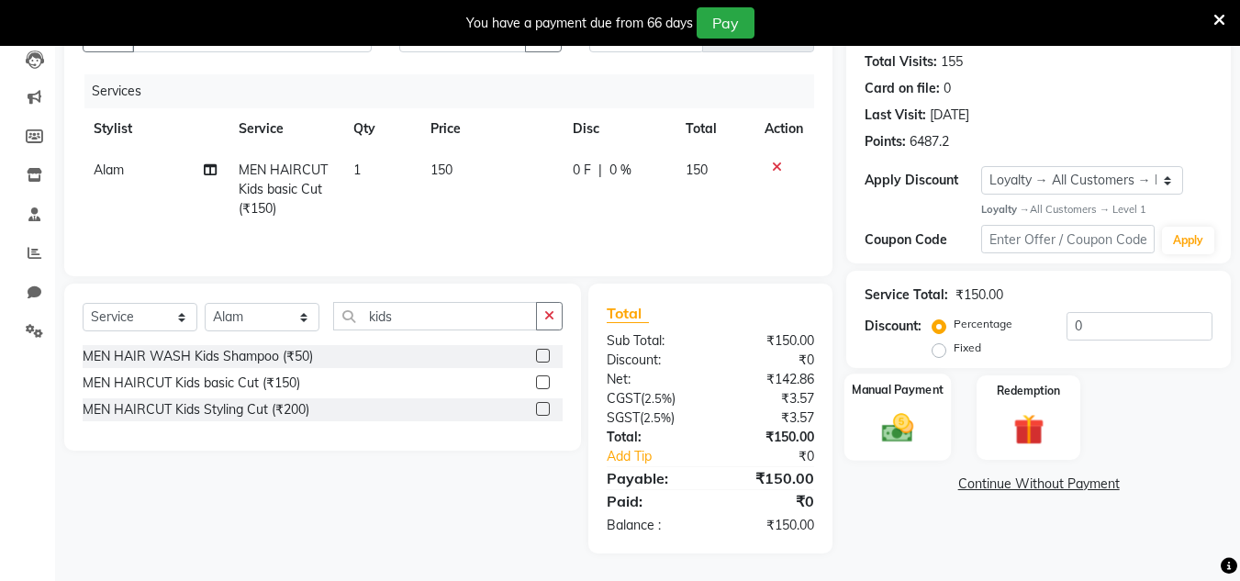
click at [888, 428] on img at bounding box center [897, 428] width 51 height 37
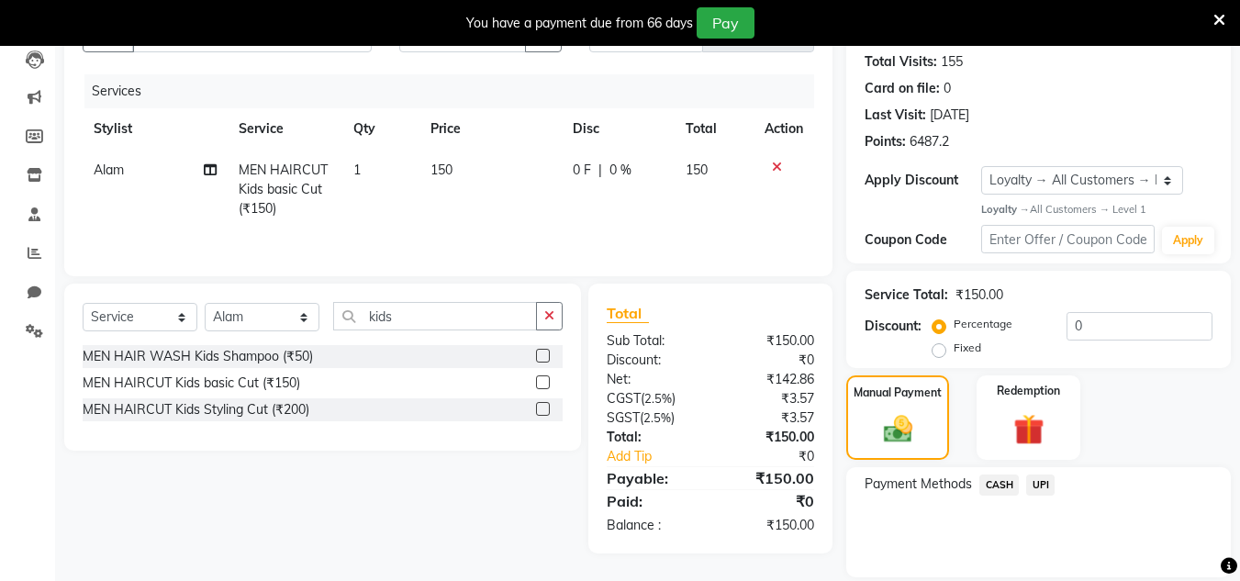
click at [1038, 485] on span "UPI" at bounding box center [1041, 485] width 28 height 21
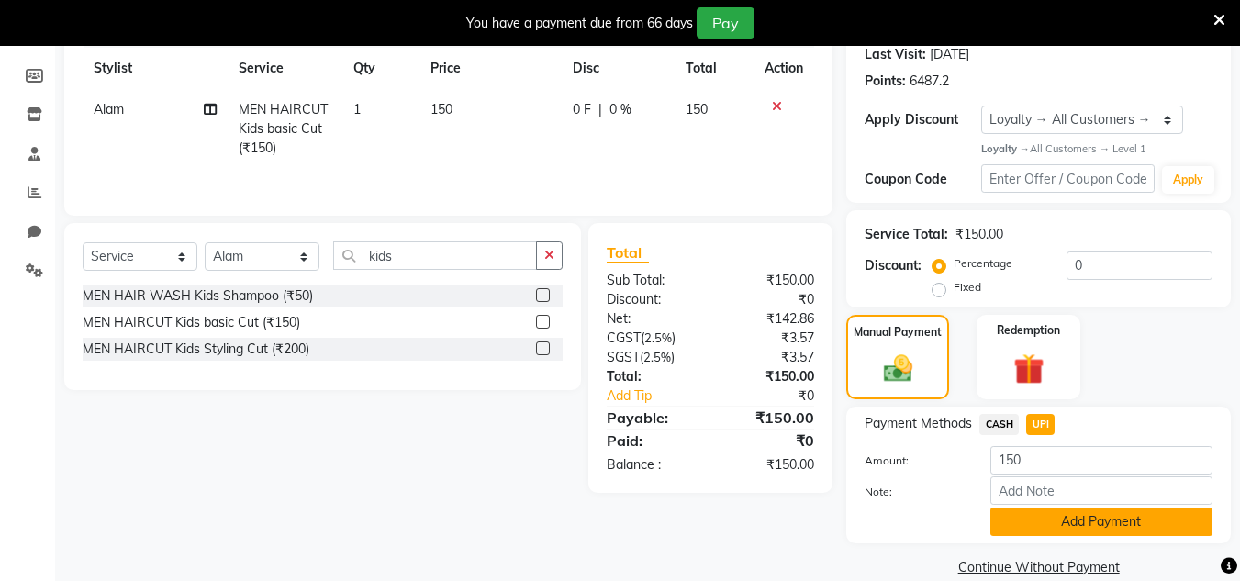
scroll to position [287, 0]
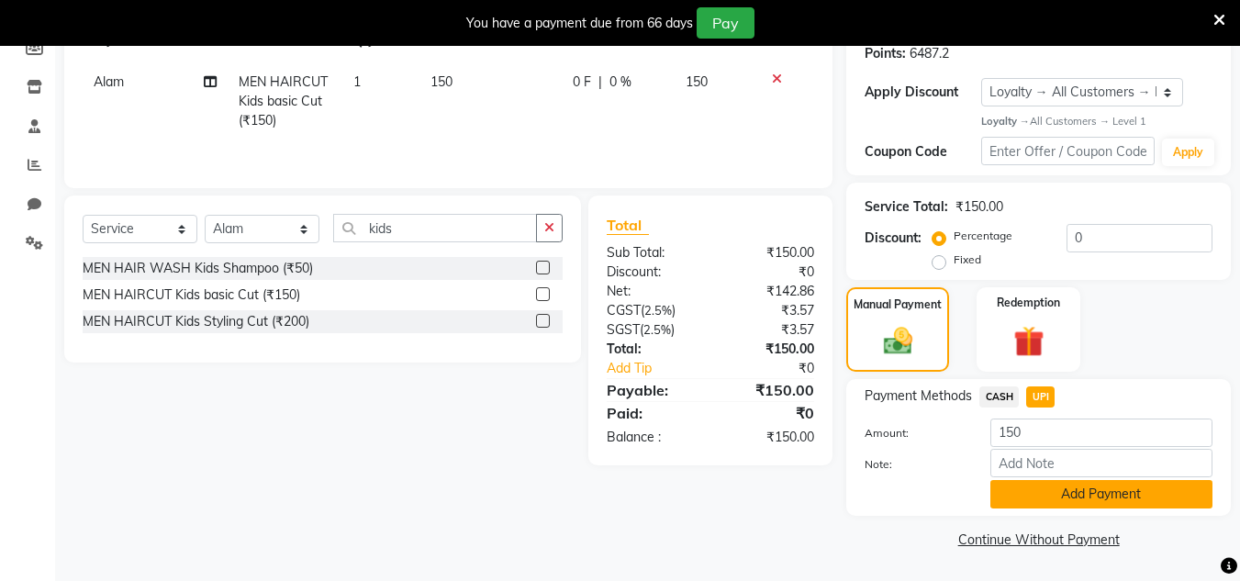
click at [1086, 502] on button "Add Payment" at bounding box center [1102, 494] width 222 height 28
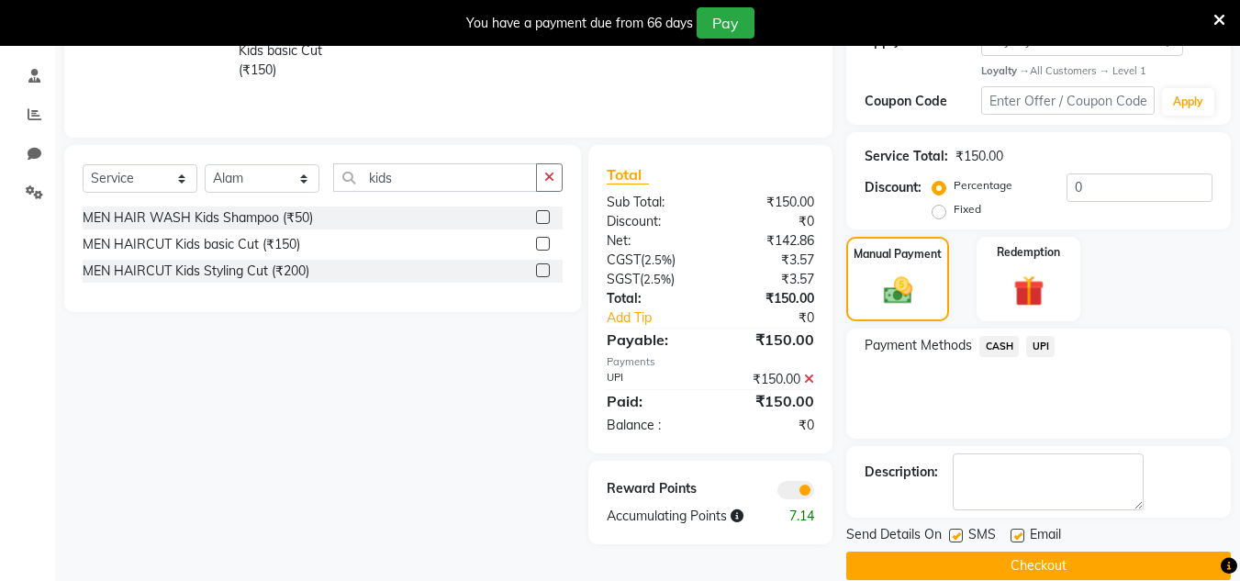
scroll to position [365, 0]
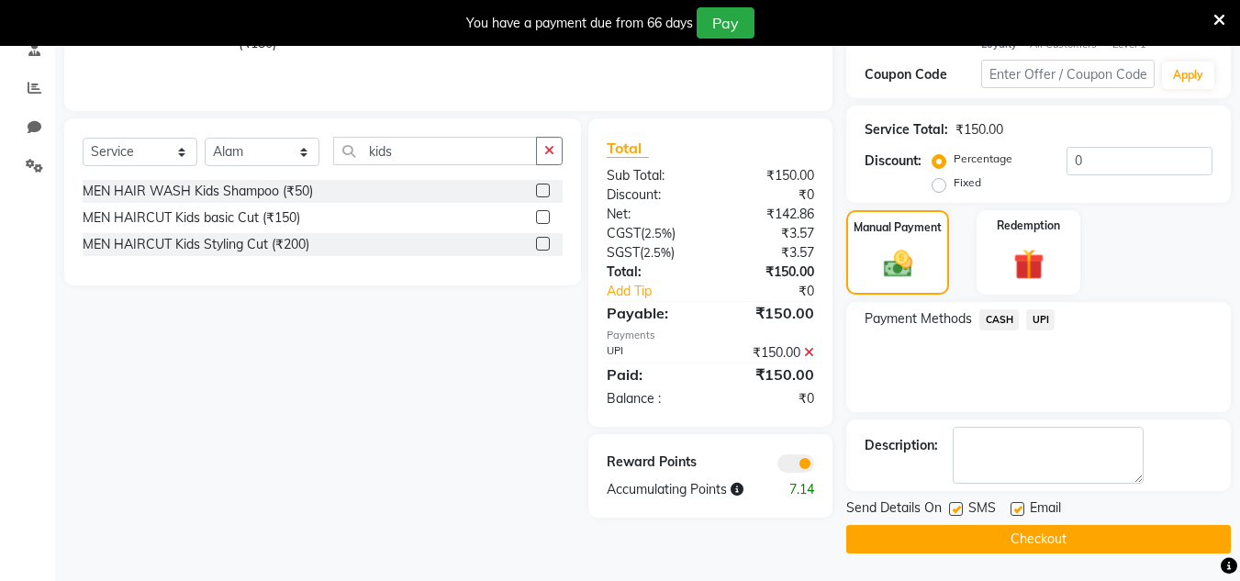
click at [1000, 529] on button "Checkout" at bounding box center [1039, 539] width 385 height 28
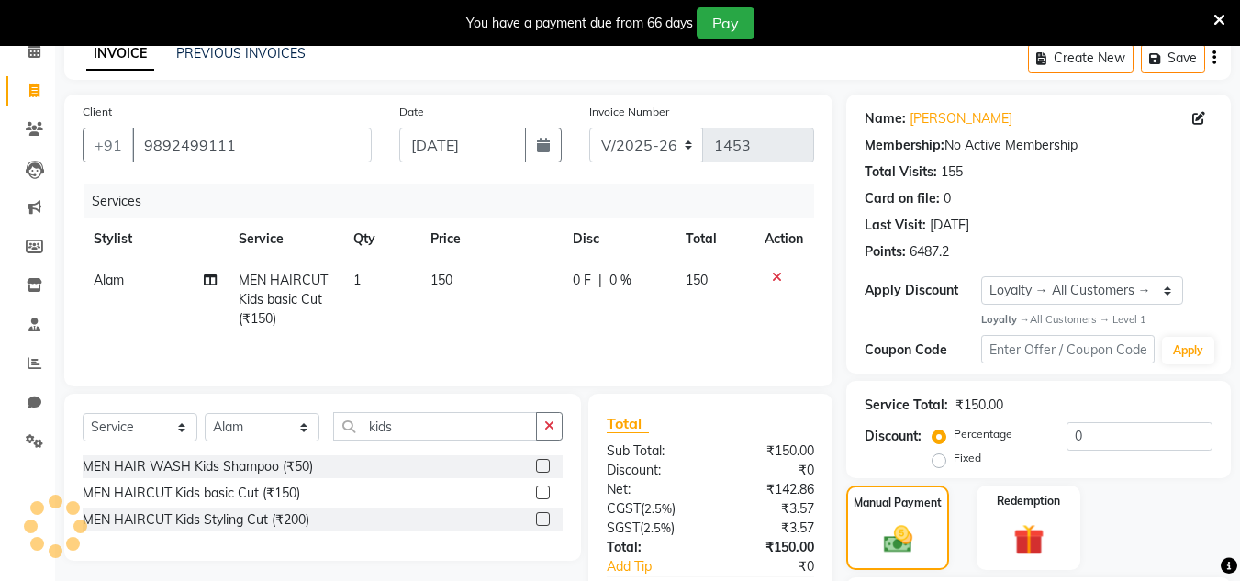
scroll to position [68, 0]
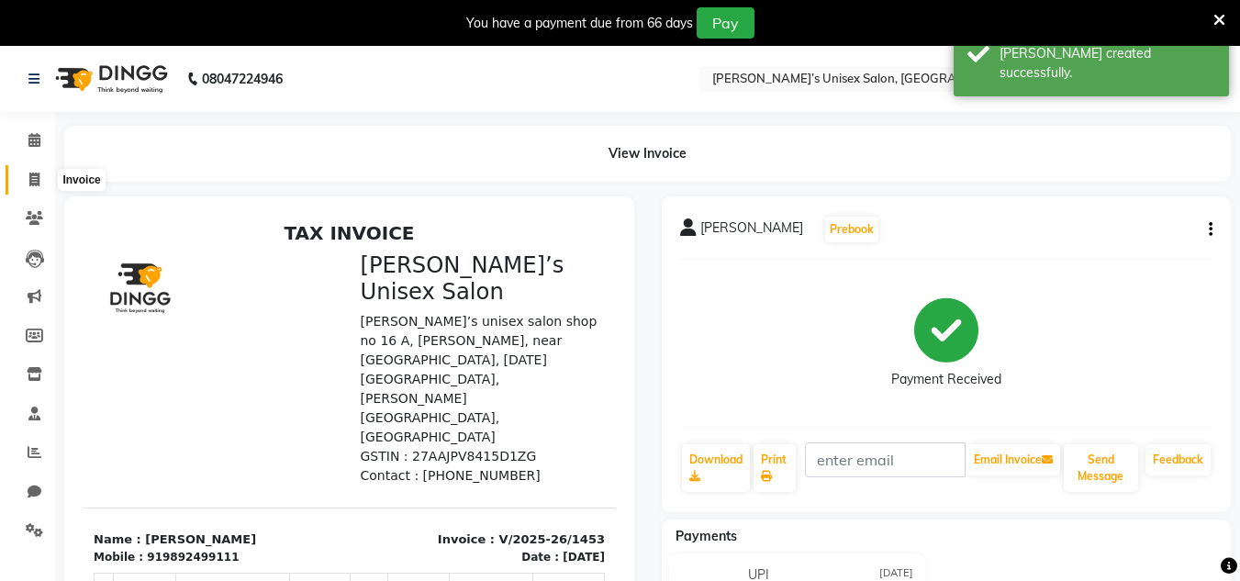
drag, startPoint x: 39, startPoint y: 185, endPoint x: 62, endPoint y: 184, distance: 23.0
click at [39, 185] on icon at bounding box center [34, 180] width 10 height 14
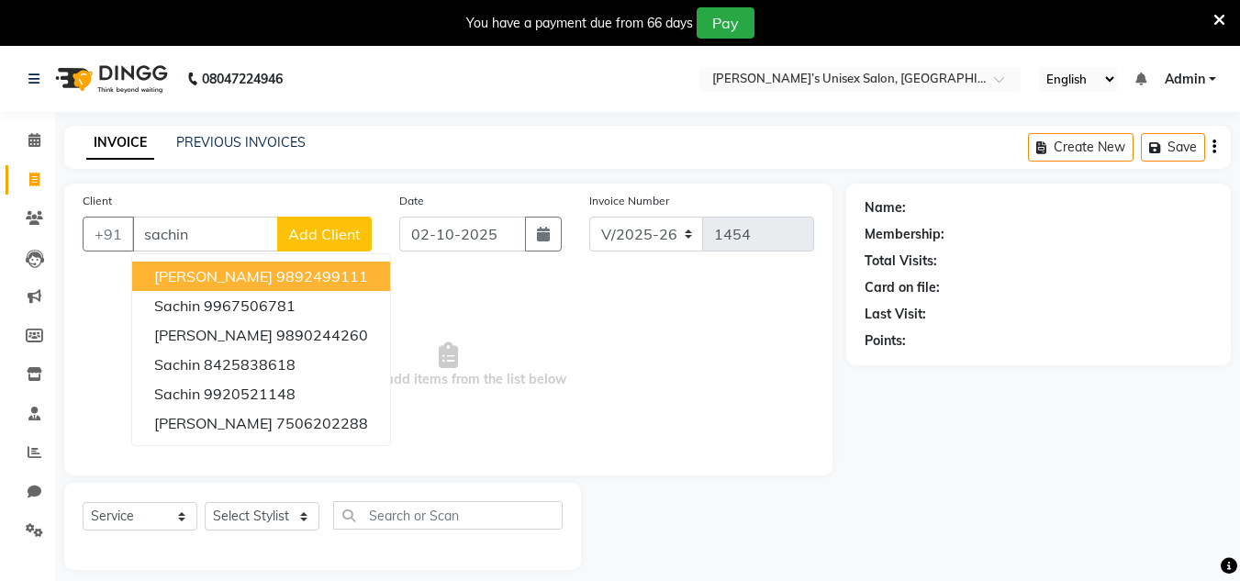
click at [196, 281] on span "[PERSON_NAME]" at bounding box center [213, 276] width 118 height 18
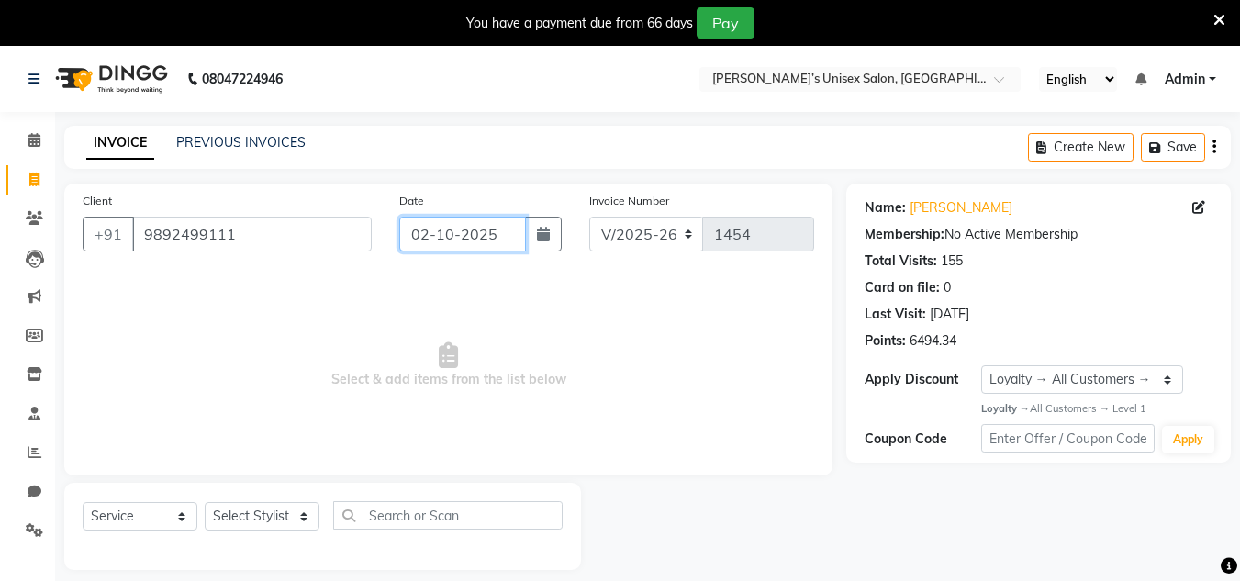
click at [499, 244] on input "02-10-2025" at bounding box center [462, 234] width 127 height 35
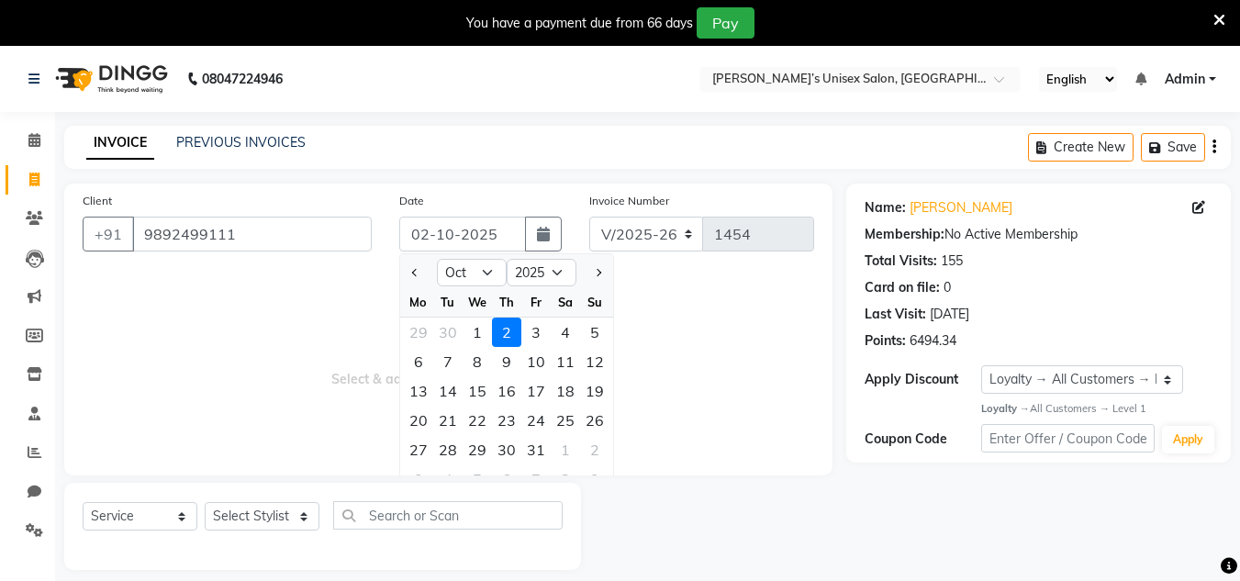
drag, startPoint x: 401, startPoint y: 265, endPoint x: 435, endPoint y: 287, distance: 40.5
click at [410, 271] on div at bounding box center [418, 272] width 37 height 29
click at [408, 278] on button "Previous month" at bounding box center [416, 272] width 16 height 29
click at [438, 450] on div "30" at bounding box center [447, 449] width 29 height 29
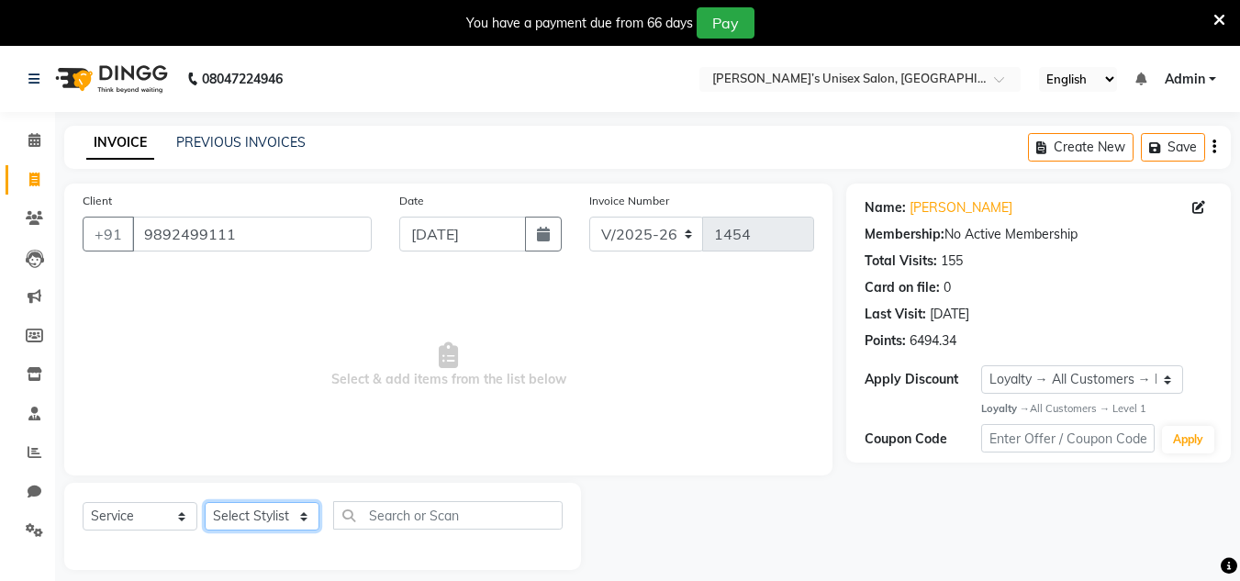
click at [269, 522] on select "Select Stylist Alam Dombivali Manager Farook Hair Stylist [PERSON_NAME] [PERSON…" at bounding box center [262, 516] width 115 height 28
click at [205, 502] on select "Select Stylist Alam Dombivali Manager Farook Hair Stylist [PERSON_NAME] [PERSON…" at bounding box center [262, 516] width 115 height 28
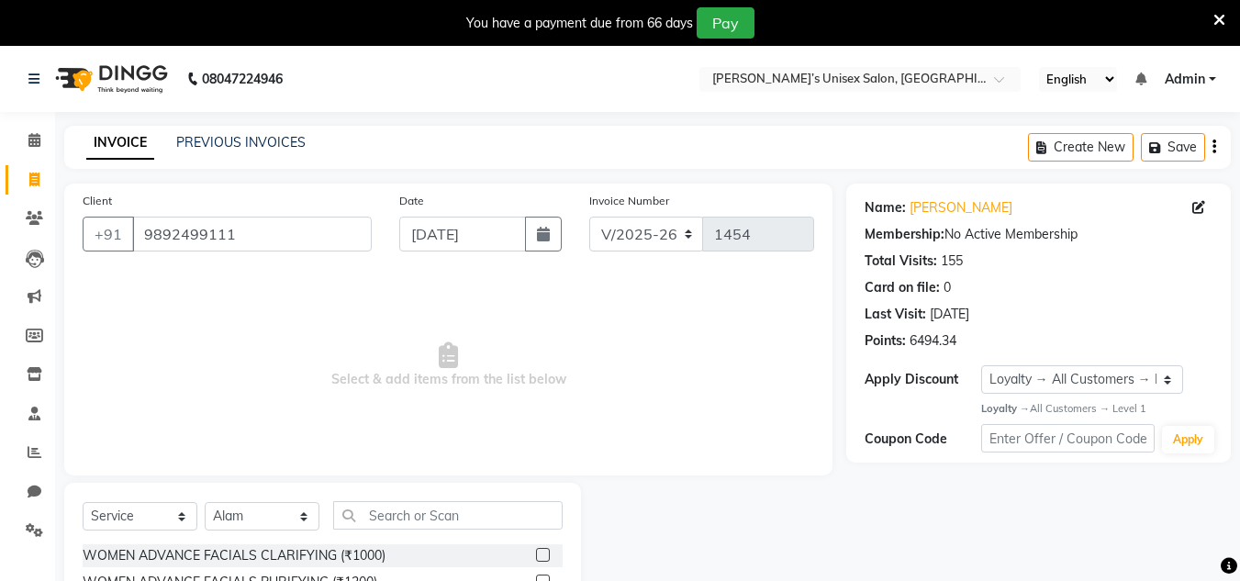
drag, startPoint x: 402, startPoint y: 485, endPoint x: 391, endPoint y: 510, distance: 27.1
click at [391, 510] on input "text" at bounding box center [448, 515] width 230 height 28
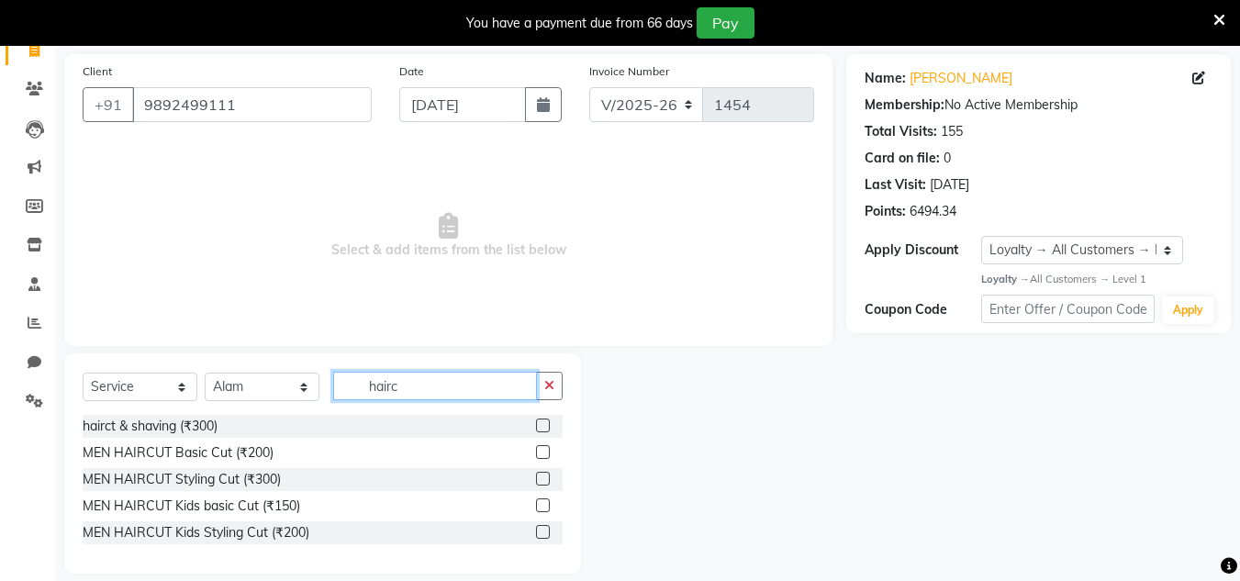
scroll to position [150, 0]
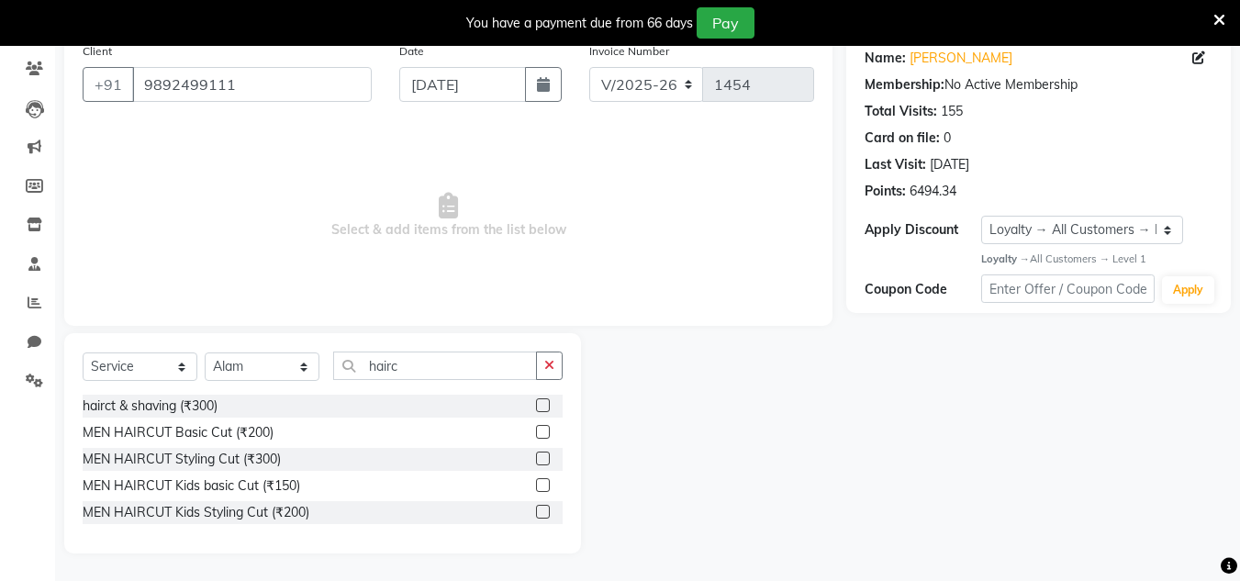
click at [544, 436] on label at bounding box center [543, 432] width 14 height 14
click at [544, 436] on input "checkbox" at bounding box center [542, 433] width 12 height 12
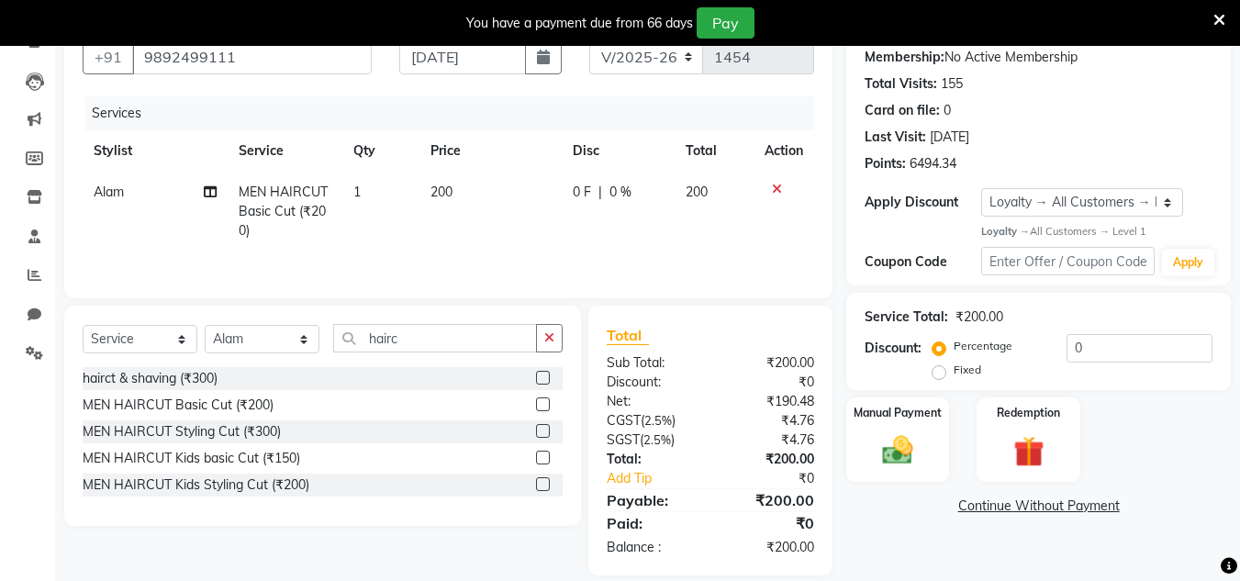
scroll to position [199, 0]
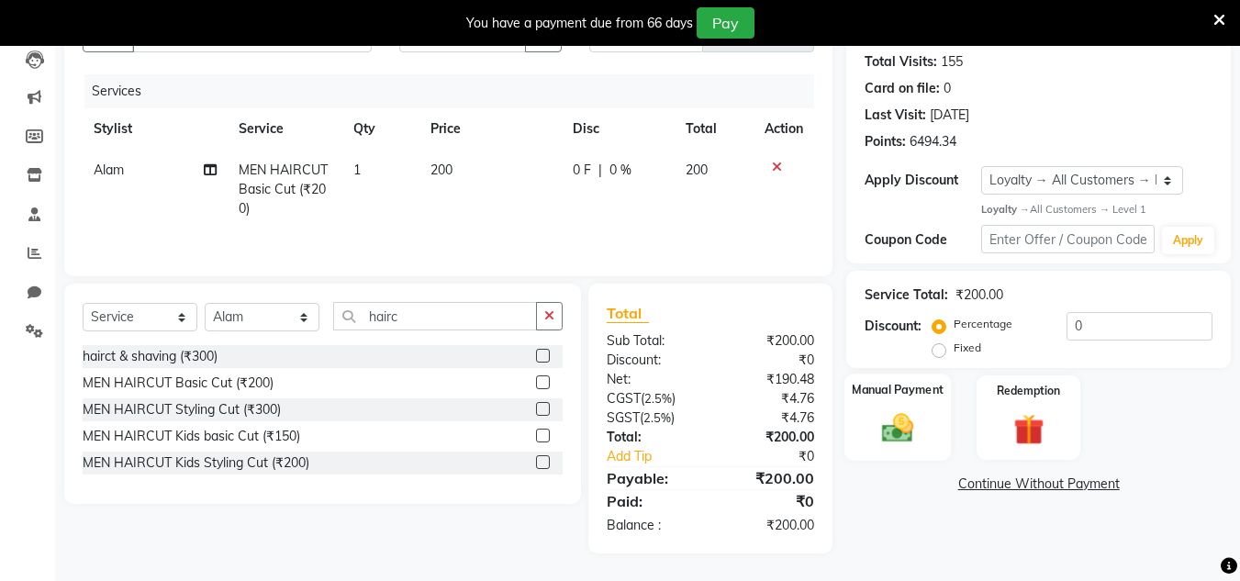
click at [900, 437] on img at bounding box center [897, 428] width 51 height 37
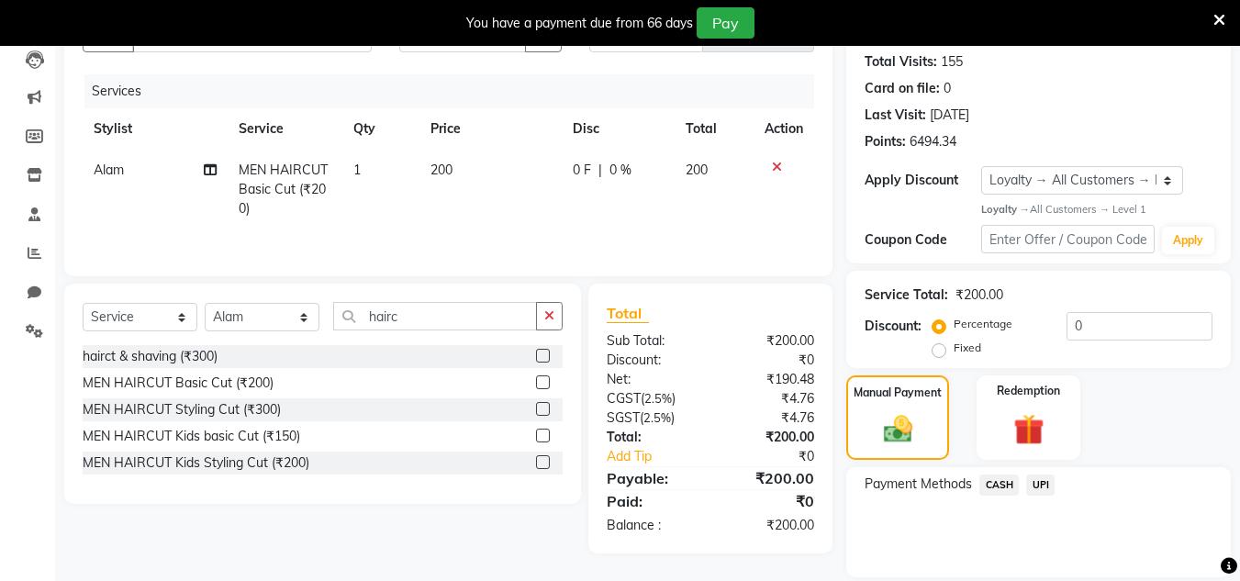
click at [1037, 479] on span "UPI" at bounding box center [1041, 485] width 28 height 21
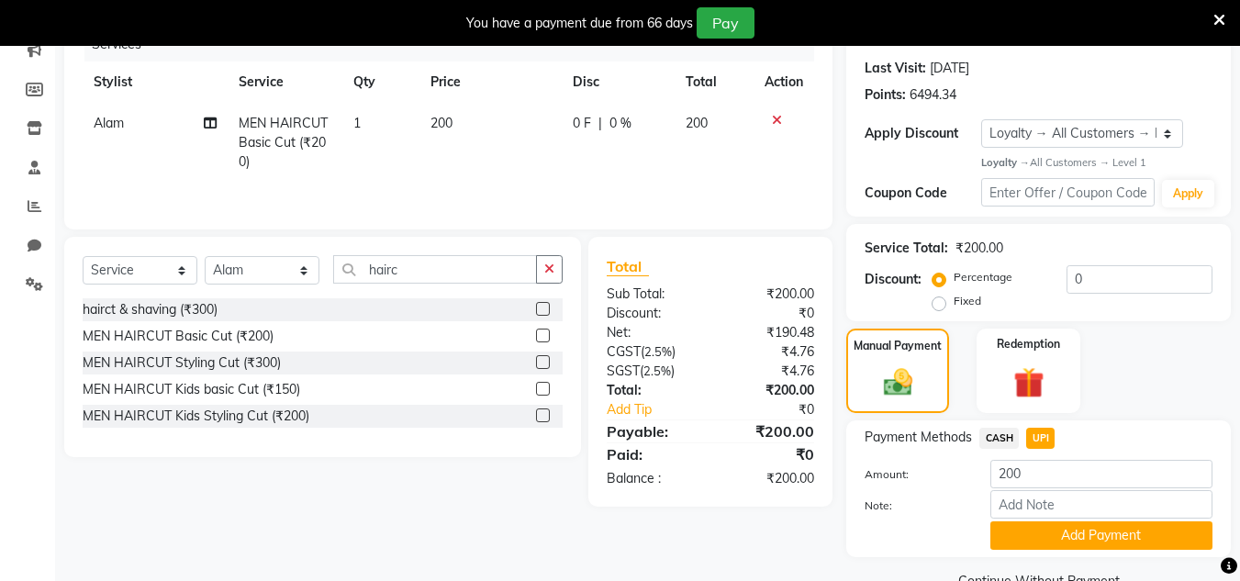
scroll to position [287, 0]
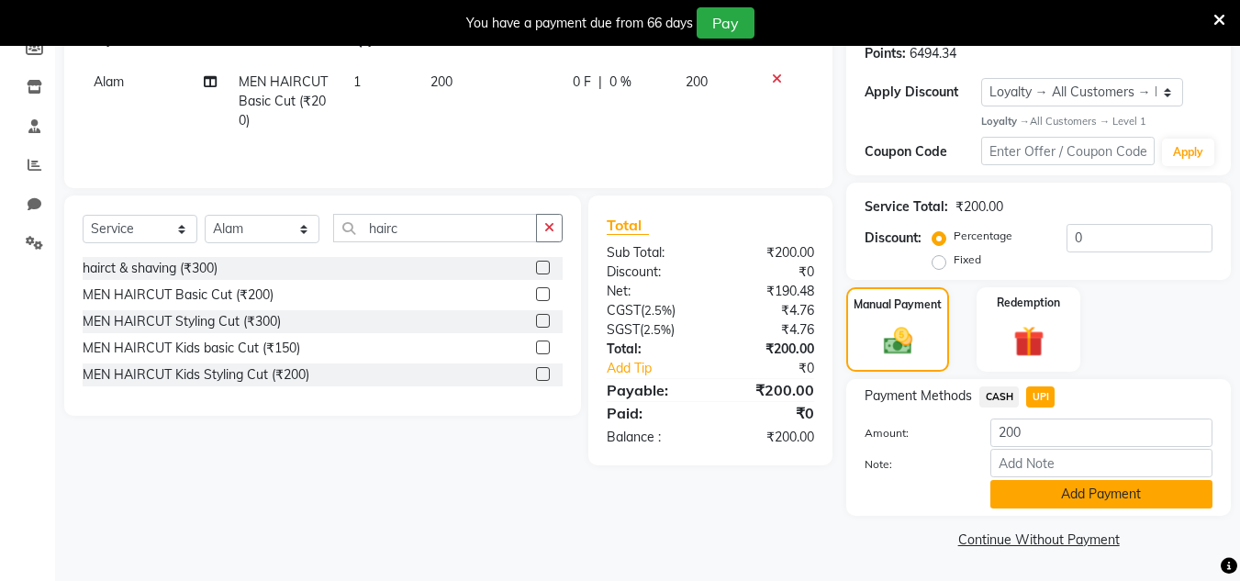
click at [1021, 489] on button "Add Payment" at bounding box center [1102, 494] width 222 height 28
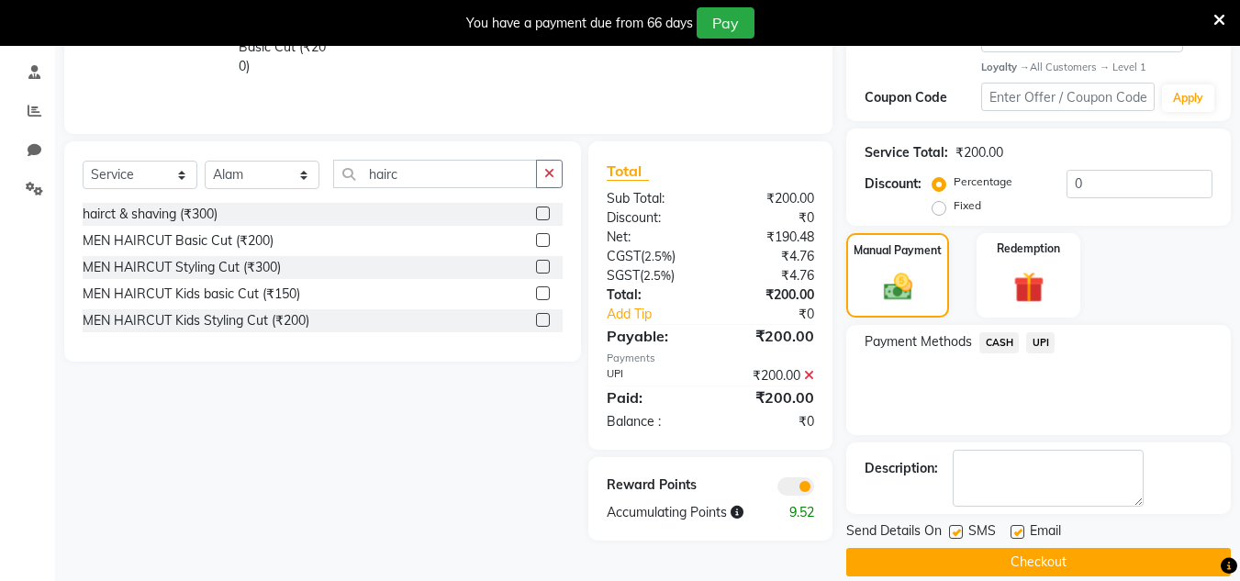
scroll to position [365, 0]
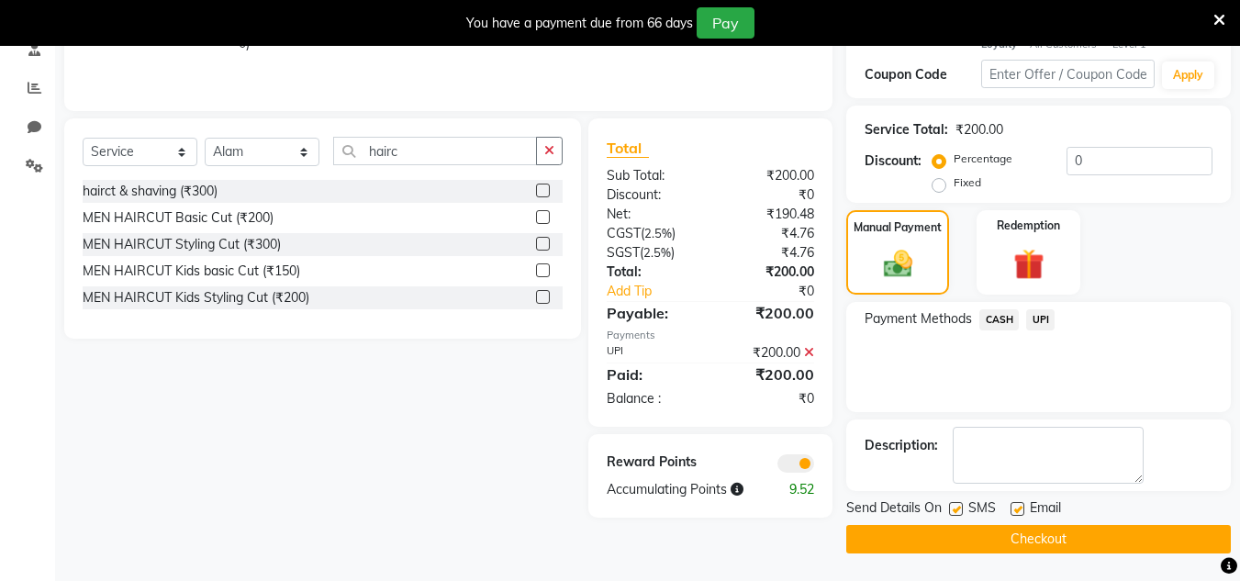
click at [968, 531] on button "Checkout" at bounding box center [1039, 539] width 385 height 28
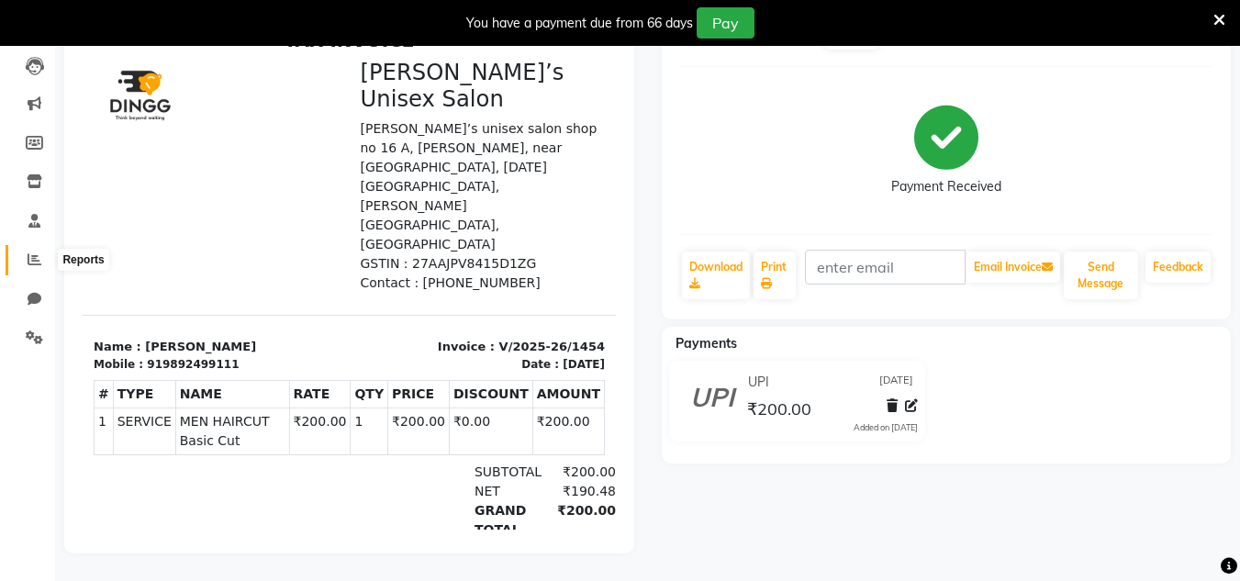
click at [39, 252] on icon at bounding box center [35, 259] width 14 height 14
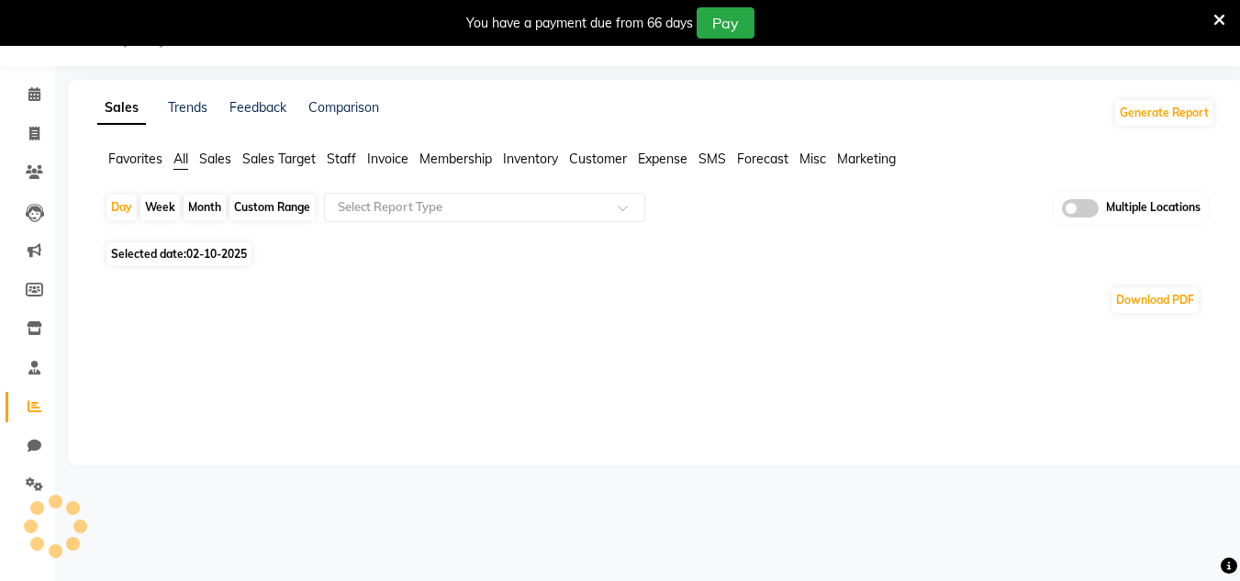
scroll to position [207, 0]
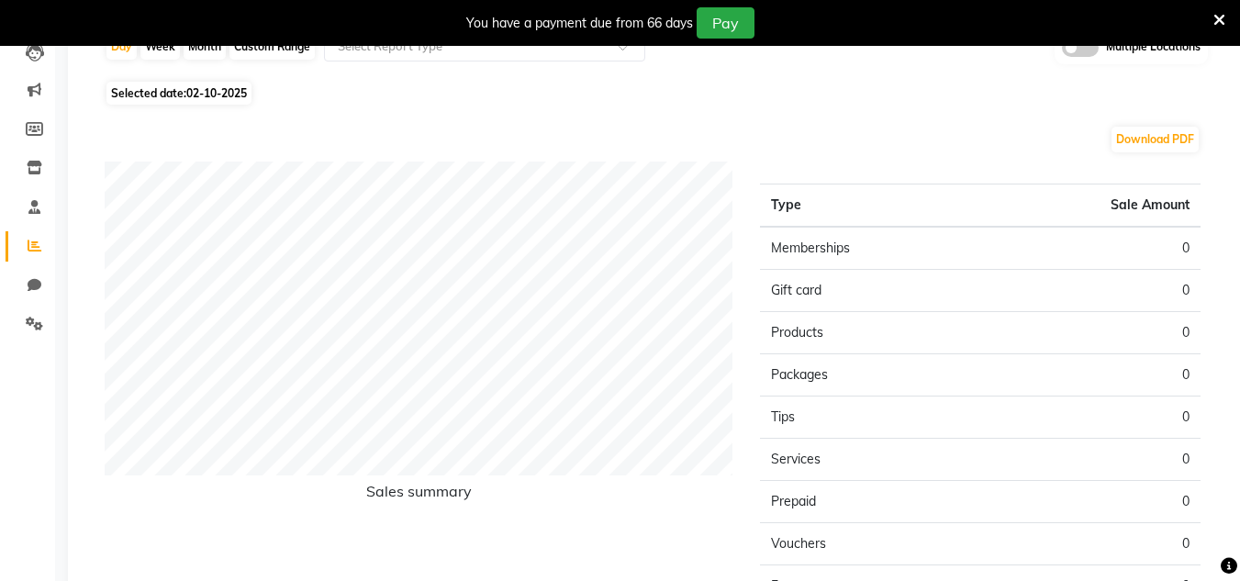
click at [231, 97] on span "02-10-2025" at bounding box center [216, 93] width 61 height 14
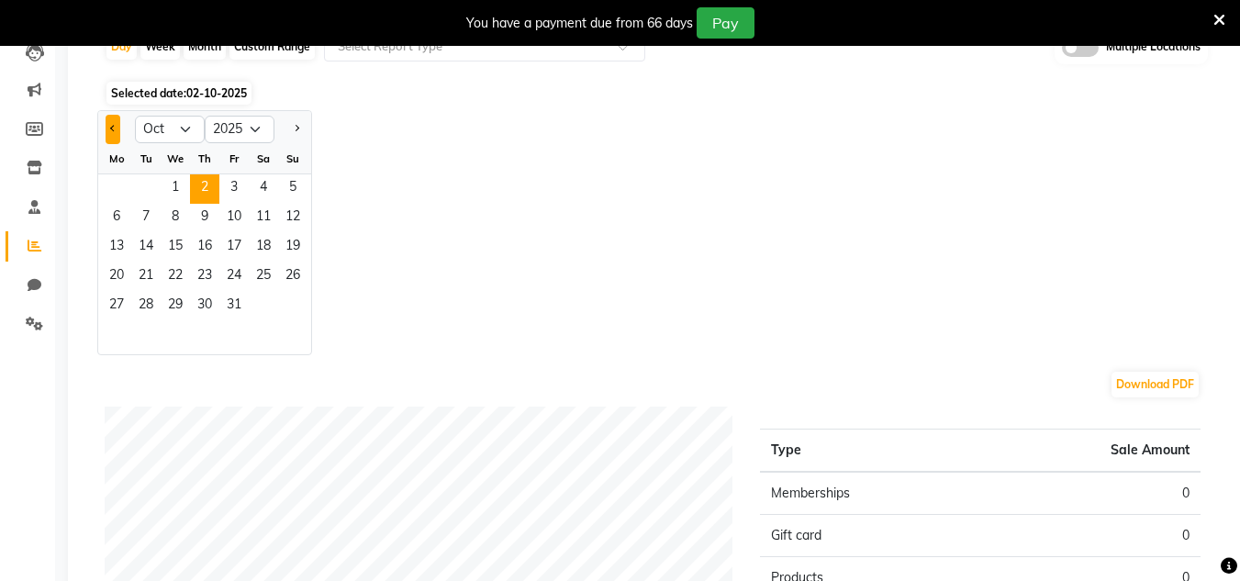
click at [108, 125] on button "Previous month" at bounding box center [113, 129] width 15 height 29
click at [139, 304] on span "30" at bounding box center [145, 306] width 29 height 29
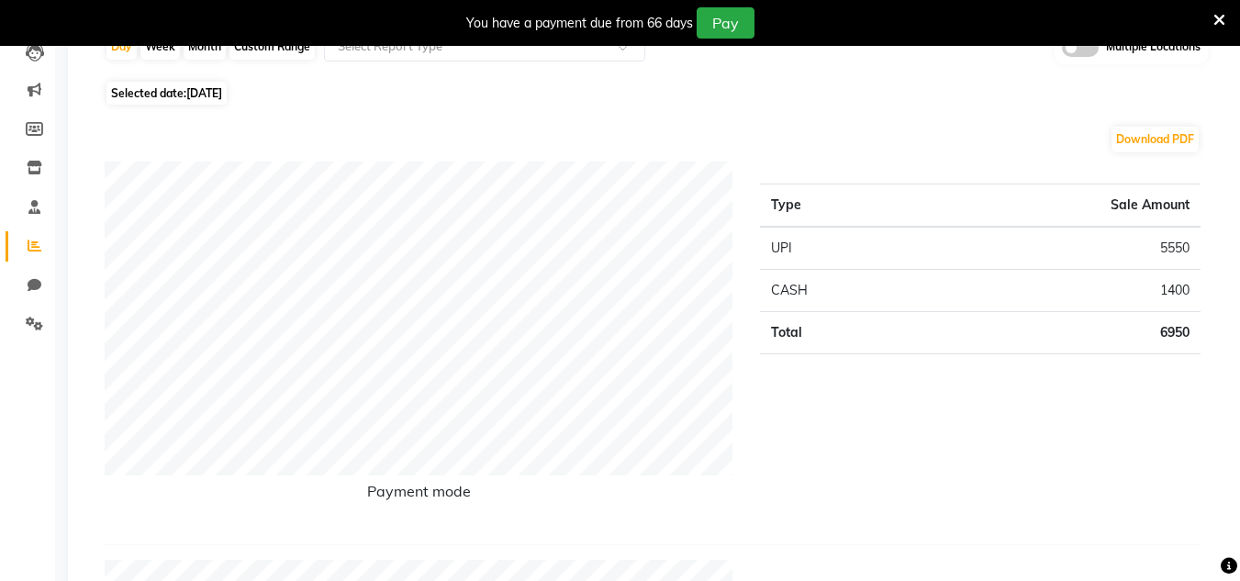
scroll to position [23, 0]
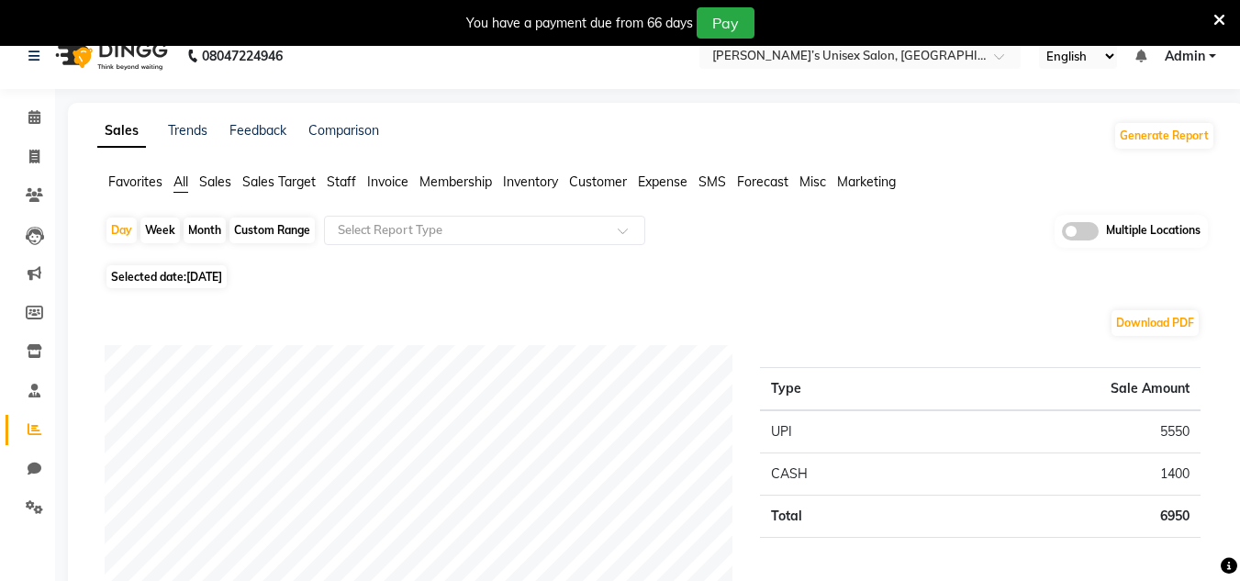
click at [222, 271] on span "[DATE]" at bounding box center [204, 277] width 36 height 14
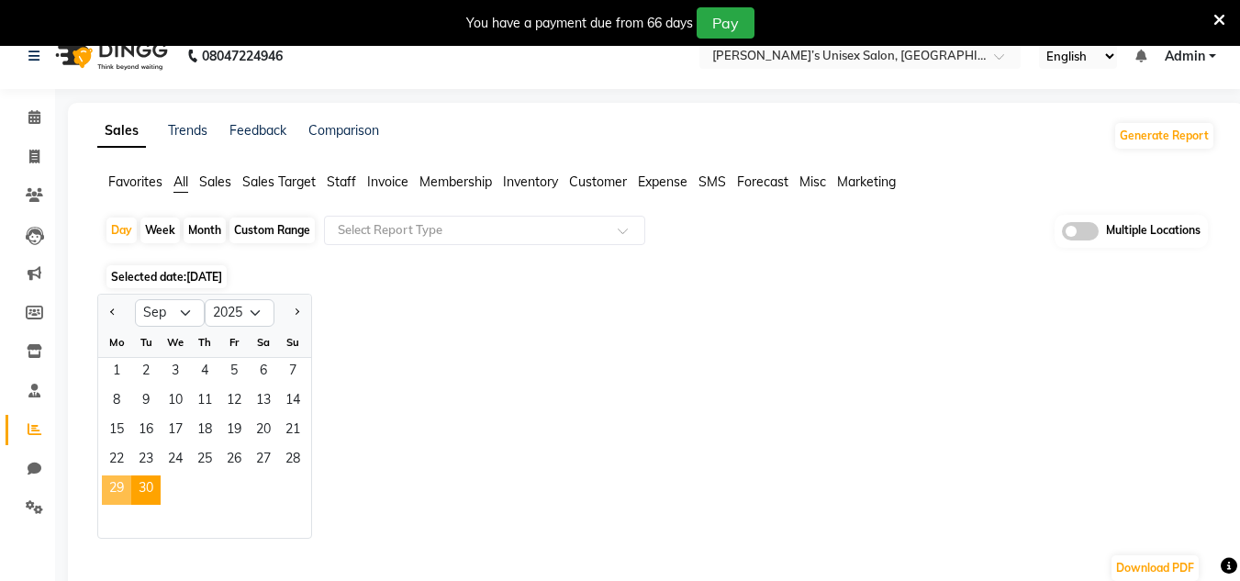
click at [107, 483] on span "29" at bounding box center [116, 490] width 29 height 29
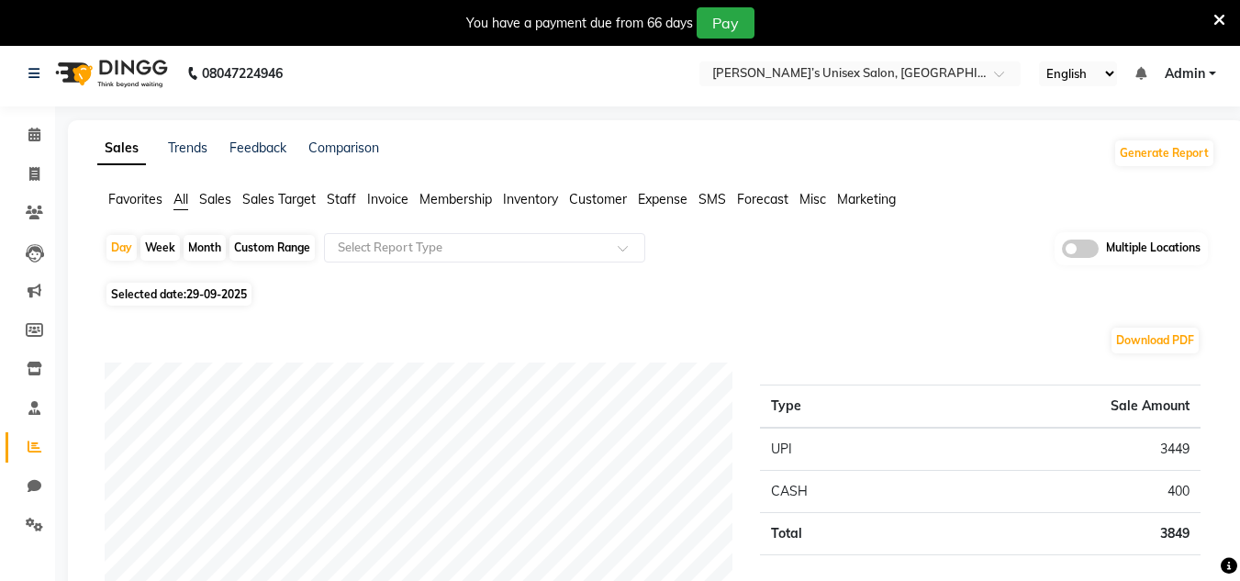
scroll to position [0, 0]
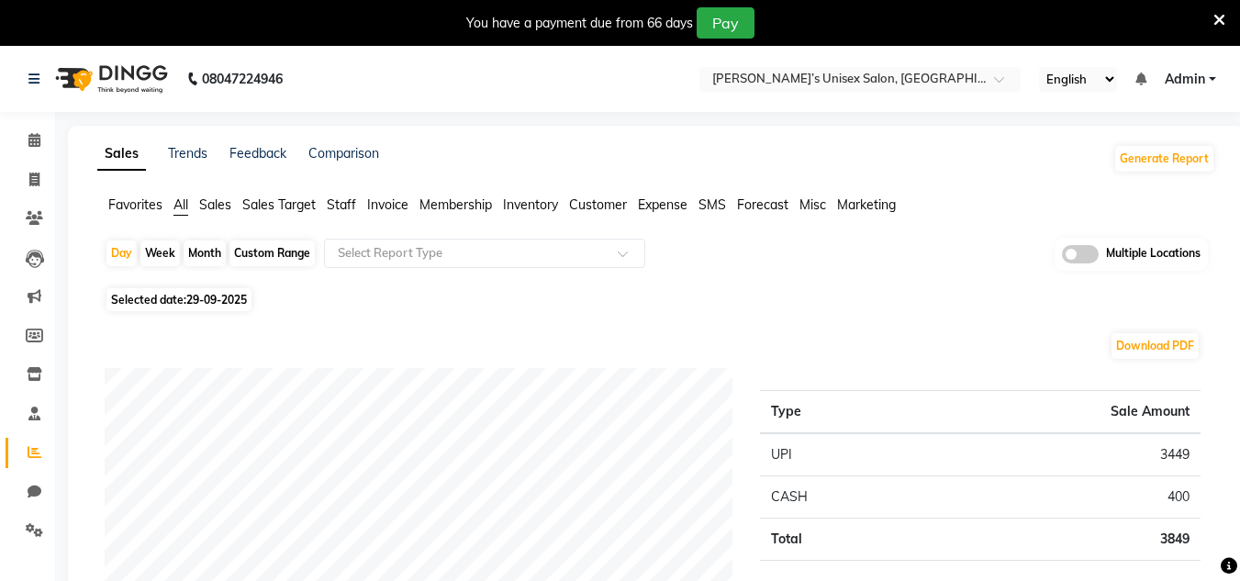
click at [210, 291] on span "Selected date: [DATE]" at bounding box center [179, 299] width 145 height 23
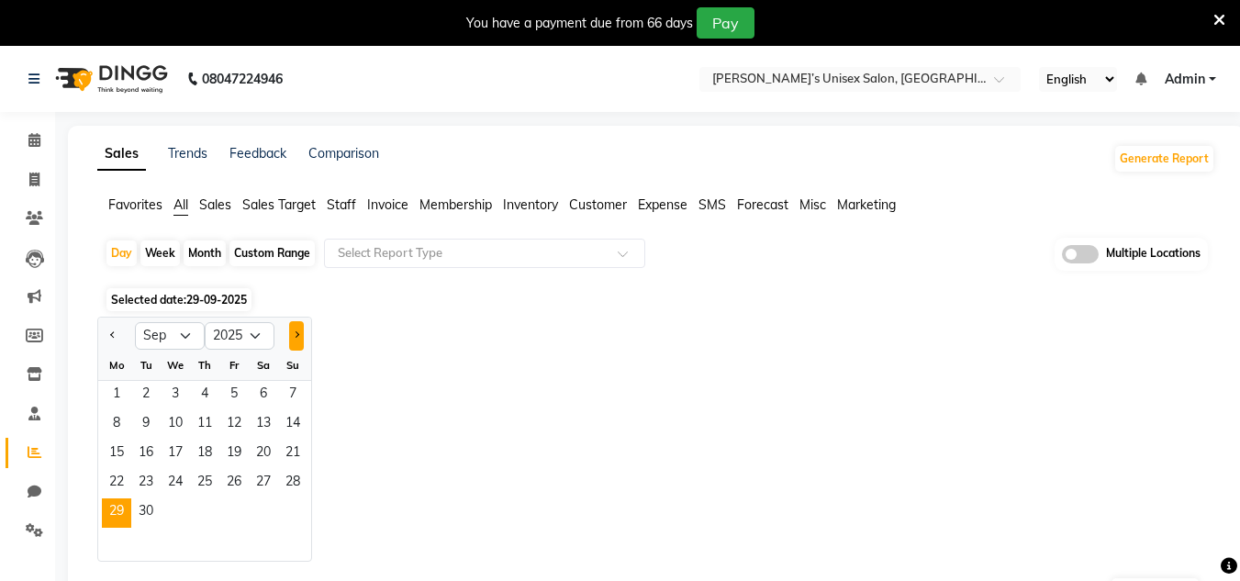
click at [303, 335] on button "Next month" at bounding box center [296, 335] width 15 height 29
click at [181, 398] on span "1" at bounding box center [175, 395] width 29 height 29
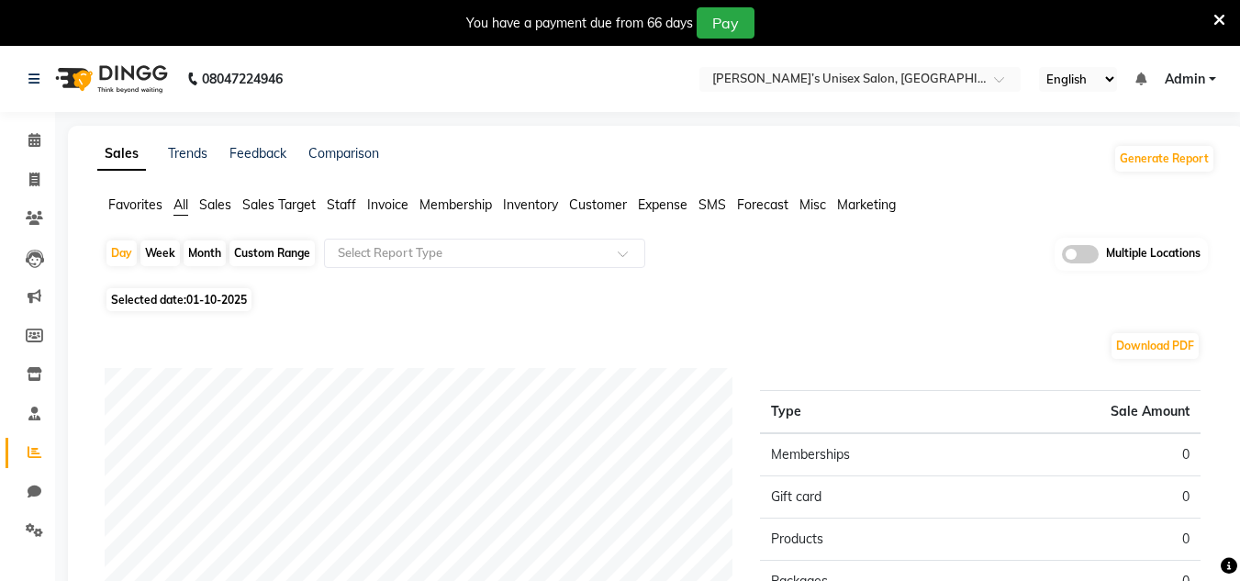
click at [405, 349] on div "Download PDF" at bounding box center [653, 345] width 1096 height 29
click at [31, 173] on icon at bounding box center [34, 180] width 10 height 14
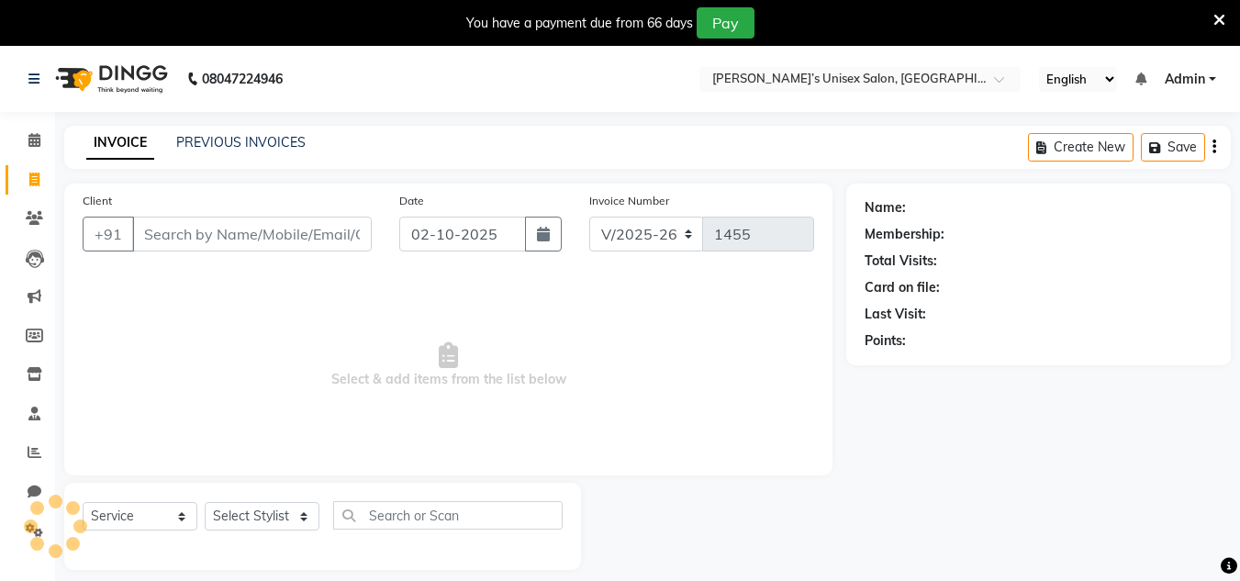
scroll to position [46, 0]
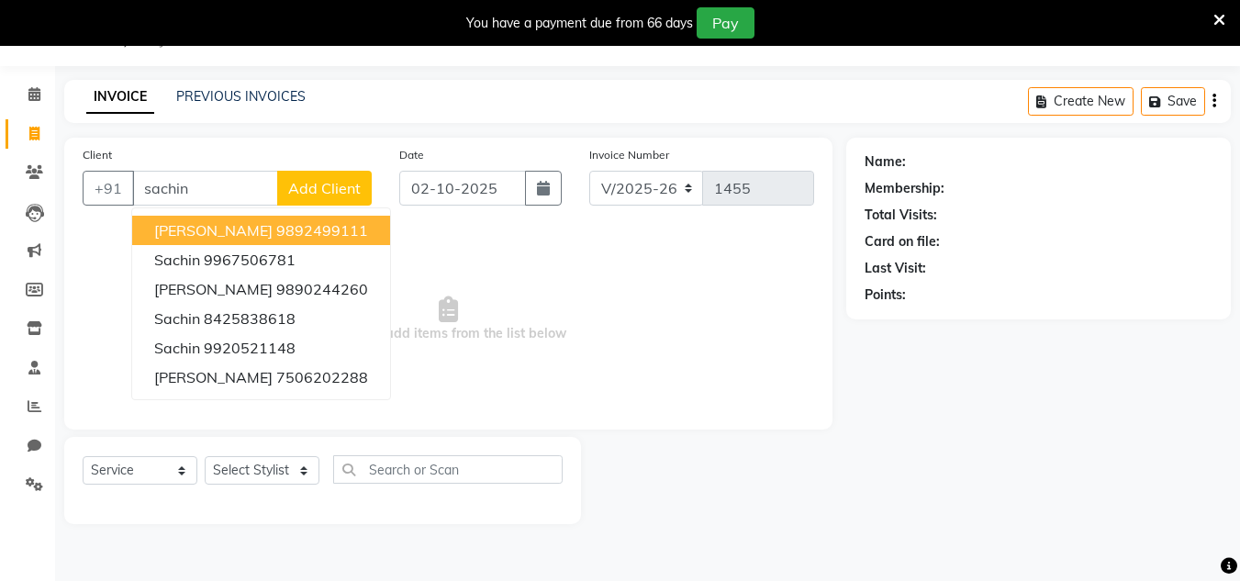
click at [200, 226] on span "[PERSON_NAME]" at bounding box center [213, 230] width 118 height 18
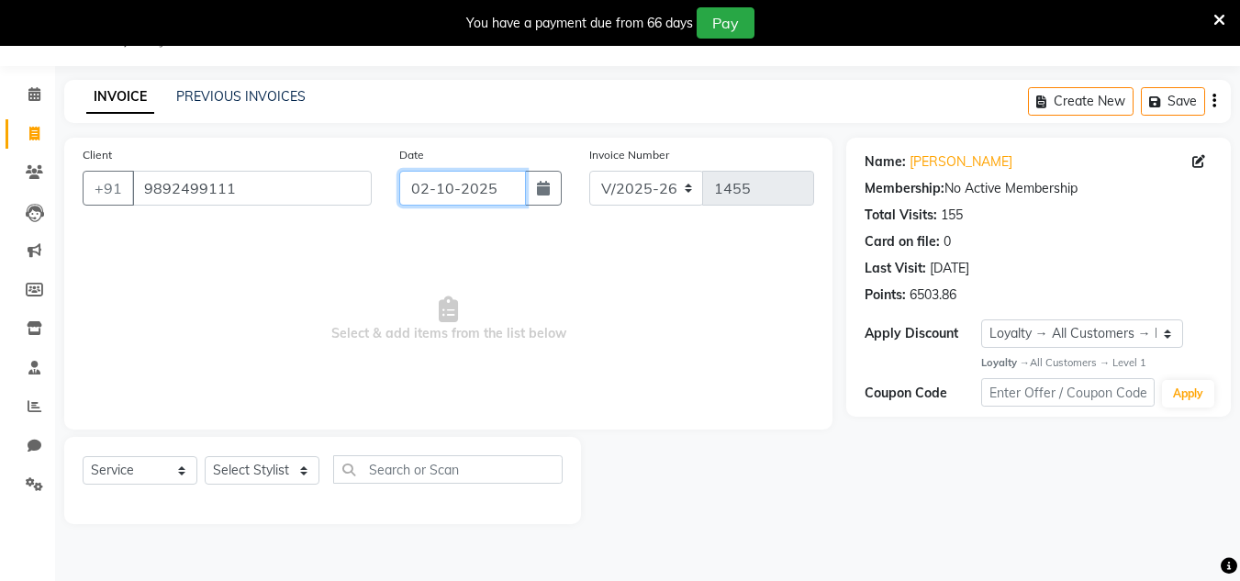
click at [518, 186] on input "02-10-2025" at bounding box center [462, 188] width 127 height 35
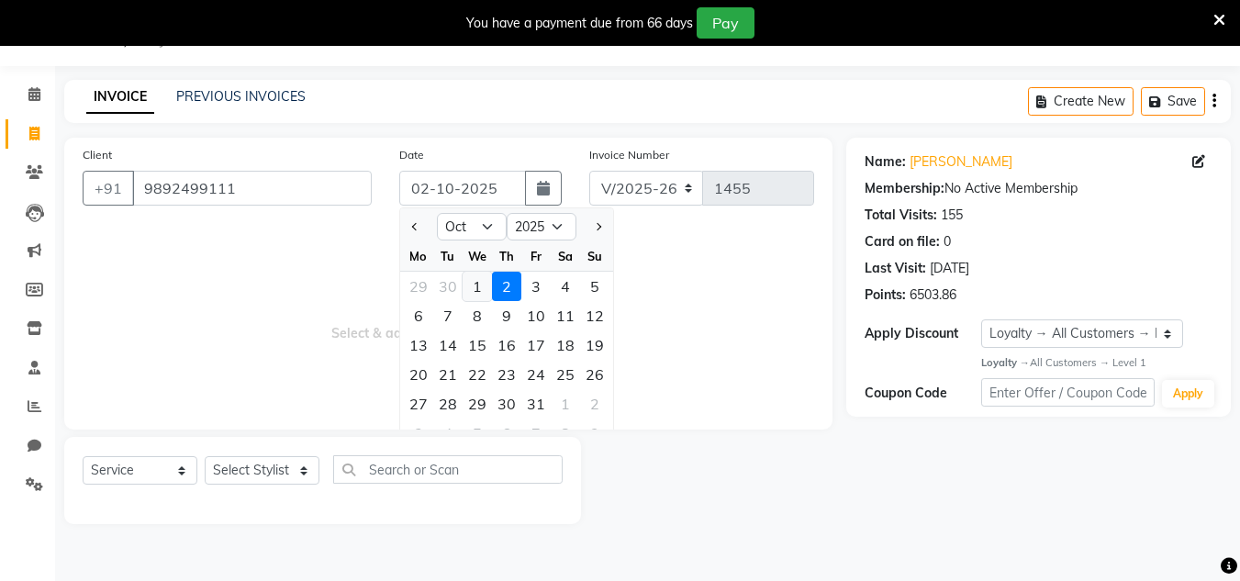
drag, startPoint x: 484, startPoint y: 291, endPoint x: 369, endPoint y: 358, distance: 132.9
click at [484, 290] on div "1" at bounding box center [477, 286] width 29 height 29
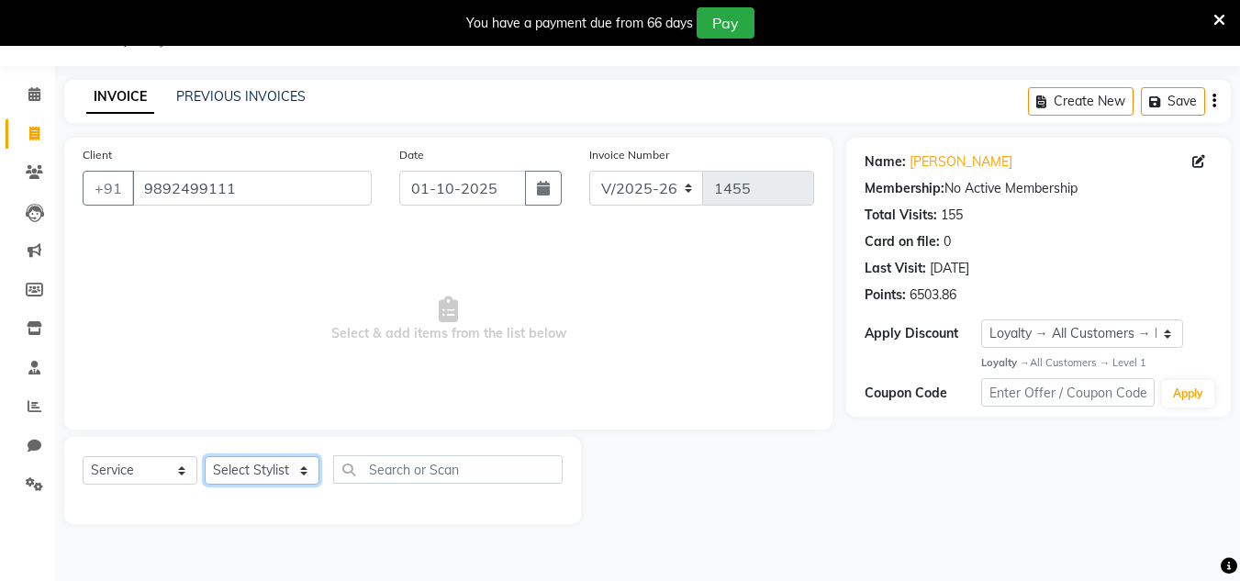
click at [286, 469] on select "Select Stylist Alam Dombivali Manager Farook Hair Stylist [PERSON_NAME] [PERSON…" at bounding box center [262, 470] width 115 height 28
click at [205, 456] on select "Select Stylist Alam Dombivali Manager Farook Hair Stylist [PERSON_NAME] [PERSON…" at bounding box center [262, 470] width 115 height 28
click at [271, 461] on select "Select Stylist Alam Dombivali Manager Farook Hair Stylist [PERSON_NAME] [PERSON…" at bounding box center [262, 470] width 115 height 28
click at [205, 456] on select "Select Stylist Alam Dombivali Manager Farook Hair Stylist [PERSON_NAME] [PERSON…" at bounding box center [262, 470] width 115 height 28
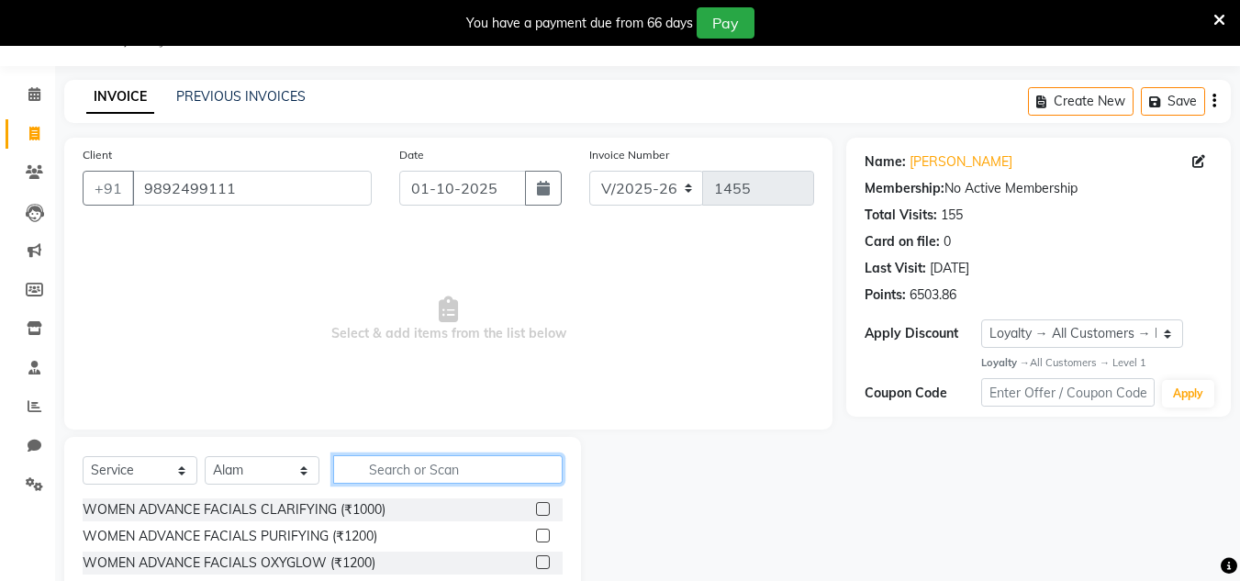
click at [374, 466] on input "text" at bounding box center [448, 469] width 230 height 28
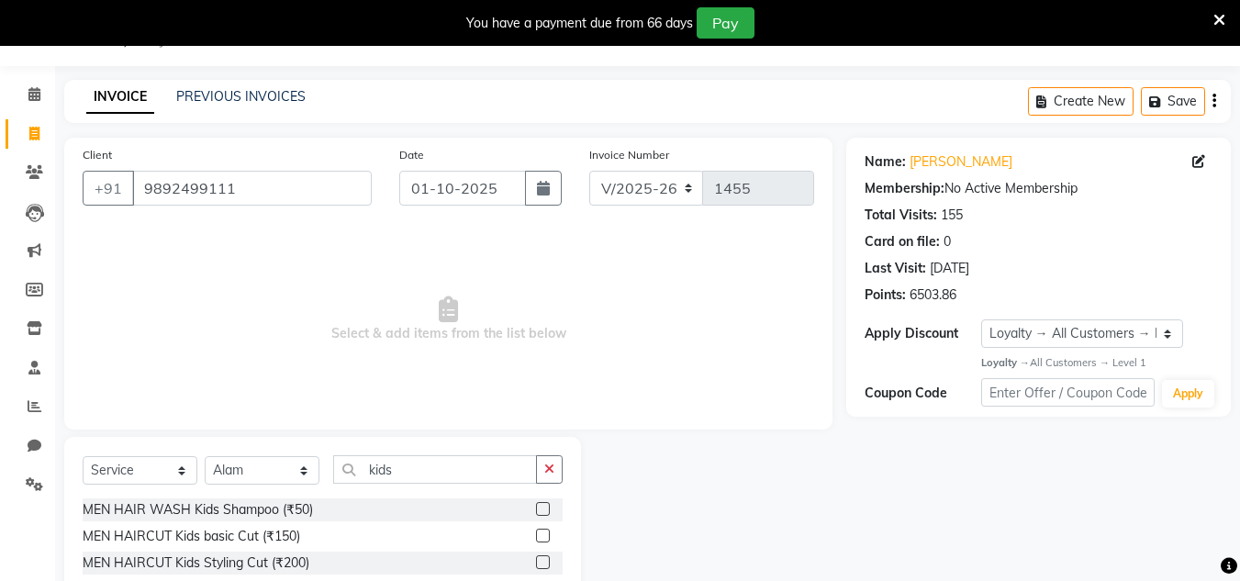
click at [543, 530] on label at bounding box center [543, 536] width 14 height 14
click at [543, 531] on input "checkbox" at bounding box center [542, 537] width 12 height 12
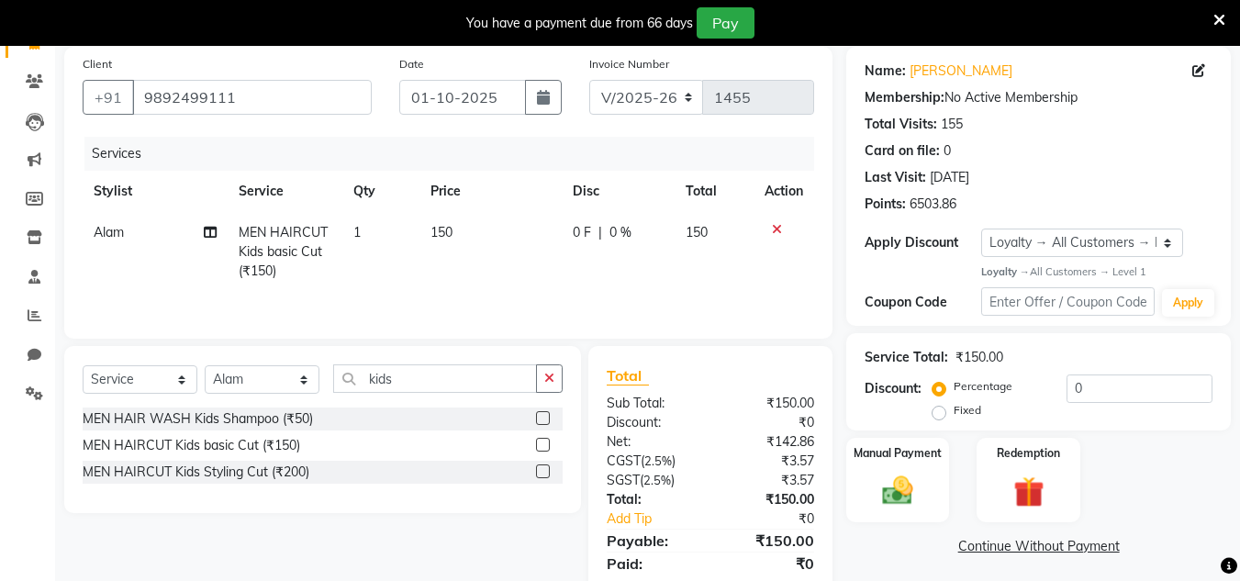
scroll to position [199, 0]
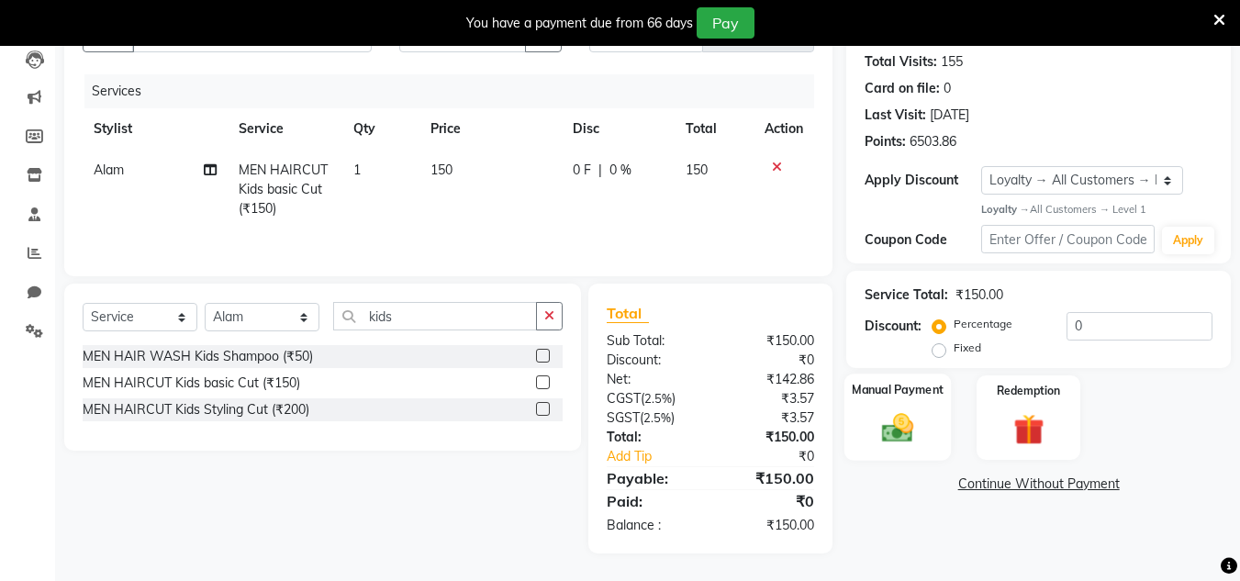
click at [896, 420] on img at bounding box center [897, 428] width 51 height 37
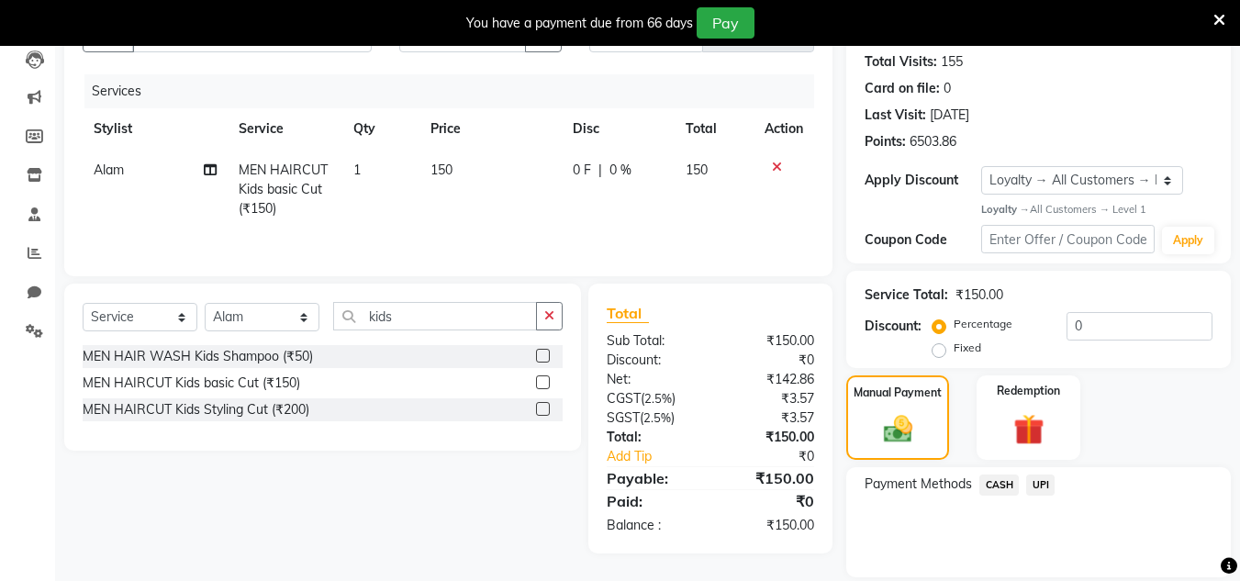
click at [1039, 482] on span "UPI" at bounding box center [1041, 485] width 28 height 21
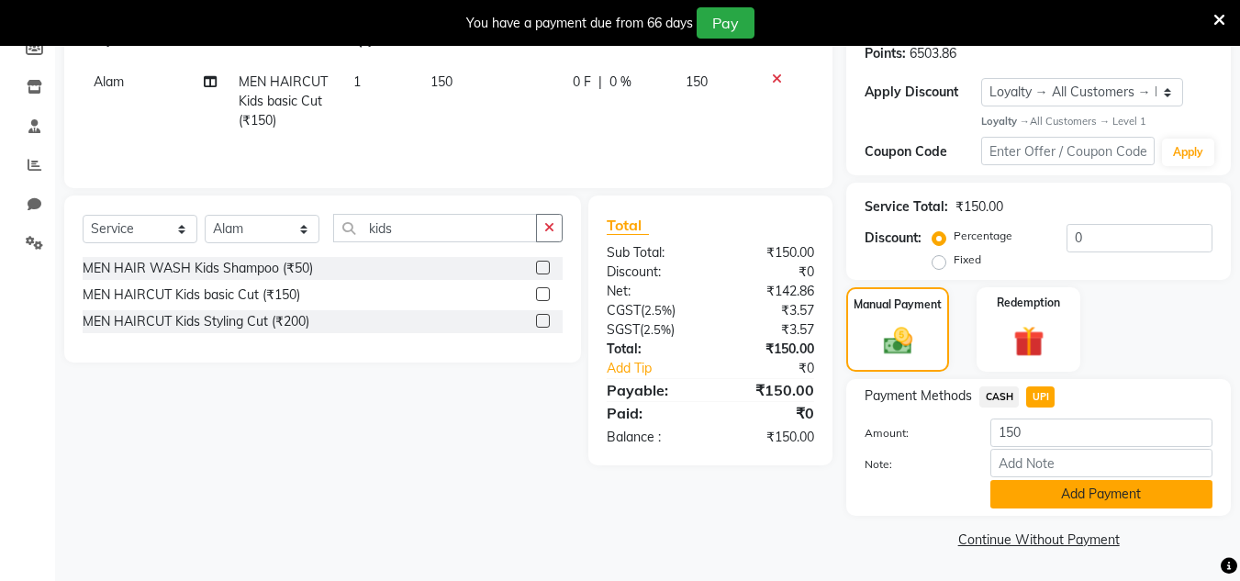
click at [1046, 496] on button "Add Payment" at bounding box center [1102, 494] width 222 height 28
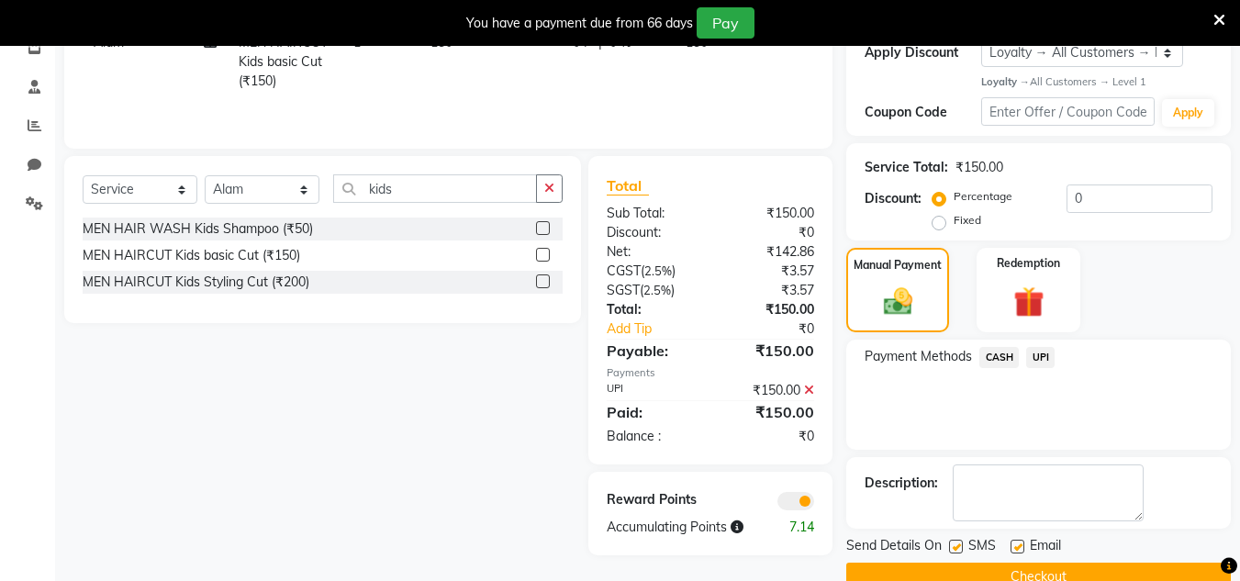
scroll to position [365, 0]
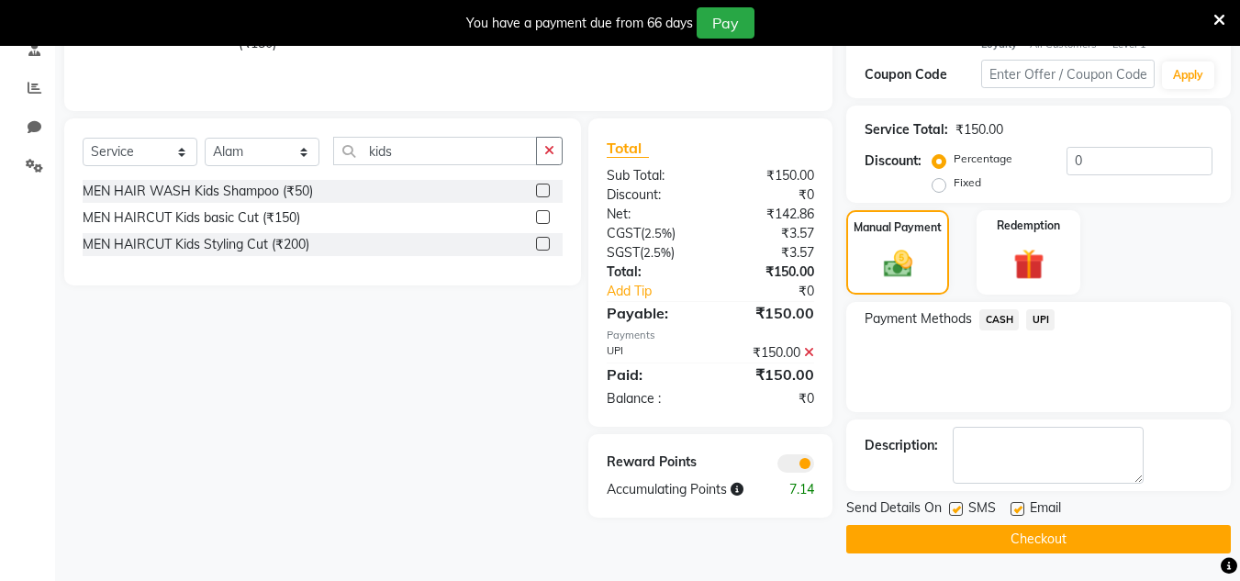
drag, startPoint x: 1049, startPoint y: 541, endPoint x: 1048, endPoint y: 527, distance: 13.9
click at [1046, 536] on button "Checkout" at bounding box center [1039, 539] width 385 height 28
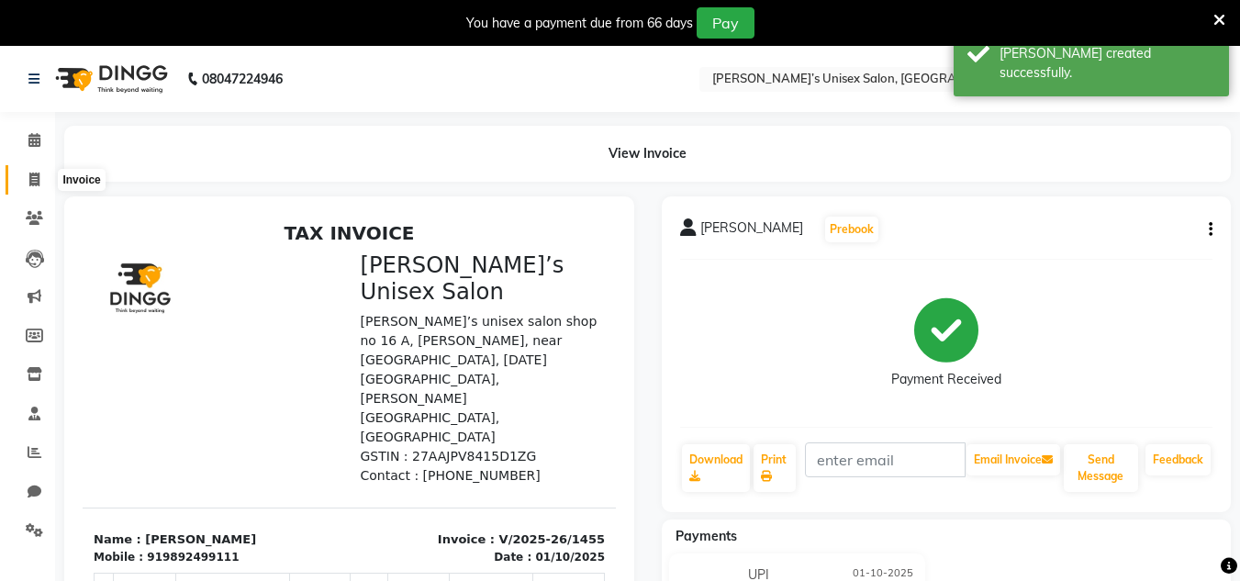
click at [48, 179] on span at bounding box center [34, 180] width 32 height 21
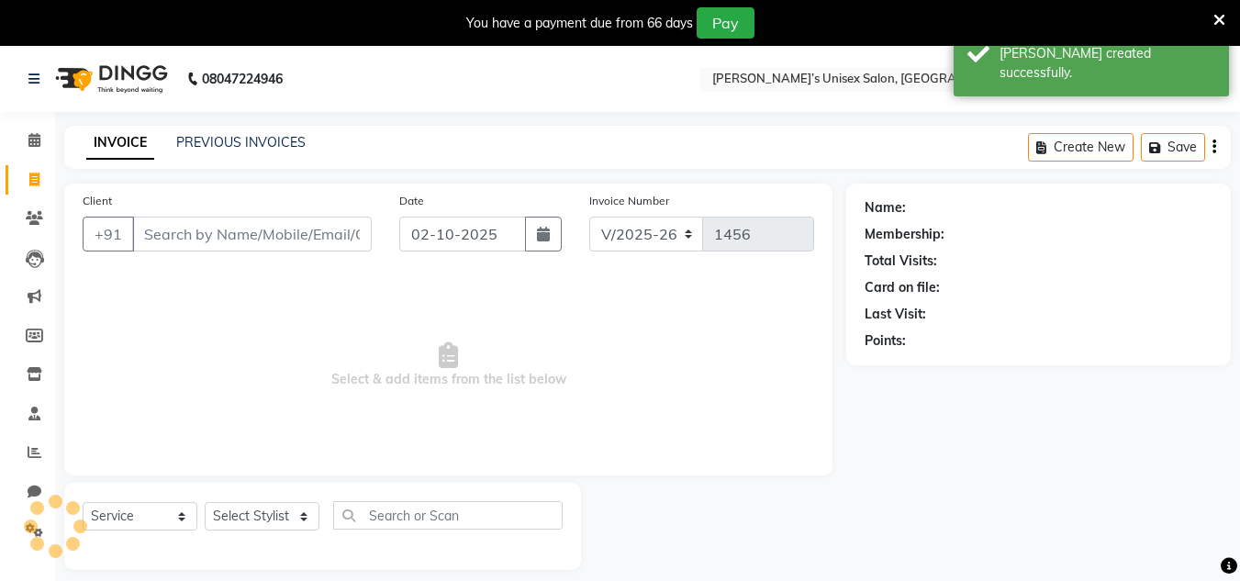
scroll to position [46, 0]
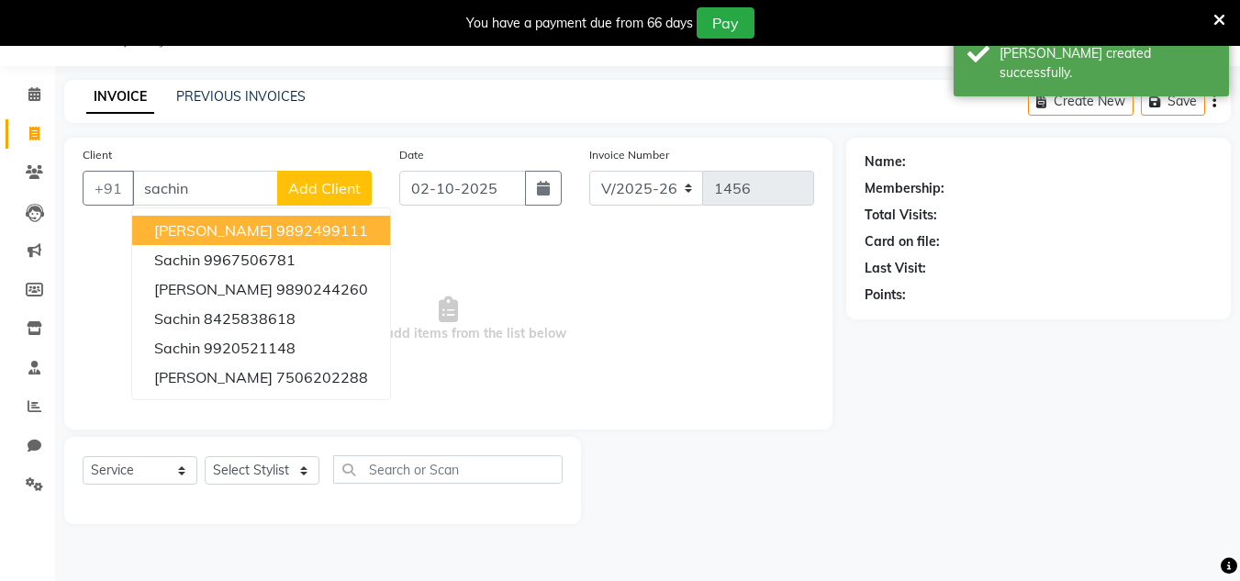
click at [280, 232] on ngb-highlight "9892499111" at bounding box center [322, 230] width 92 height 18
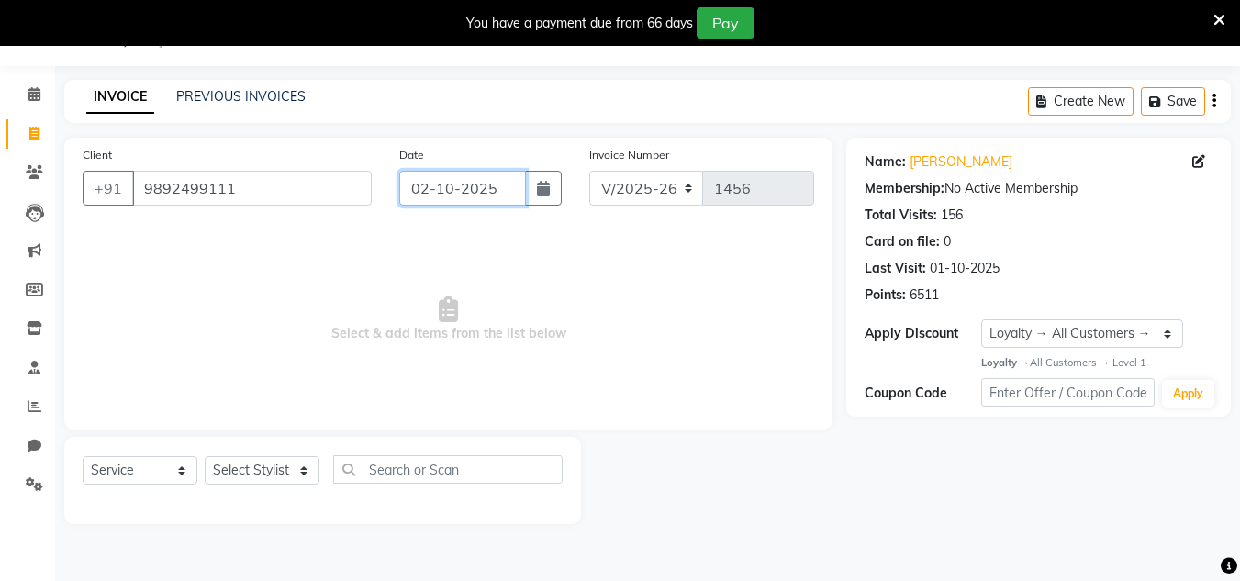
click at [504, 184] on input "02-10-2025" at bounding box center [462, 188] width 127 height 35
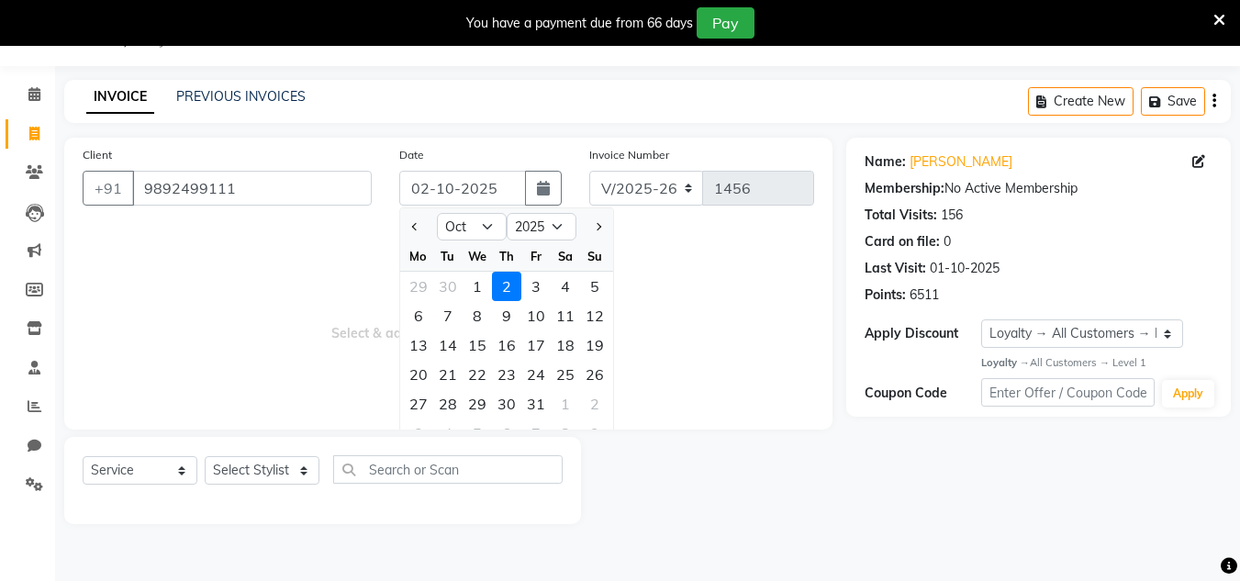
drag, startPoint x: 477, startPoint y: 289, endPoint x: 282, endPoint y: 427, distance: 238.4
click at [469, 298] on div "1" at bounding box center [477, 286] width 29 height 29
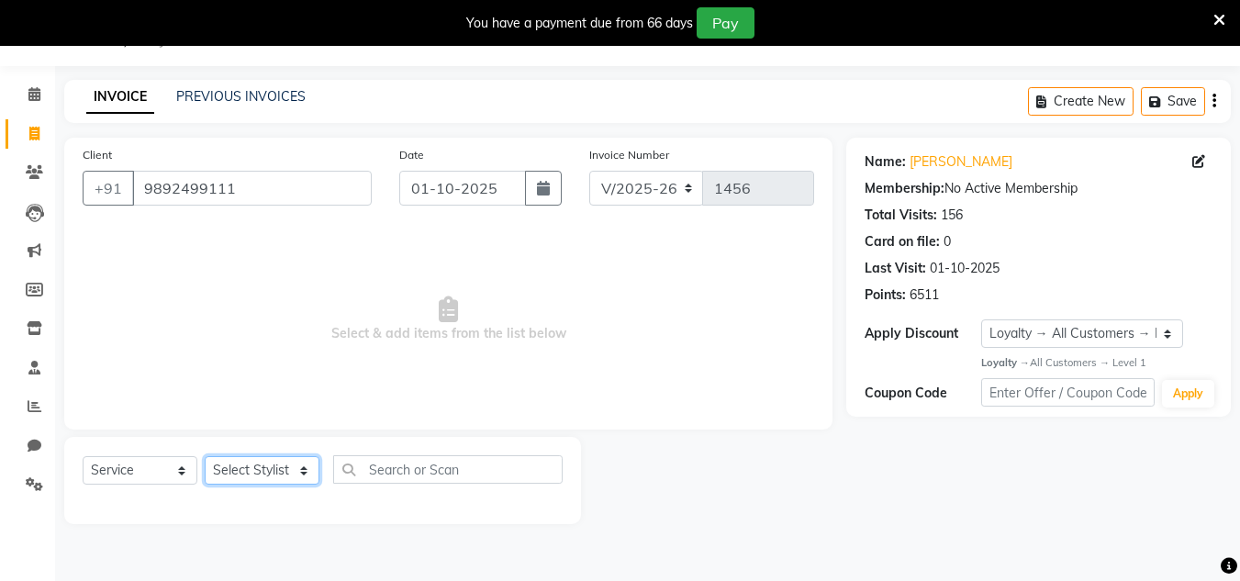
click at [238, 475] on select "Select Stylist Alam Dombivali Manager Farook Hair Stylist [PERSON_NAME] [PERSON…" at bounding box center [262, 470] width 115 height 28
click at [205, 456] on select "Select Stylist Alam Dombivali Manager Farook Hair Stylist [PERSON_NAME] [PERSON…" at bounding box center [262, 470] width 115 height 28
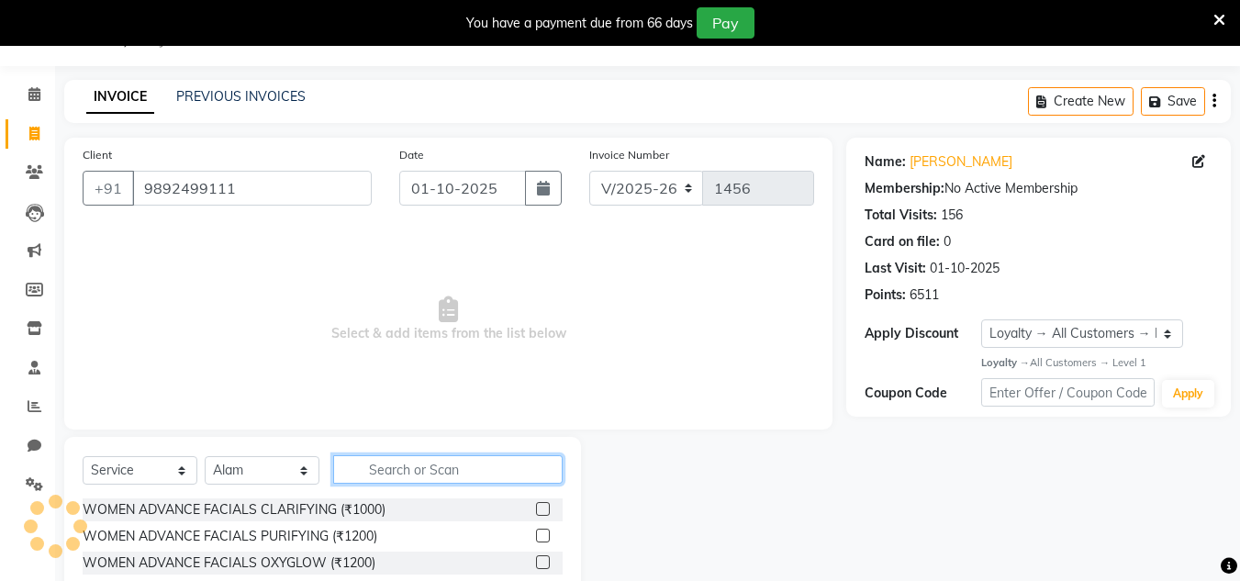
click at [371, 469] on input "text" at bounding box center [448, 469] width 230 height 28
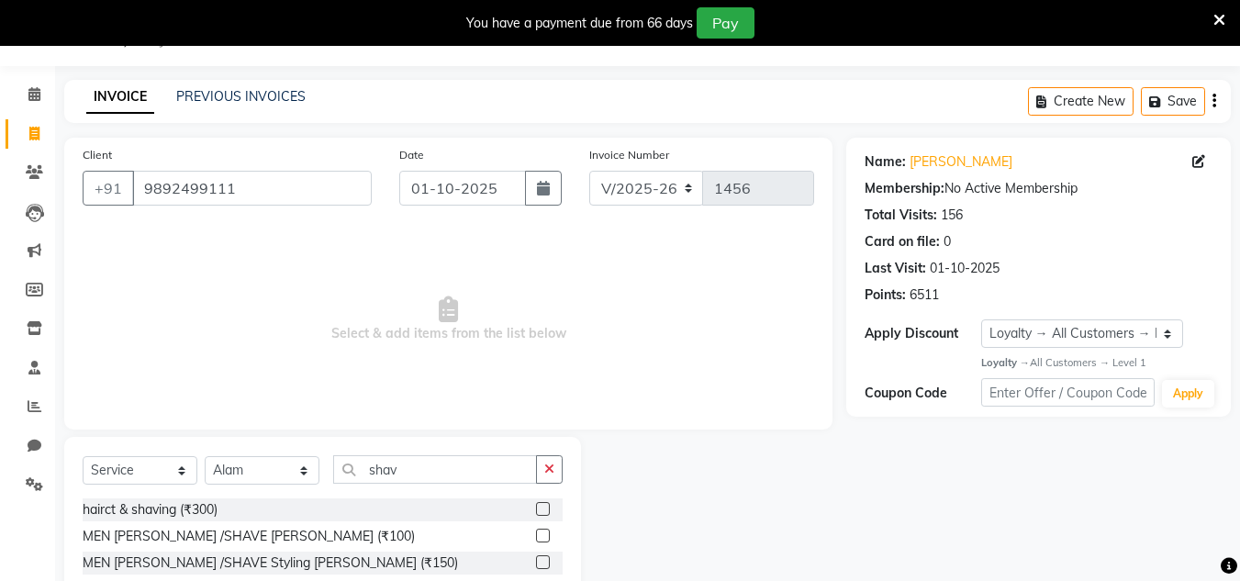
click at [545, 537] on label at bounding box center [543, 536] width 14 height 14
click at [545, 537] on input "checkbox" at bounding box center [542, 537] width 12 height 12
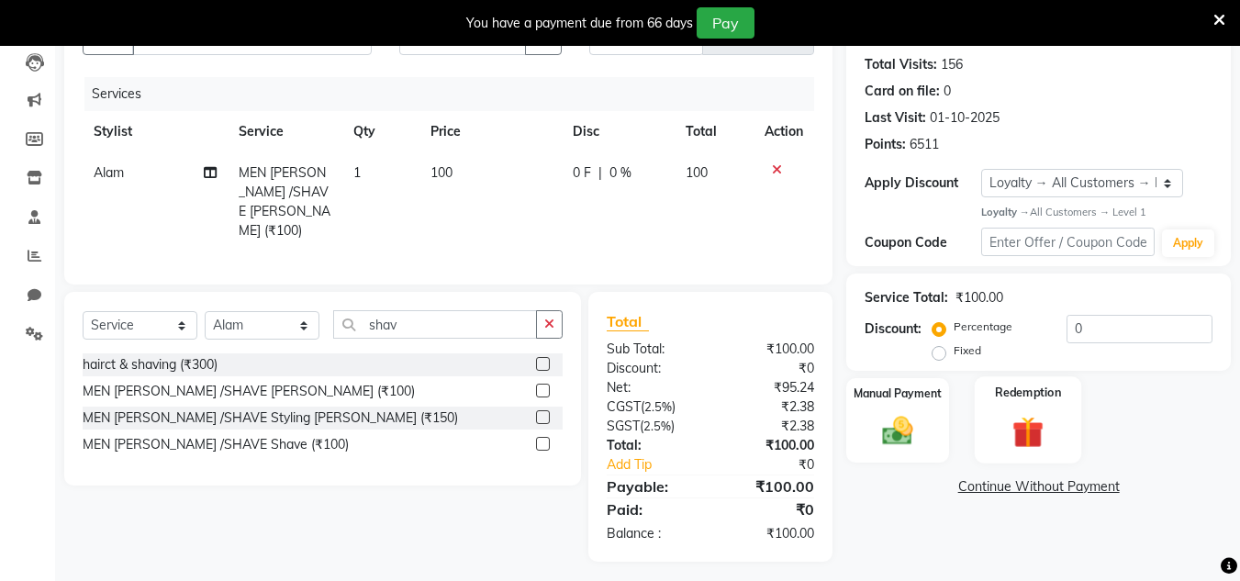
scroll to position [199, 0]
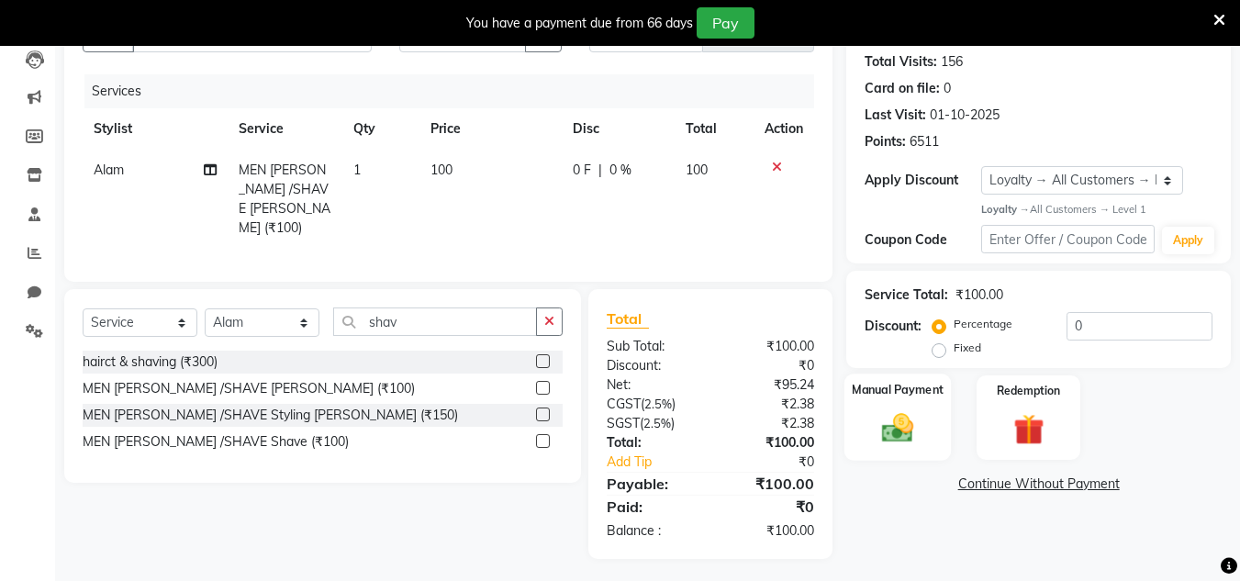
click at [897, 435] on img at bounding box center [897, 428] width 51 height 37
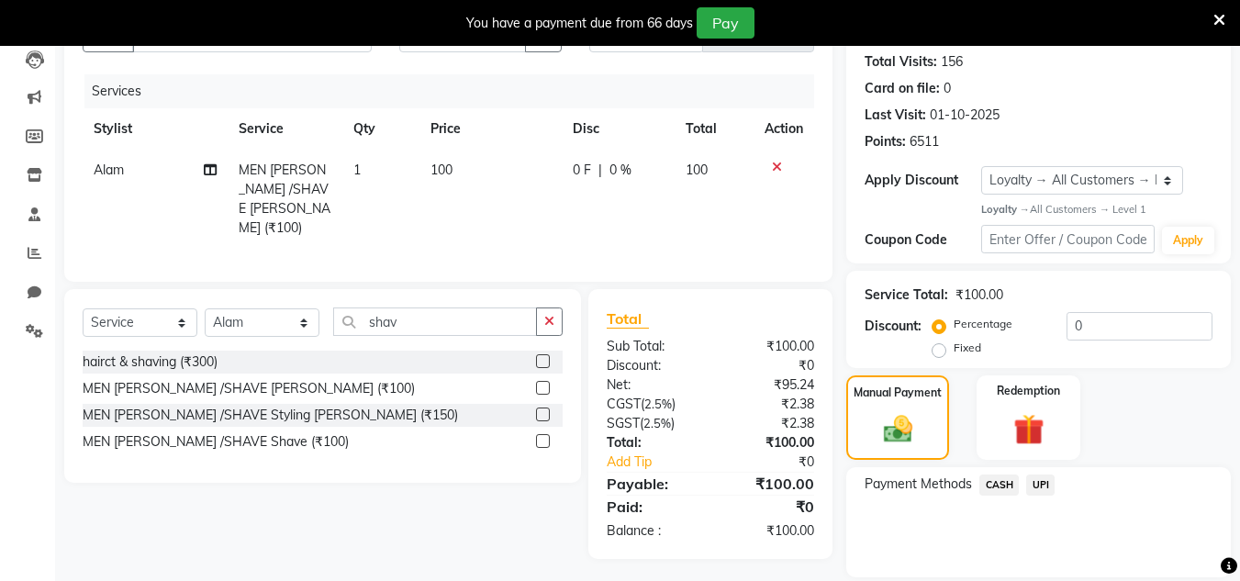
click at [1013, 485] on span "CASH" at bounding box center [999, 485] width 39 height 21
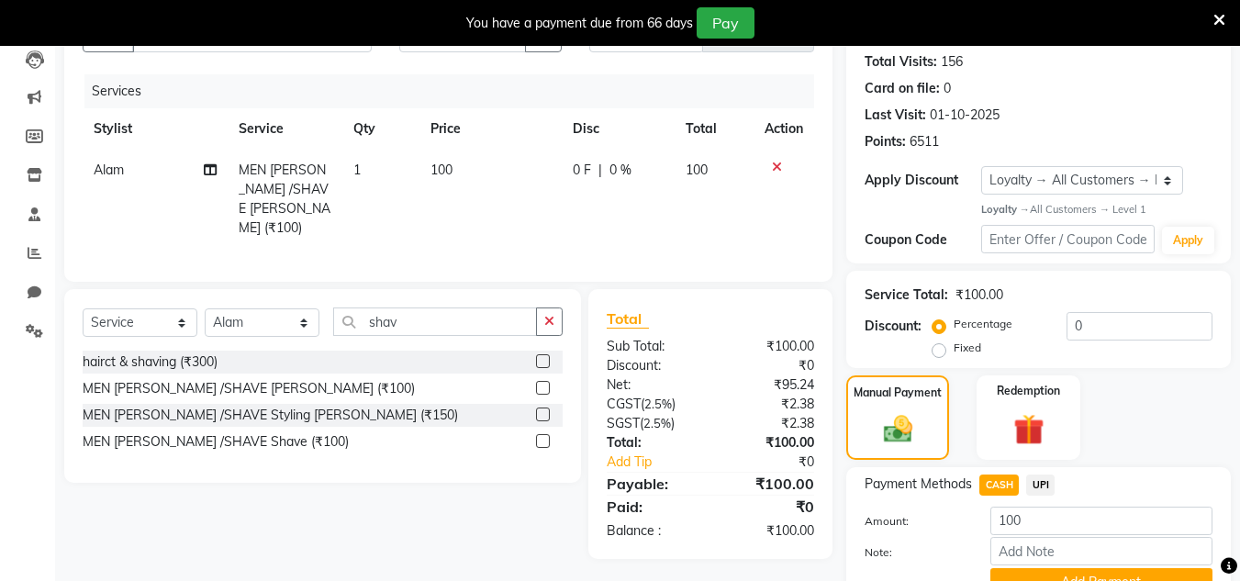
scroll to position [287, 0]
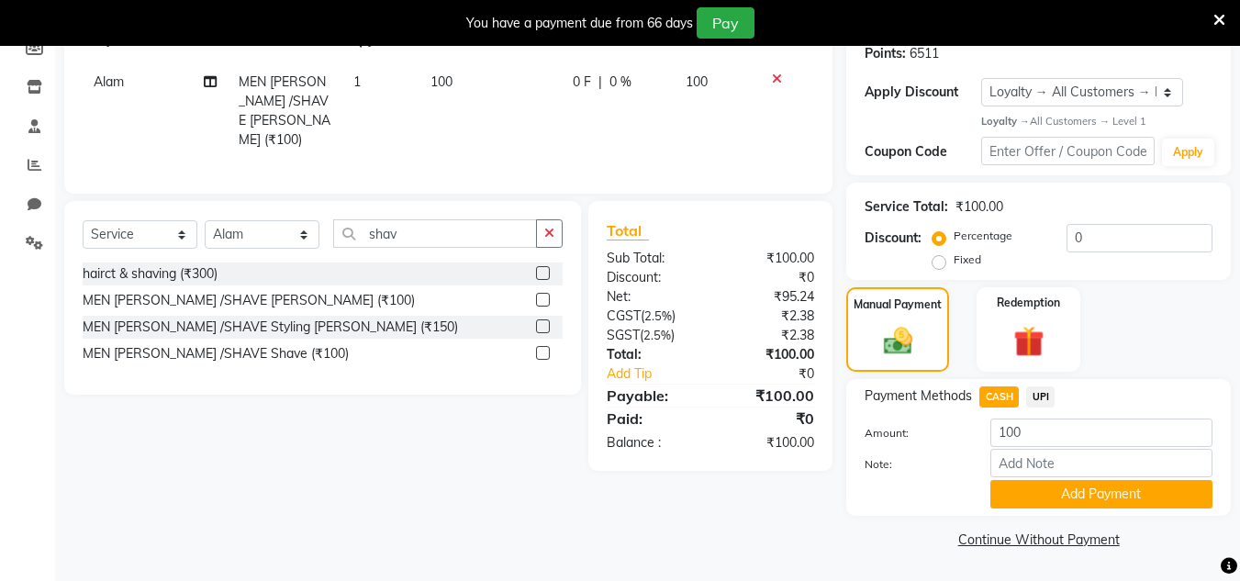
click at [1012, 511] on div "Payment Methods CASH UPI Amount: 100 Note: Add Payment" at bounding box center [1039, 447] width 385 height 137
click at [1014, 496] on button "Add Payment" at bounding box center [1102, 494] width 222 height 28
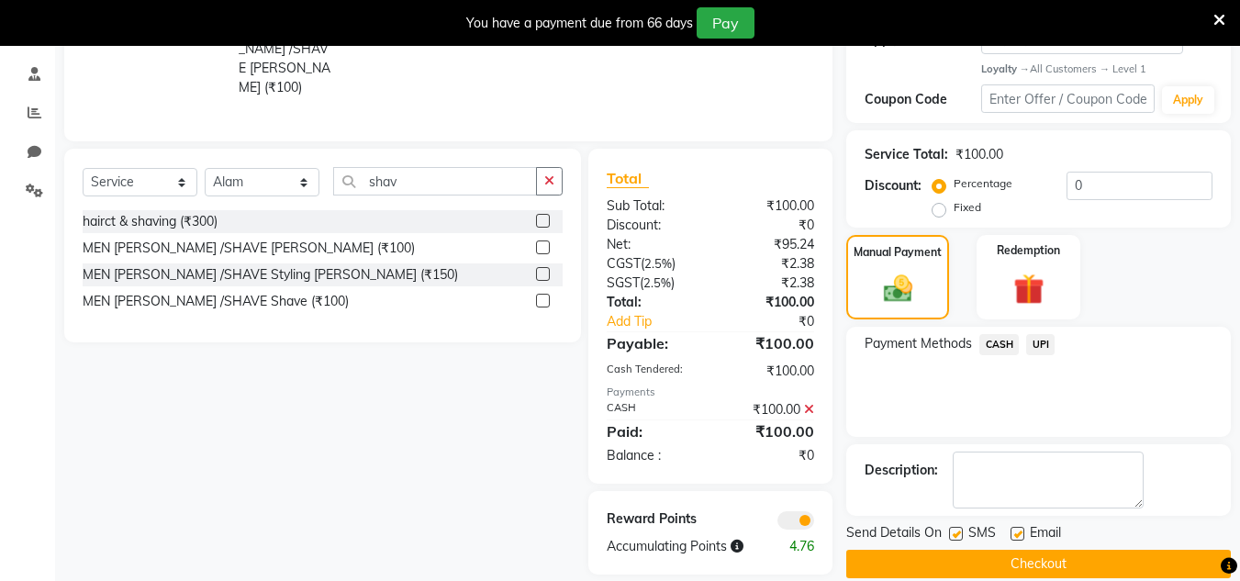
scroll to position [365, 0]
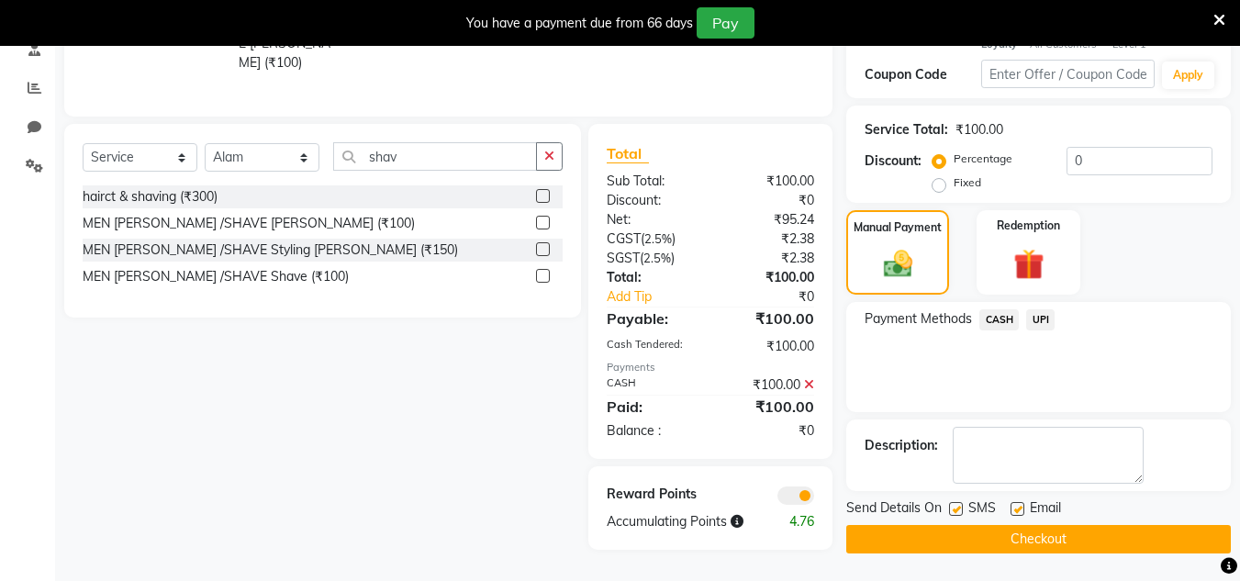
click at [1018, 529] on button "Checkout" at bounding box center [1039, 539] width 385 height 28
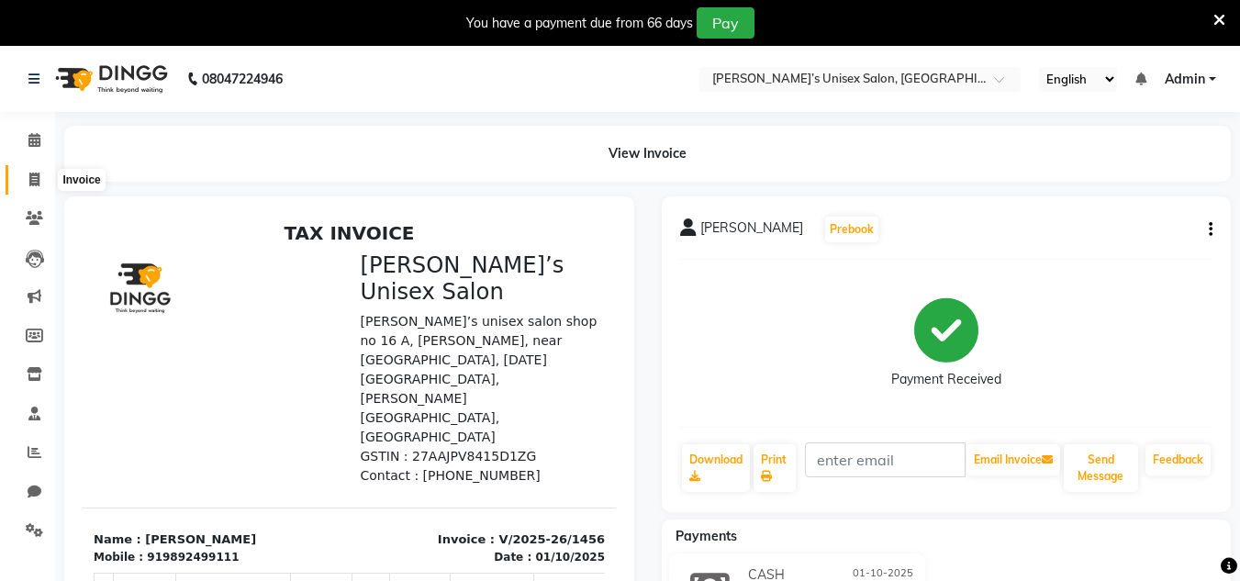
click at [28, 172] on span at bounding box center [34, 180] width 32 height 21
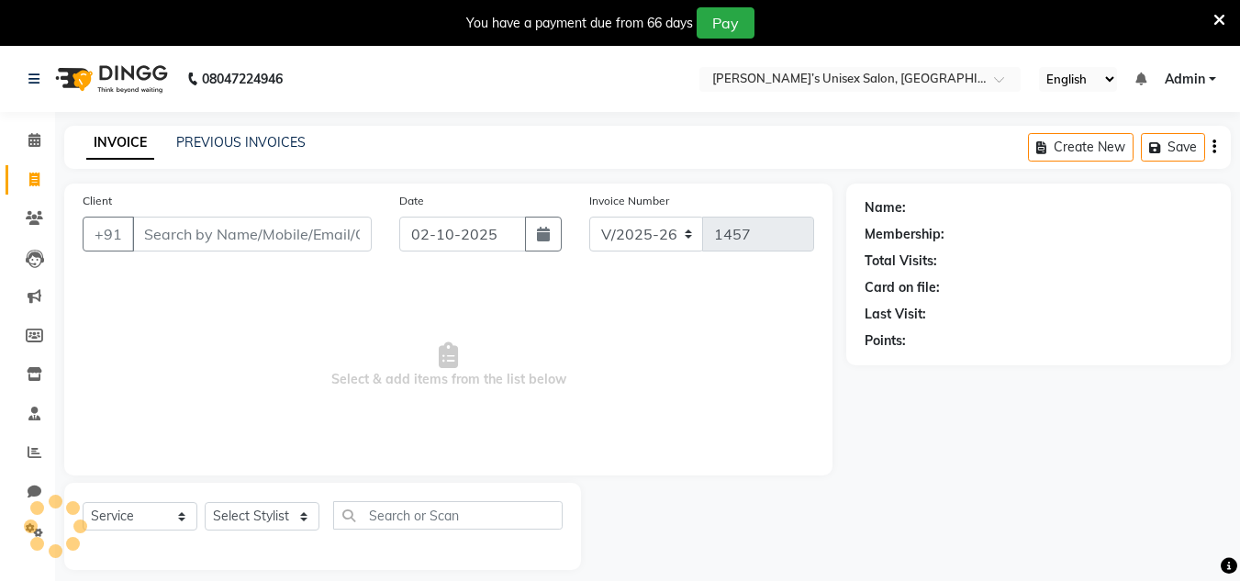
scroll to position [46, 0]
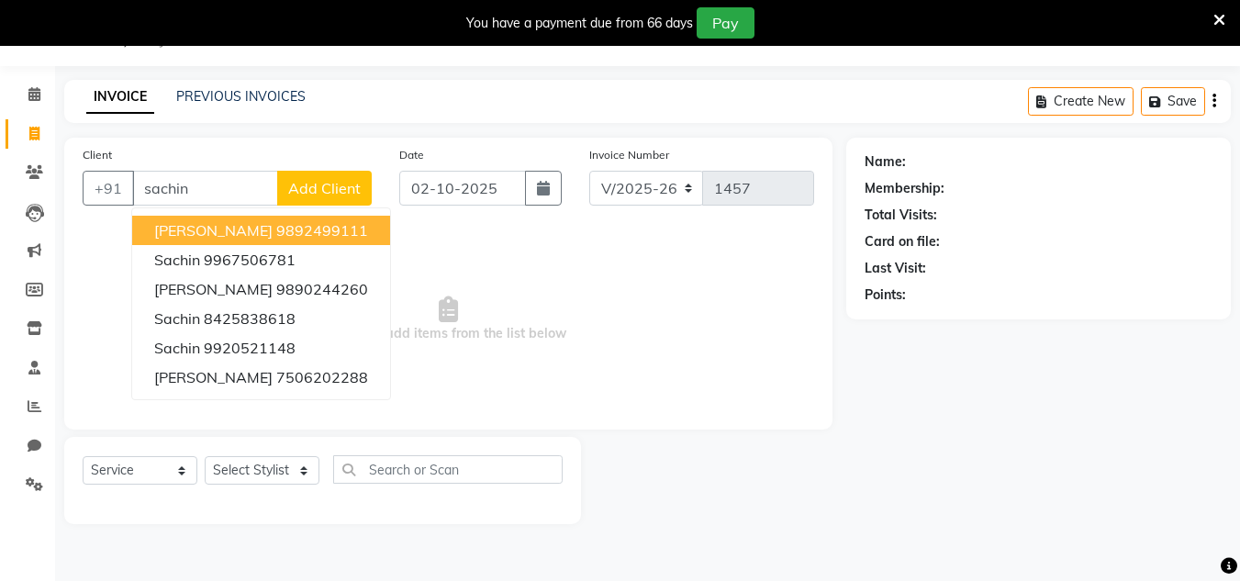
click at [276, 234] on ngb-highlight "9892499111" at bounding box center [322, 230] width 92 height 18
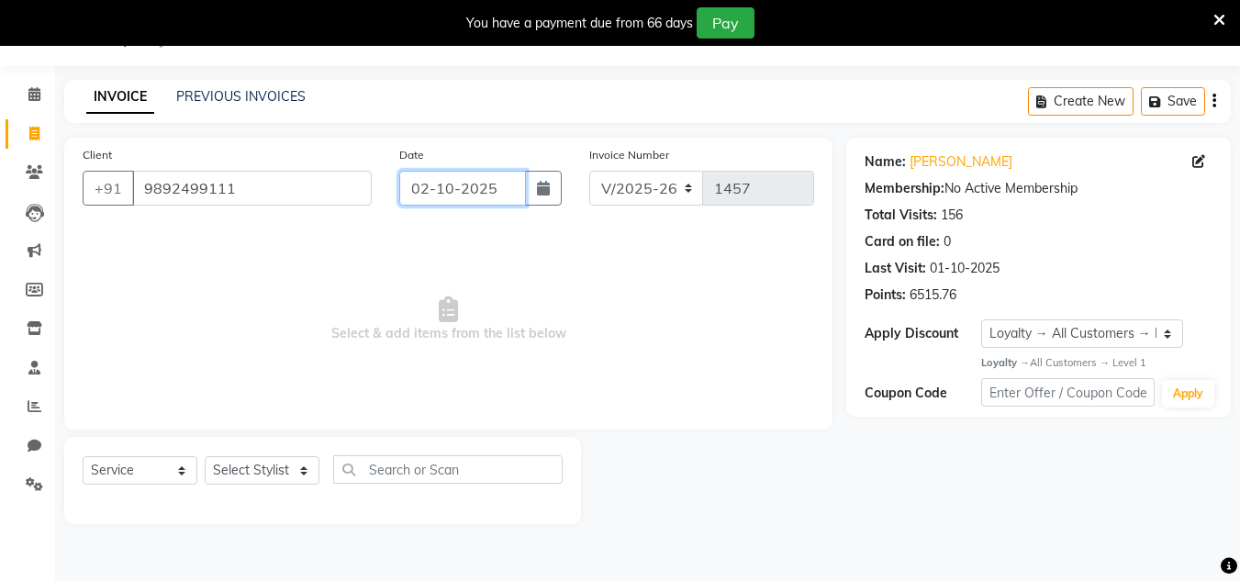
click at [512, 185] on input "02-10-2025" at bounding box center [462, 188] width 127 height 35
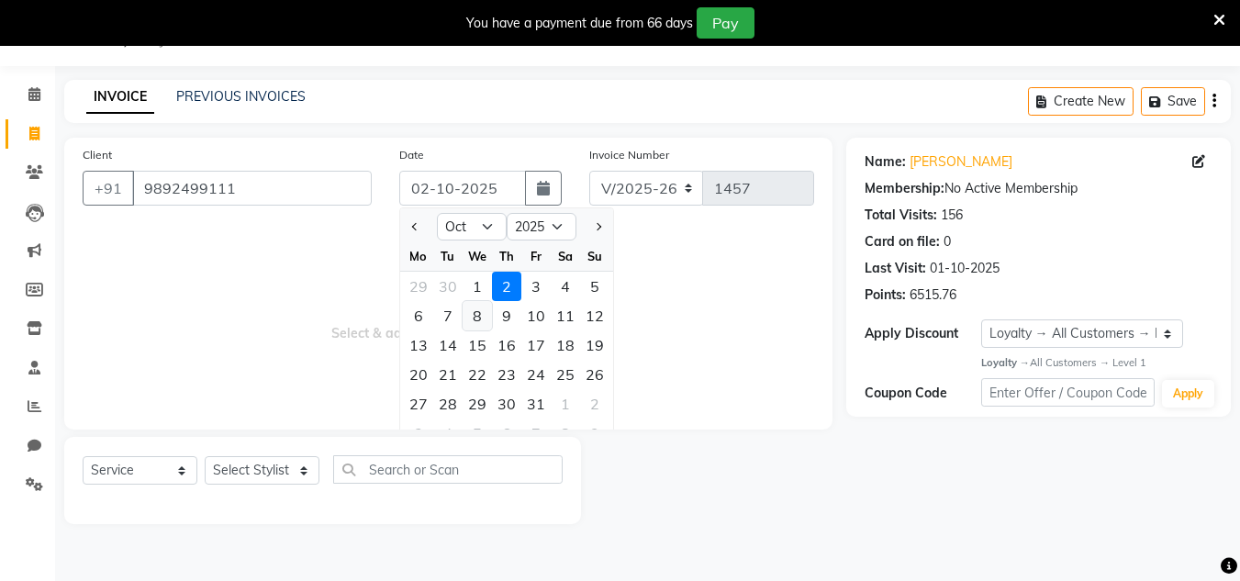
drag, startPoint x: 482, startPoint y: 292, endPoint x: 467, endPoint y: 310, distance: 23.5
click at [472, 306] on ngb-datepicker-month "Mo Tu We Th Fr Sa Su 29 30 1 2 3 4 5 6 7 8 9 10 11 12 13 14 15 16 17 18 19 20 2…" at bounding box center [506, 346] width 213 height 210
click at [294, 467] on select "Select Stylist Alam Dombivali Manager Farook Hair Stylist [PERSON_NAME] [PERSON…" at bounding box center [262, 470] width 115 height 28
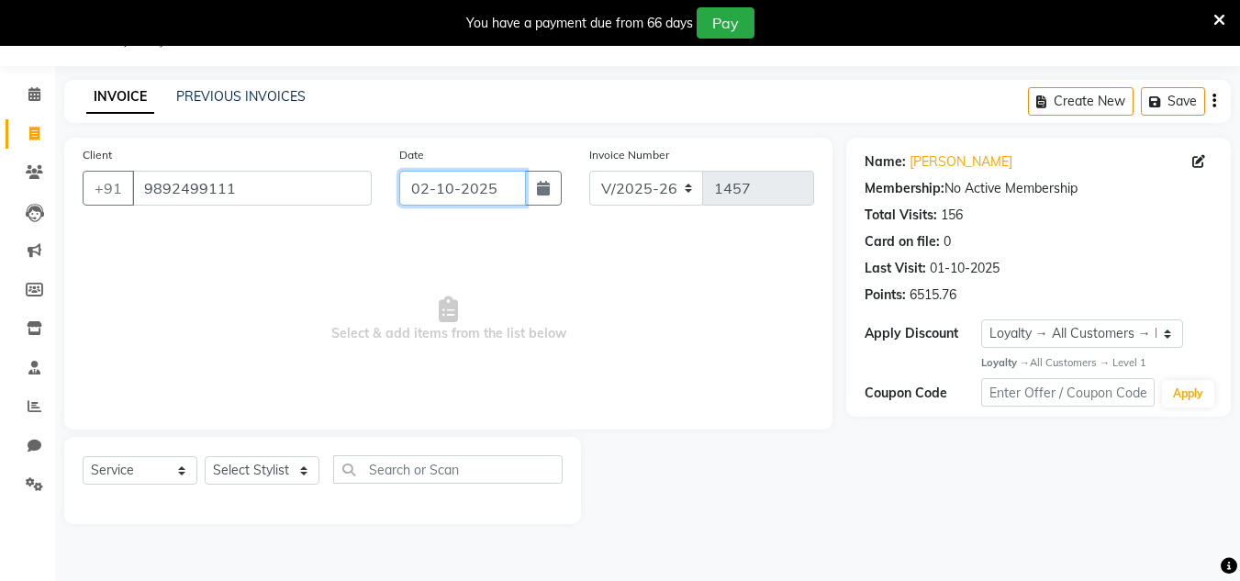
click at [478, 191] on input "02-10-2025" at bounding box center [462, 188] width 127 height 35
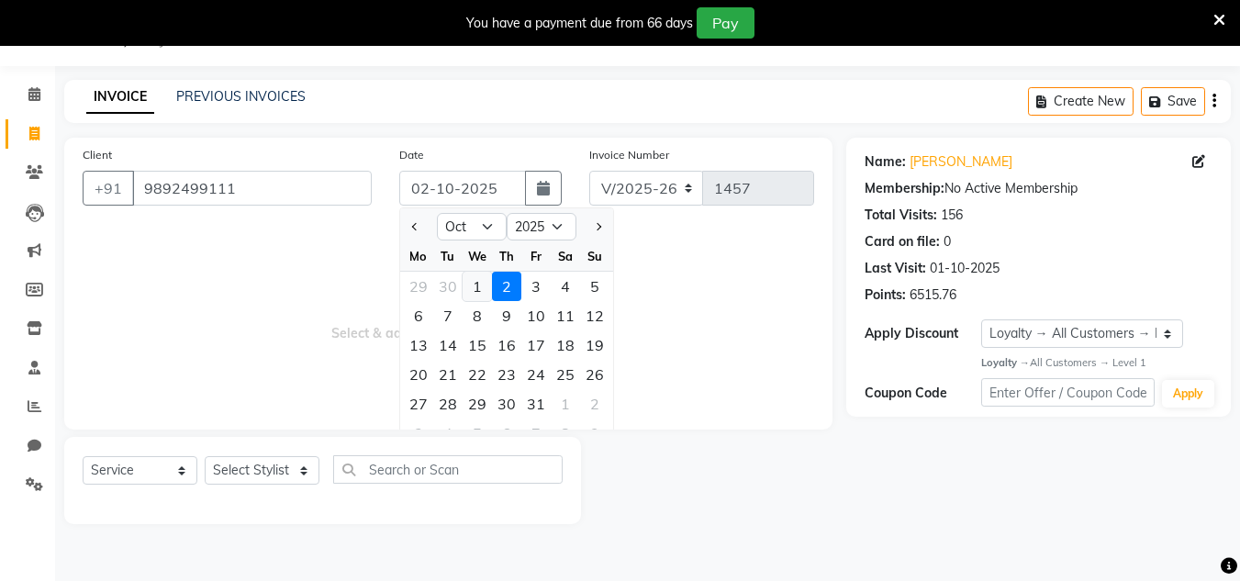
click at [477, 292] on div "1" at bounding box center [477, 286] width 29 height 29
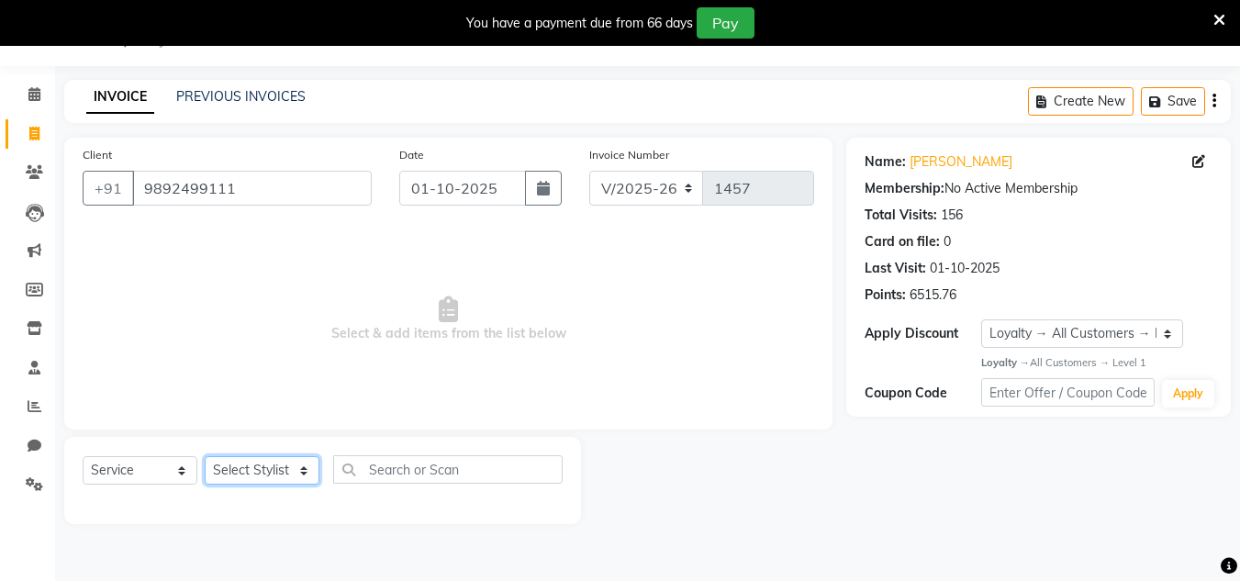
click at [309, 464] on select "Select Stylist Alam Dombivali Manager Farook Hair Stylist [PERSON_NAME] [PERSON…" at bounding box center [262, 470] width 115 height 28
click at [205, 456] on select "Select Stylist Alam Dombivali Manager Farook Hair Stylist [PERSON_NAME] [PERSON…" at bounding box center [262, 470] width 115 height 28
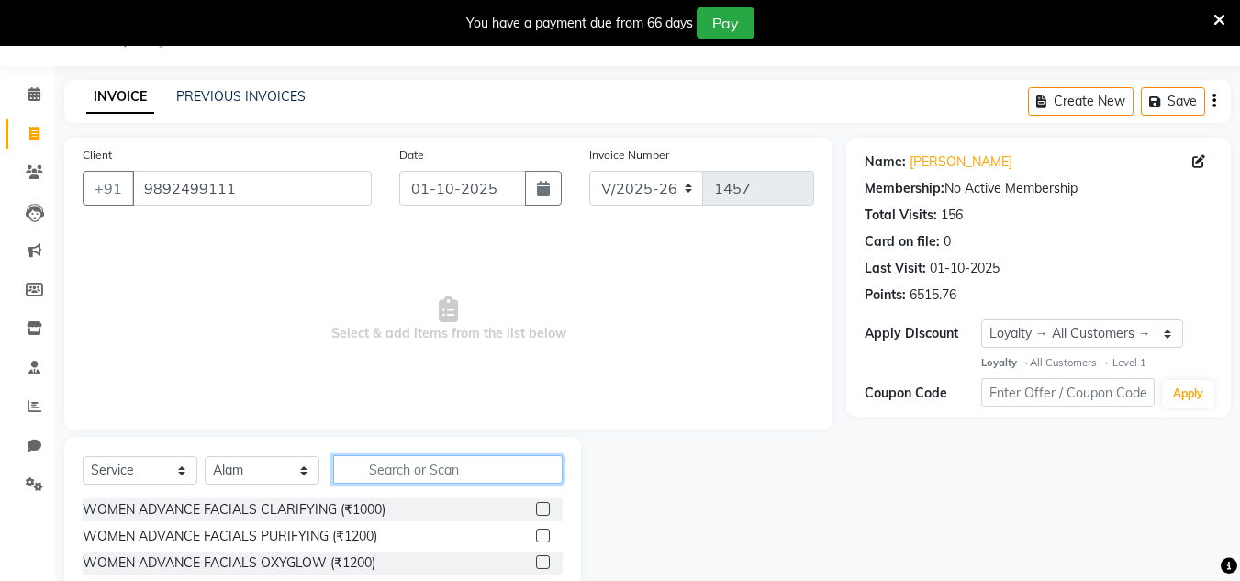
click at [410, 458] on input "text" at bounding box center [448, 469] width 230 height 28
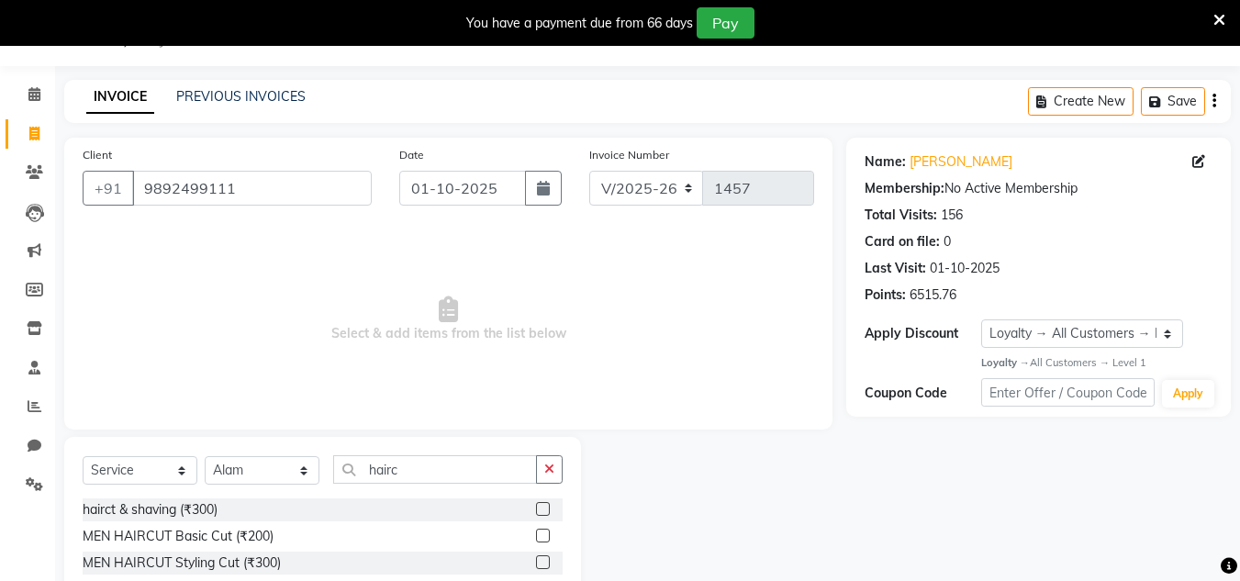
click at [544, 539] on label at bounding box center [543, 536] width 14 height 14
click at [544, 539] on input "checkbox" at bounding box center [542, 537] width 12 height 12
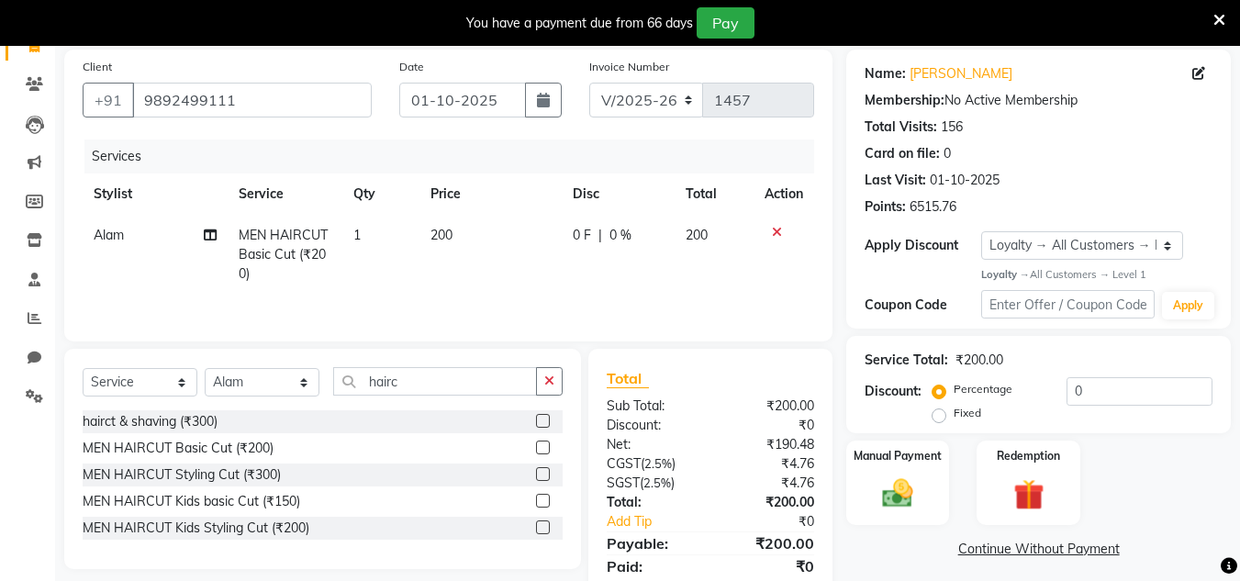
scroll to position [199, 0]
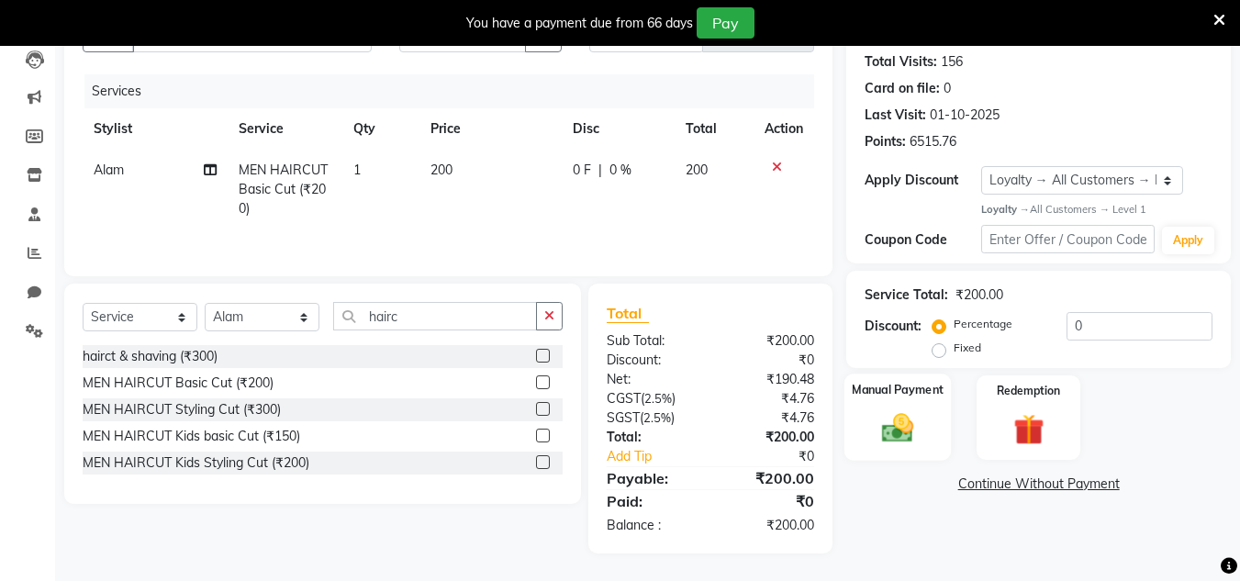
click at [907, 423] on img at bounding box center [897, 428] width 51 height 37
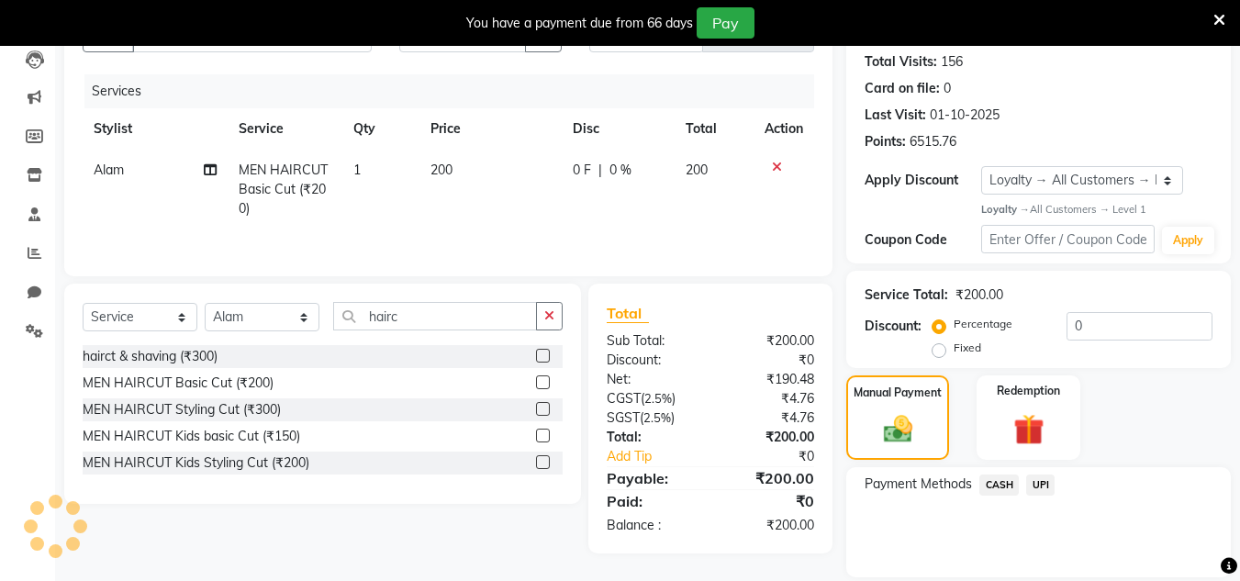
click at [1040, 485] on span "UPI" at bounding box center [1041, 485] width 28 height 21
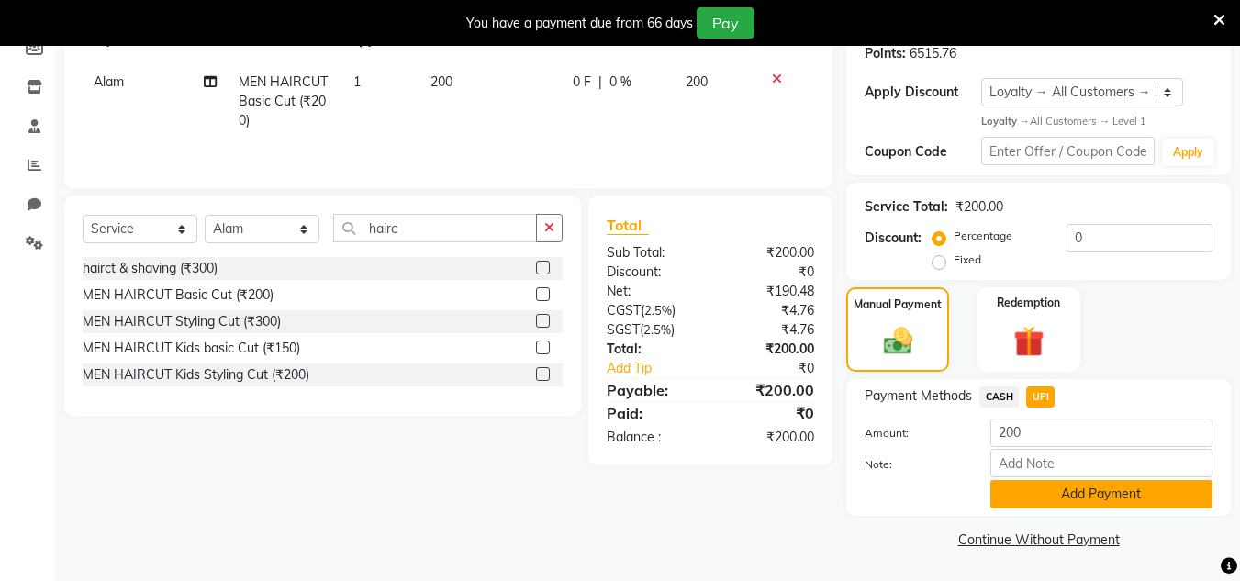
click at [1073, 497] on button "Add Payment" at bounding box center [1102, 494] width 222 height 28
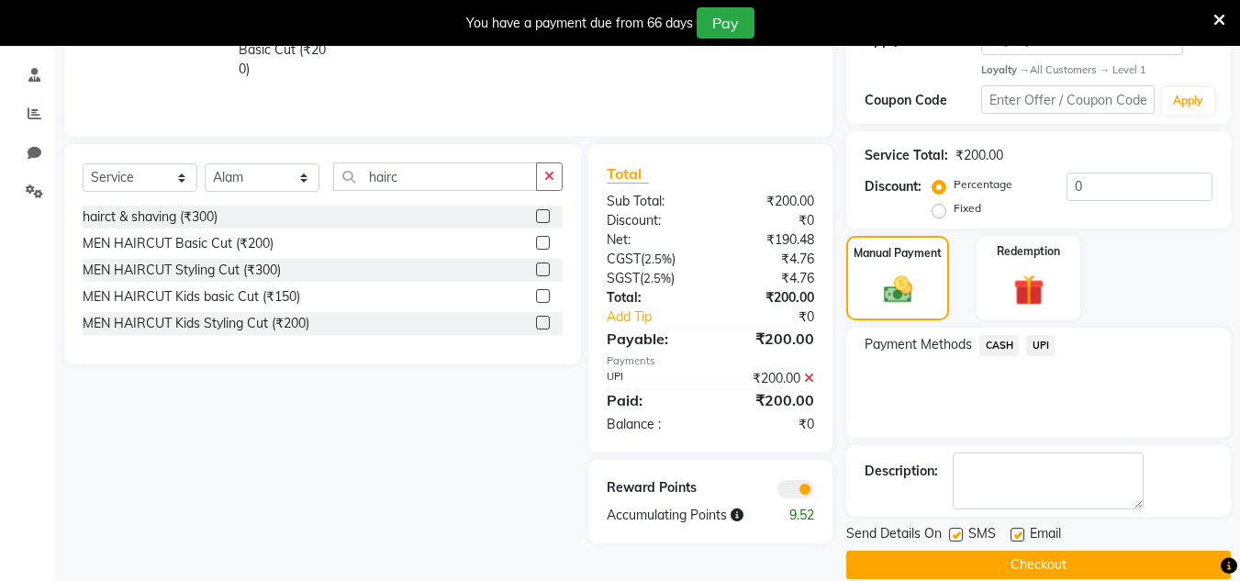
scroll to position [365, 0]
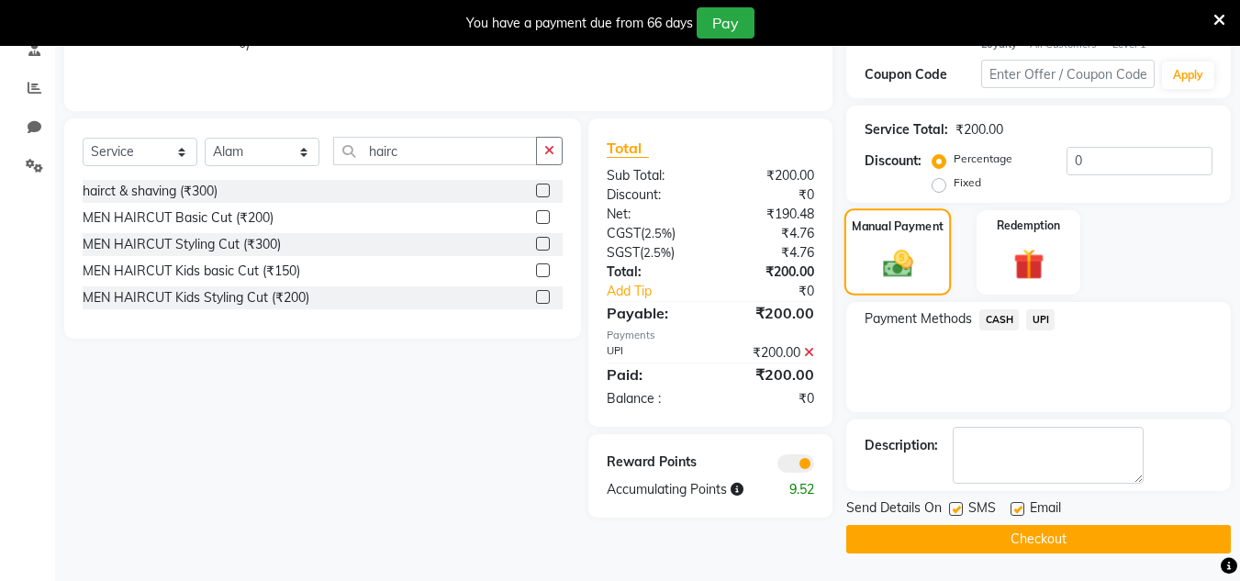
drag, startPoint x: 1118, startPoint y: 541, endPoint x: 910, endPoint y: 228, distance: 376.1
click at [1111, 510] on div "Send Details On SMS Email Checkout" at bounding box center [1039, 526] width 385 height 55
click at [914, 536] on button "Checkout" at bounding box center [1039, 539] width 385 height 28
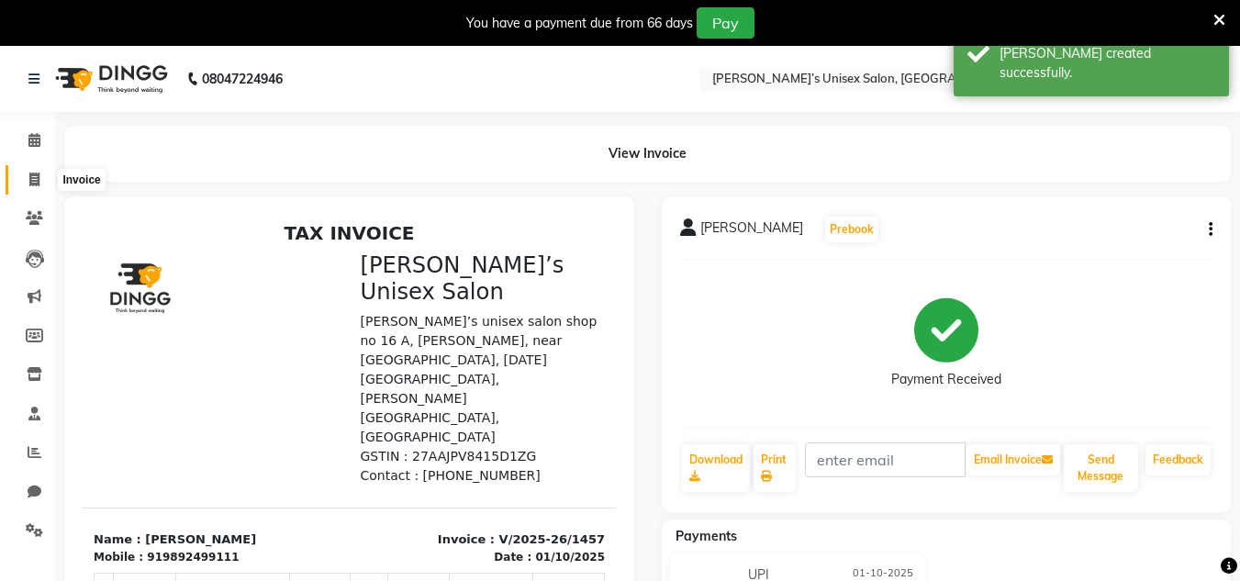
click at [31, 180] on icon at bounding box center [34, 180] width 10 height 14
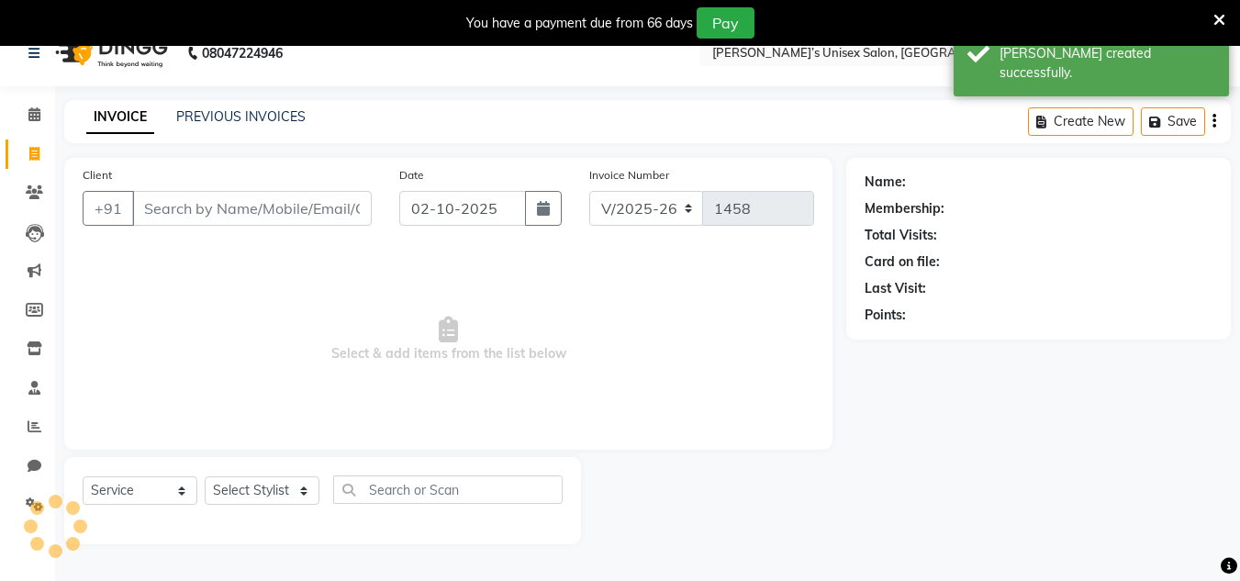
scroll to position [46, 0]
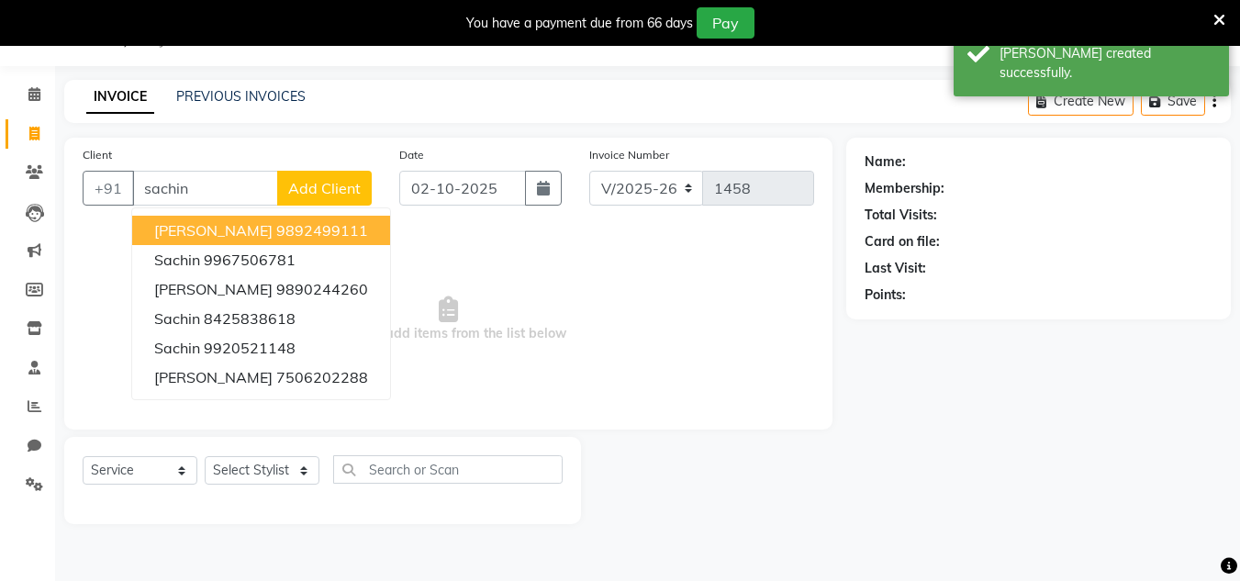
drag, startPoint x: 193, startPoint y: 230, endPoint x: 235, endPoint y: 219, distance: 43.9
click at [195, 230] on span "[PERSON_NAME]" at bounding box center [213, 230] width 118 height 18
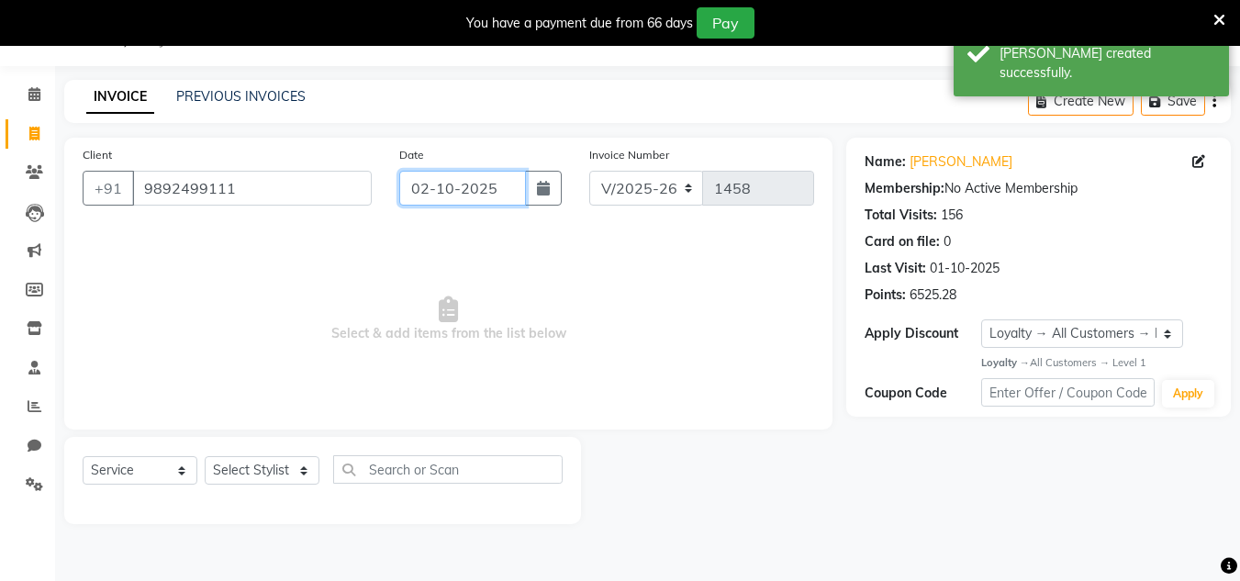
click at [501, 185] on input "02-10-2025" at bounding box center [462, 188] width 127 height 35
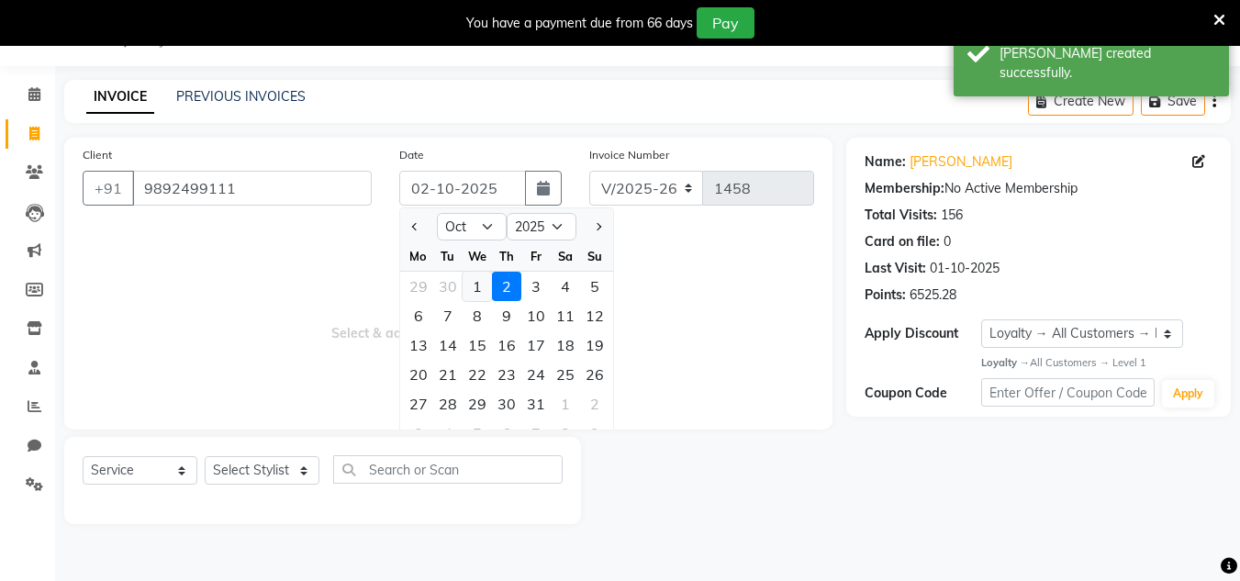
click at [474, 285] on div "1" at bounding box center [477, 286] width 29 height 29
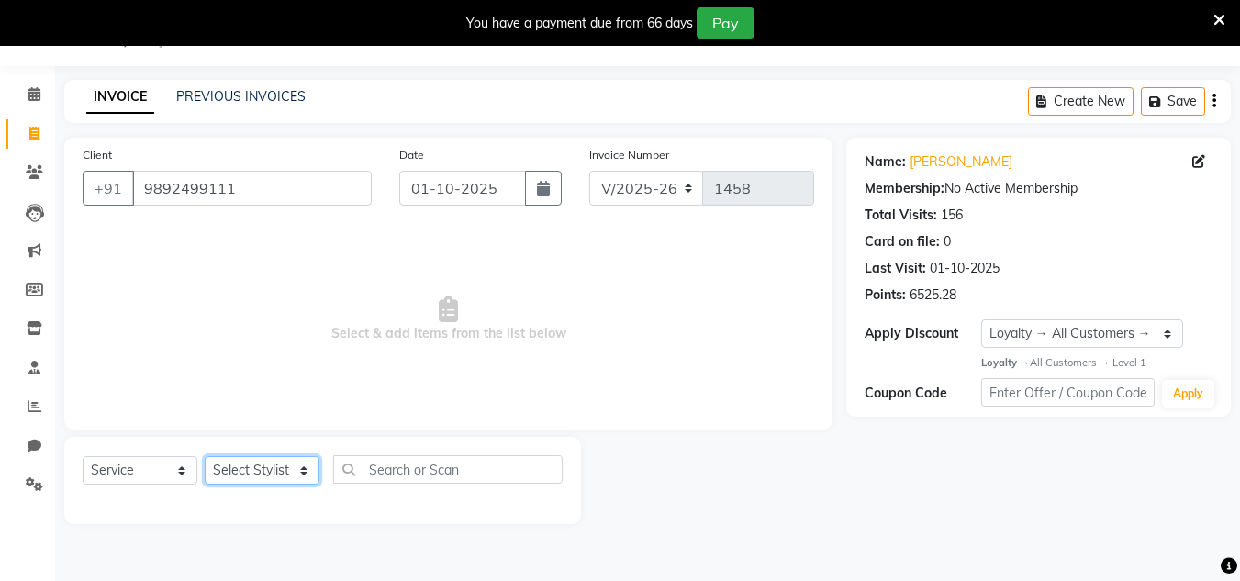
click at [284, 470] on select "Select Stylist Alam Dombivali Manager Farook Hair Stylist [PERSON_NAME] [PERSON…" at bounding box center [262, 470] width 115 height 28
click at [205, 456] on select "Select Stylist Alam Dombivali Manager Farook Hair Stylist [PERSON_NAME] [PERSON…" at bounding box center [262, 470] width 115 height 28
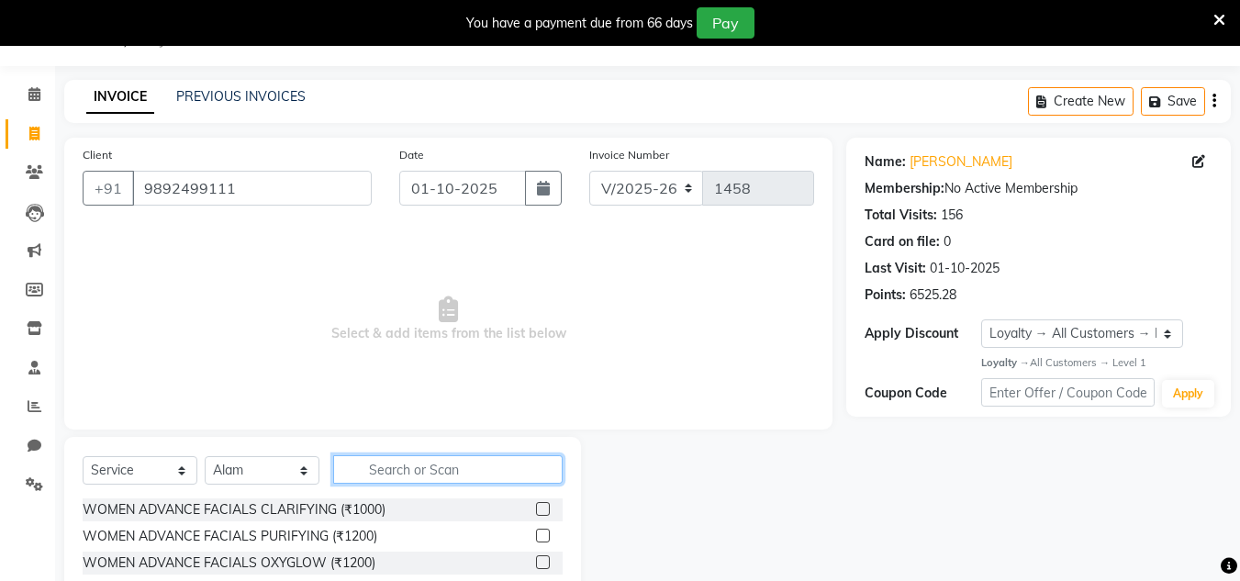
click at [387, 468] on input "text" at bounding box center [448, 469] width 230 height 28
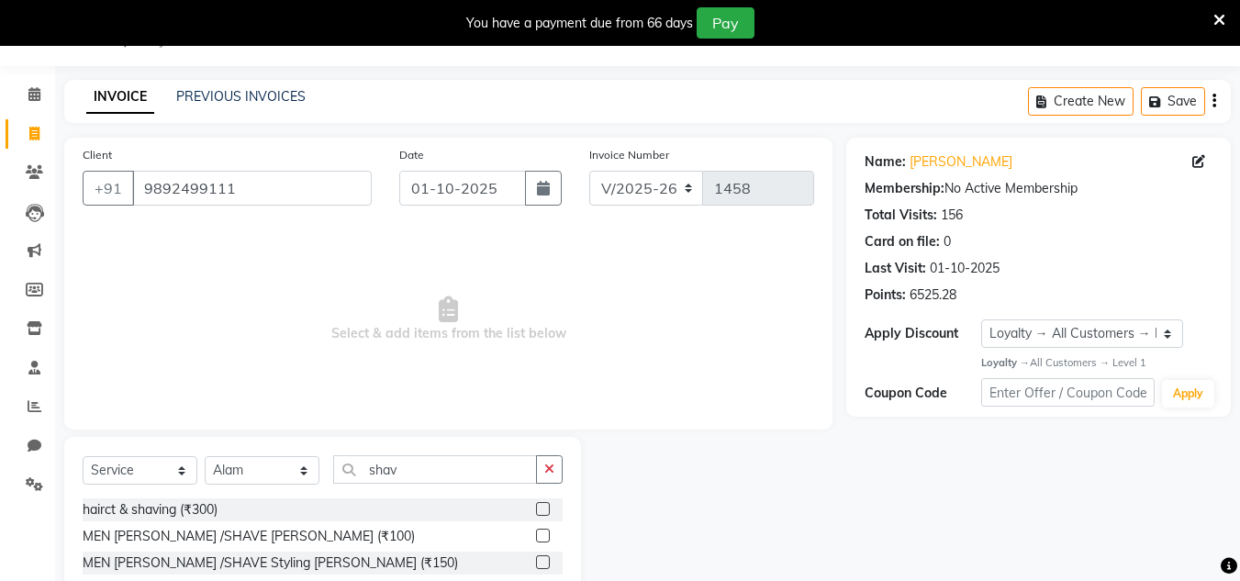
drag, startPoint x: 544, startPoint y: 538, endPoint x: 559, endPoint y: 532, distance: 16.0
click at [554, 536] on div at bounding box center [549, 536] width 27 height 23
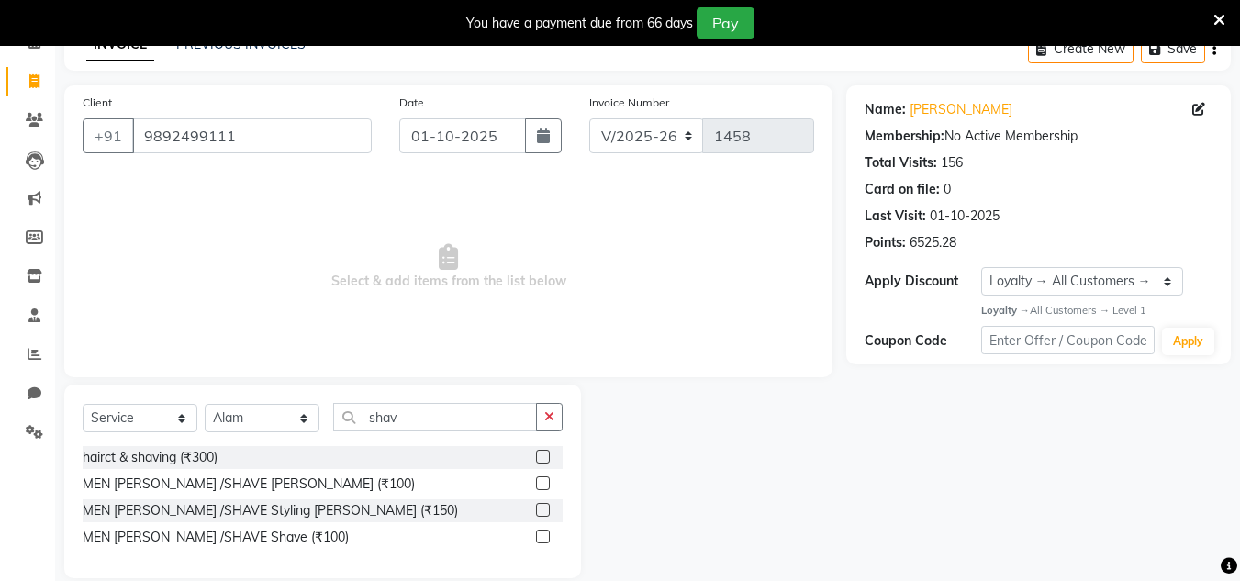
scroll to position [123, 0]
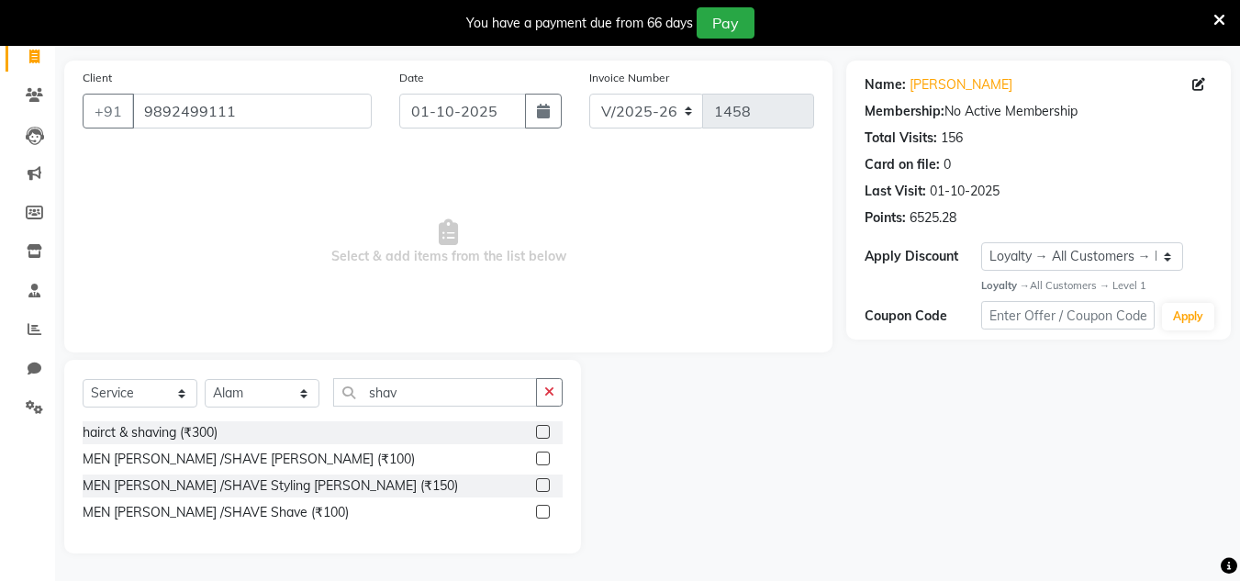
click at [536, 461] on div "MEN [PERSON_NAME] /SHAVE [PERSON_NAME] (₹100)" at bounding box center [323, 459] width 480 height 23
click at [541, 455] on label at bounding box center [543, 459] width 14 height 14
click at [541, 455] on input "checkbox" at bounding box center [542, 460] width 12 height 12
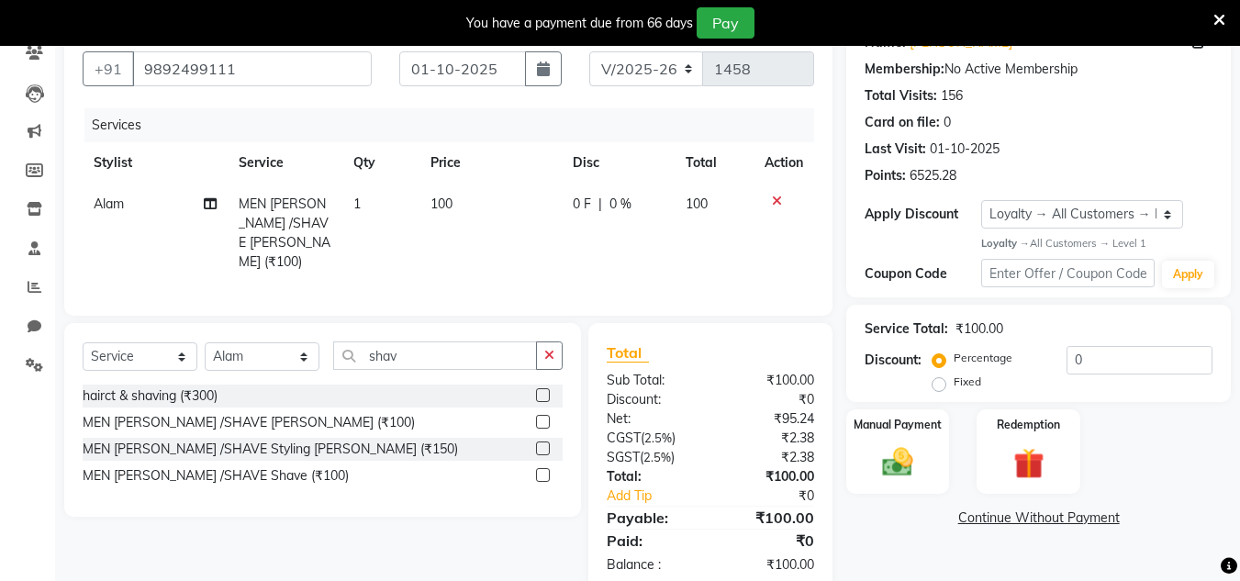
scroll to position [199, 0]
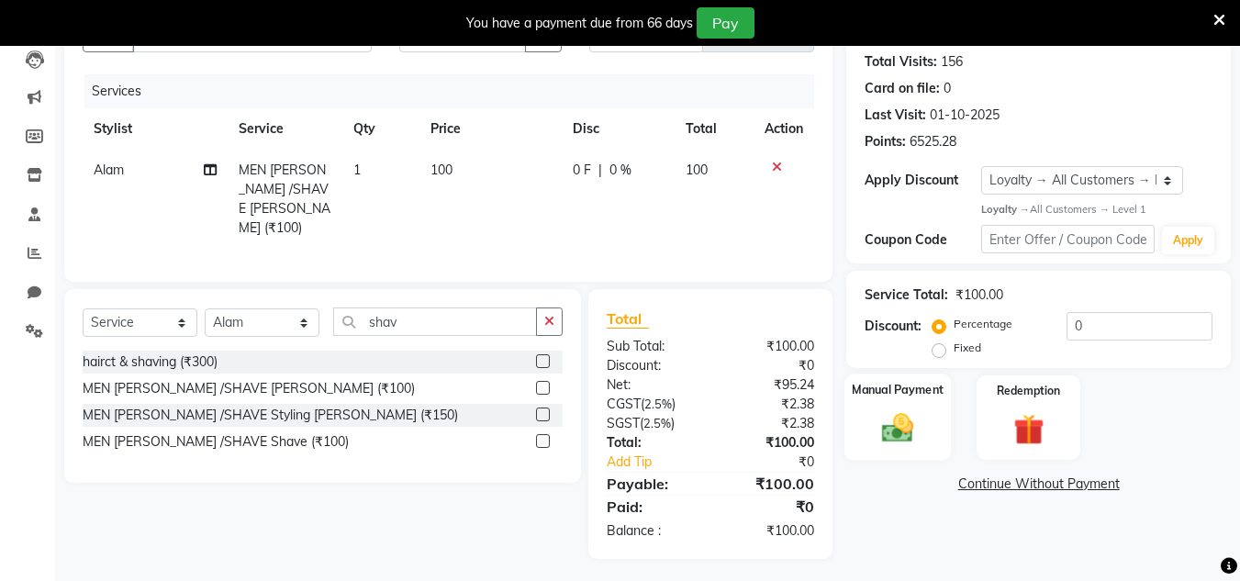
click at [898, 435] on img at bounding box center [897, 428] width 51 height 37
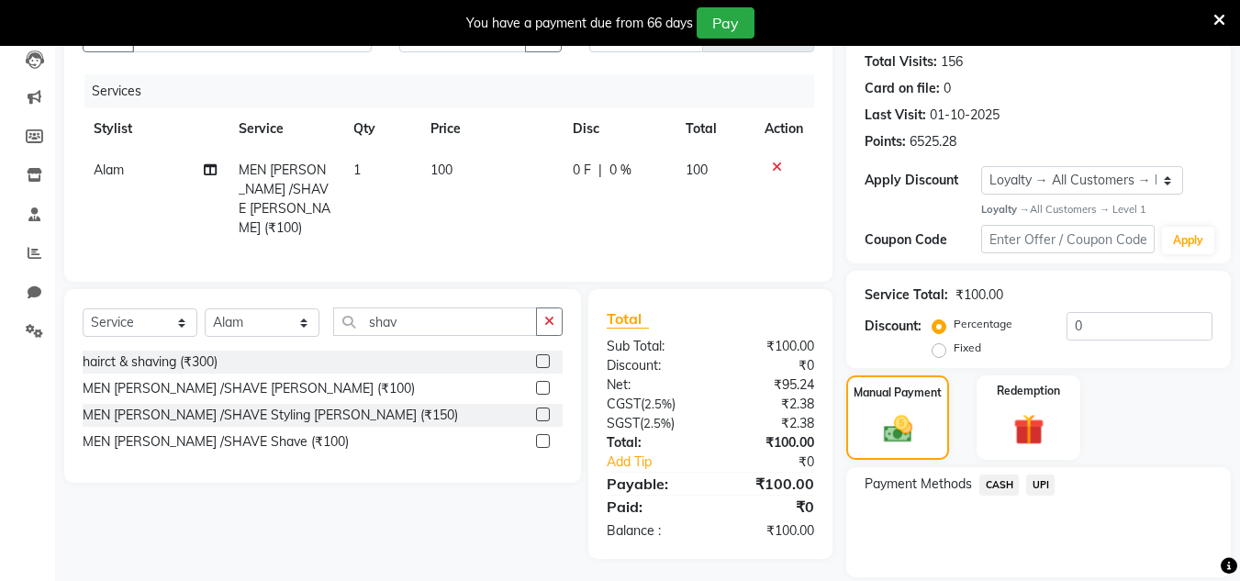
click at [1040, 481] on span "UPI" at bounding box center [1041, 485] width 28 height 21
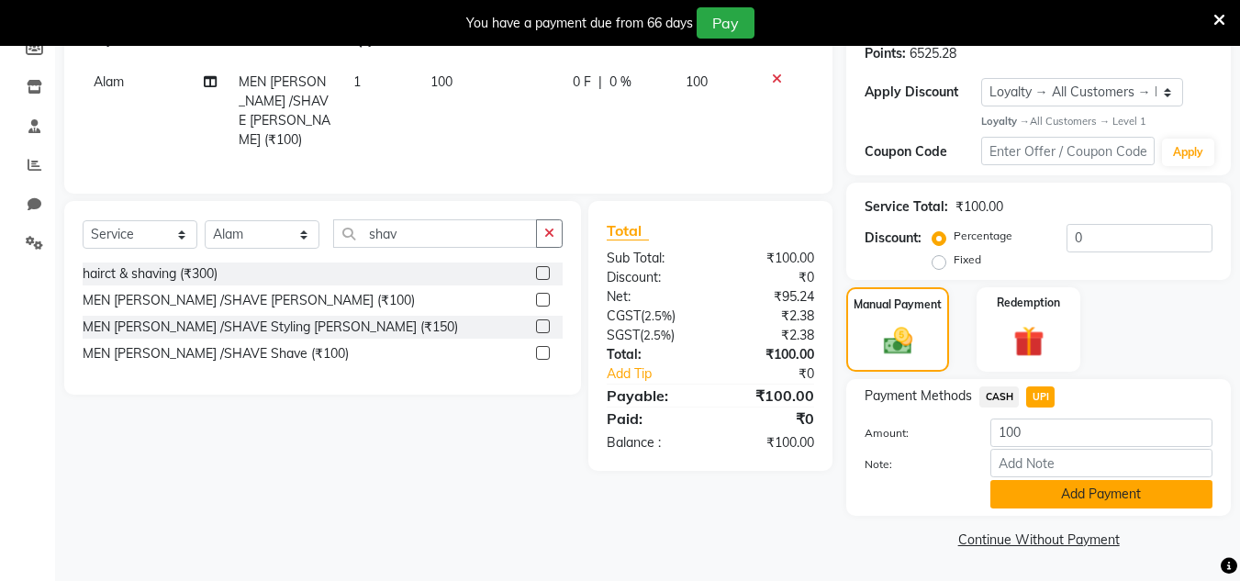
click at [1063, 491] on button "Add Payment" at bounding box center [1102, 494] width 222 height 28
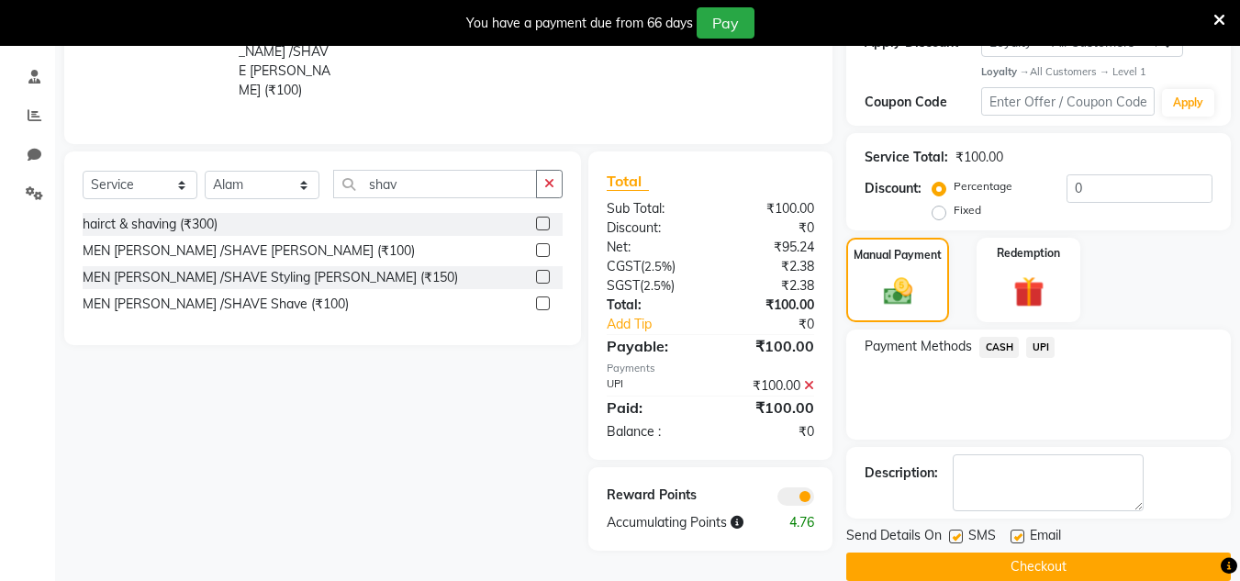
scroll to position [365, 0]
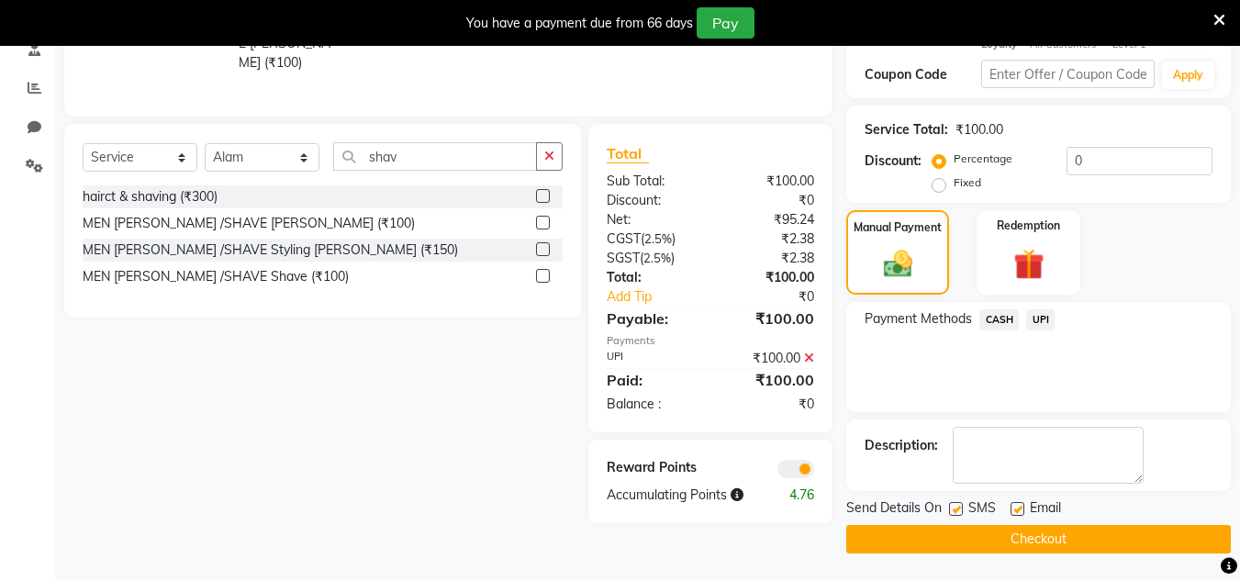
click at [1063, 525] on button "Checkout" at bounding box center [1039, 539] width 385 height 28
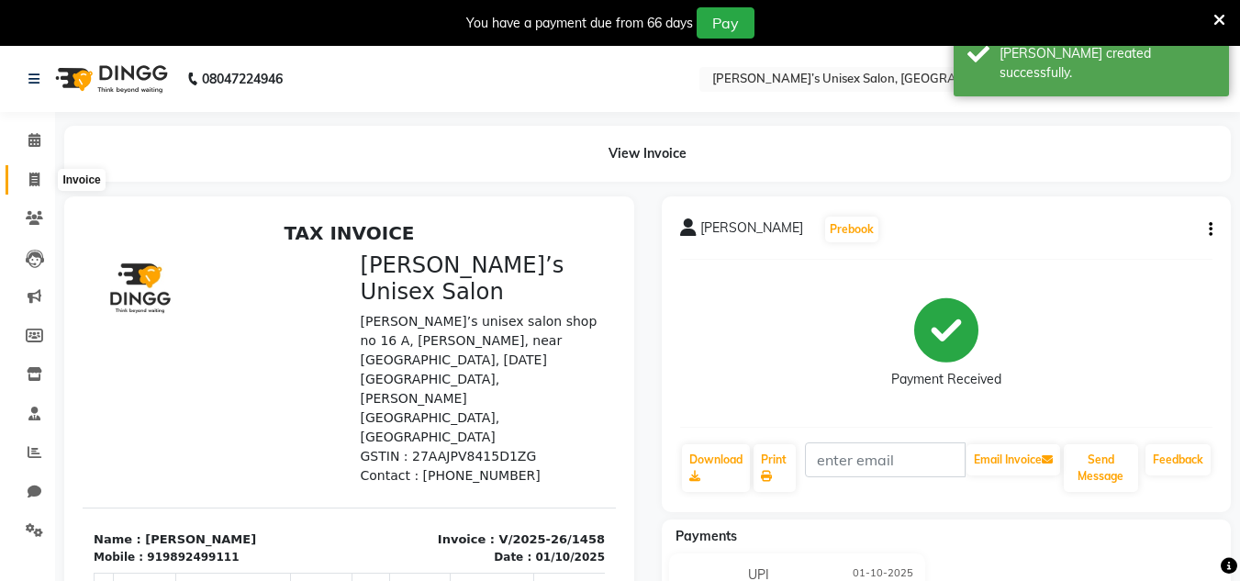
drag, startPoint x: 25, startPoint y: 180, endPoint x: 50, endPoint y: 168, distance: 28.3
click at [28, 179] on span at bounding box center [34, 180] width 32 height 21
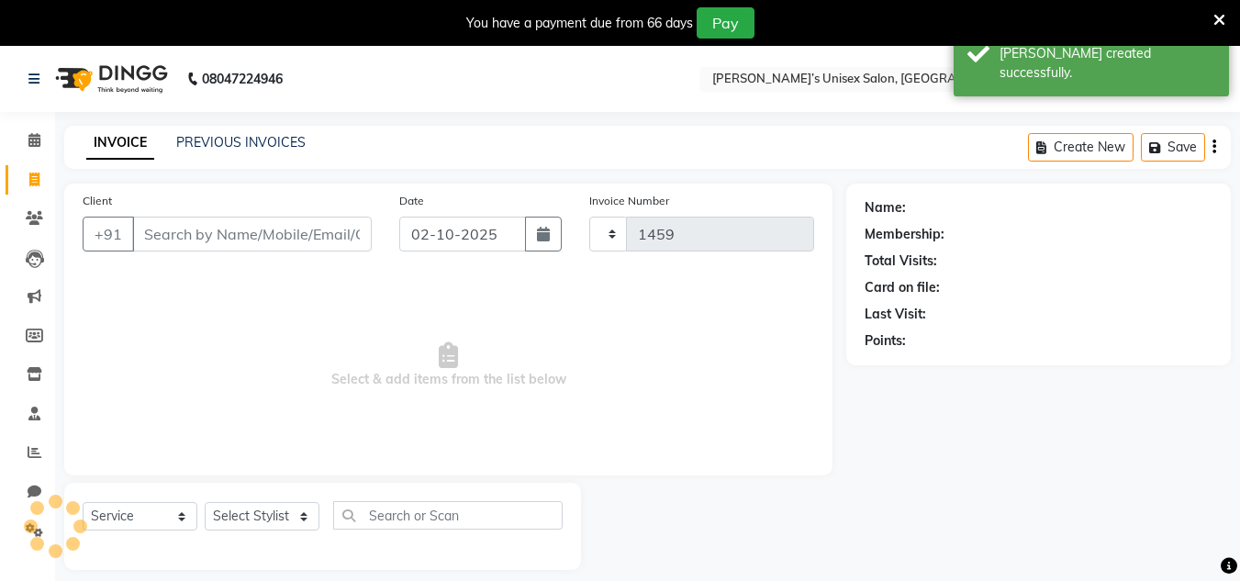
scroll to position [46, 0]
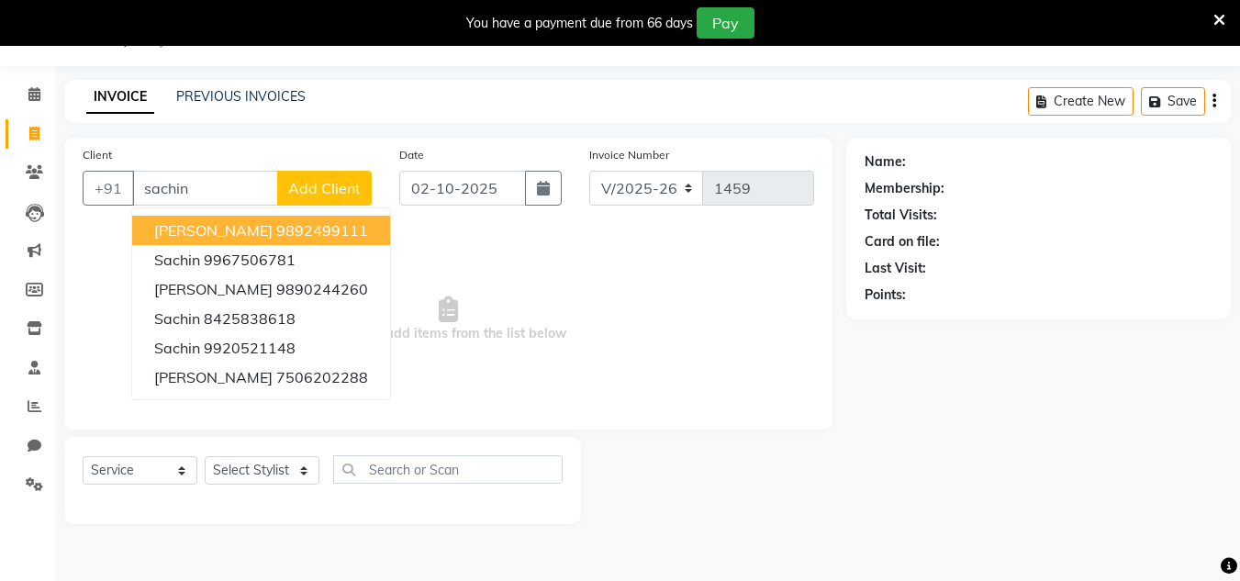
drag, startPoint x: 205, startPoint y: 224, endPoint x: 231, endPoint y: 219, distance: 27.0
click at [205, 223] on span "[PERSON_NAME]" at bounding box center [213, 230] width 118 height 18
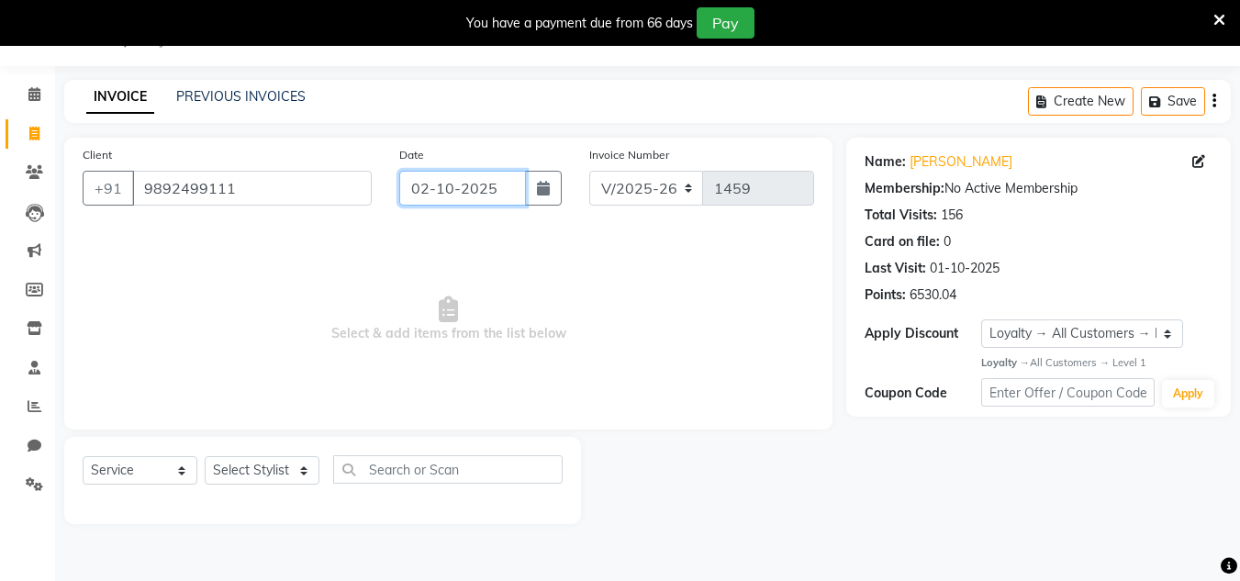
click at [490, 181] on input "02-10-2025" at bounding box center [462, 188] width 127 height 35
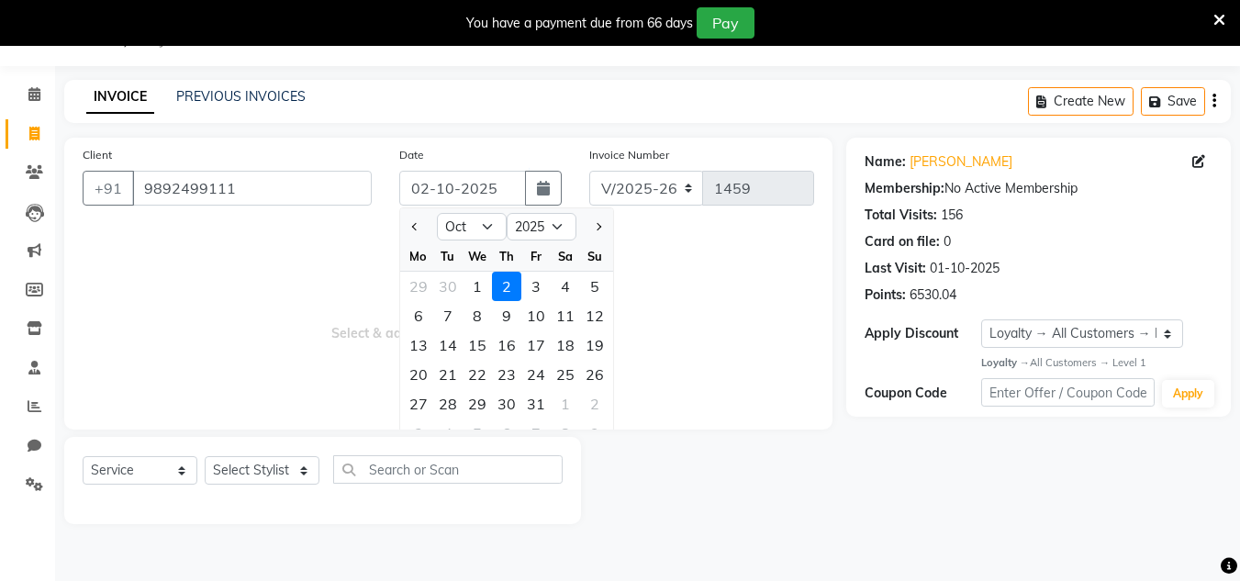
drag, startPoint x: 479, startPoint y: 288, endPoint x: 335, endPoint y: 370, distance: 165.7
click at [476, 290] on div "1" at bounding box center [477, 286] width 29 height 29
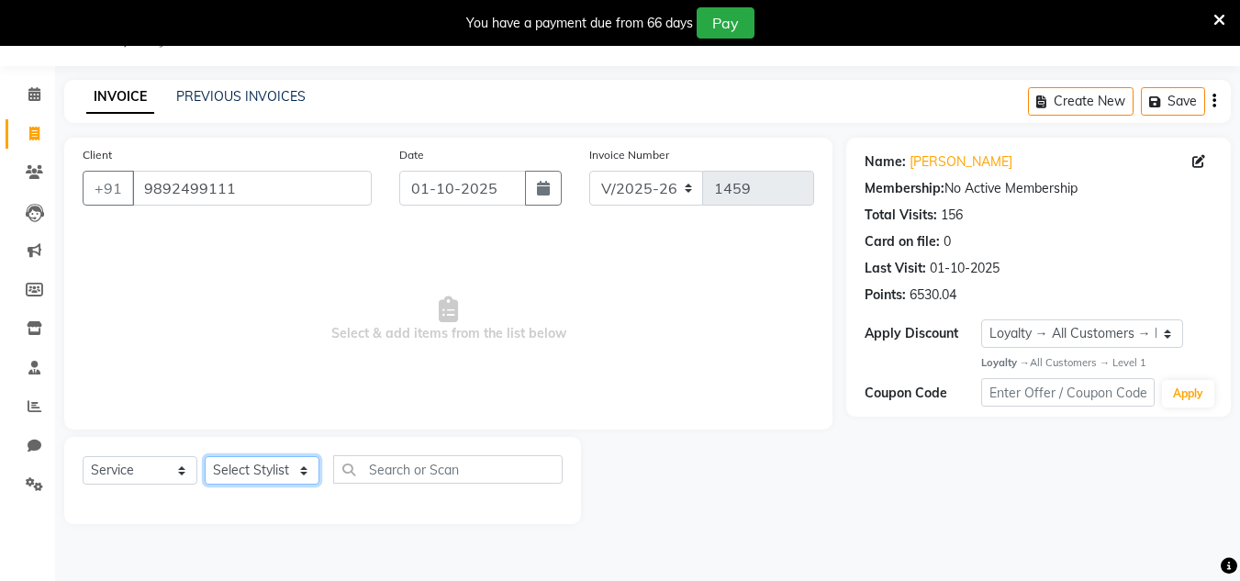
click at [281, 474] on select "Select Stylist Alam Dombivali Manager Farook Hair Stylist [PERSON_NAME] [PERSON…" at bounding box center [262, 470] width 115 height 28
click at [205, 456] on select "Select Stylist Alam Dombivali Manager Farook Hair Stylist [PERSON_NAME] [PERSON…" at bounding box center [262, 470] width 115 height 28
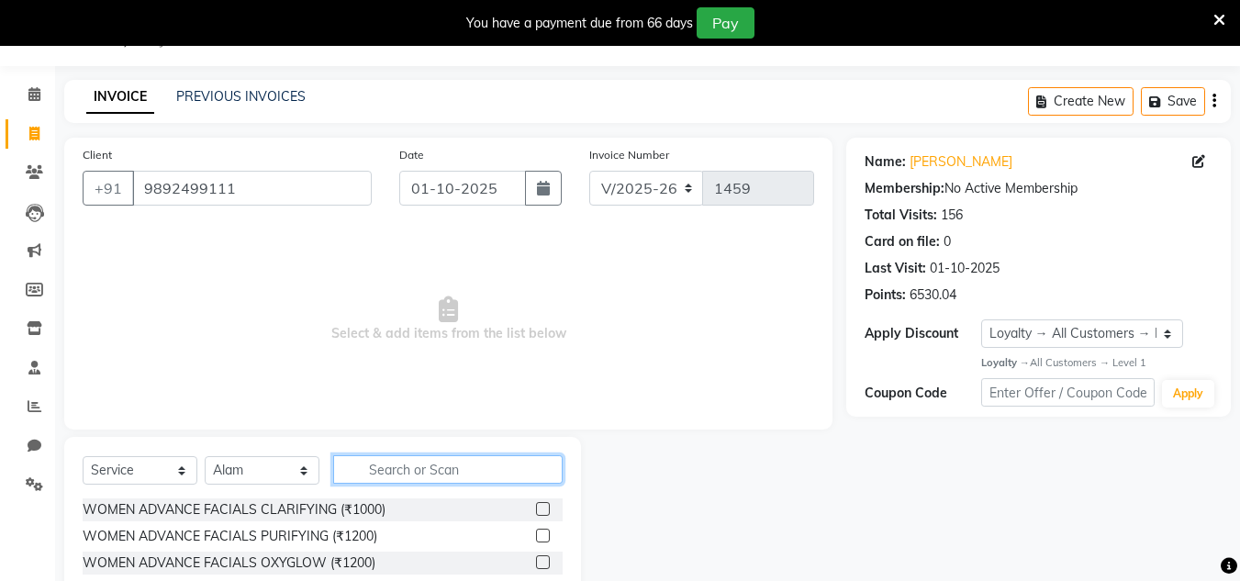
click at [372, 466] on input "text" at bounding box center [448, 469] width 230 height 28
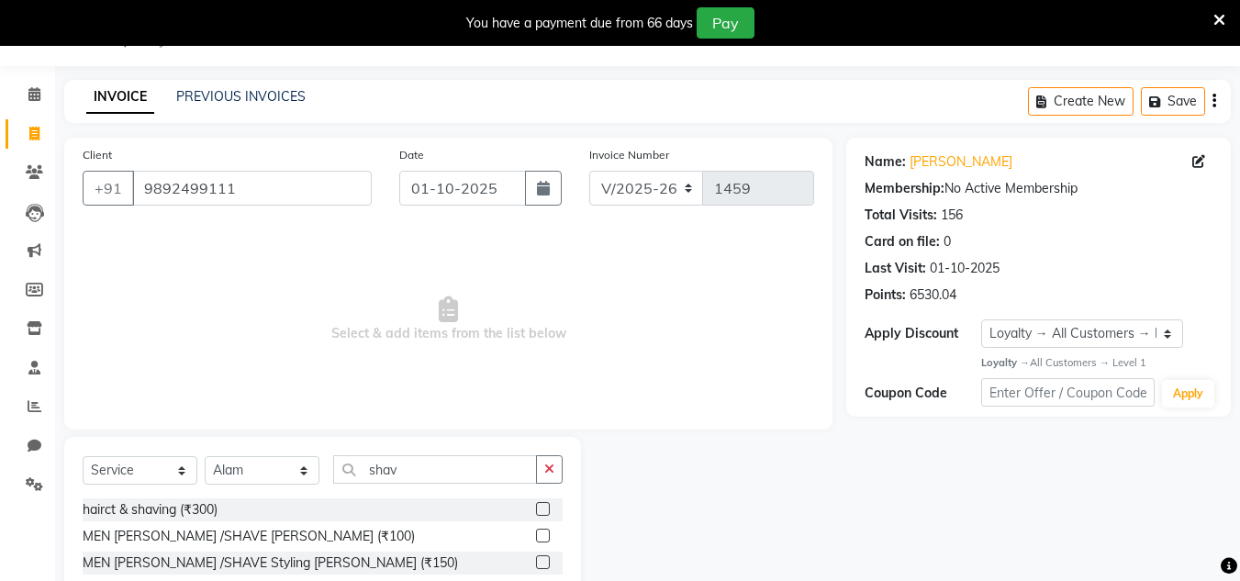
drag, startPoint x: 543, startPoint y: 534, endPoint x: 580, endPoint y: 516, distance: 41.9
click at [542, 534] on label at bounding box center [543, 536] width 14 height 14
click at [542, 534] on input "checkbox" at bounding box center [542, 537] width 12 height 12
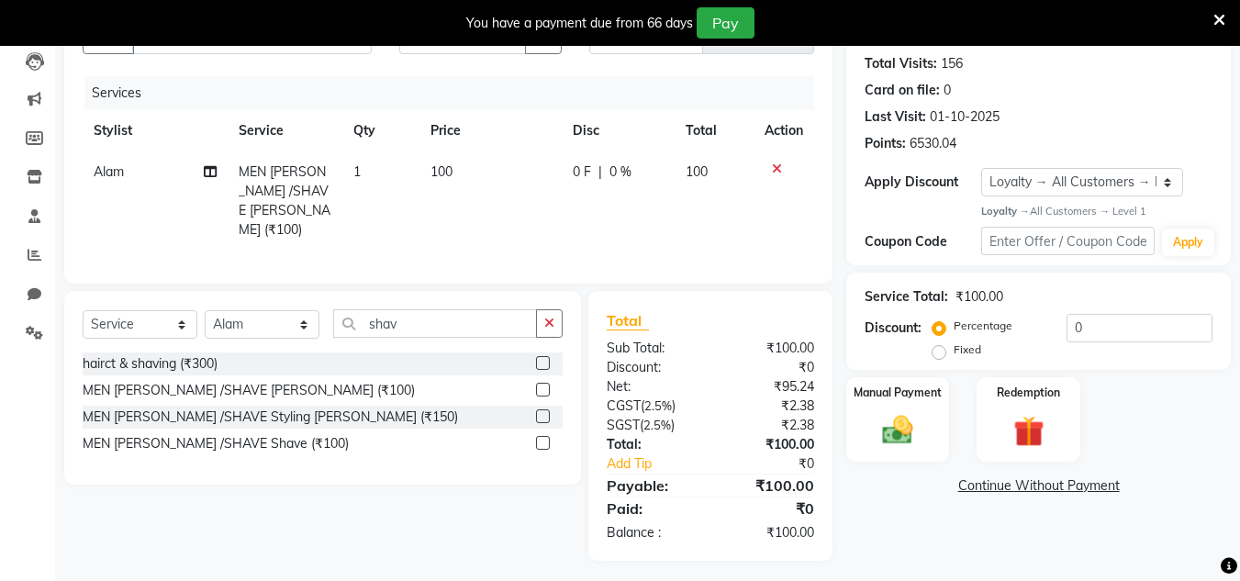
scroll to position [199, 0]
click at [891, 436] on img at bounding box center [897, 428] width 51 height 37
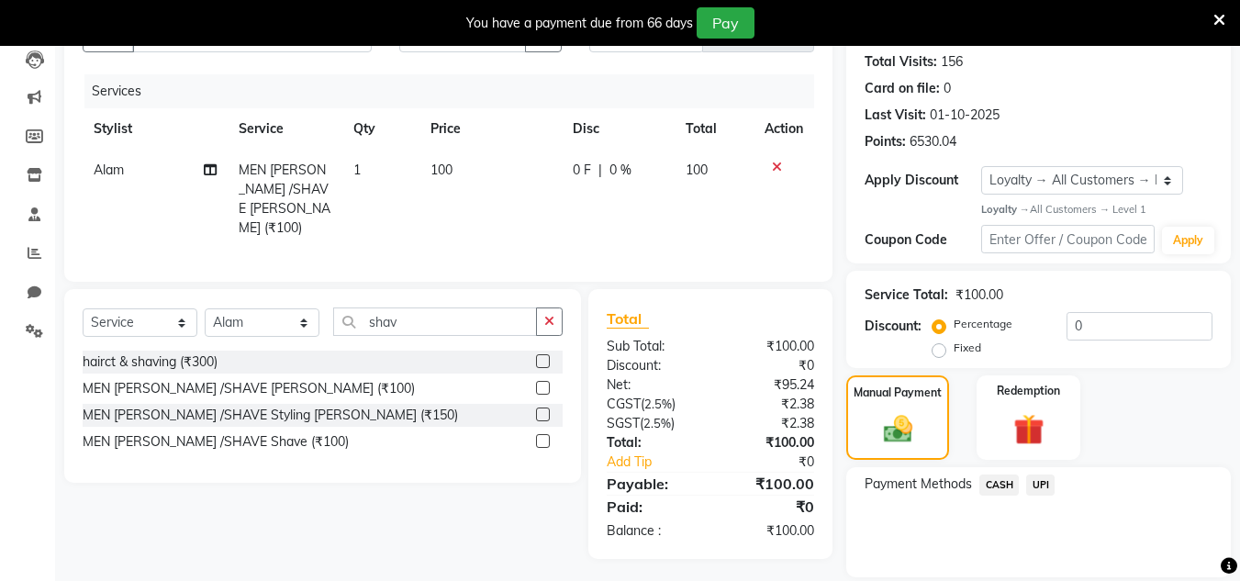
click at [1003, 484] on span "CASH" at bounding box center [999, 485] width 39 height 21
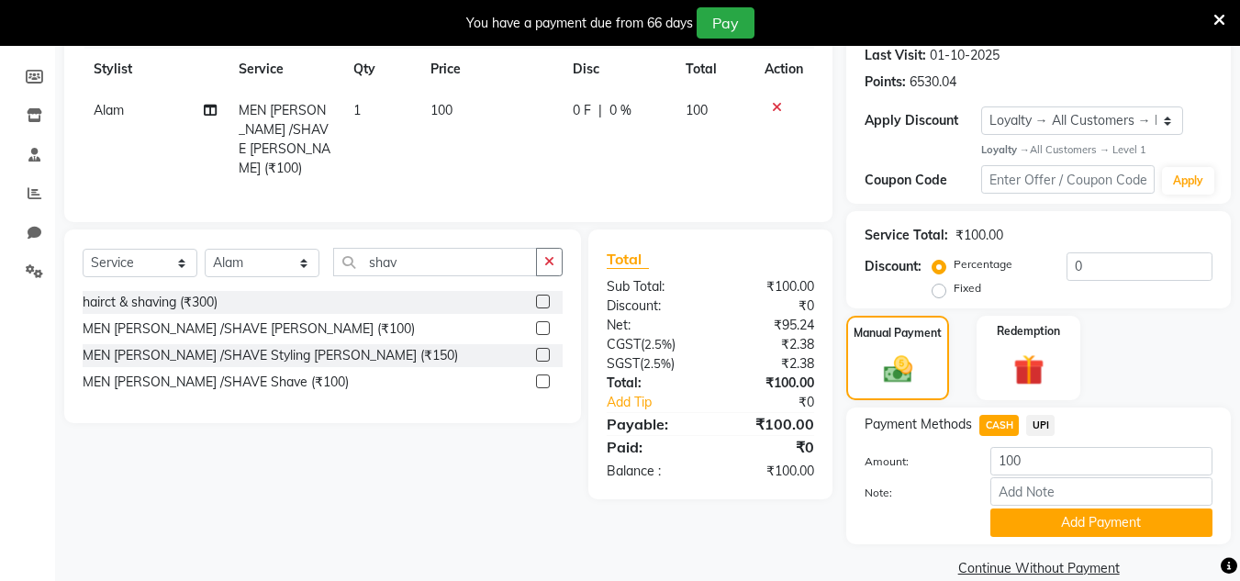
scroll to position [287, 0]
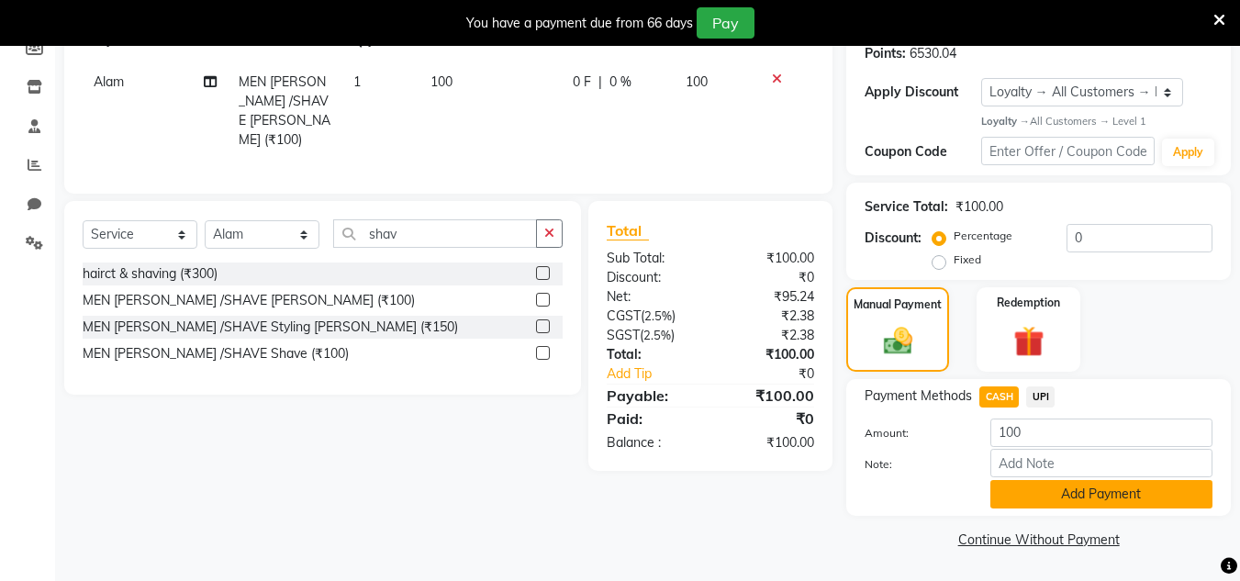
click at [1091, 494] on button "Add Payment" at bounding box center [1102, 494] width 222 height 28
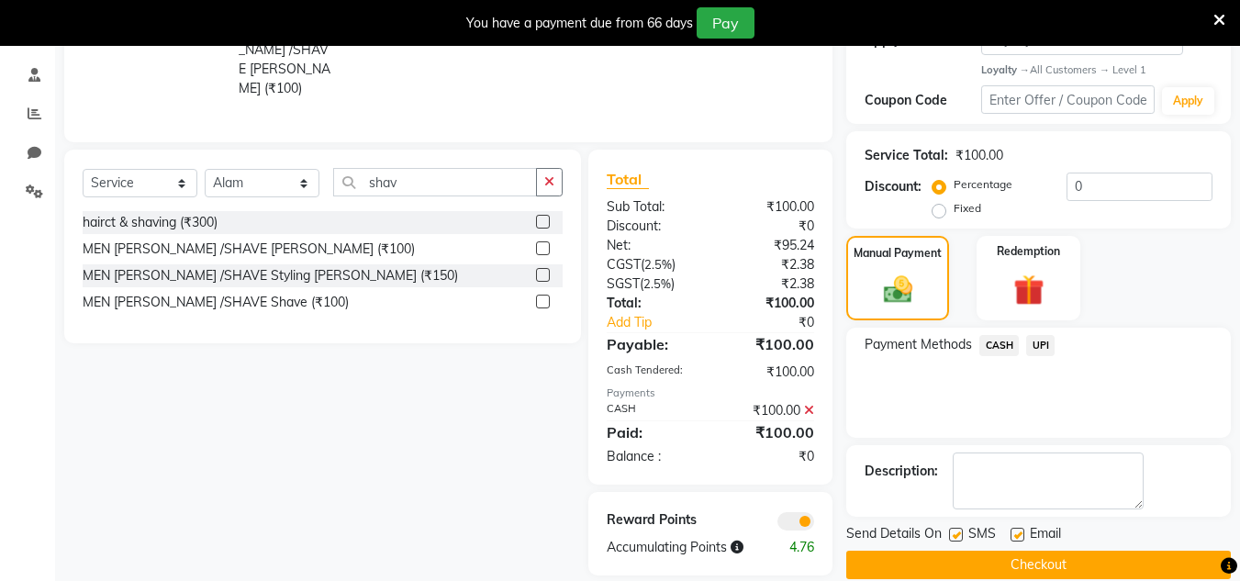
scroll to position [365, 0]
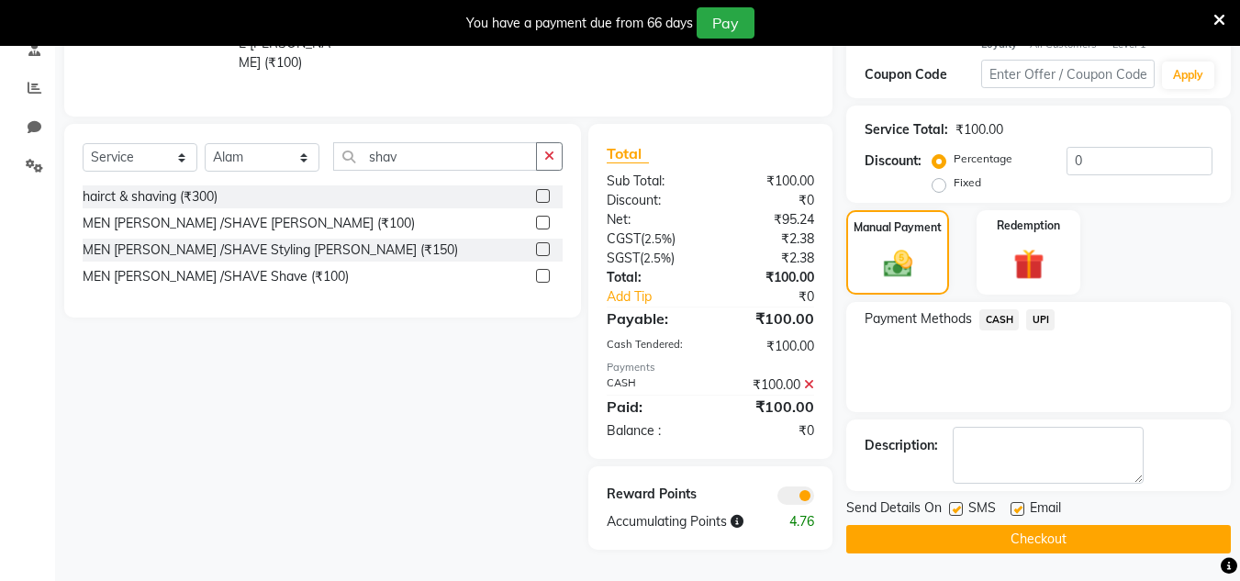
drag, startPoint x: 1111, startPoint y: 537, endPoint x: 1027, endPoint y: 364, distance: 192.6
click at [1108, 526] on button "Checkout" at bounding box center [1039, 539] width 385 height 28
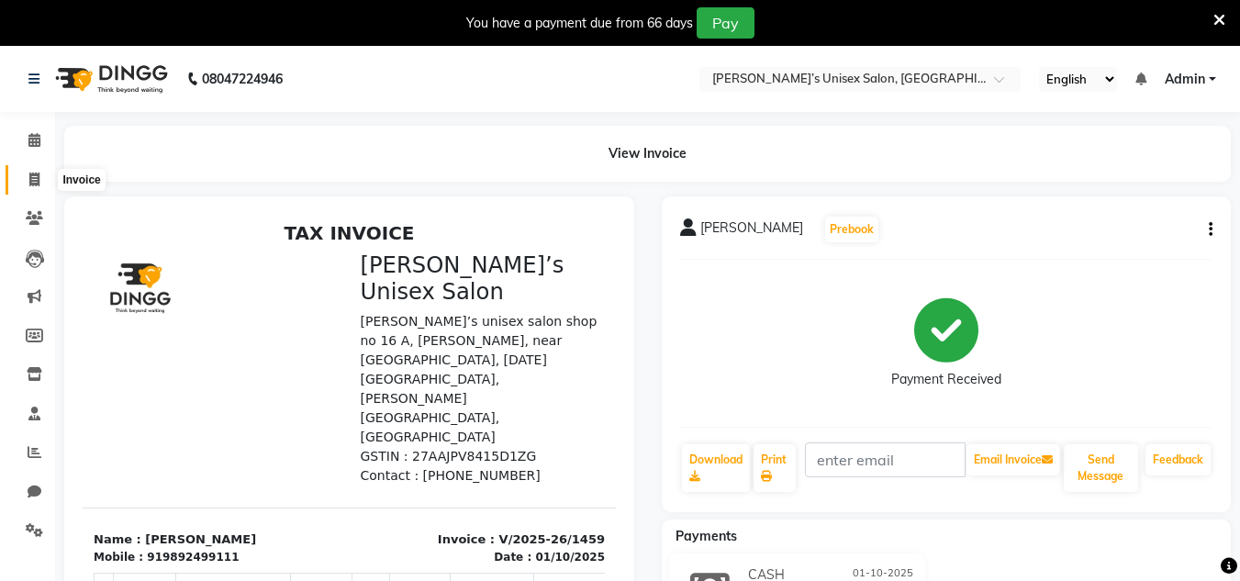
click at [37, 182] on icon at bounding box center [34, 180] width 10 height 14
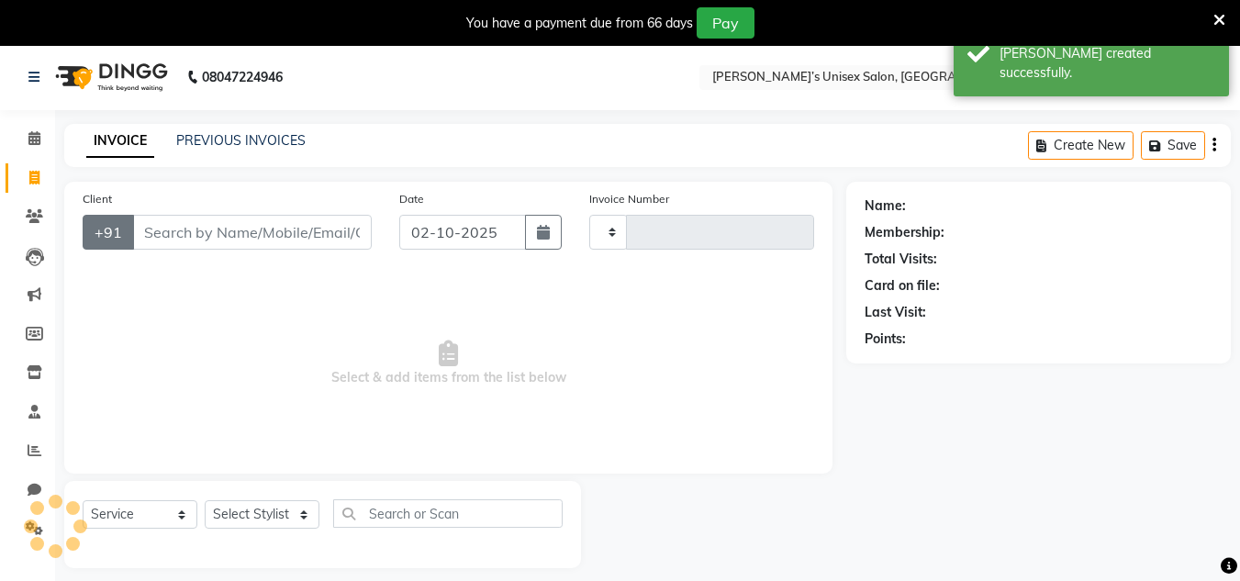
scroll to position [46, 0]
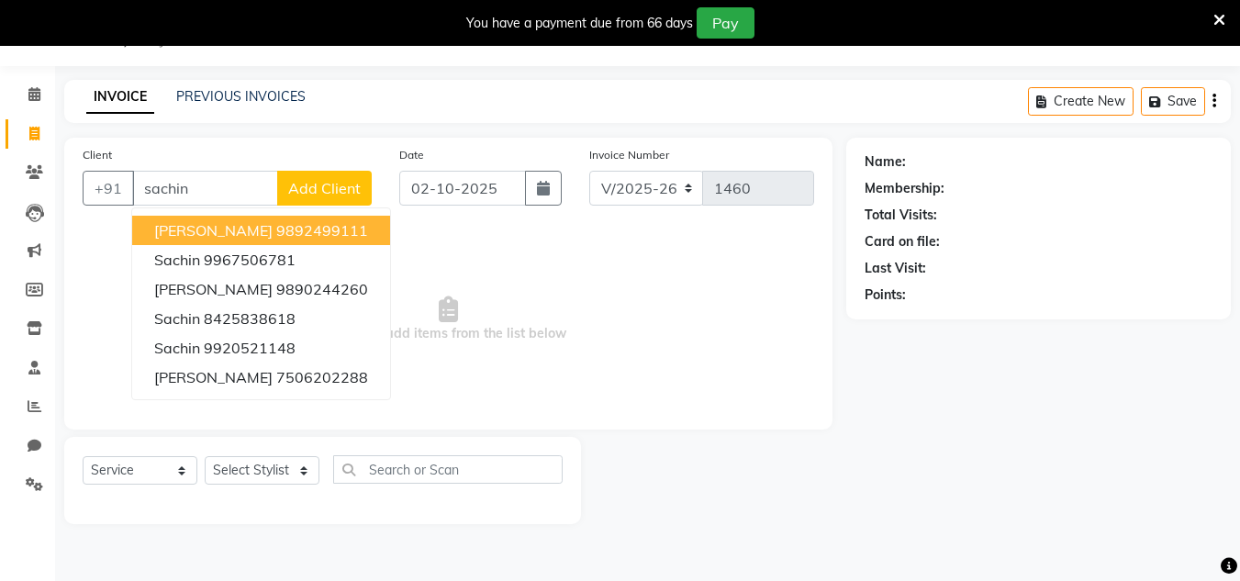
click at [208, 230] on span "[PERSON_NAME]" at bounding box center [213, 230] width 118 height 18
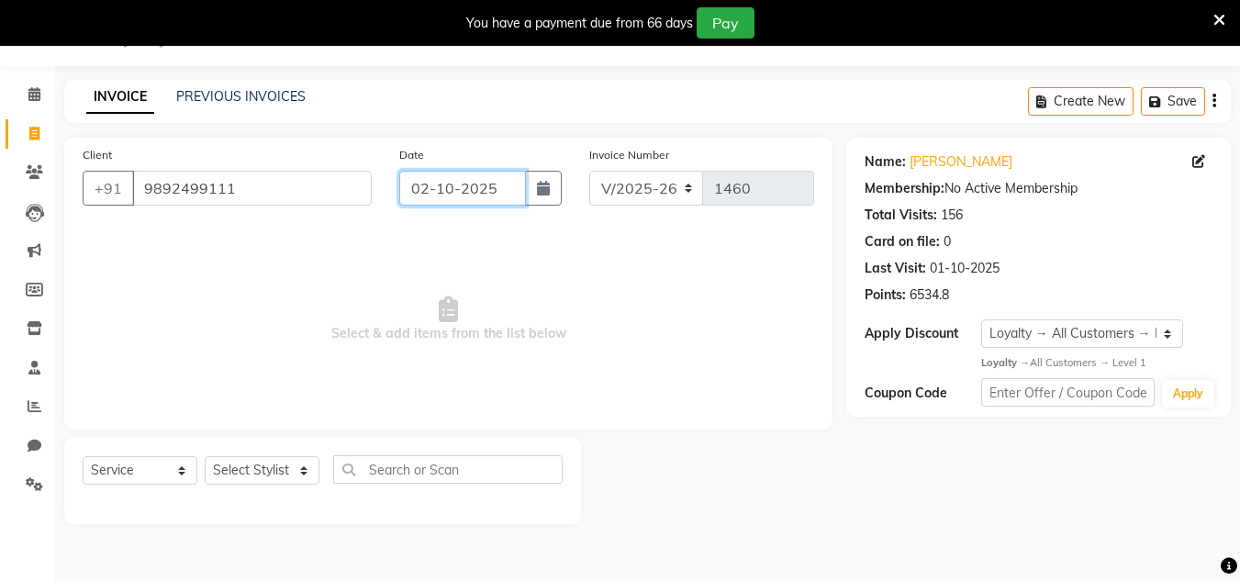
click at [491, 185] on input "02-10-2025" at bounding box center [462, 188] width 127 height 35
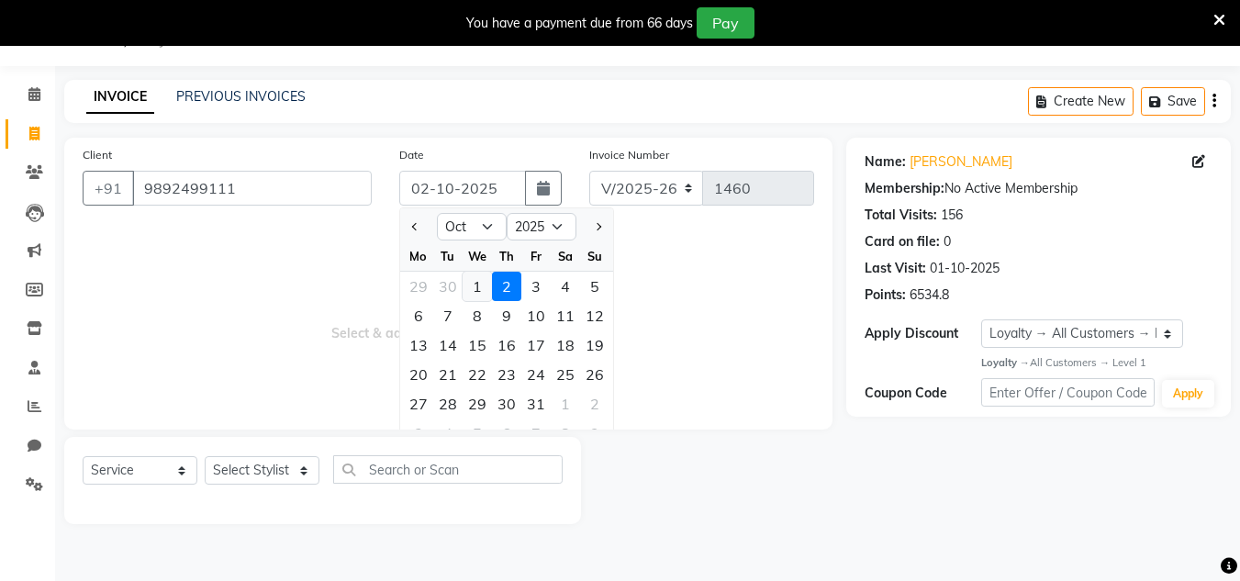
drag, startPoint x: 474, startPoint y: 286, endPoint x: 383, endPoint y: 369, distance: 123.5
click at [474, 286] on div "1" at bounding box center [477, 286] width 29 height 29
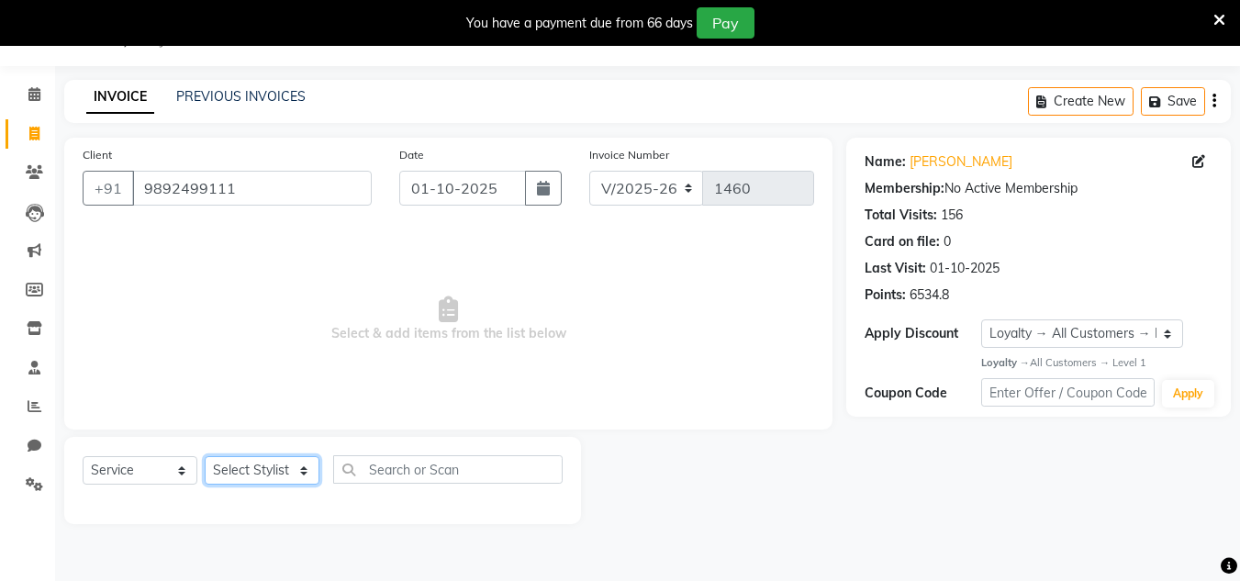
click at [286, 462] on select "Select Stylist Alam Dombivali Manager Farook Hair Stylist [PERSON_NAME] [PERSON…" at bounding box center [262, 470] width 115 height 28
click at [205, 456] on select "Select Stylist Alam Dombivali Manager Farook Hair Stylist [PERSON_NAME] [PERSON…" at bounding box center [262, 470] width 115 height 28
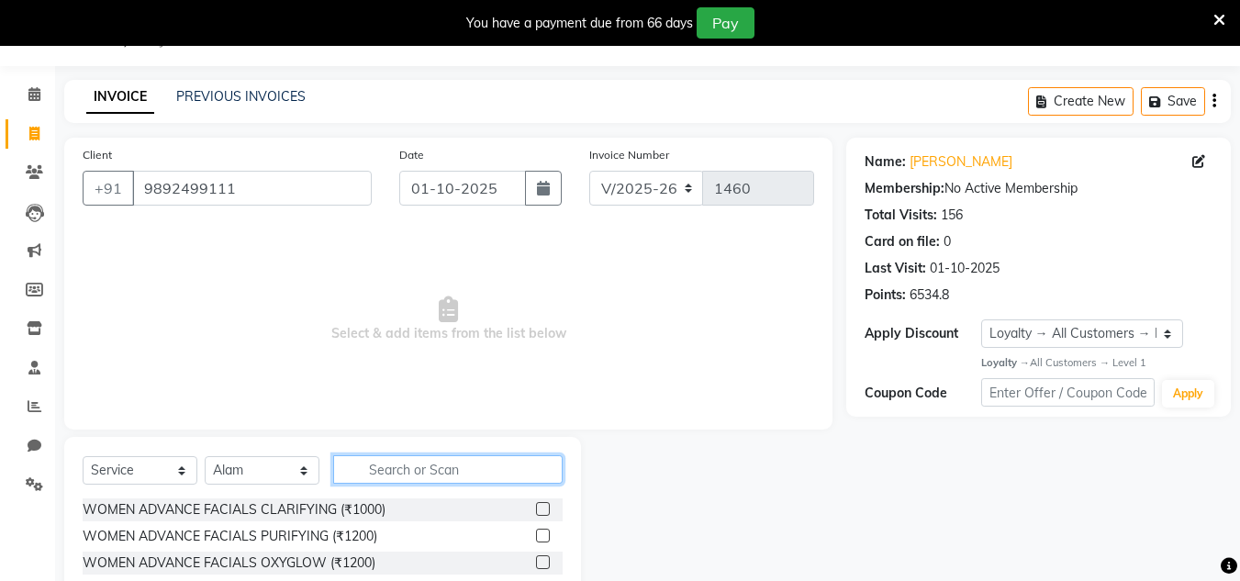
click at [384, 473] on input "text" at bounding box center [448, 469] width 230 height 28
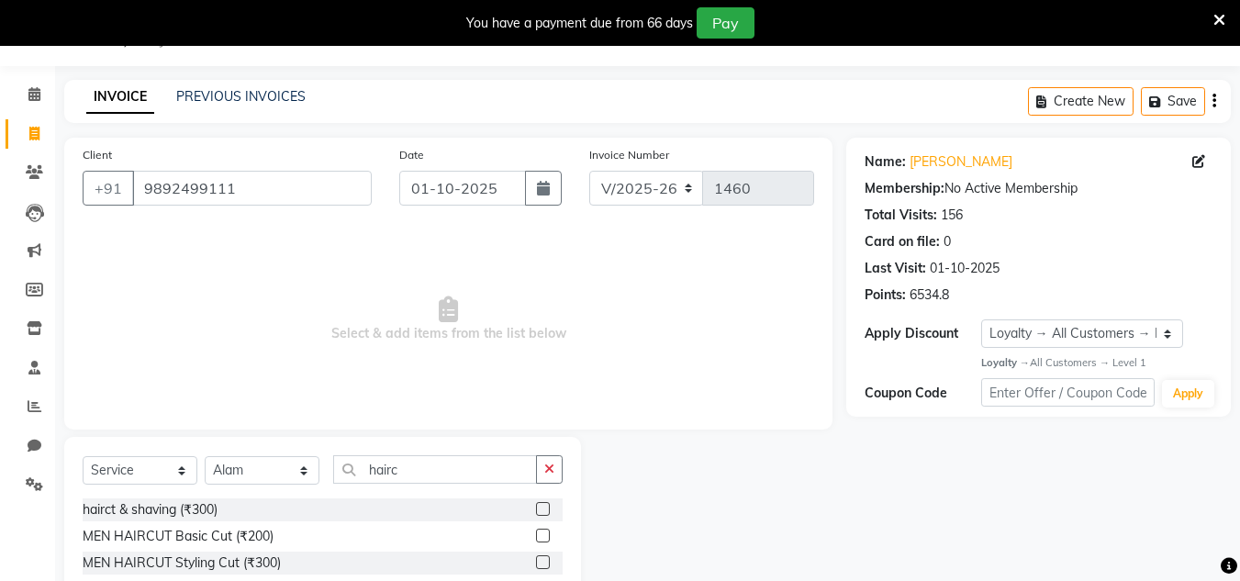
click at [547, 511] on label at bounding box center [543, 509] width 14 height 14
click at [547, 511] on input "checkbox" at bounding box center [542, 510] width 12 height 12
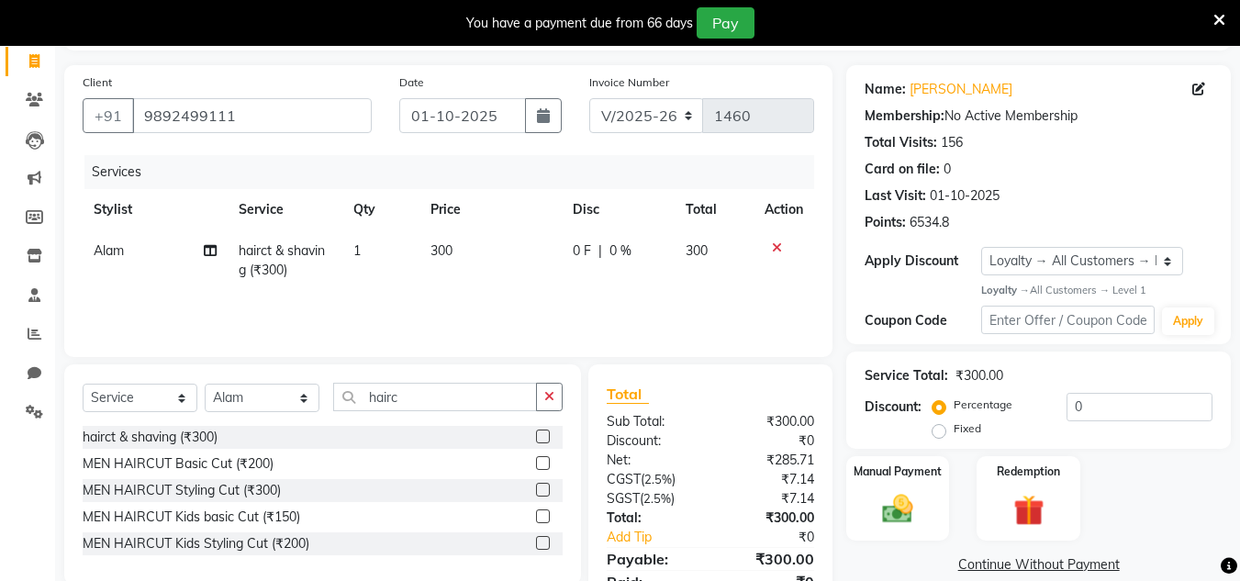
scroll to position [199, 0]
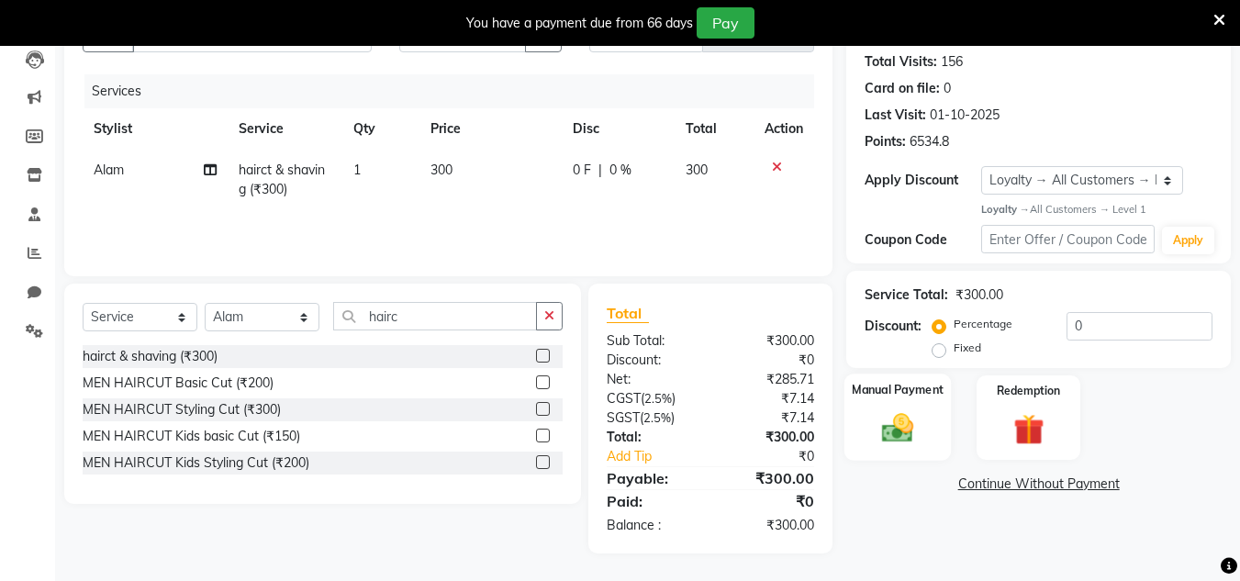
click at [900, 436] on img at bounding box center [897, 428] width 51 height 37
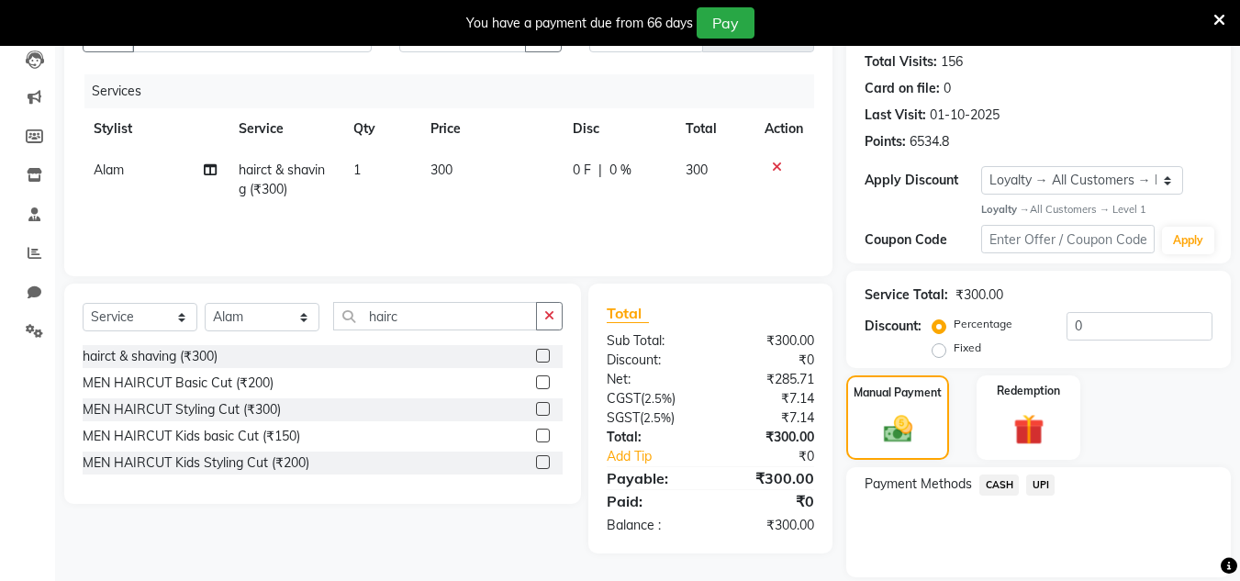
click at [995, 487] on span "CASH" at bounding box center [999, 485] width 39 height 21
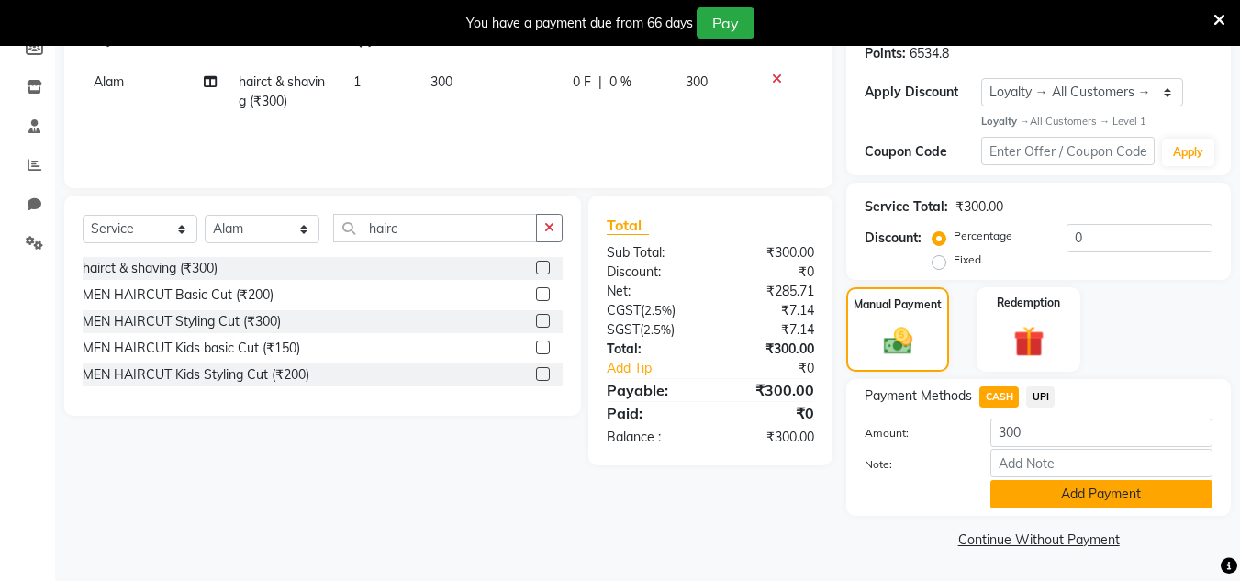
click at [1061, 485] on button "Add Payment" at bounding box center [1102, 494] width 222 height 28
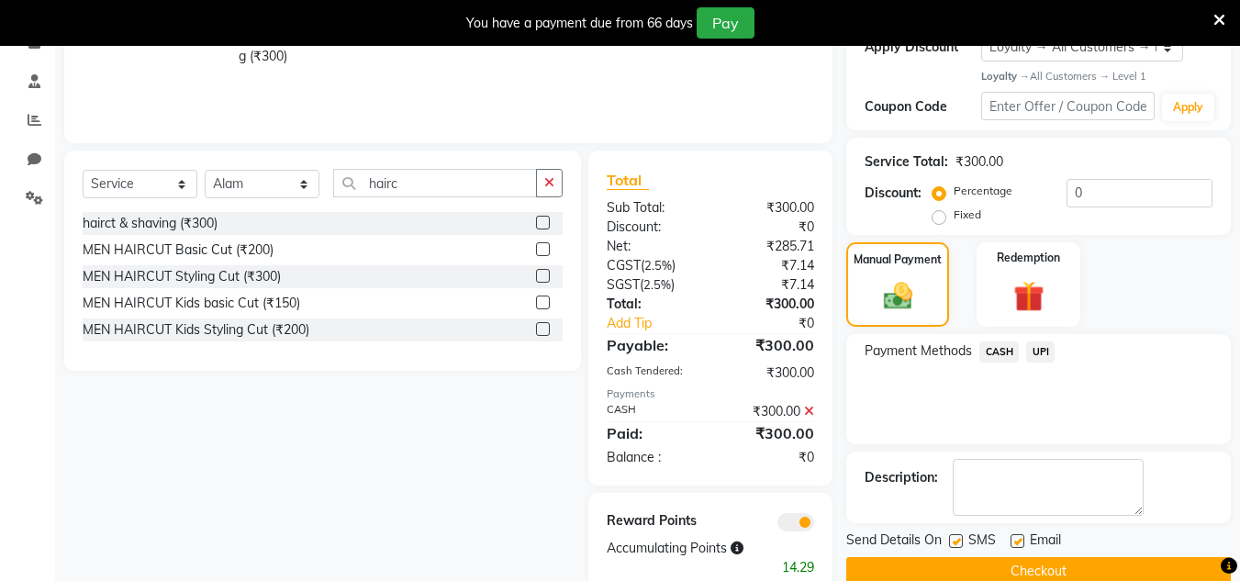
scroll to position [375, 0]
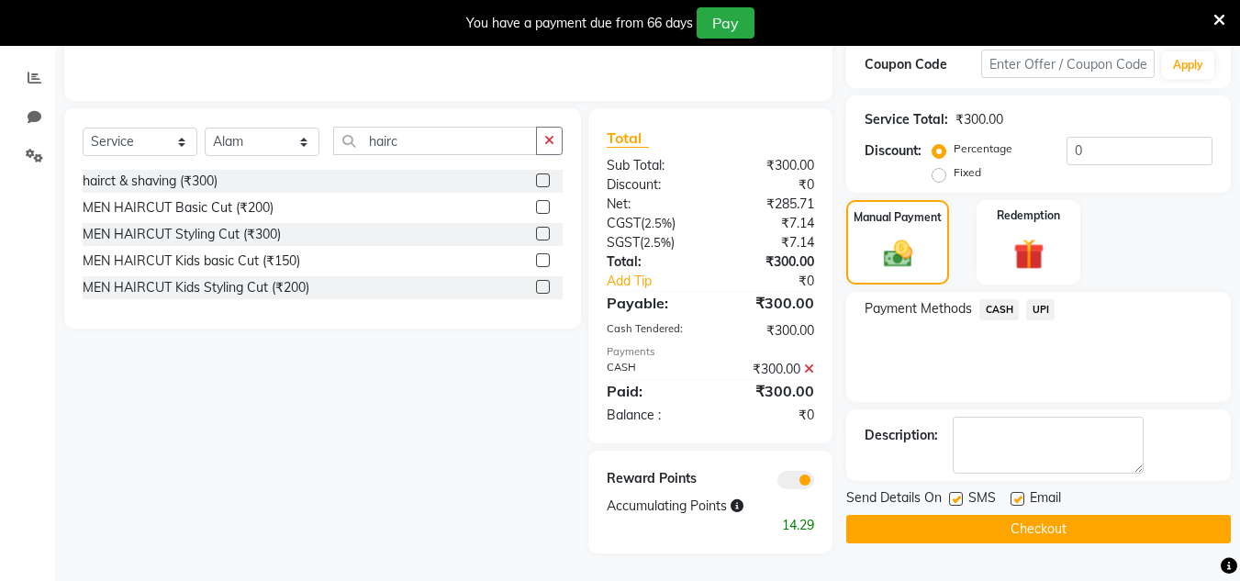
drag, startPoint x: 1067, startPoint y: 541, endPoint x: 1068, endPoint y: 504, distance: 36.7
click at [1068, 522] on button "Checkout" at bounding box center [1039, 529] width 385 height 28
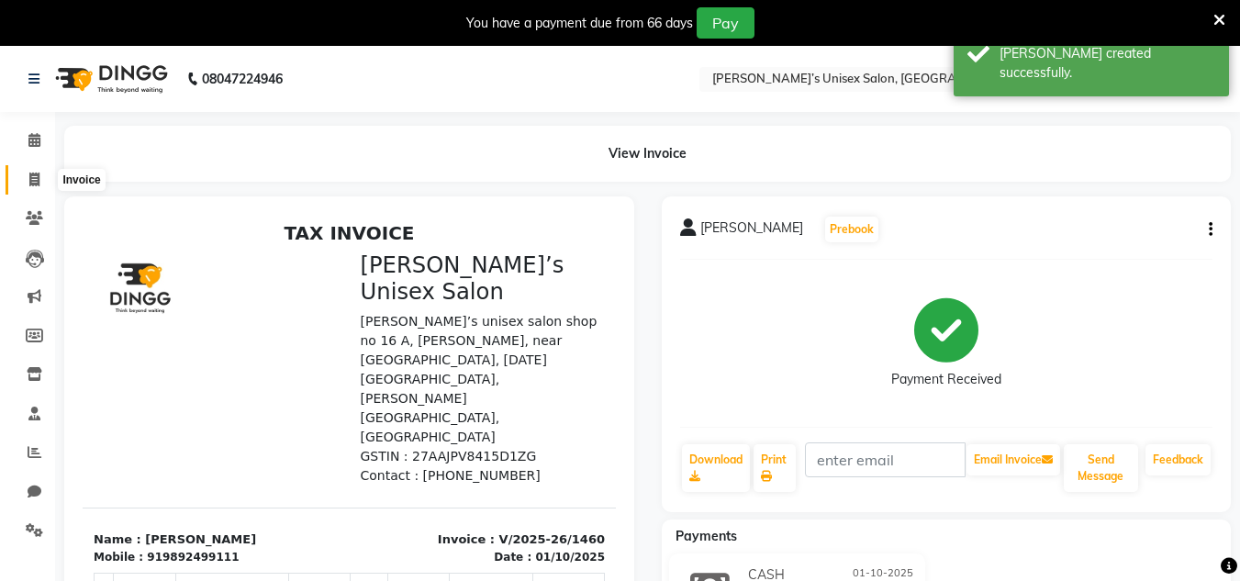
click at [34, 178] on icon at bounding box center [34, 180] width 10 height 14
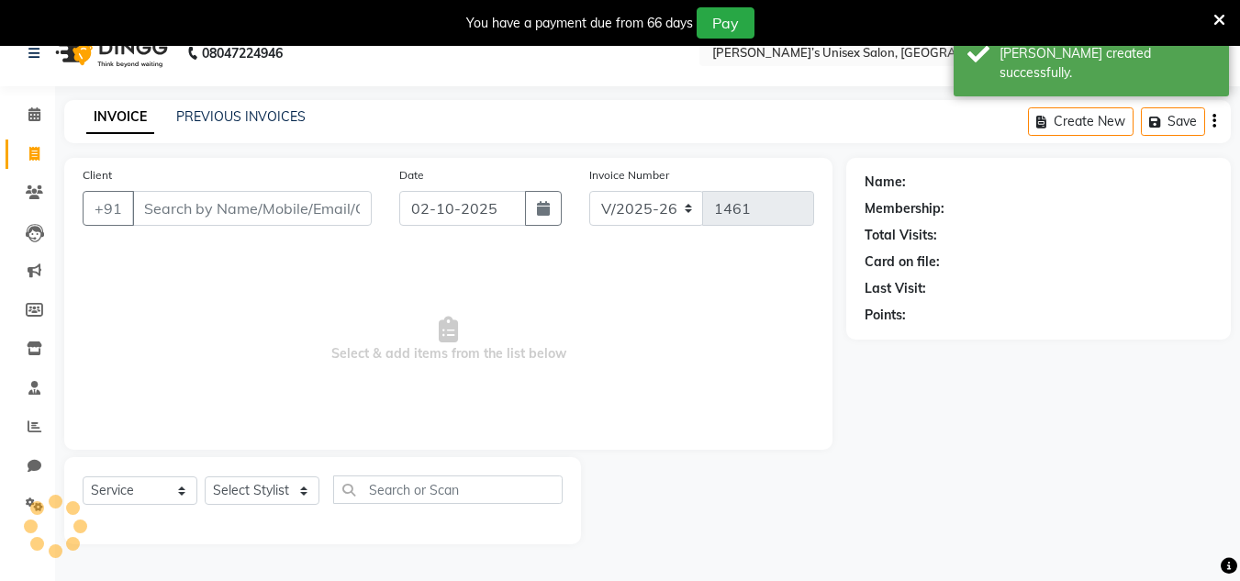
scroll to position [46, 0]
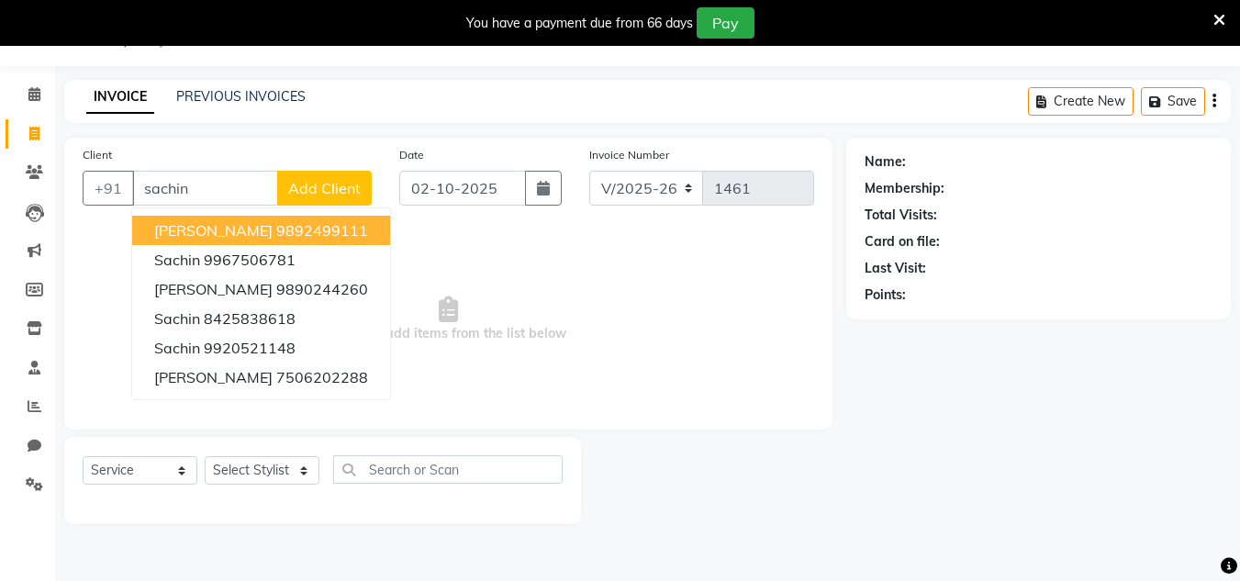
click at [200, 229] on span "[PERSON_NAME]" at bounding box center [213, 230] width 118 height 18
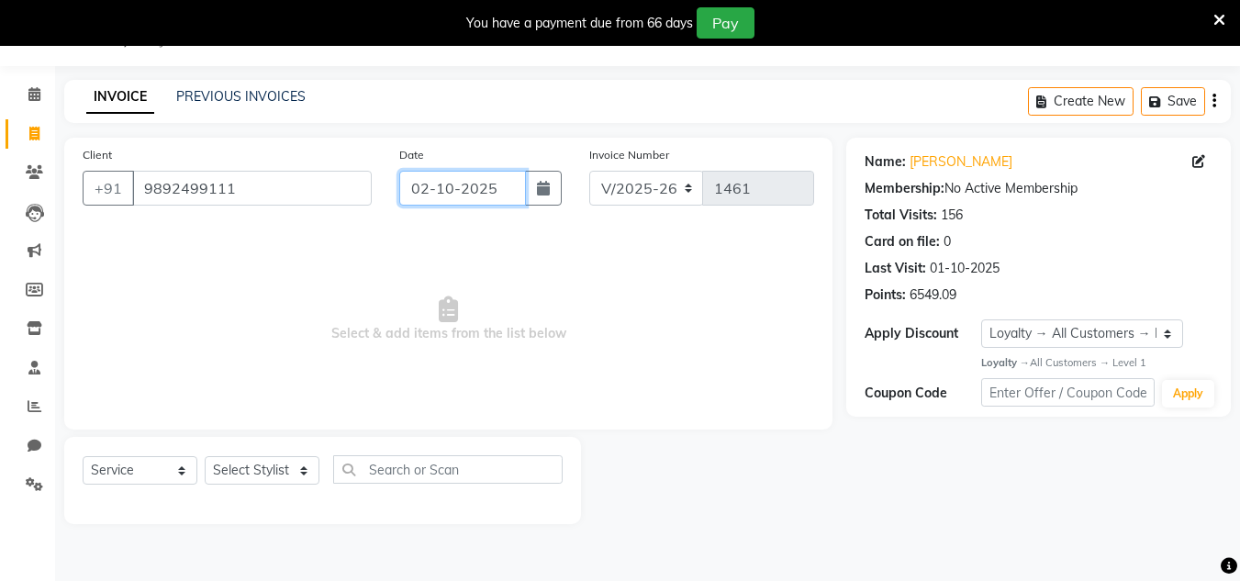
click at [491, 182] on input "02-10-2025" at bounding box center [462, 188] width 127 height 35
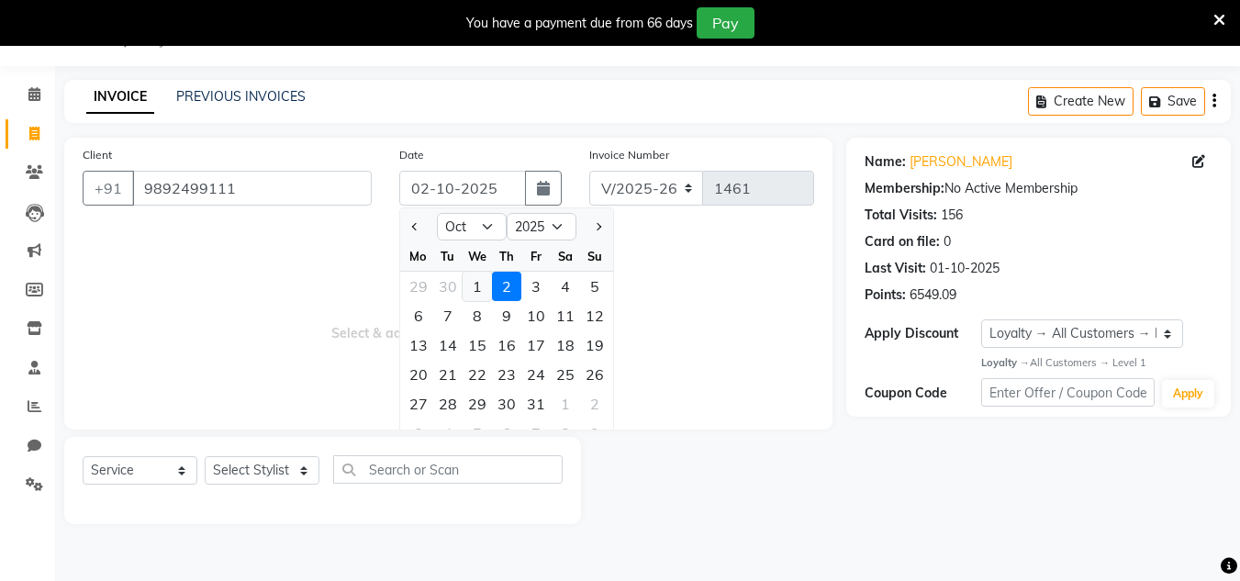
drag, startPoint x: 475, startPoint y: 276, endPoint x: 436, endPoint y: 329, distance: 65.0
click at [470, 290] on div "1" at bounding box center [477, 286] width 29 height 29
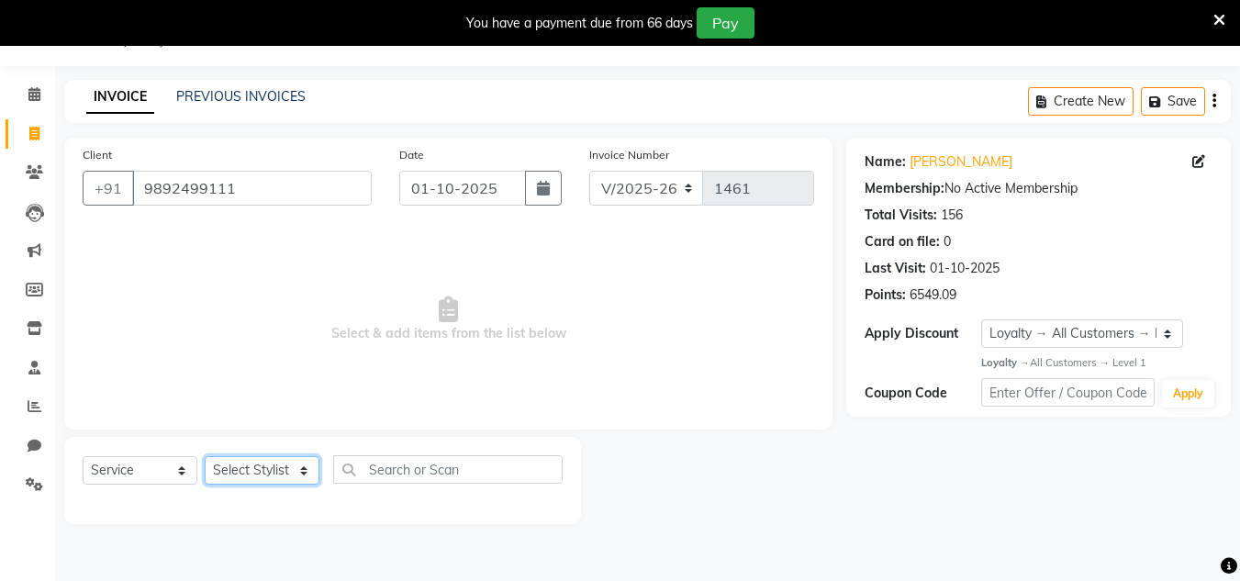
click at [286, 463] on select "Select Stylist Alam Dombivali Manager Farook Hair Stylist [PERSON_NAME] [PERSON…" at bounding box center [262, 470] width 115 height 28
click at [205, 456] on select "Select Stylist Alam Dombivali Manager Farook Hair Stylist [PERSON_NAME] [PERSON…" at bounding box center [262, 470] width 115 height 28
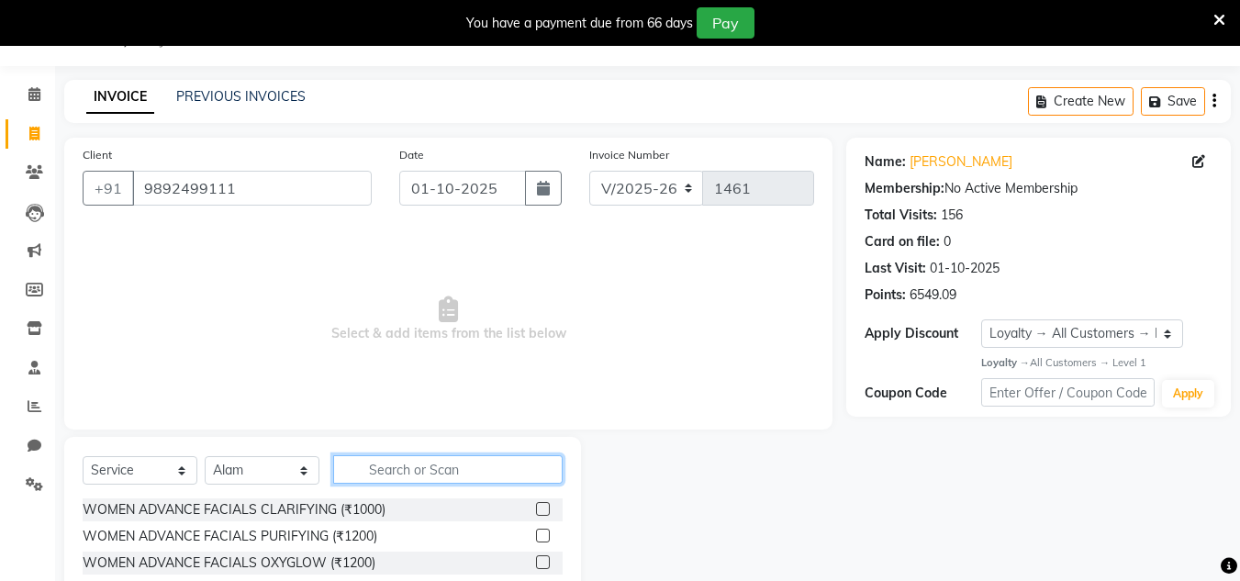
click at [376, 468] on input "text" at bounding box center [448, 469] width 230 height 28
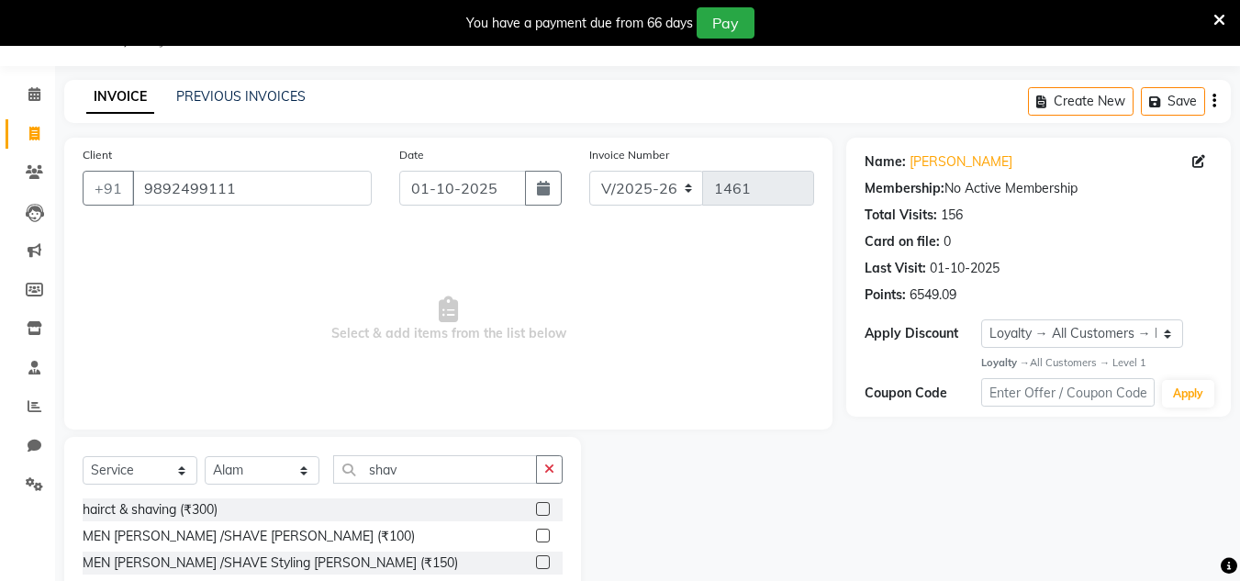
click at [543, 534] on label at bounding box center [543, 536] width 14 height 14
click at [543, 534] on input "checkbox" at bounding box center [542, 537] width 12 height 12
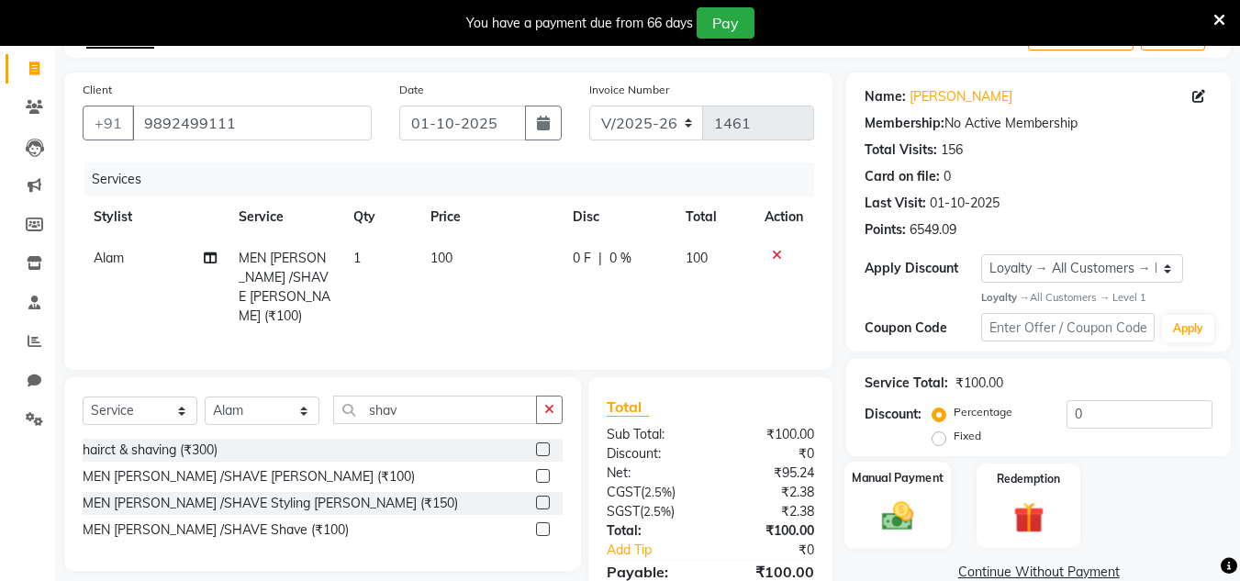
scroll to position [199, 0]
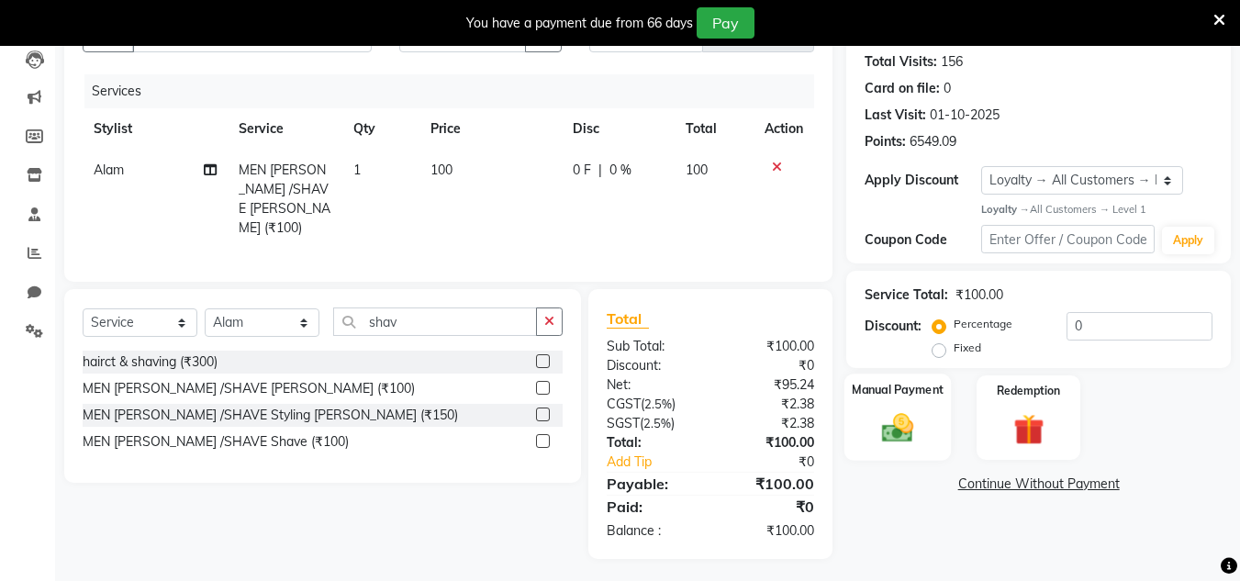
click at [914, 425] on img at bounding box center [897, 428] width 51 height 37
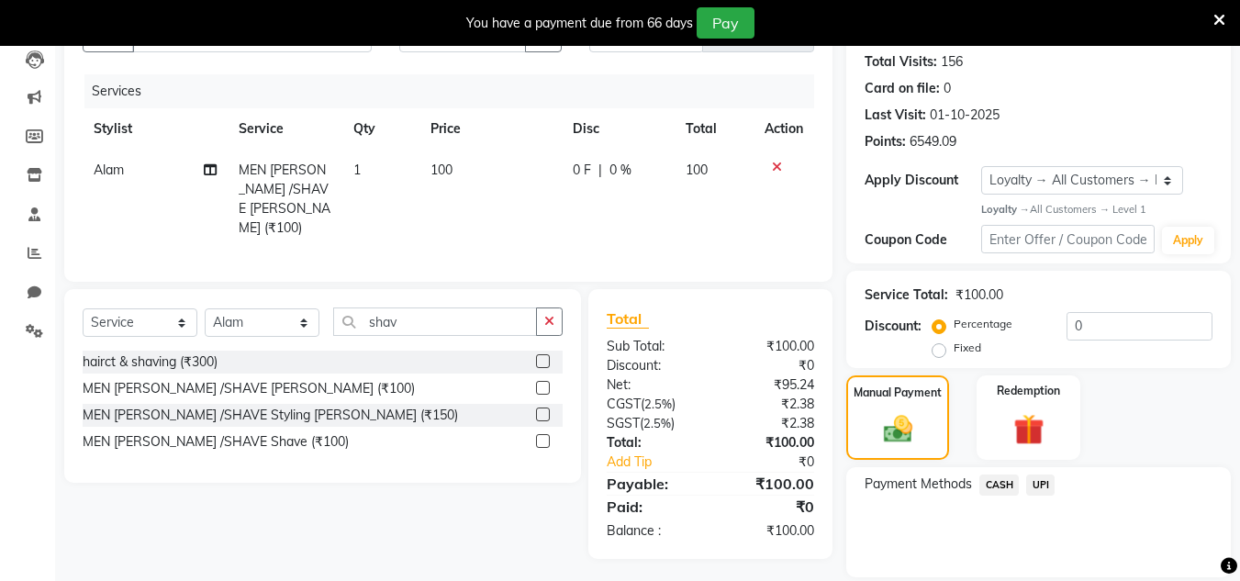
click at [1038, 480] on span "UPI" at bounding box center [1041, 485] width 28 height 21
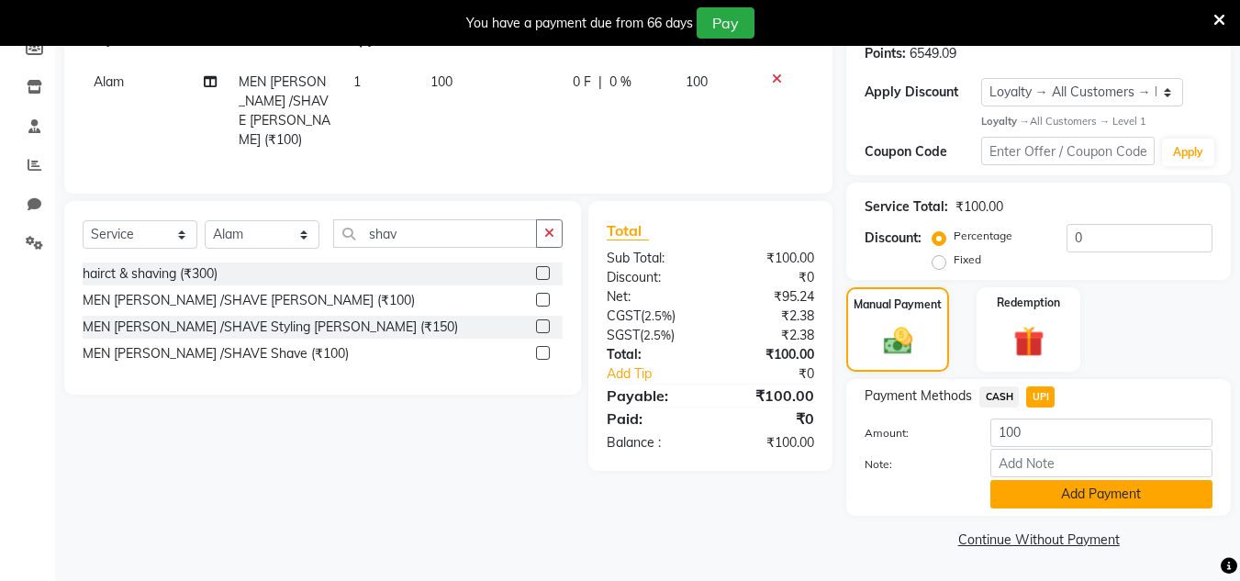
click at [1067, 499] on button "Add Payment" at bounding box center [1102, 494] width 222 height 28
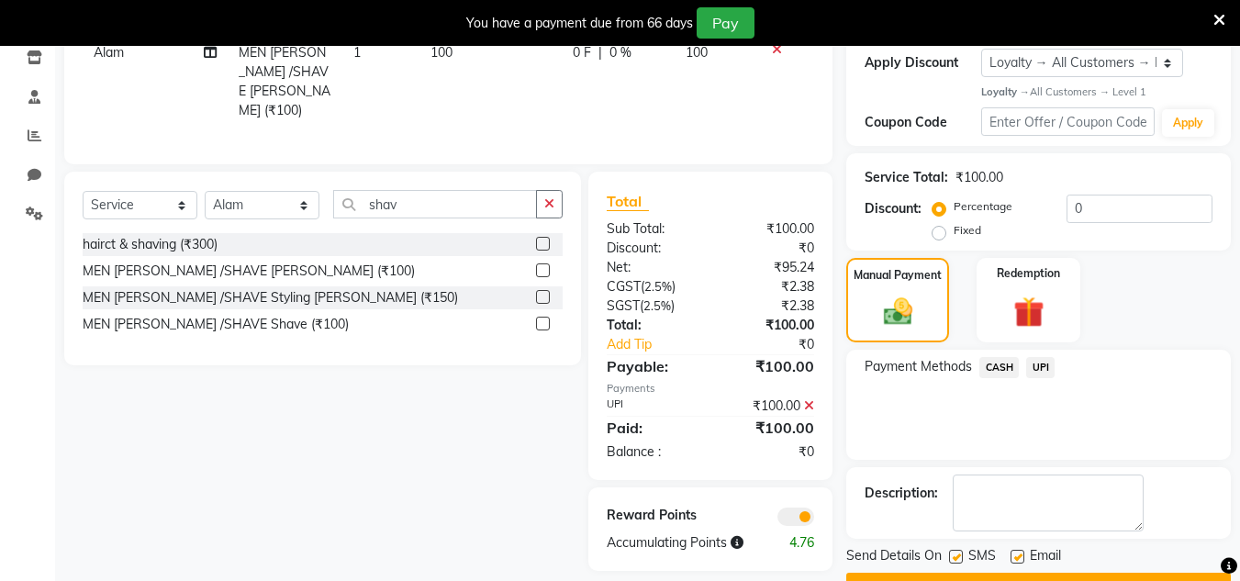
scroll to position [365, 0]
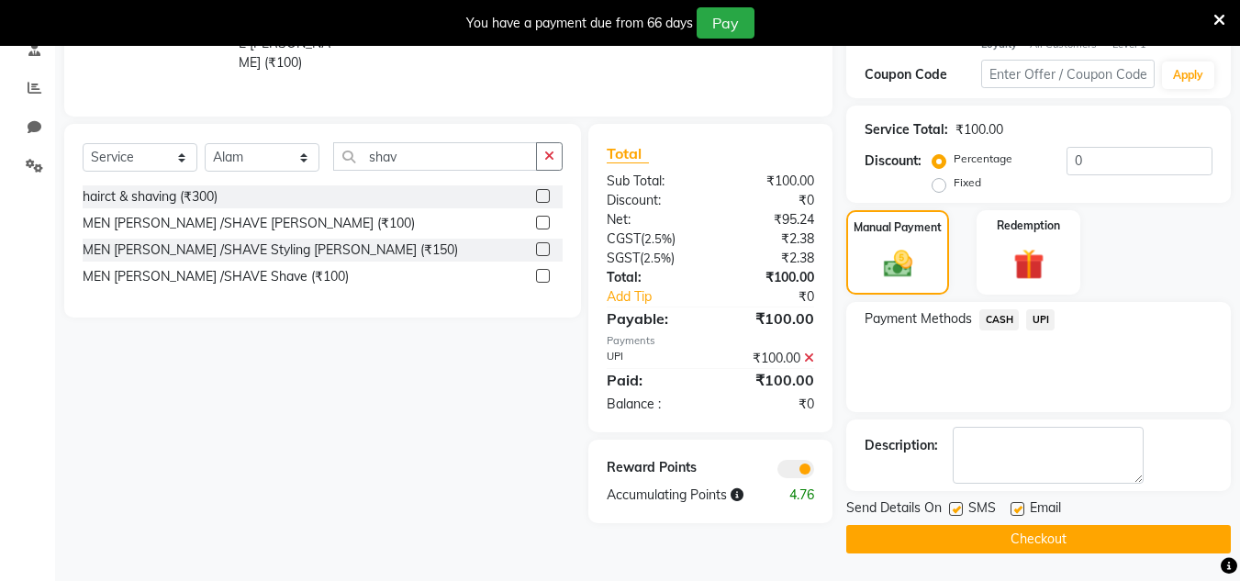
drag, startPoint x: 1071, startPoint y: 531, endPoint x: 738, endPoint y: 84, distance: 557.2
click at [1065, 522] on div "Send Details On SMS Email Checkout" at bounding box center [1039, 526] width 385 height 55
click at [957, 538] on button "Checkout" at bounding box center [1039, 539] width 385 height 28
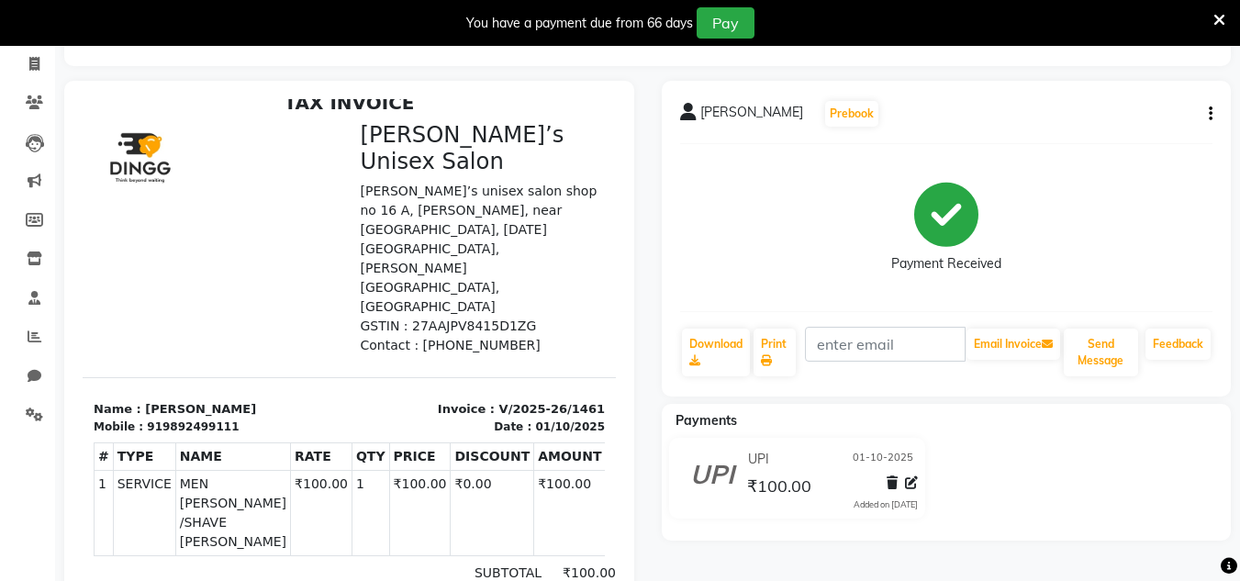
scroll to position [184, 0]
